Goal: Task Accomplishment & Management: Manage account settings

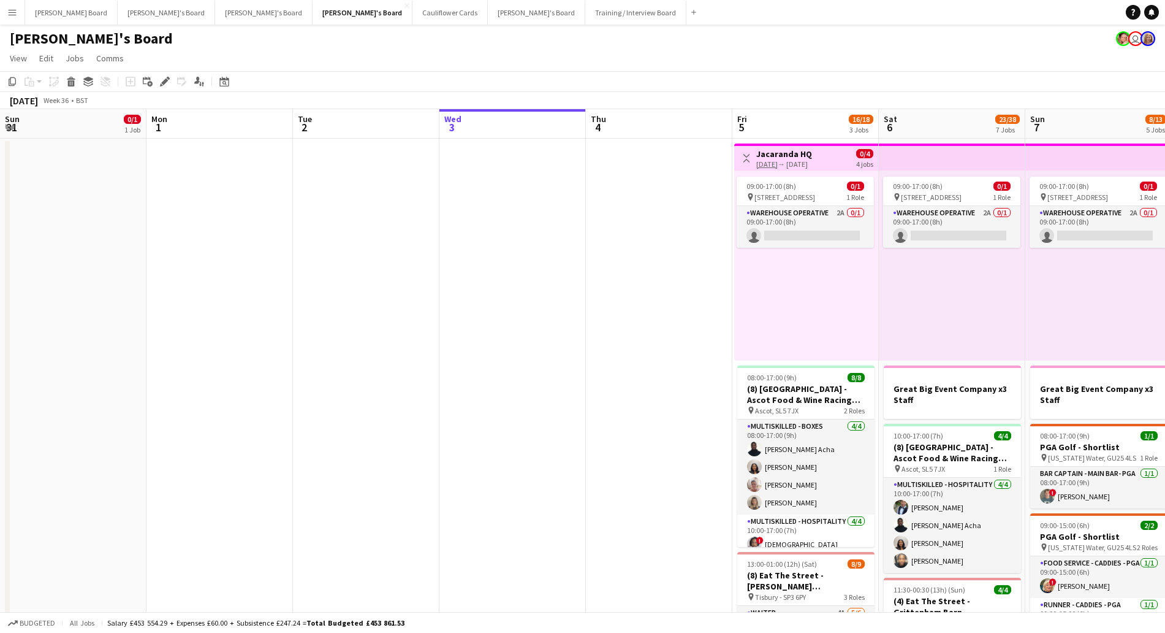
scroll to position [0, 291]
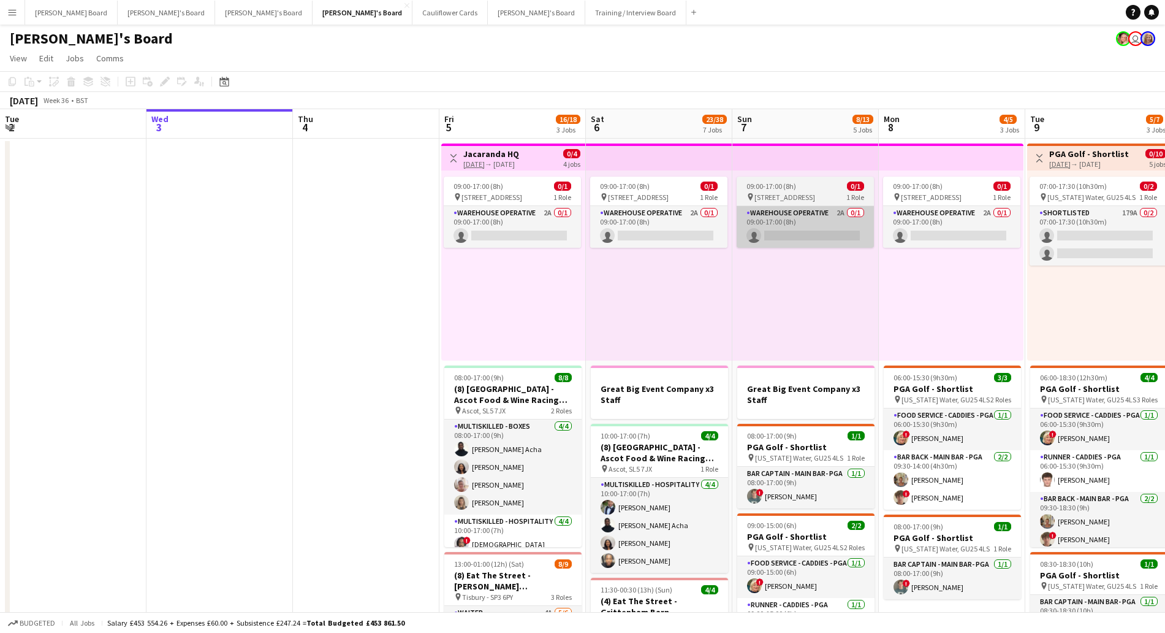
drag, startPoint x: 496, startPoint y: 225, endPoint x: 846, endPoint y: 231, distance: 350.6
click at [496, 225] on app-card-role "Warehouse Operative 2A 0/1 09:00-17:00 (8h) single-neutral-actions" at bounding box center [512, 227] width 137 height 42
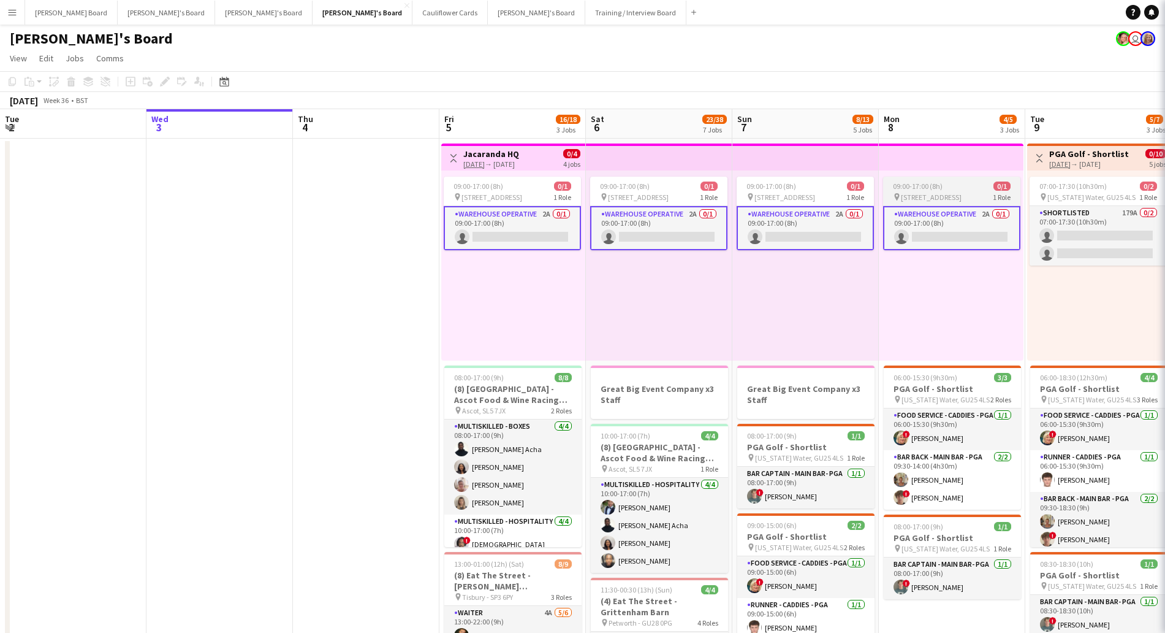
scroll to position [0, 292]
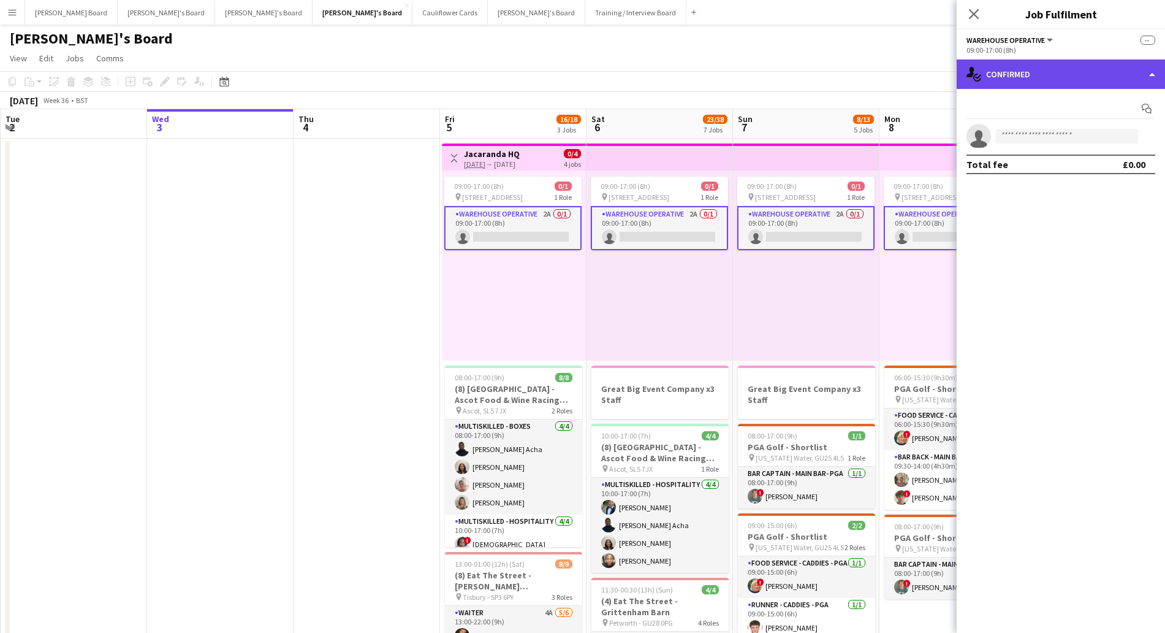
click at [1050, 86] on div "single-neutral-actions-check-2 Confirmed" at bounding box center [1061, 73] width 208 height 29
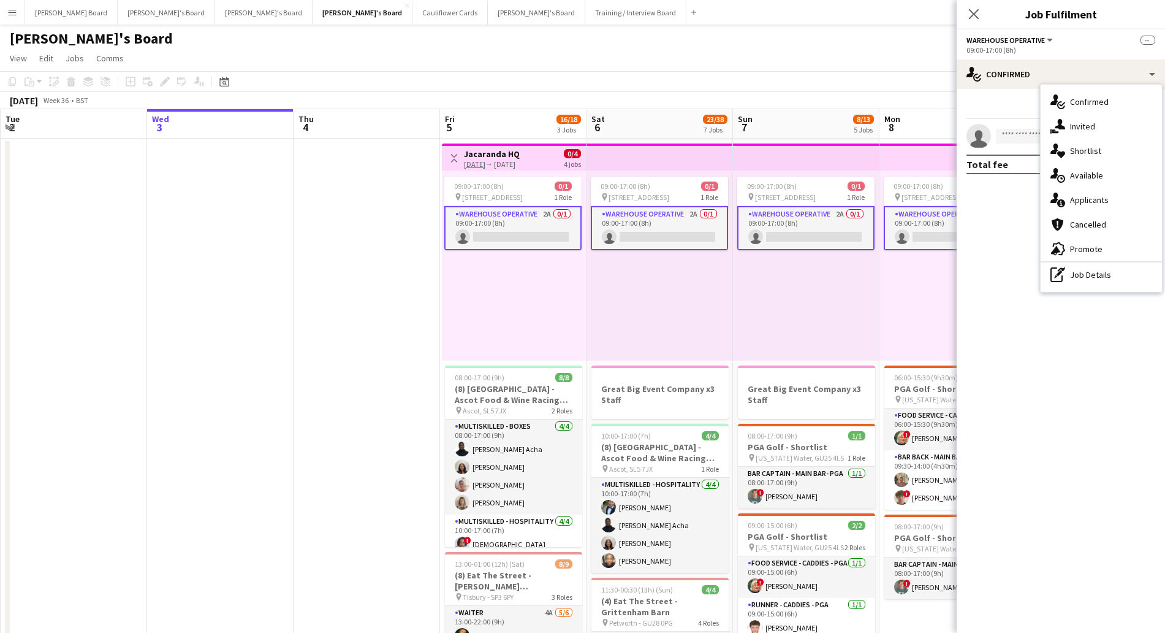
click at [1098, 199] on span "Applicants" at bounding box center [1089, 199] width 39 height 11
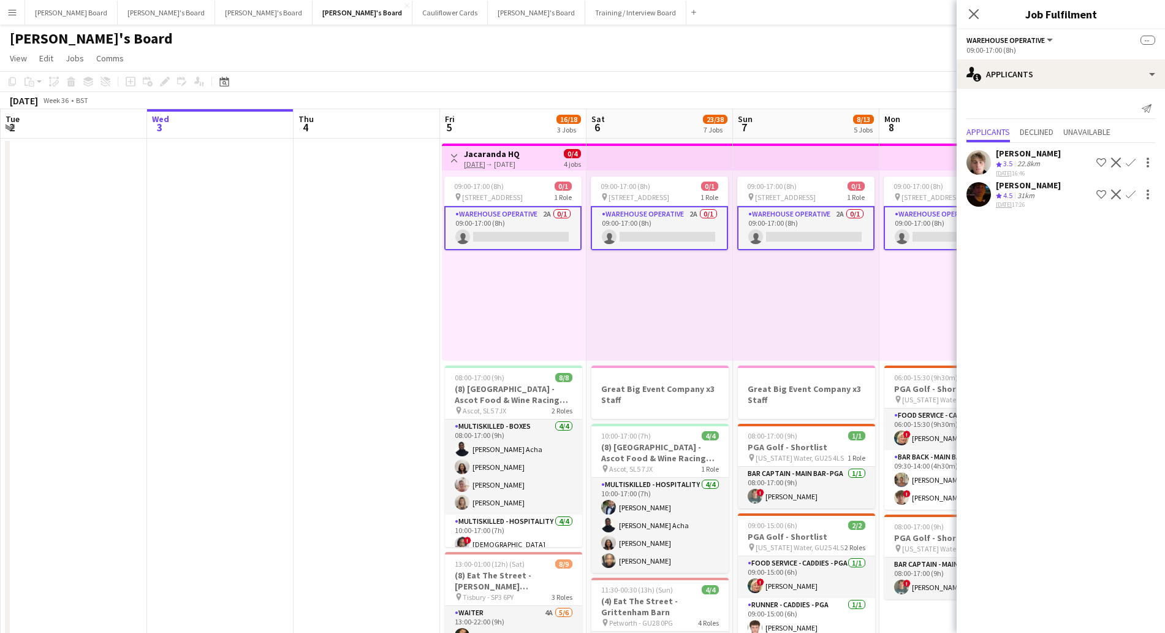
click at [702, 216] on app-card-role "Warehouse Operative 2A 0/1 09:00-17:00 (8h) single-neutral-actions" at bounding box center [659, 228] width 137 height 44
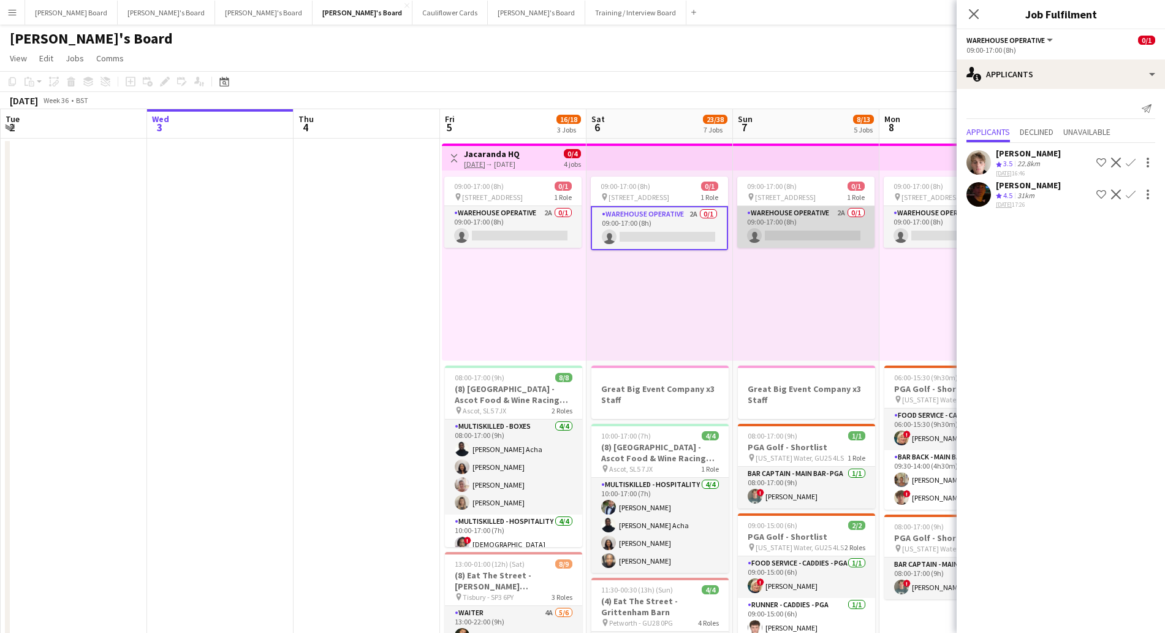
click at [812, 225] on app-card-role "Warehouse Operative 2A 0/1 09:00-17:00 (8h) single-neutral-actions" at bounding box center [805, 227] width 137 height 42
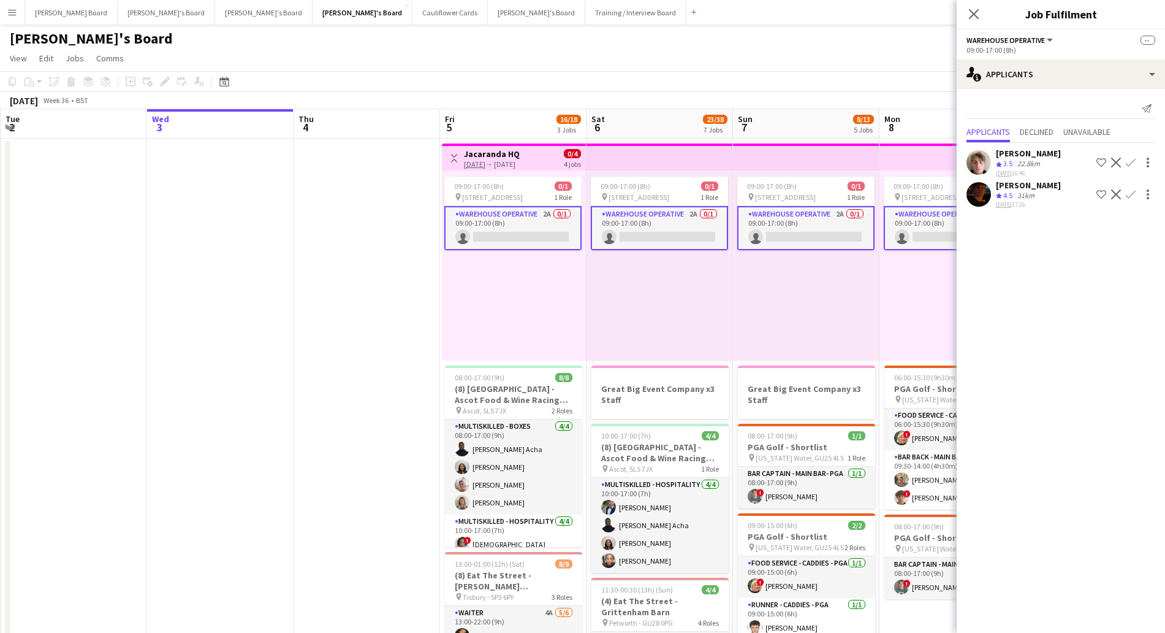
click at [932, 231] on app-card-role "Warehouse Operative 2A 0/1 09:00-17:00 (8h) single-neutral-actions" at bounding box center [952, 228] width 137 height 44
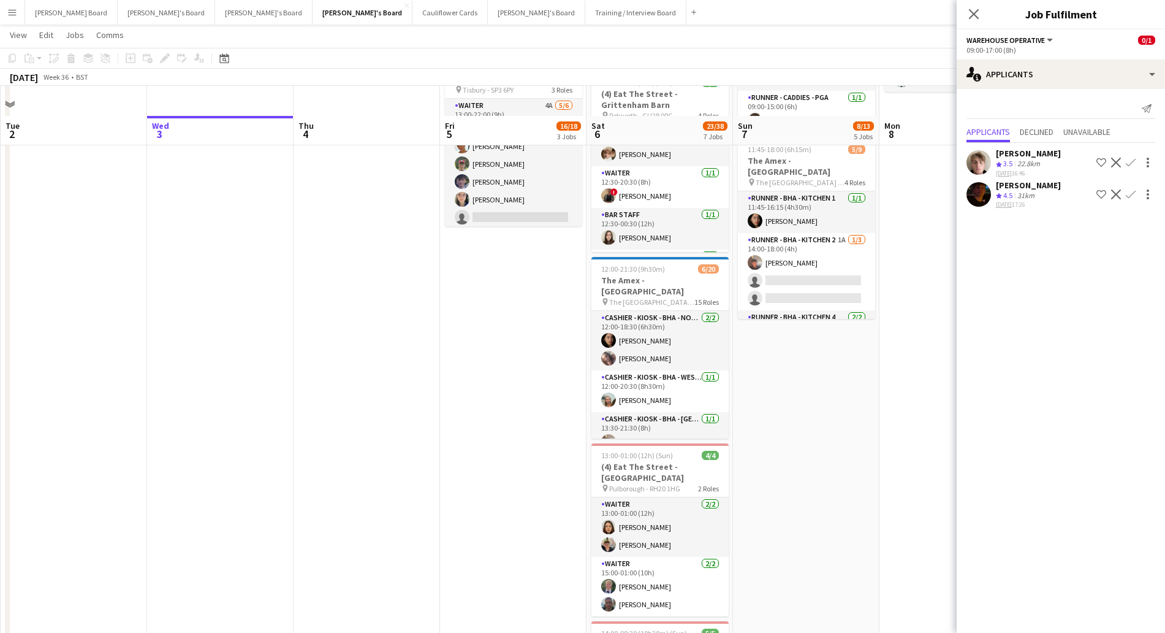
scroll to position [536, 0]
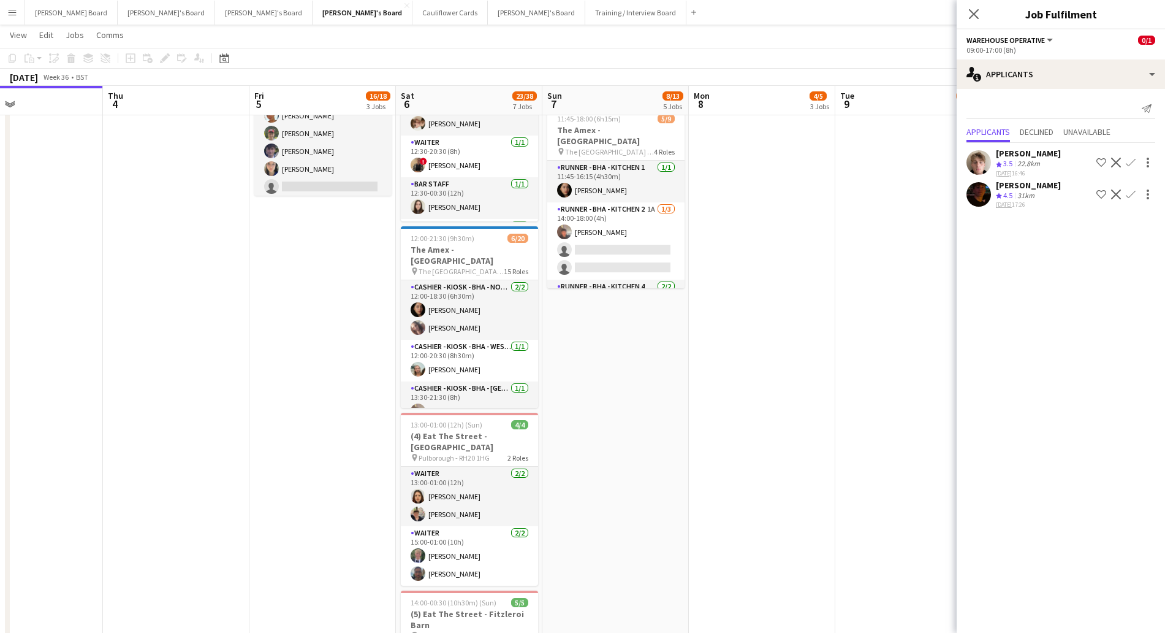
drag, startPoint x: 792, startPoint y: 372, endPoint x: 545, endPoint y: 366, distance: 246.5
click at [600, 386] on app-calendar-viewport "Sun 31 0/1 1 Job Mon 1 Tue 2 Wed 3 Thu 4 Fri 5 16/18 3 Jobs Sat 6 23/38 7 Jobs …" at bounding box center [582, 400] width 1165 height 1776
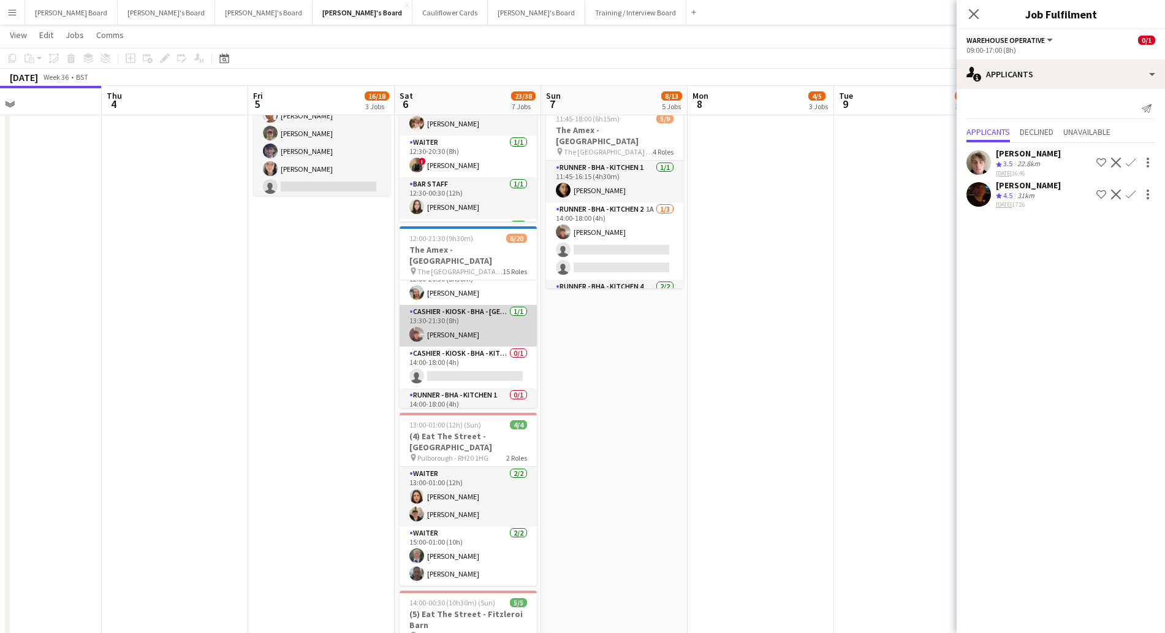
click at [478, 312] on app-card-role "Cashier - Kiosk - BHA - West Lower 1 [DATE] 13:30-21:30 (8h) [PERSON_NAME]" at bounding box center [468, 326] width 137 height 42
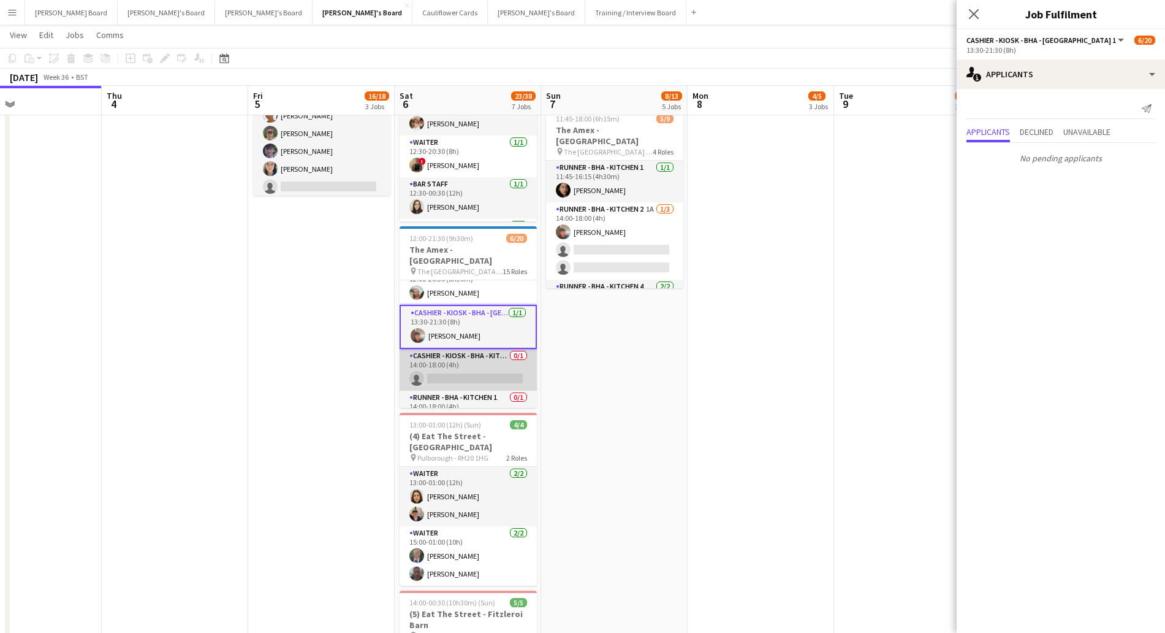
click at [449, 355] on app-card-role "Cashier - Kiosk - BHA - Kitchen 4 0/1 14:00-18:00 (4h) single-neutral-actions" at bounding box center [468, 370] width 137 height 42
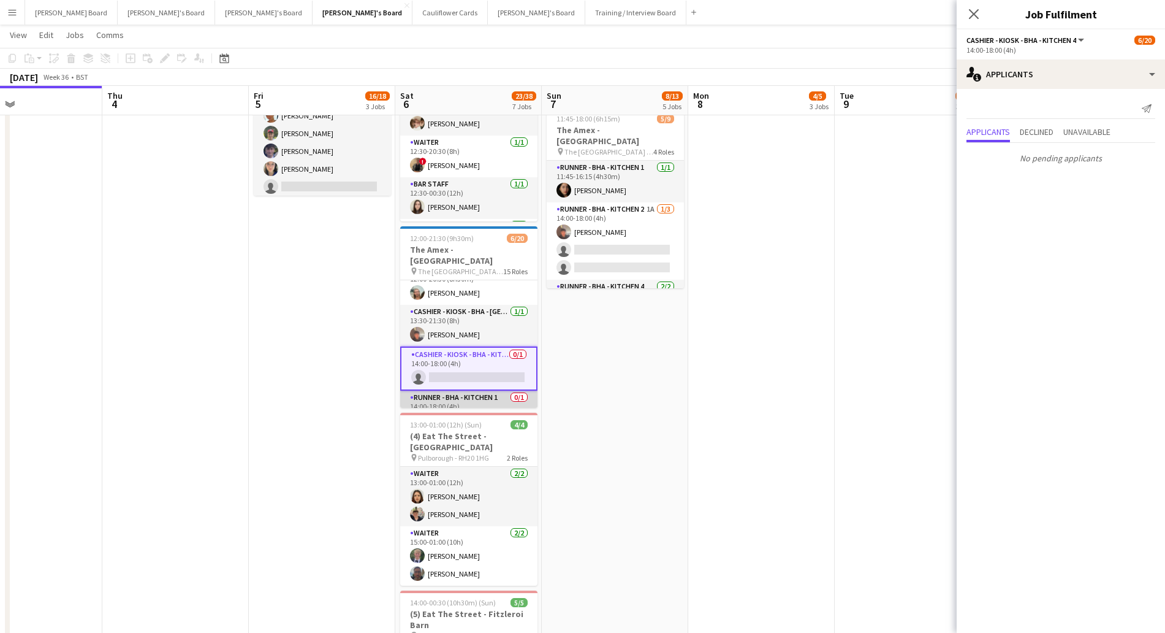
click at [479, 403] on app-card-role "Runner - BHA - Kitchen 1 0/1 14:00-18:00 (4h) single-neutral-actions" at bounding box center [468, 411] width 137 height 42
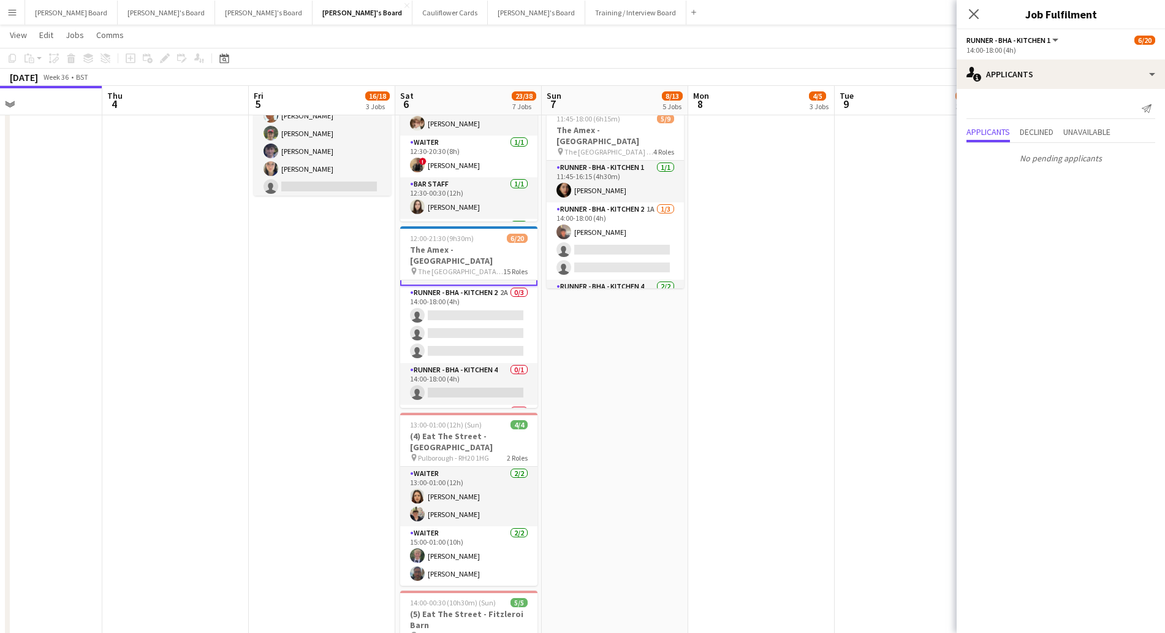
scroll to position [230, 0]
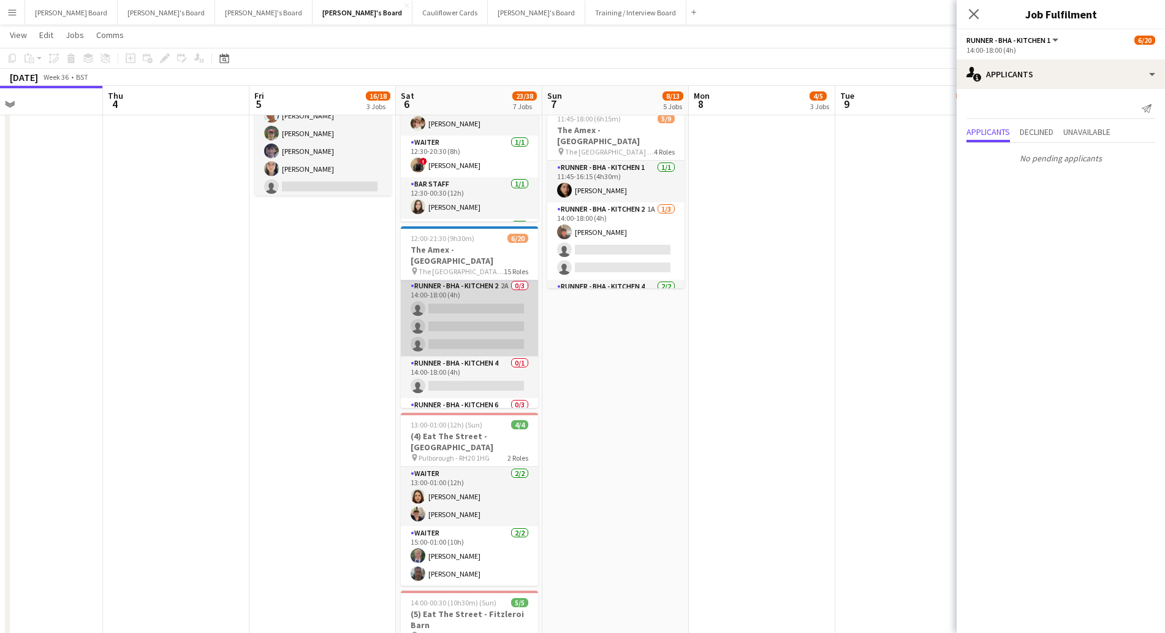
click at [461, 279] on app-card-role "Runner - BHA - Kitchen 2 2A 0/3 14:00-18:00 (4h) single-neutral-actions single-…" at bounding box center [469, 317] width 137 height 77
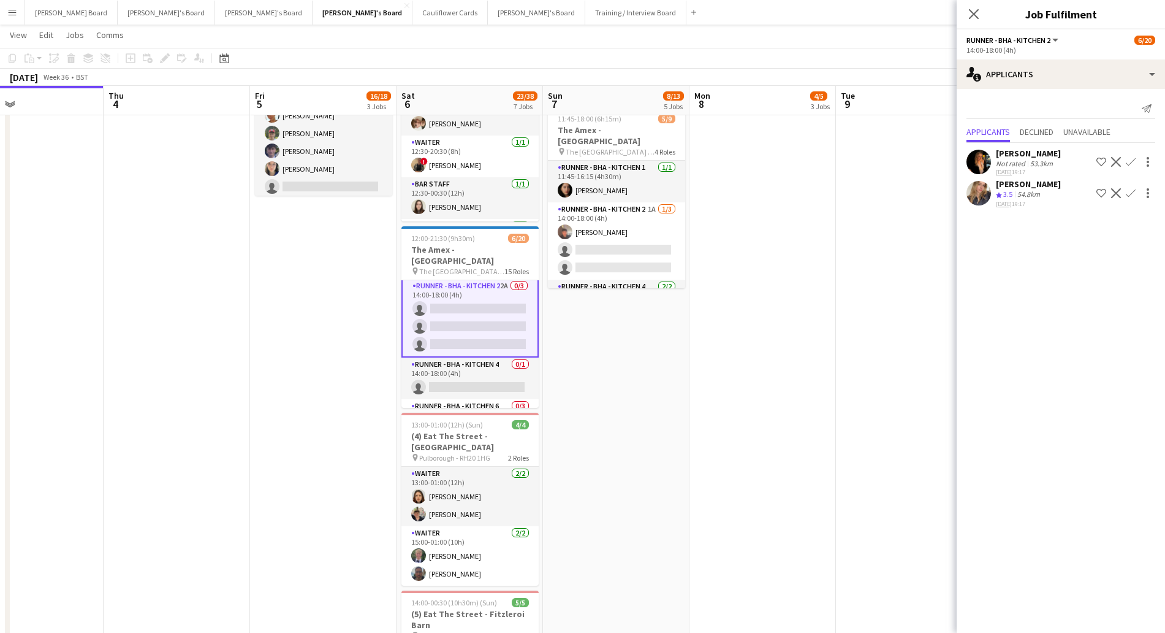
click at [1024, 160] on div "Not rated" at bounding box center [1012, 163] width 32 height 9
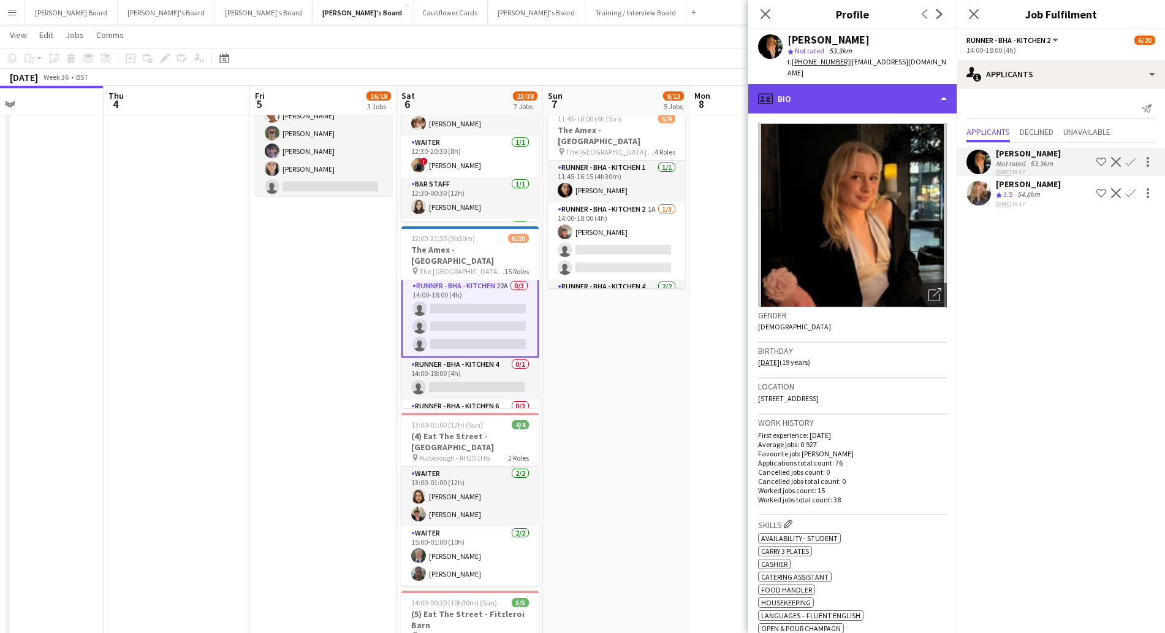
click at [818, 89] on div "profile Bio" at bounding box center [852, 98] width 208 height 29
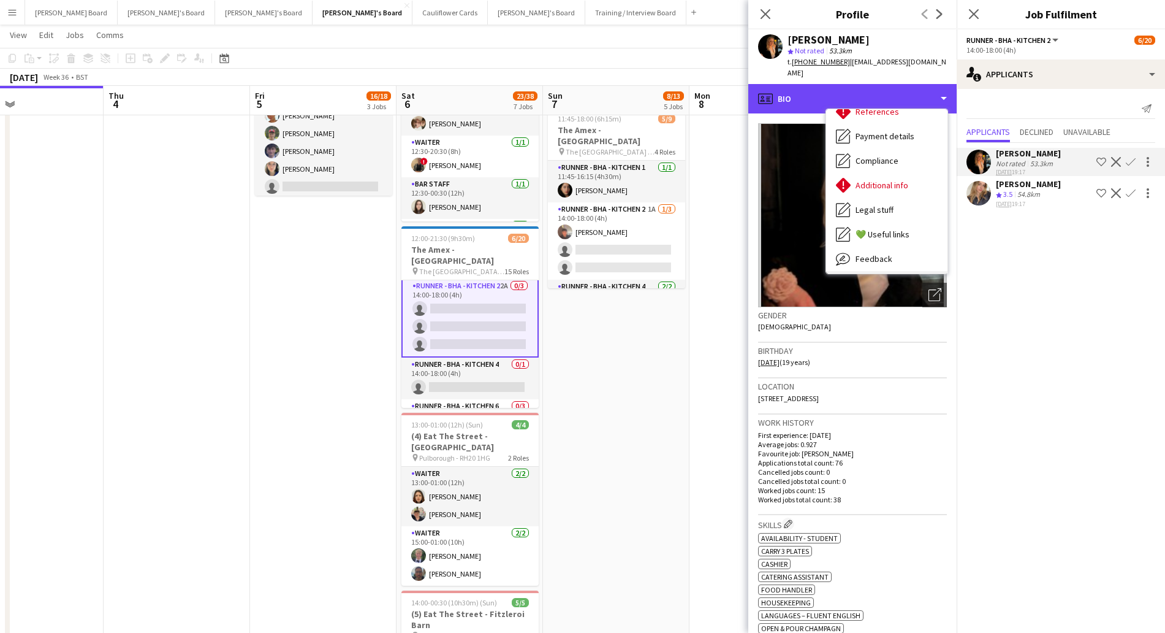
scroll to position [189, 0]
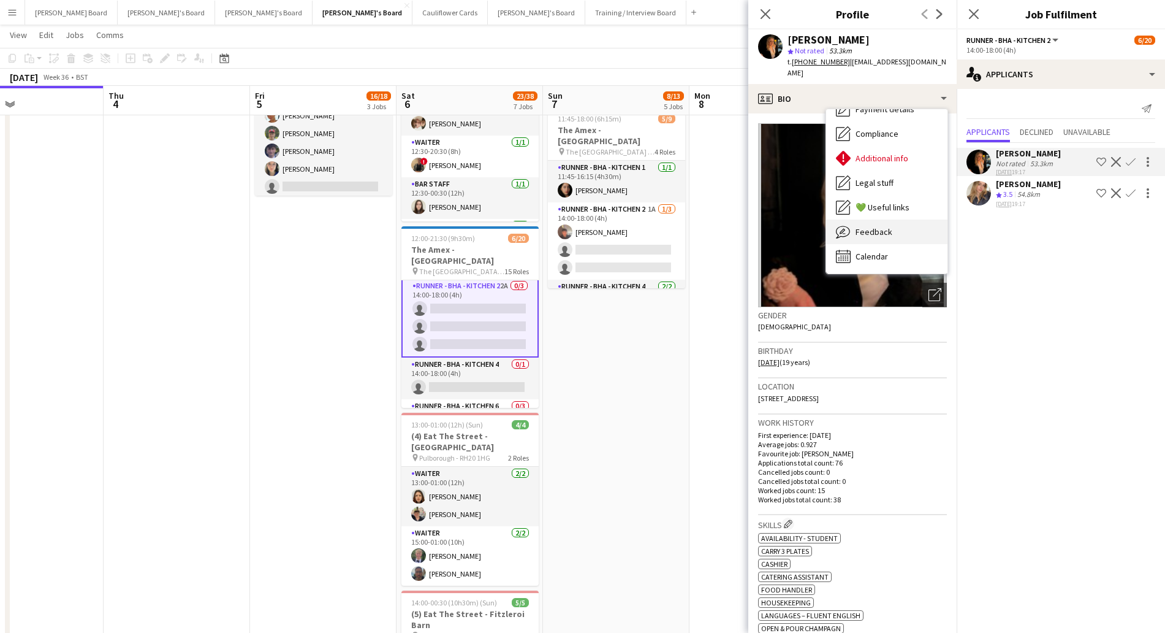
click at [876, 226] on span "Feedback" at bounding box center [874, 231] width 37 height 11
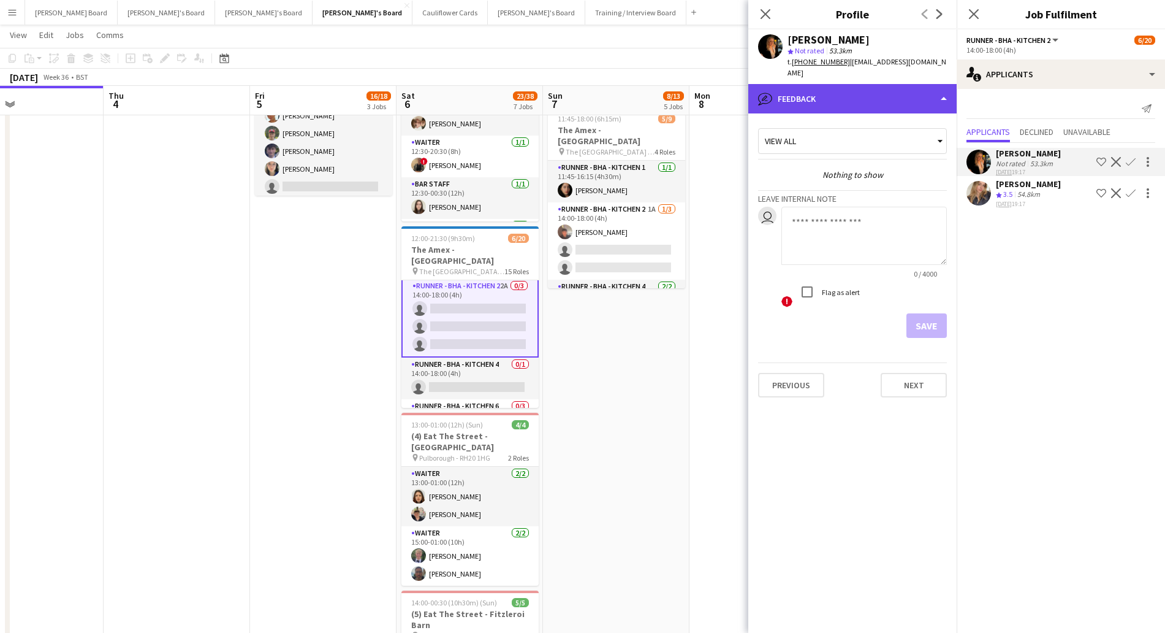
click at [834, 84] on div "bubble-pencil Feedback" at bounding box center [852, 98] width 208 height 29
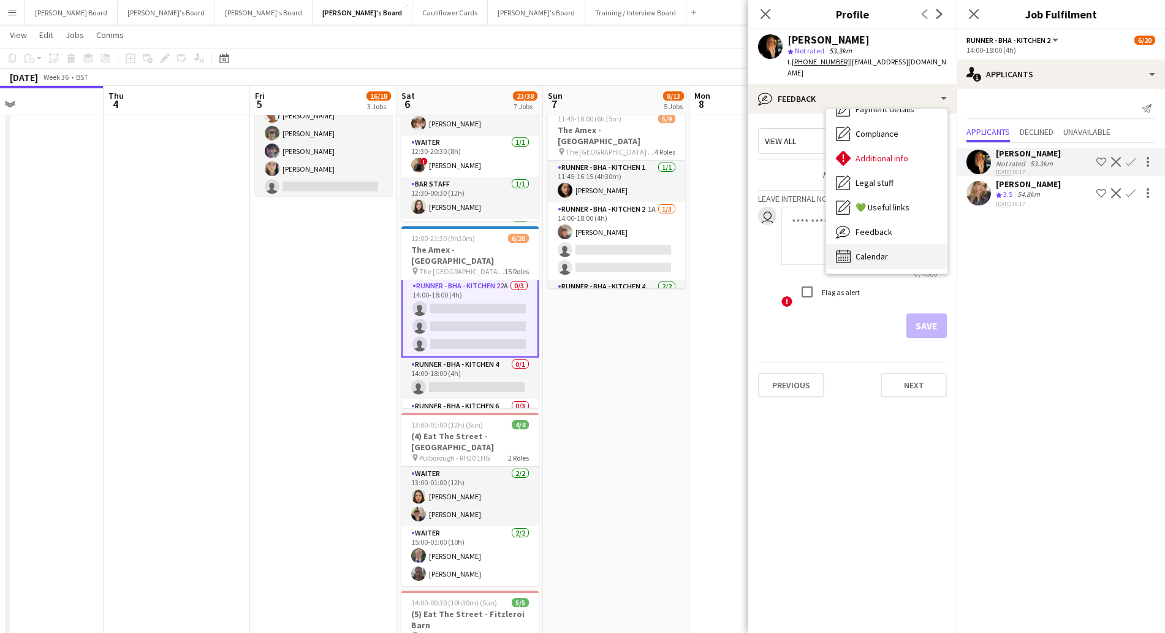
click at [896, 244] on div "Calendar Calendar" at bounding box center [886, 256] width 121 height 25
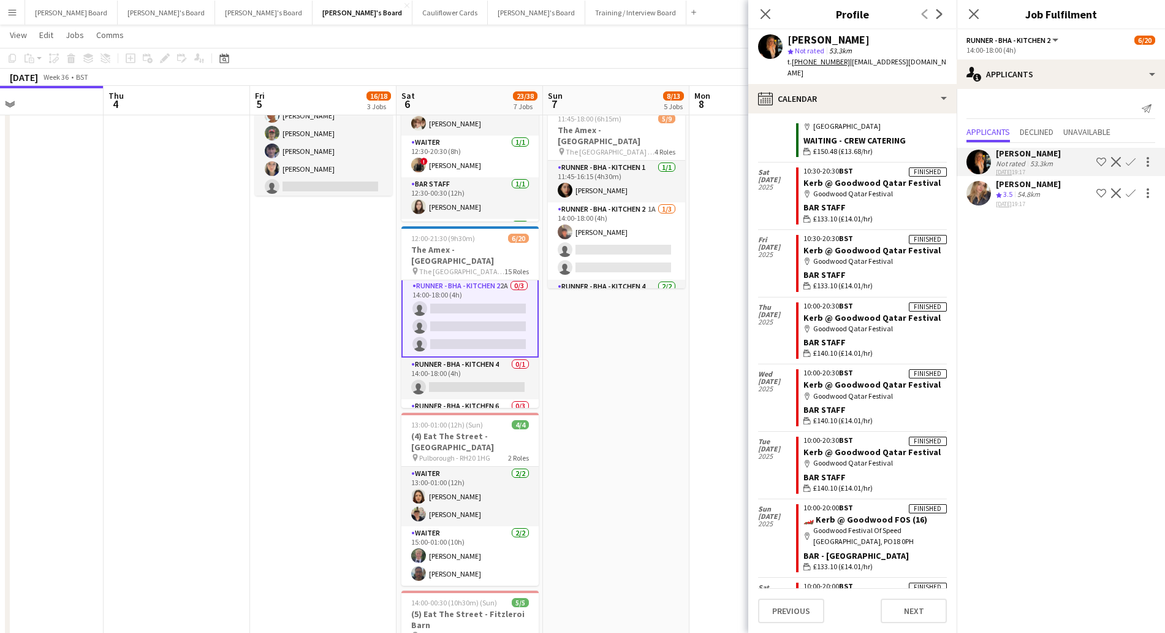
scroll to position [1041, 0]
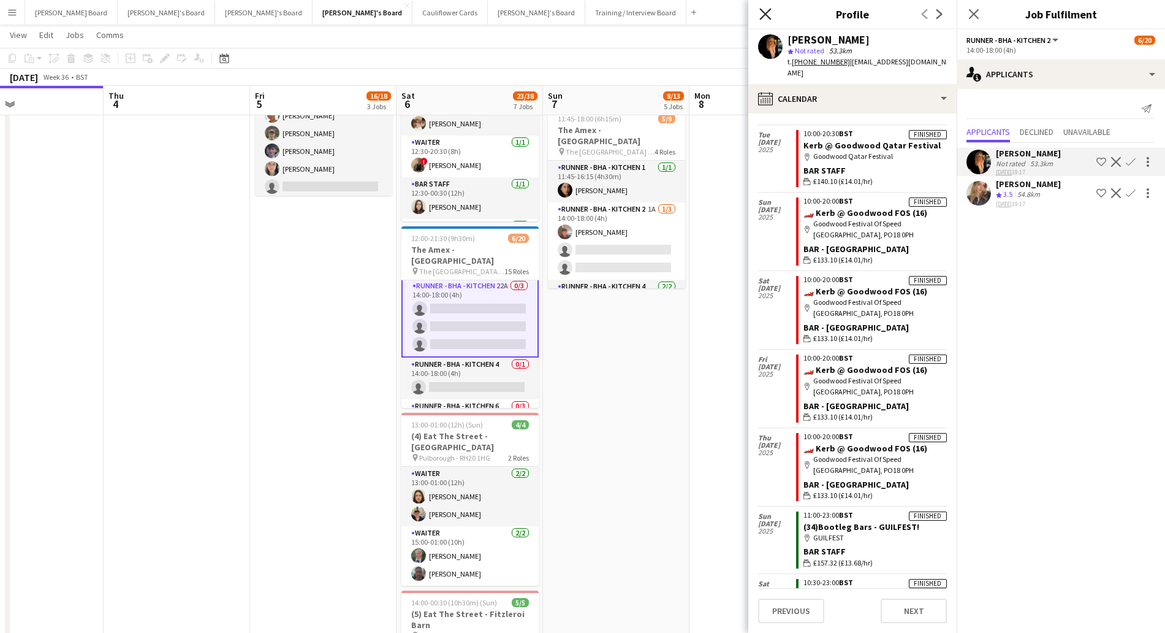
click at [769, 12] on icon "Close pop-in" at bounding box center [765, 14] width 12 height 12
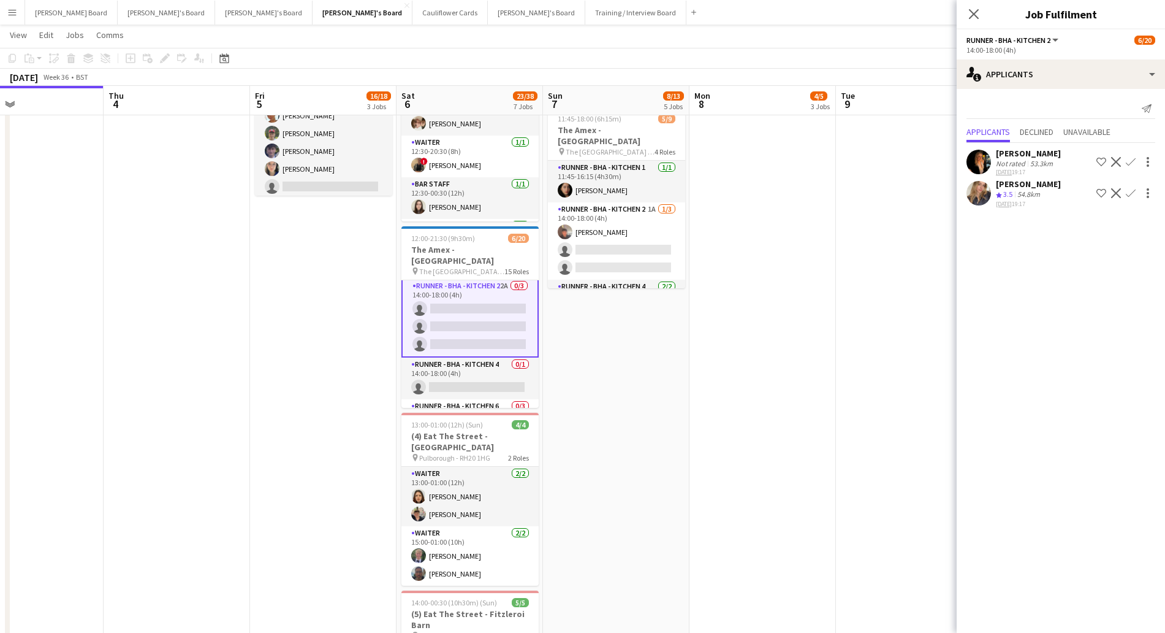
click at [1017, 187] on div "[PERSON_NAME]" at bounding box center [1028, 183] width 65 height 11
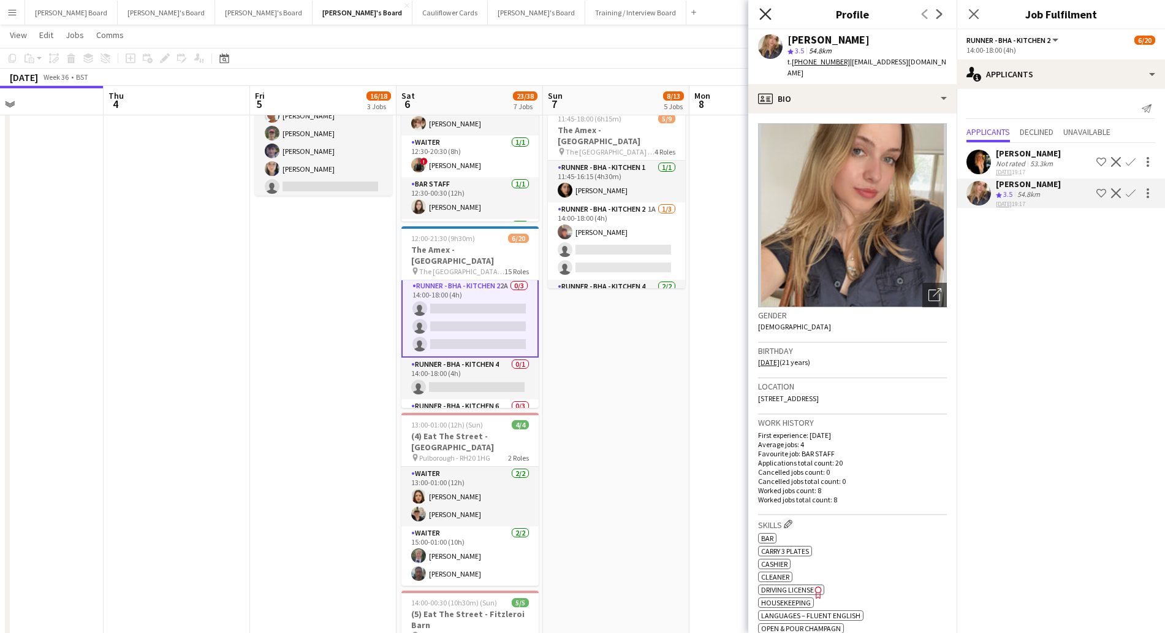
drag, startPoint x: 769, startPoint y: 12, endPoint x: 674, endPoint y: 114, distance: 139.6
click at [769, 13] on icon "Close pop-in" at bounding box center [766, 14] width 10 height 10
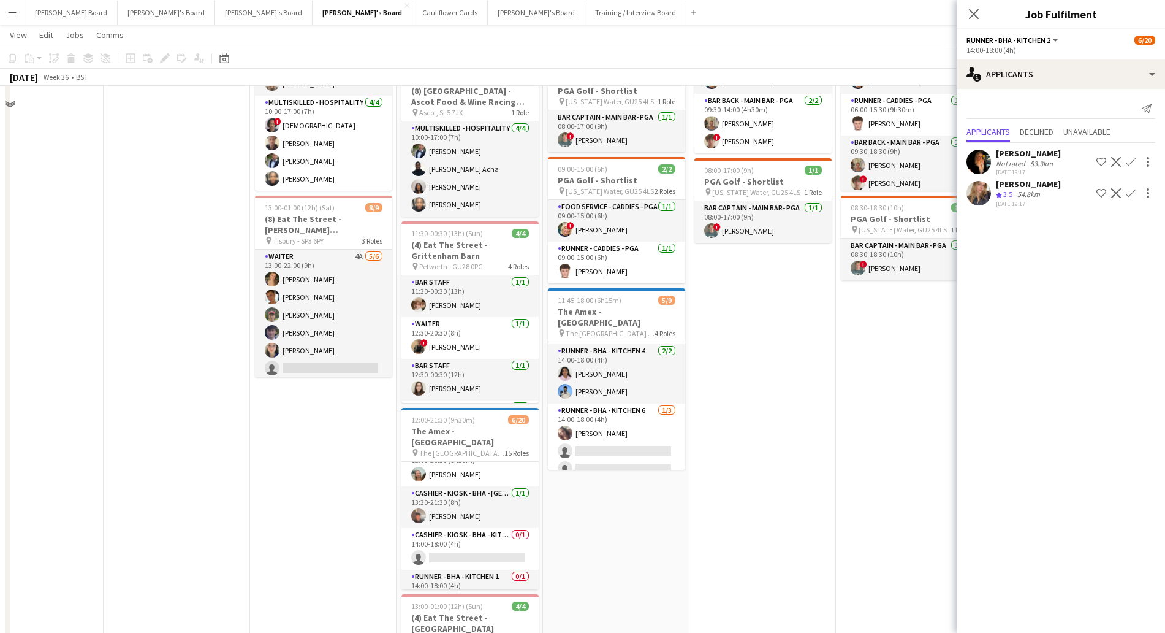
scroll to position [613, 0]
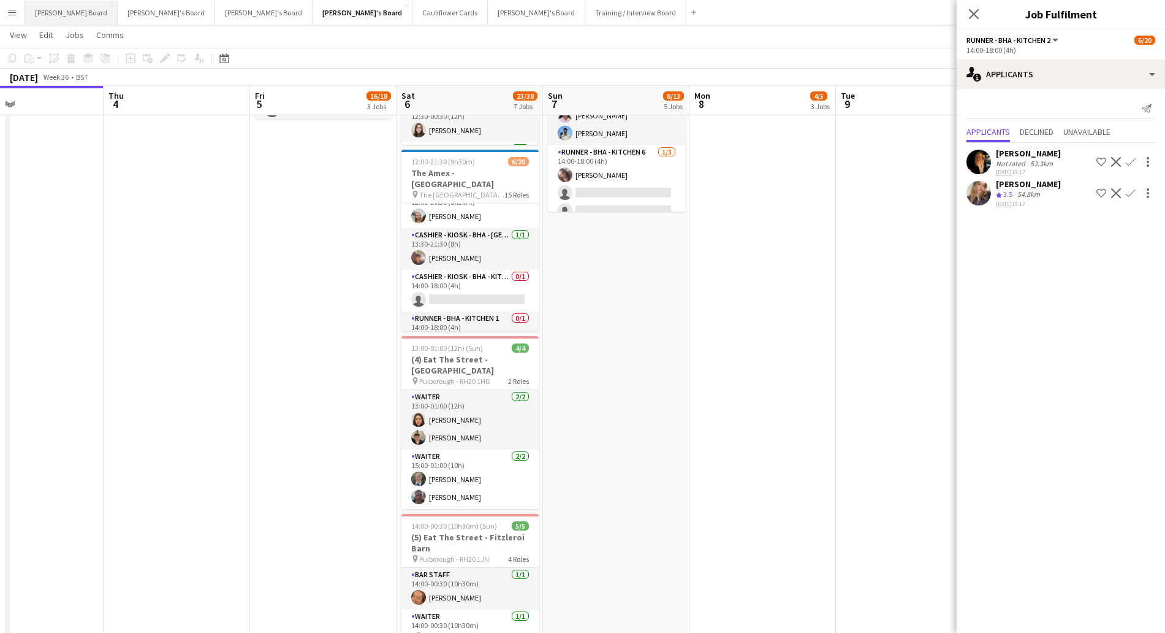
click at [58, 18] on button "[PERSON_NAME] Board Close" at bounding box center [71, 13] width 93 height 24
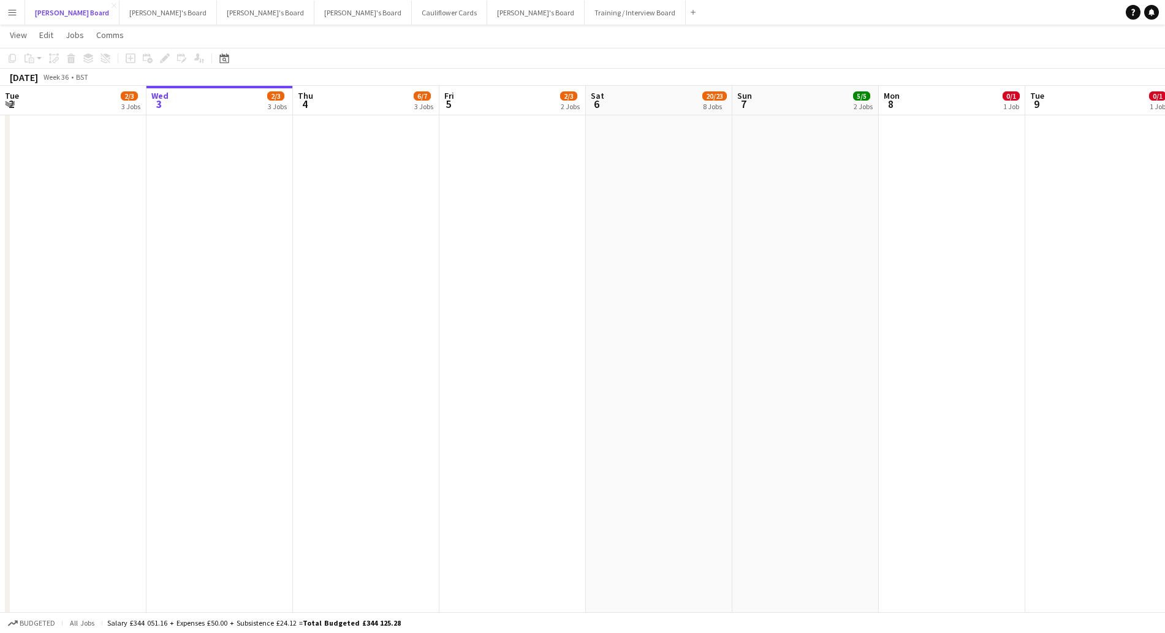
scroll to position [919, 0]
click at [120, 8] on button "[PERSON_NAME]'s Board Close" at bounding box center [168, 13] width 97 height 24
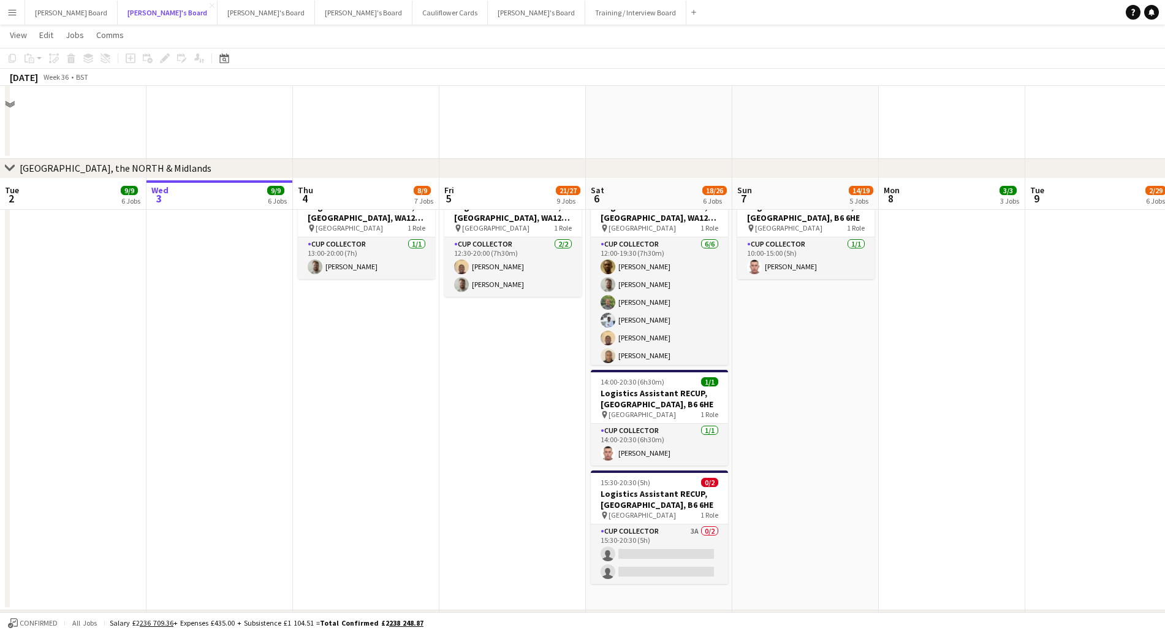
scroll to position [1685, 0]
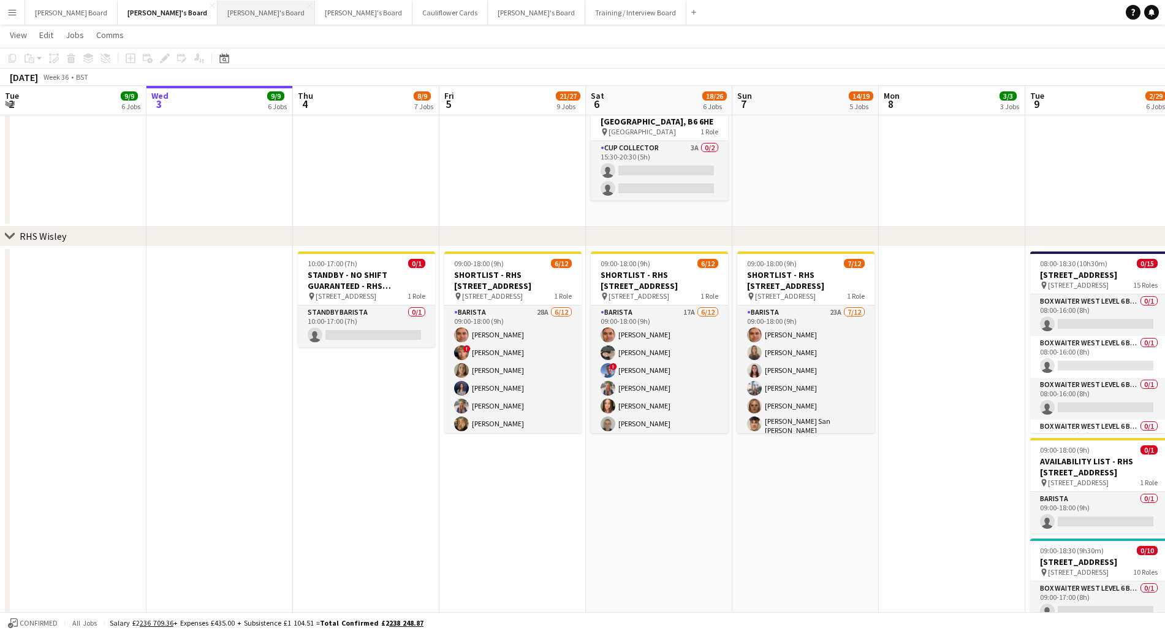
click at [218, 10] on button "[PERSON_NAME]'s Board Close" at bounding box center [266, 13] width 97 height 24
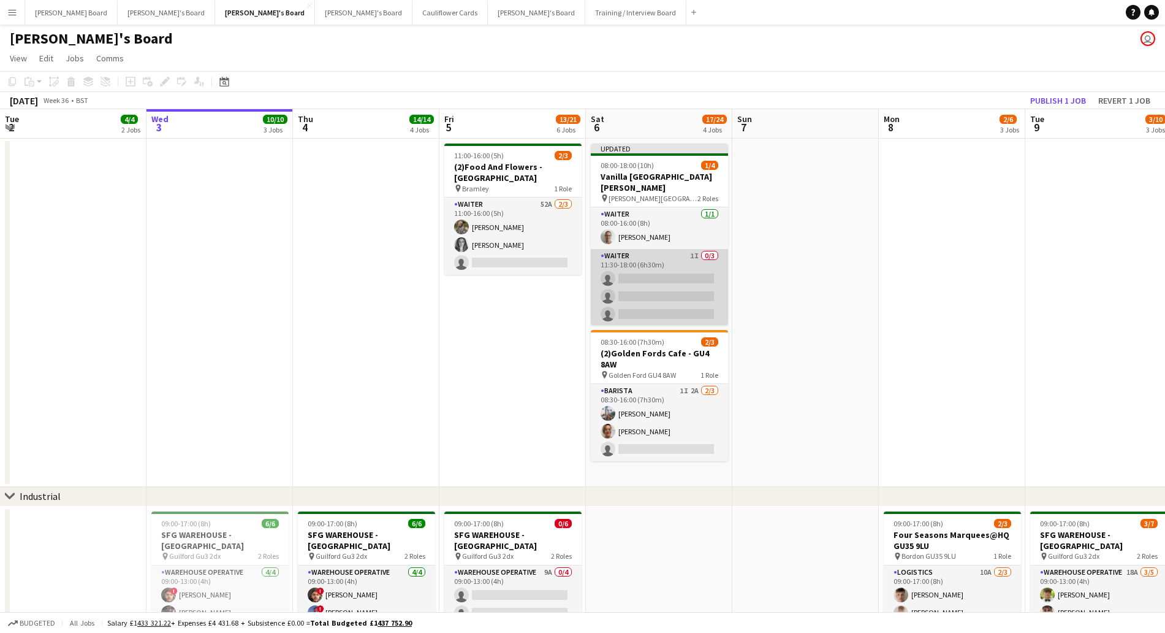
click at [637, 281] on app-card-role "Waiter 1I 0/3 11:30-18:00 (6h30m) single-neutral-actions single-neutral-actions…" at bounding box center [659, 287] width 137 height 77
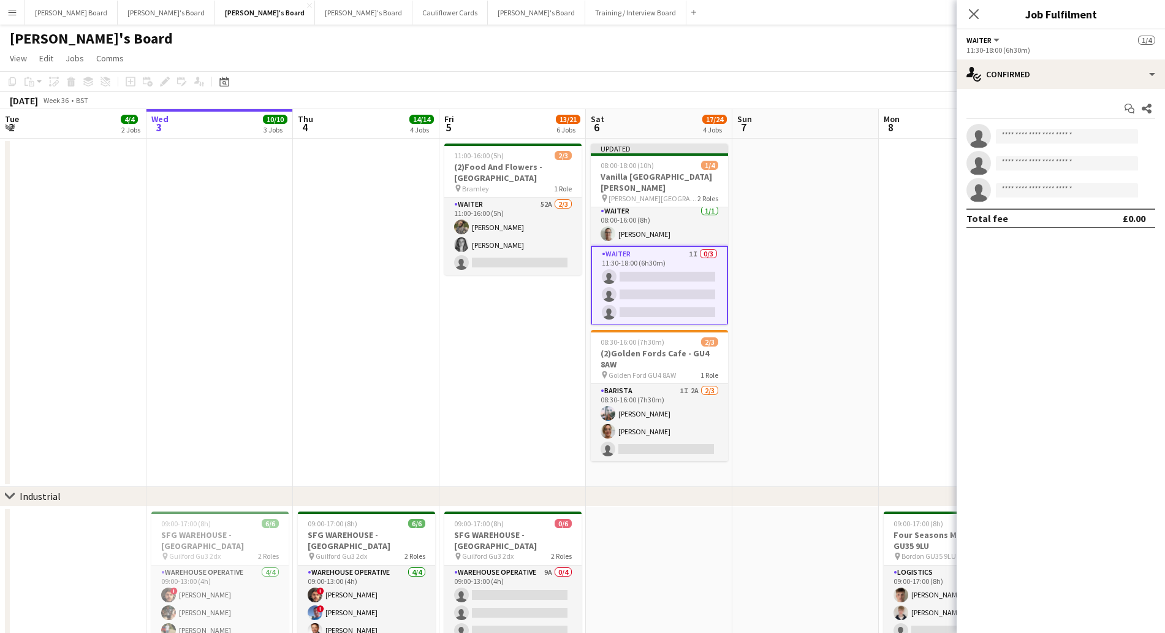
scroll to position [4, 0]
drag, startPoint x: 1059, startPoint y: 70, endPoint x: 1063, endPoint y: 184, distance: 114.7
click at [1058, 70] on div "single-neutral-actions-check-2 Confirmed" at bounding box center [1061, 73] width 208 height 29
click at [1099, 202] on span "Applicants" at bounding box center [1089, 199] width 39 height 11
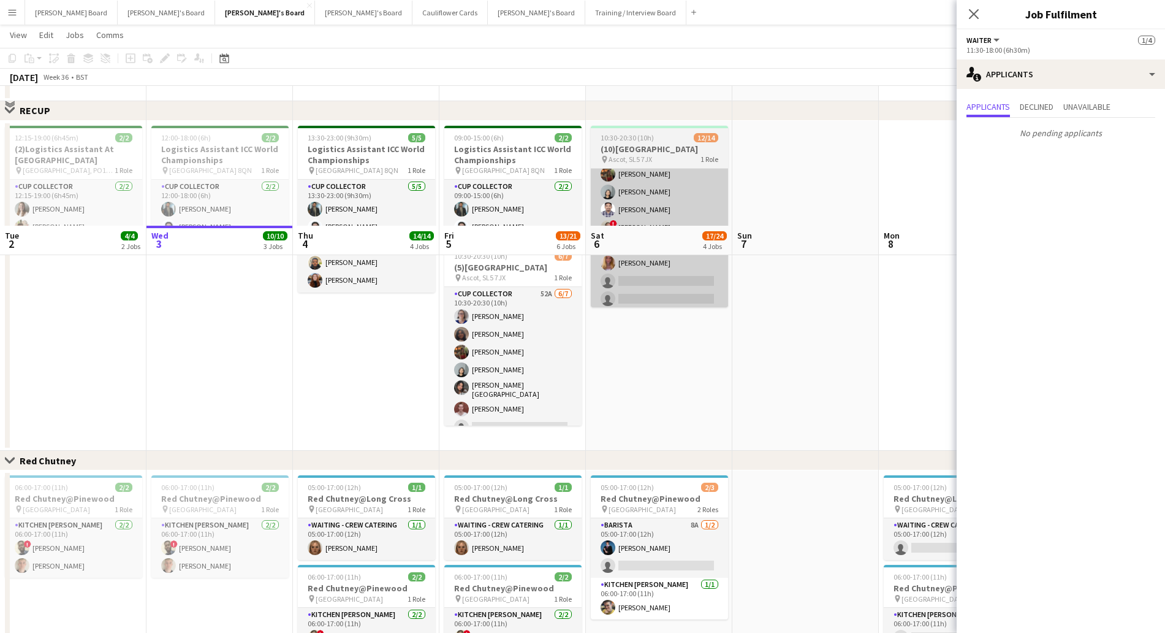
scroll to position [764, 0]
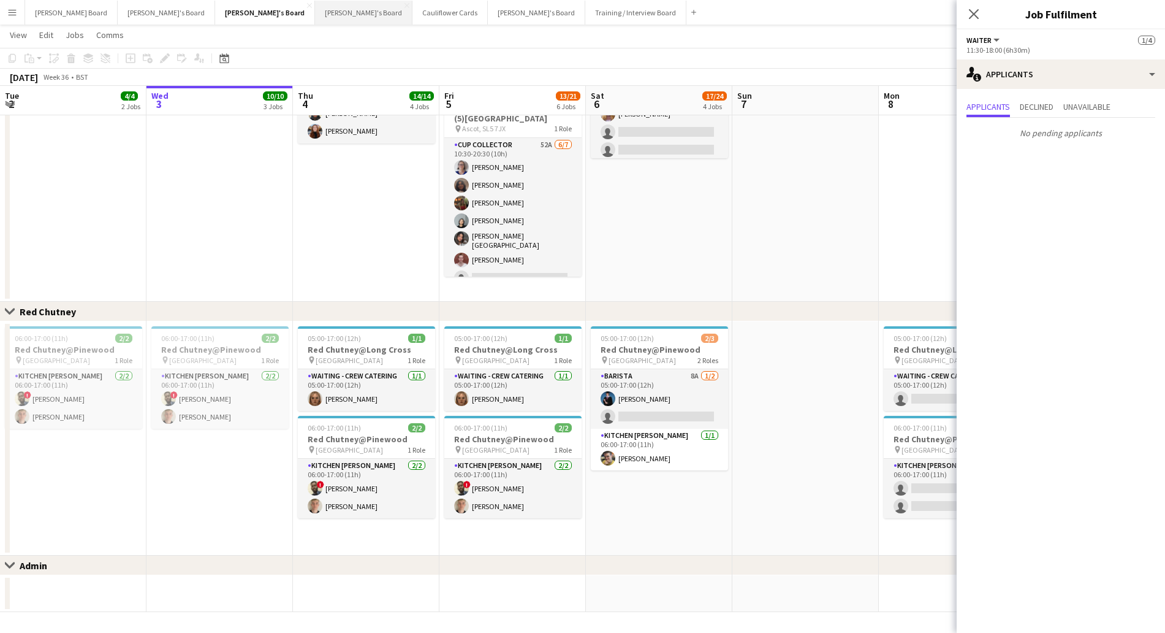
click at [315, 13] on button "[PERSON_NAME]'s Board Close" at bounding box center [363, 13] width 97 height 24
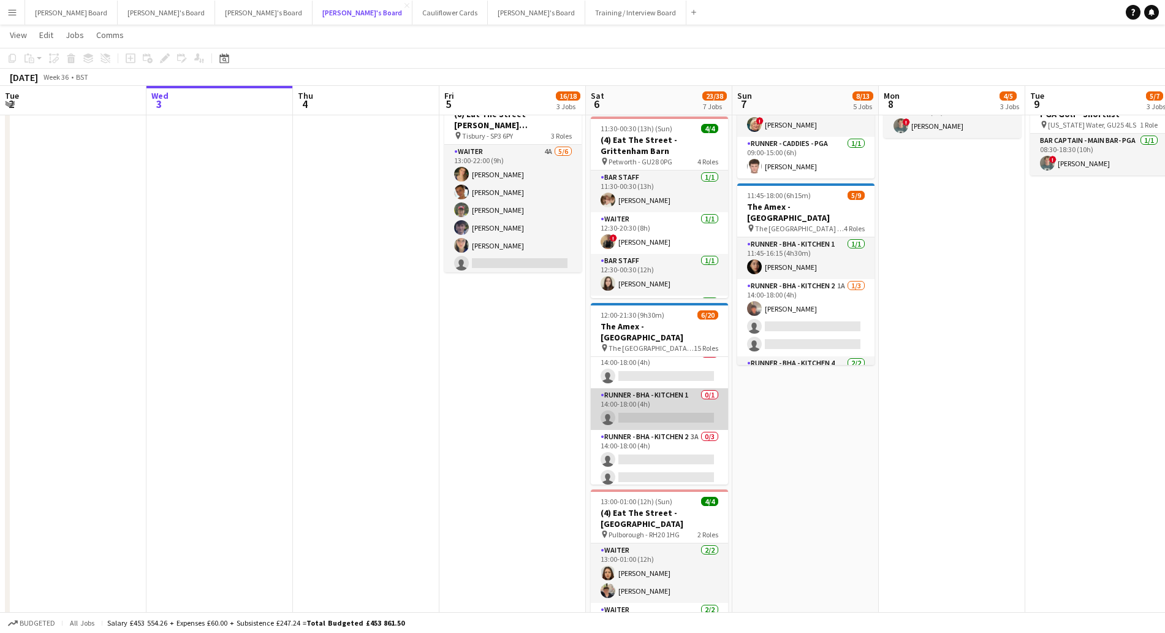
scroll to position [77, 0]
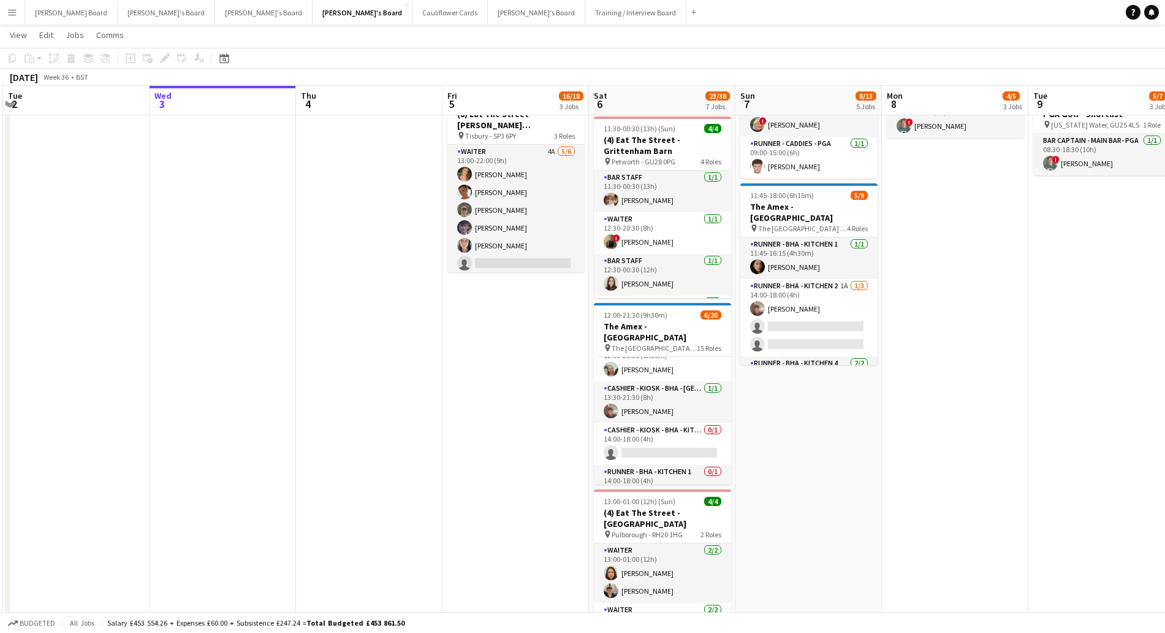
drag, startPoint x: 657, startPoint y: 431, endPoint x: 663, endPoint y: 432, distance: 6.3
click at [661, 431] on app-calendar-viewport "Sun 31 0/1 1 Job Mon 1 Tue 2 Wed 3 Thu 4 Fri 5 16/18 3 Jobs Sat 6 23/38 7 Jobs …" at bounding box center [582, 476] width 1165 height 1776
click at [678, 406] on app-card-role "Cashier - Kiosk - BHA - West Lower 1 [DATE] 13:30-21:30 (8h) [PERSON_NAME]" at bounding box center [663, 402] width 137 height 42
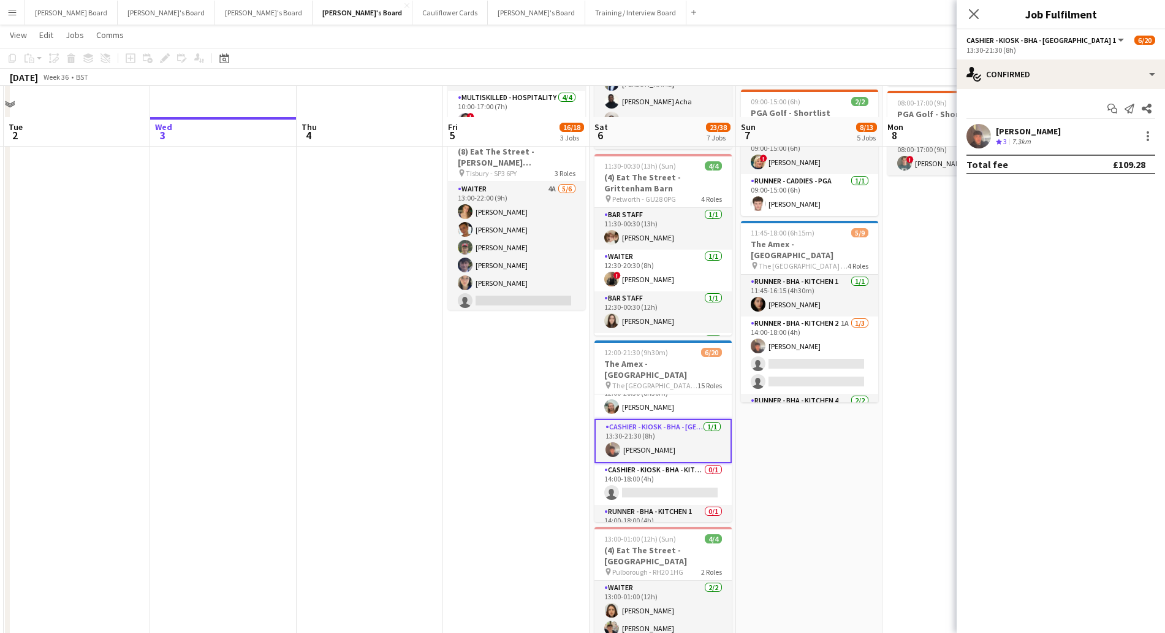
scroll to position [383, 0]
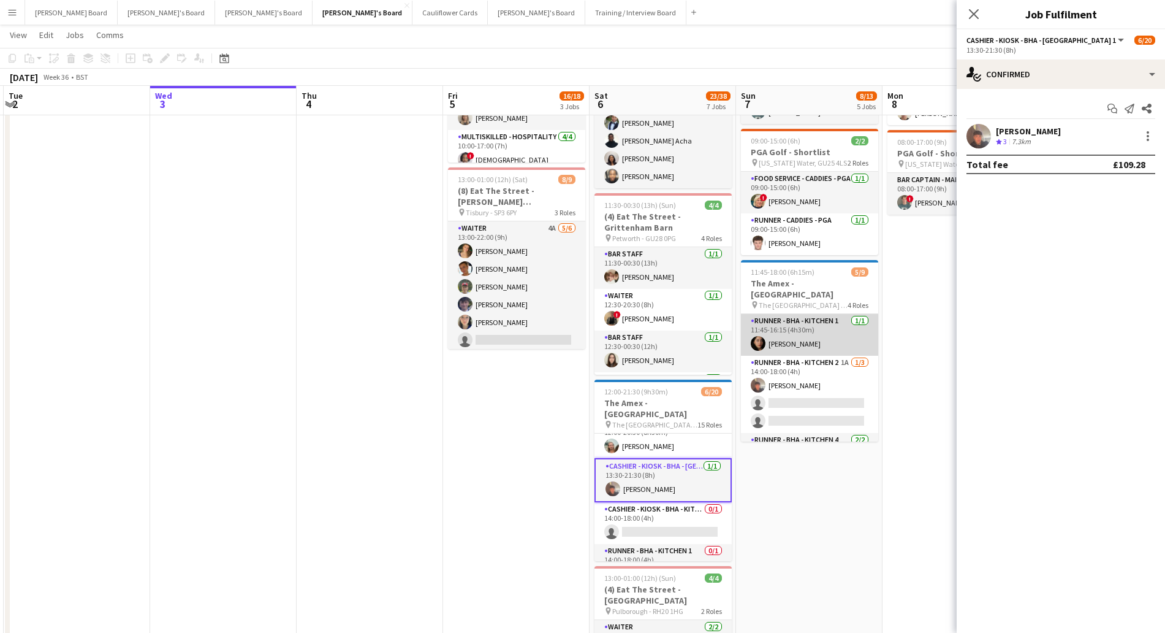
click at [785, 333] on app-card-role "Runner - BHA - Kitchen 1 [DATE] 11:45-16:15 (4h30m) [PERSON_NAME]" at bounding box center [809, 335] width 137 height 42
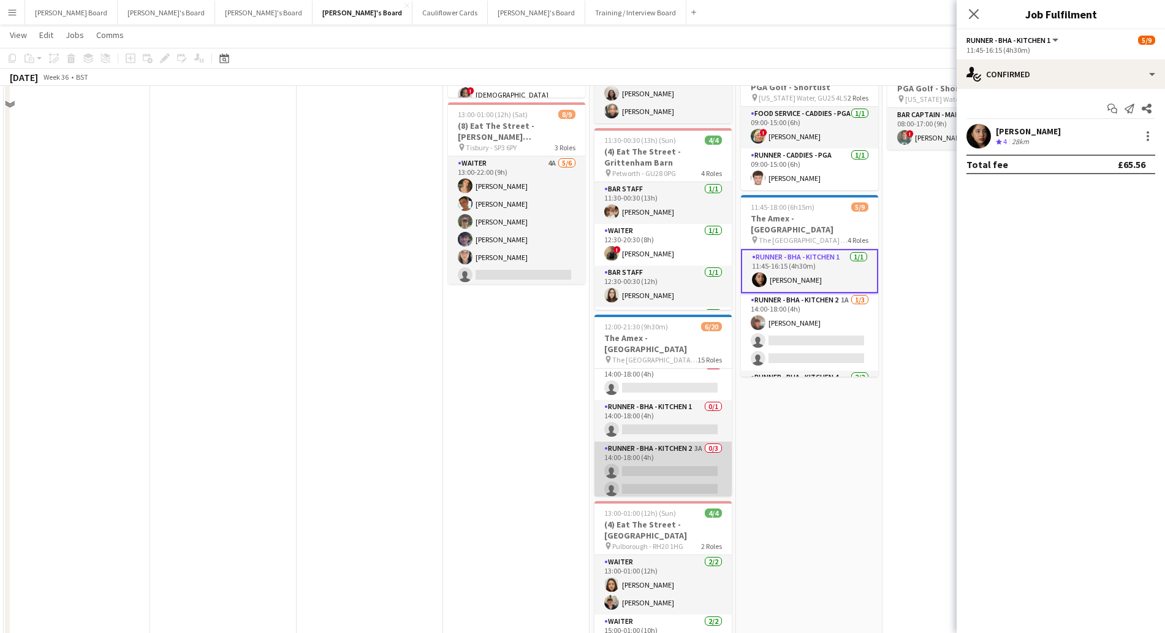
scroll to position [536, 0]
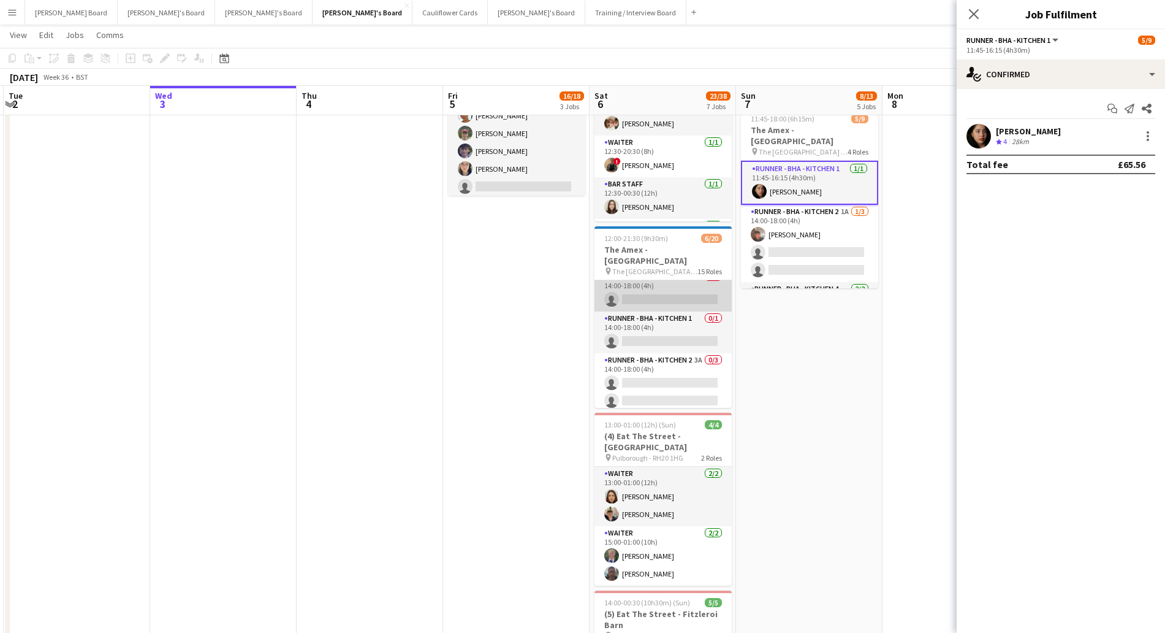
drag, startPoint x: 650, startPoint y: 283, endPoint x: 658, endPoint y: 294, distance: 14.0
click at [651, 285] on app-card-role "Cashier - Kiosk - BHA - Kitchen 4 0/1 14:00-18:00 (4h) single-neutral-actions" at bounding box center [663, 291] width 137 height 42
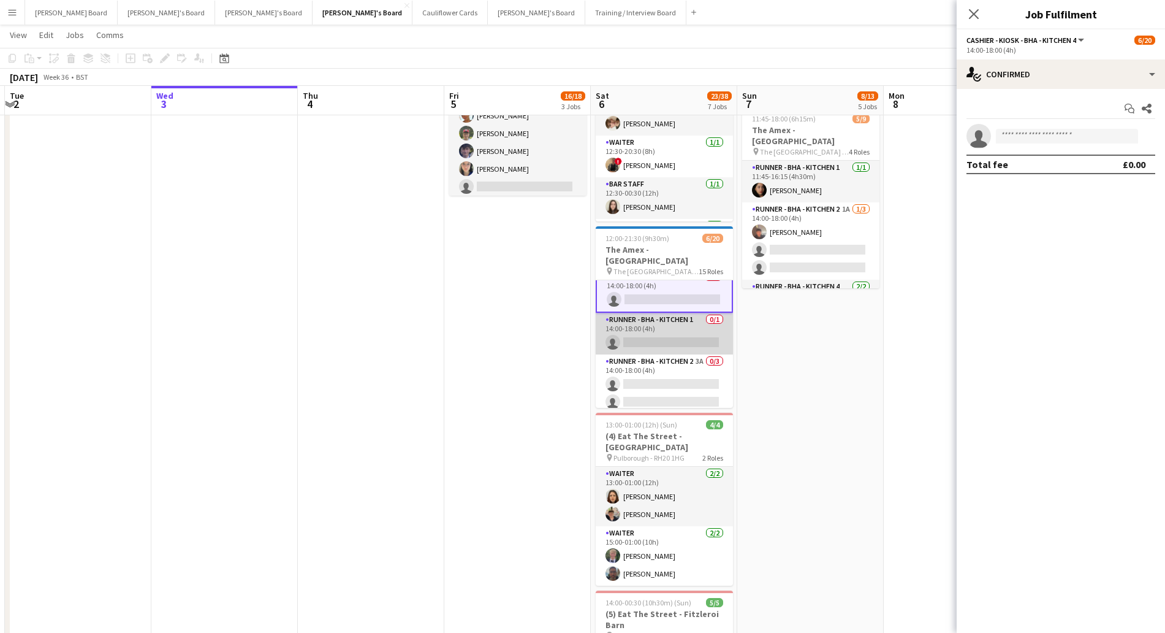
click at [645, 313] on app-card-role "Runner - BHA - Kitchen 1 0/1 14:00-18:00 (4h) single-neutral-actions" at bounding box center [664, 334] width 137 height 42
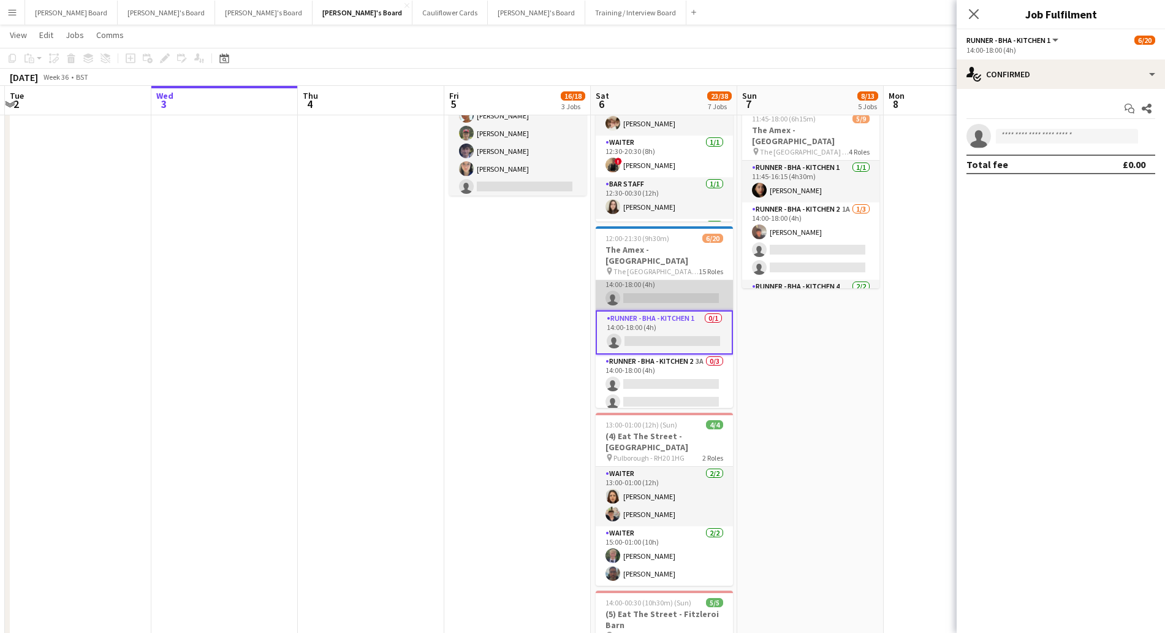
scroll to position [153, 0]
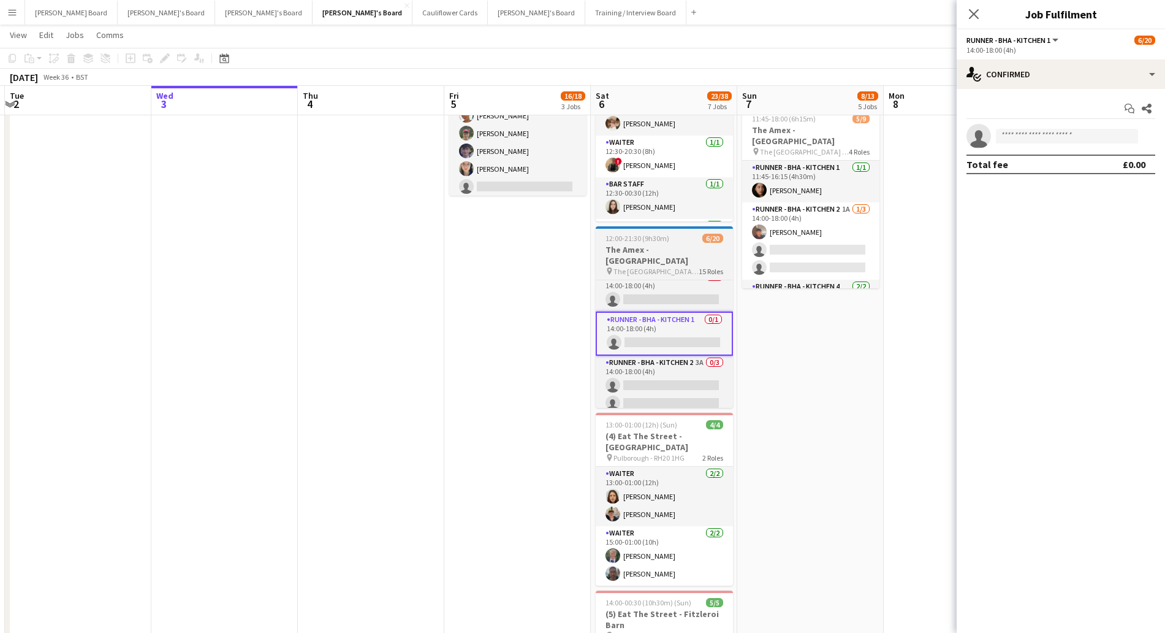
click at [655, 236] on span "12:00-21:30 (9h30m)" at bounding box center [638, 238] width 64 height 9
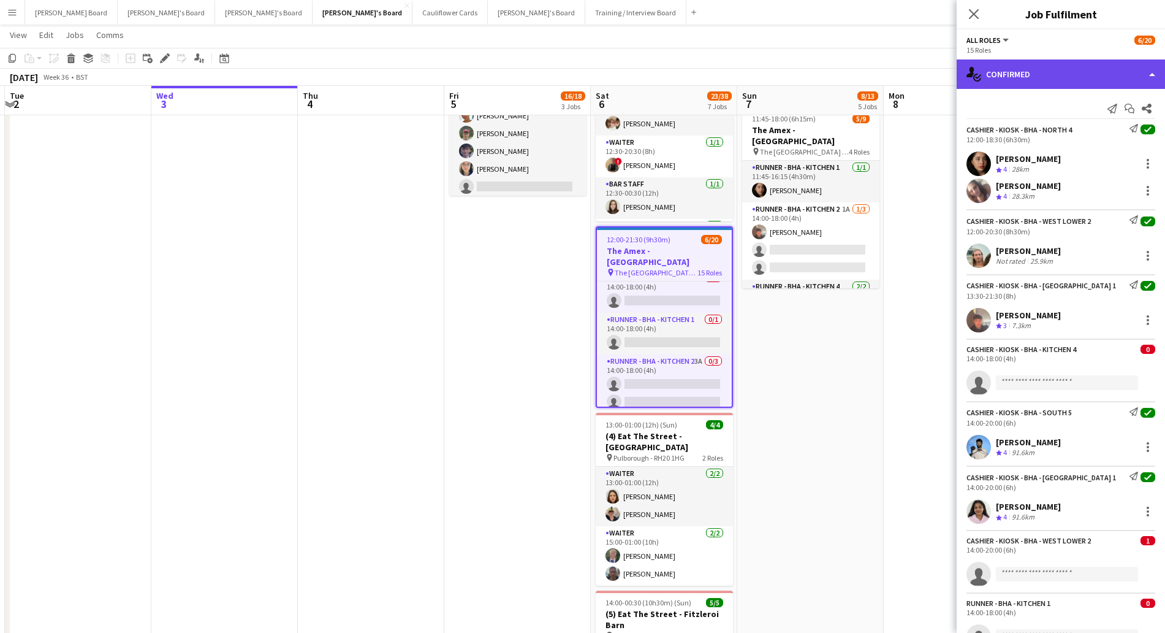
click at [1036, 72] on div "single-neutral-actions-check-2 Confirmed" at bounding box center [1061, 73] width 208 height 29
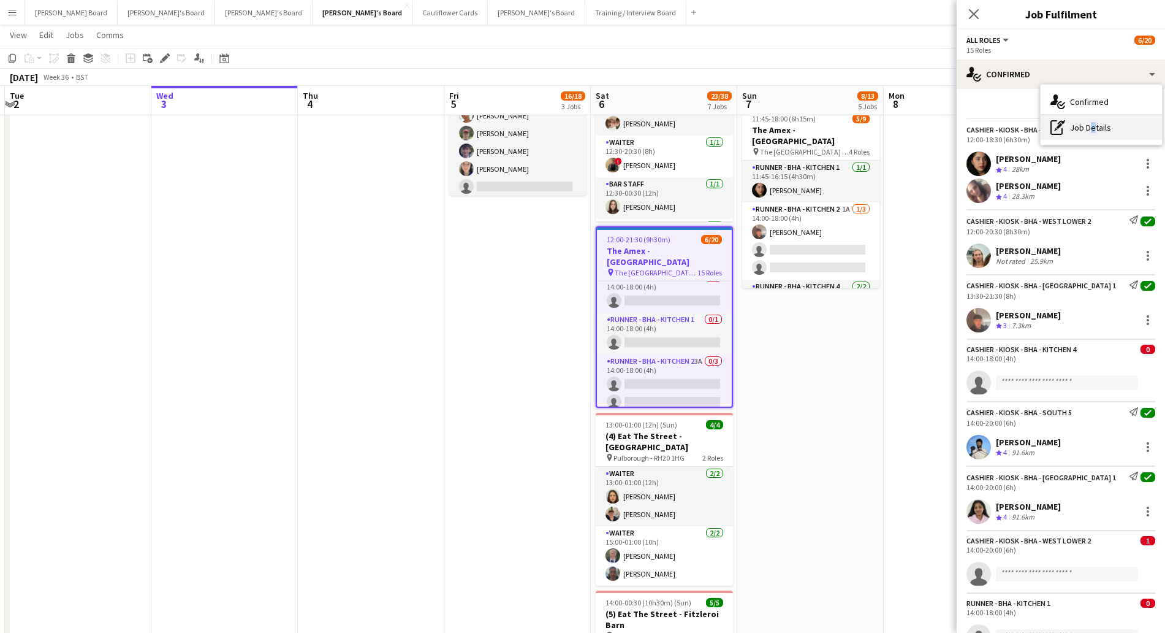
click at [1088, 126] on div "pen-write Job Details" at bounding box center [1101, 127] width 121 height 25
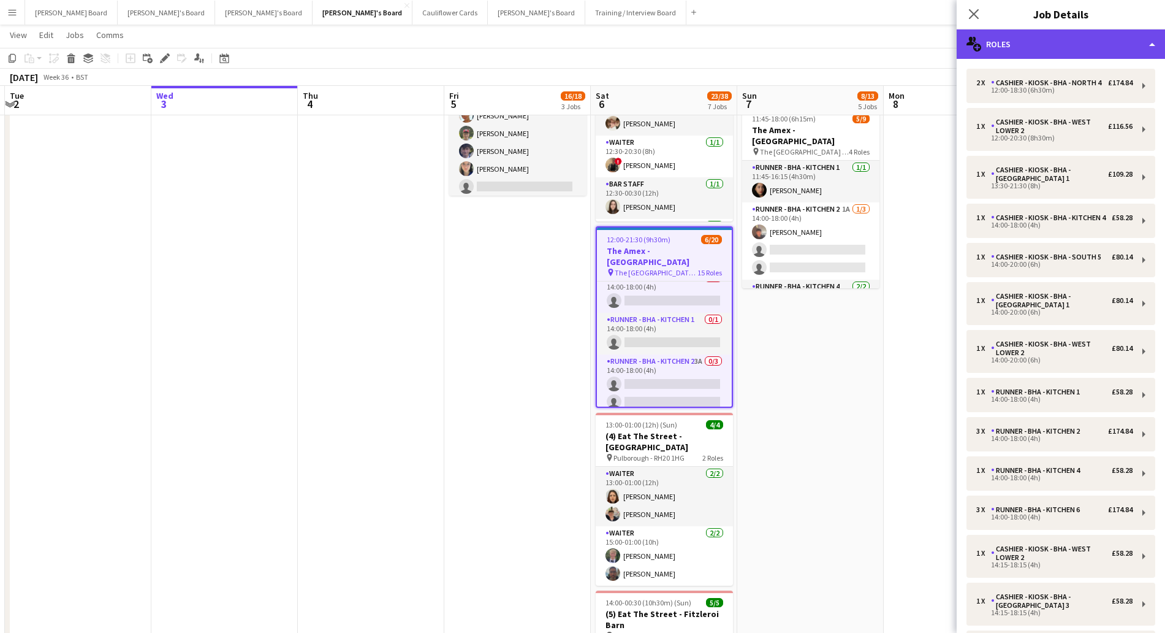
click at [1041, 46] on div "multiple-users-add Roles" at bounding box center [1061, 43] width 208 height 29
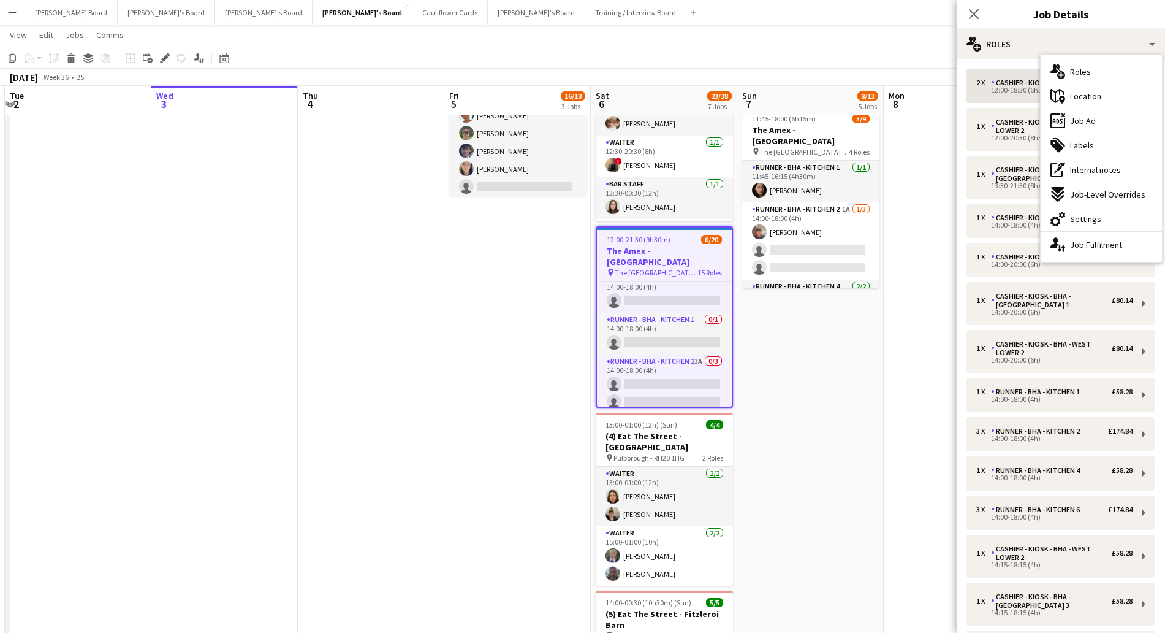
drag, startPoint x: 1104, startPoint y: 72, endPoint x: 1104, endPoint y: 98, distance: 26.4
click at [1103, 73] on div "multiple-users-add Roles" at bounding box center [1101, 71] width 121 height 25
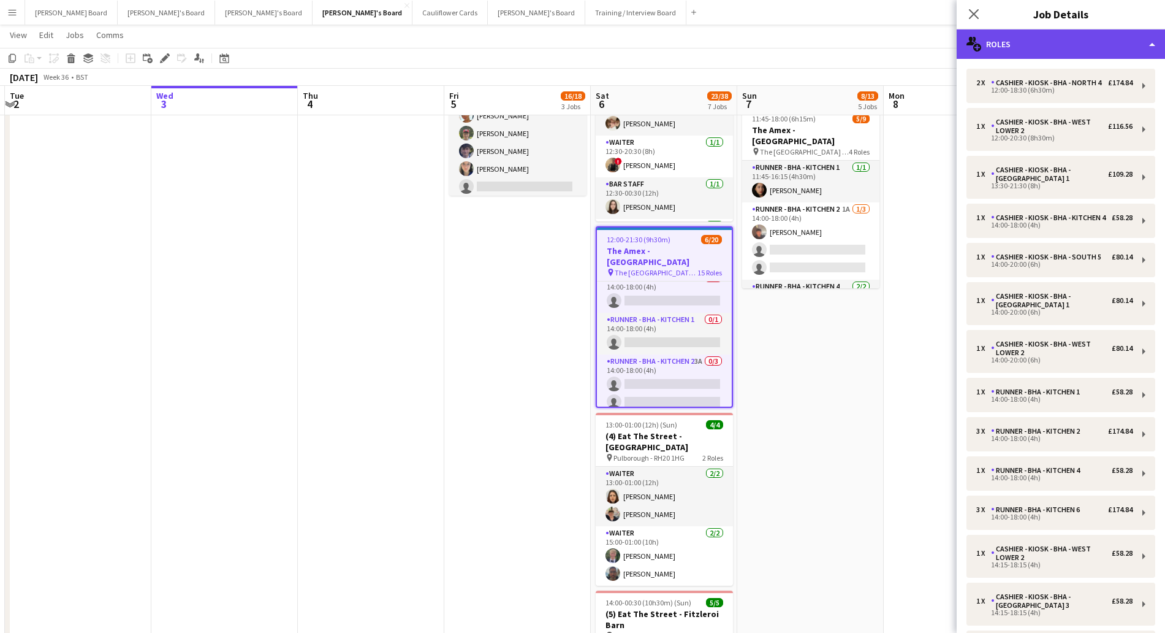
click at [1052, 42] on div "multiple-users-add Roles" at bounding box center [1061, 43] width 208 height 29
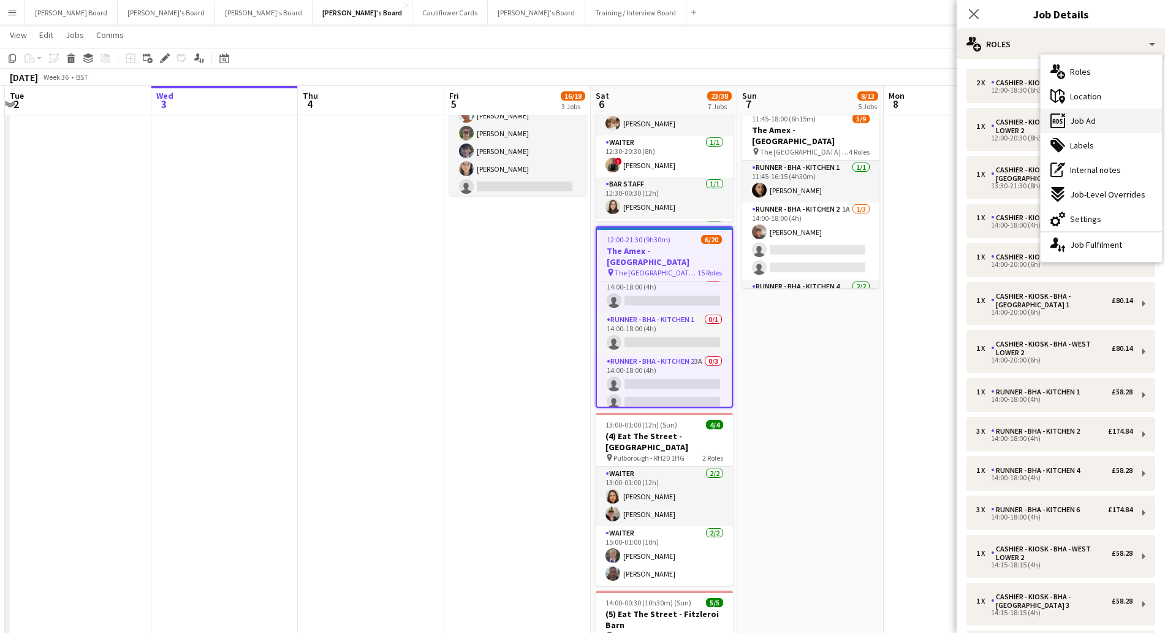
click at [1101, 123] on div "ads-window Job Ad" at bounding box center [1101, 120] width 121 height 25
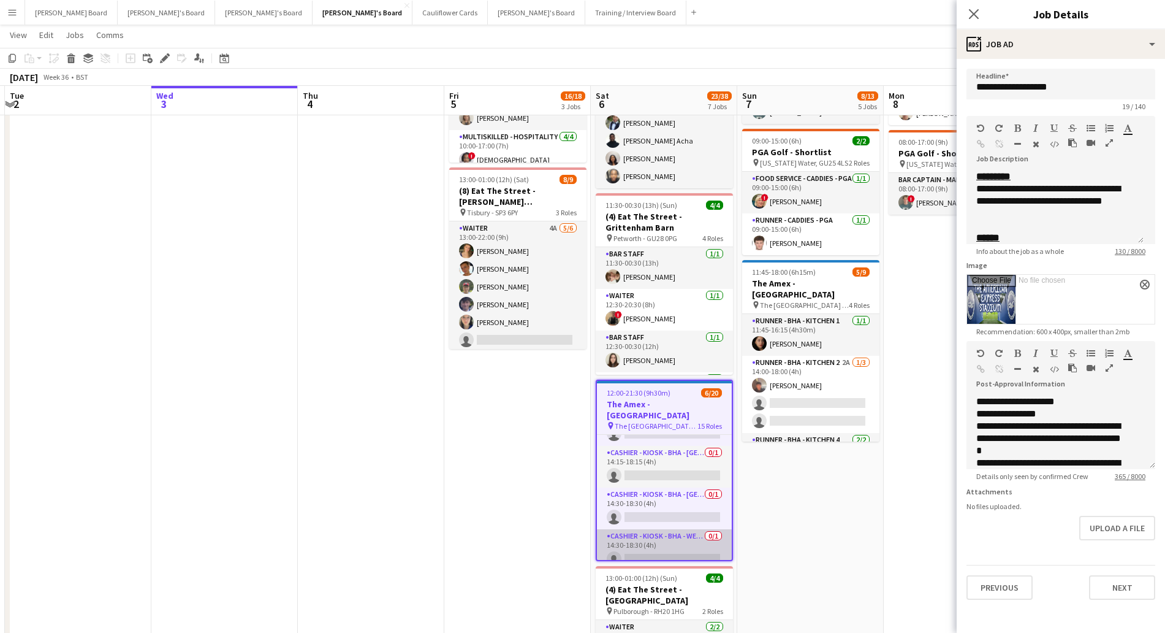
scroll to position [0, 289]
click at [622, 530] on app-card-role "Cashier - Kiosk - BHA - West Lower Beer & Pie 0/1 14:30-18:30 (4h) single-neutr…" at bounding box center [663, 550] width 135 height 42
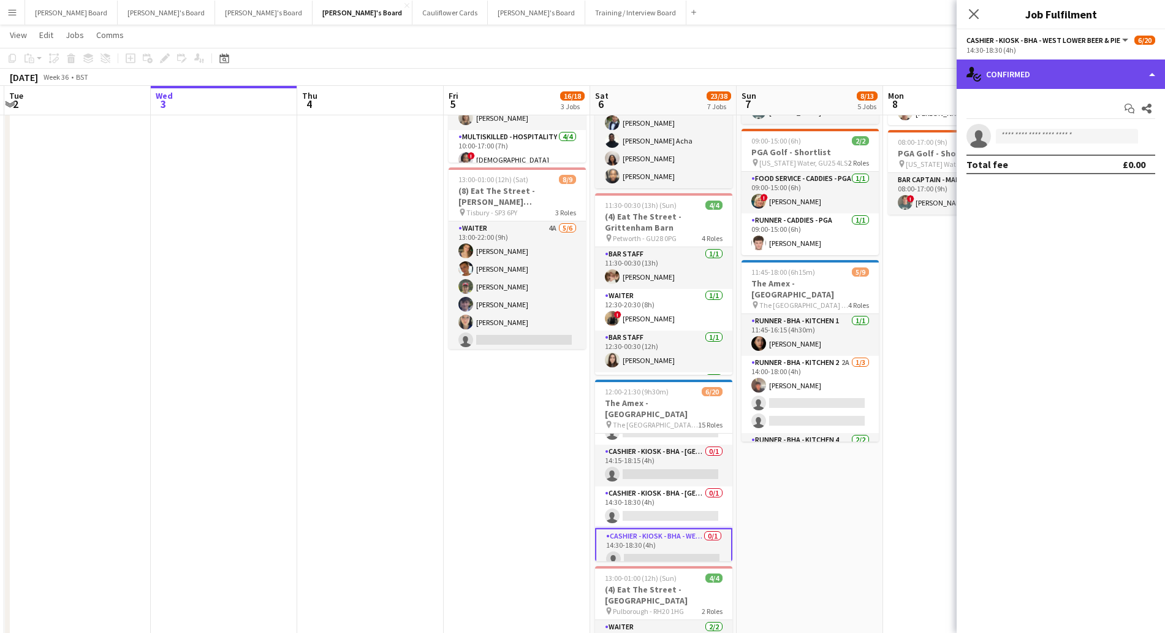
click at [1044, 79] on div "single-neutral-actions-check-2 Confirmed" at bounding box center [1061, 73] width 208 height 29
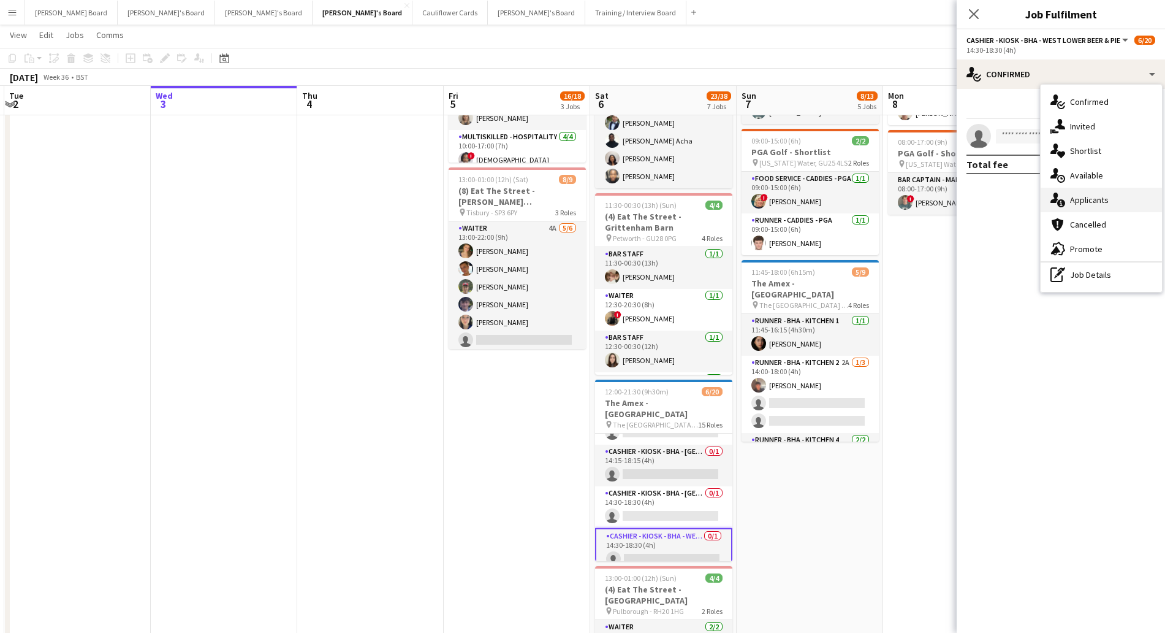
click at [1081, 200] on span "Applicants" at bounding box center [1089, 199] width 39 height 11
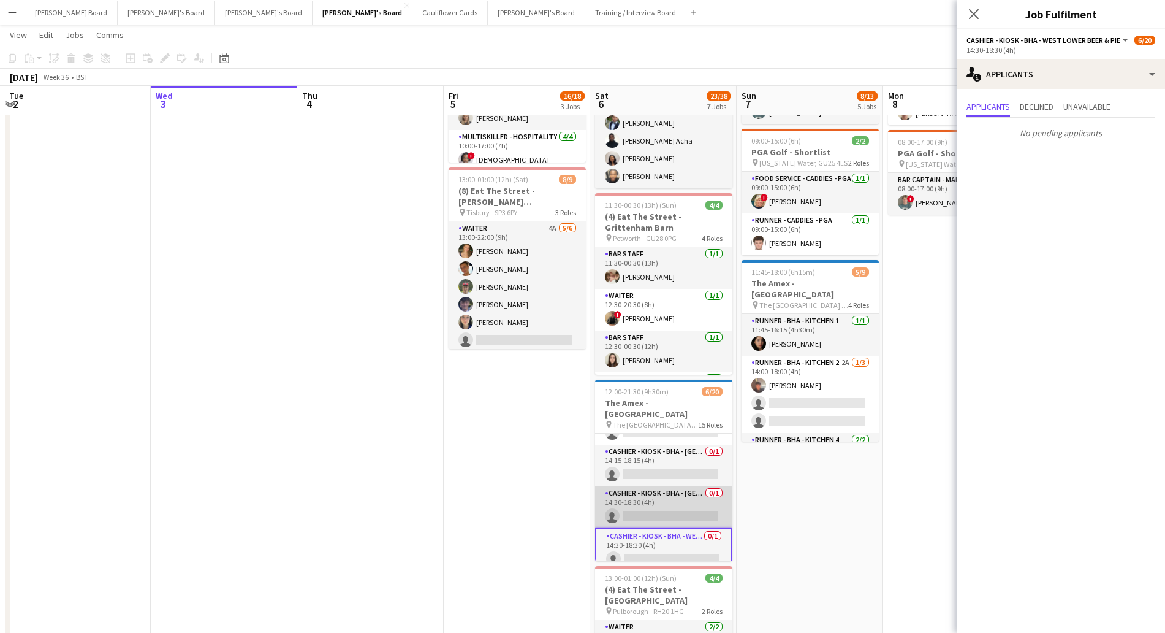
click at [675, 494] on app-card-role "Cashier - Kiosk - BHA - West Lower 3 0/1 14:30-18:30 (4h) single-neutral-actions" at bounding box center [663, 507] width 137 height 42
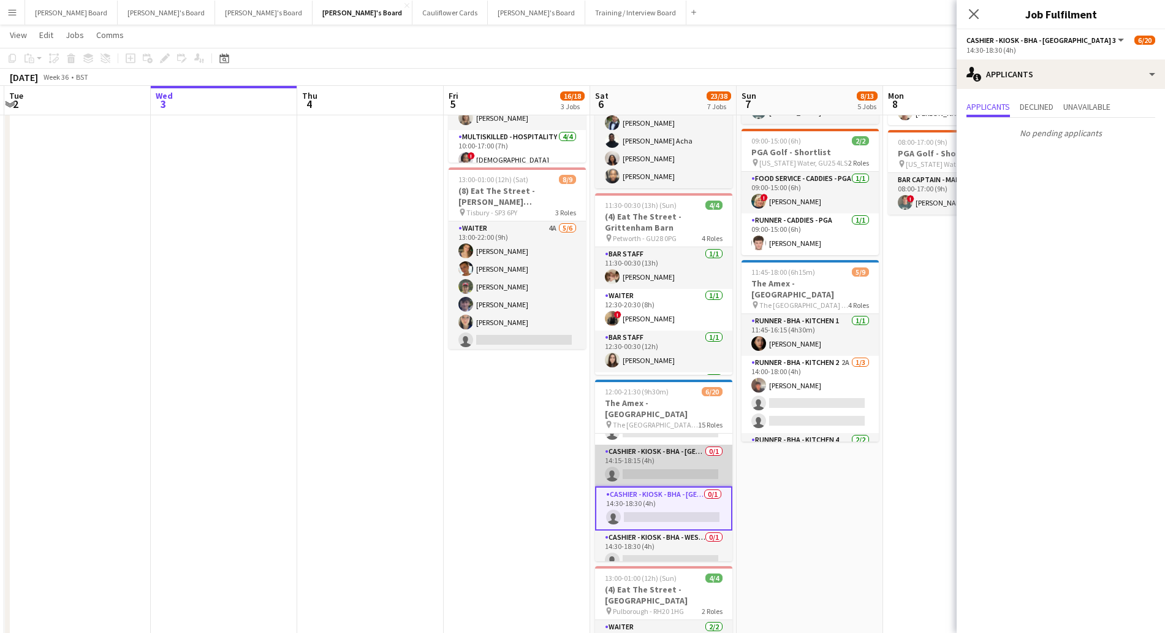
click at [672, 452] on app-card-role "Cashier - Kiosk - BHA - West Lower 3 0/1 14:15-18:15 (4h) single-neutral-actions" at bounding box center [663, 465] width 137 height 42
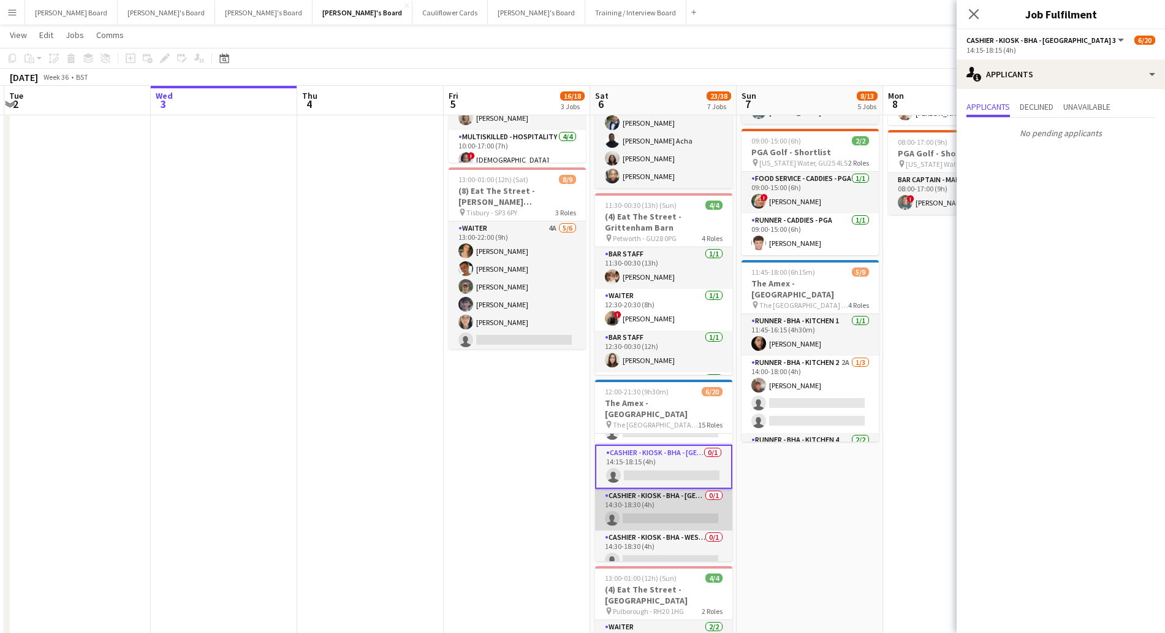
scroll to position [425, 0]
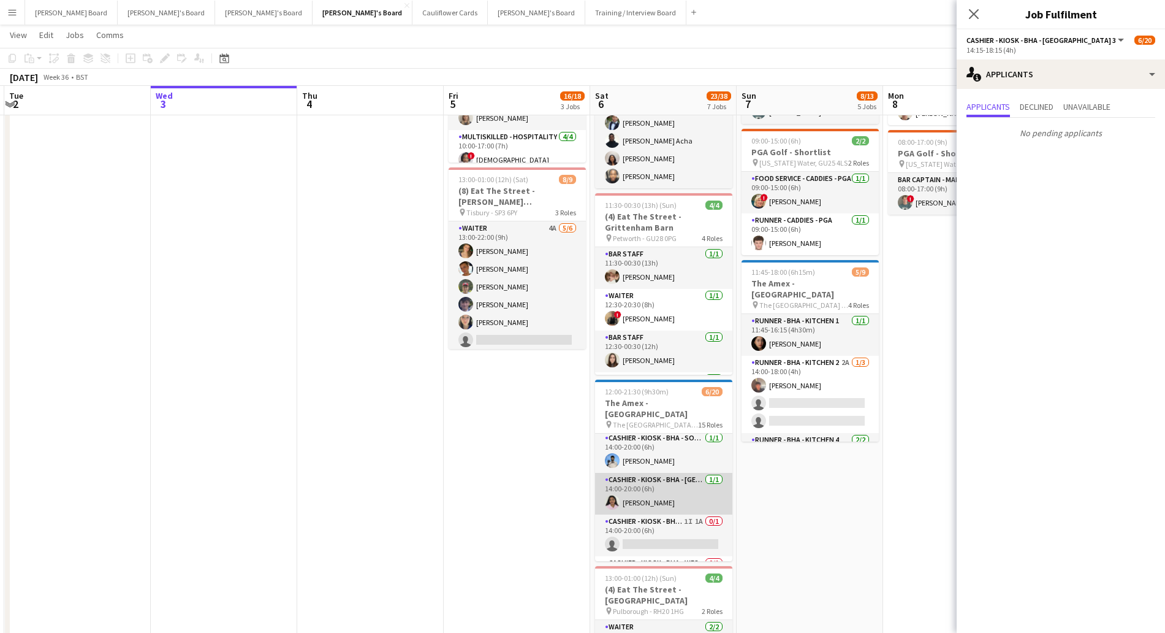
click at [697, 486] on app-card-role "Cashier - Kiosk - BHA - West Lower 1 [DATE] 14:00-20:00 (6h) [PERSON_NAME]" at bounding box center [663, 494] width 137 height 42
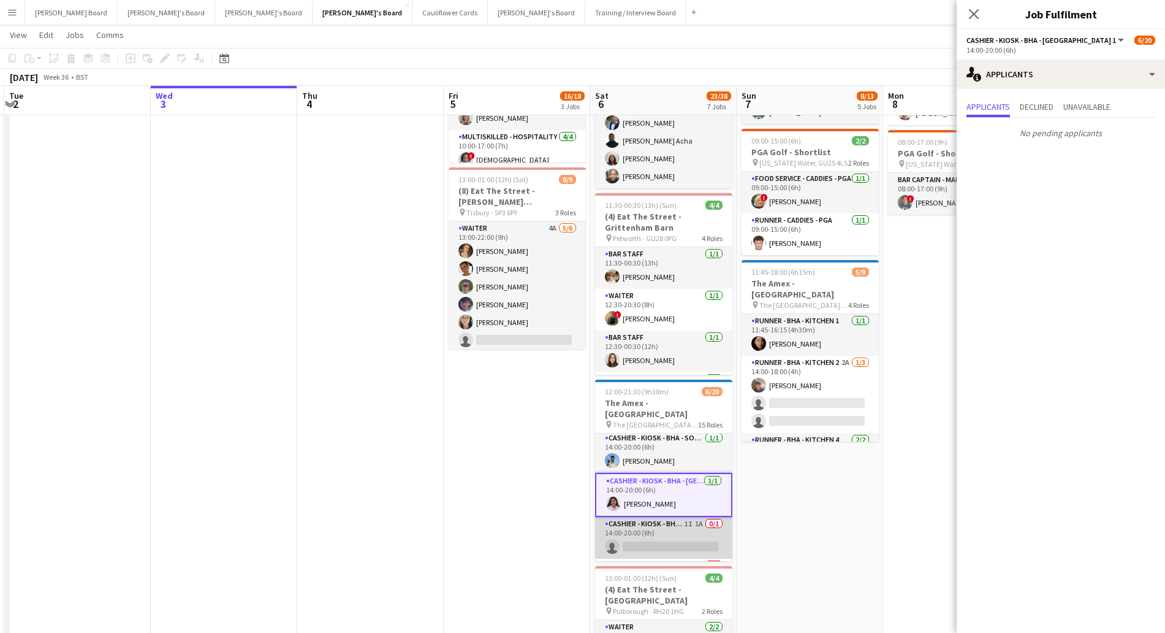
click at [664, 530] on app-card-role "Cashier - Kiosk - BHA - West Lower 2 1I 1A 0/1 14:00-20:00 (6h) single-neutral-…" at bounding box center [663, 538] width 137 height 42
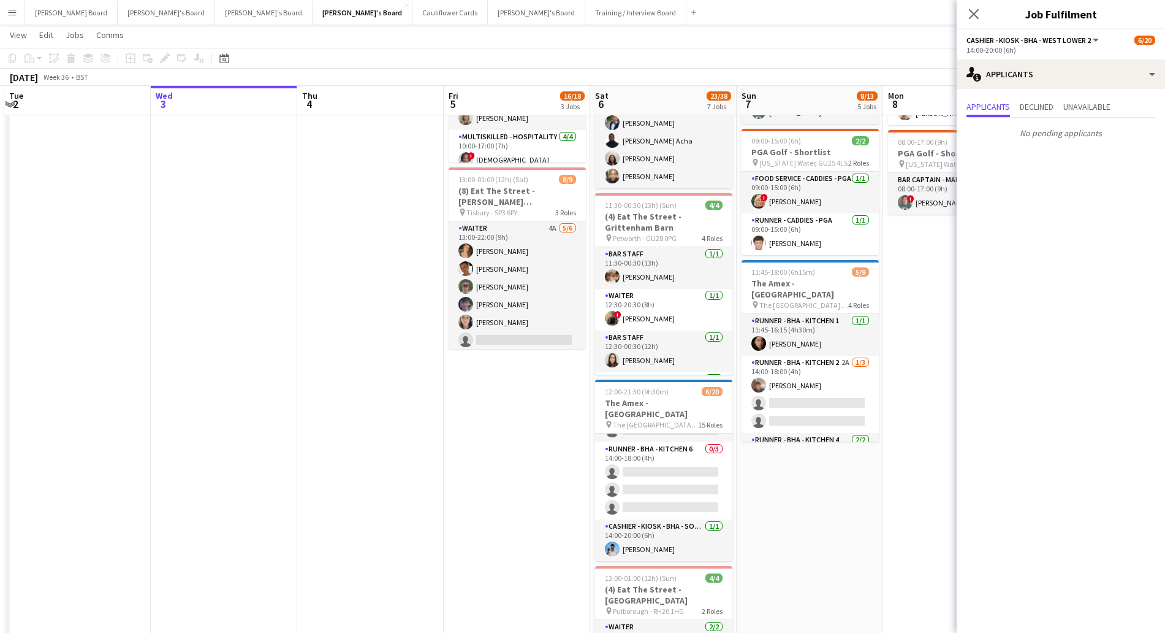
scroll to position [272, 0]
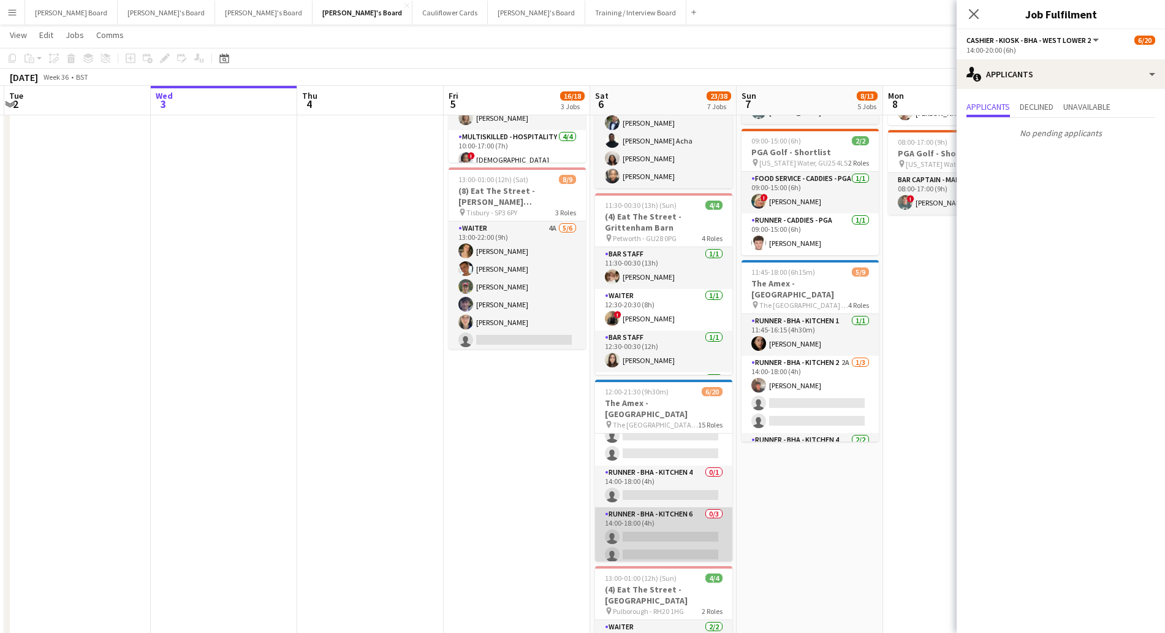
click at [661, 525] on app-card-role "Runner - BHA - Kitchen 6 0/3 14:00-18:00 (4h) single-neutral-actions single-neu…" at bounding box center [663, 545] width 137 height 77
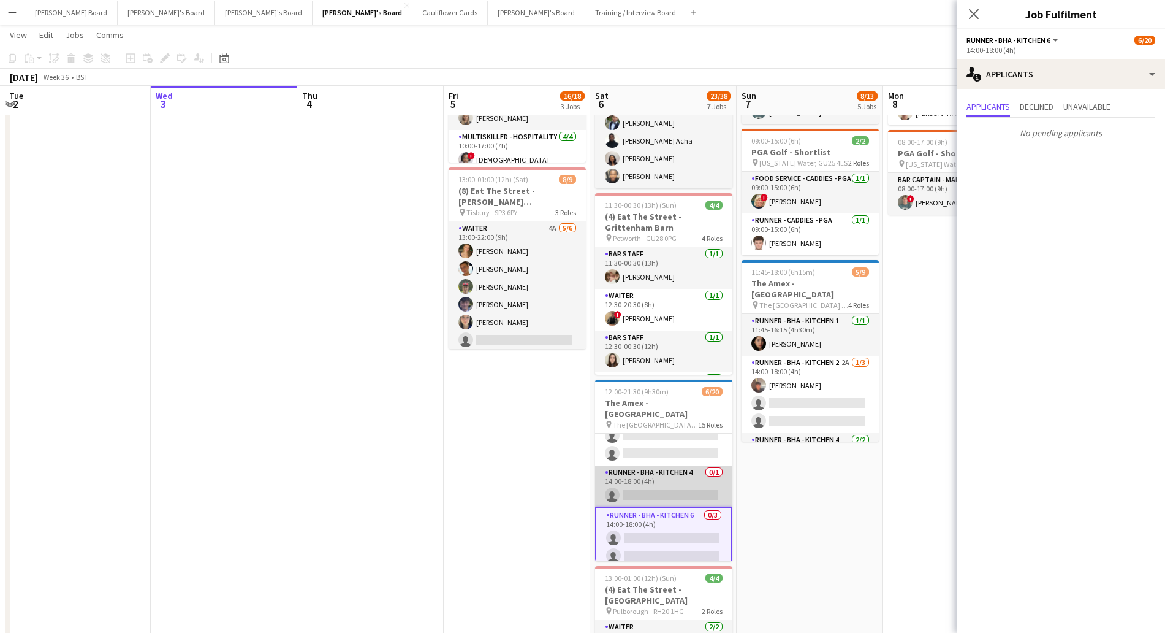
click at [656, 465] on app-card-role "Runner - BHA - Kitchen 4 0/1 14:00-18:00 (4h) single-neutral-actions" at bounding box center [663, 486] width 137 height 42
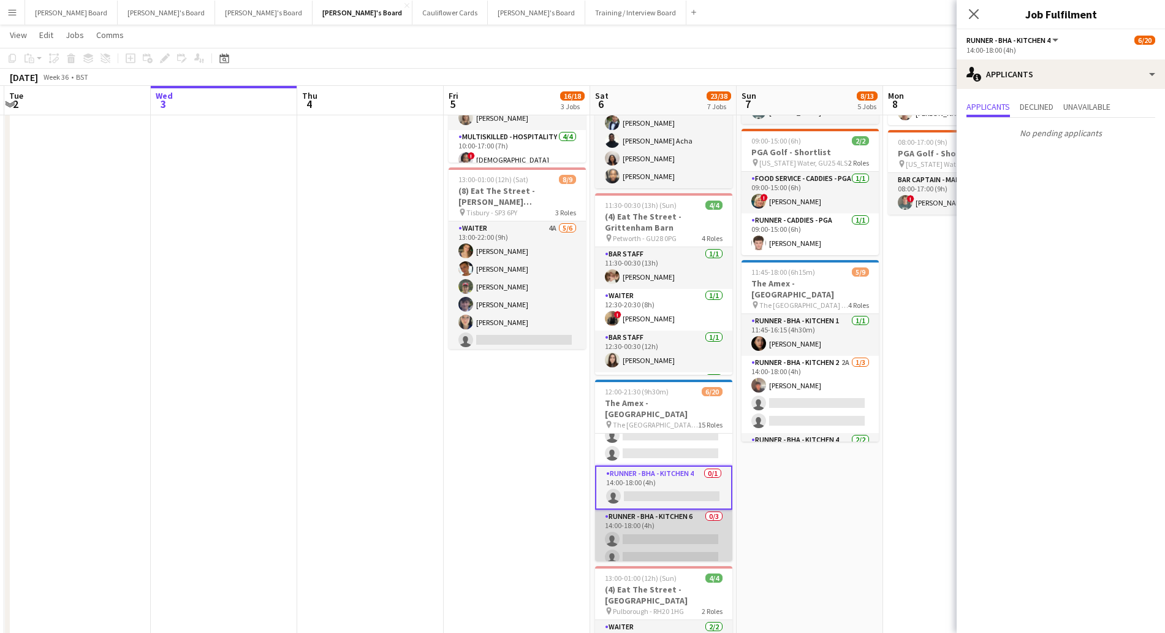
scroll to position [118, 0]
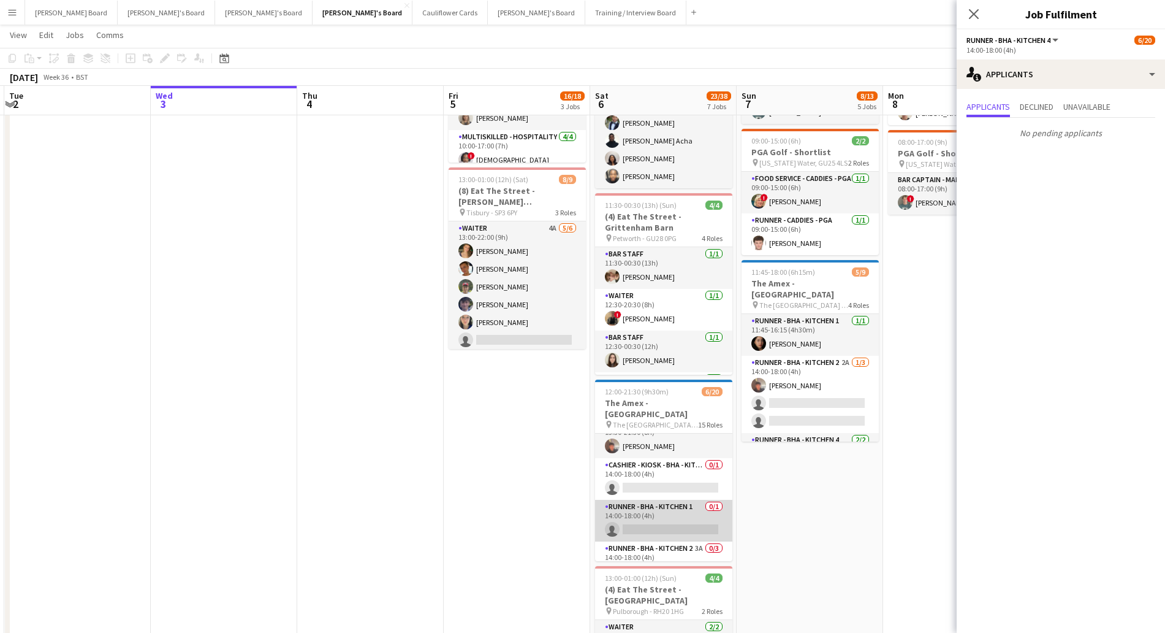
click at [648, 511] on app-card-role "Runner - BHA - Kitchen 1 0/1 14:00-18:00 (4h) single-neutral-actions" at bounding box center [663, 521] width 137 height 42
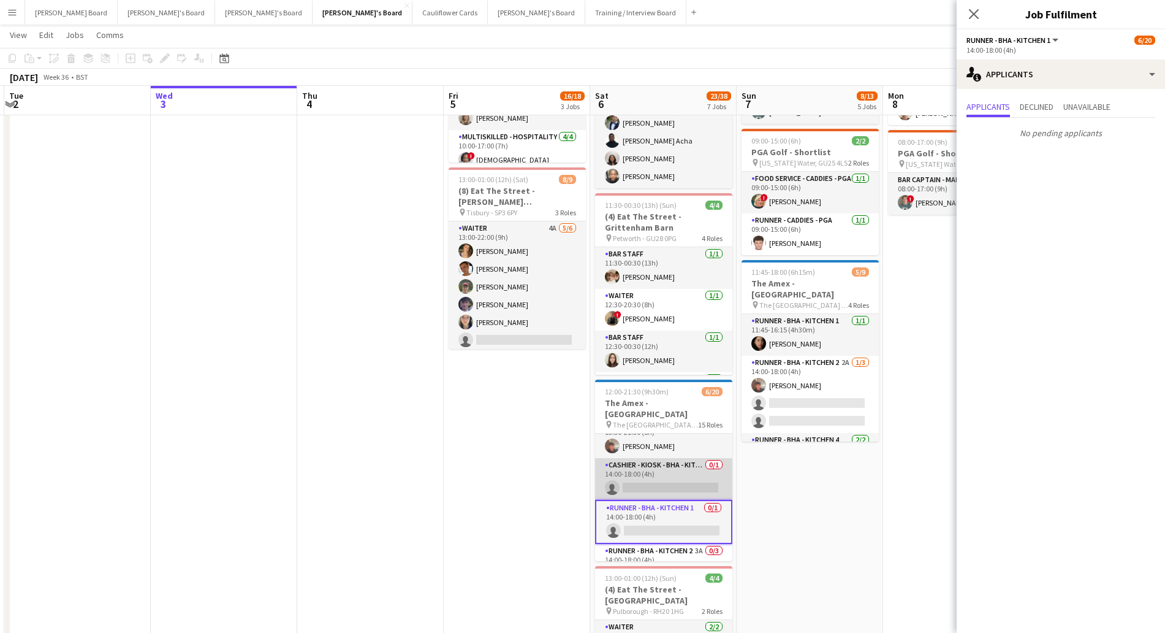
click at [662, 458] on app-card-role "Cashier - Kiosk - BHA - Kitchen 4 0/1 14:00-18:00 (4h) single-neutral-actions" at bounding box center [663, 479] width 137 height 42
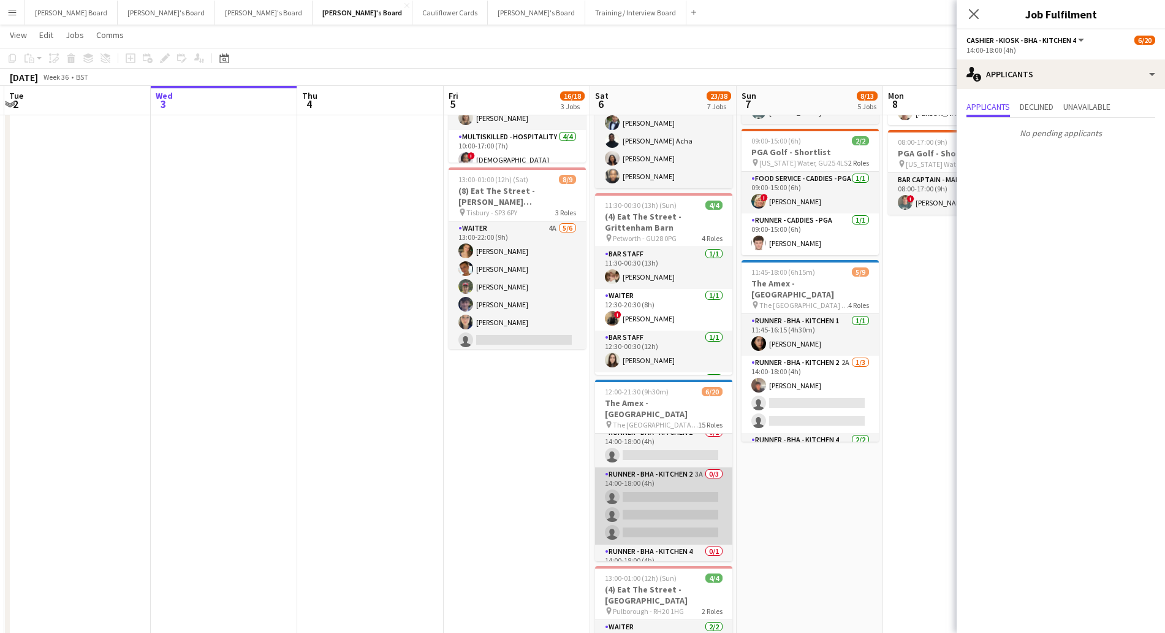
click at [663, 501] on app-card-role "Runner - BHA - Kitchen 2 3A 0/3 14:00-18:00 (4h) single-neutral-actions single-…" at bounding box center [663, 505] width 137 height 77
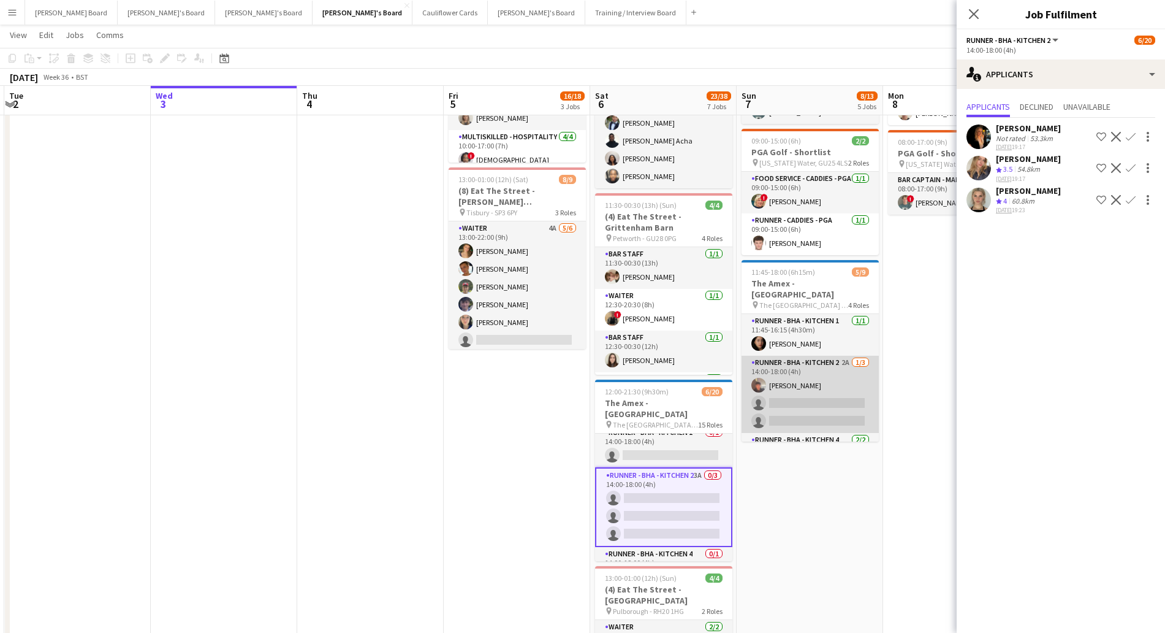
click at [840, 386] on app-card-role "Runner - BHA - Kitchen 2 2A [DATE] 14:00-18:00 (4h) [PERSON_NAME] single-neutra…" at bounding box center [810, 393] width 137 height 77
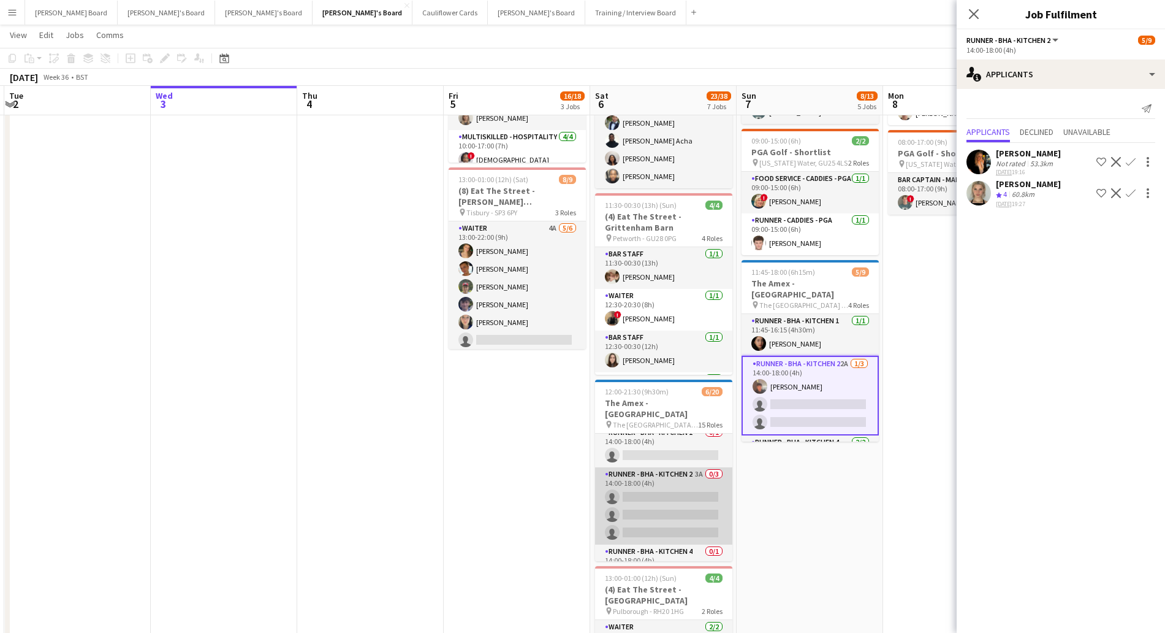
click at [678, 485] on app-card-role "Runner - BHA - Kitchen 2 3A 0/3 14:00-18:00 (4h) single-neutral-actions single-…" at bounding box center [663, 505] width 137 height 77
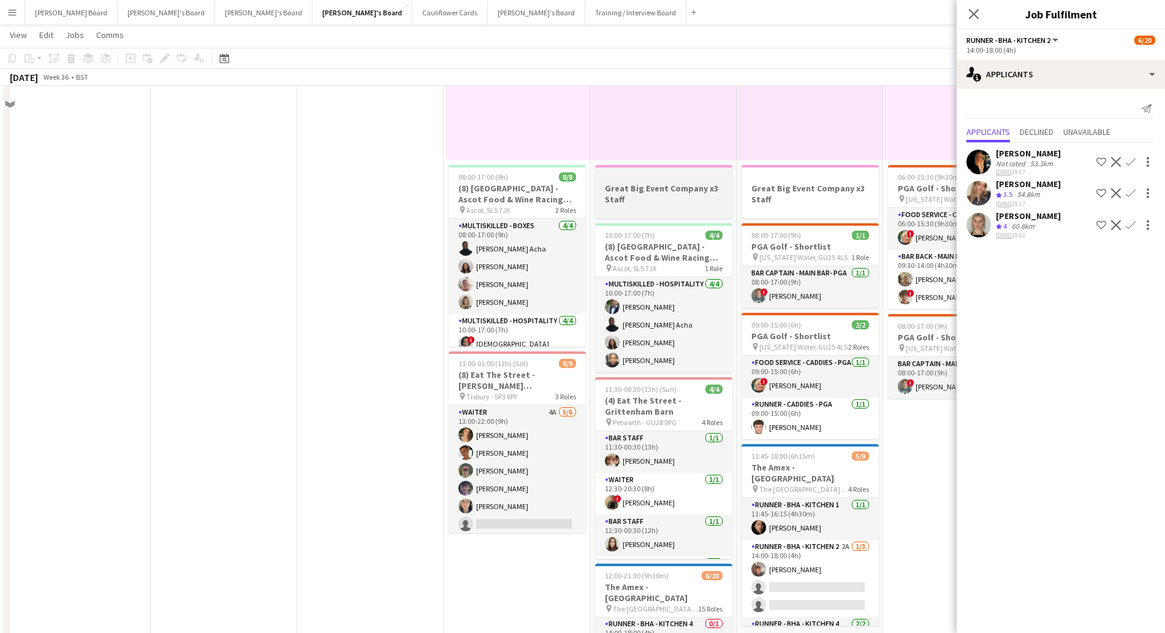
scroll to position [77, 0]
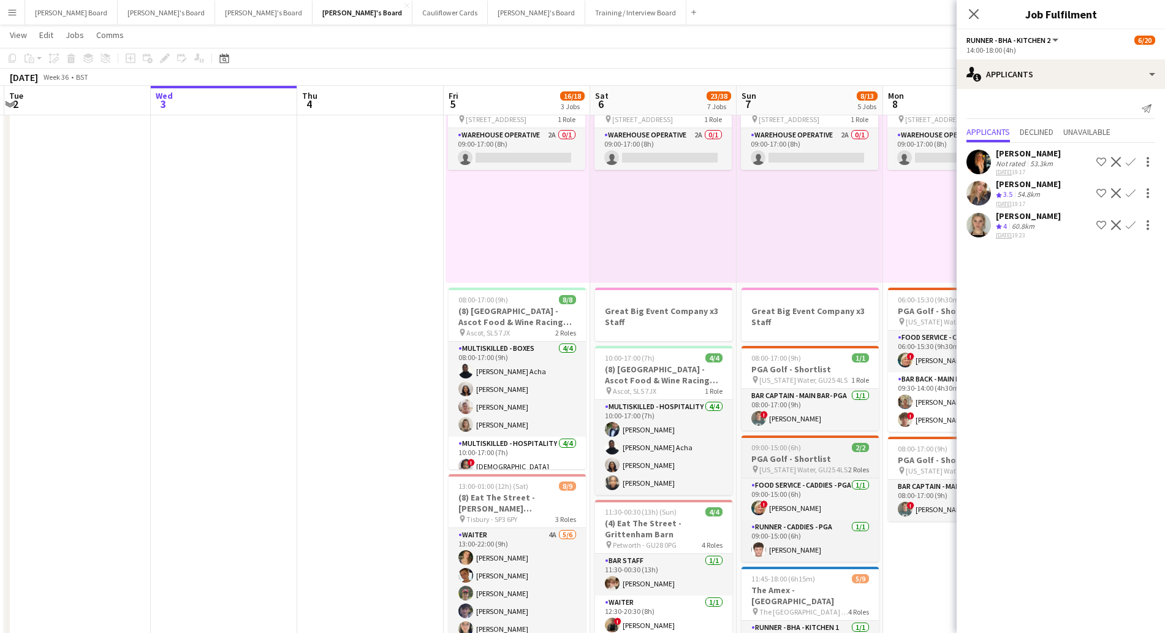
click at [815, 475] on app-job-card "09:00-15:00 (6h) 2/2 PGA Golf - Shortlist pin [US_STATE] Water, GU25 4LS 2 Role…" at bounding box center [810, 498] width 137 height 126
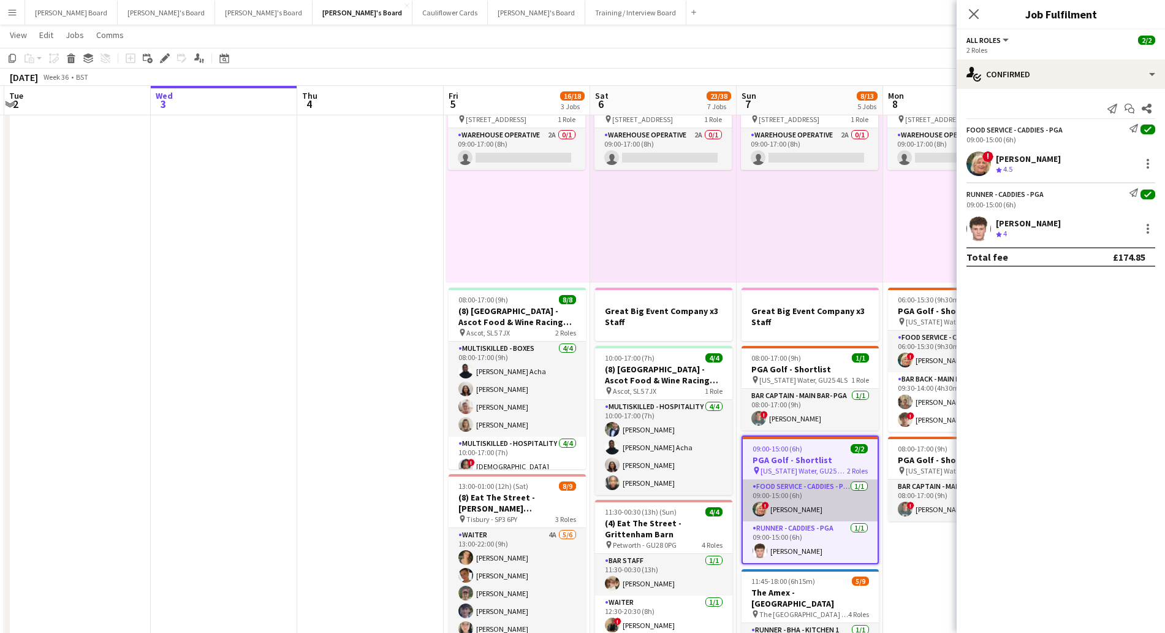
scroll to position [304, 0]
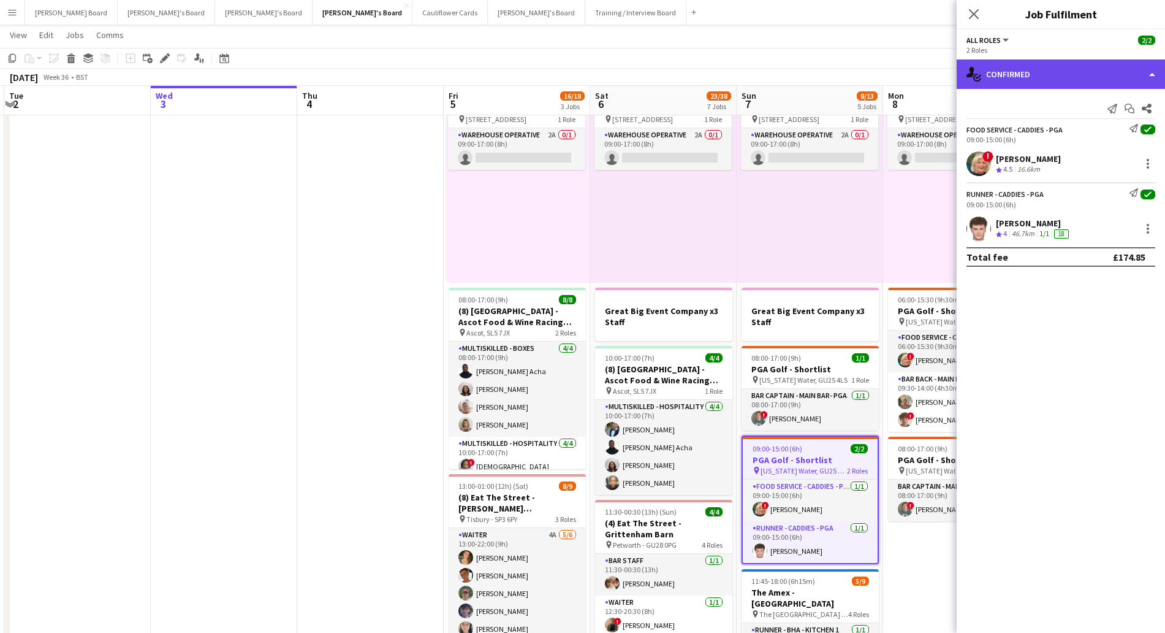
drag, startPoint x: 1030, startPoint y: 64, endPoint x: 1036, endPoint y: 74, distance: 11.4
click at [1032, 69] on div "single-neutral-actions-check-2 Confirmed" at bounding box center [1061, 73] width 208 height 29
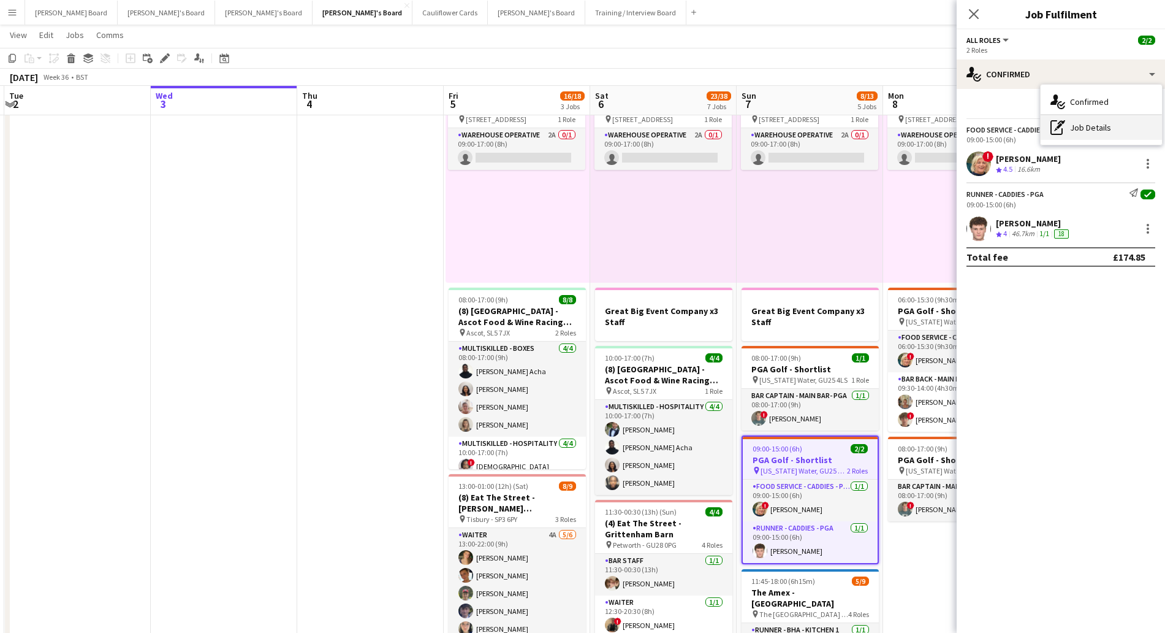
click at [1094, 127] on div "pen-write Job Details" at bounding box center [1101, 127] width 121 height 25
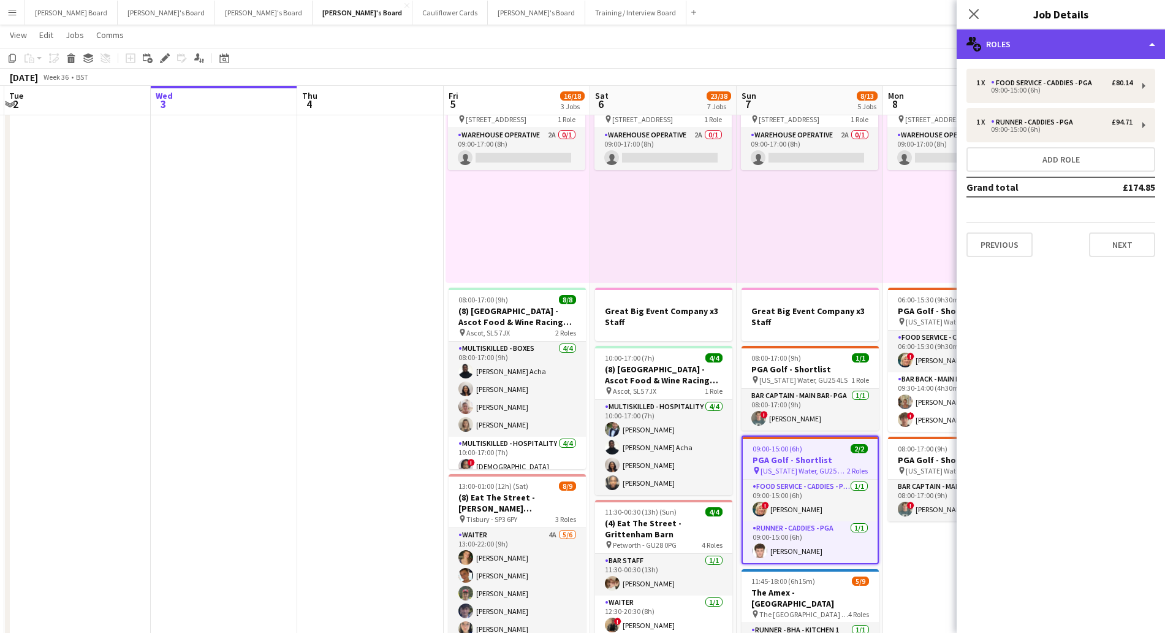
click at [1033, 35] on div "multiple-users-add Roles" at bounding box center [1061, 43] width 208 height 29
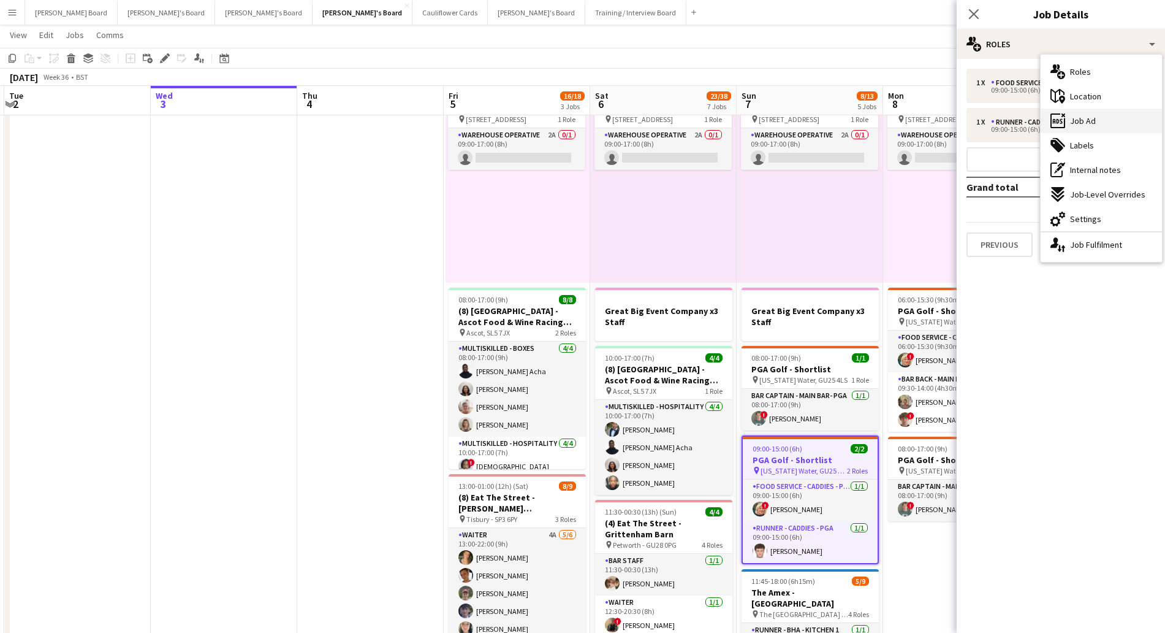
click at [1097, 126] on div "ads-window Job Ad" at bounding box center [1101, 120] width 121 height 25
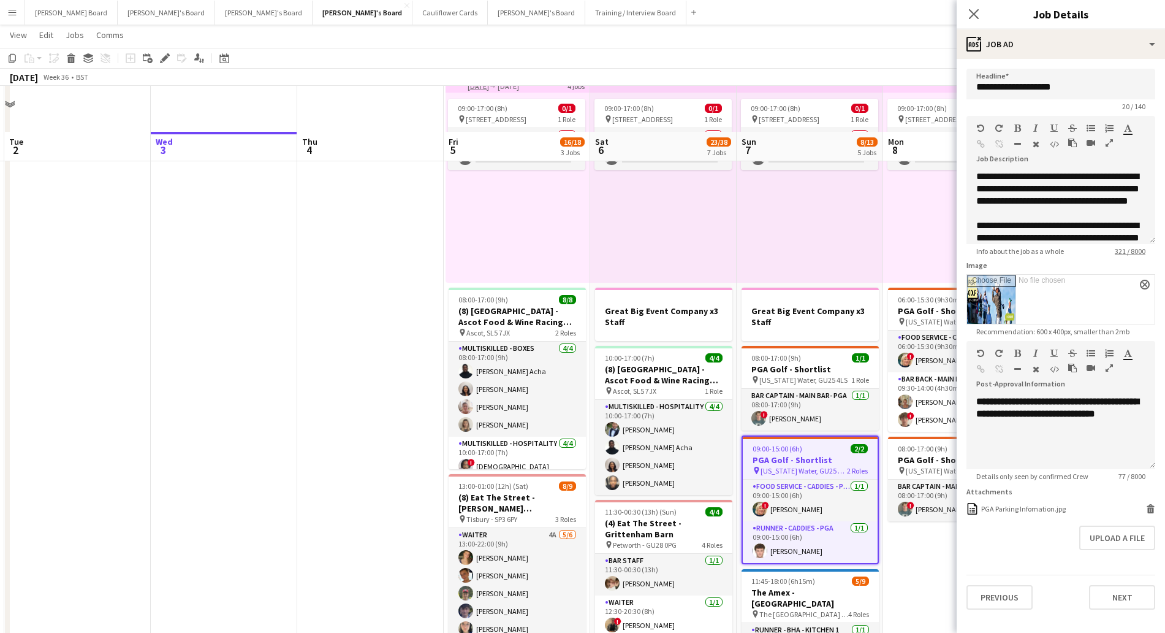
scroll to position [230, 0]
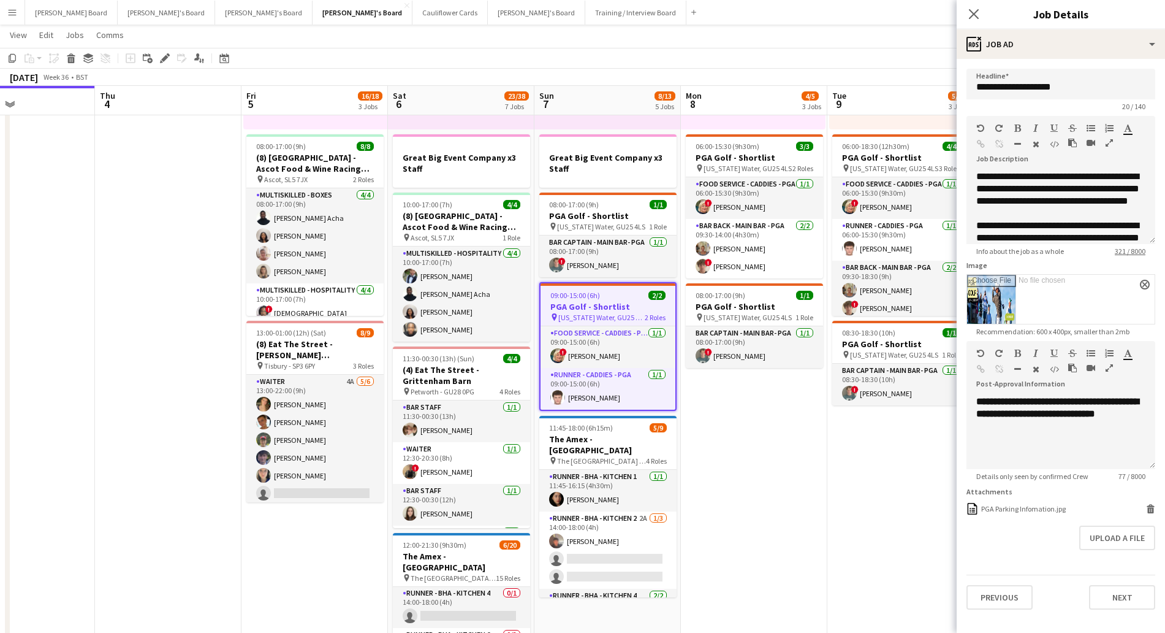
drag, startPoint x: 944, startPoint y: 439, endPoint x: 738, endPoint y: 442, distance: 206.6
drag, startPoint x: 735, startPoint y: 161, endPoint x: 802, endPoint y: 172, distance: 67.1
click at [737, 161] on h3 "PGA Golf - Shortlist" at bounding box center [753, 157] width 137 height 11
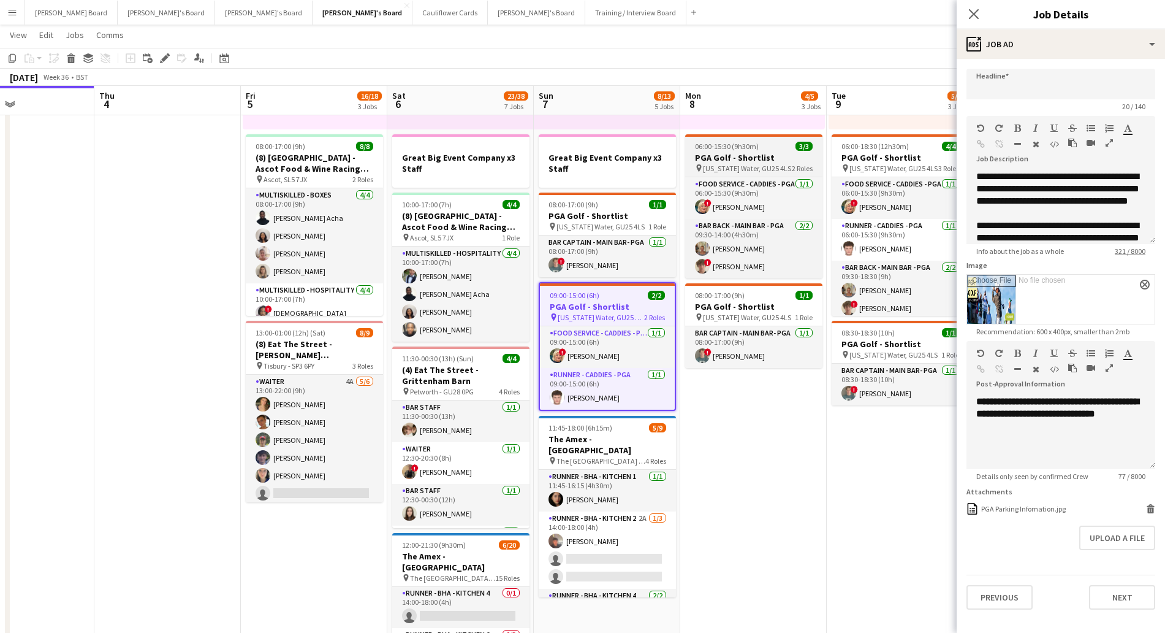
type input "**********"
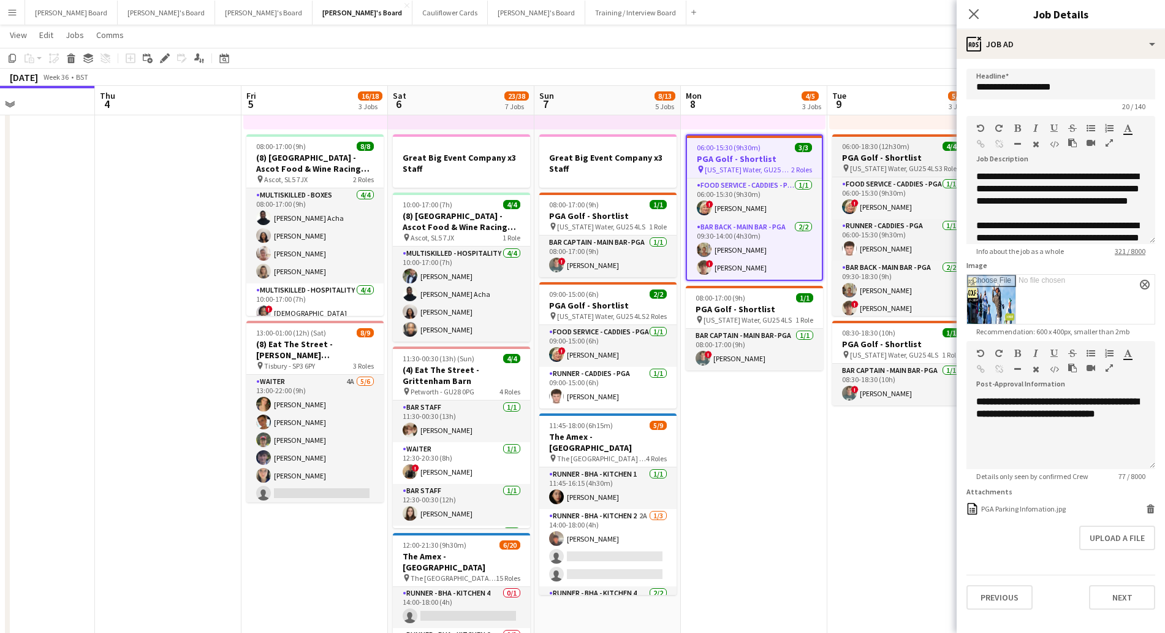
click at [902, 154] on h3 "PGA Golf - Shortlist" at bounding box center [900, 157] width 137 height 11
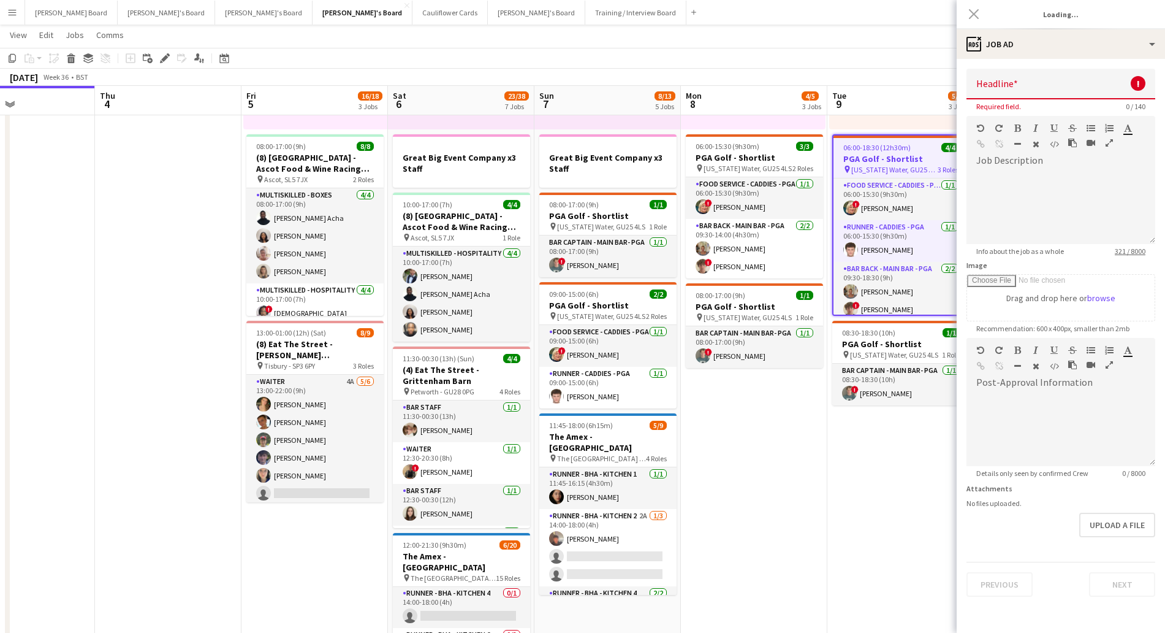
type input "**********"
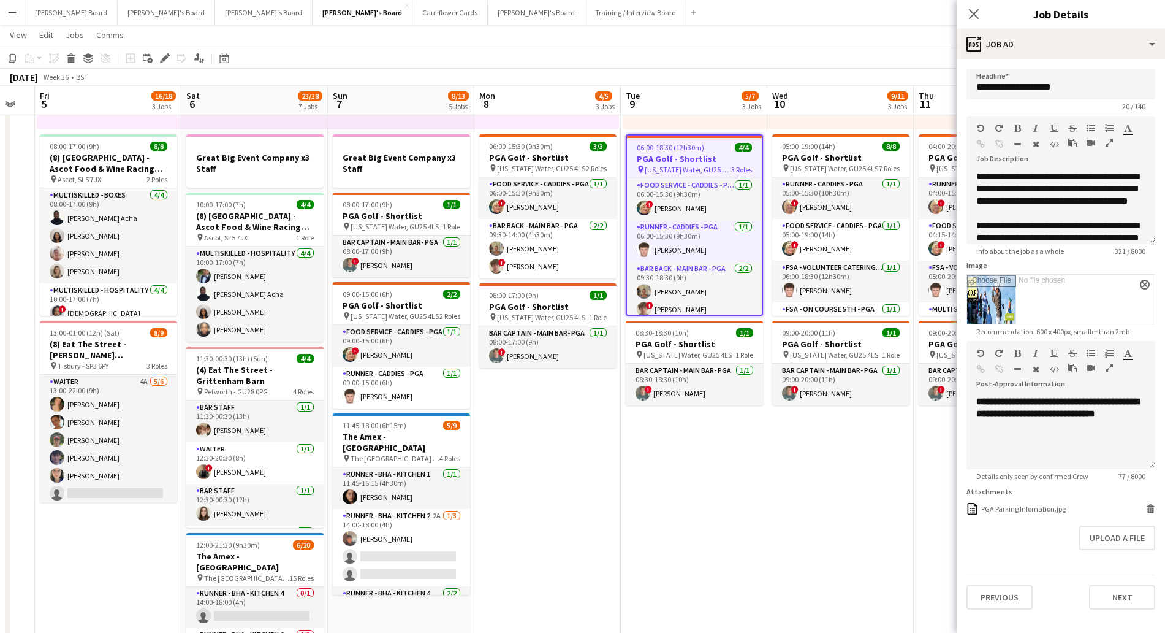
scroll to position [0, 414]
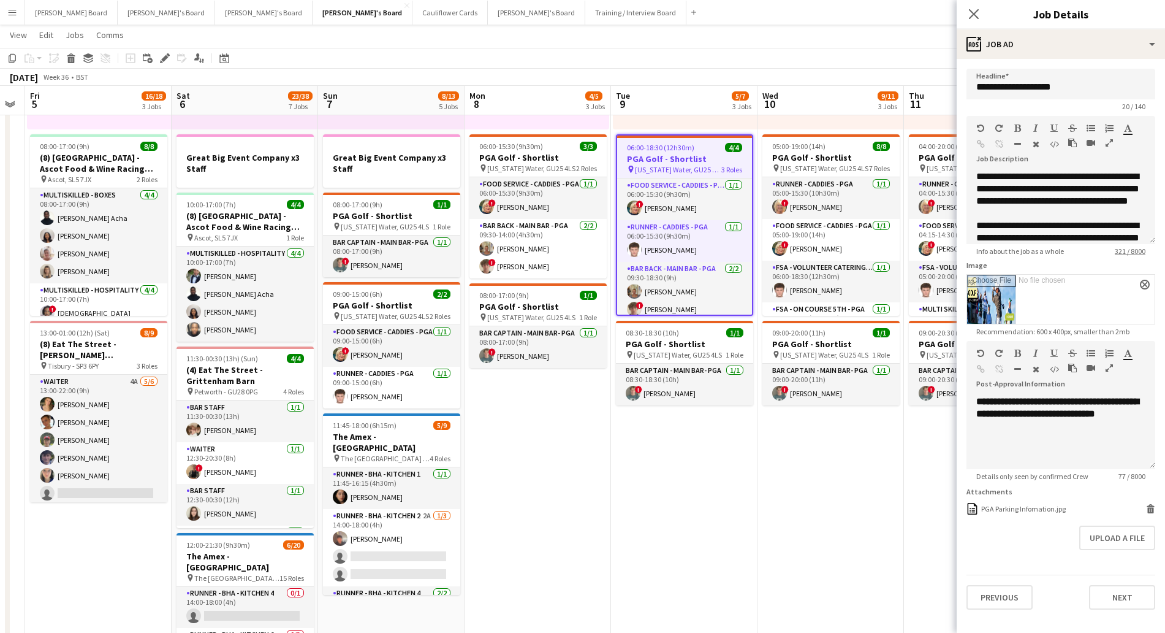
drag, startPoint x: 880, startPoint y: 479, endPoint x: 664, endPoint y: 468, distance: 216.0
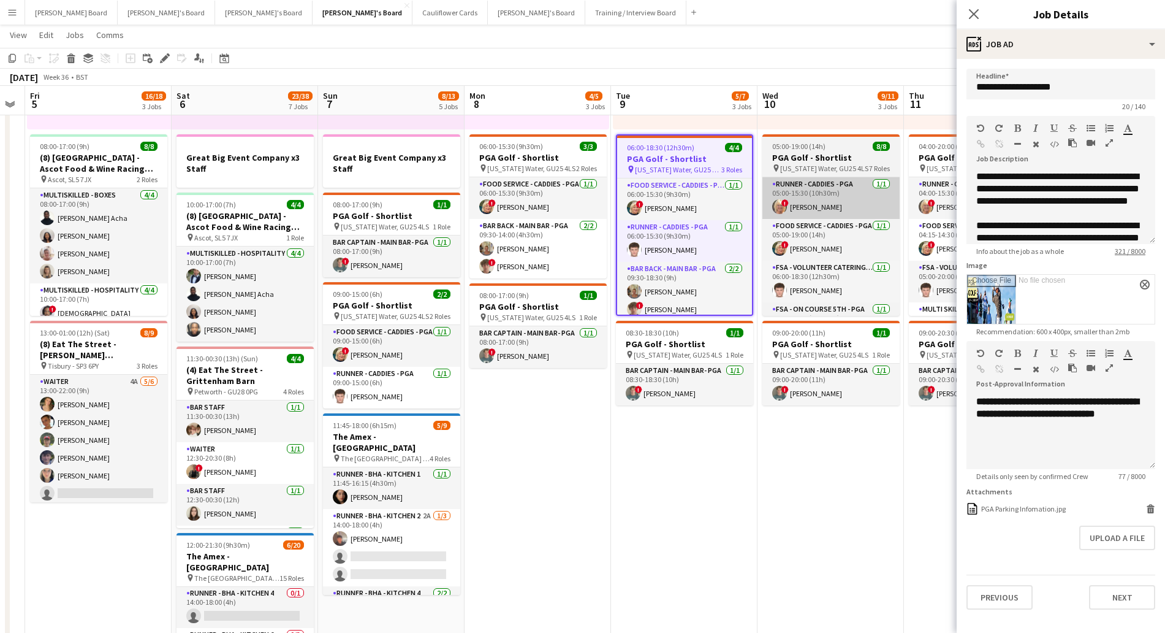
drag, startPoint x: 838, startPoint y: 161, endPoint x: 843, endPoint y: 188, distance: 26.7
click at [838, 164] on app-job-card "05:00-19:00 (14h) 8/8 PGA Golf - Shortlist pin [US_STATE] Water, GU25 4LS 7 Rol…" at bounding box center [830, 224] width 137 height 181
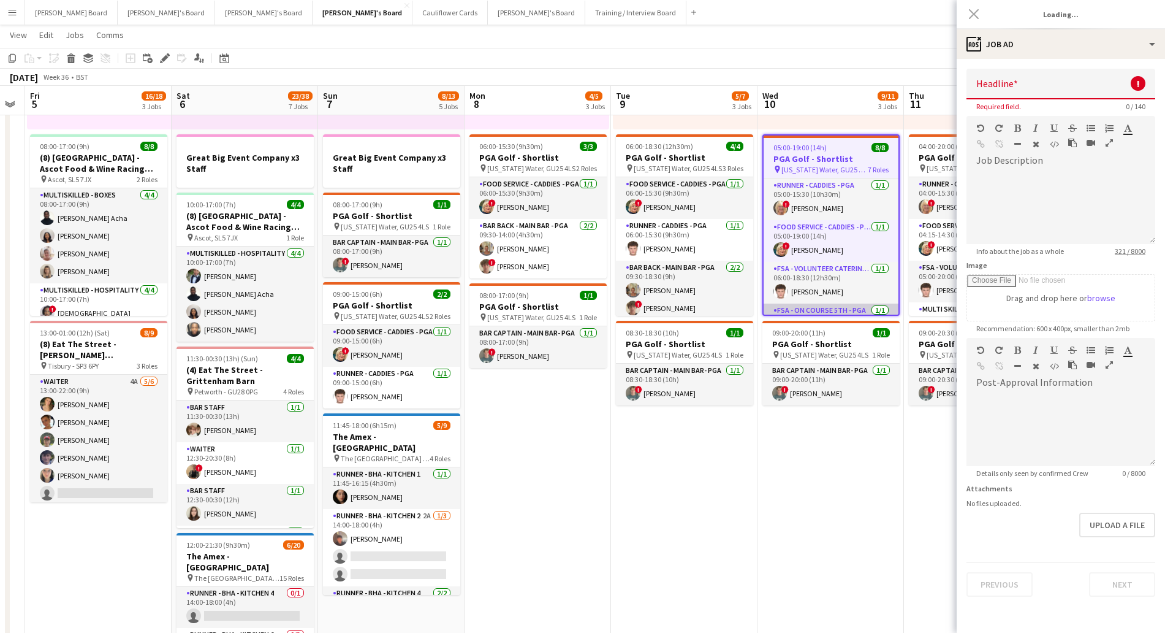
type input "**********"
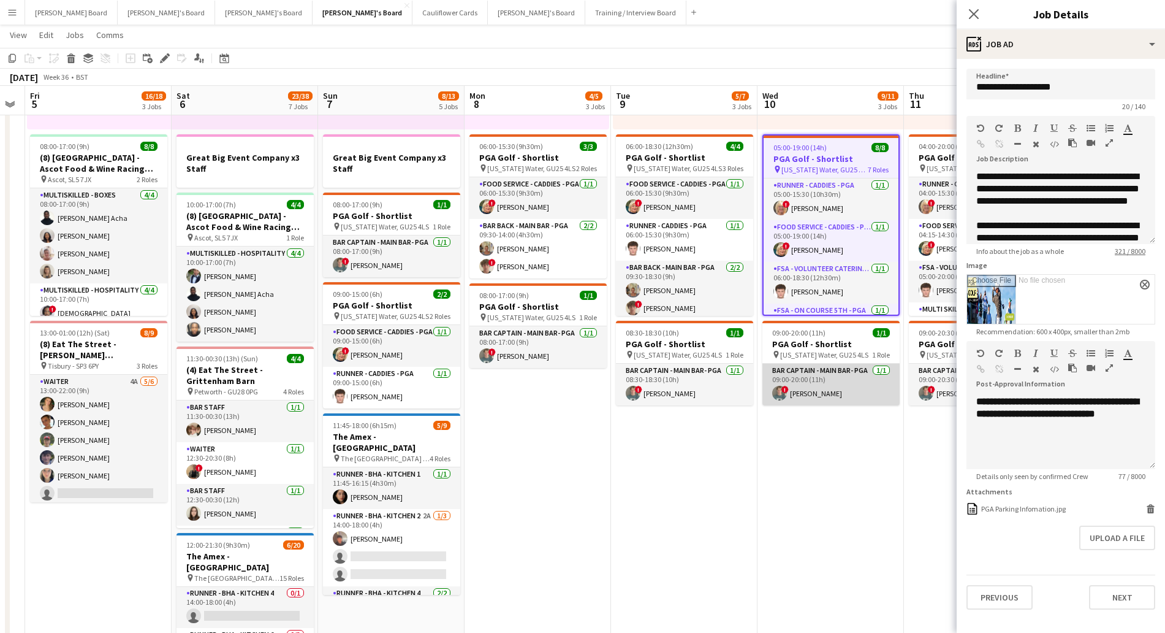
click at [798, 381] on app-card-role "Bar Captain - Main Bar- PGA [DATE] 09:00-20:00 (11h) ! [PERSON_NAME]" at bounding box center [830, 384] width 137 height 42
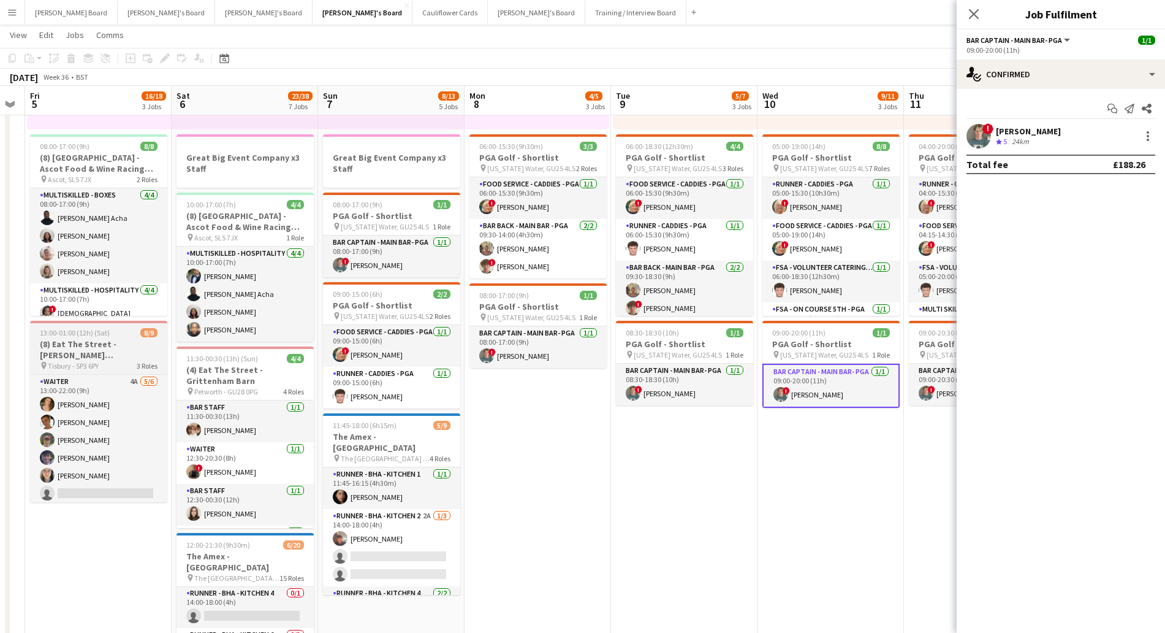
click at [94, 349] on h3 "(8) Eat The Street - [PERSON_NAME][GEOGRAPHIC_DATA]" at bounding box center [98, 349] width 137 height 22
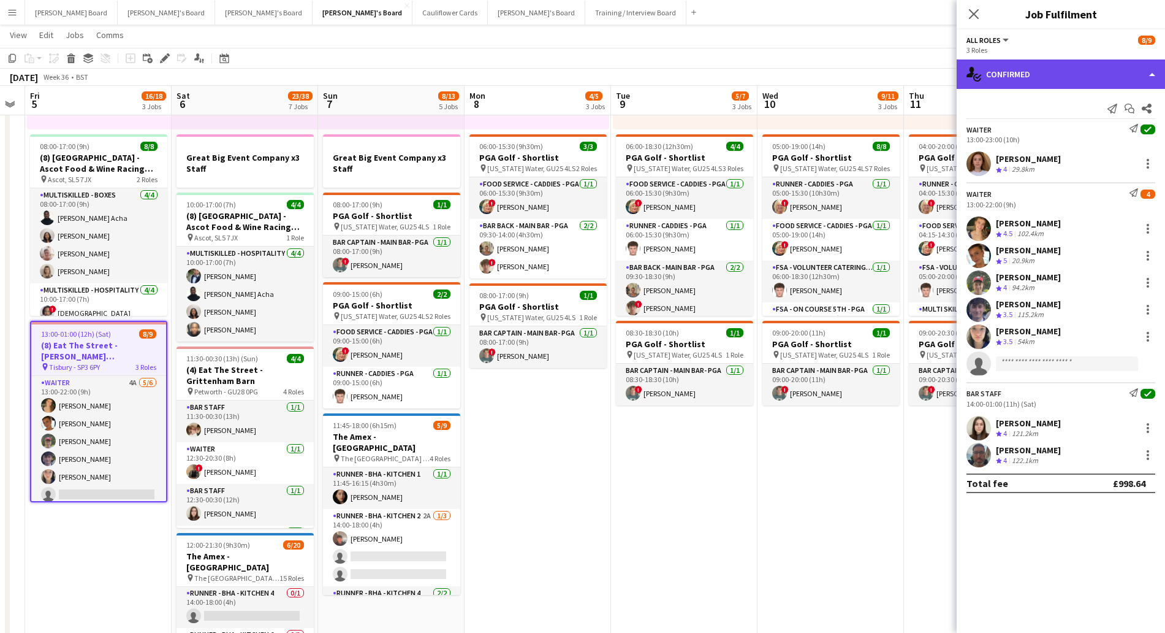
click at [1043, 72] on div "single-neutral-actions-check-2 Confirmed" at bounding box center [1061, 73] width 208 height 29
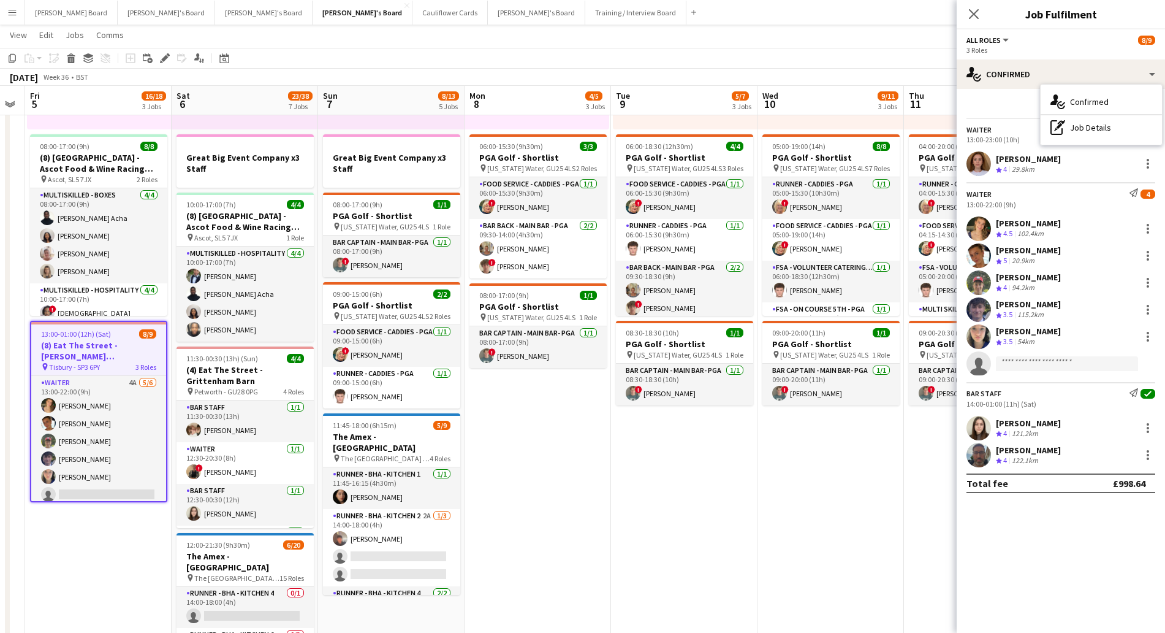
click at [1082, 126] on div "pen-write Job Details" at bounding box center [1101, 127] width 121 height 25
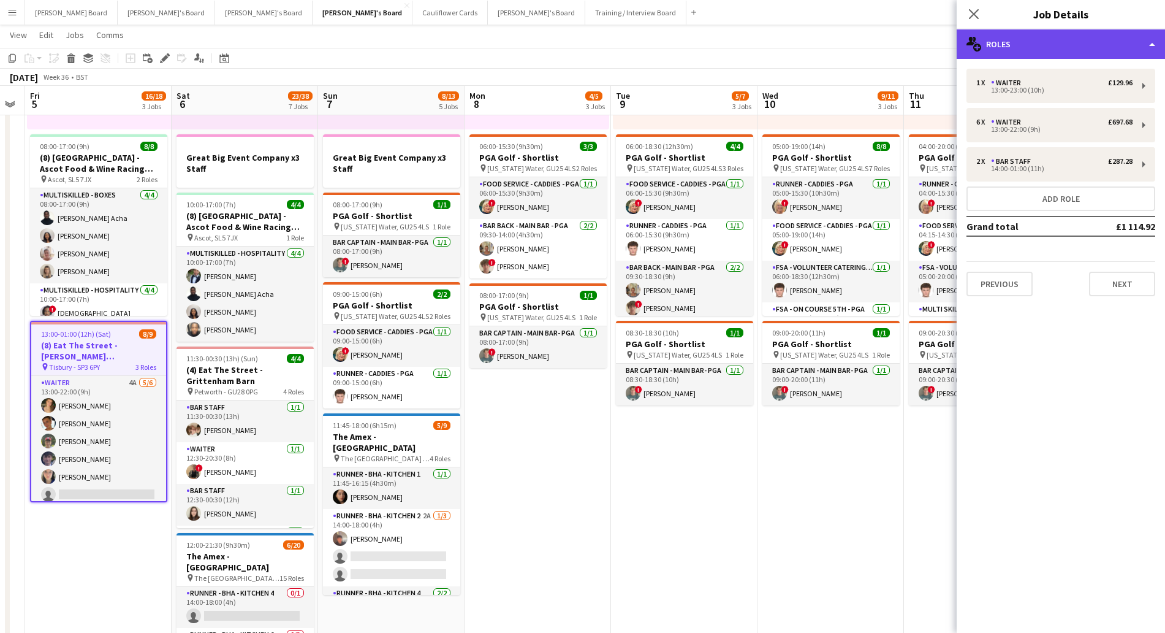
drag, startPoint x: 1056, startPoint y: 33, endPoint x: 1059, endPoint y: 51, distance: 18.0
click at [1056, 37] on div "multiple-users-add Roles" at bounding box center [1061, 43] width 208 height 29
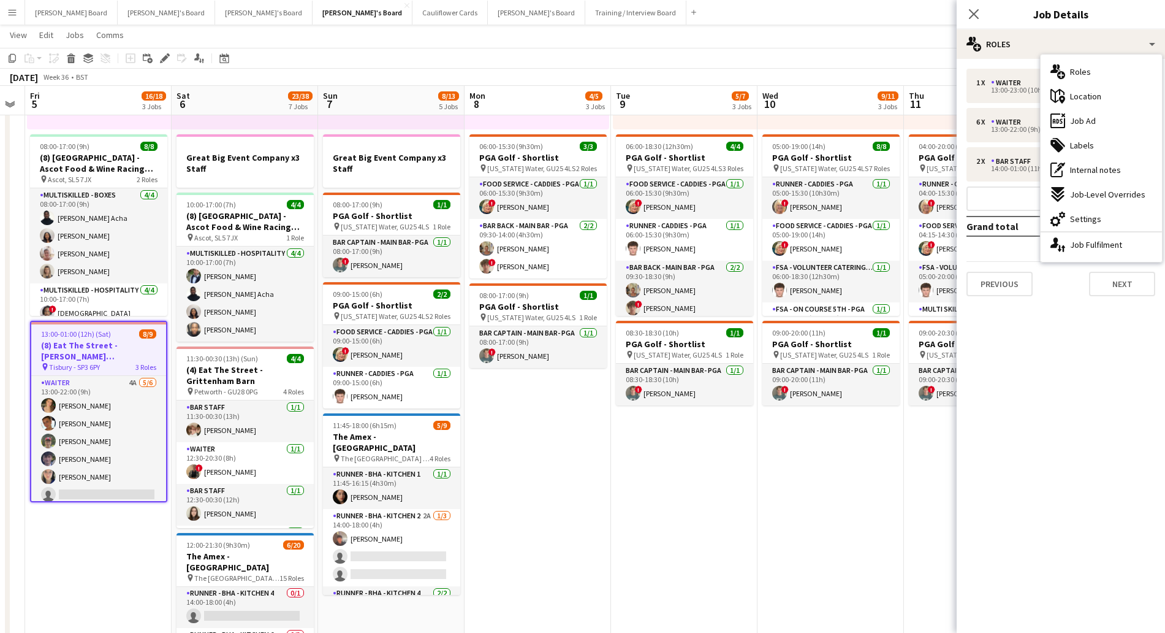
click at [1087, 121] on span "Job Ad" at bounding box center [1083, 120] width 26 height 11
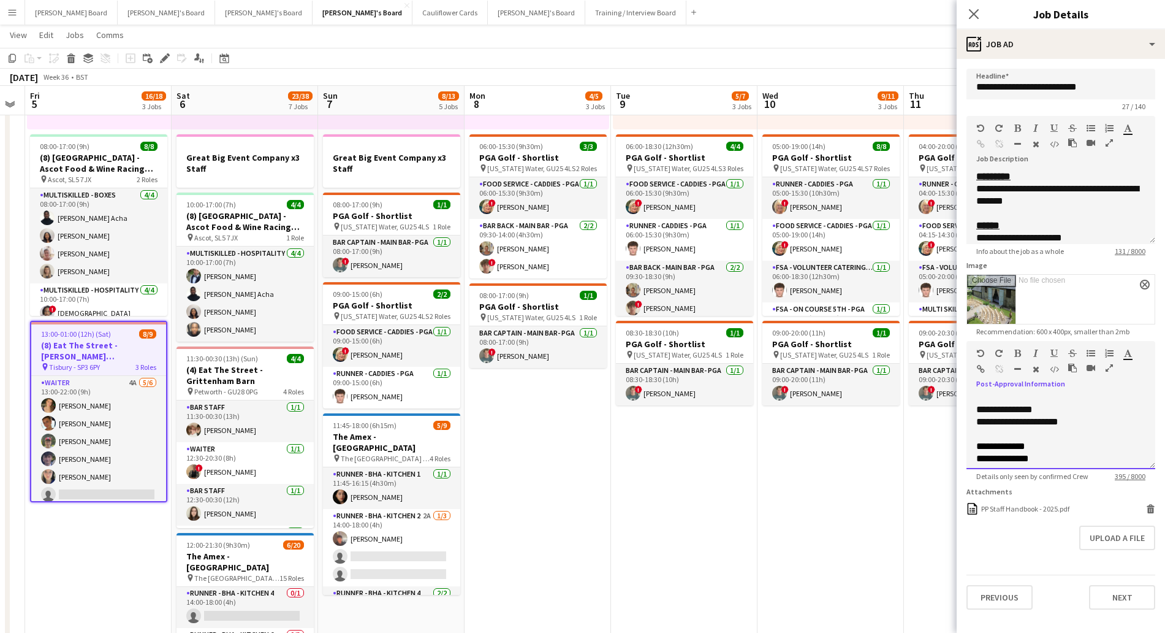
scroll to position [146, 0]
drag, startPoint x: 974, startPoint y: 403, endPoint x: 1085, endPoint y: 460, distance: 125.5
click at [1101, 468] on div "**********" at bounding box center [1061, 432] width 189 height 74
copy div "**********"
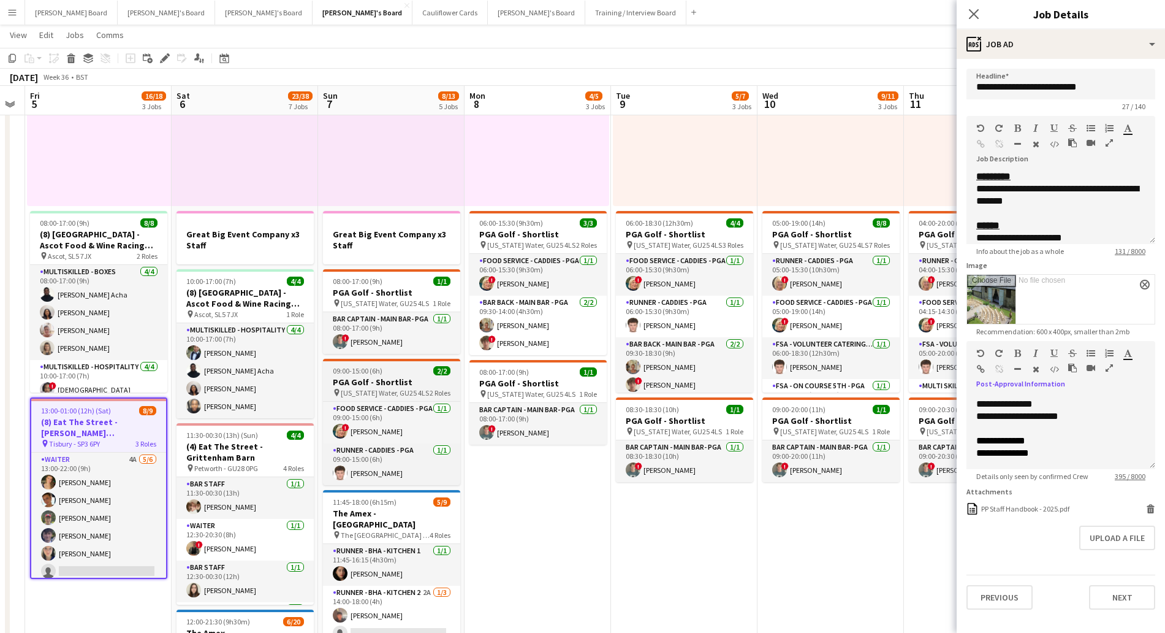
scroll to position [0, 412]
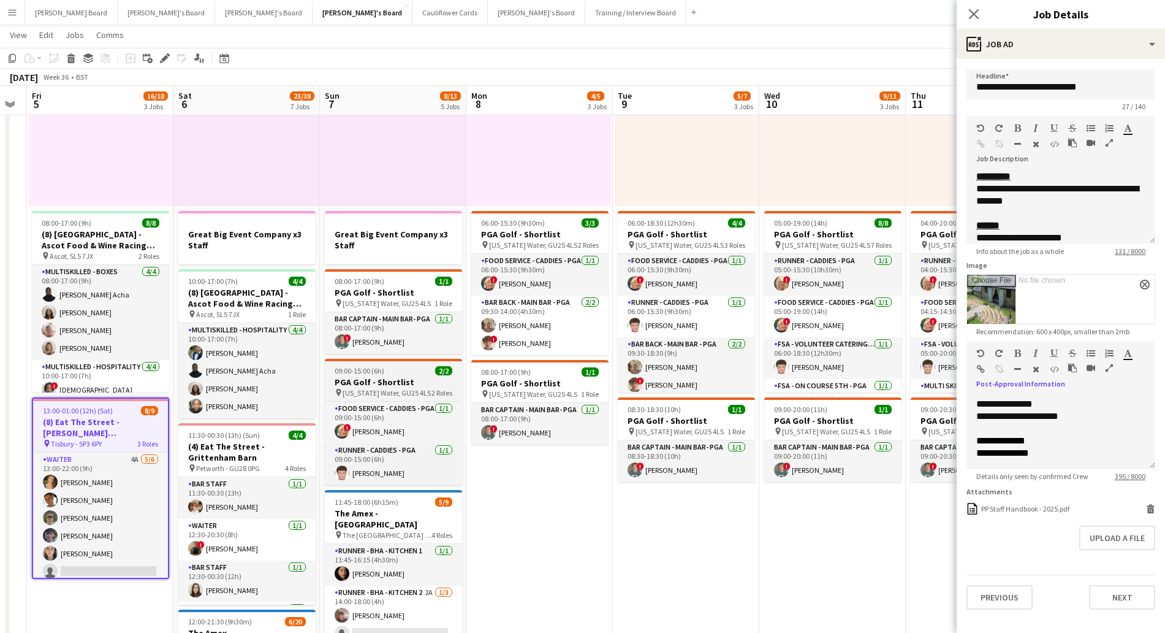
click at [387, 381] on h3 "PGA Golf - Shortlist" at bounding box center [393, 381] width 137 height 11
type input "**********"
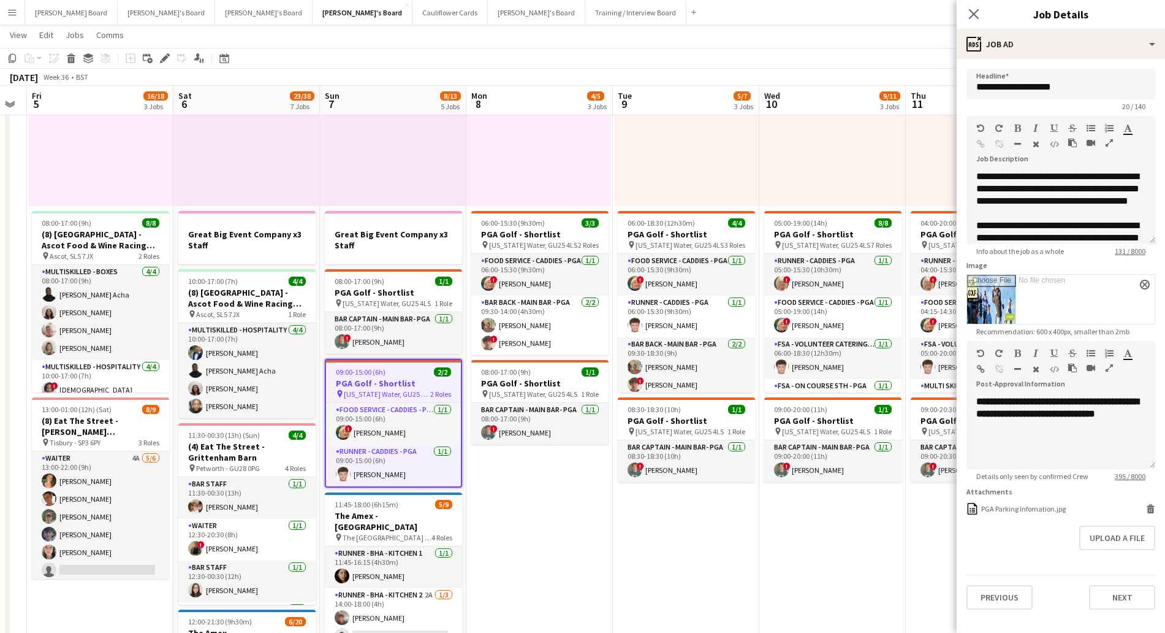
scroll to position [0, 0]
drag, startPoint x: 1141, startPoint y: 422, endPoint x: 949, endPoint y: 392, distance: 194.3
paste div
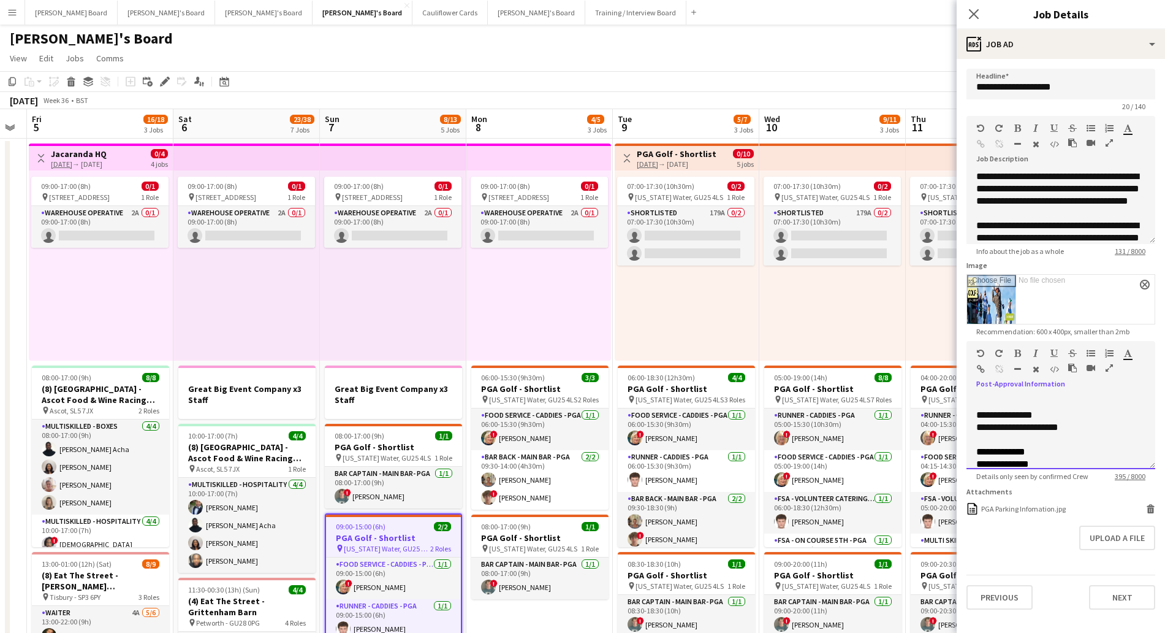
scroll to position [132, 0]
drag, startPoint x: 1081, startPoint y: 411, endPoint x: 968, endPoint y: 434, distance: 114.4
click at [968, 434] on div "**********" at bounding box center [1061, 432] width 189 height 74
drag, startPoint x: 1046, startPoint y: 453, endPoint x: 962, endPoint y: 436, distance: 86.2
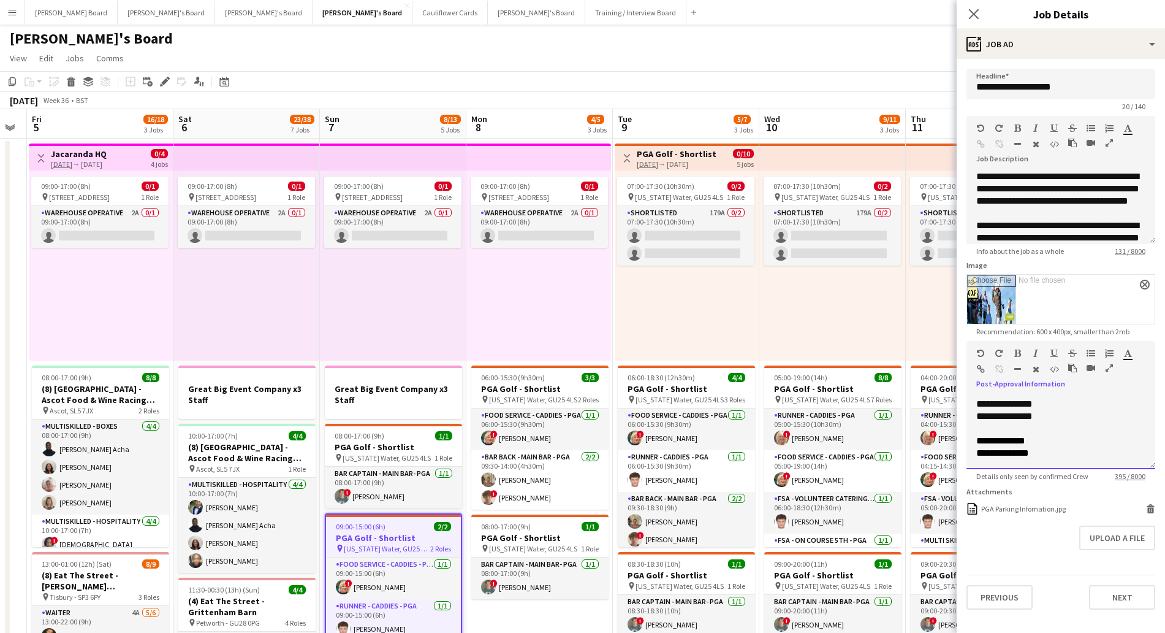
click at [962, 436] on form "**********" at bounding box center [1061, 339] width 208 height 541
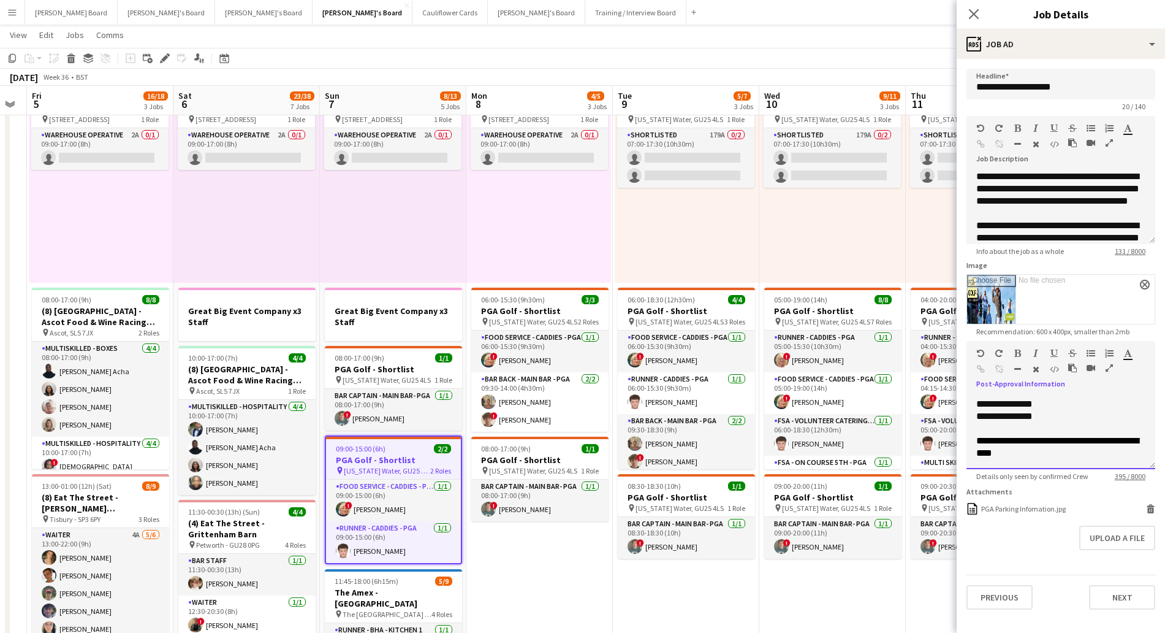
click at [1058, 437] on font "**********" at bounding box center [1057, 446] width 162 height 21
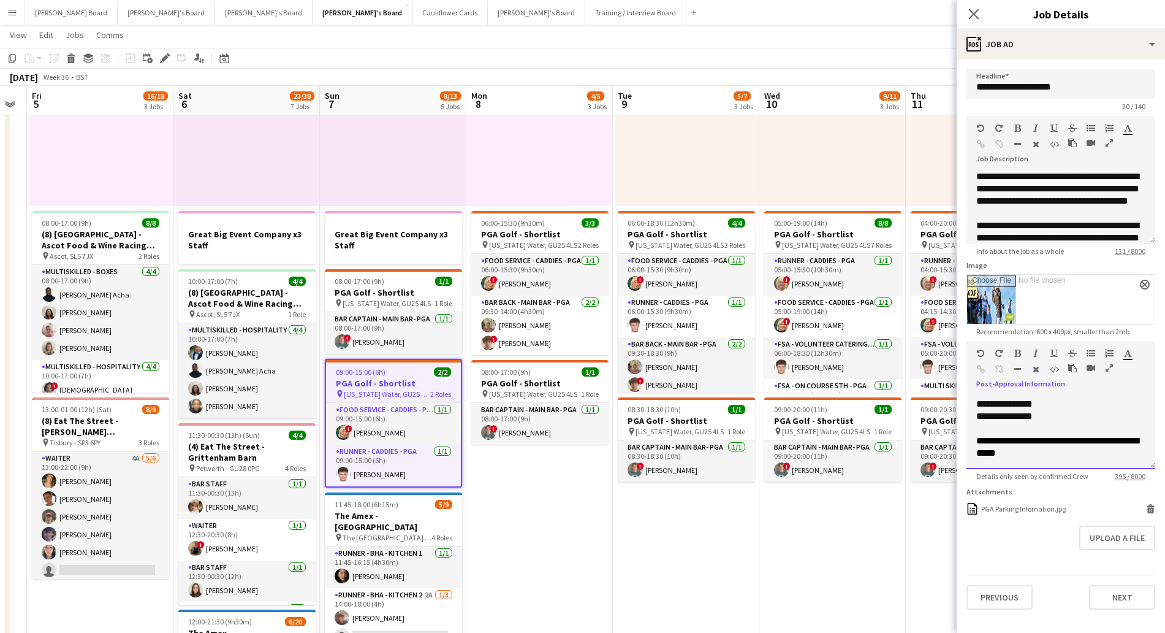
click at [1036, 454] on font "**********" at bounding box center [1057, 446] width 162 height 21
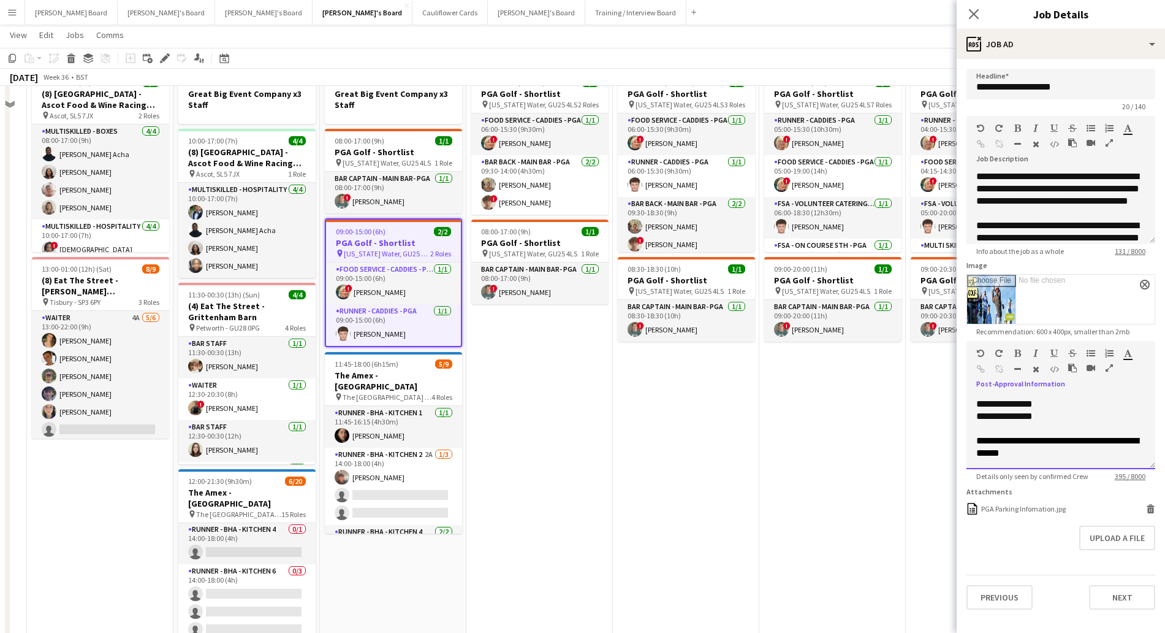
scroll to position [306, 0]
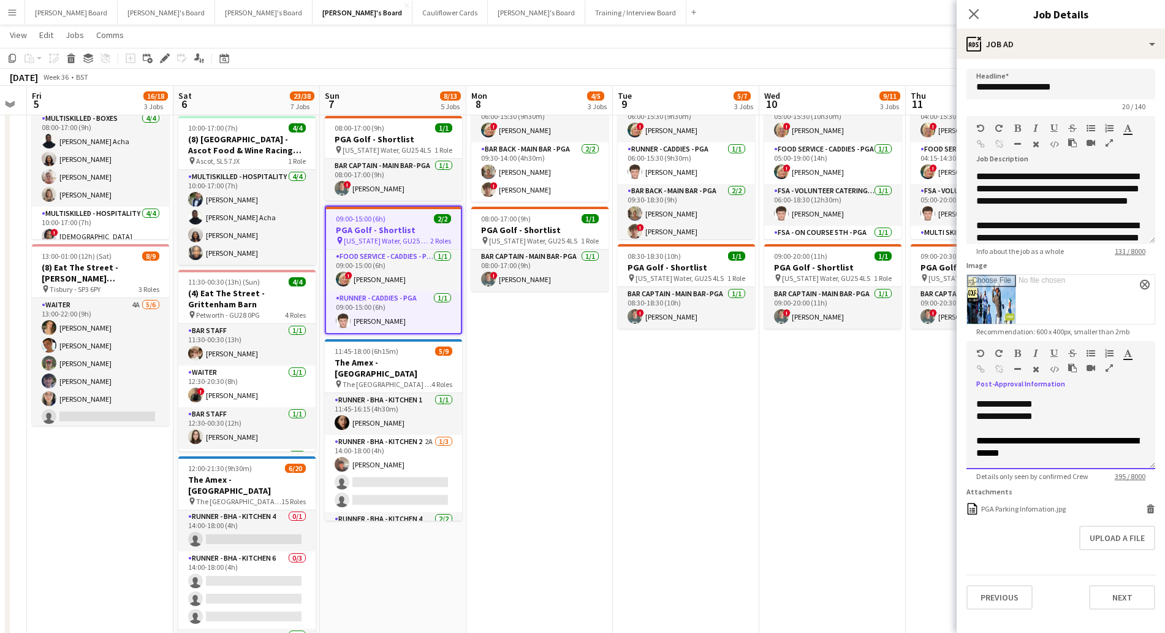
drag, startPoint x: 1132, startPoint y: 449, endPoint x: 1153, endPoint y: 465, distance: 25.9
click at [1134, 452] on div "**********" at bounding box center [1061, 432] width 189 height 74
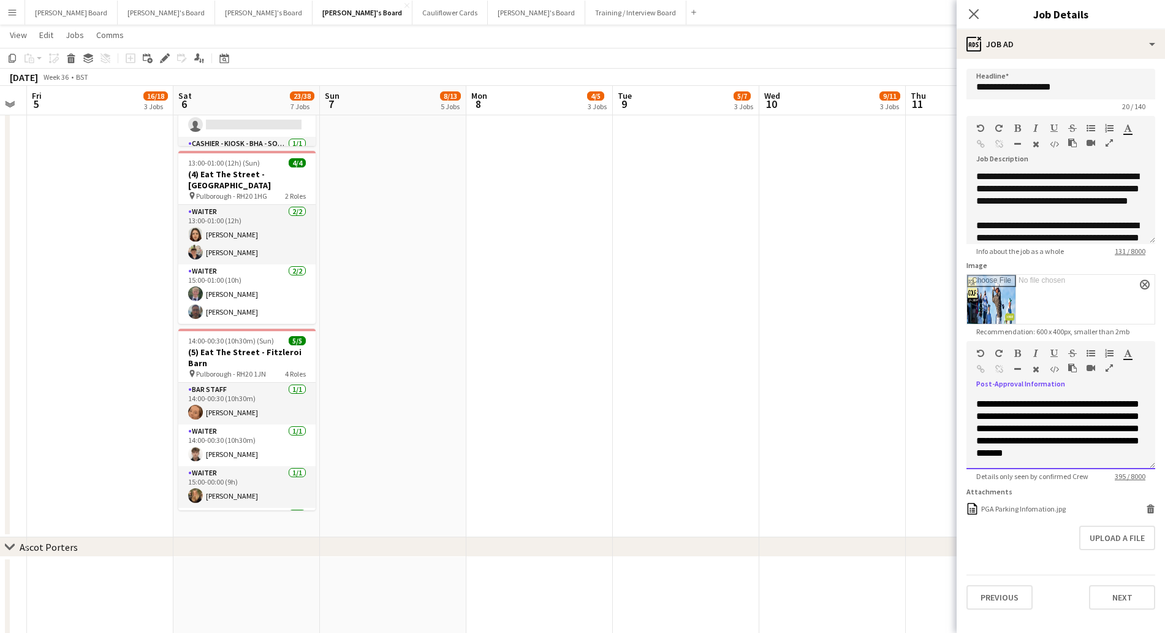
scroll to position [707, 0]
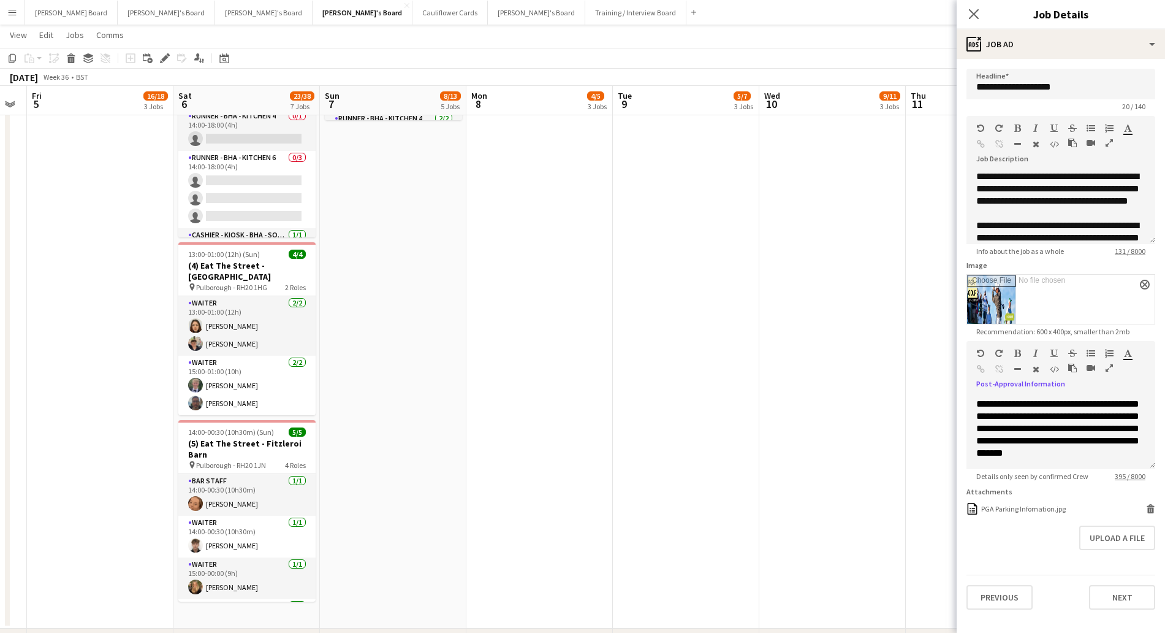
drag, startPoint x: 1113, startPoint y: 365, endPoint x: 1106, endPoint y: 368, distance: 7.4
click at [1113, 367] on button "button" at bounding box center [1109, 368] width 9 height 10
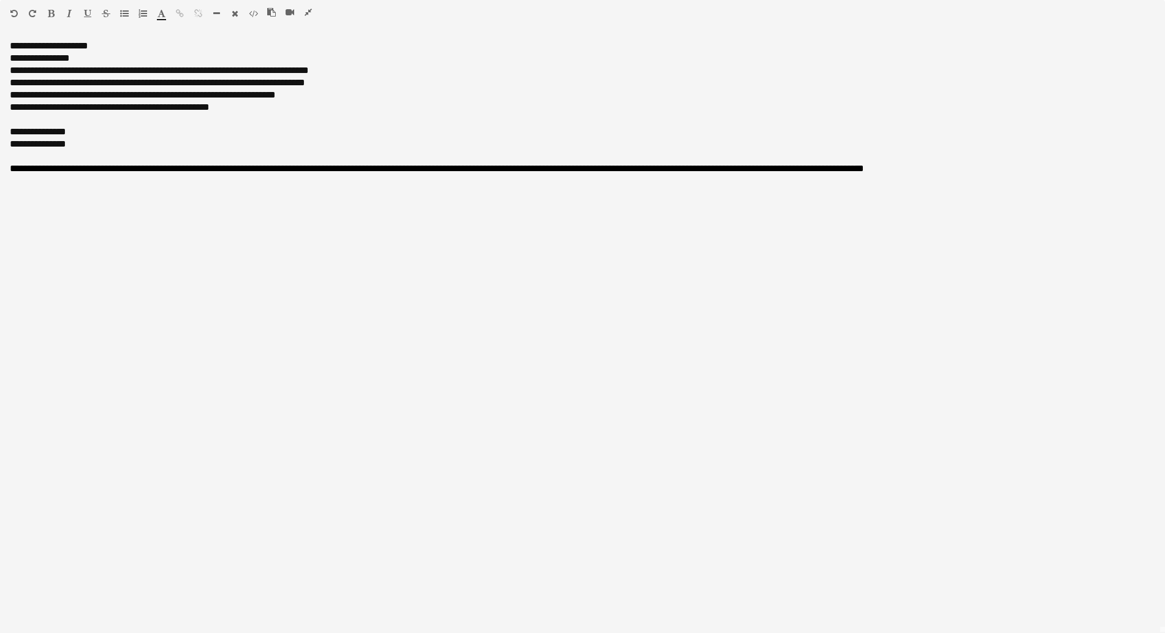
scroll to position [0, 0]
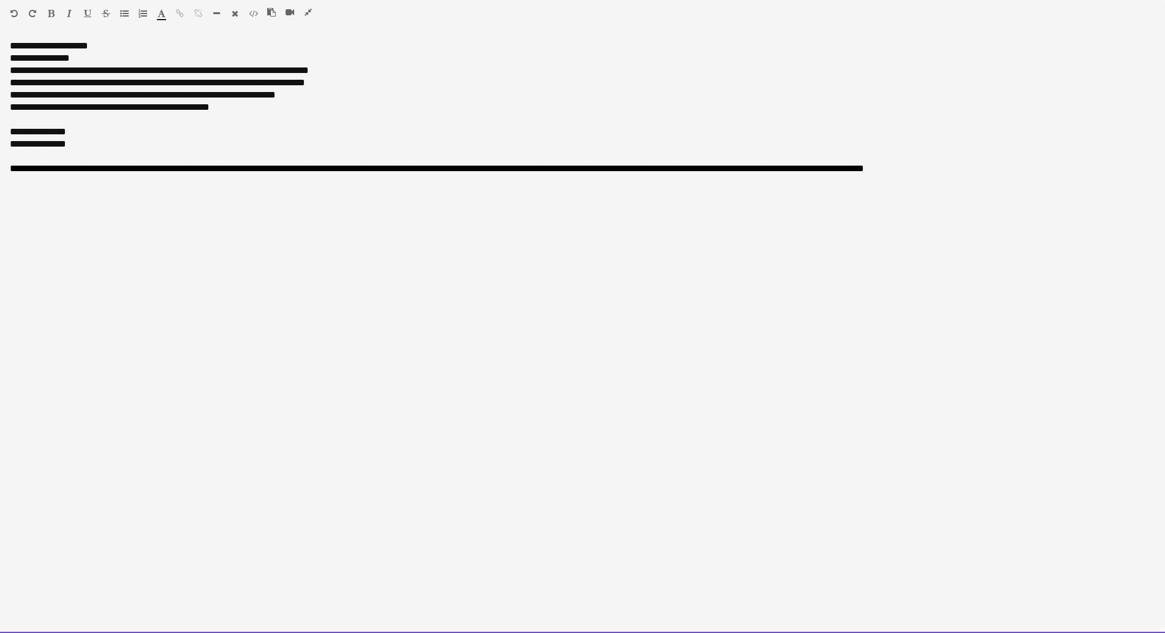
drag, startPoint x: 942, startPoint y: 169, endPoint x: 950, endPoint y: 164, distance: 9.0
click at [864, 167] on font "**********" at bounding box center [437, 168] width 854 height 9
drag, startPoint x: 193, startPoint y: 184, endPoint x: 43, endPoint y: 185, distance: 150.2
click at [43, 173] on font "**********" at bounding box center [437, 168] width 854 height 9
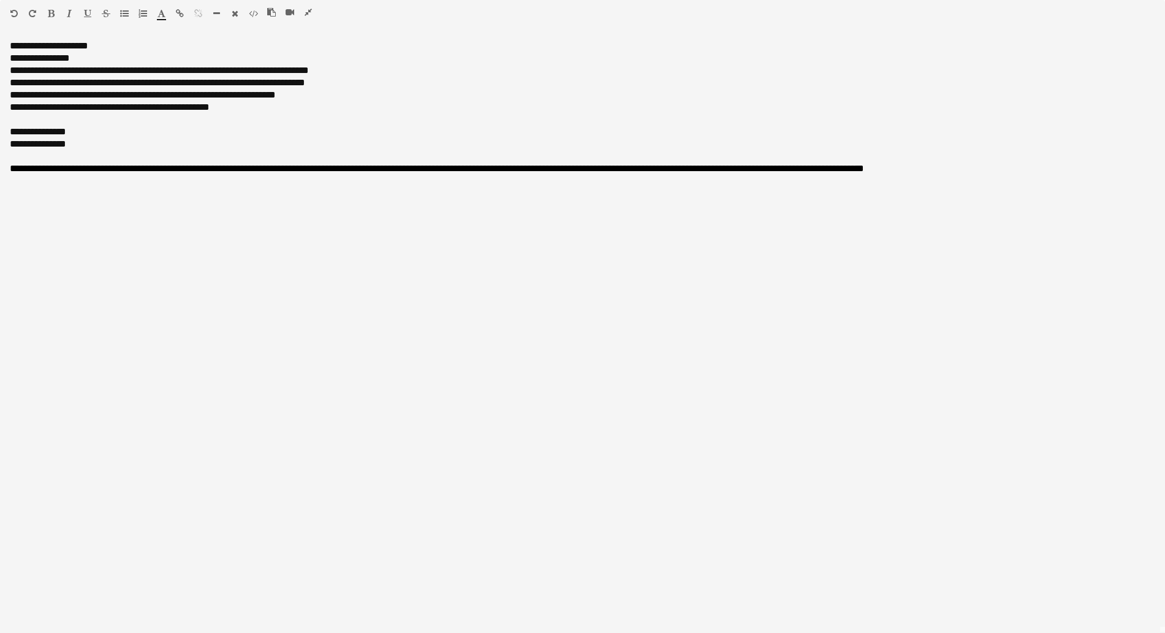
click at [159, 18] on span "button" at bounding box center [162, 14] width 8 height 10
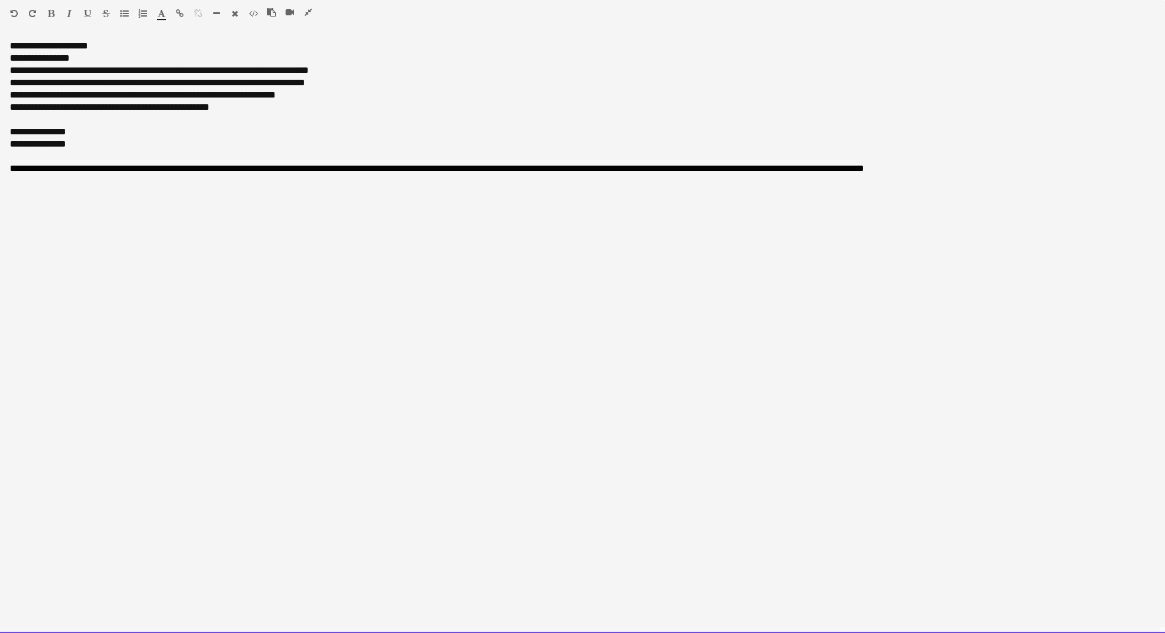
drag, startPoint x: 244, startPoint y: 234, endPoint x: 215, endPoint y: 173, distance: 67.2
click at [243, 232] on div "**********" at bounding box center [582, 336] width 1165 height 593
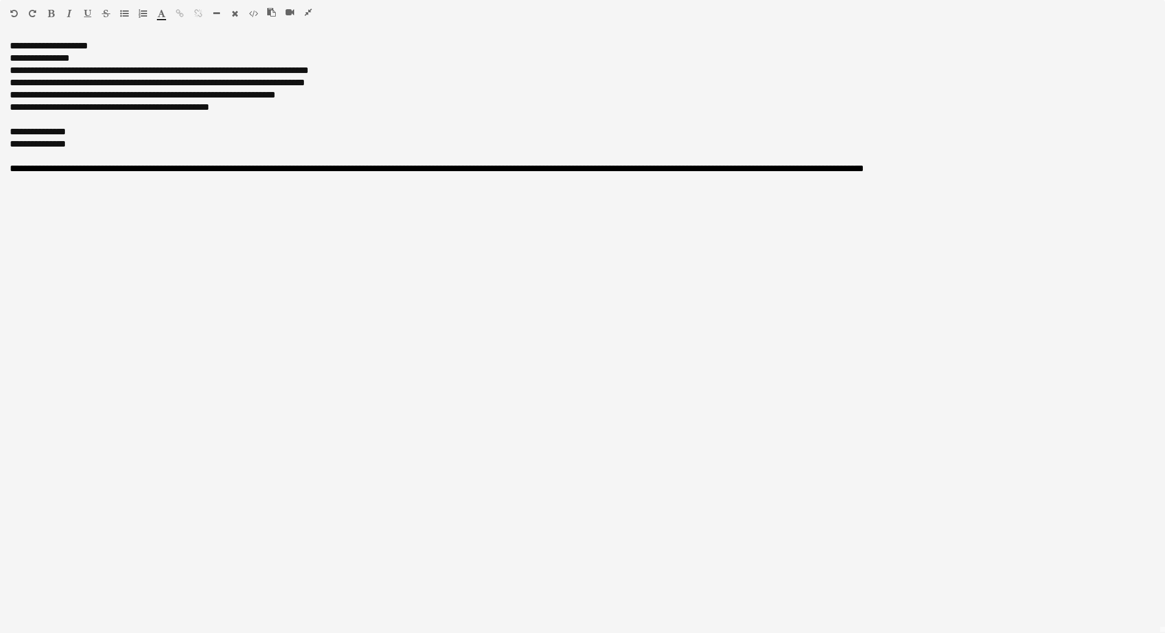
click at [161, 15] on icon "button" at bounding box center [162, 13] width 8 height 9
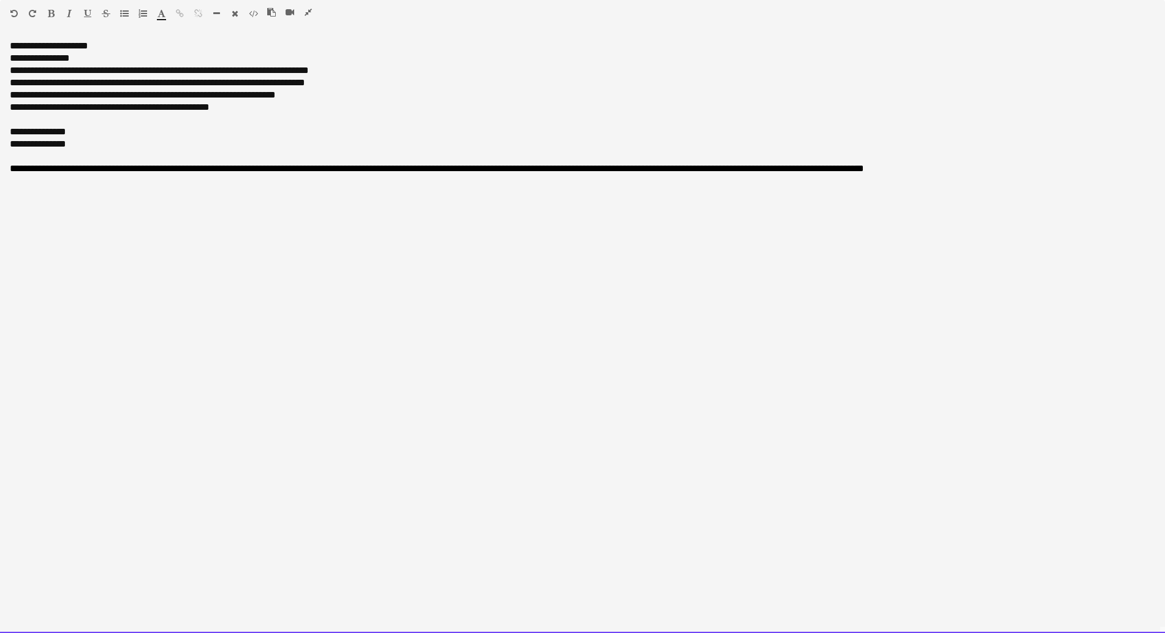
click at [184, 237] on div "**********" at bounding box center [582, 336] width 1165 height 593
drag, startPoint x: 193, startPoint y: 186, endPoint x: 86, endPoint y: 167, distance: 108.2
click at [86, 167] on font "**********" at bounding box center [437, 168] width 854 height 9
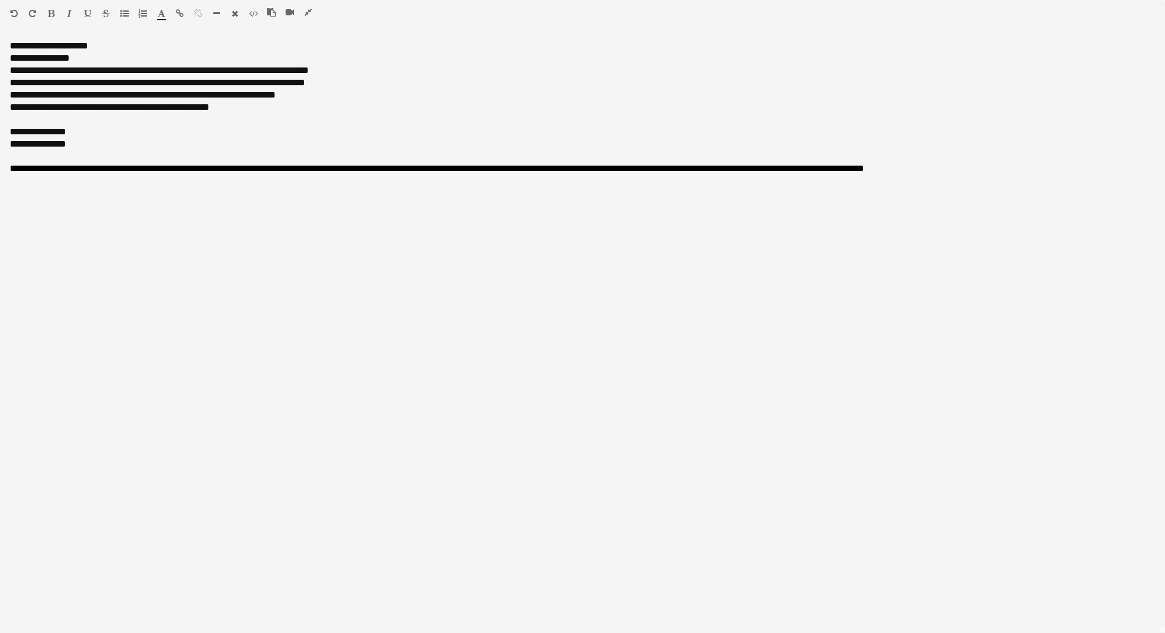
click at [87, 15] on icon "button" at bounding box center [87, 13] width 7 height 9
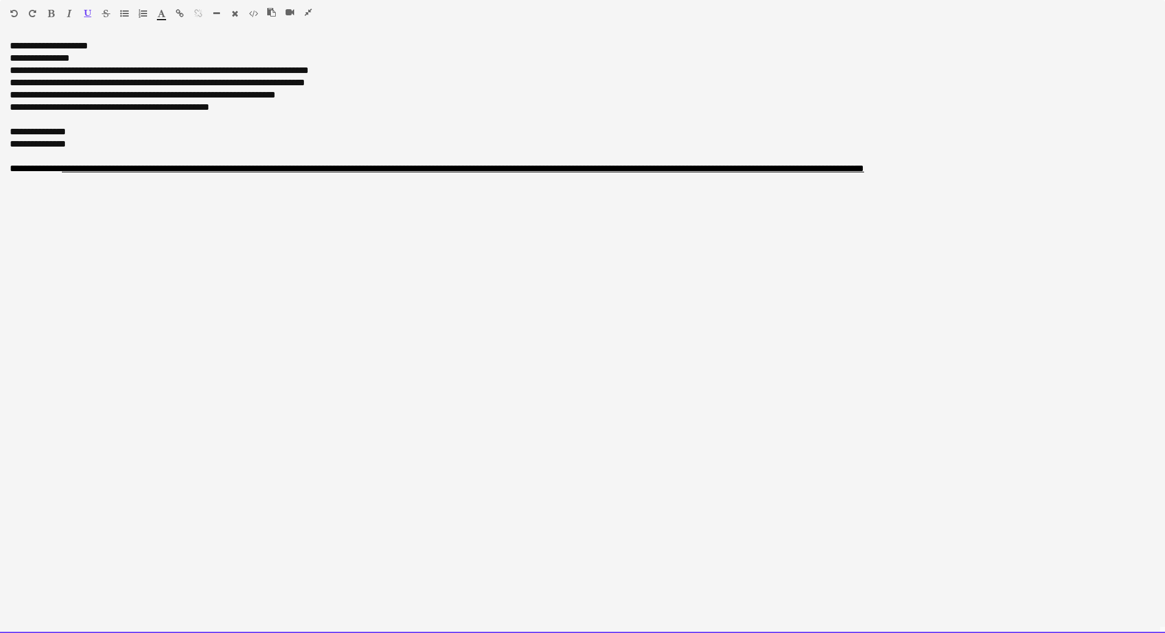
click at [210, 203] on div "**********" at bounding box center [582, 336] width 1165 height 593
click at [207, 192] on div "**********" at bounding box center [582, 336] width 1165 height 593
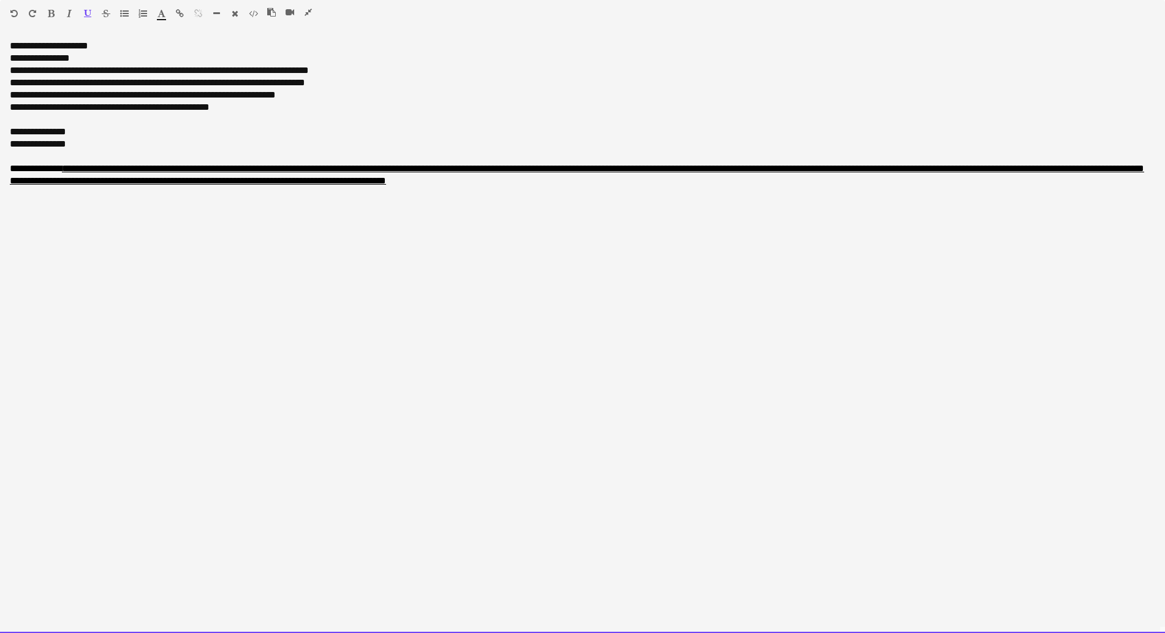
drag, startPoint x: 195, startPoint y: 183, endPoint x: 850, endPoint y: 151, distance: 656.0
click at [914, 178] on div "**********" at bounding box center [582, 174] width 1145 height 25
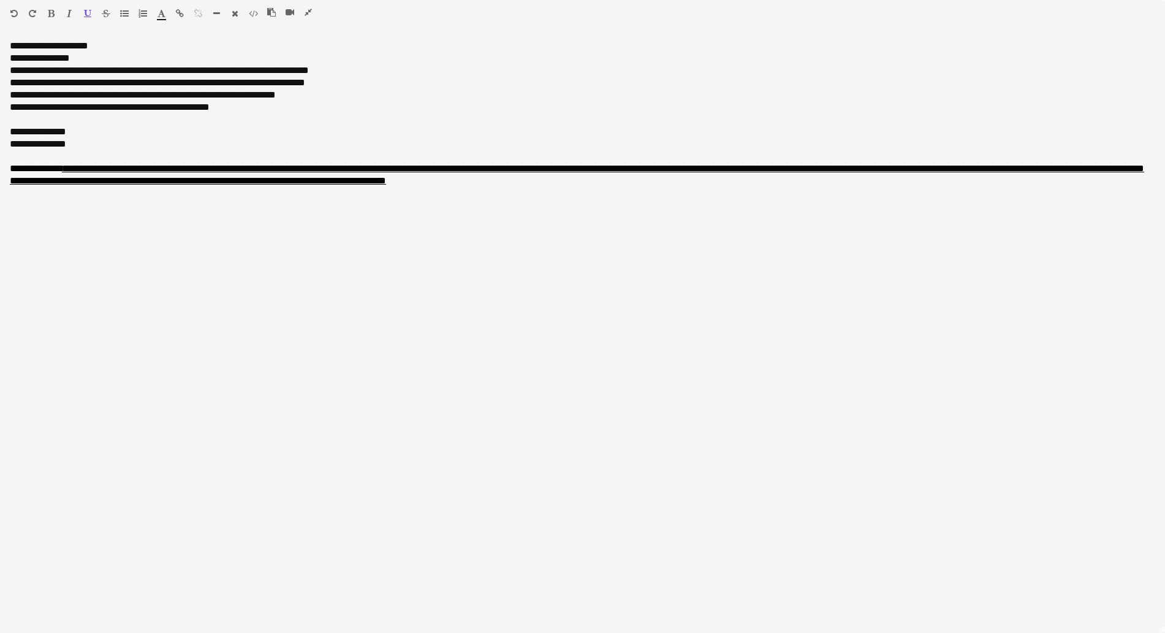
click at [88, 18] on button "button" at bounding box center [87, 14] width 9 height 10
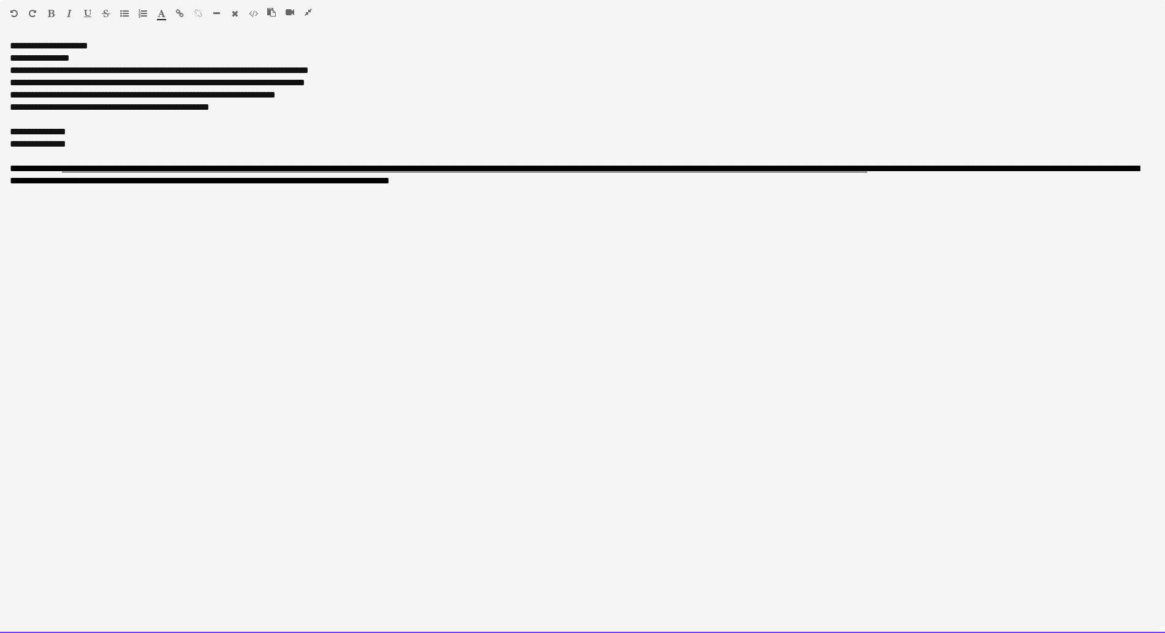
click at [483, 183] on font "**********" at bounding box center [575, 174] width 1130 height 21
drag, startPoint x: 119, startPoint y: 223, endPoint x: 147, endPoint y: 224, distance: 28.2
click at [124, 223] on div "**********" at bounding box center [582, 336] width 1165 height 593
drag, startPoint x: 909, startPoint y: 187, endPoint x: 956, endPoint y: 180, distance: 47.8
click at [914, 186] on div "**********" at bounding box center [582, 174] width 1145 height 25
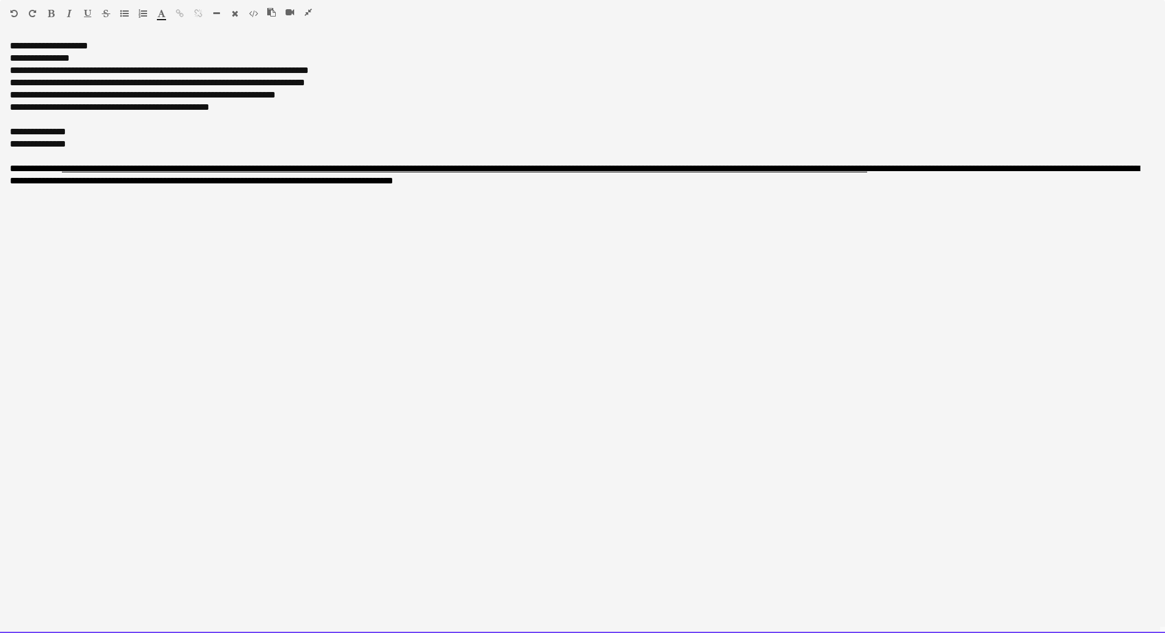
click at [80, 144] on div "**********" at bounding box center [582, 144] width 1145 height 12
drag, startPoint x: 921, startPoint y: 184, endPoint x: 694, endPoint y: 203, distance: 228.2
click at [694, 203] on div "**********" at bounding box center [582, 336] width 1165 height 593
drag, startPoint x: 8, startPoint y: 46, endPoint x: 909, endPoint y: 202, distance: 914.3
click at [909, 202] on div "**********" at bounding box center [582, 336] width 1165 height 593
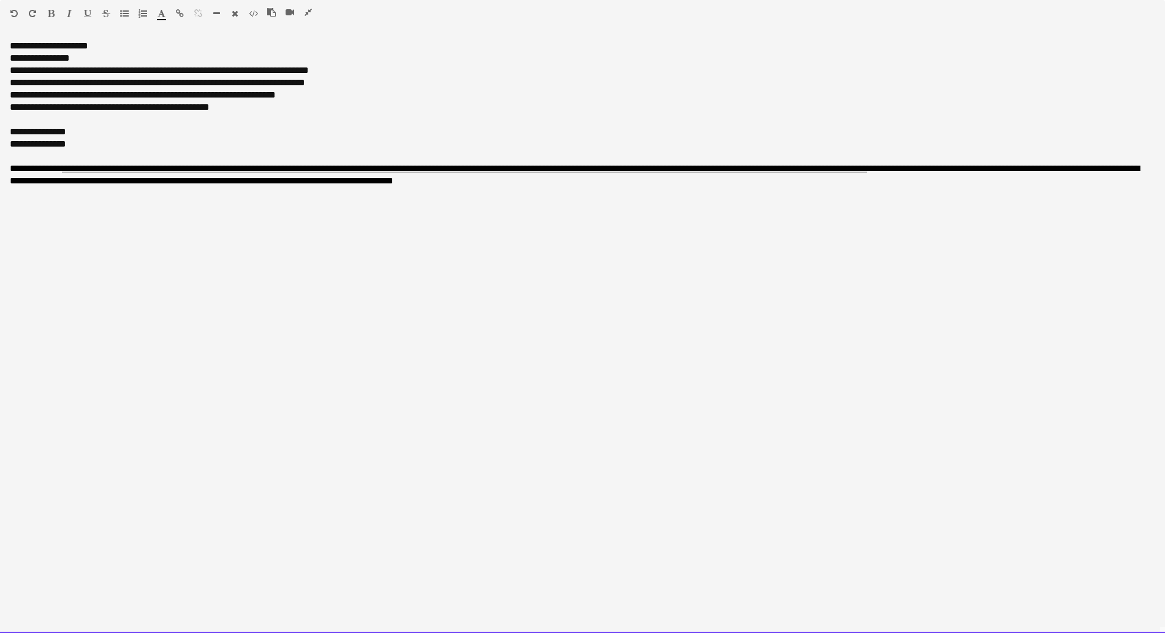
copy div "**********"
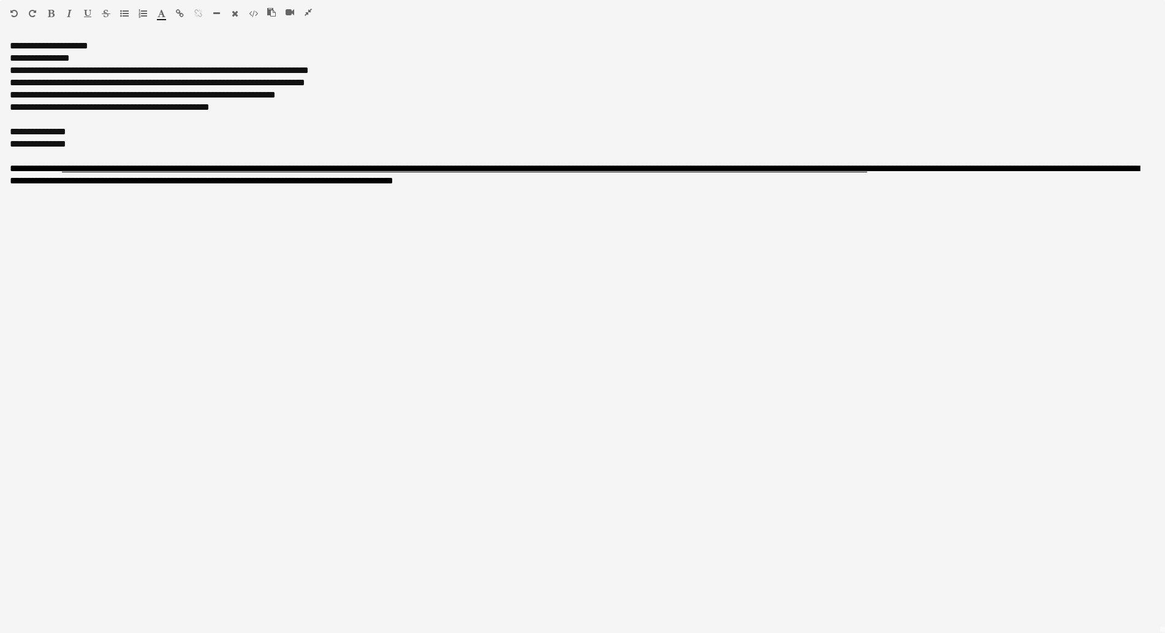
click at [308, 11] on icon "button" at bounding box center [308, 12] width 7 height 9
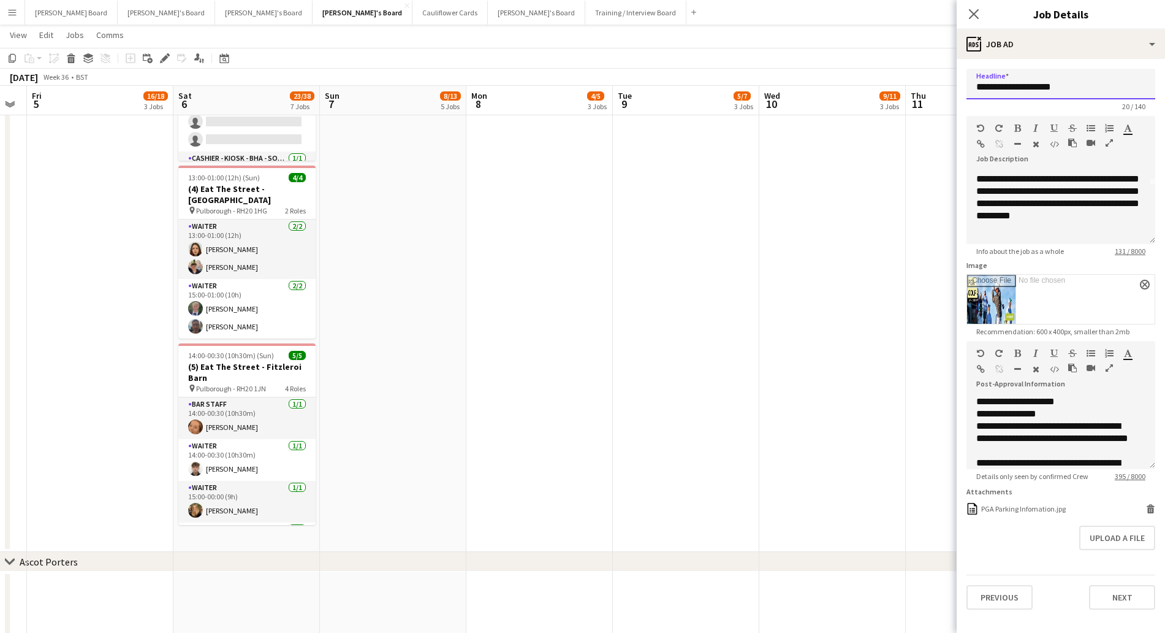
drag, startPoint x: 1014, startPoint y: 85, endPoint x: 1073, endPoint y: 89, distance: 59.6
click at [1073, 89] on input "**********" at bounding box center [1061, 84] width 189 height 31
type input "********"
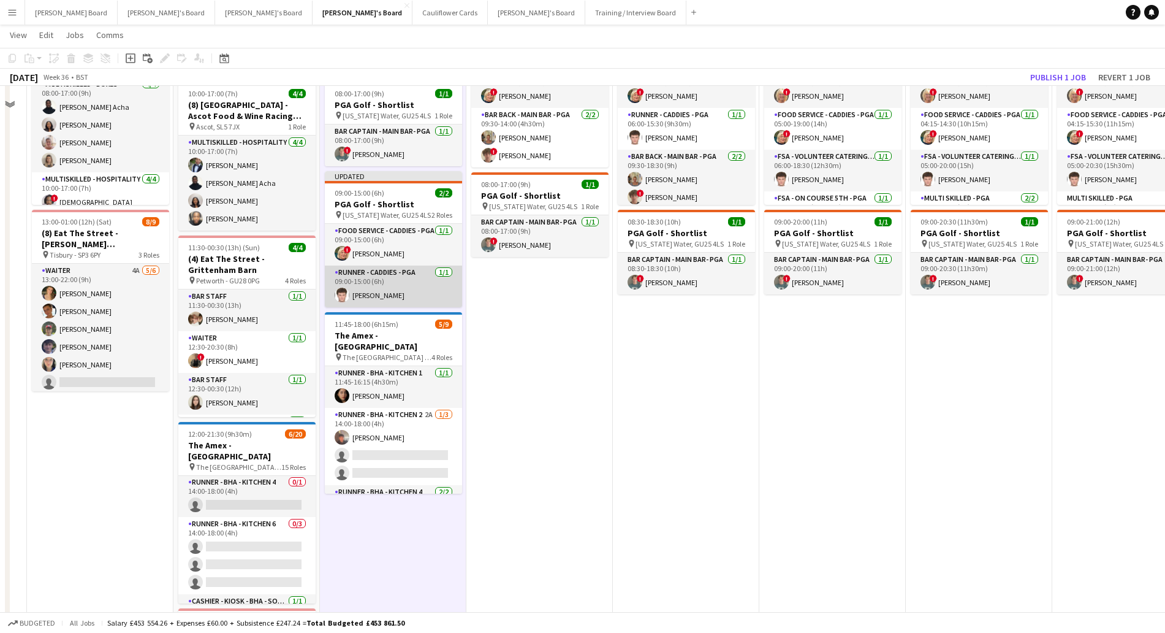
scroll to position [247, 0]
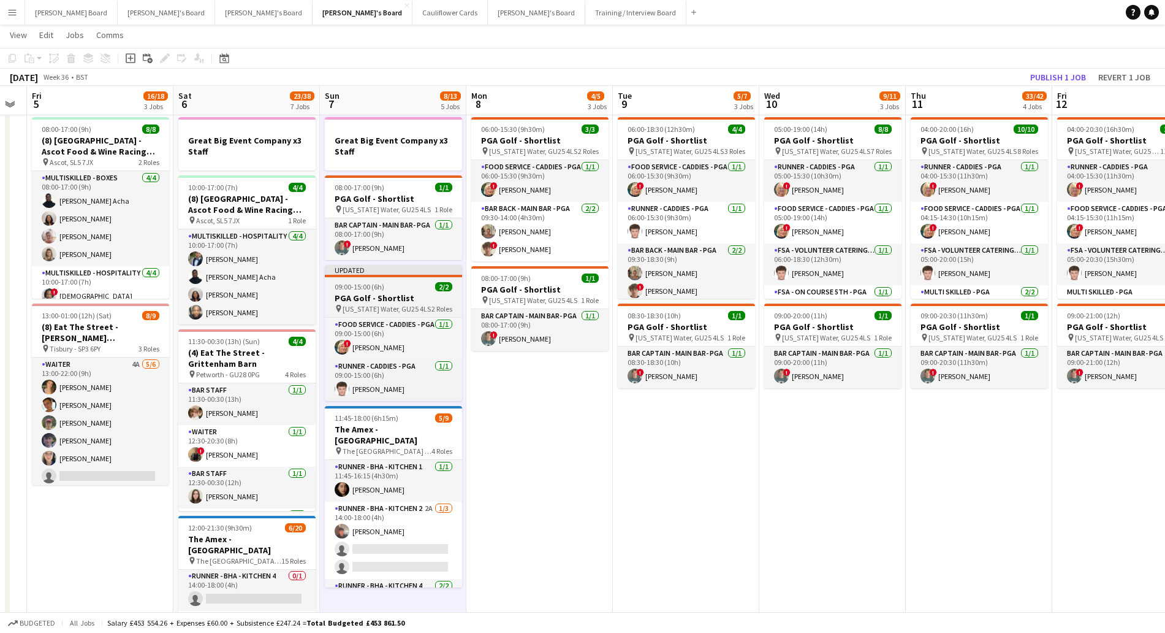
click at [386, 275] on div at bounding box center [393, 276] width 137 height 2
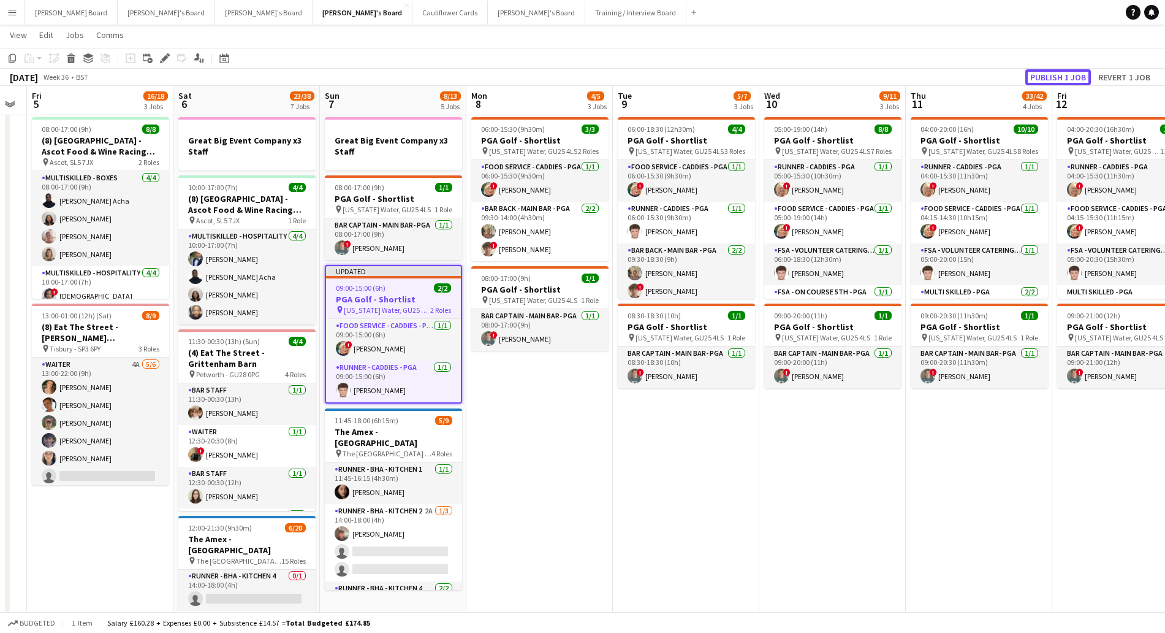
drag, startPoint x: 1075, startPoint y: 75, endPoint x: 1027, endPoint y: 102, distance: 55.1
click at [1073, 77] on button "Publish 1 job" at bounding box center [1058, 77] width 66 height 16
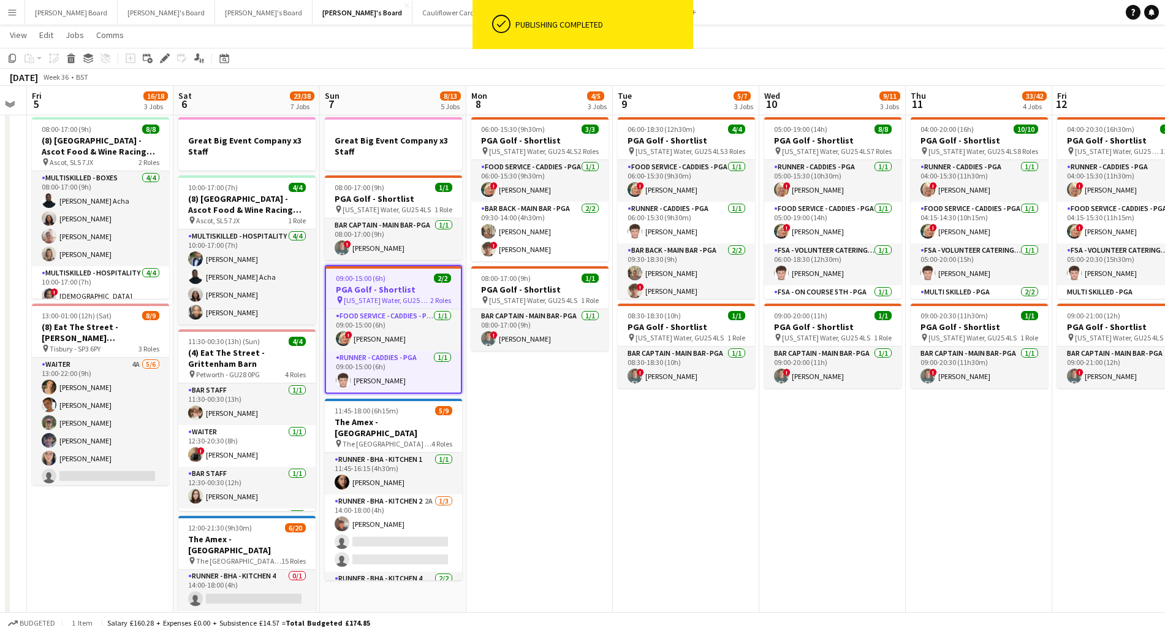
click at [406, 287] on h3 "PGA Golf - Shortlist" at bounding box center [393, 289] width 135 height 11
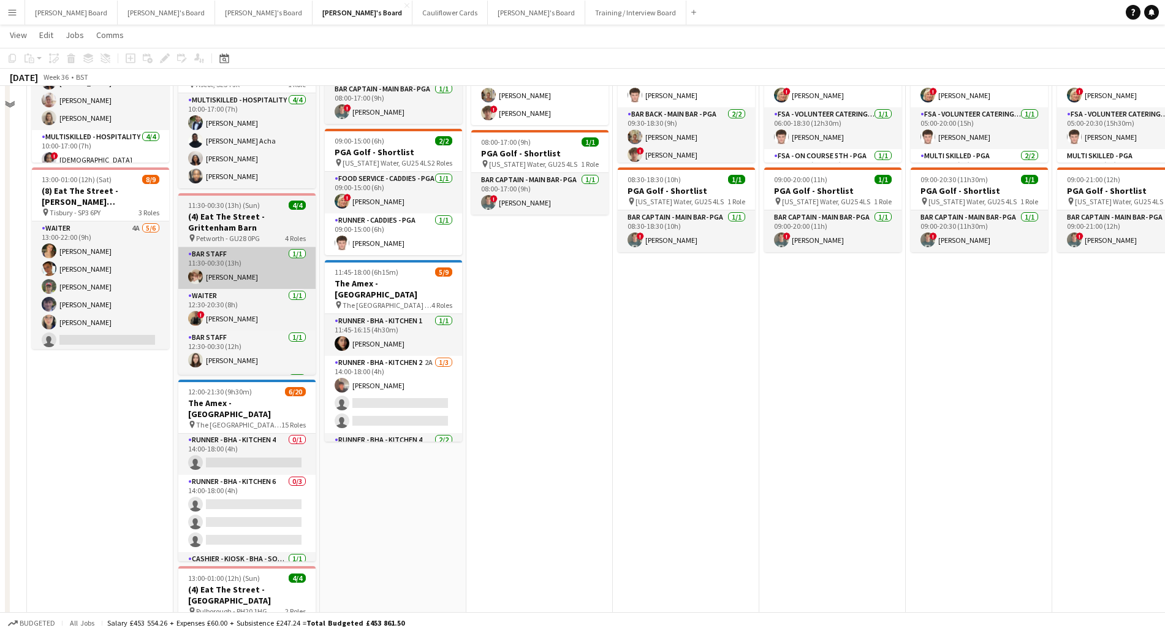
scroll to position [306, 0]
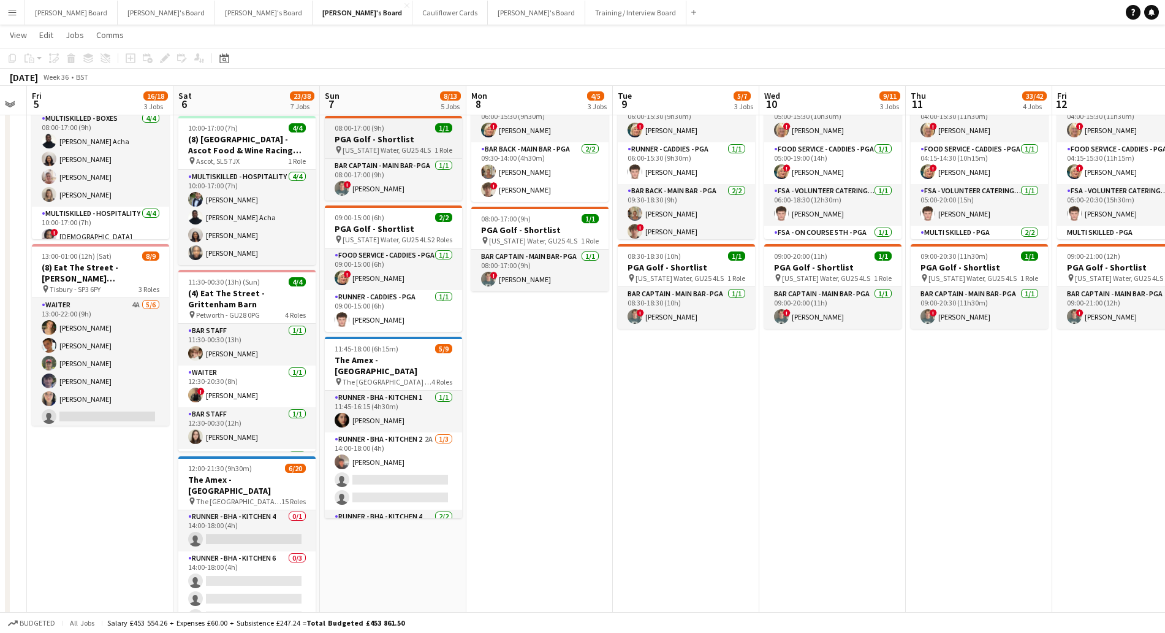
click at [418, 127] on div "08:00-17:00 (9h) 1/1" at bounding box center [393, 127] width 137 height 9
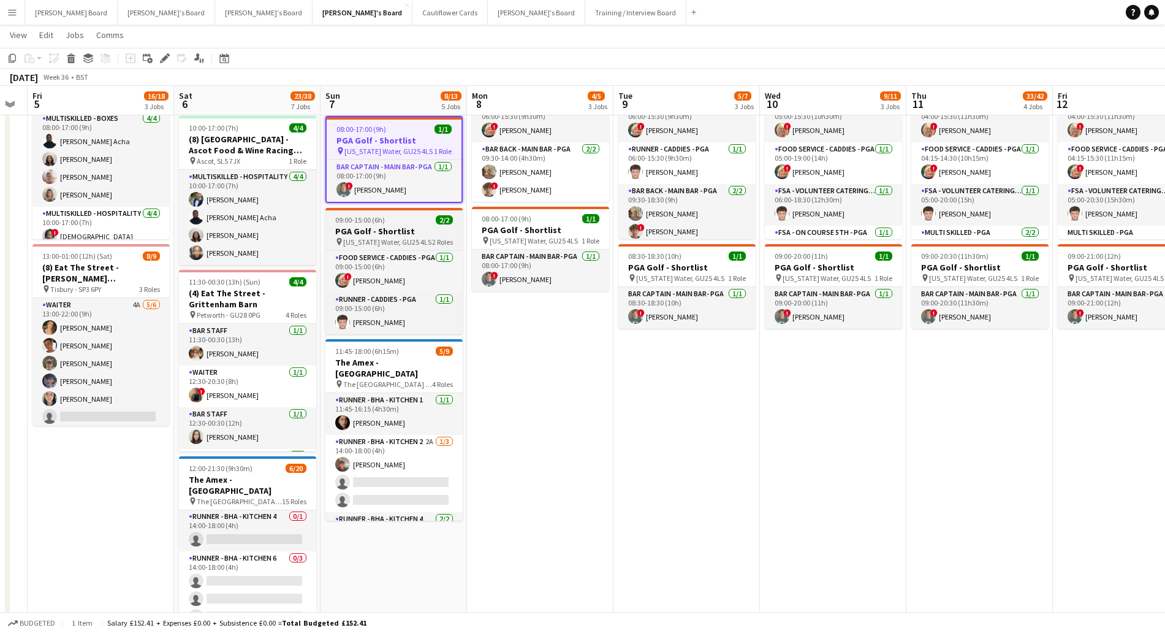
click at [381, 229] on h3 "PGA Golf - Shortlist" at bounding box center [393, 231] width 137 height 11
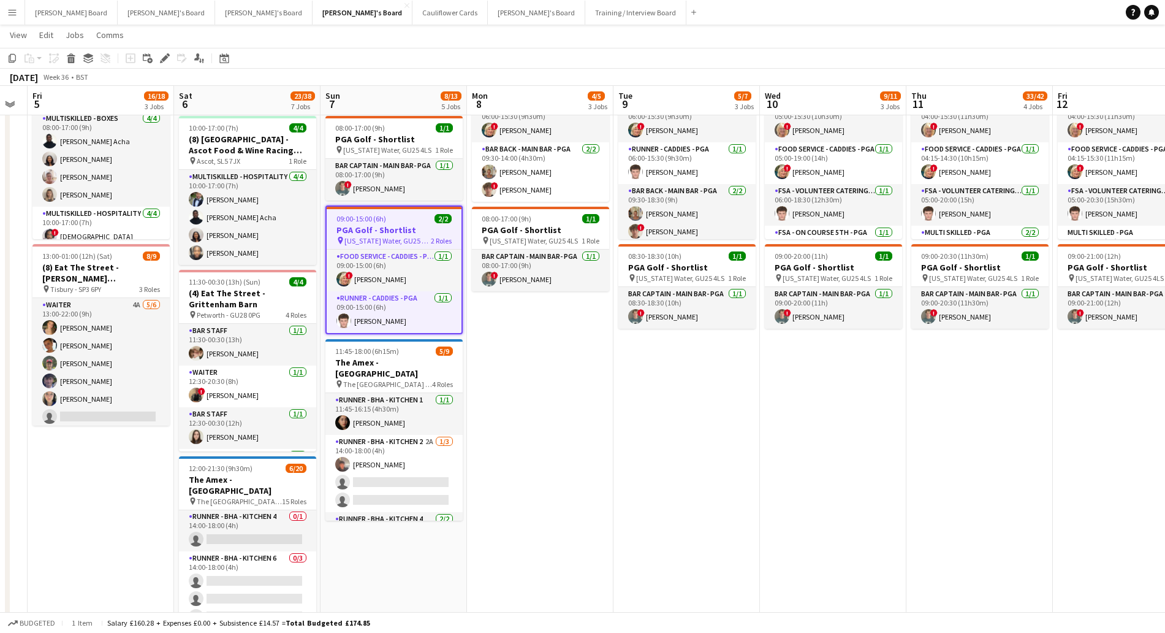
drag, startPoint x: 165, startPoint y: 61, endPoint x: 360, endPoint y: 72, distance: 195.8
click at [168, 61] on icon "Edit" at bounding box center [165, 58] width 10 height 10
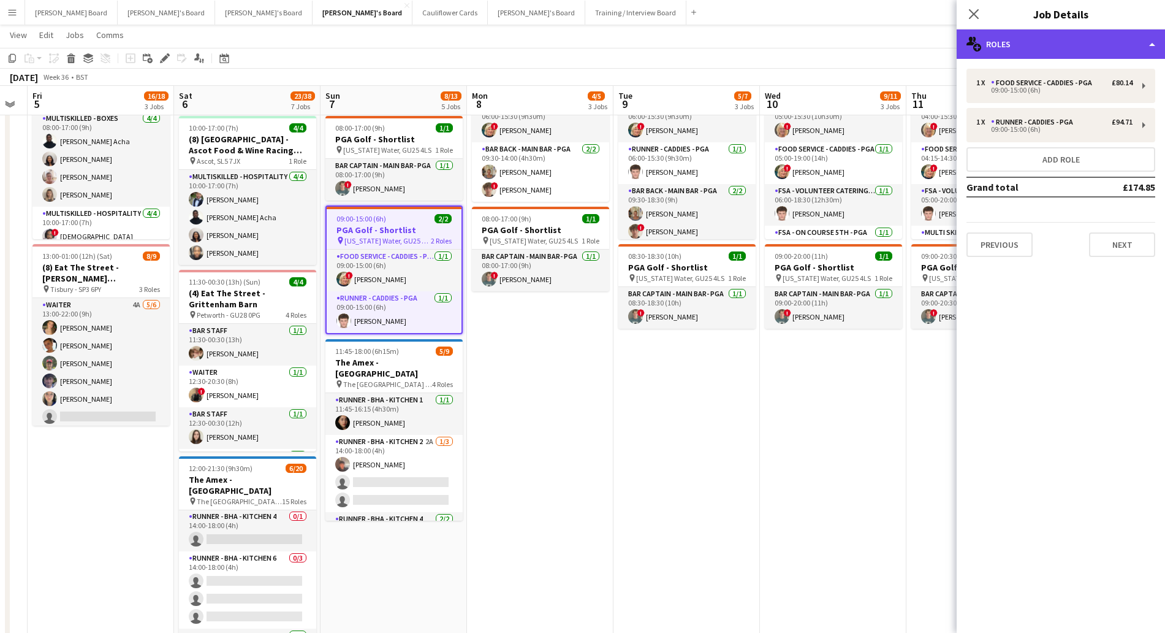
click at [1082, 47] on div "multiple-users-add Roles" at bounding box center [1061, 43] width 208 height 29
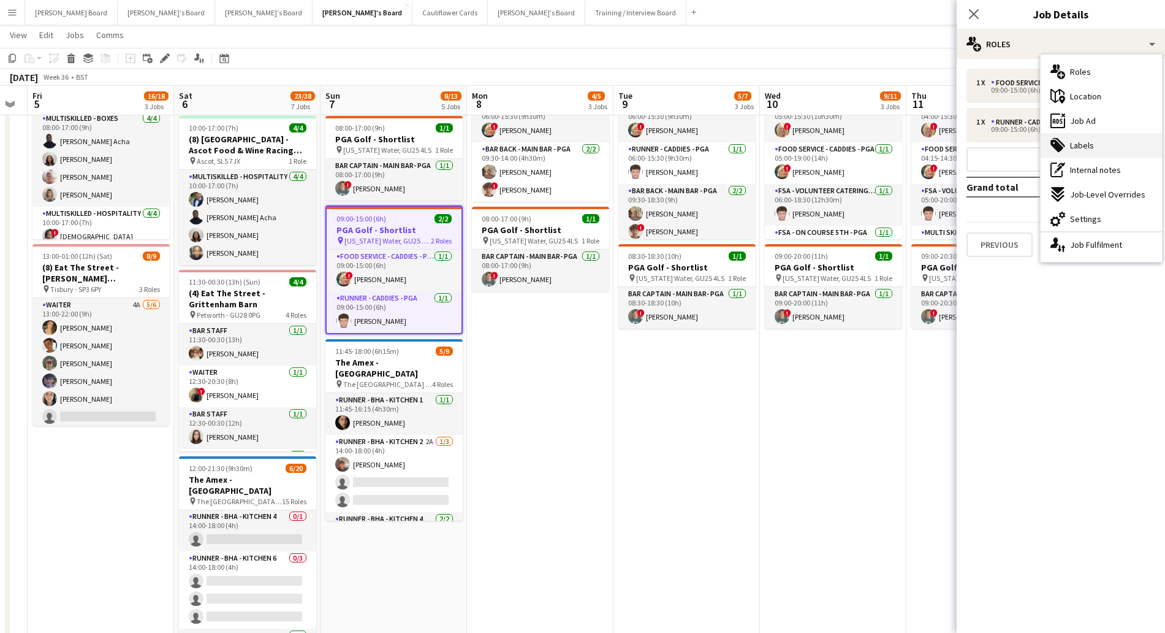
click at [1103, 152] on div "tags-double Labels" at bounding box center [1101, 145] width 121 height 25
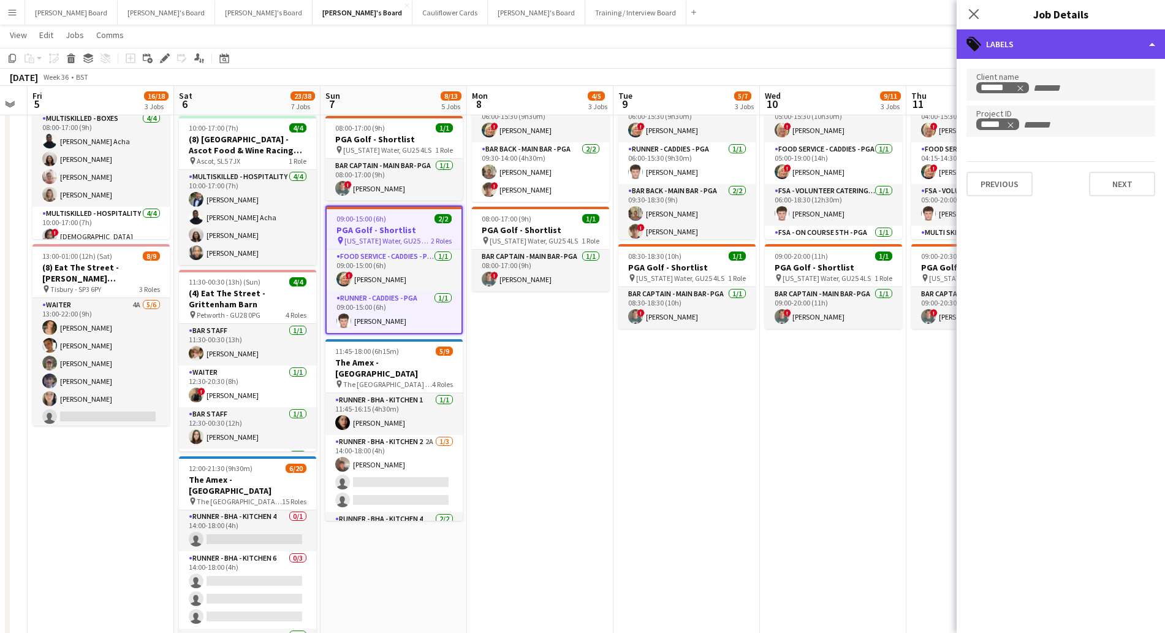
click at [1031, 40] on div "tags-double Labels" at bounding box center [1061, 43] width 208 height 29
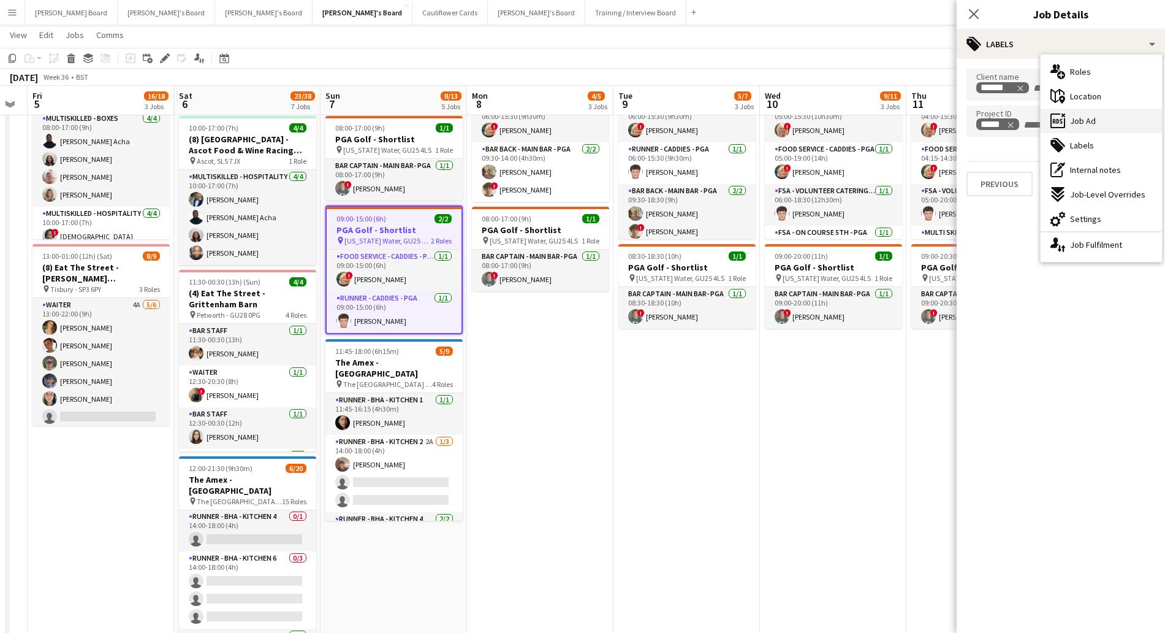
click at [1082, 125] on span "Job Ad" at bounding box center [1083, 120] width 26 height 11
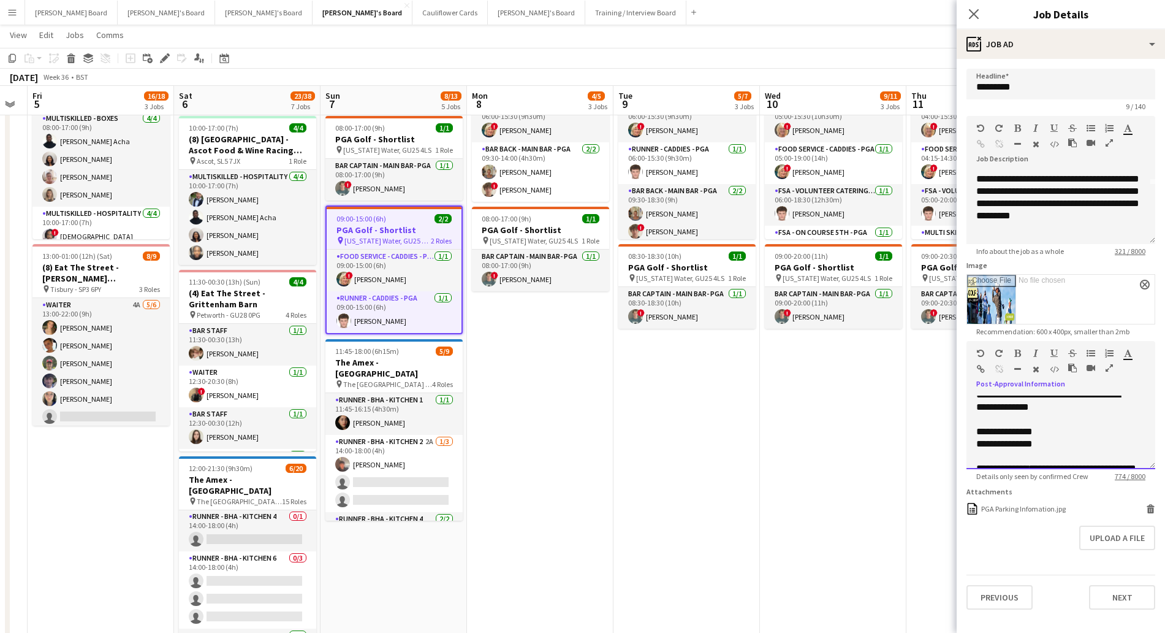
scroll to position [0, 0]
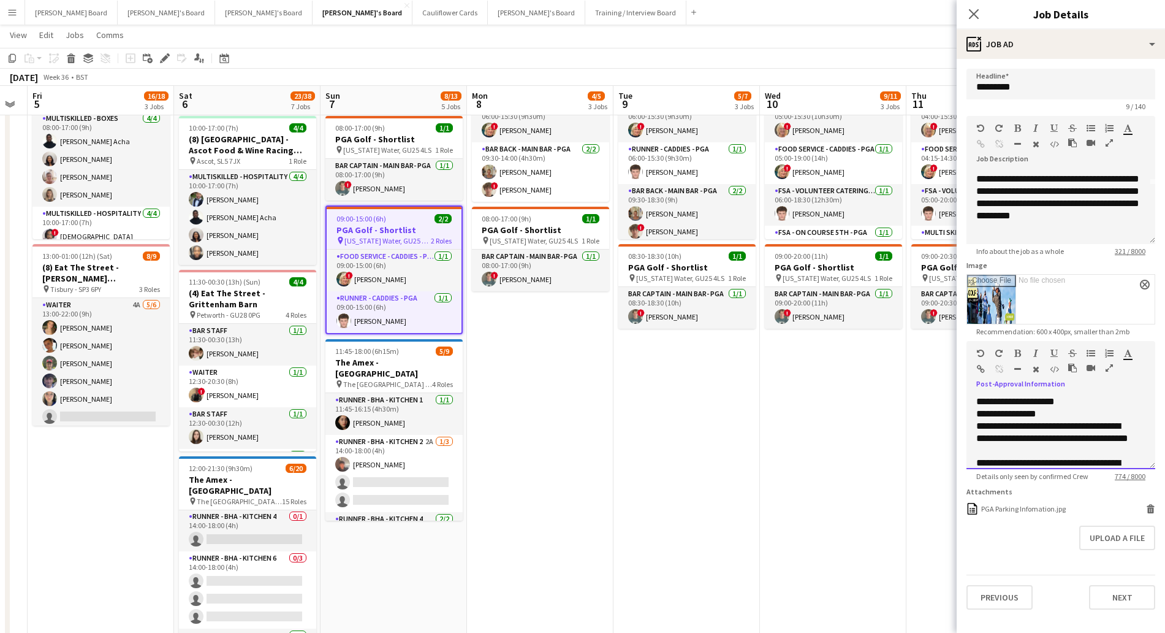
drag, startPoint x: 1061, startPoint y: 454, endPoint x: 958, endPoint y: 379, distance: 127.3
click at [958, 379] on form "**********" at bounding box center [1061, 339] width 208 height 541
copy div "**********"
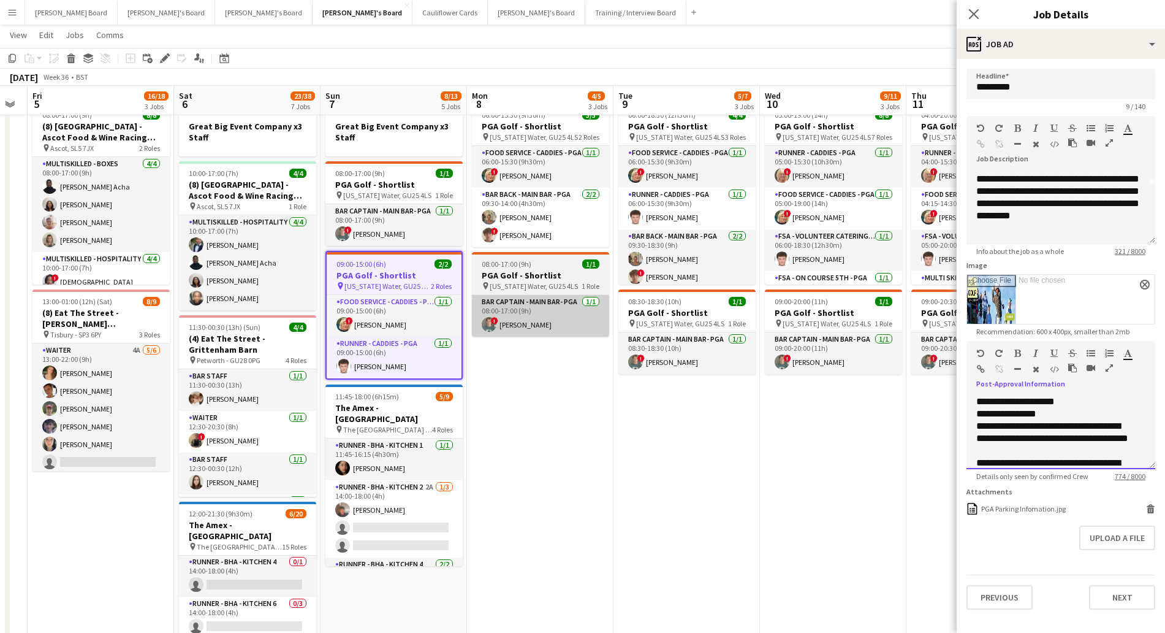
scroll to position [230, 0]
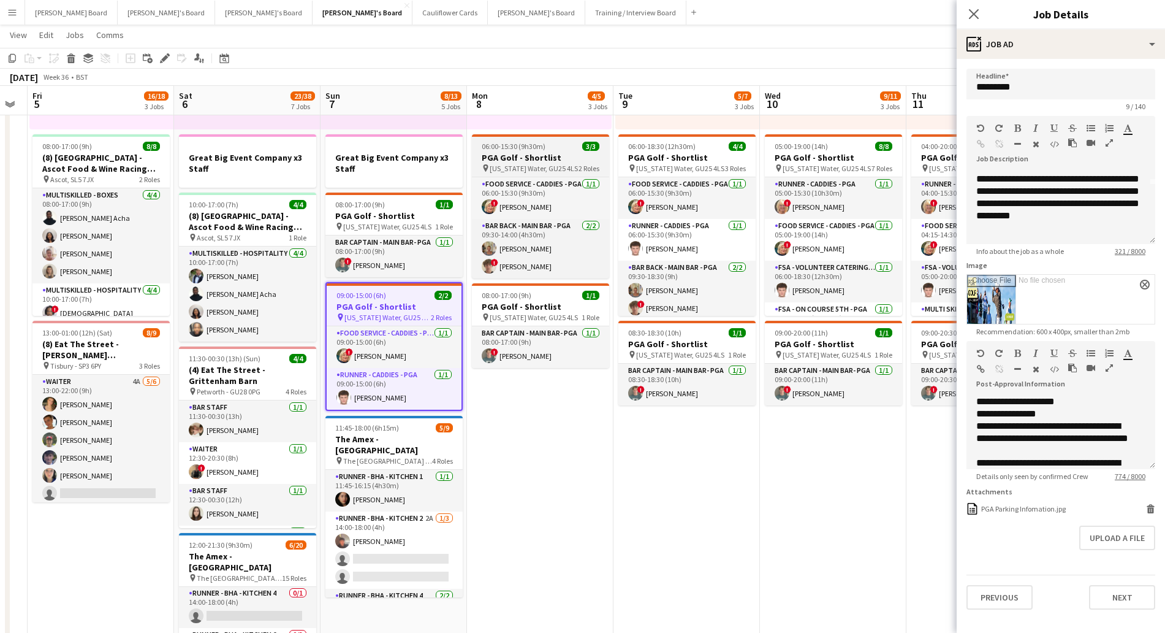
click at [532, 159] on h3 "PGA Golf - Shortlist" at bounding box center [540, 157] width 137 height 11
type input "**********"
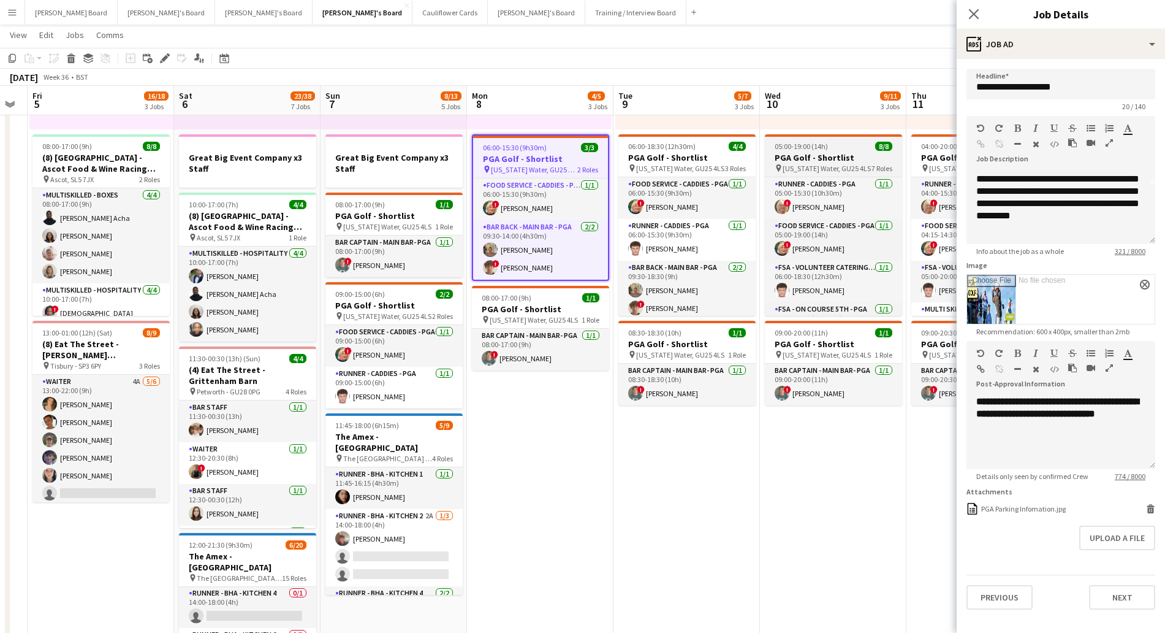
drag, startPoint x: 695, startPoint y: 153, endPoint x: 793, endPoint y: 156, distance: 98.1
click at [697, 153] on h3 "PGA Golf - Shortlist" at bounding box center [686, 157] width 137 height 11
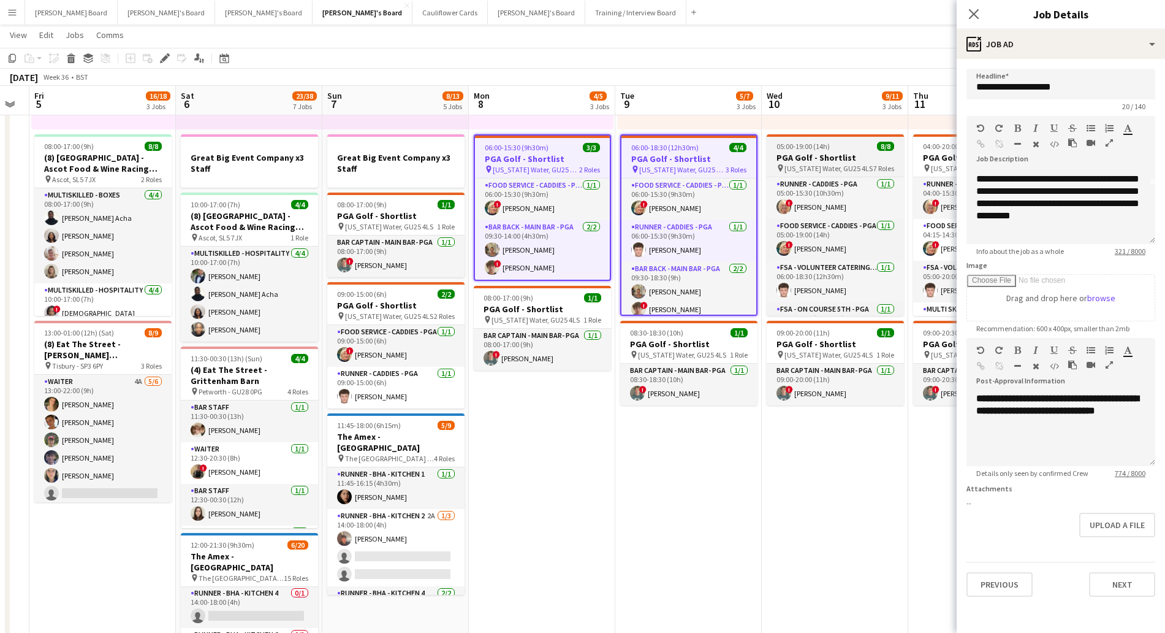
click at [834, 156] on h3 "PGA Golf - Shortlist" at bounding box center [835, 157] width 137 height 11
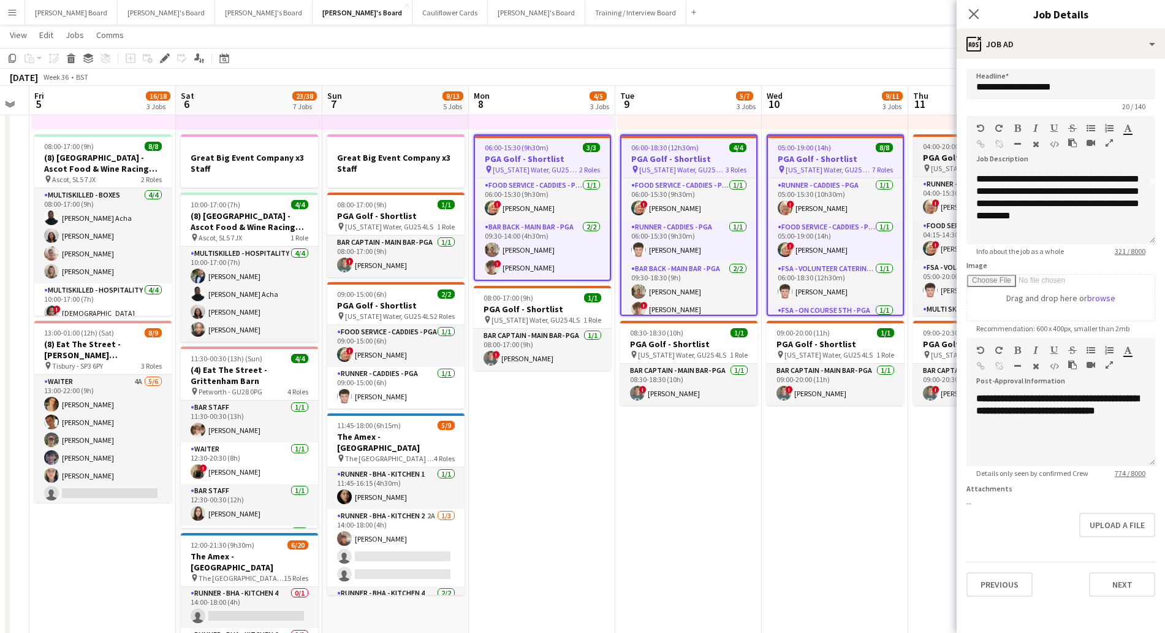
click at [938, 153] on h3 "PGA Golf - Shortlist" at bounding box center [981, 157] width 137 height 11
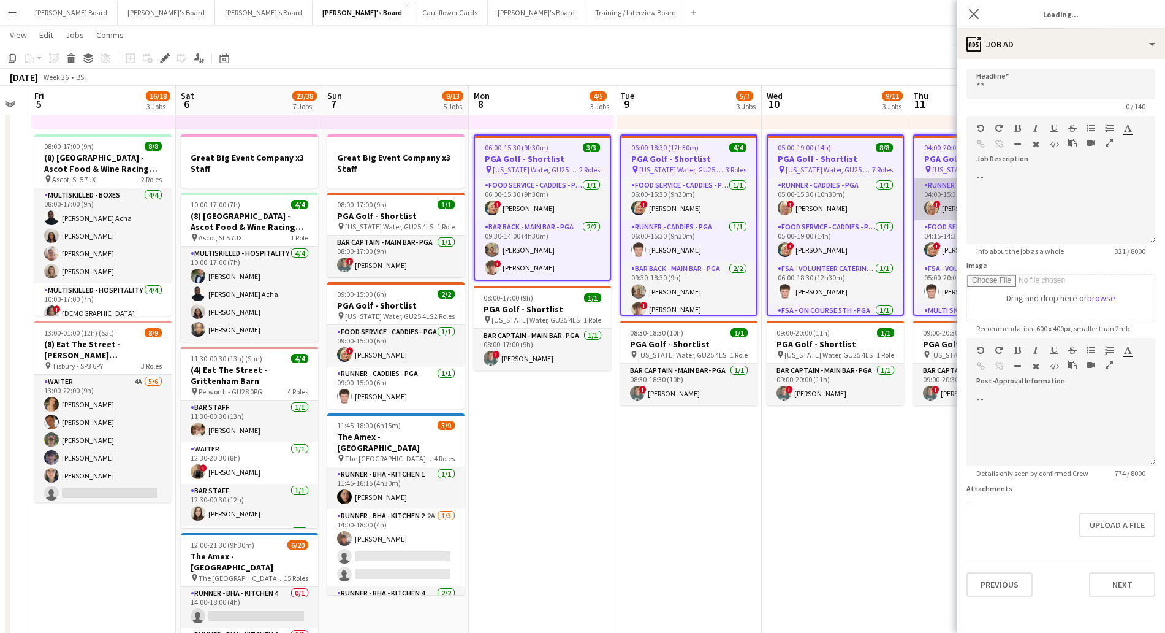
type input "**********"
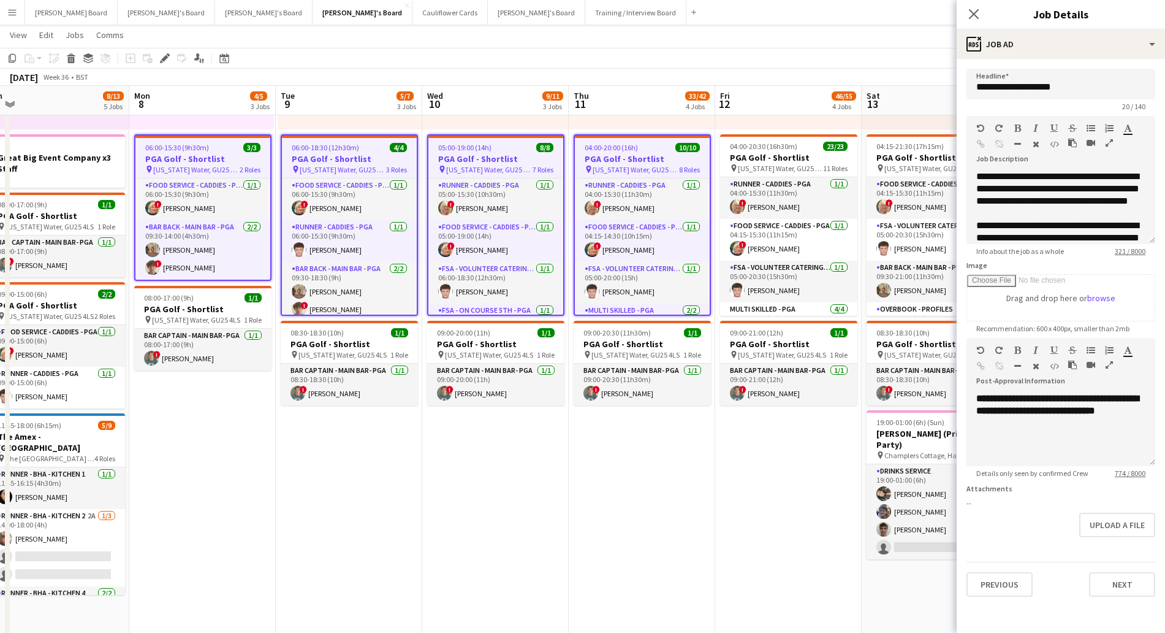
scroll to position [0, 469]
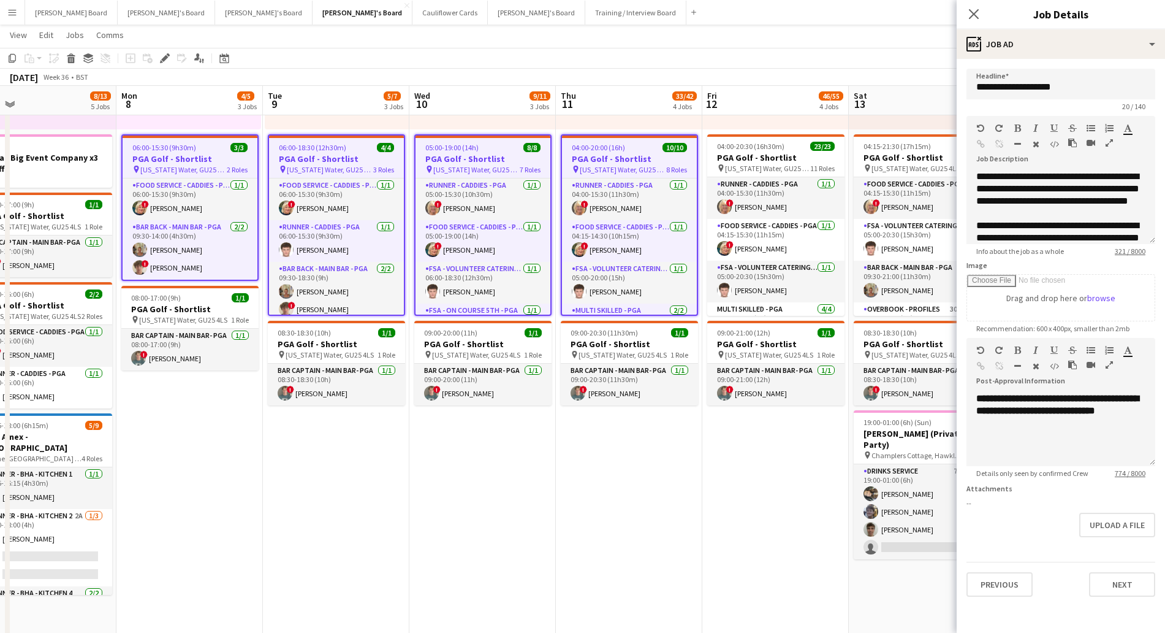
drag, startPoint x: 830, startPoint y: 515, endPoint x: 477, endPoint y: 479, distance: 354.3
drag, startPoint x: 791, startPoint y: 140, endPoint x: 864, endPoint y: 149, distance: 73.4
click at [791, 140] on app-job-card "04:00-20:30 (16h30m) 23/23 PGA Golf - Shortlist pin [US_STATE] Water, GU25 4LS …" at bounding box center [775, 224] width 137 height 181
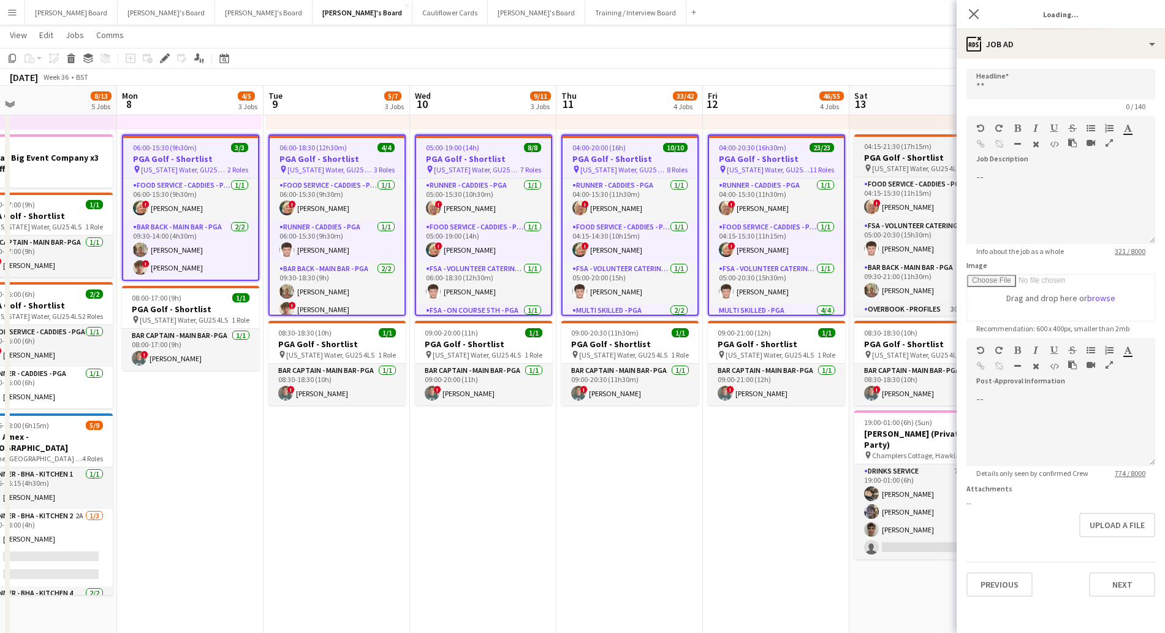
type input "**********"
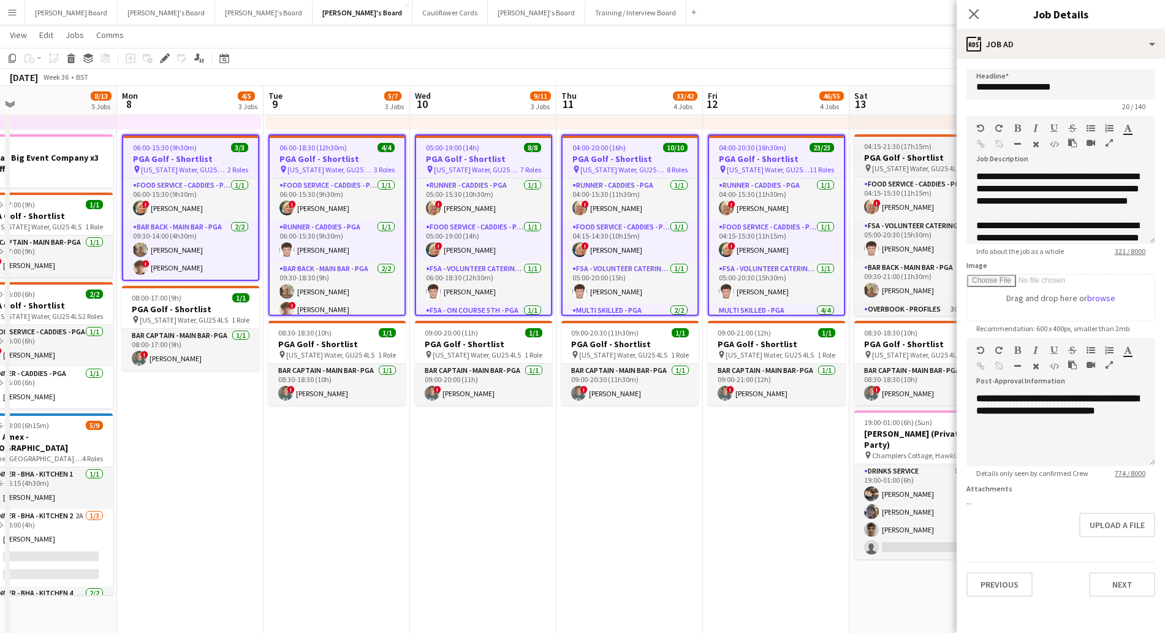
click at [903, 146] on span "04:15-21:30 (17h15m)" at bounding box center [897, 146] width 67 height 9
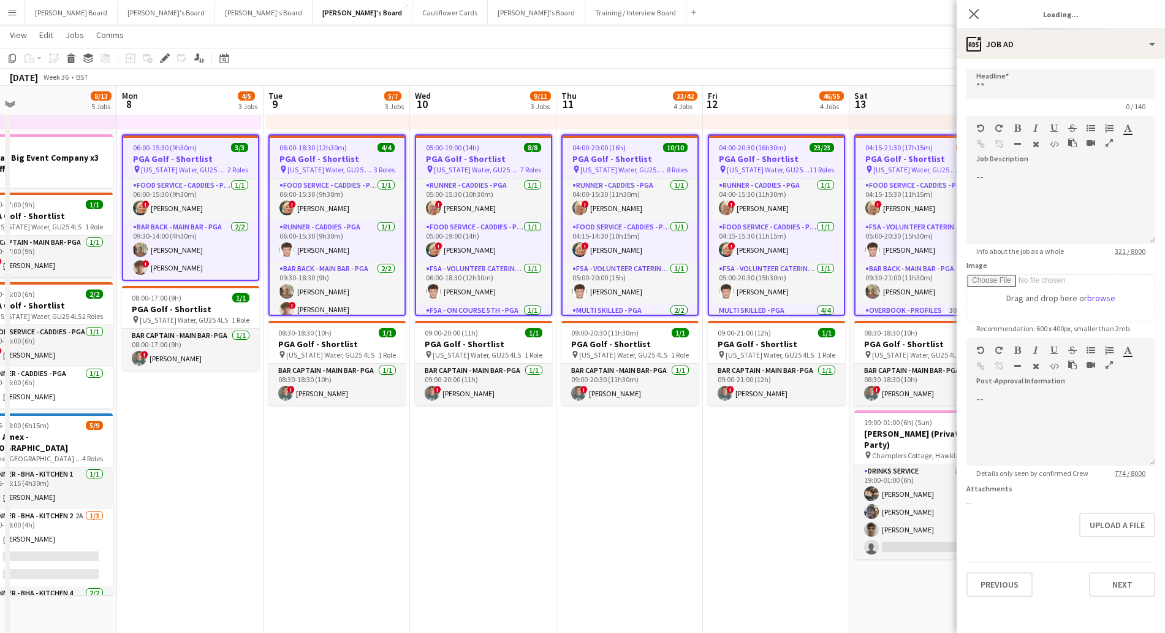
type input "**********"
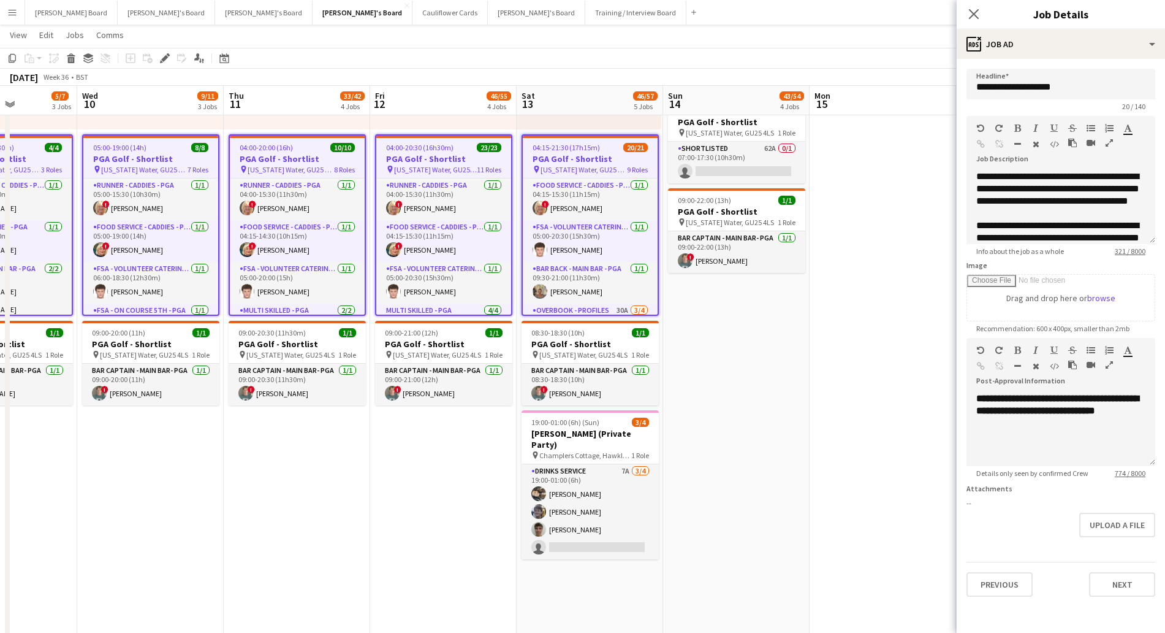
scroll to position [0, 369]
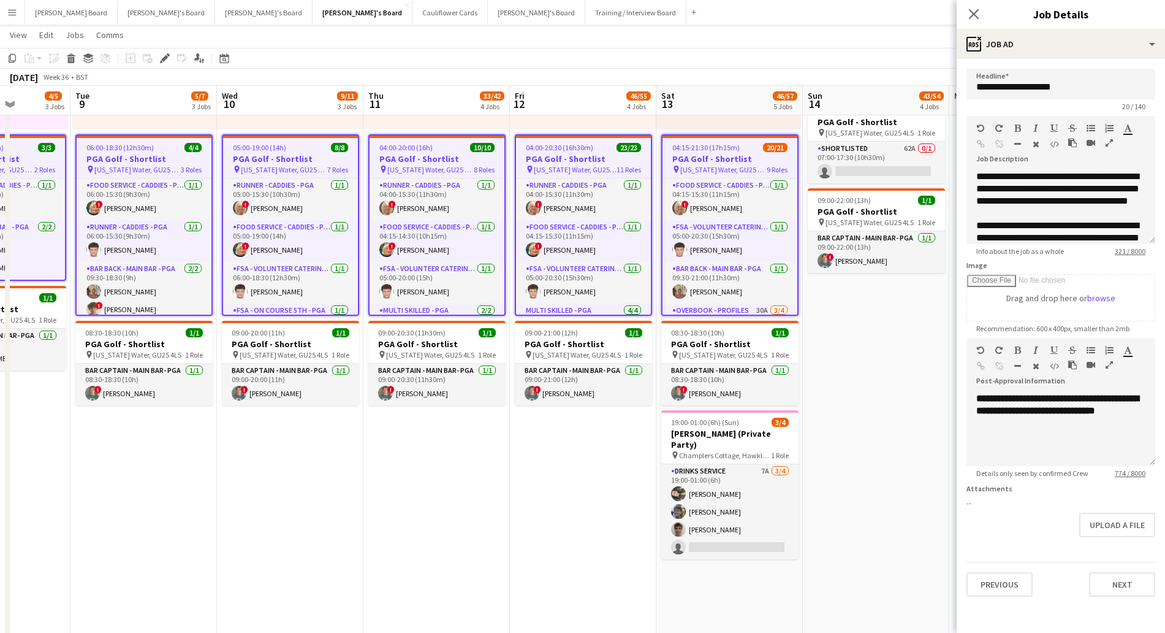
drag, startPoint x: 726, startPoint y: 501, endPoint x: 533, endPoint y: 492, distance: 193.3
drag, startPoint x: 1137, startPoint y: 416, endPoint x: 943, endPoint y: 387, distance: 196.5
paste div
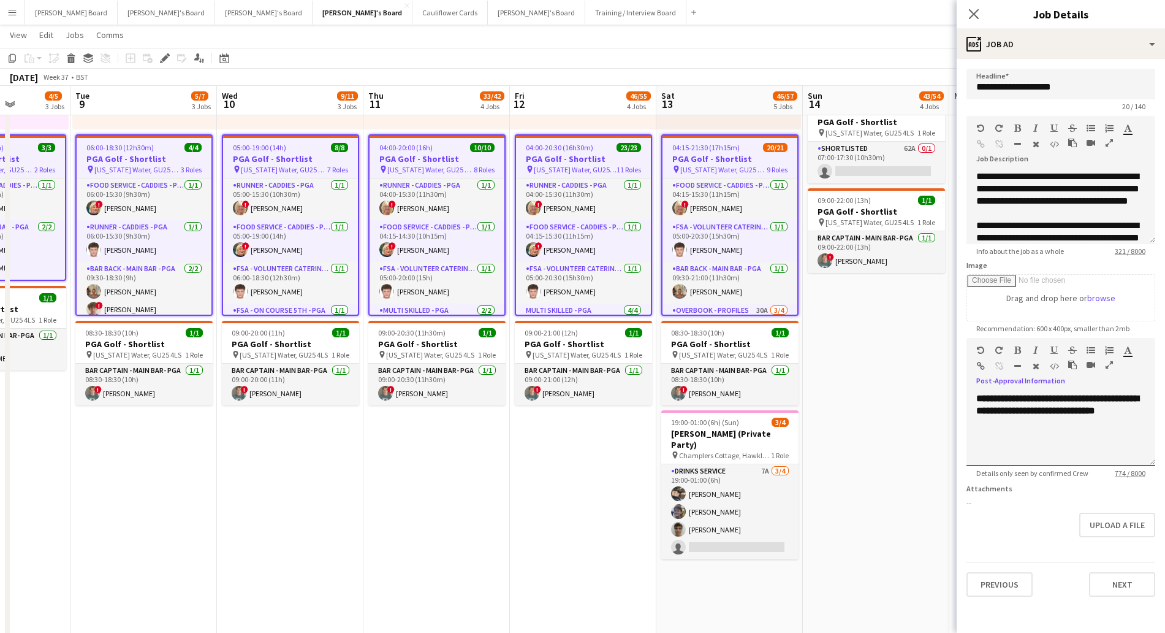
scroll to position [291, 0]
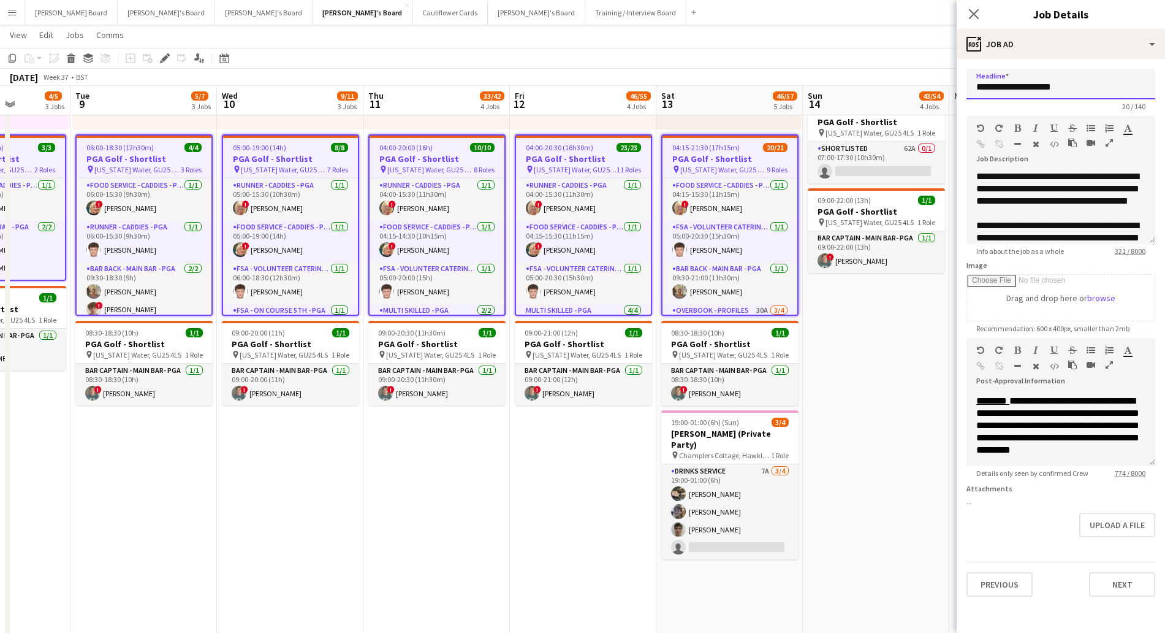
drag, startPoint x: 1015, startPoint y: 87, endPoint x: 1096, endPoint y: 85, distance: 80.9
click at [1096, 85] on input "**********" at bounding box center [1061, 84] width 189 height 31
type input "********"
click at [891, 345] on app-date-cell "05:00-22:00 (17h) 20/23 PGA Golf - Shortlist pin [US_STATE] Water, GU25 4LS 12 …" at bounding box center [876, 506] width 146 height 1198
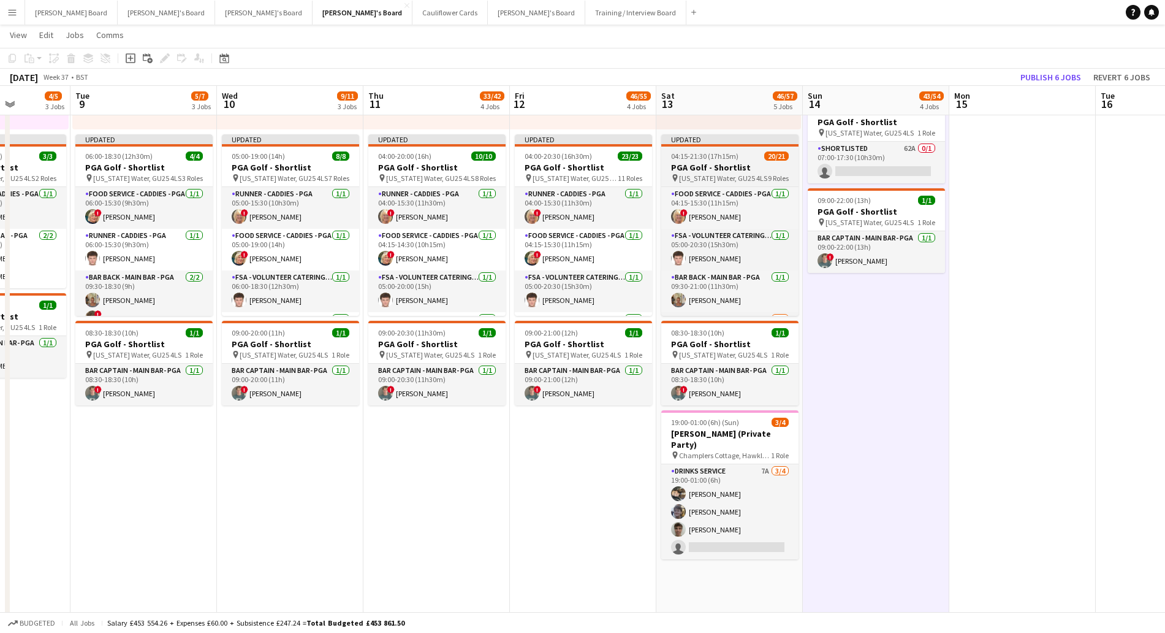
click at [761, 168] on h3 "PGA Golf - Shortlist" at bounding box center [729, 167] width 137 height 11
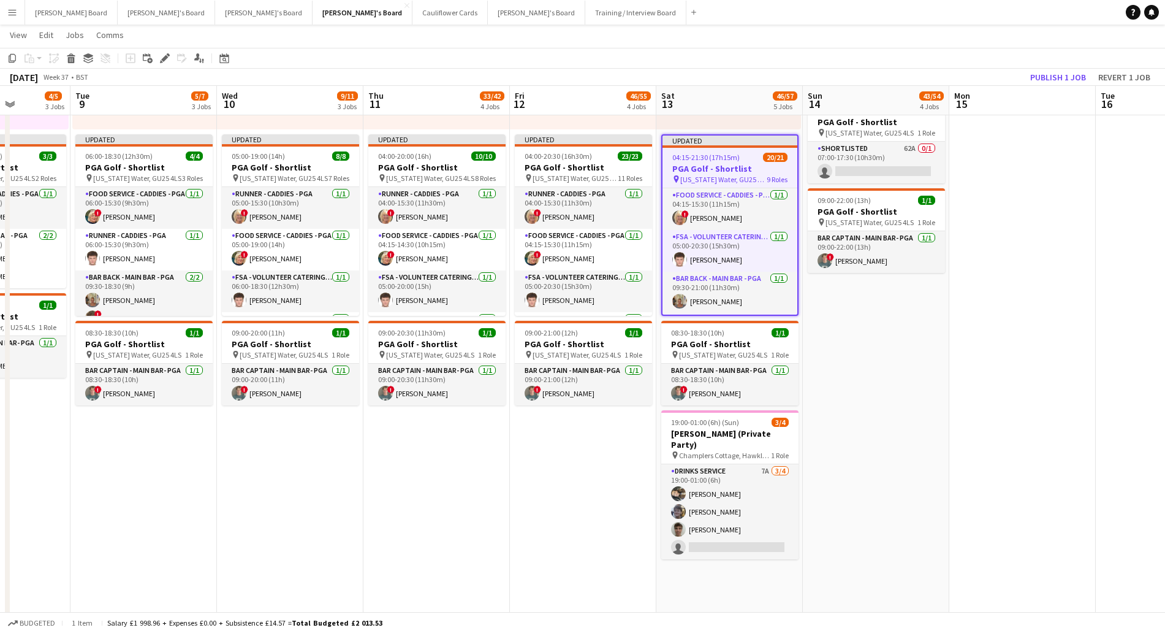
click at [901, 303] on app-date-cell "05:00-22:00 (17h) 20/23 PGA Golf - Shortlist pin [US_STATE] Water, GU25 4LS 12 …" at bounding box center [876, 506] width 146 height 1198
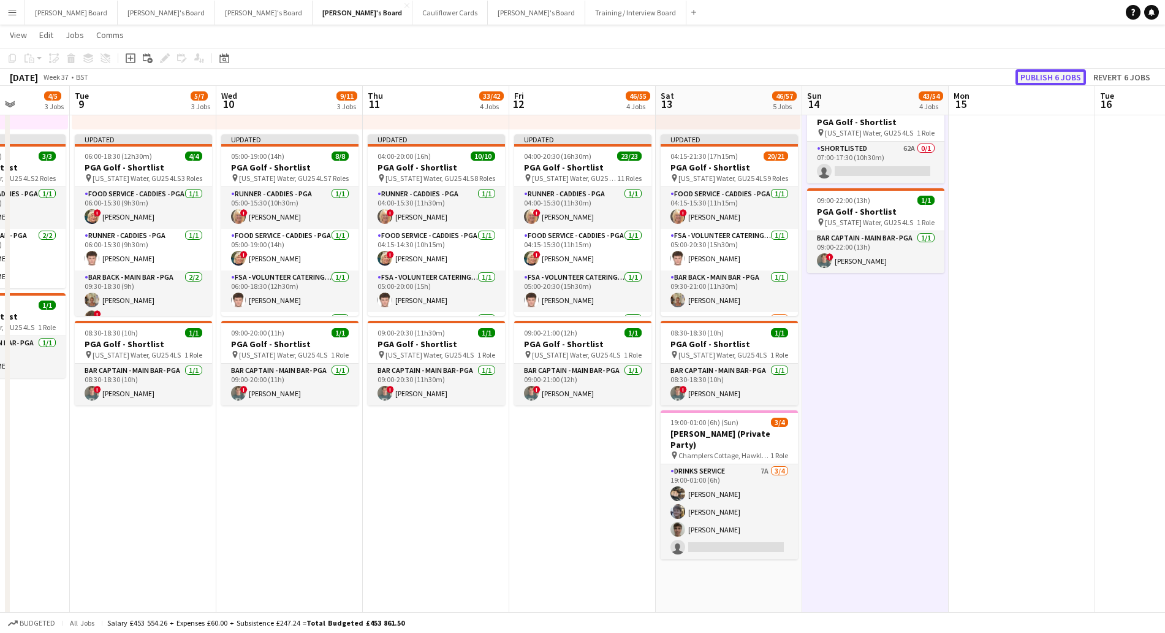
click at [1036, 82] on button "Publish 6 jobs" at bounding box center [1051, 77] width 70 height 16
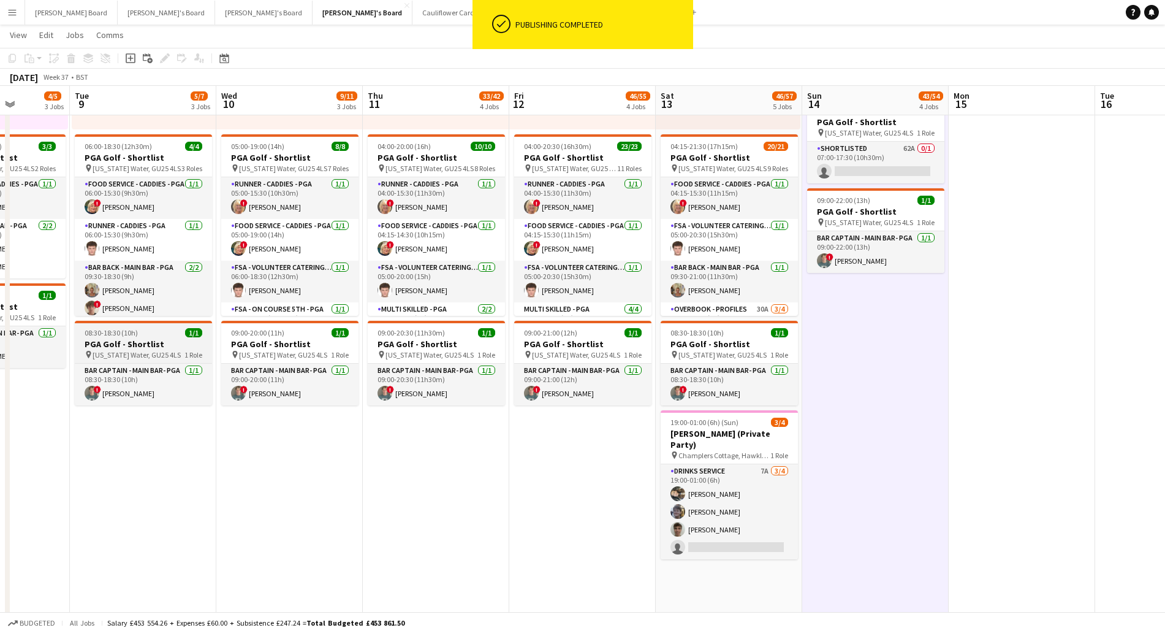
click at [147, 338] on h3 "PGA Golf - Shortlist" at bounding box center [143, 343] width 137 height 11
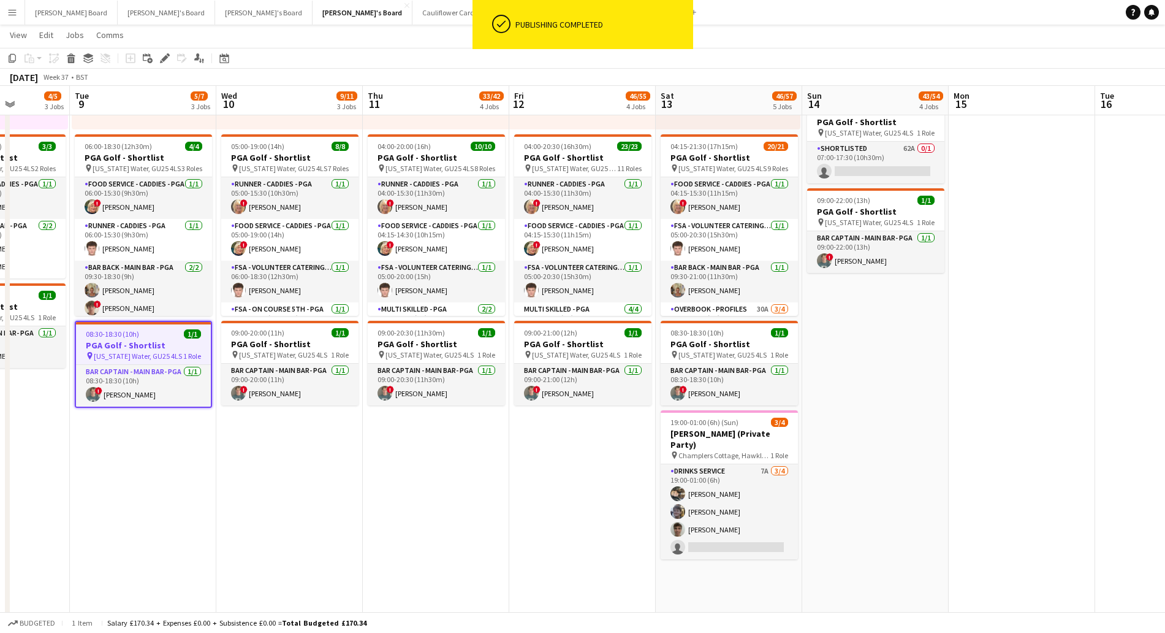
scroll to position [0, 378]
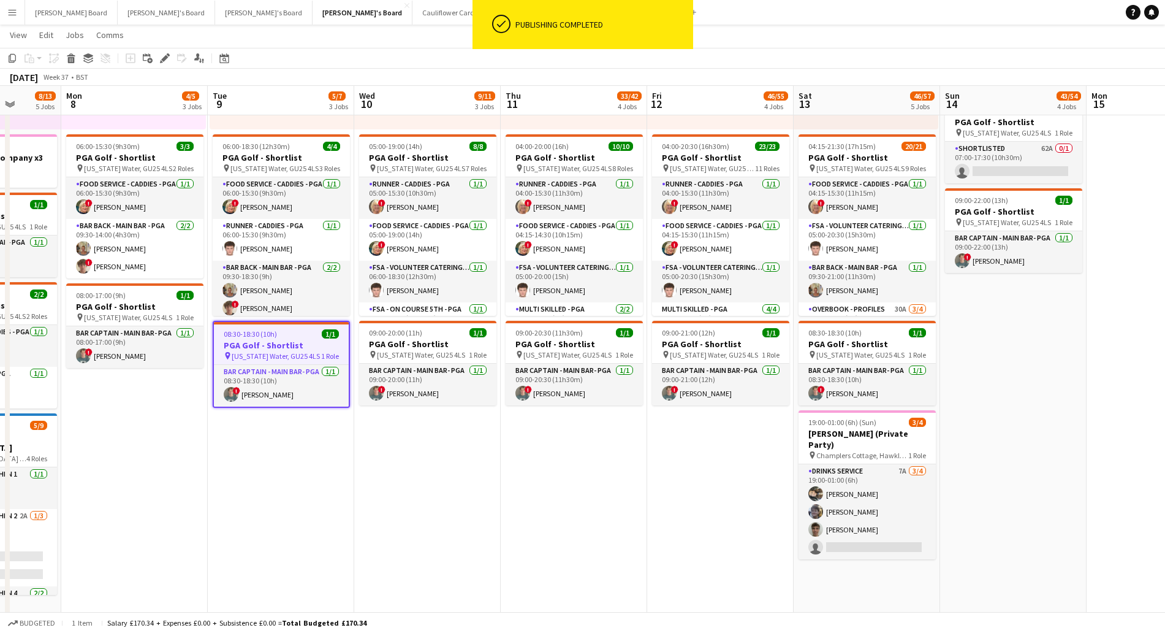
drag, startPoint x: 232, startPoint y: 495, endPoint x: 283, endPoint y: 499, distance: 51.0
click at [127, 301] on h3 "PGA Golf - Shortlist" at bounding box center [134, 306] width 137 height 11
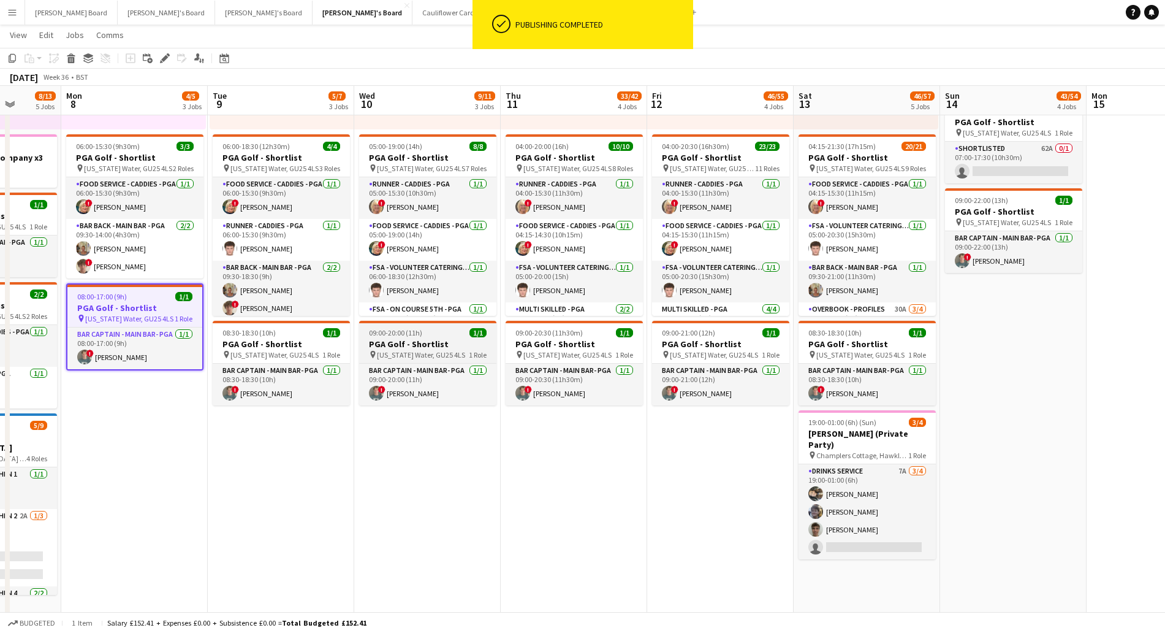
drag, startPoint x: 277, startPoint y: 343, endPoint x: 381, endPoint y: 344, distance: 104.2
click at [280, 342] on h3 "PGA Golf - Shortlist" at bounding box center [281, 343] width 137 height 11
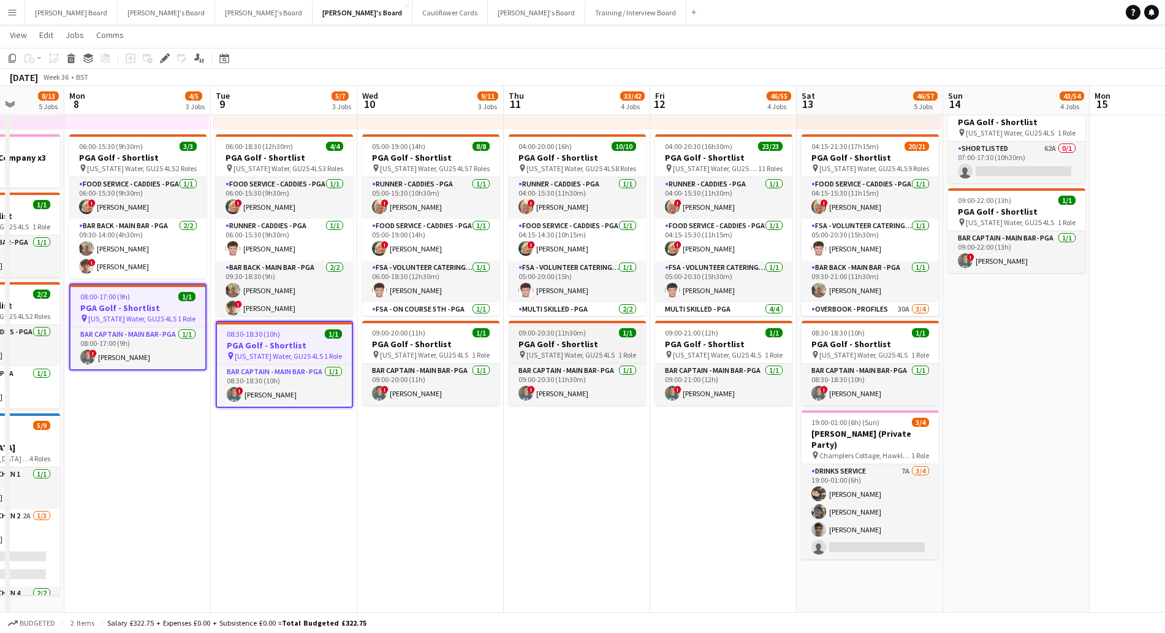
drag, startPoint x: 443, startPoint y: 343, endPoint x: 549, endPoint y: 342, distance: 105.4
click at [444, 342] on h3 "PGA Golf - Shortlist" at bounding box center [430, 343] width 137 height 11
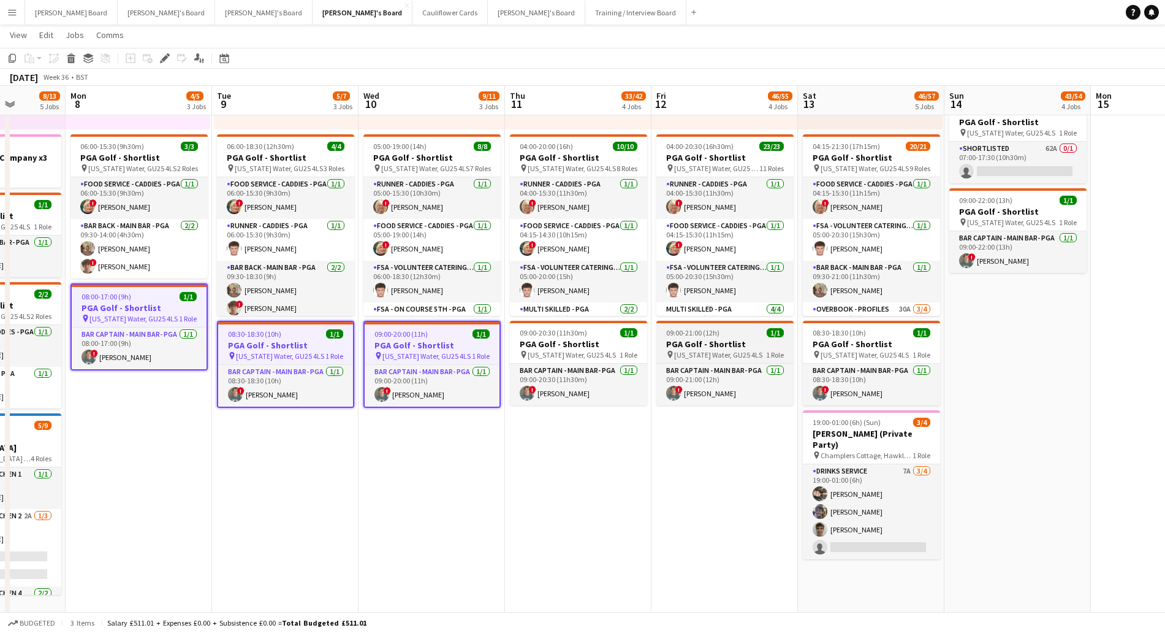
drag, startPoint x: 576, startPoint y: 340, endPoint x: 699, endPoint y: 337, distance: 123.8
click at [578, 340] on h3 "PGA Golf - Shortlist" at bounding box center [578, 343] width 137 height 11
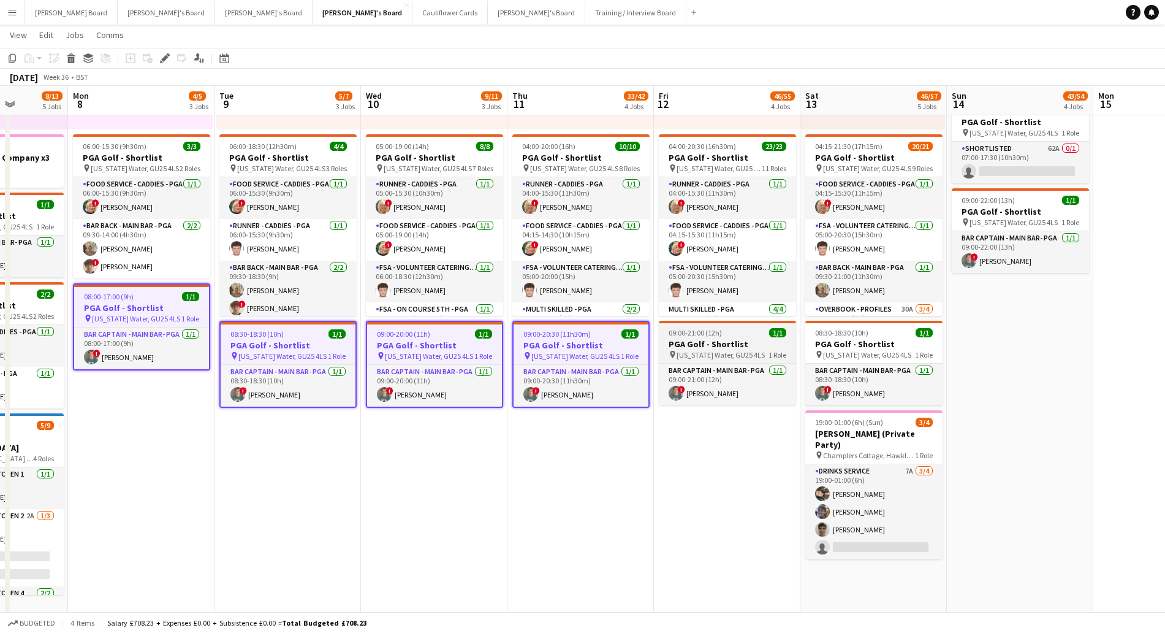
drag, startPoint x: 723, startPoint y: 341, endPoint x: 793, endPoint y: 345, distance: 70.0
click at [726, 341] on h3 "PGA Golf - Shortlist" at bounding box center [727, 343] width 137 height 11
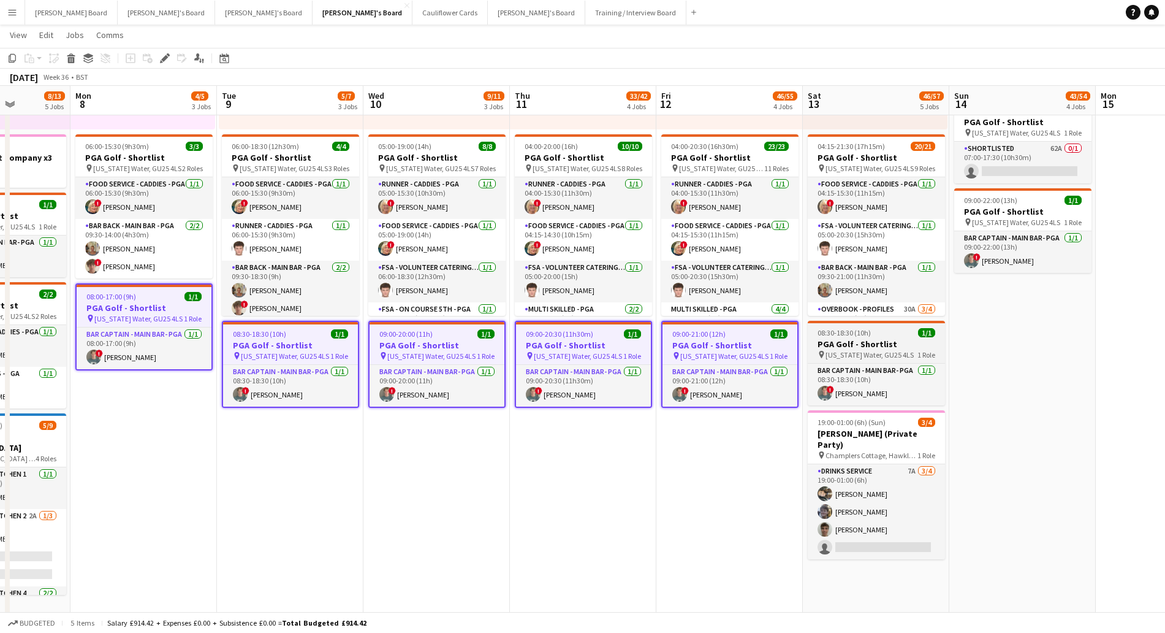
click at [887, 338] on h3 "PGA Golf - Shortlist" at bounding box center [876, 343] width 137 height 11
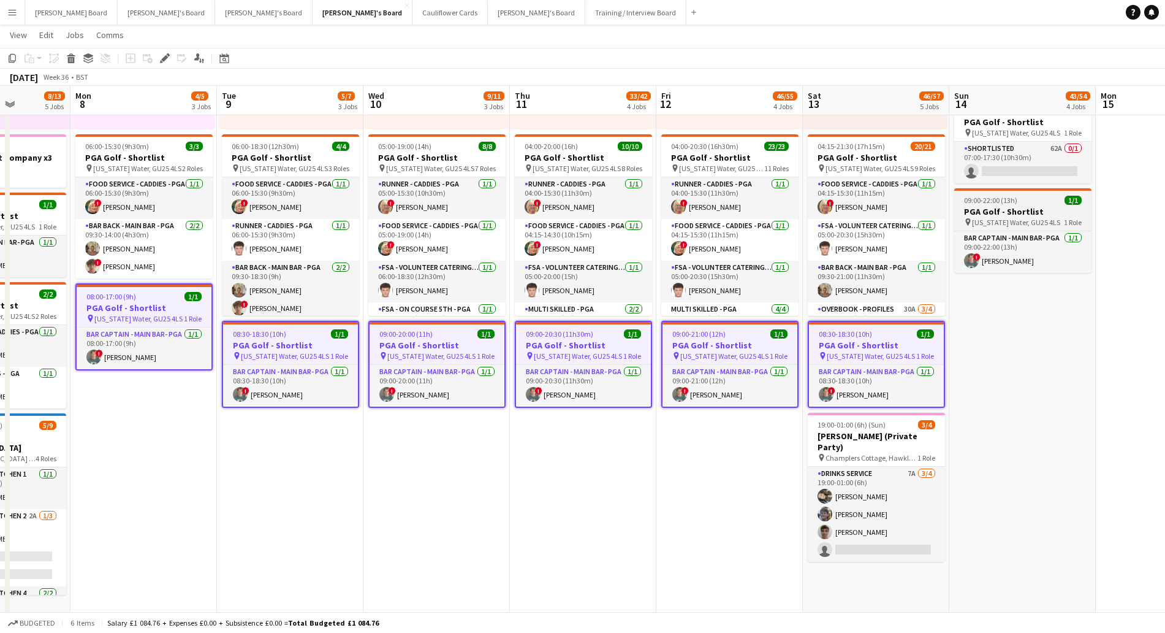
click at [1024, 211] on h3 "PGA Golf - Shortlist" at bounding box center [1022, 211] width 137 height 11
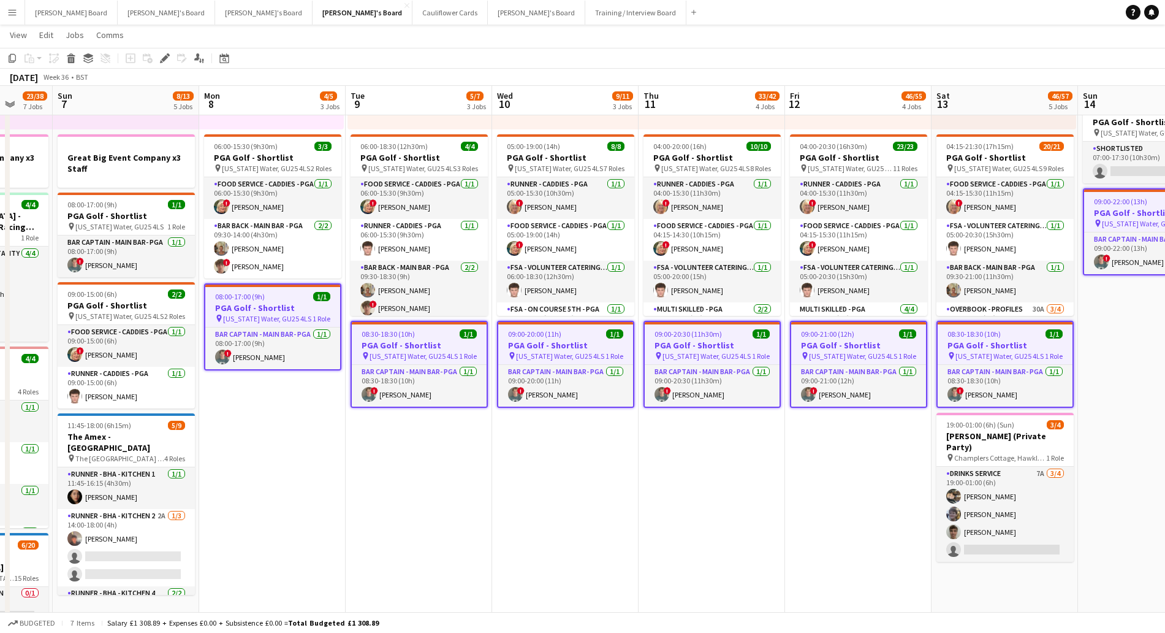
scroll to position [0, 379]
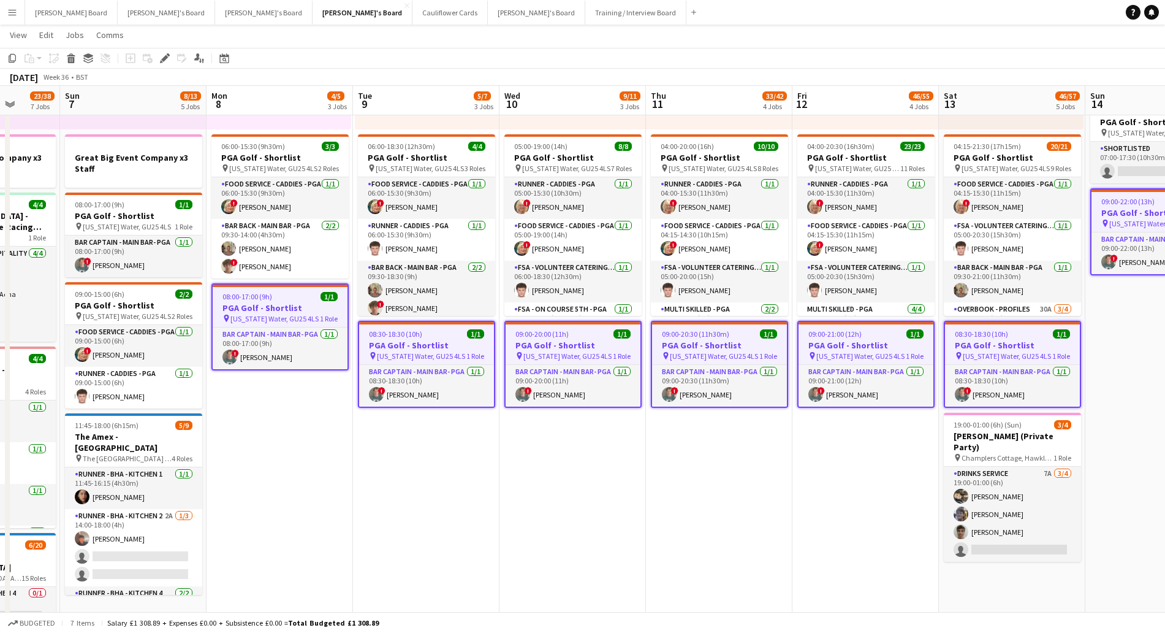
drag, startPoint x: 93, startPoint y: 507, endPoint x: 207, endPoint y: 517, distance: 114.4
click at [151, 229] on span "[US_STATE] Water, GU25 4LS" at bounding box center [127, 226] width 88 height 9
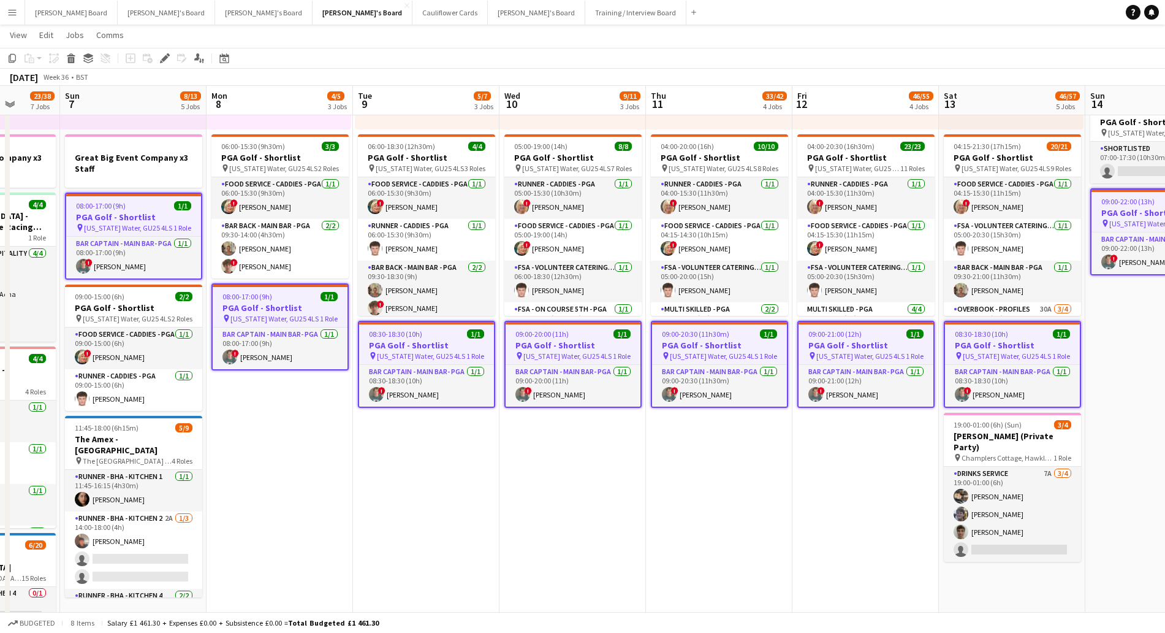
drag, startPoint x: 163, startPoint y: 59, endPoint x: 243, endPoint y: 77, distance: 81.8
click at [164, 59] on icon at bounding box center [164, 58] width 7 height 7
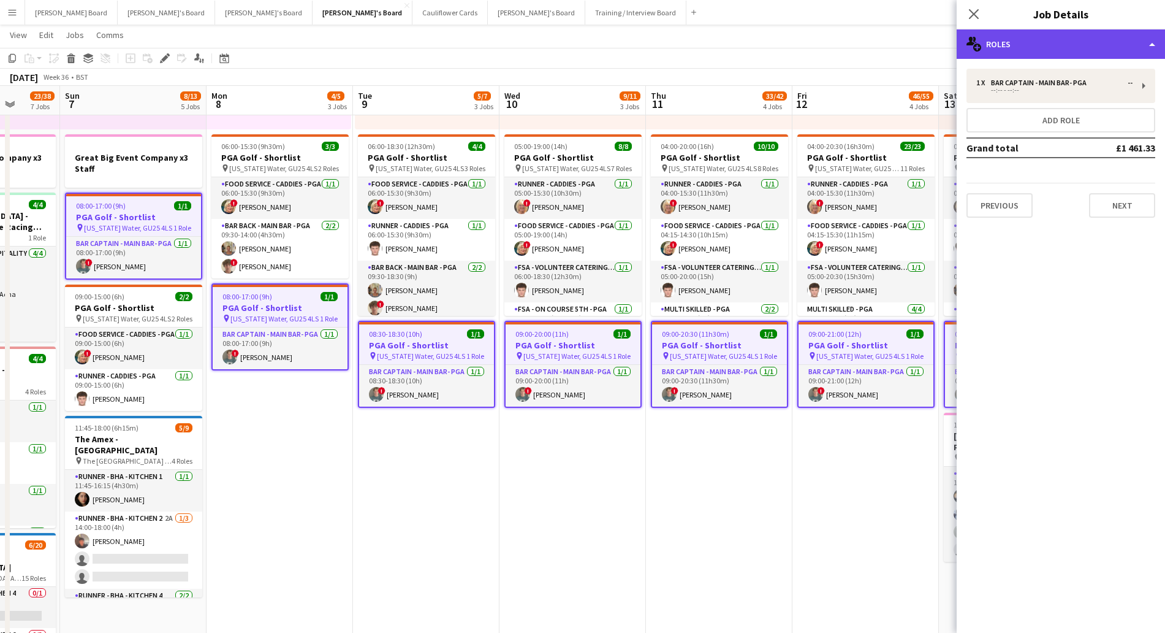
drag, startPoint x: 1066, startPoint y: 41, endPoint x: 1082, endPoint y: 70, distance: 33.5
click at [1066, 42] on div "multiple-users-add Roles" at bounding box center [1061, 43] width 208 height 29
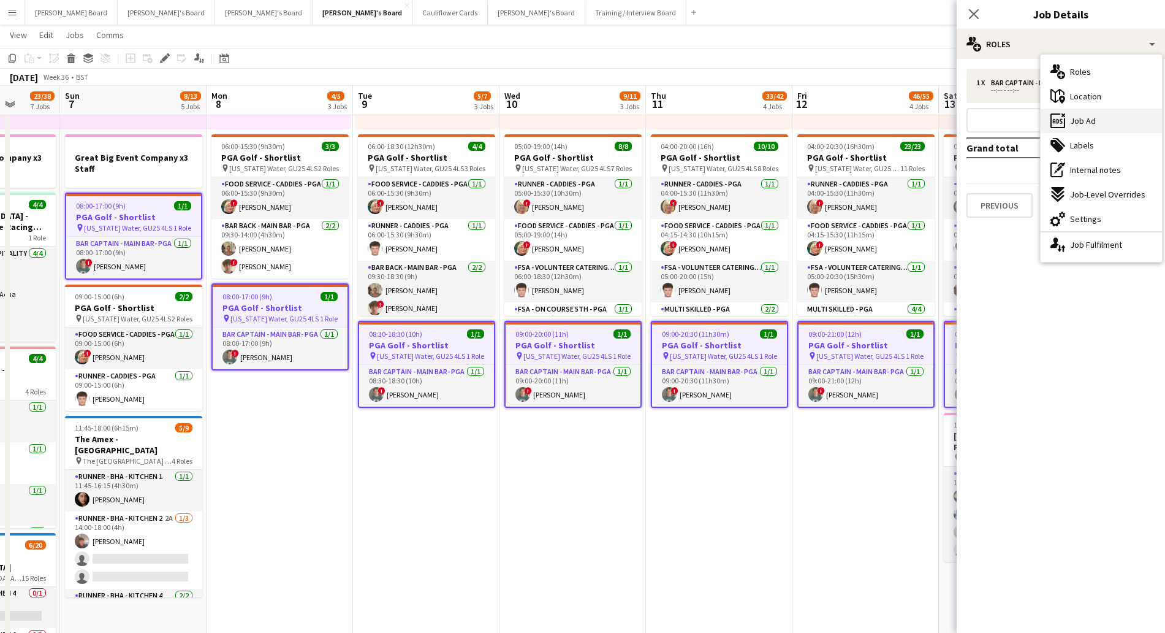
click at [1089, 124] on span "Job Ad" at bounding box center [1083, 120] width 26 height 11
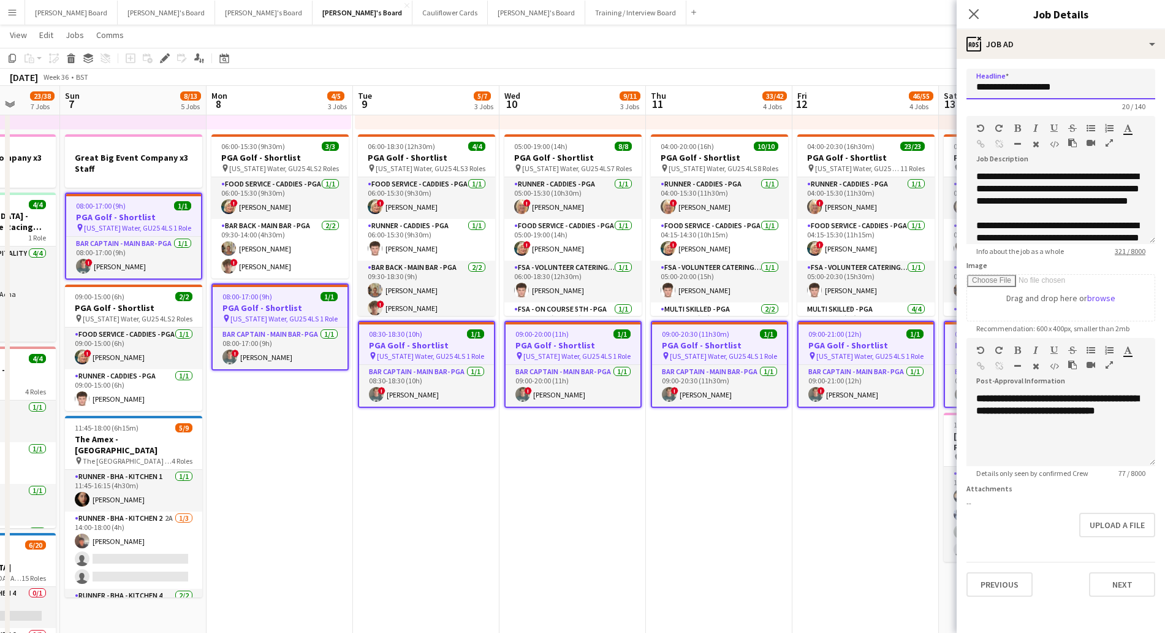
drag, startPoint x: 1016, startPoint y: 85, endPoint x: 1176, endPoint y: 87, distance: 160.0
type input "********"
drag, startPoint x: 1130, startPoint y: 411, endPoint x: 955, endPoint y: 395, distance: 175.4
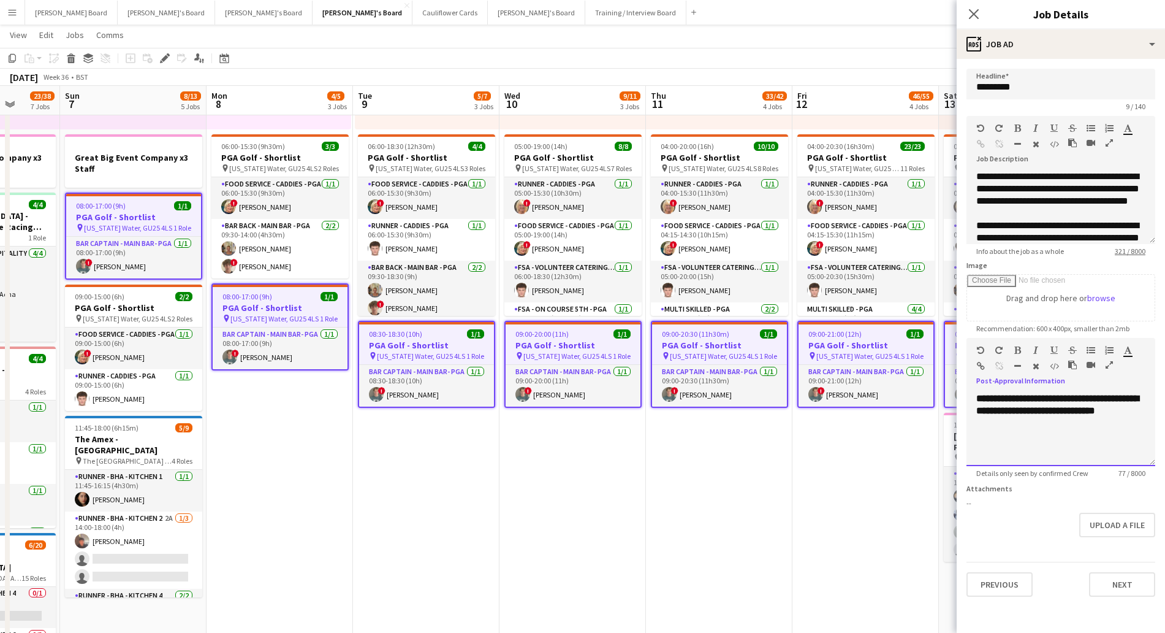
paste div
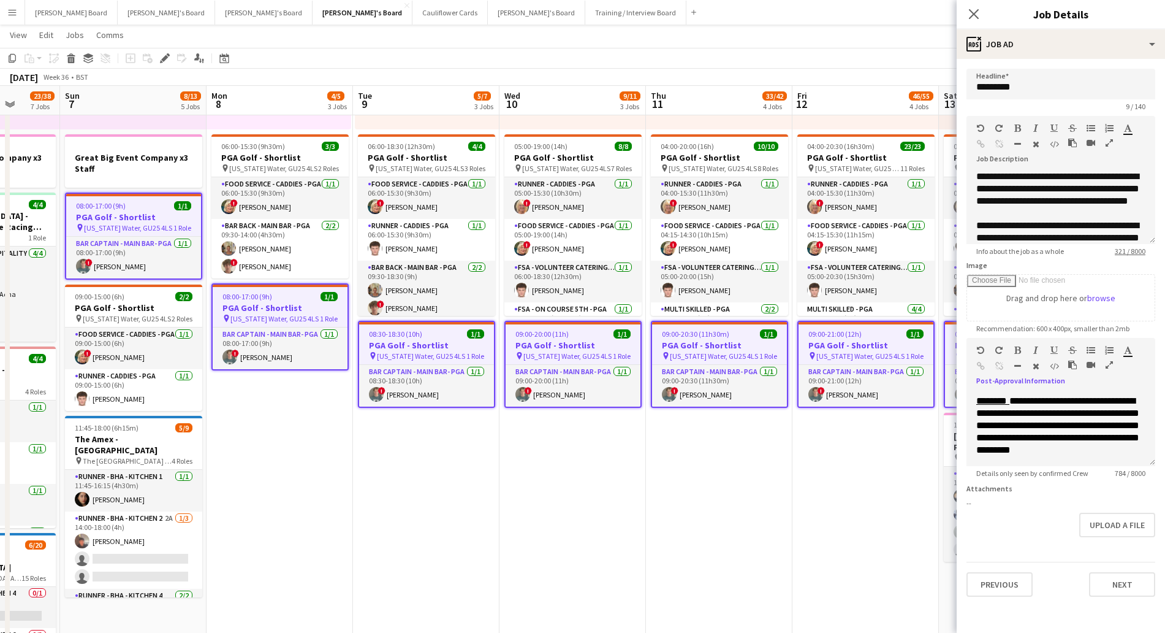
click at [715, 533] on app-date-cell "07:00-17:30 (10h30m) 0/2 pin [US_STATE] Water, GU25 4LS 1 Role Shortlisted 179A…" at bounding box center [719, 506] width 146 height 1198
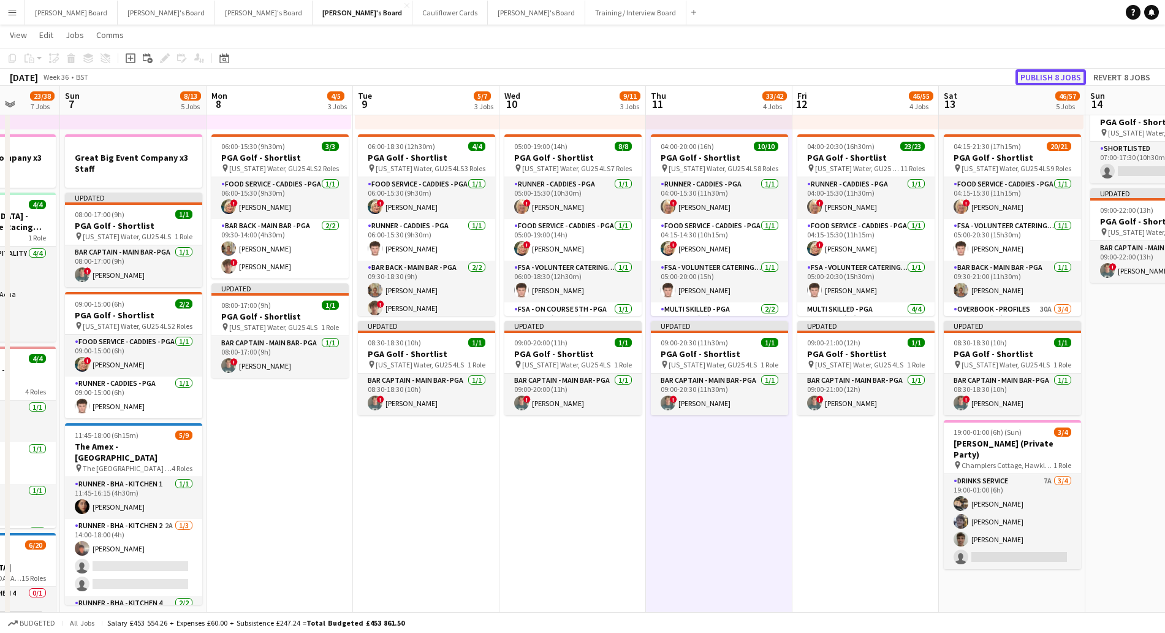
click at [1037, 80] on button "Publish 8 jobs" at bounding box center [1051, 77] width 70 height 16
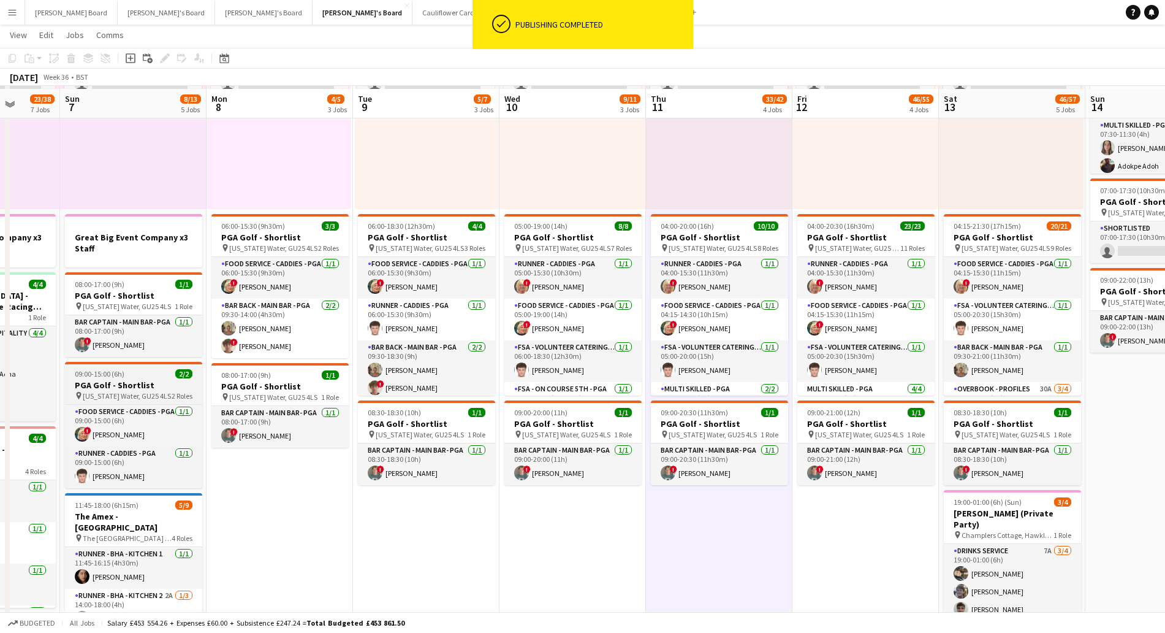
scroll to position [153, 0]
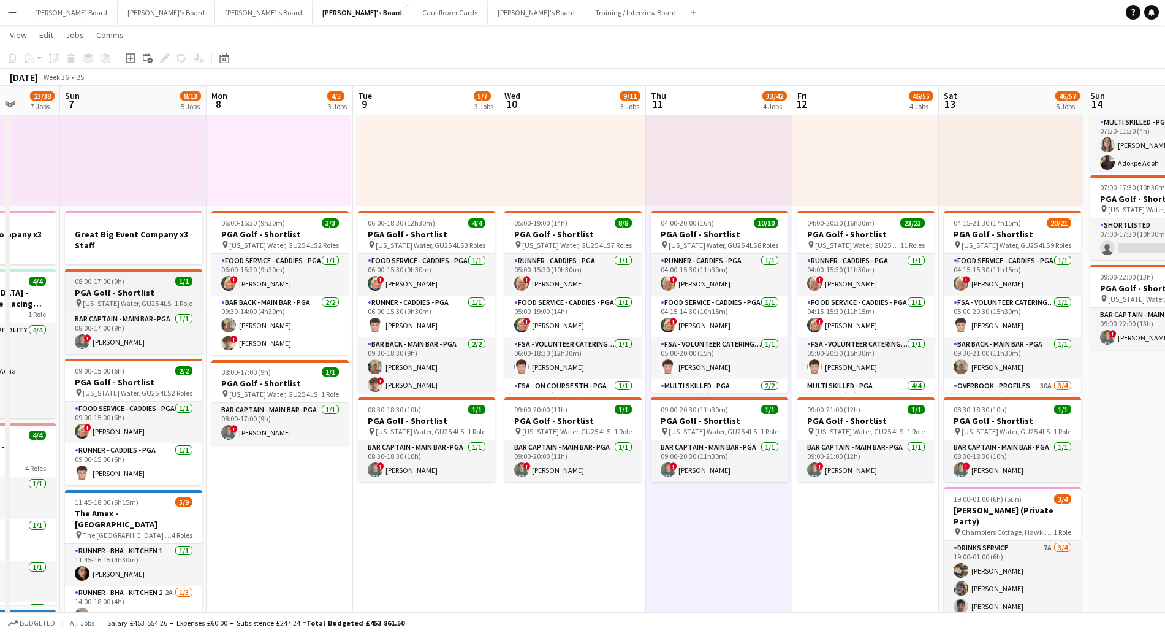
drag, startPoint x: 140, startPoint y: 286, endPoint x: 140, endPoint y: 298, distance: 12.9
click at [140, 287] on app-job-card "08:00-17:00 (9h) 1/1 PGA Golf - Shortlist pin [US_STATE] Water, GU25 4LS 1 Role…" at bounding box center [133, 311] width 137 height 85
click at [143, 298] on span "[US_STATE] Water, GU25 4LS" at bounding box center [127, 302] width 88 height 9
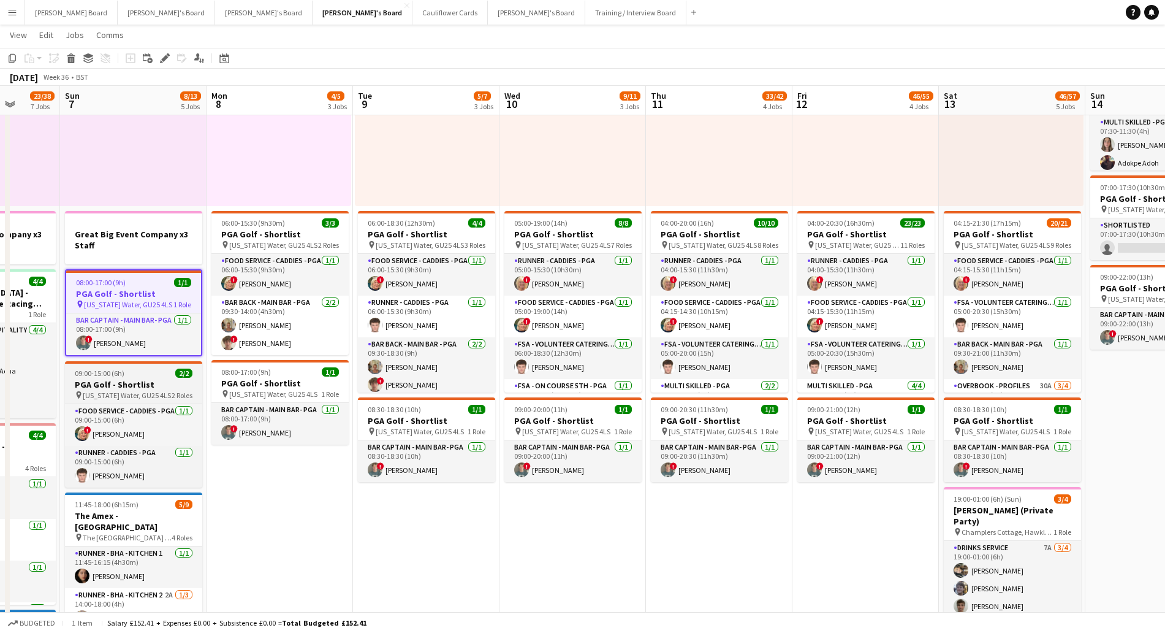
click at [149, 378] on app-job-card "09:00-15:00 (6h) 2/2 PGA Golf - Shortlist pin [US_STATE] Water, GU25 4LS 2 Role…" at bounding box center [133, 424] width 137 height 126
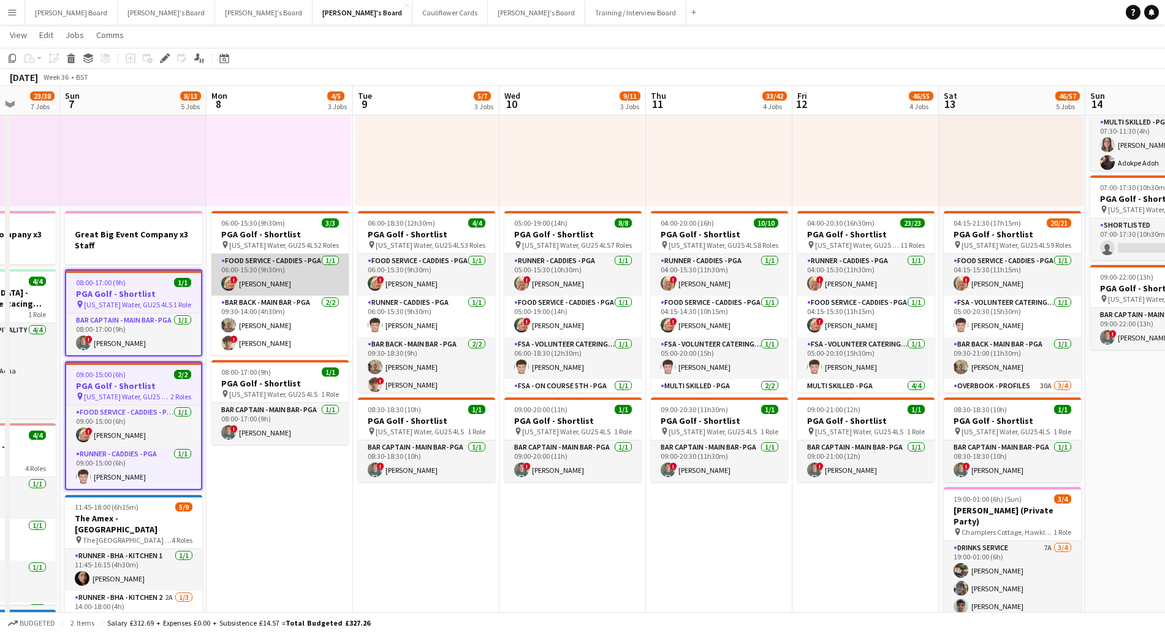
click at [248, 264] on app-card-role "Food Service - Caddies - PGA [DATE] 06:00-15:30 (9h30m) ! [PERSON_NAME]" at bounding box center [279, 275] width 137 height 42
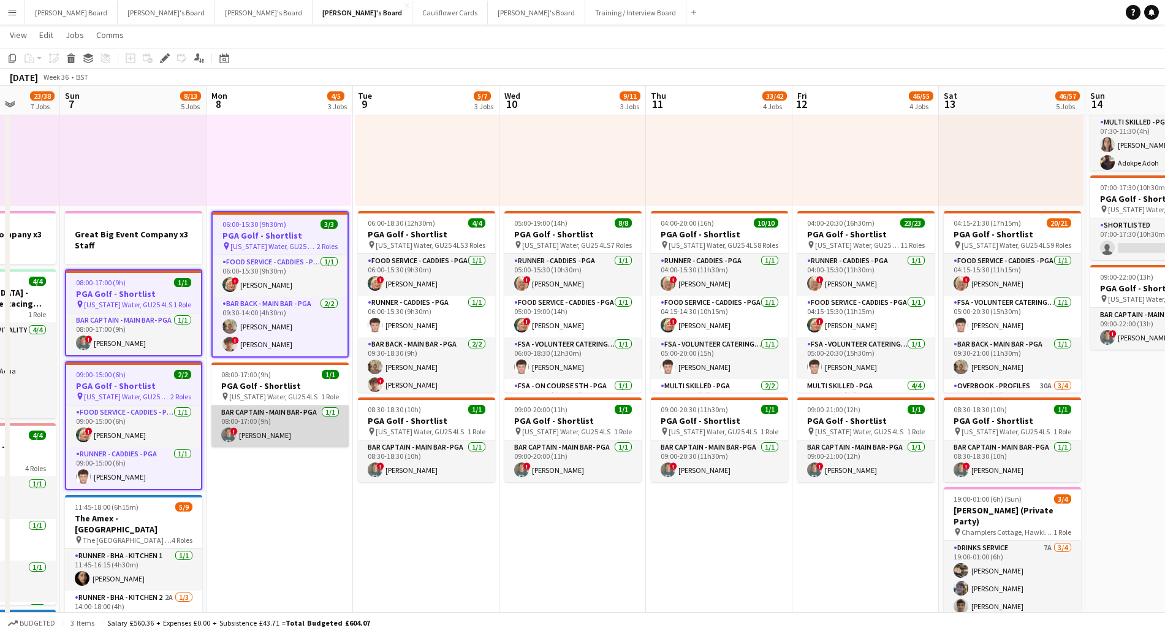
click at [283, 412] on app-card-role "Bar Captain - Main Bar- PGA [DATE] 08:00-17:00 (9h) ! [PERSON_NAME]" at bounding box center [279, 426] width 137 height 42
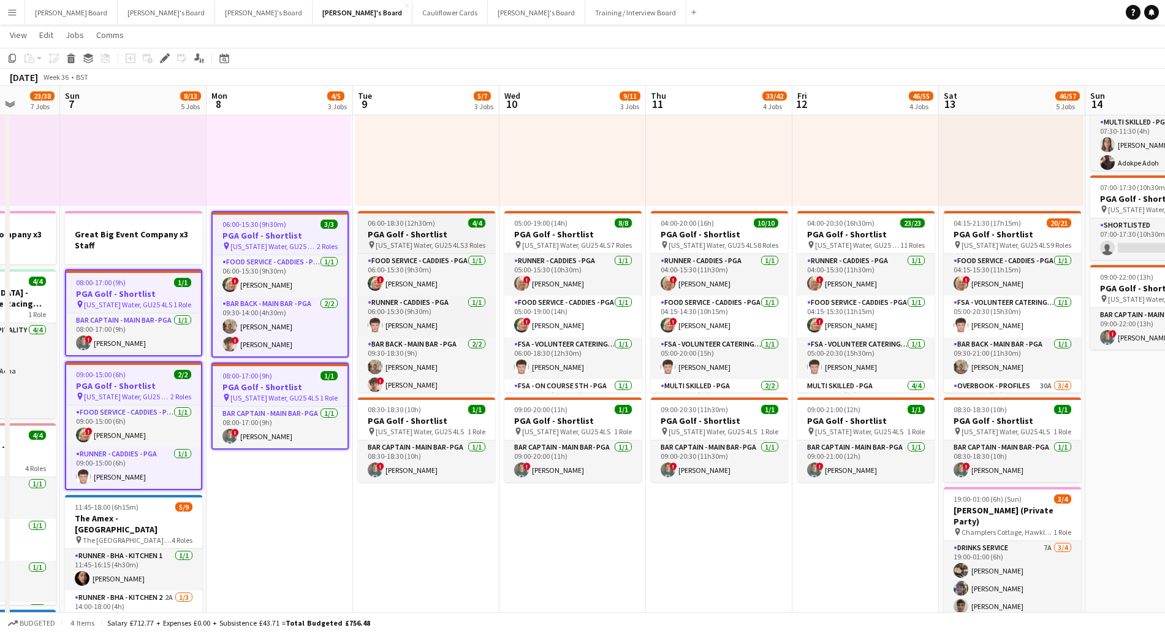
click at [427, 227] on app-job-card "06:00-18:30 (12h30m) 4/4 PGA Golf - Shortlist pin [US_STATE] Water, GU25 4LS 3 …" at bounding box center [426, 301] width 137 height 181
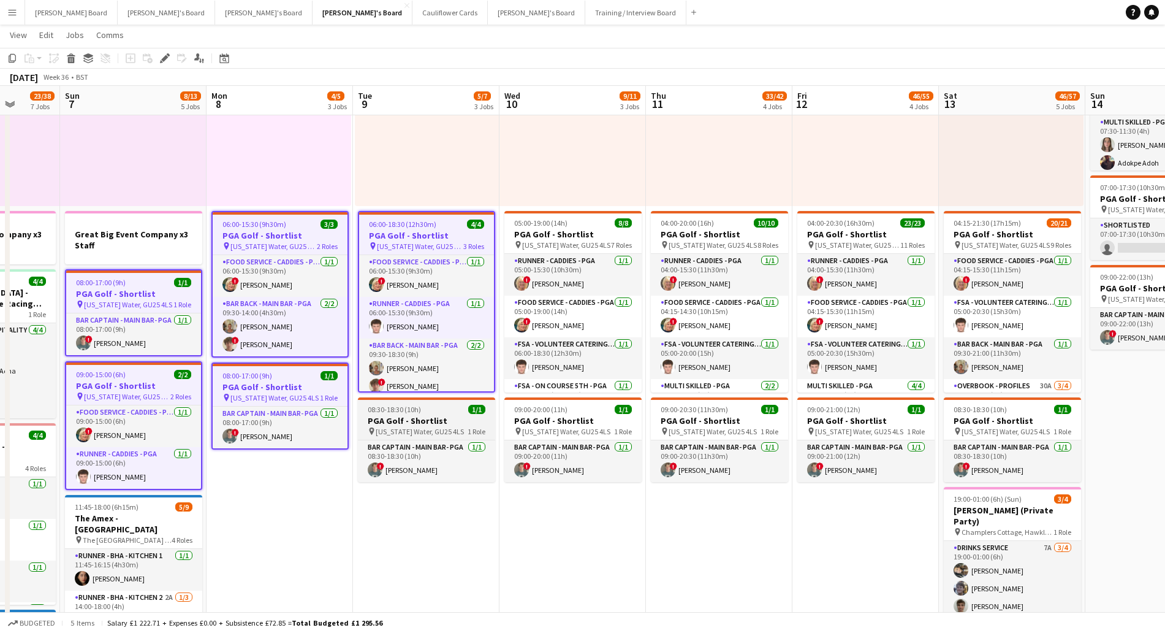
drag, startPoint x: 438, startPoint y: 411, endPoint x: 447, endPoint y: 406, distance: 10.1
click at [439, 411] on div "08:30-18:30 (10h) 1/1" at bounding box center [426, 409] width 137 height 9
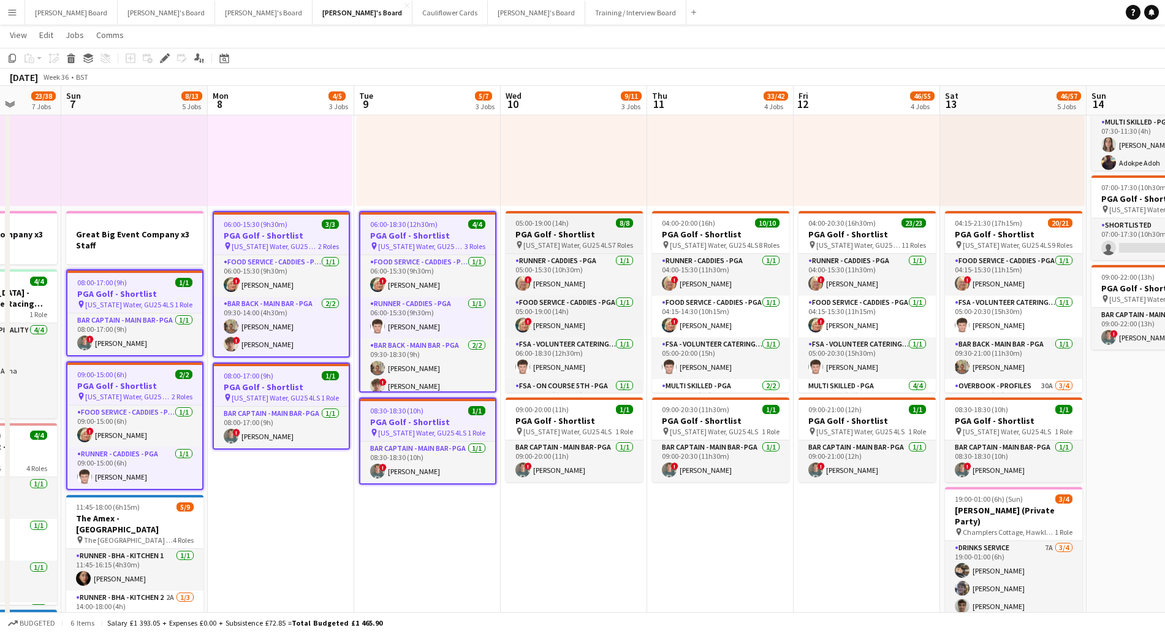
click at [599, 234] on h3 "PGA Golf - Shortlist" at bounding box center [574, 234] width 137 height 11
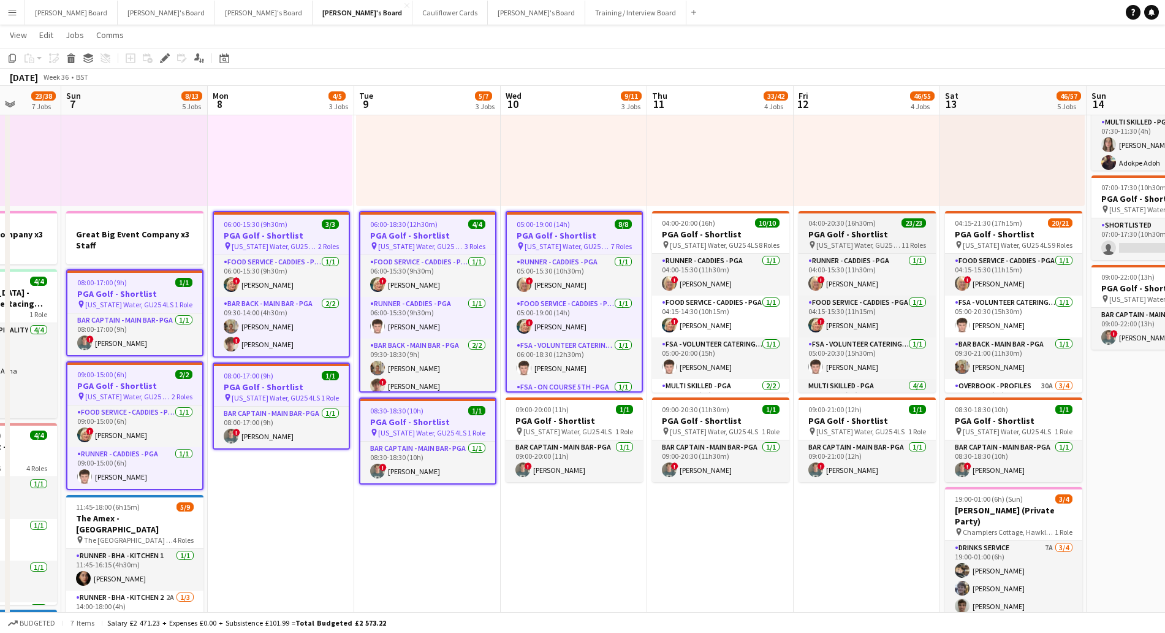
drag, startPoint x: 720, startPoint y: 230, endPoint x: 845, endPoint y: 232, distance: 125.0
click at [720, 232] on h3 "PGA Golf - Shortlist" at bounding box center [720, 234] width 137 height 11
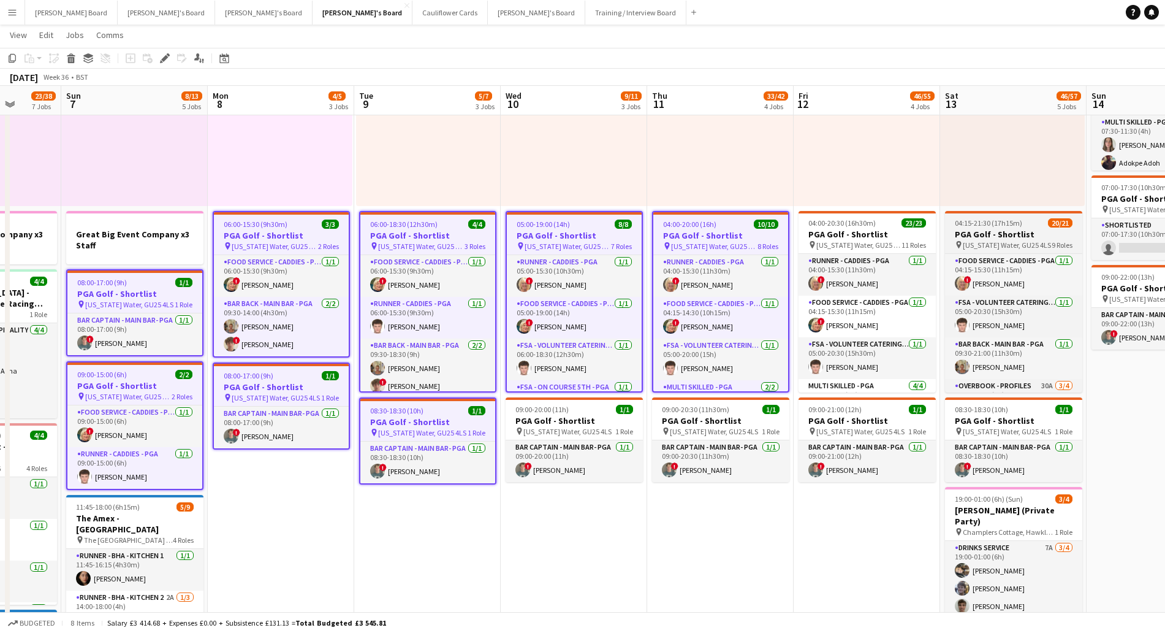
drag, startPoint x: 860, startPoint y: 227, endPoint x: 1008, endPoint y: 226, distance: 147.7
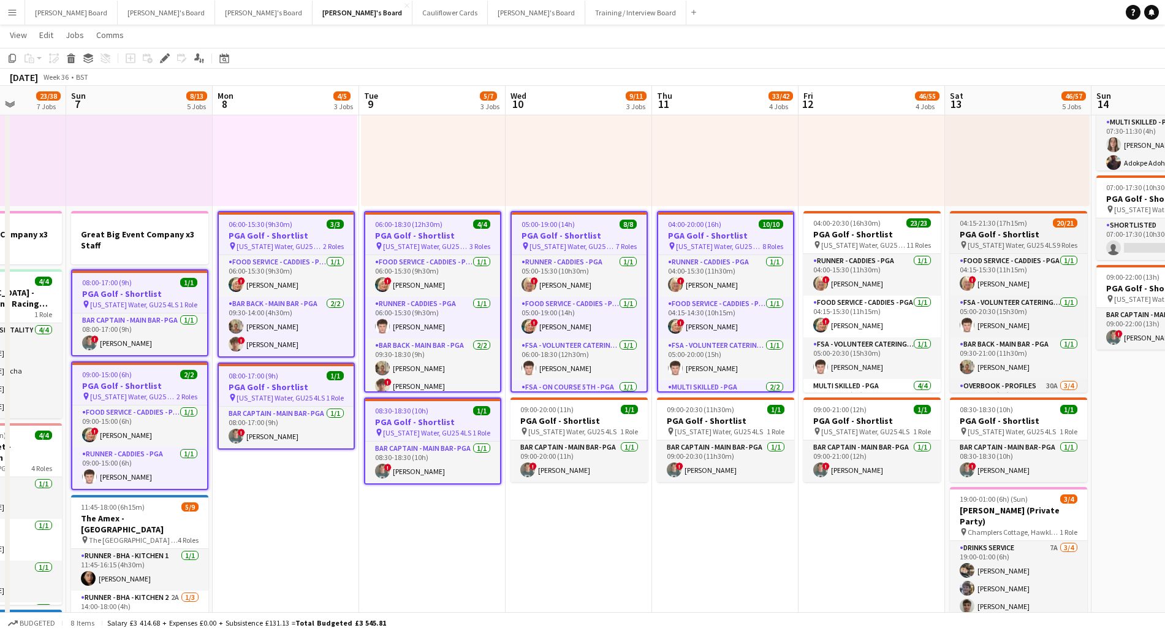
drag, startPoint x: 1009, startPoint y: 225, endPoint x: 1007, endPoint y: 232, distance: 7.0
click at [1008, 227] on span "04:15-21:30 (17h15m)" at bounding box center [993, 222] width 67 height 9
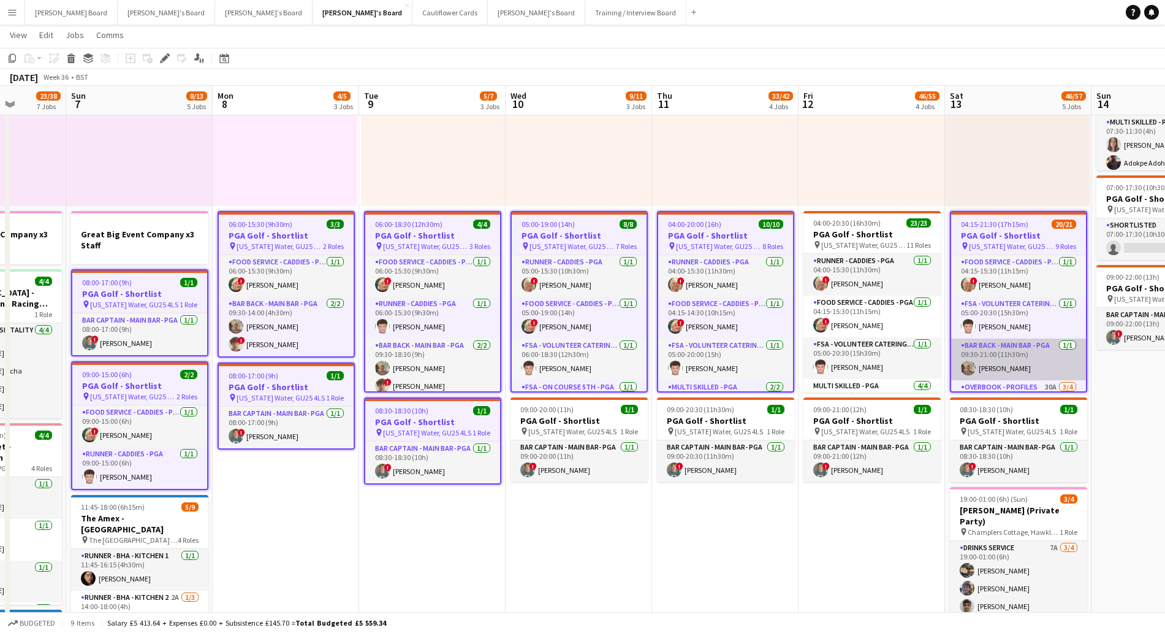
scroll to position [0, 374]
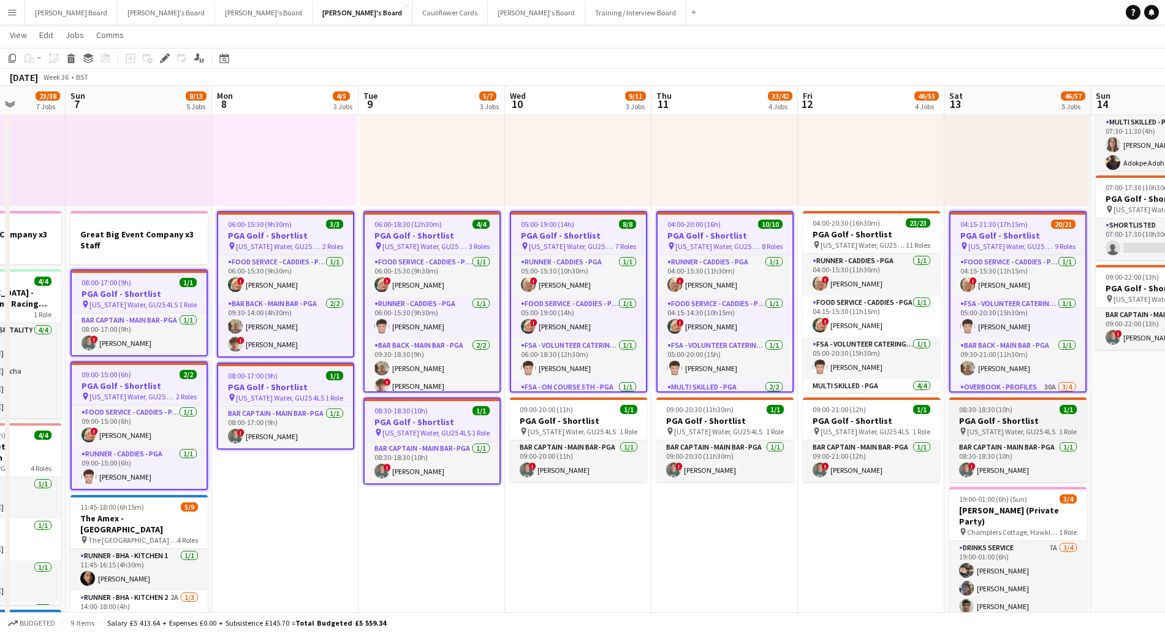
click at [997, 424] on h3 "PGA Golf - Shortlist" at bounding box center [1017, 420] width 137 height 11
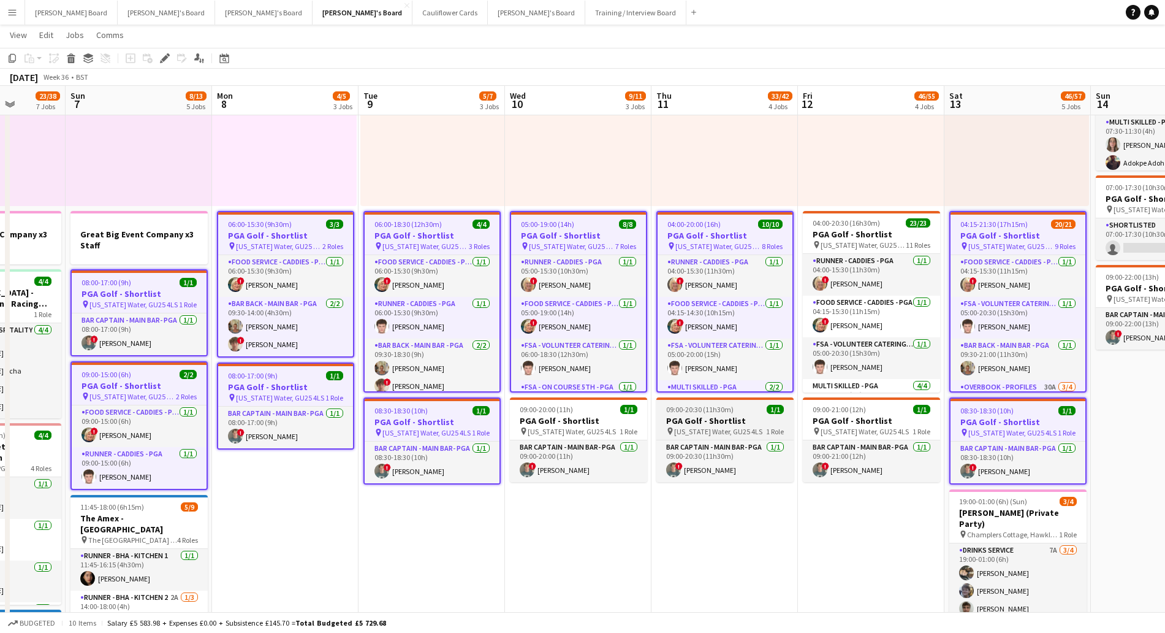
drag, startPoint x: 900, startPoint y: 417, endPoint x: 775, endPoint y: 427, distance: 125.4
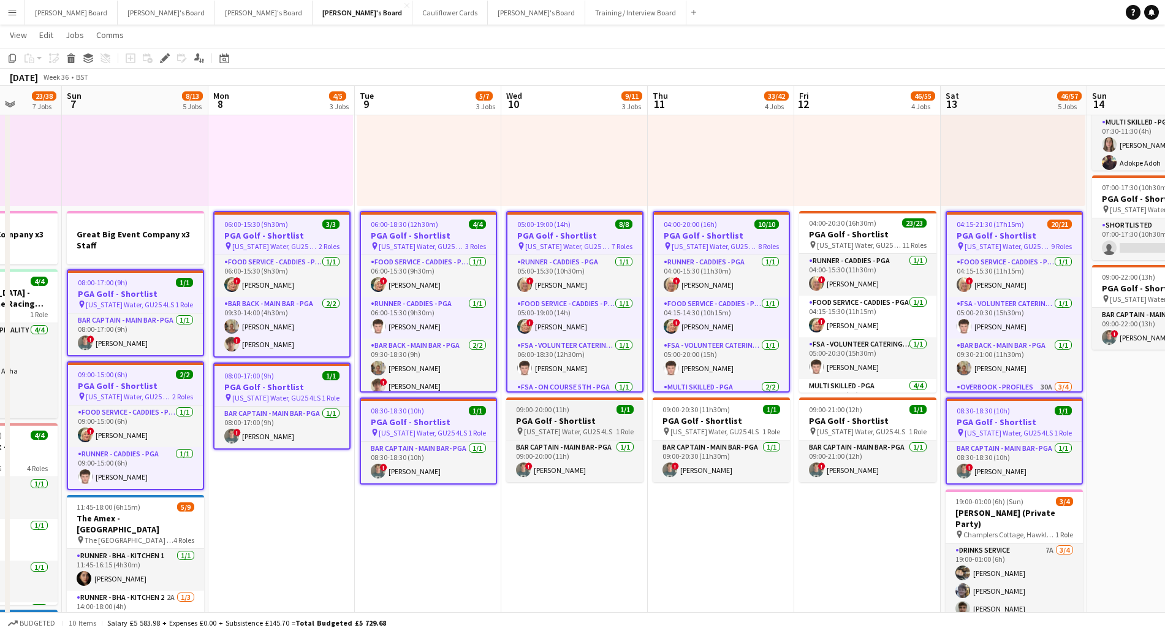
click at [571, 416] on h3 "PGA Golf - Shortlist" at bounding box center [574, 420] width 137 height 11
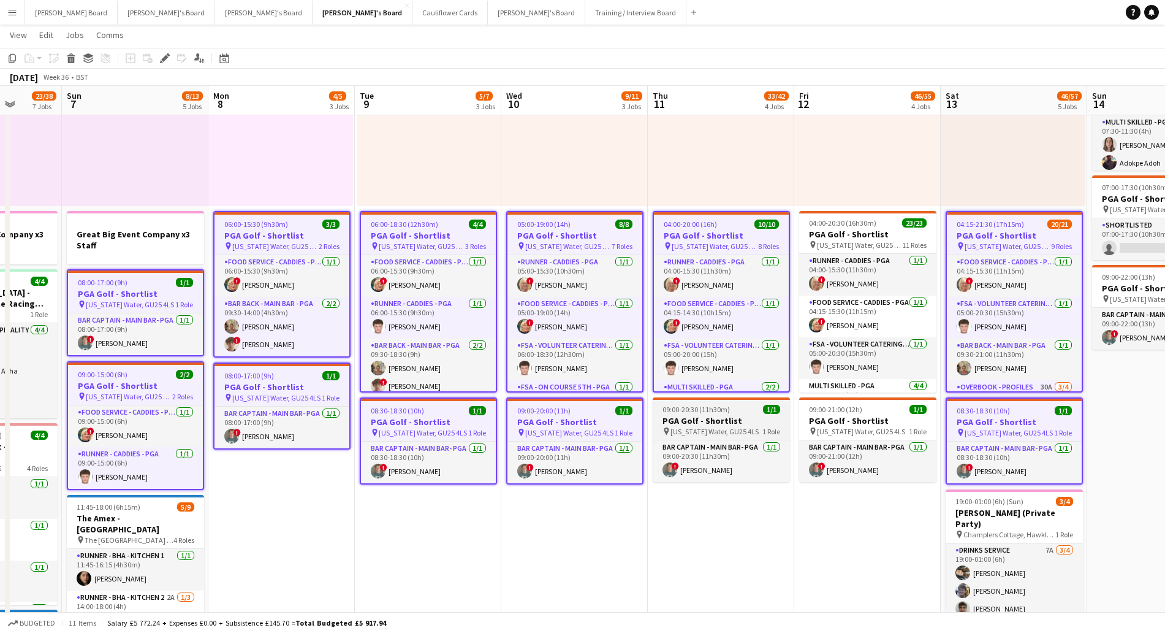
click at [697, 422] on h3 "PGA Golf - Shortlist" at bounding box center [721, 420] width 137 height 11
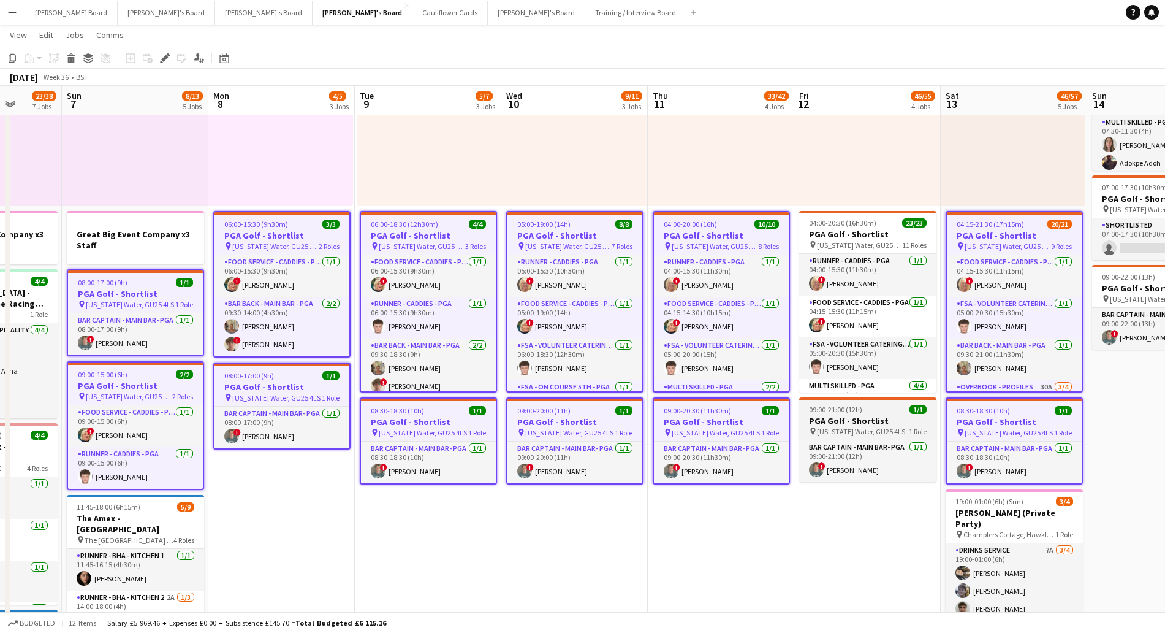
click at [847, 415] on h3 "PGA Golf - Shortlist" at bounding box center [867, 420] width 137 height 11
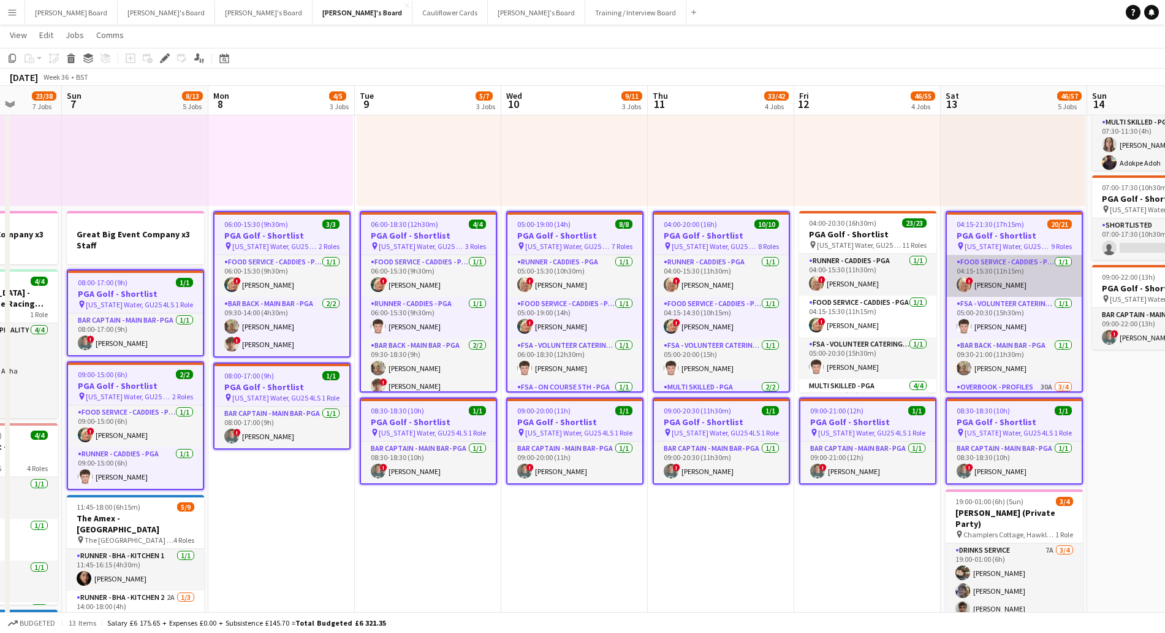
drag, startPoint x: 850, startPoint y: 224, endPoint x: 972, endPoint y: 266, distance: 128.9
click at [851, 226] on span "04:00-20:30 (16h30m)" at bounding box center [842, 222] width 67 height 9
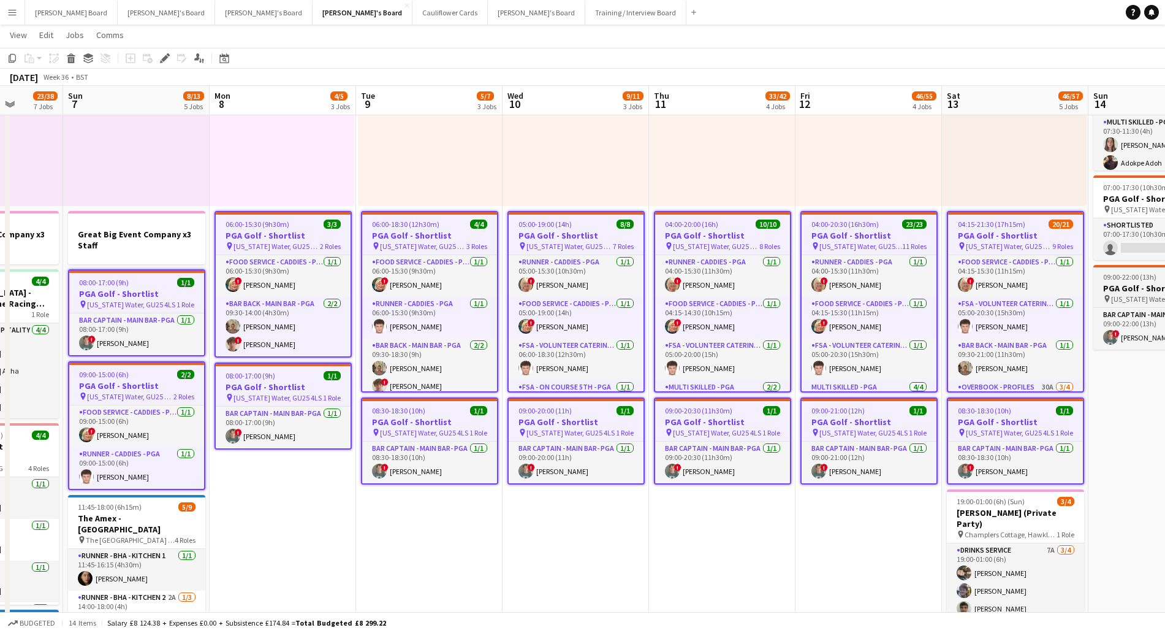
click at [1127, 276] on span "09:00-22:00 (13h)" at bounding box center [1129, 276] width 53 height 9
click at [168, 53] on icon at bounding box center [168, 54] width 3 height 3
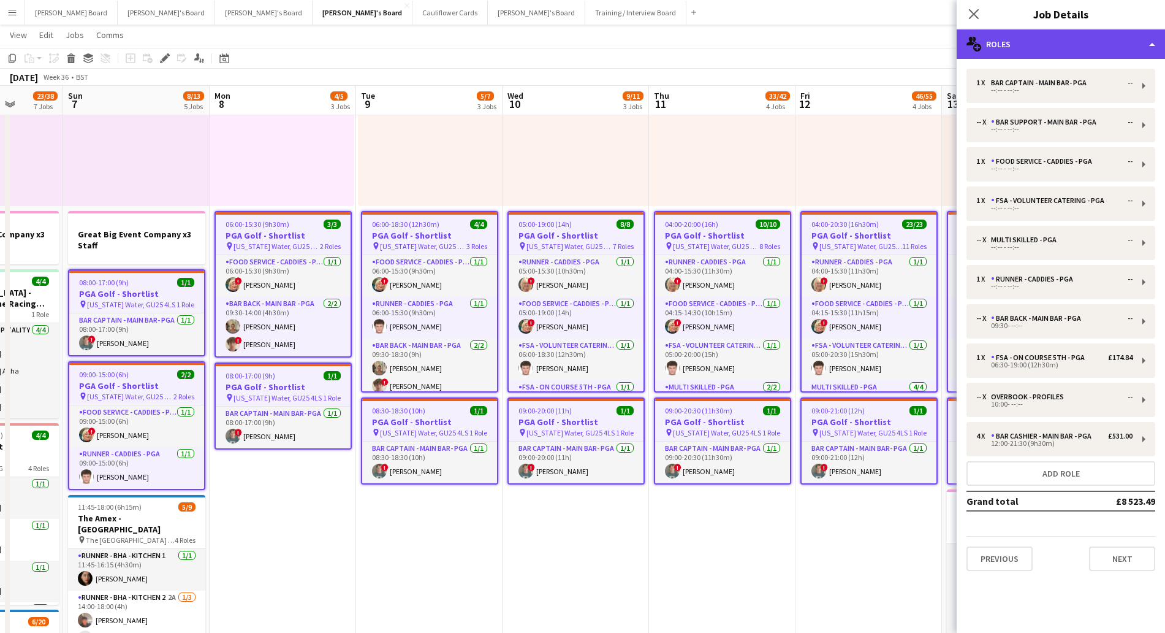
click at [1082, 51] on div "multiple-users-add Roles" at bounding box center [1061, 43] width 208 height 29
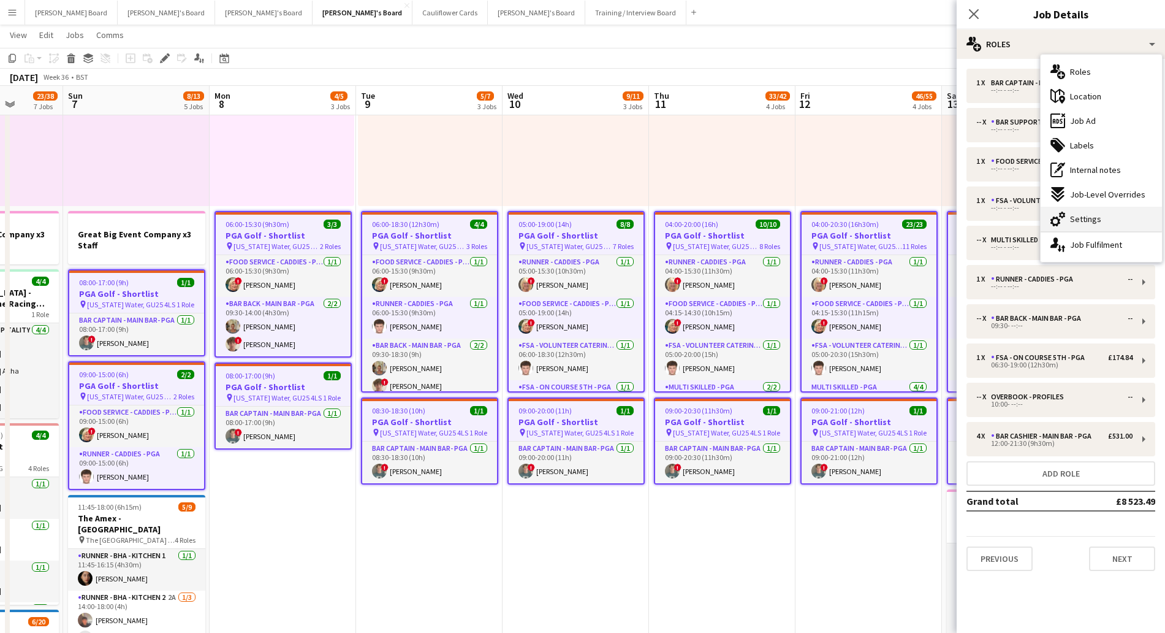
click at [1083, 225] on div "cog-double-3 Settings" at bounding box center [1101, 219] width 121 height 25
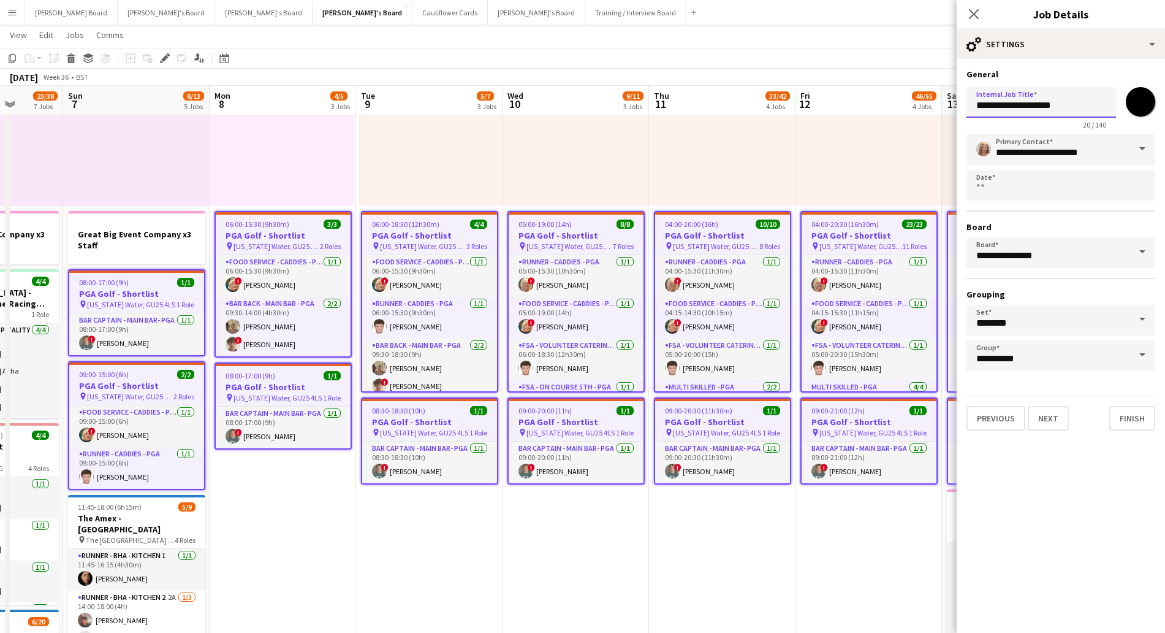
drag, startPoint x: 1016, startPoint y: 105, endPoint x: 1095, endPoint y: 99, distance: 79.3
click at [1095, 99] on input "**********" at bounding box center [1042, 102] width 150 height 31
type input "********"
click at [750, 150] on div "07:00-17:30 (10h30m) 0/2 pin [US_STATE] Water, GU25 4LS 1 Role Shortlisted 179A…" at bounding box center [722, 111] width 146 height 190
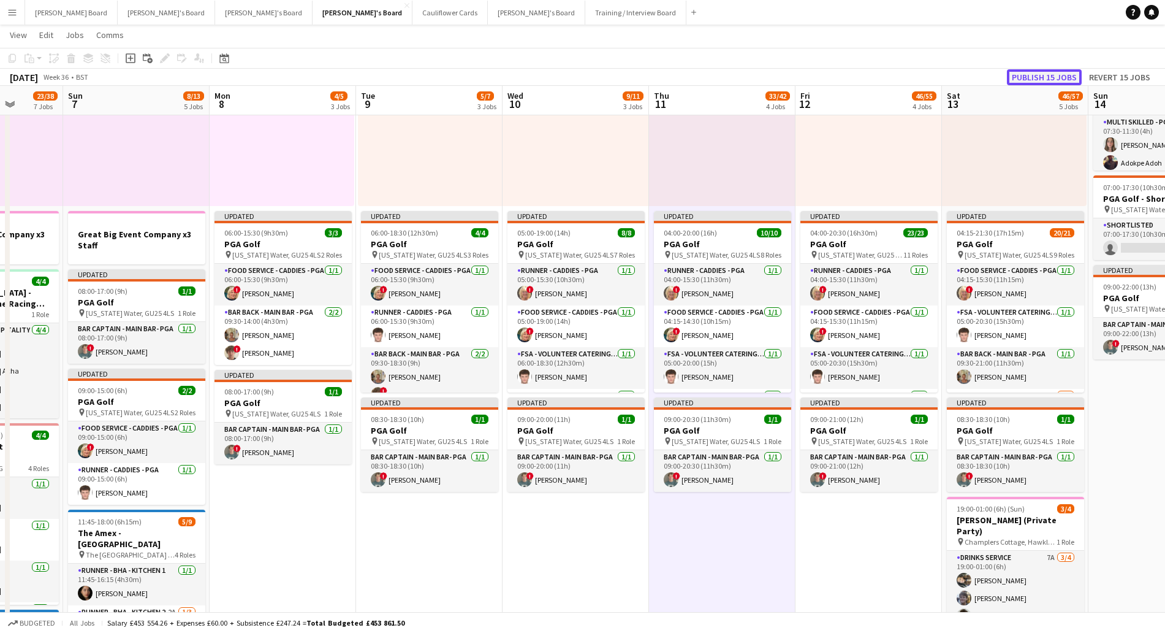
click at [1066, 74] on button "Publish 15 jobs" at bounding box center [1044, 77] width 75 height 16
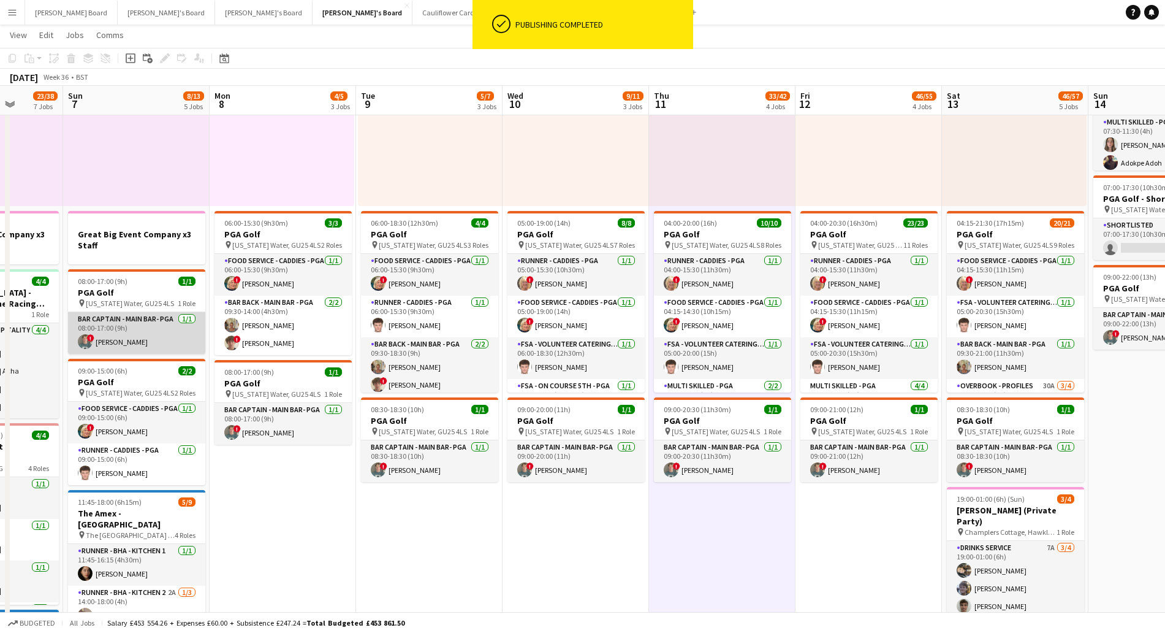
scroll to position [0, 376]
click at [153, 338] on app-card-role "Bar Captain - Main Bar- PGA [DATE] 08:00-17:00 (9h) ! [PERSON_NAME]" at bounding box center [137, 333] width 137 height 42
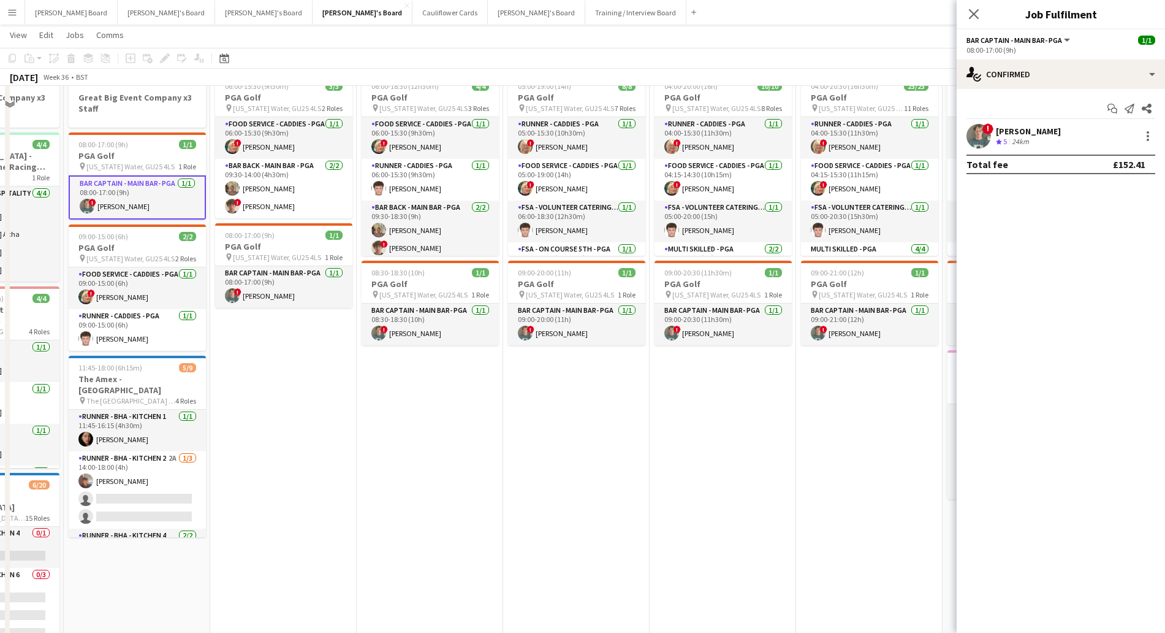
scroll to position [306, 0]
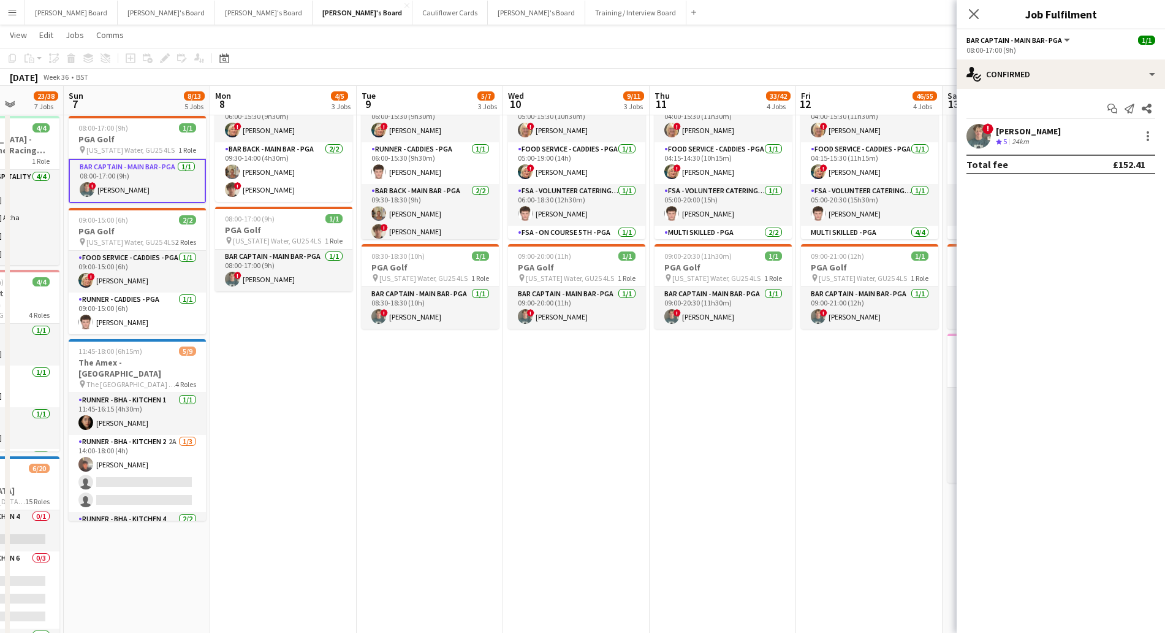
click at [400, 478] on app-date-cell "Toggle View PGA Golf - Shortlist [DATE] → [DATE] 0/10 5 jobs 07:00-17:30 (10h30…" at bounding box center [430, 430] width 146 height 1198
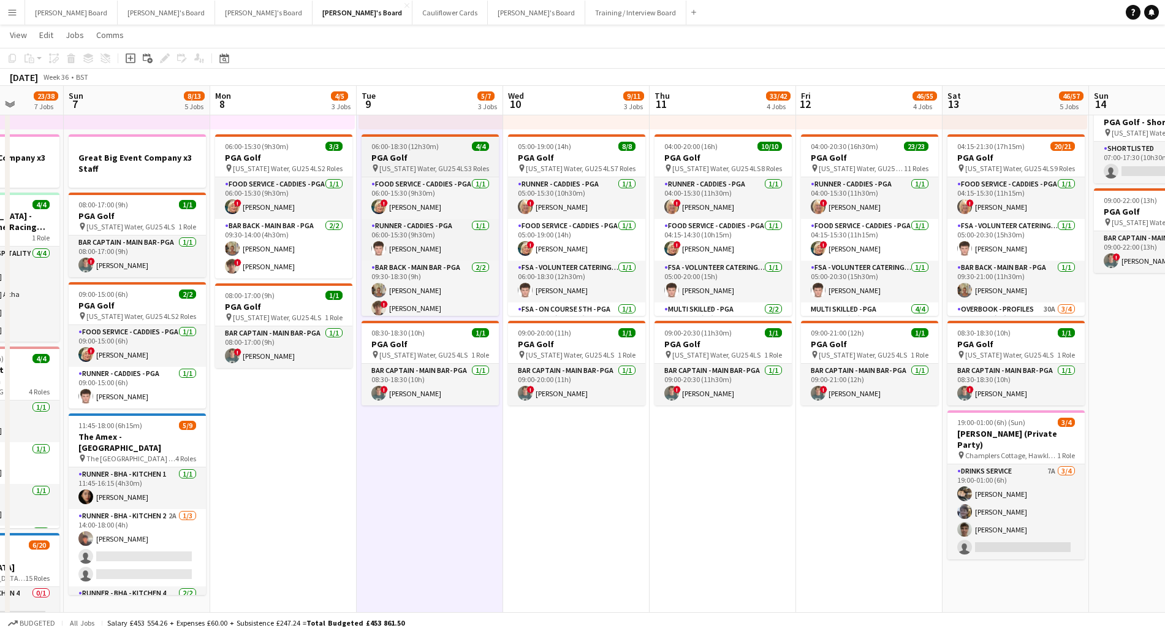
scroll to position [0, 375]
click at [436, 158] on h3 "PGA Golf" at bounding box center [430, 157] width 137 height 11
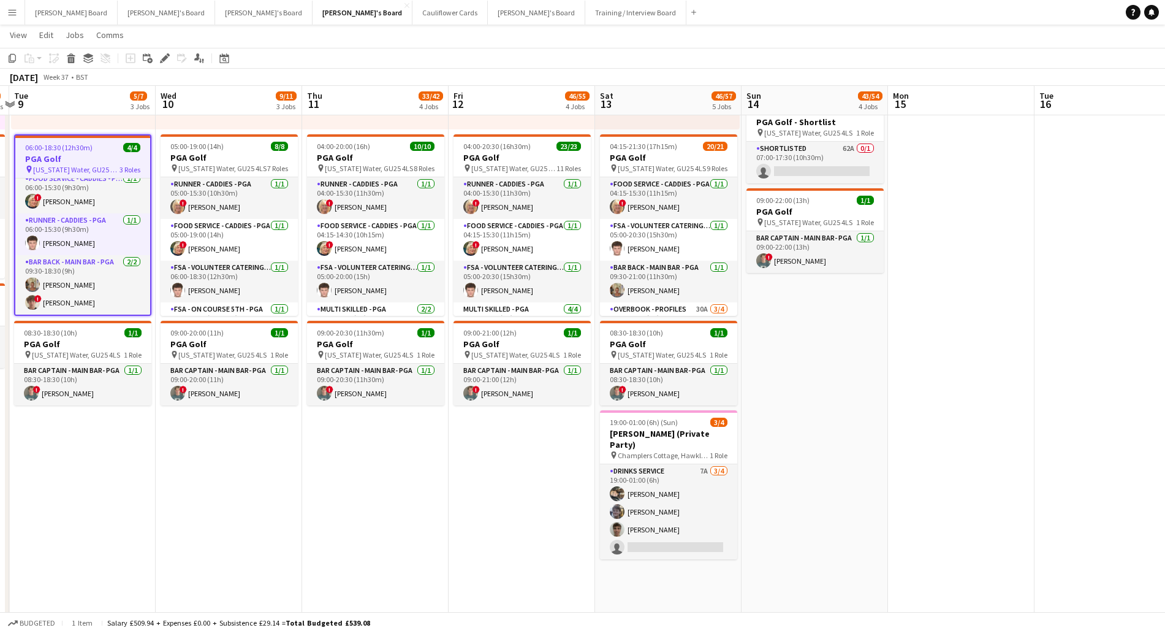
scroll to position [0, 455]
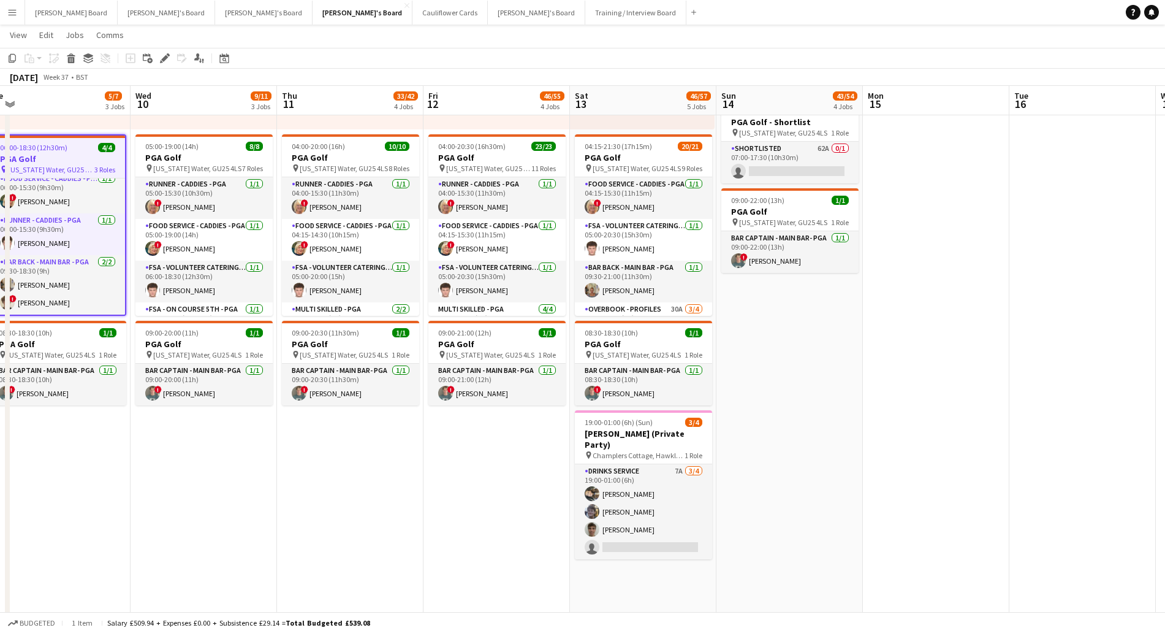
drag, startPoint x: 832, startPoint y: 600, endPoint x: 458, endPoint y: 604, distance: 373.3
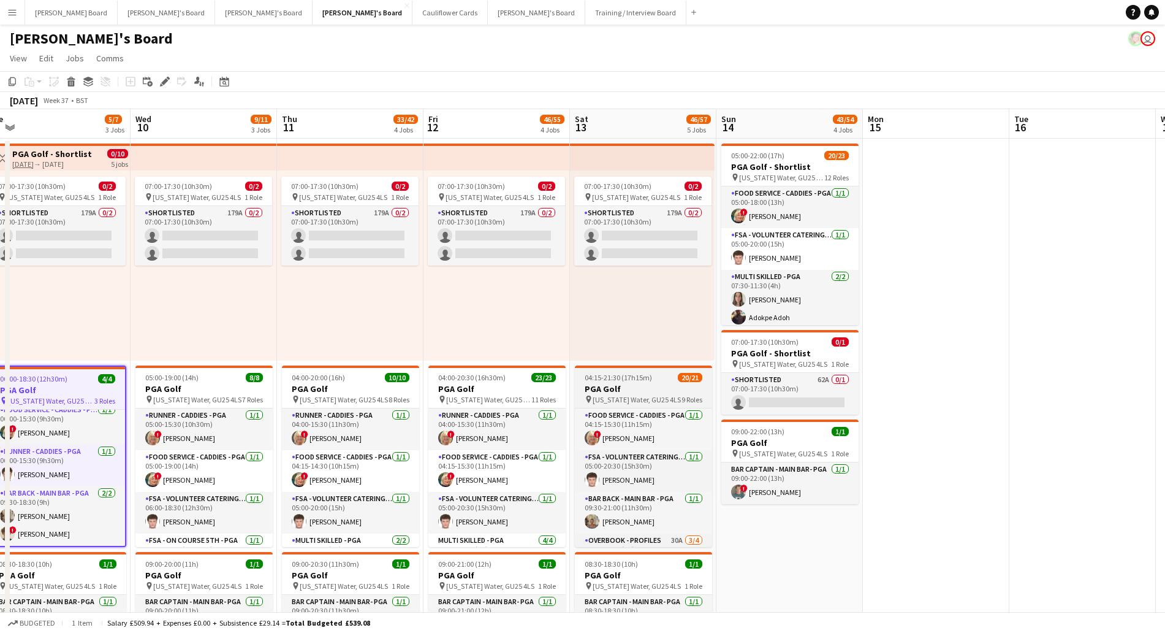
scroll to position [153, 0]
click at [637, 383] on h3 "PGA Golf" at bounding box center [643, 388] width 137 height 11
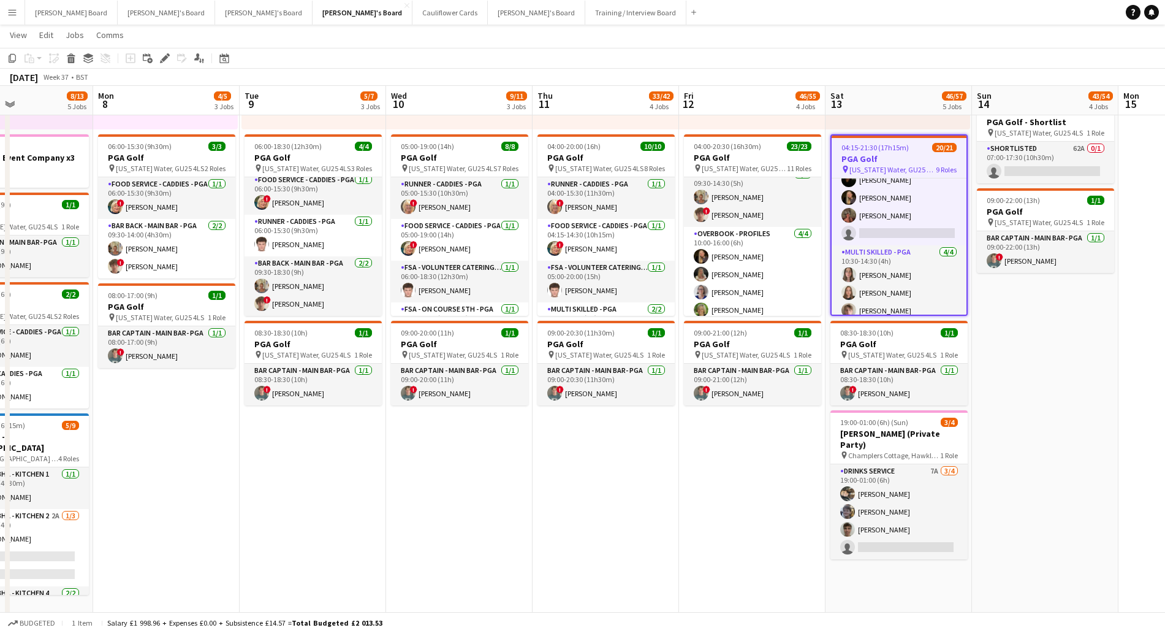
scroll to position [0, 346]
drag, startPoint x: 359, startPoint y: 495, endPoint x: 614, endPoint y: 486, distance: 255.1
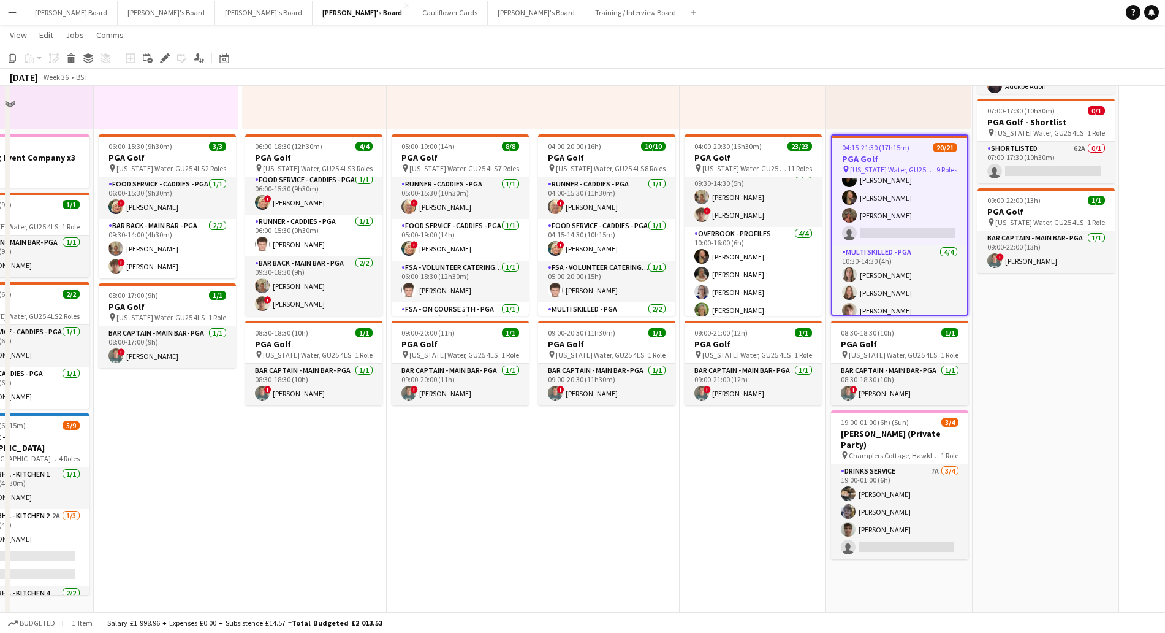
scroll to position [0, 0]
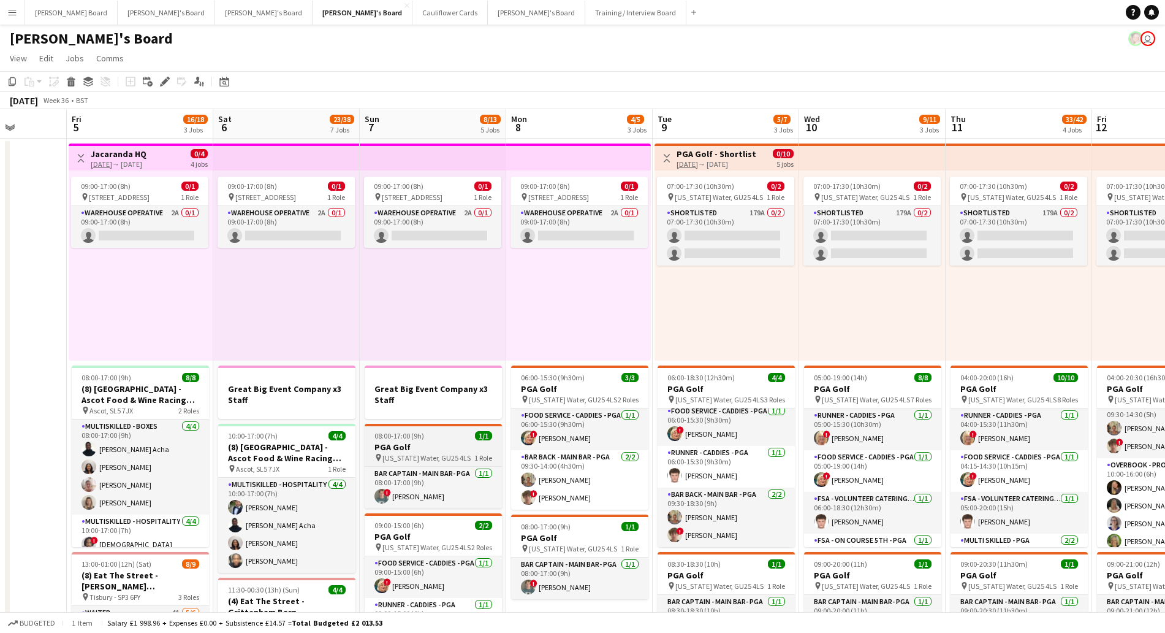
drag, startPoint x: 124, startPoint y: 313, endPoint x: 436, endPoint y: 438, distance: 336.9
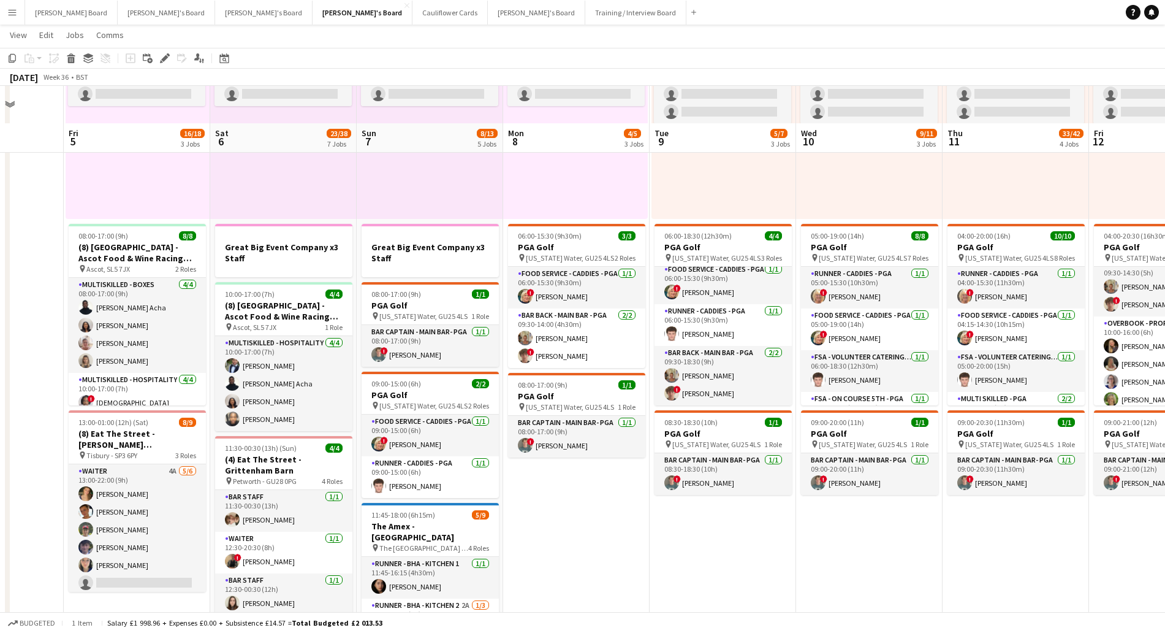
scroll to position [306, 0]
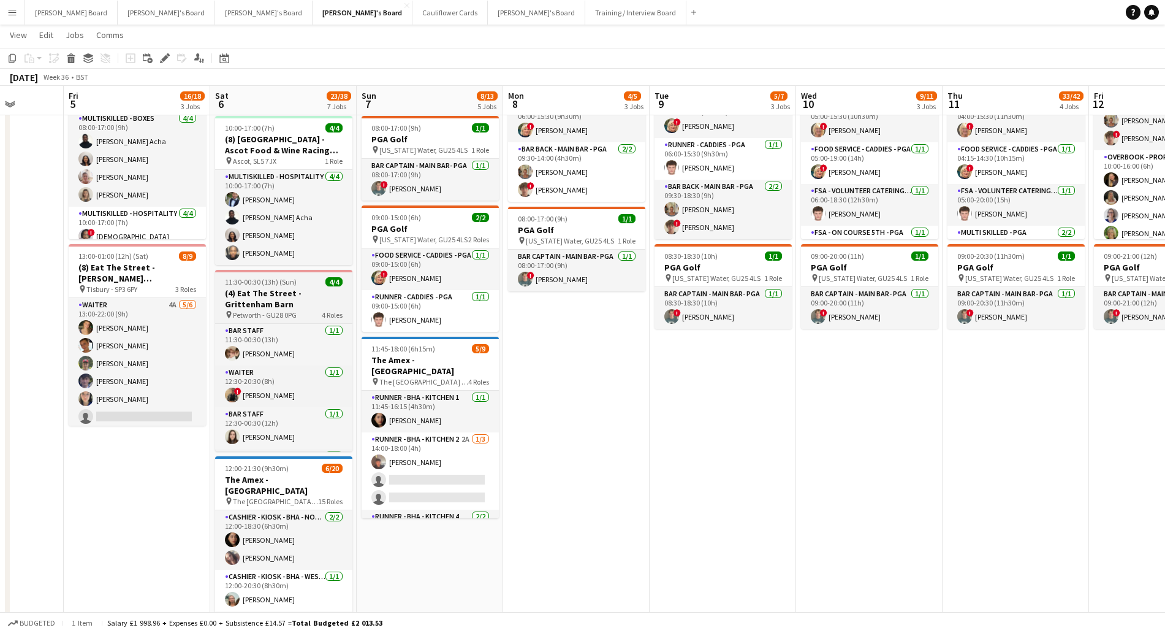
click at [270, 303] on h3 "(4) Eat The Street - Grittenham Barn" at bounding box center [283, 298] width 137 height 22
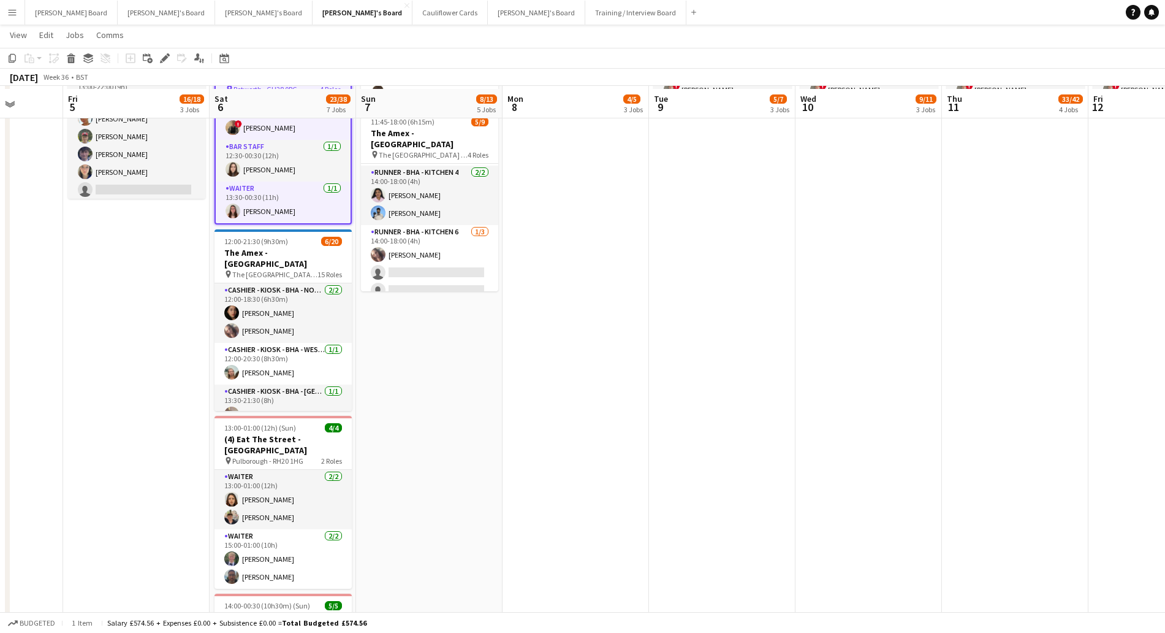
scroll to position [536, 0]
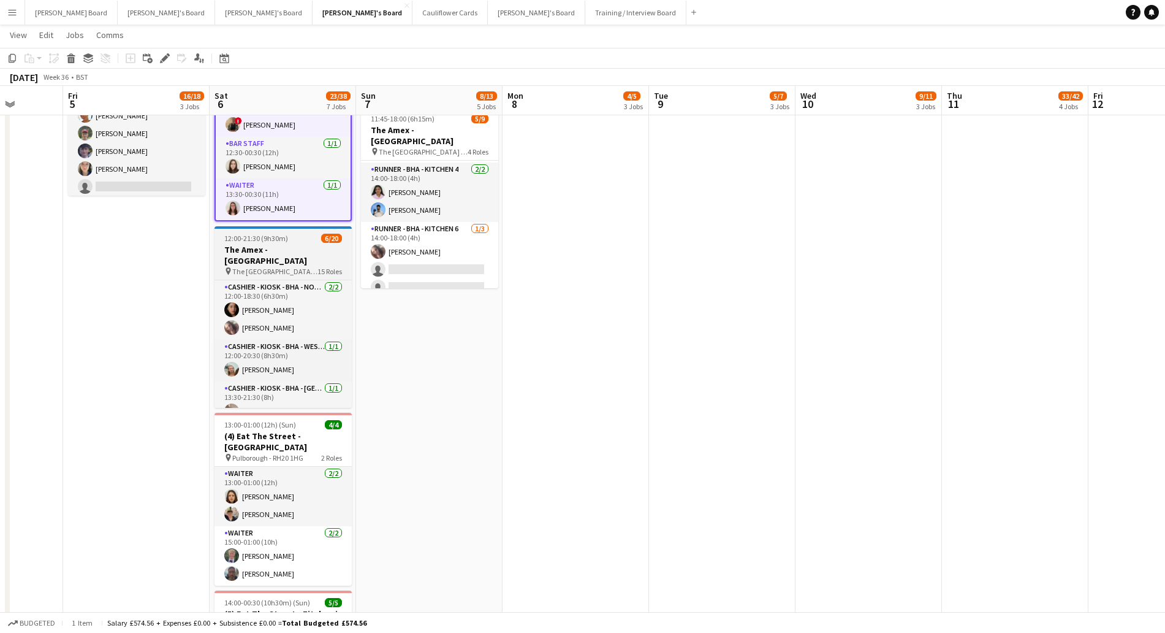
drag, startPoint x: 272, startPoint y: 242, endPoint x: 278, endPoint y: 257, distance: 16.3
click at [272, 244] on app-job-card "12:00-21:30 (9h30m) 6/20 The Amex - [GEOGRAPHIC_DATA] pin The [GEOGRAPHIC_DATA]…" at bounding box center [283, 316] width 137 height 181
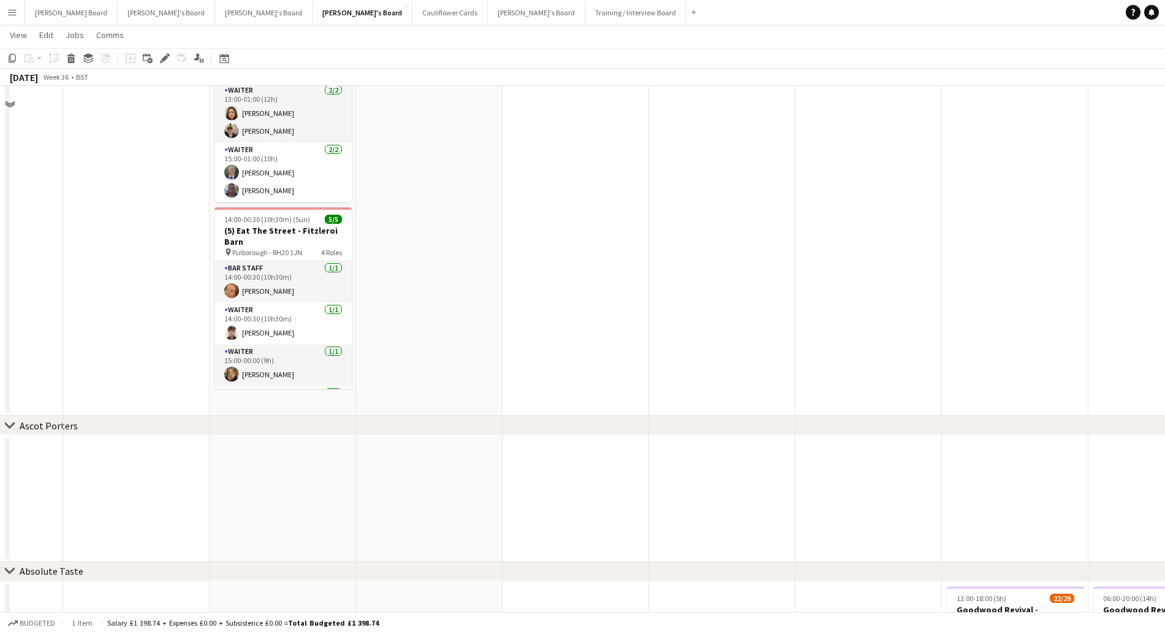
scroll to position [843, 0]
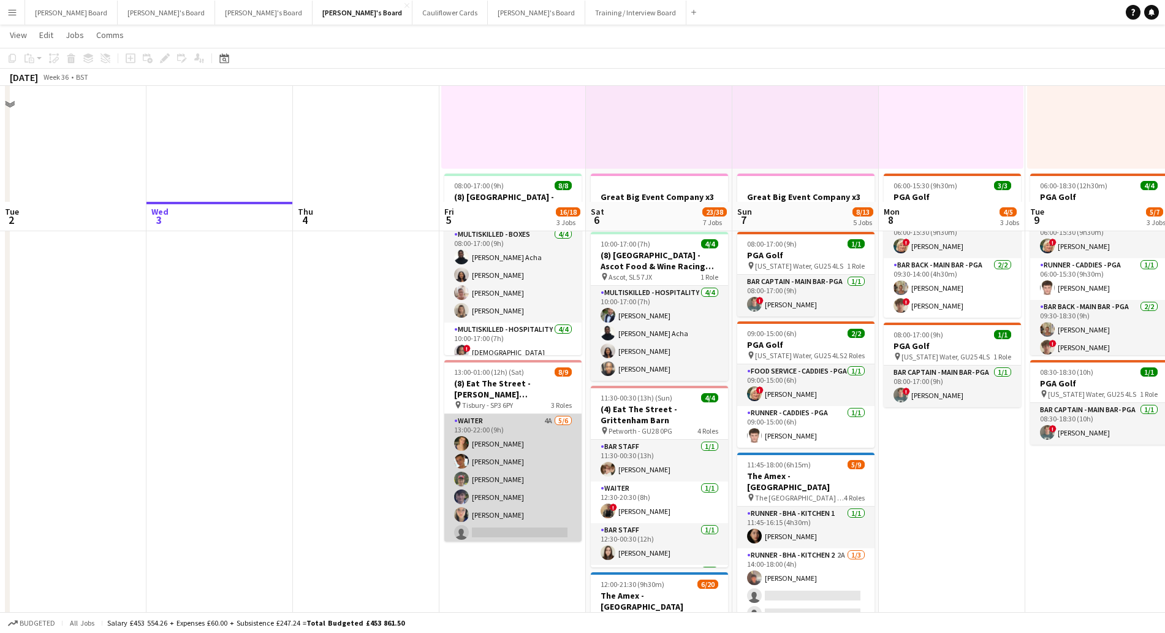
scroll to position [306, 0]
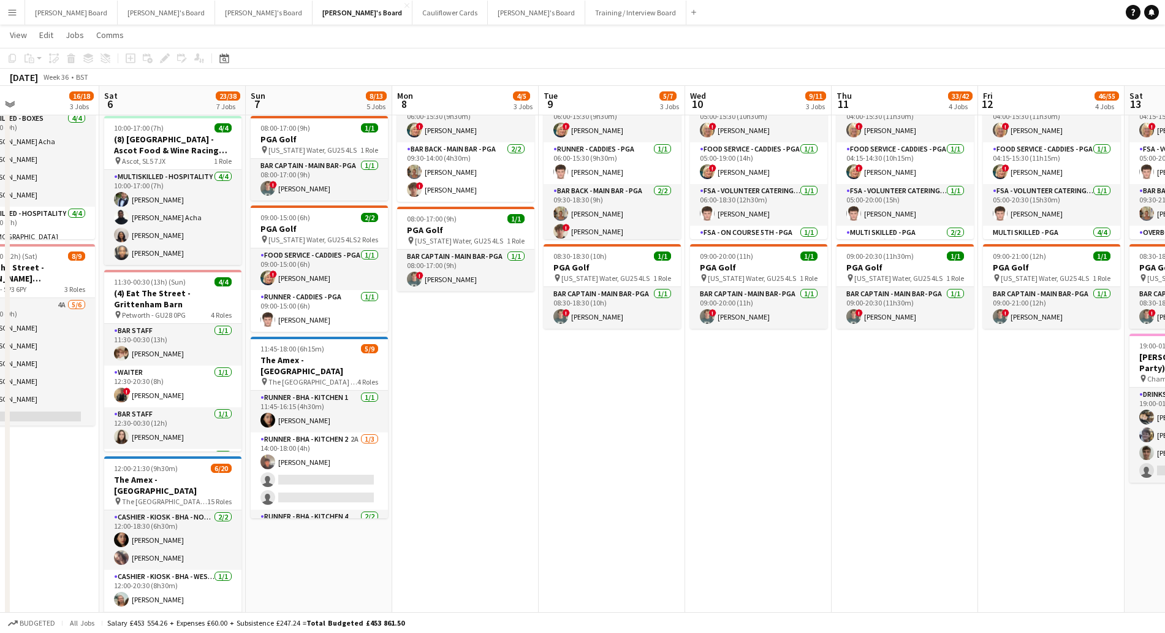
drag, startPoint x: 959, startPoint y: 396, endPoint x: 421, endPoint y: 409, distance: 537.7
click at [471, 406] on app-calendar-viewport "Tue 2 Wed 3 Thu 4 Fri 5 16/18 3 Jobs Sat 6 23/38 7 Jobs Sun 7 8/13 5 Jobs Mon 8…" at bounding box center [582, 629] width 1165 height 1776
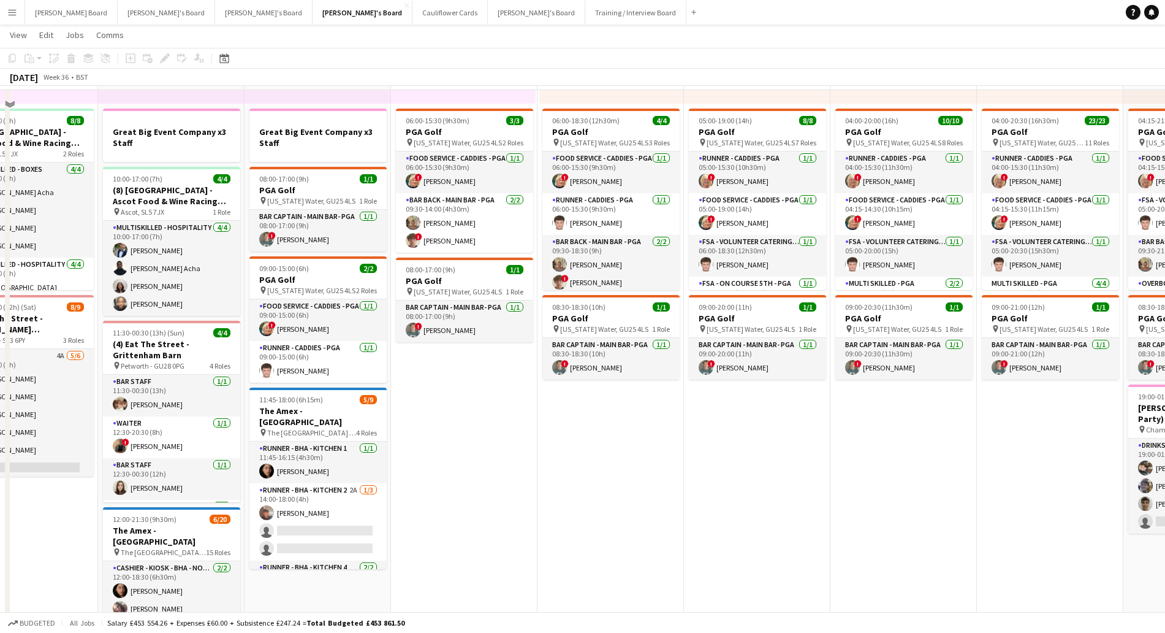
scroll to position [230, 0]
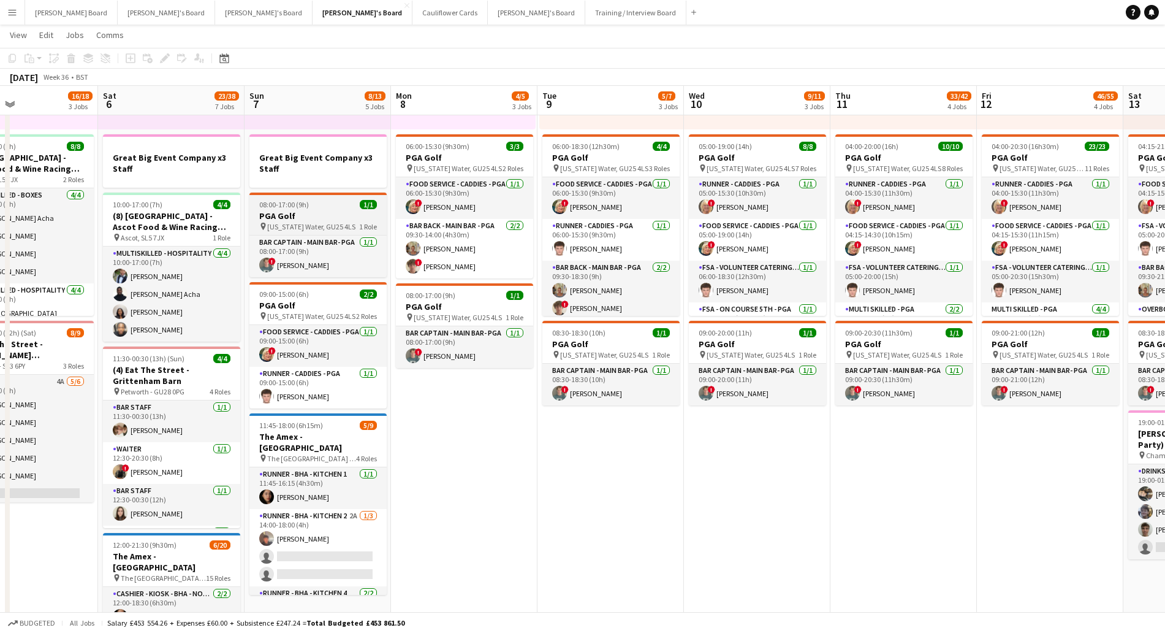
drag, startPoint x: 316, startPoint y: 215, endPoint x: 356, endPoint y: 221, distance: 41.0
click at [316, 215] on h3 "PGA Golf" at bounding box center [317, 215] width 137 height 11
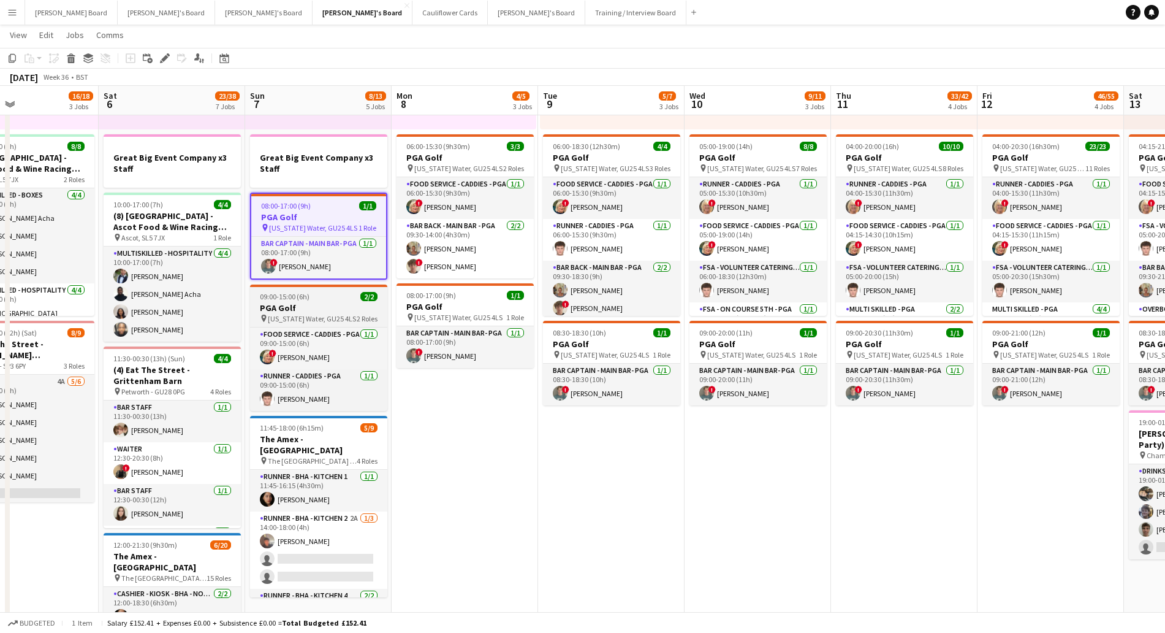
click at [325, 298] on div "09:00-15:00 (6h) 2/2" at bounding box center [318, 296] width 137 height 9
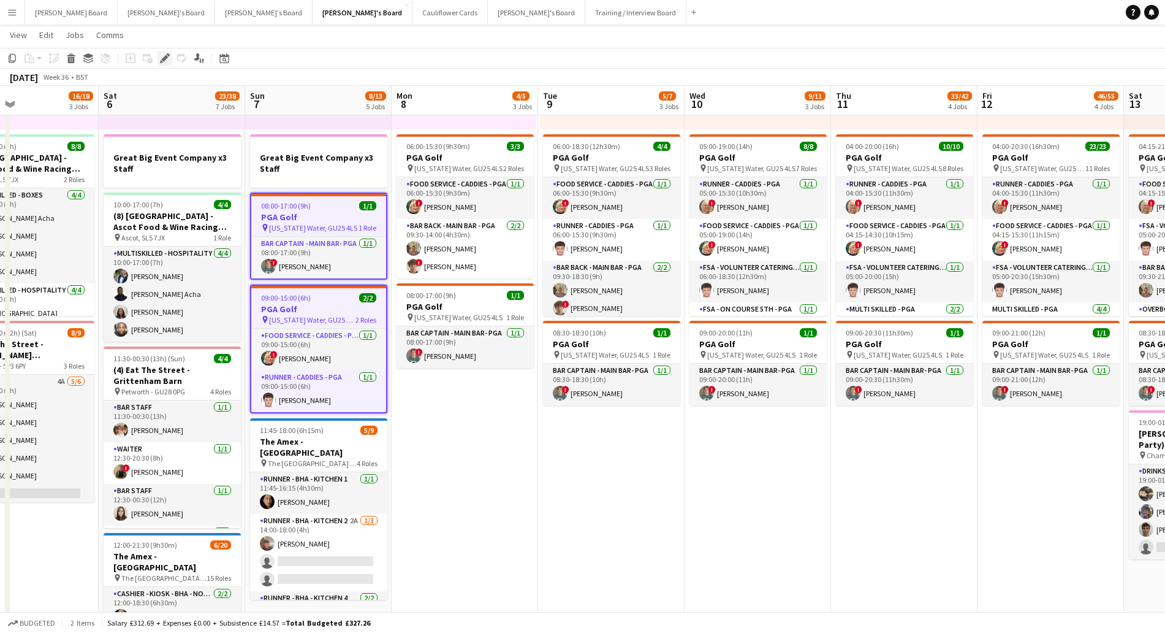
click at [167, 58] on icon at bounding box center [164, 58] width 7 height 7
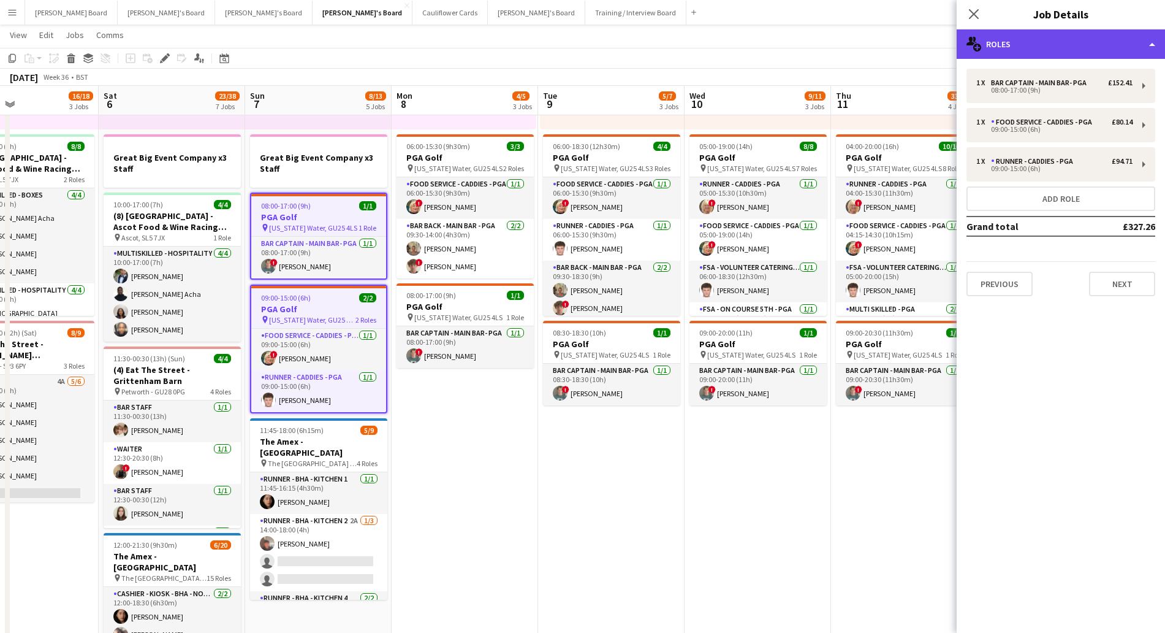
click at [1030, 41] on div "multiple-users-add Roles" at bounding box center [1061, 43] width 208 height 29
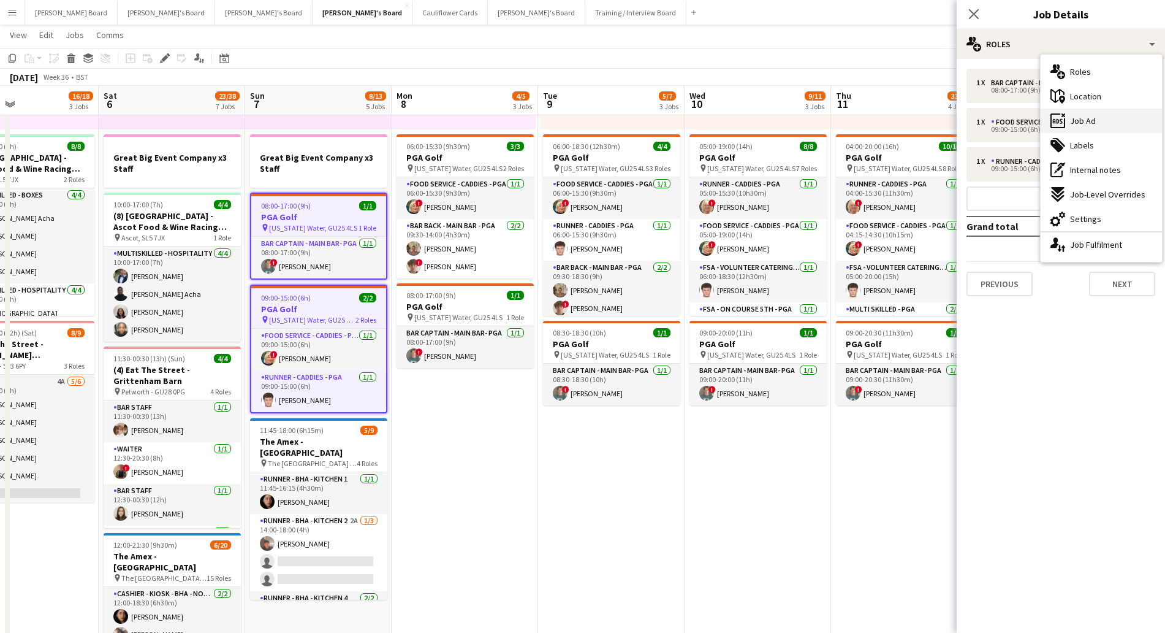
click at [1087, 126] on div "ads-window Job Ad" at bounding box center [1101, 120] width 121 height 25
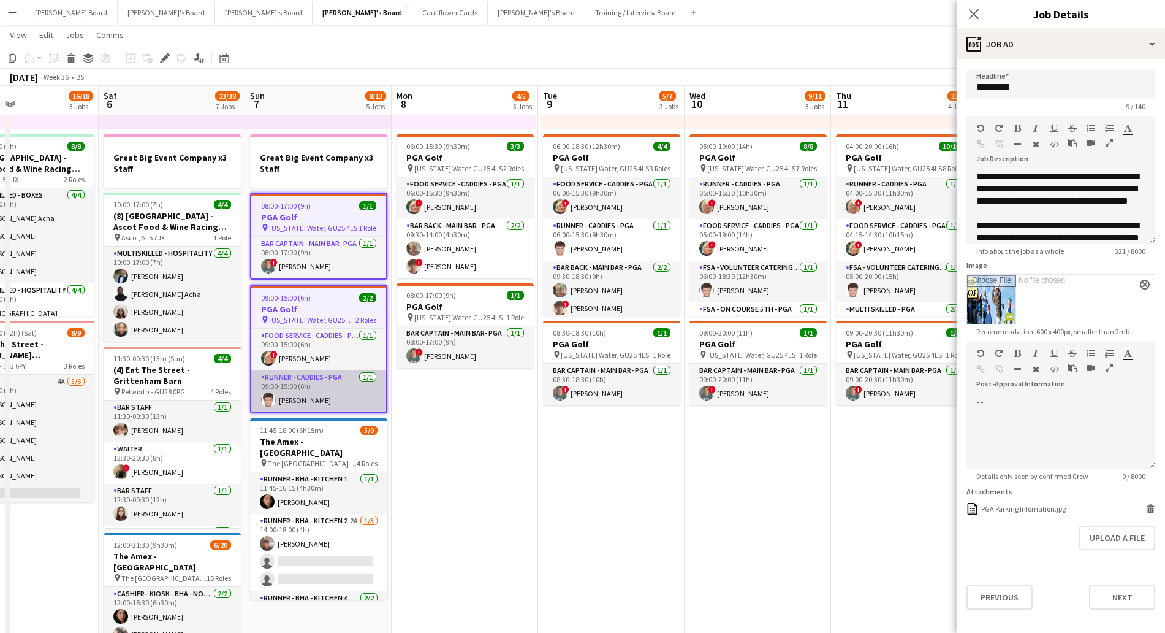
click at [329, 390] on app-card-role "Runner - Caddies - PGA 1/1 09:00-15:00 (6h) Jacob Norwood" at bounding box center [318, 391] width 135 height 42
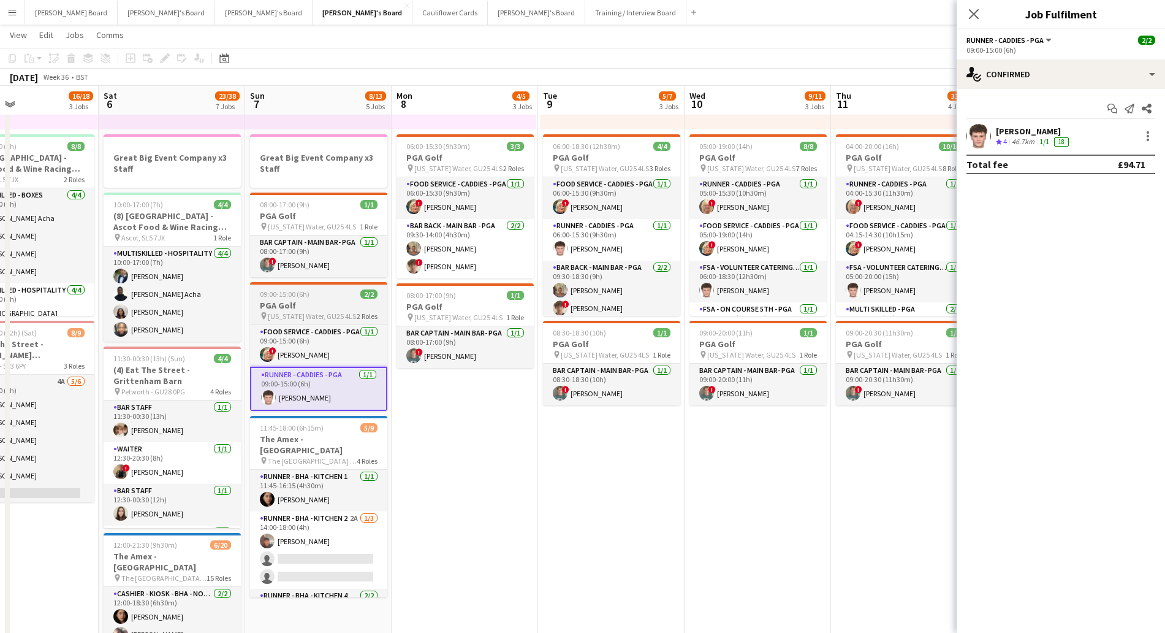
scroll to position [0, 487]
click at [294, 293] on span "09:00-15:00 (6h)" at bounding box center [285, 293] width 50 height 9
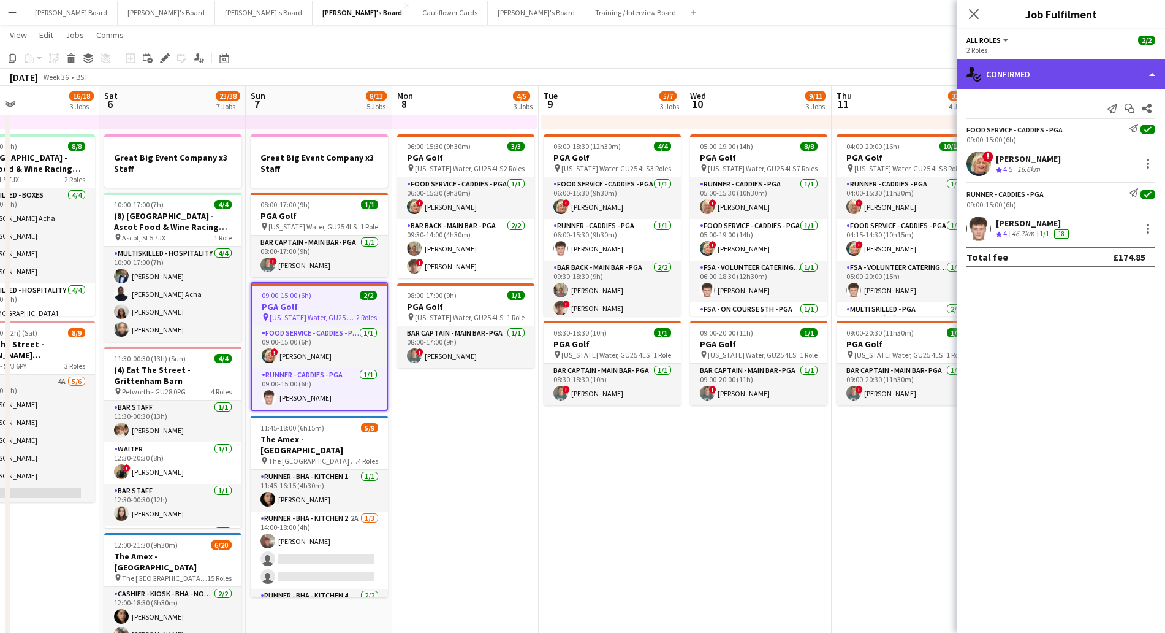
drag, startPoint x: 1038, startPoint y: 65, endPoint x: 1098, endPoint y: 148, distance: 102.2
click at [1039, 66] on div "single-neutral-actions-check-2 Confirmed" at bounding box center [1061, 73] width 208 height 29
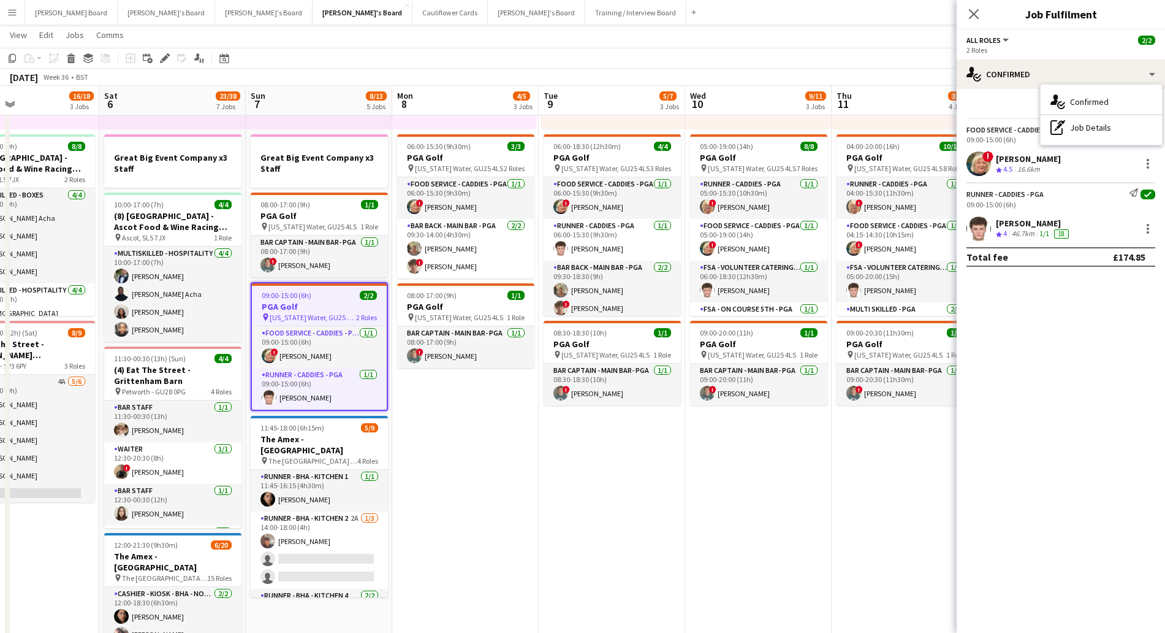
click at [1090, 118] on div "pen-write Job Details" at bounding box center [1101, 127] width 121 height 25
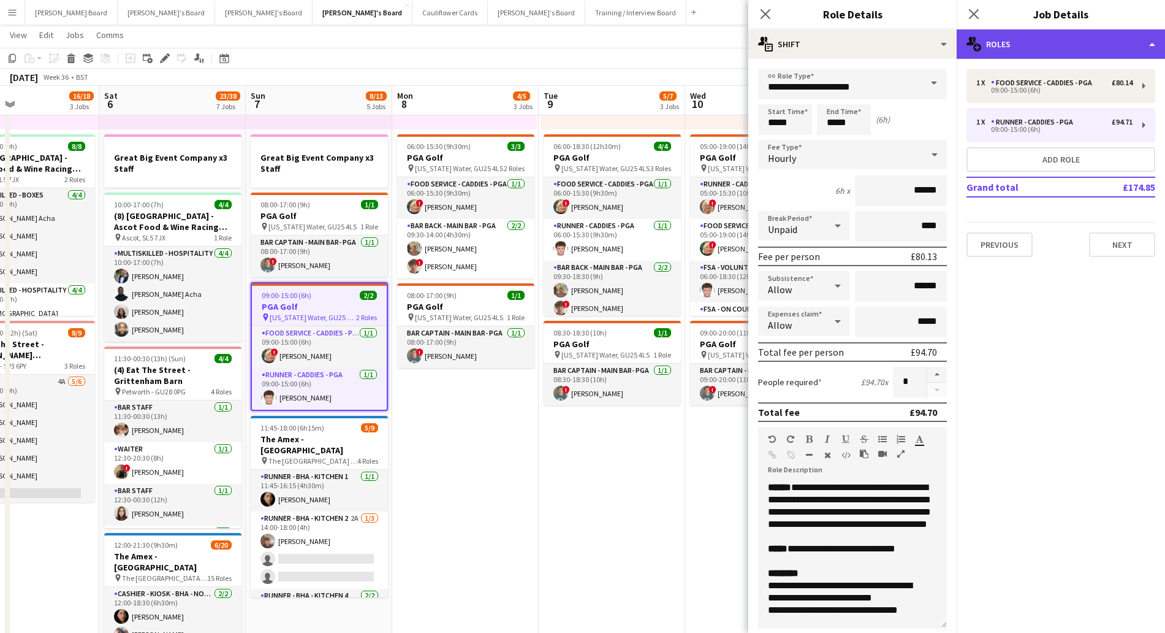
click at [998, 37] on div "multiple-users-add Roles" at bounding box center [1061, 43] width 208 height 29
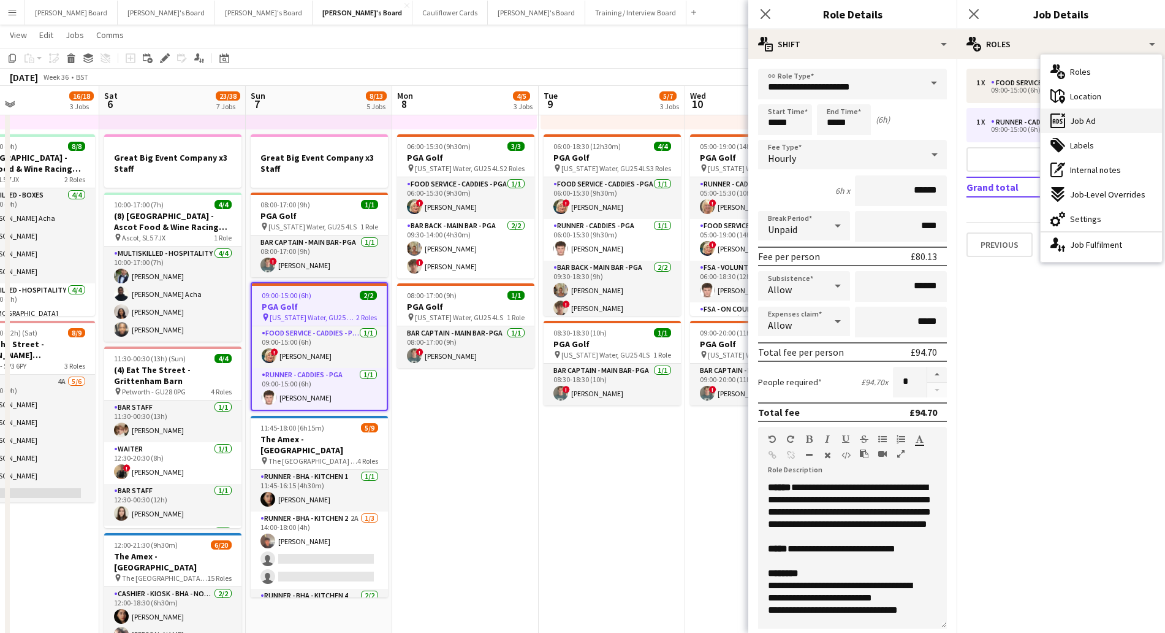
click at [1081, 120] on span "Job Ad" at bounding box center [1083, 120] width 26 height 11
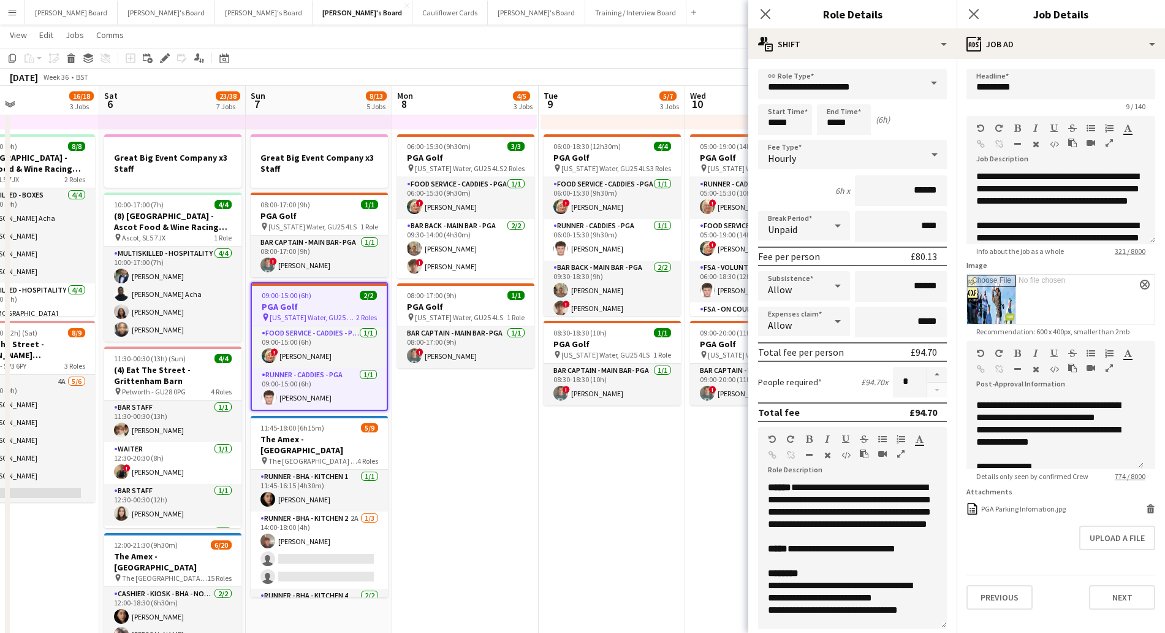
scroll to position [153, 0]
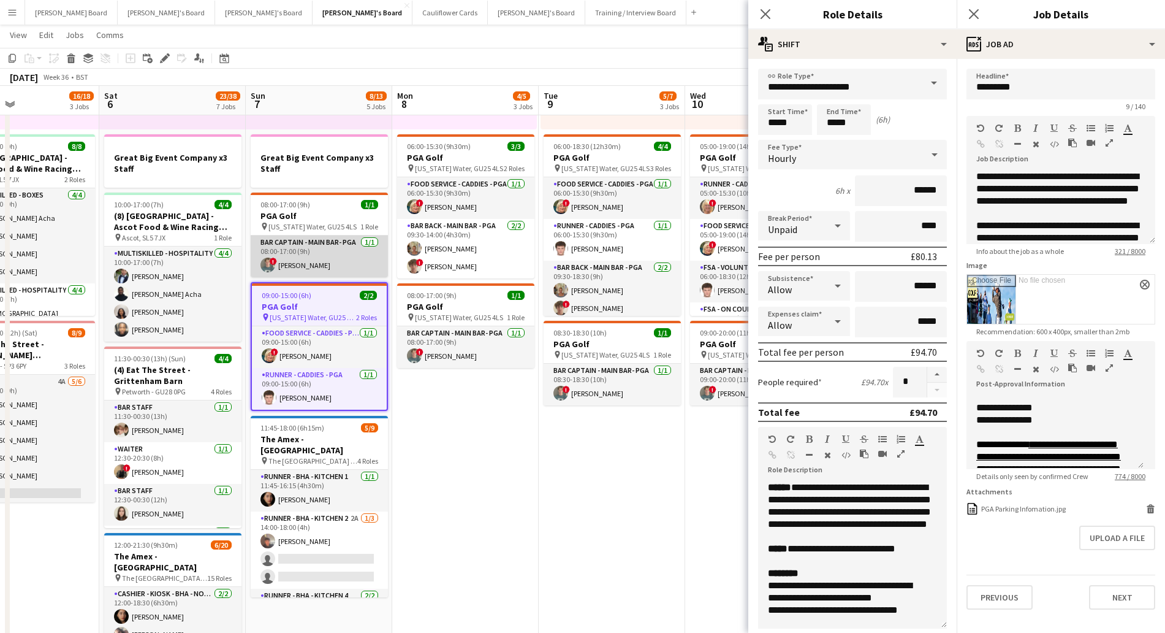
click at [301, 237] on app-card-role "Bar Captain - Main Bar- PGA [DATE] 08:00-17:00 (9h) ! [PERSON_NAME]" at bounding box center [319, 256] width 137 height 42
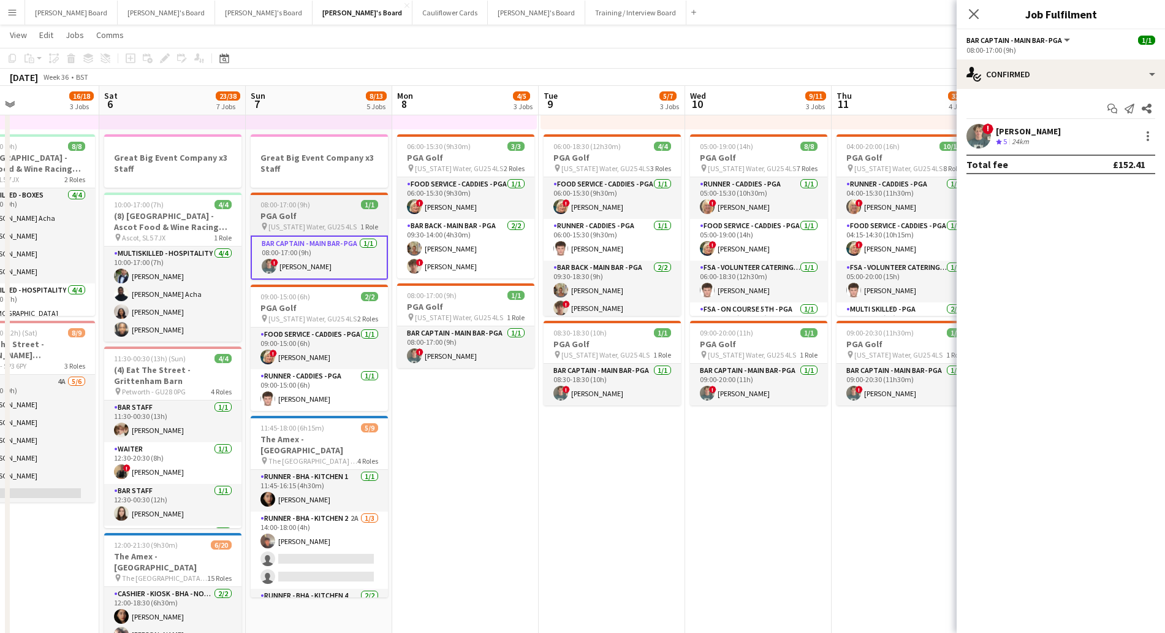
click at [298, 212] on h3 "PGA Golf" at bounding box center [319, 215] width 137 height 11
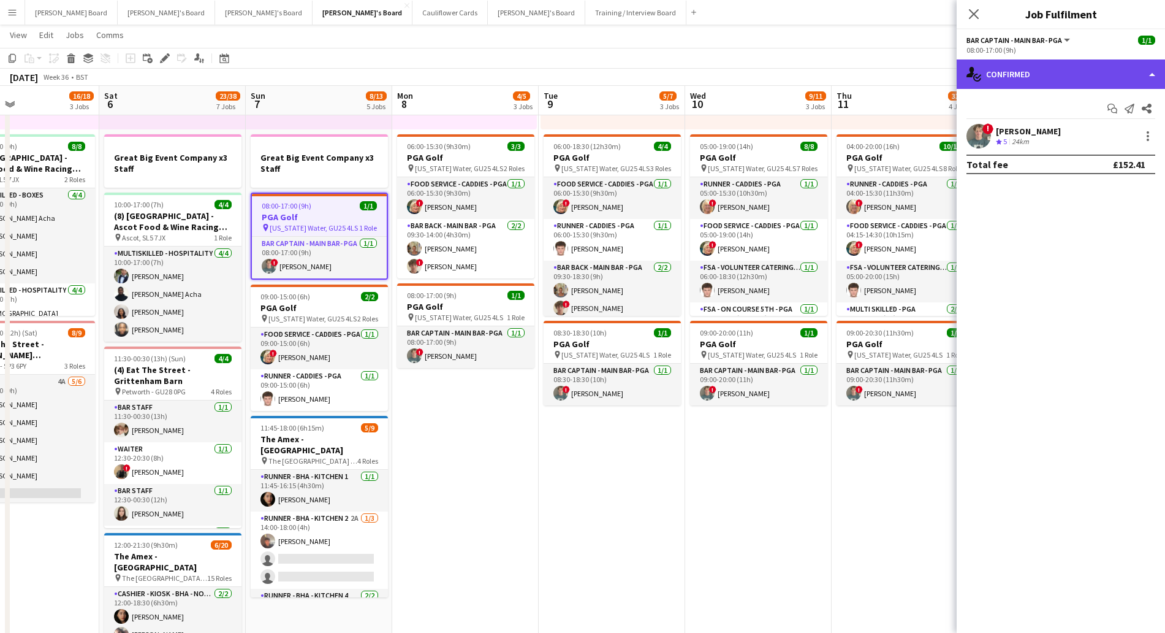
click at [1095, 73] on div "single-neutral-actions-check-2 Confirmed" at bounding box center [1061, 73] width 208 height 29
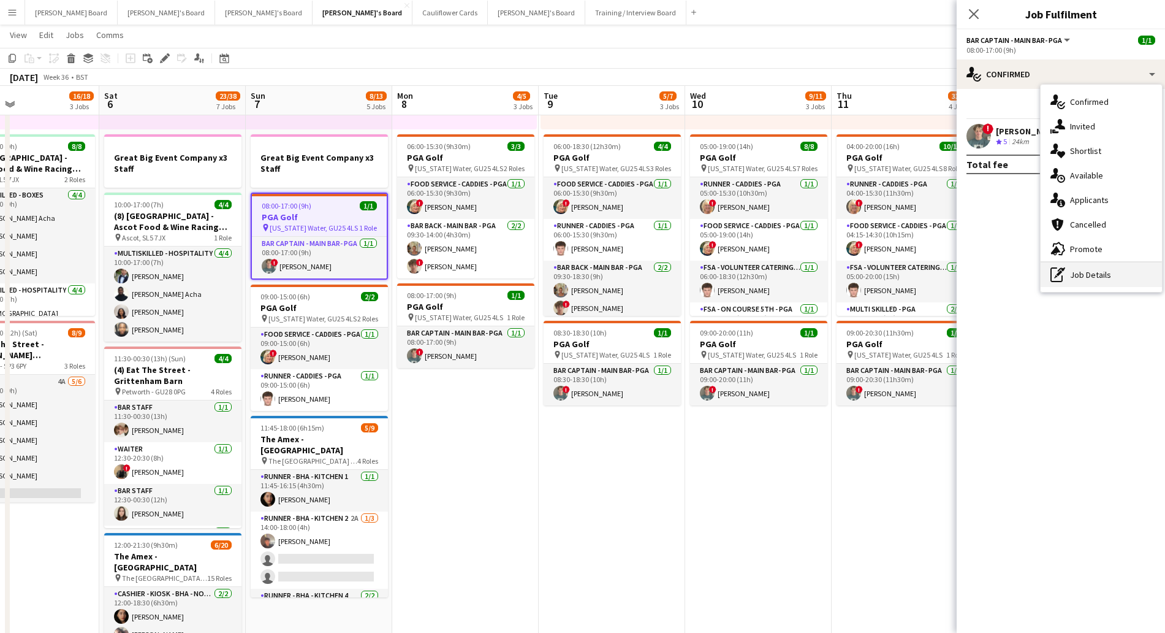
click at [1100, 275] on div "pen-write Job Details" at bounding box center [1101, 274] width 121 height 25
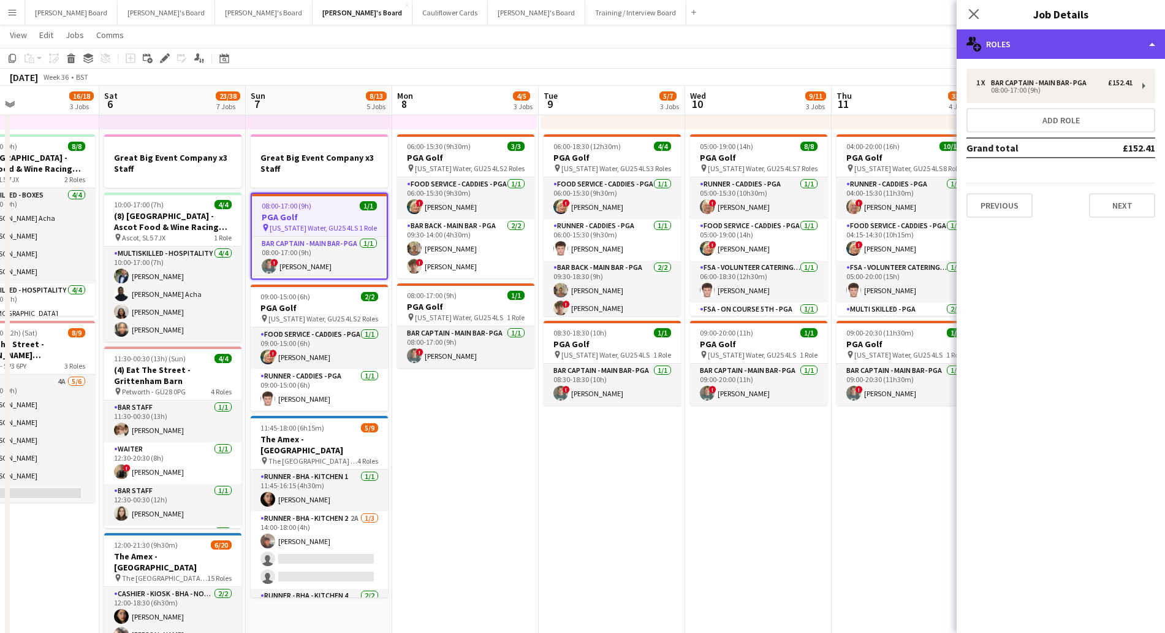
click at [1018, 45] on div "multiple-users-add Roles" at bounding box center [1061, 43] width 208 height 29
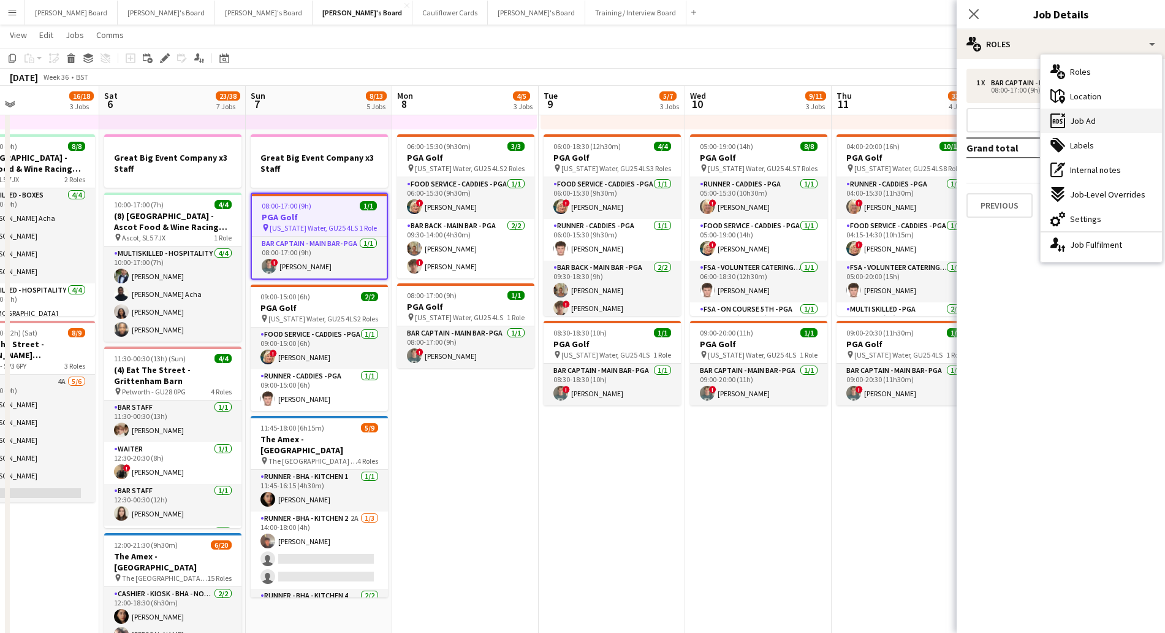
click at [1085, 121] on span "Job Ad" at bounding box center [1083, 120] width 26 height 11
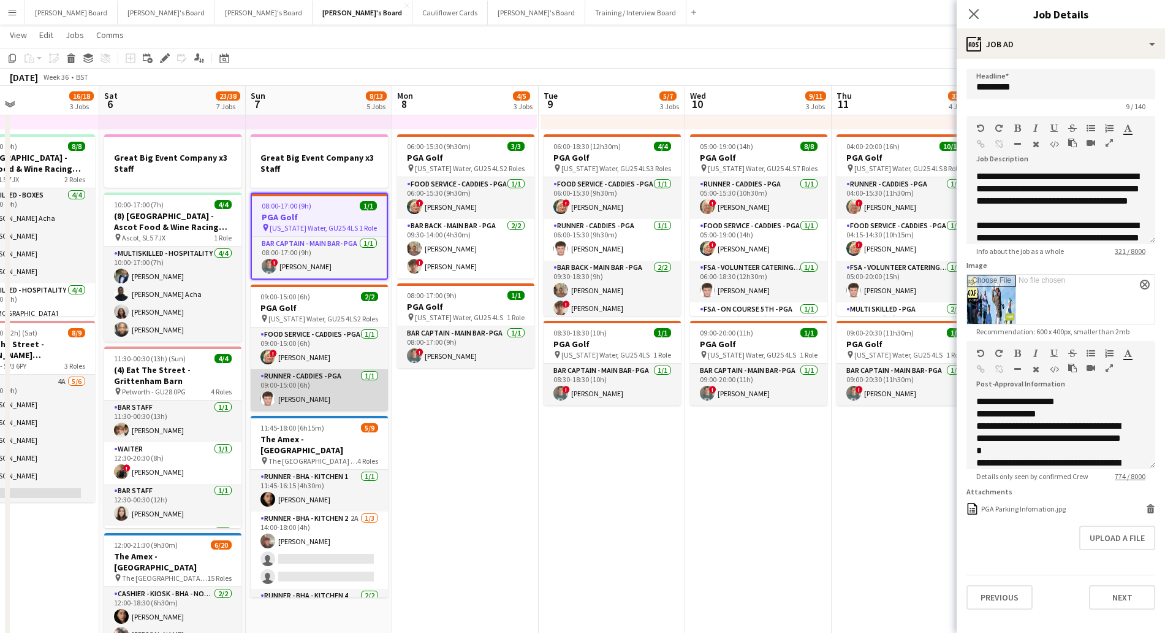
click at [316, 396] on app-card-role "Runner - Caddies - PGA 1/1 09:00-15:00 (6h) Jacob Norwood" at bounding box center [319, 390] width 137 height 42
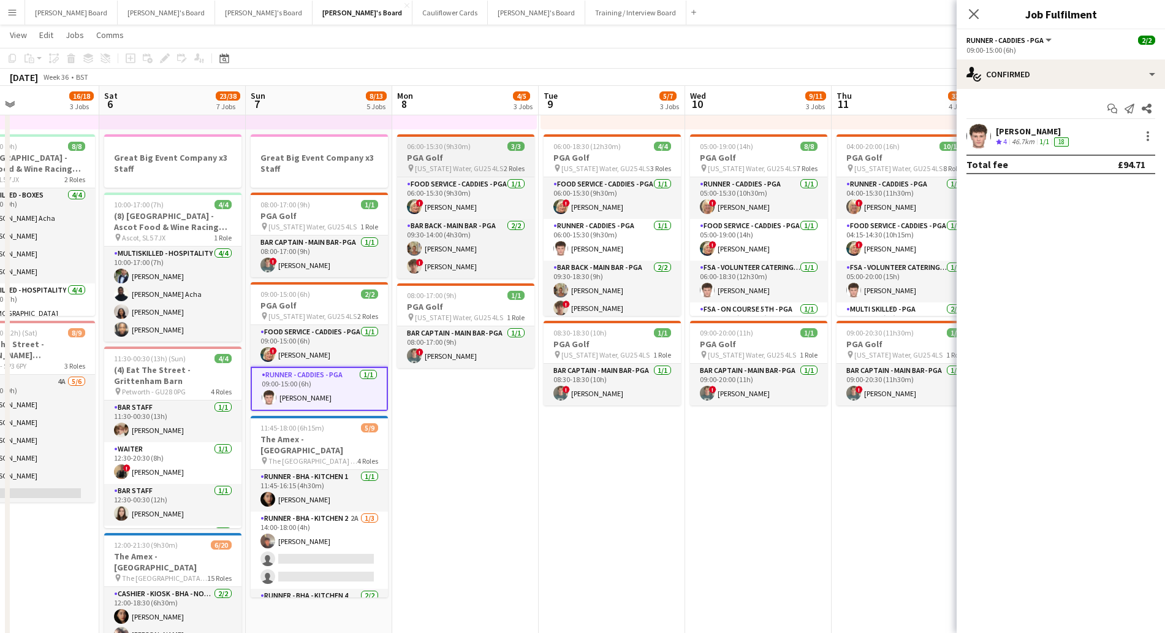
click at [448, 153] on h3 "PGA Golf" at bounding box center [465, 157] width 137 height 11
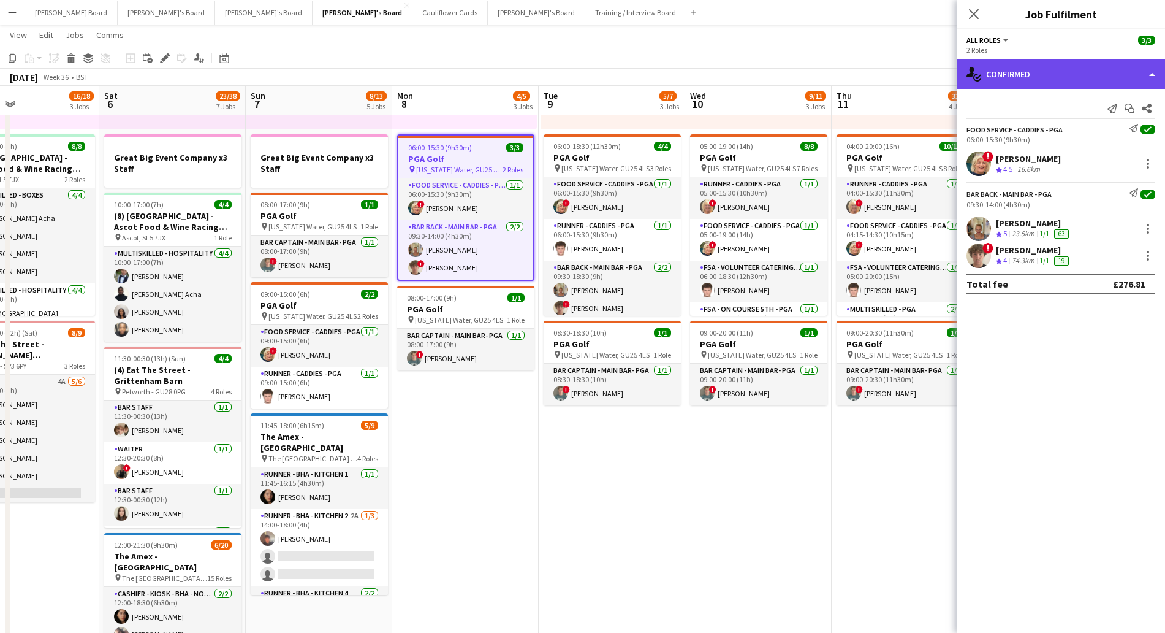
click at [1049, 72] on div "single-neutral-actions-check-2 Confirmed" at bounding box center [1061, 73] width 208 height 29
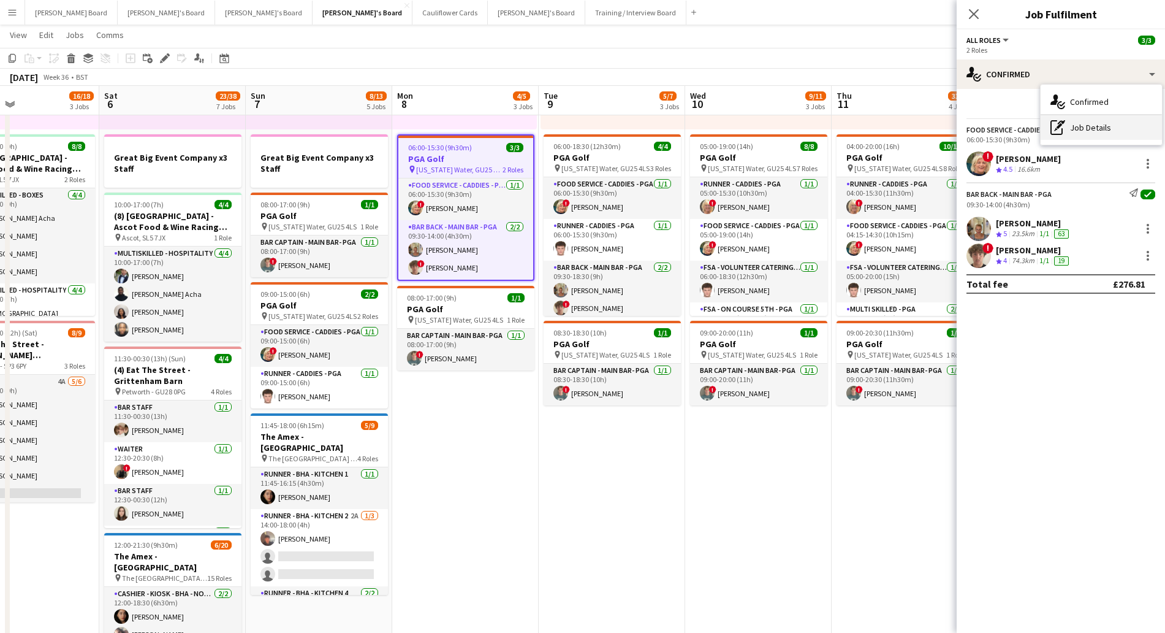
click at [1084, 133] on div "pen-write Job Details" at bounding box center [1101, 127] width 121 height 25
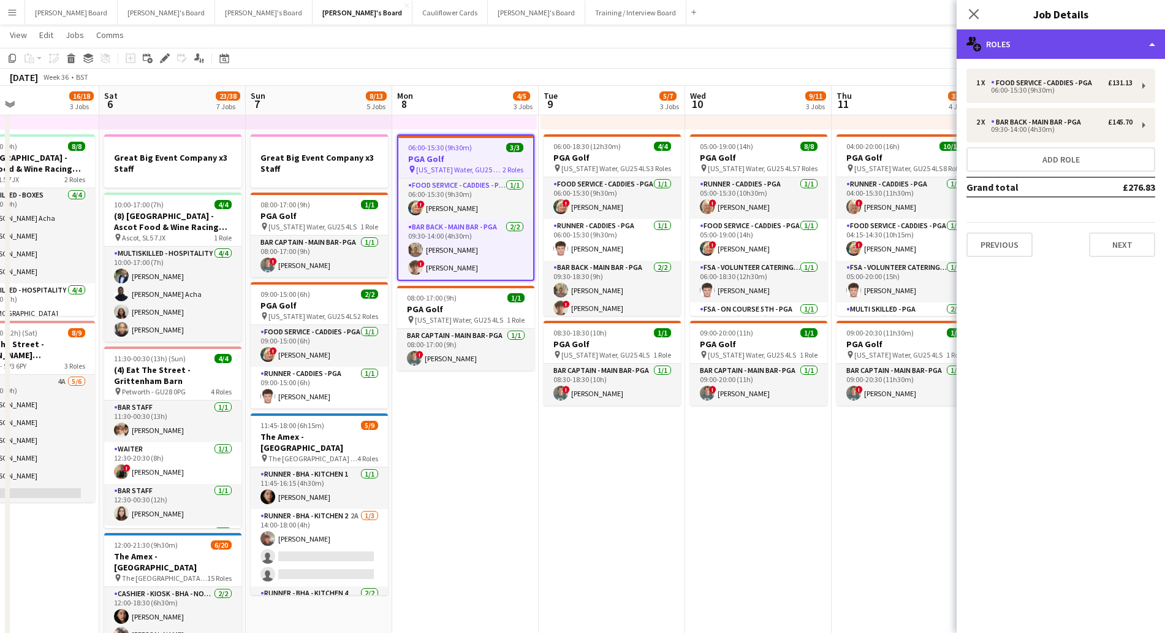
drag, startPoint x: 1024, startPoint y: 33, endPoint x: 1060, endPoint y: 87, distance: 65.3
click at [1024, 34] on div "multiple-users-add Roles" at bounding box center [1061, 43] width 208 height 29
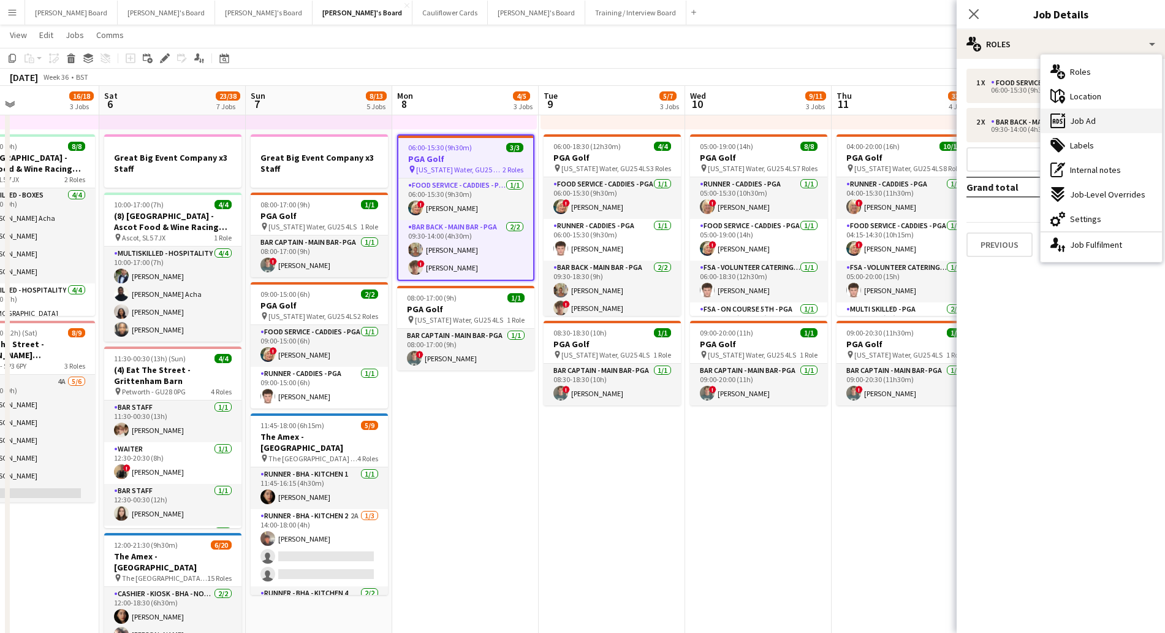
click at [1078, 123] on span "Job Ad" at bounding box center [1083, 120] width 26 height 11
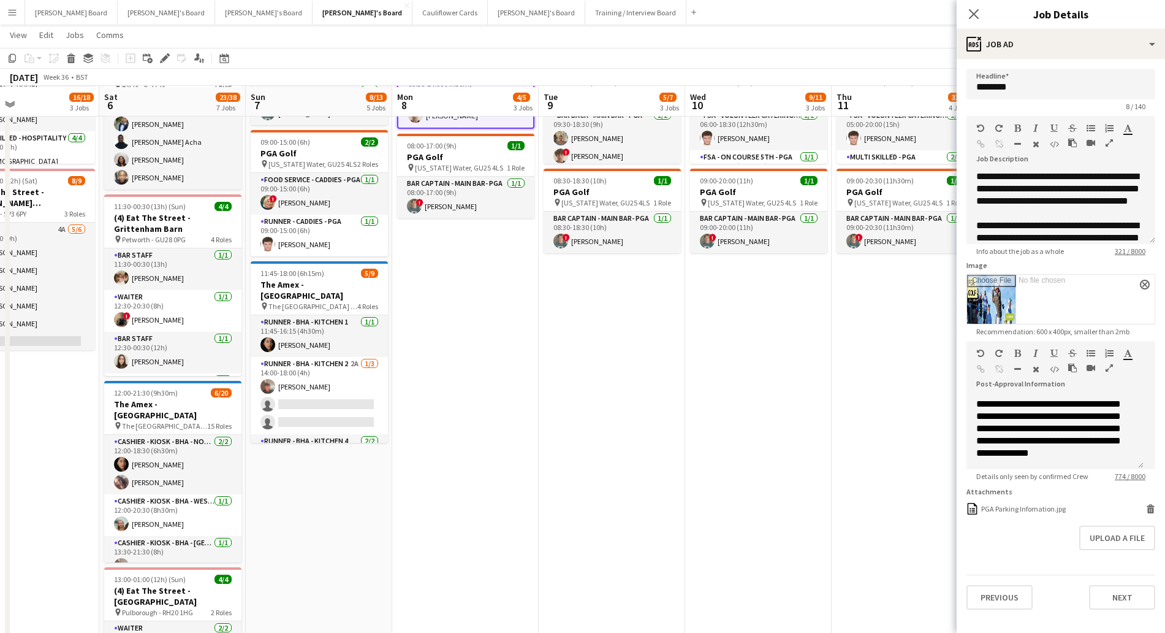
scroll to position [383, 0]
click at [1040, 508] on div "PGA Parking Infomation.jpg" at bounding box center [1023, 508] width 85 height 9
drag, startPoint x: 974, startPoint y: 15, endPoint x: 930, endPoint y: 162, distance: 154.0
click at [974, 16] on icon "Close pop-in" at bounding box center [974, 14] width 10 height 10
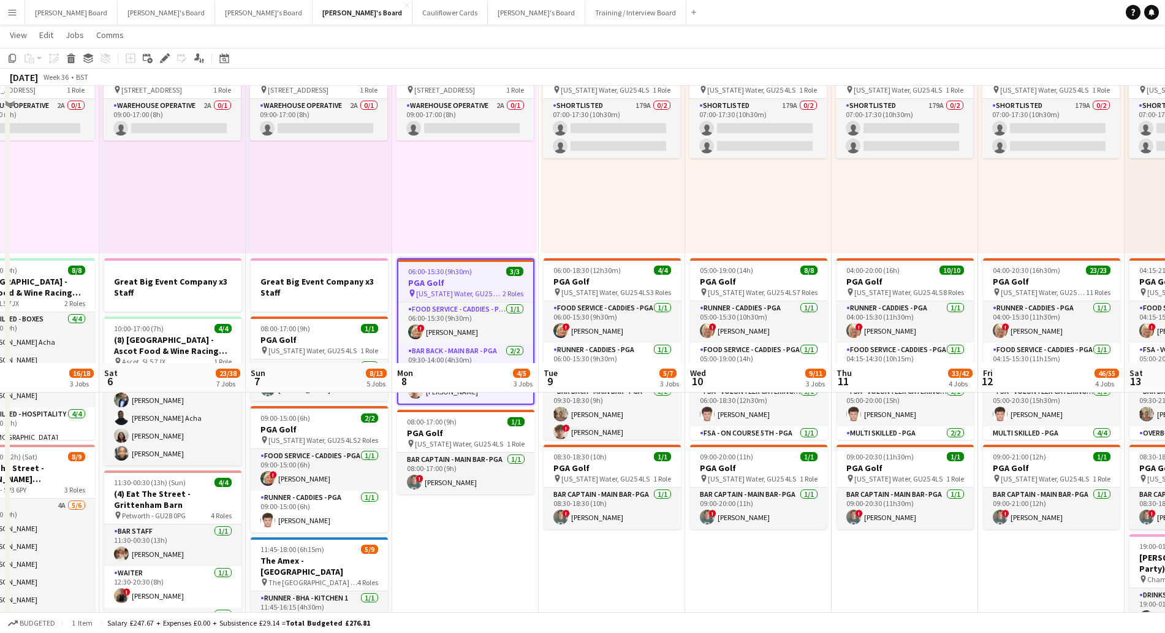
scroll to position [0, 0]
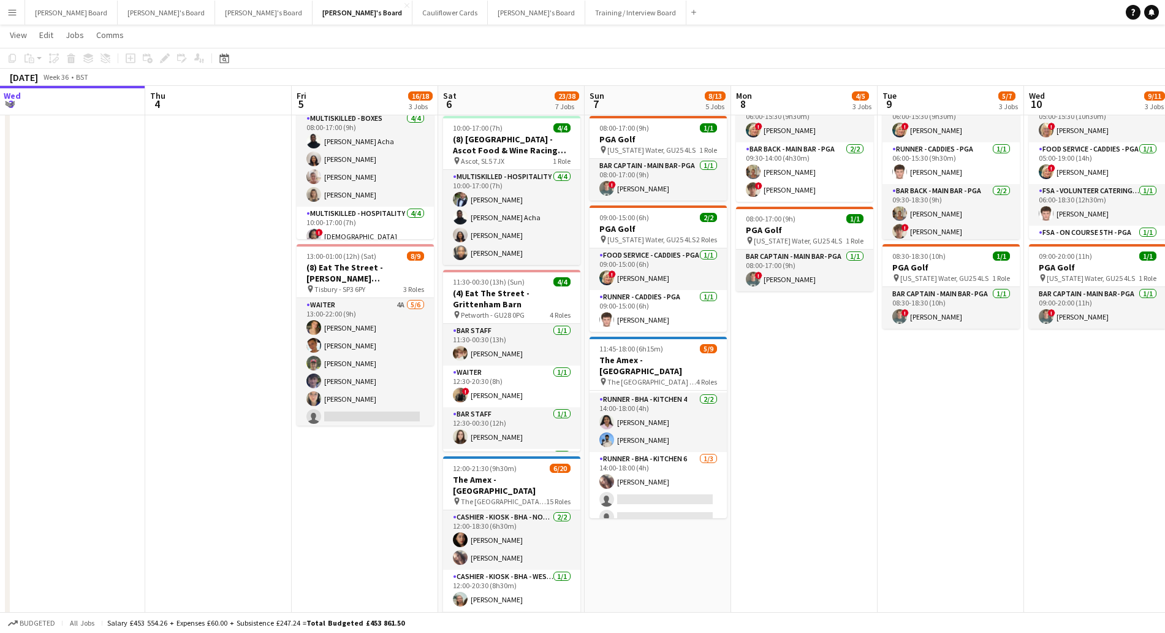
scroll to position [0, 618]
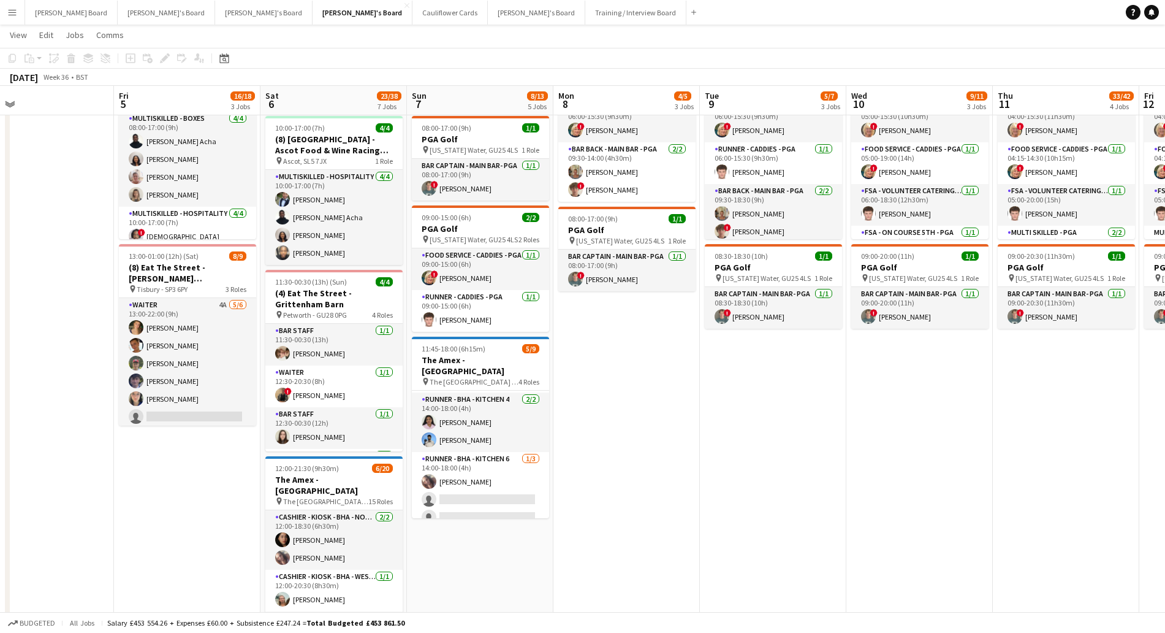
drag, startPoint x: 968, startPoint y: 436, endPoint x: 642, endPoint y: 450, distance: 325.7
click at [642, 450] on app-calendar-viewport "Sun 31 0/1 1 Job Mon 1 Tue 2 Wed 3 Thu 4 Fri 5 16/18 3 Jobs Sat 6 23/38 7 Jobs …" at bounding box center [582, 629] width 1165 height 1776
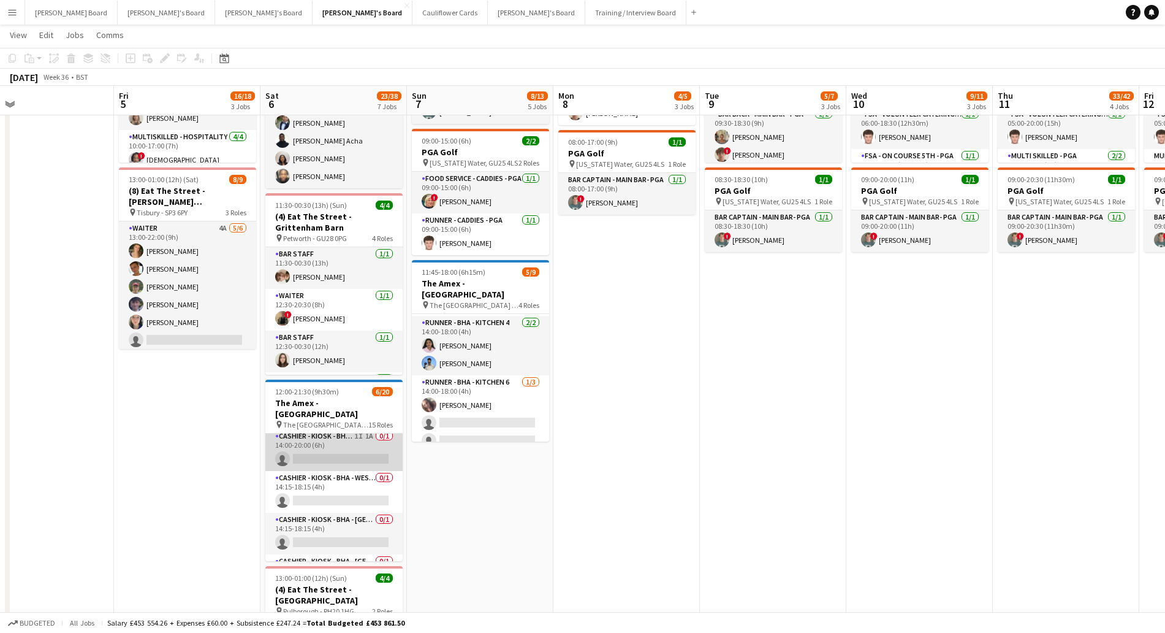
scroll to position [536, 0]
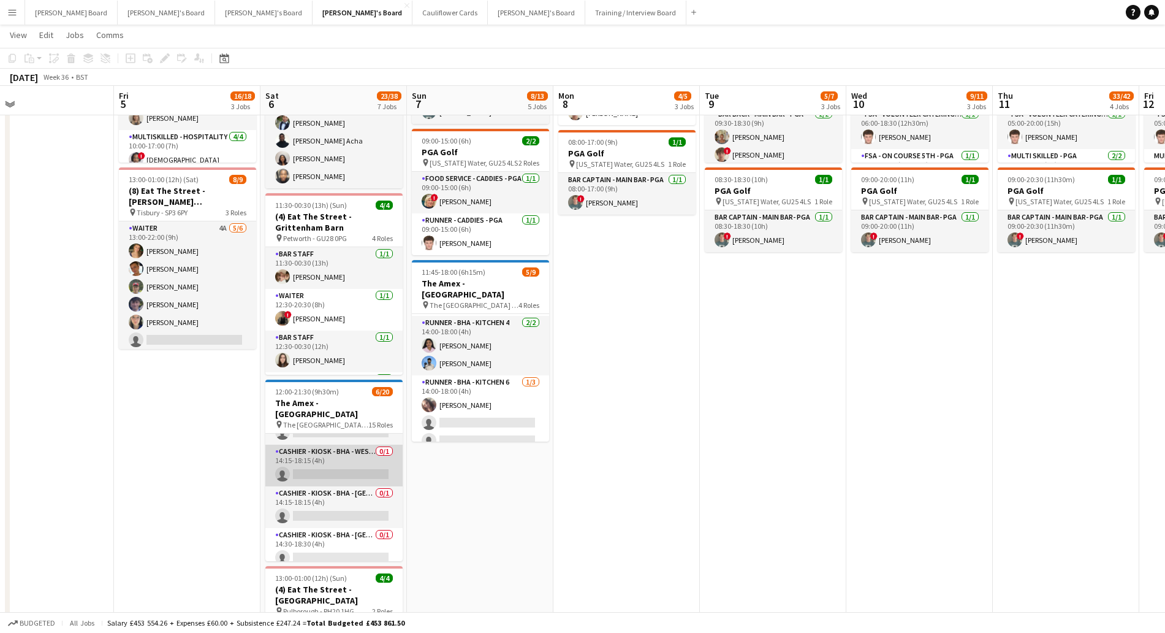
click at [320, 451] on app-card-role "Cashier - Kiosk - BHA - West Lower 2 0/1 14:15-18:15 (4h) single-neutral-actions" at bounding box center [333, 465] width 137 height 42
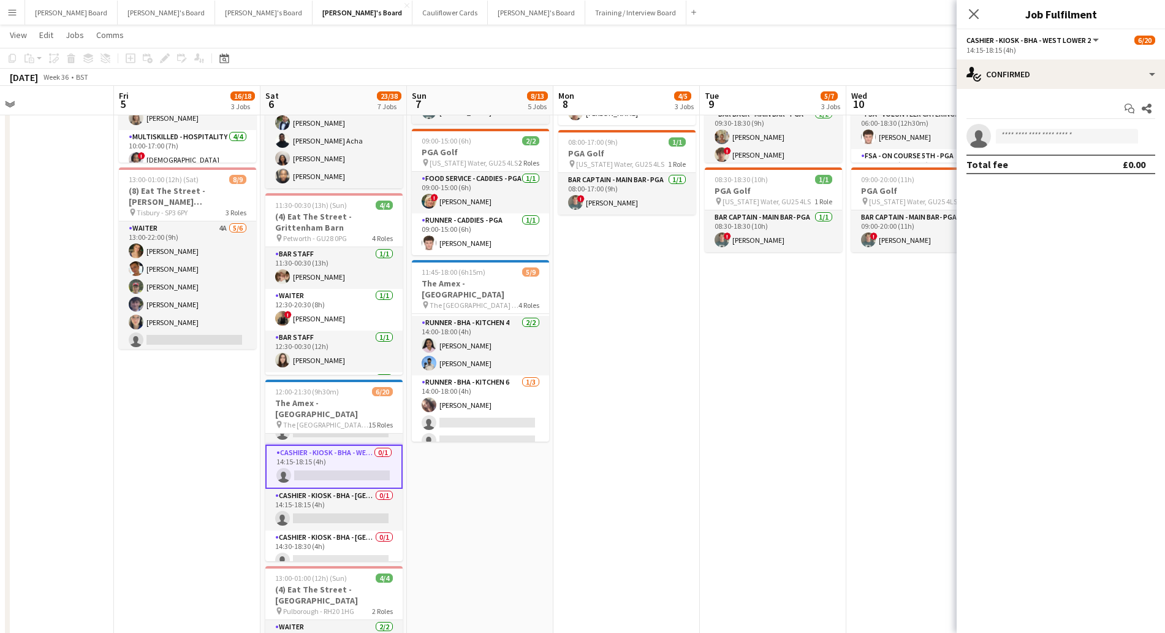
scroll to position [460, 0]
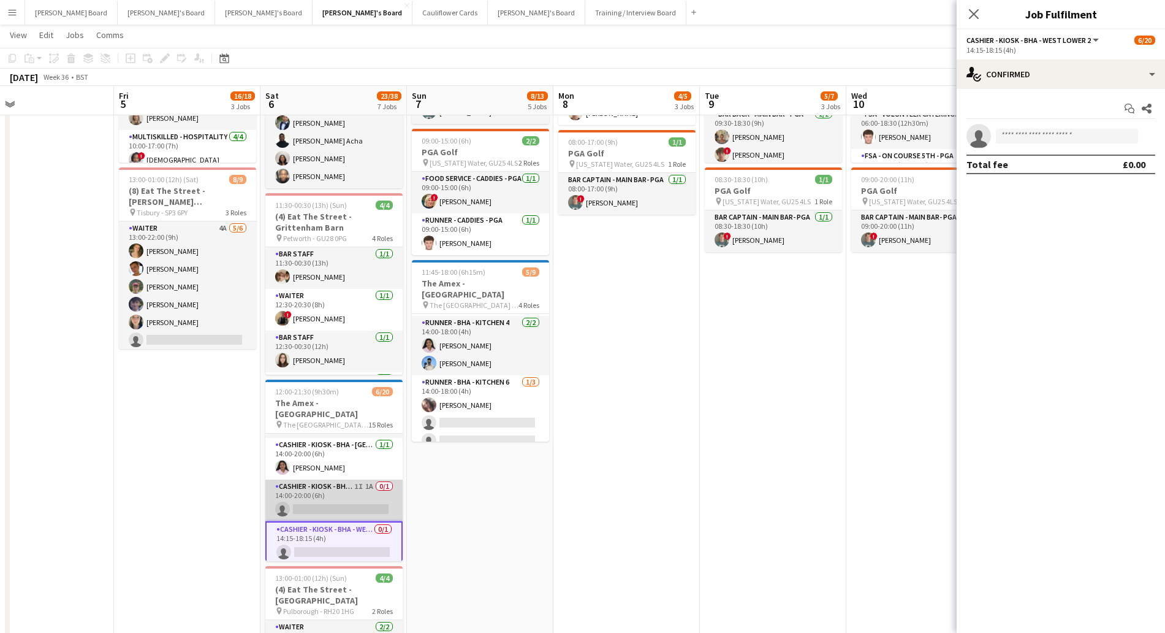
click at [325, 479] on app-card-role "Cashier - Kiosk - BHA - West Lower 2 1I 1A 0/1 14:00-20:00 (6h) single-neutral-…" at bounding box center [333, 500] width 137 height 42
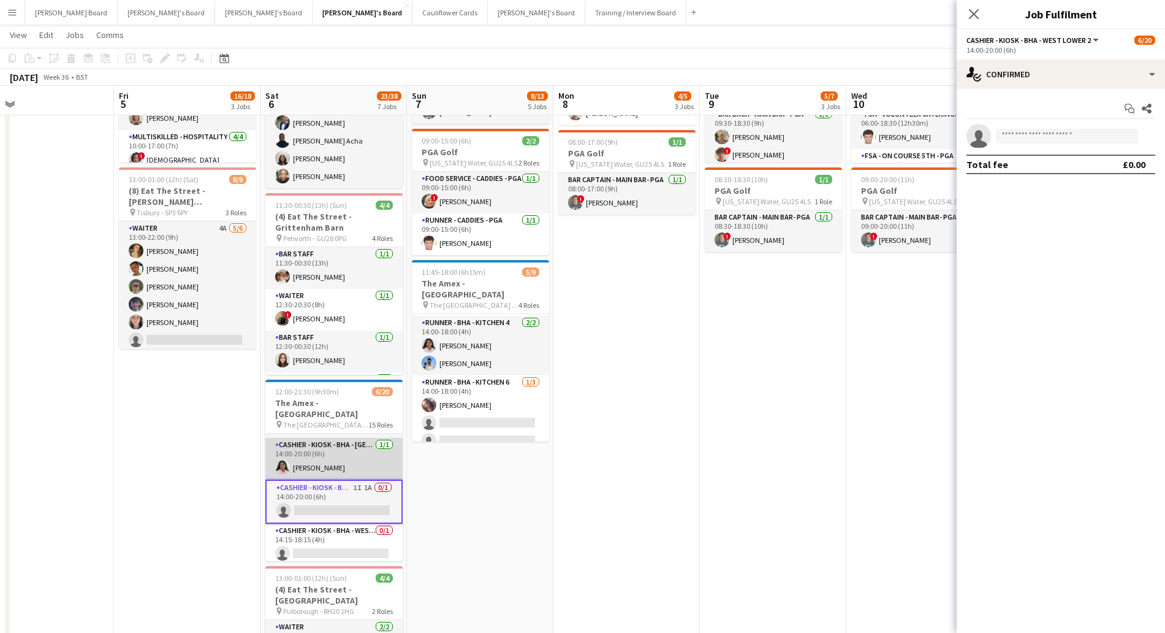
click at [330, 441] on app-card-role "Cashier - Kiosk - BHA - West Lower 1 [DATE] 14:00-20:00 (6h) [PERSON_NAME]" at bounding box center [333, 459] width 137 height 42
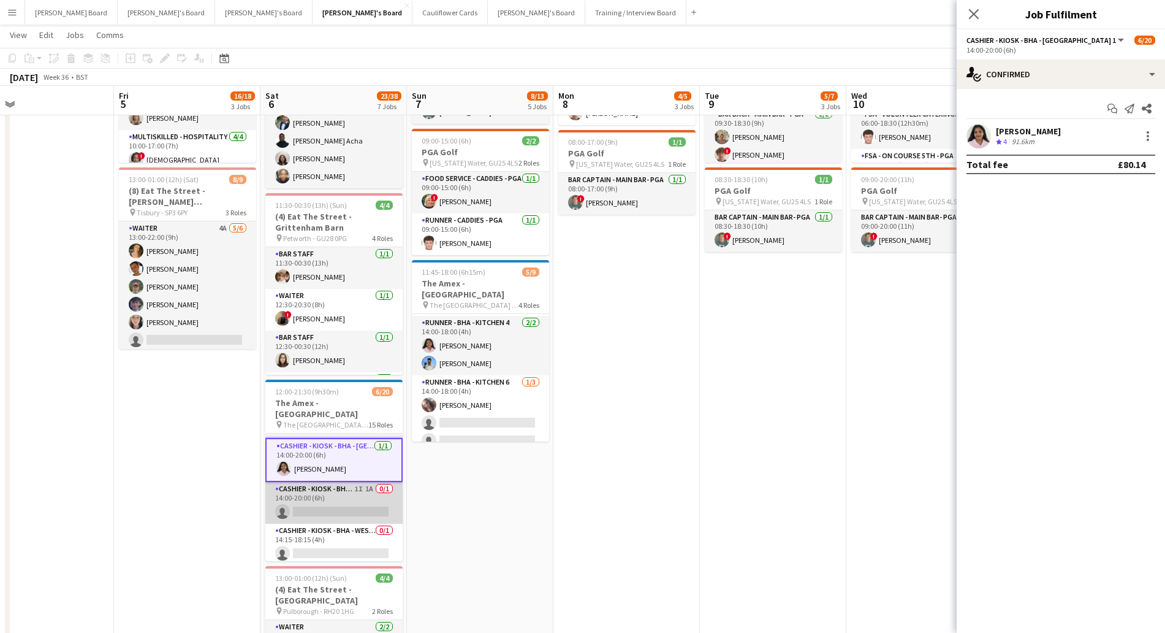
click at [332, 485] on app-card-role "Cashier - Kiosk - BHA - West Lower 2 1I 1A 0/1 14:00-20:00 (6h) single-neutral-…" at bounding box center [333, 503] width 137 height 42
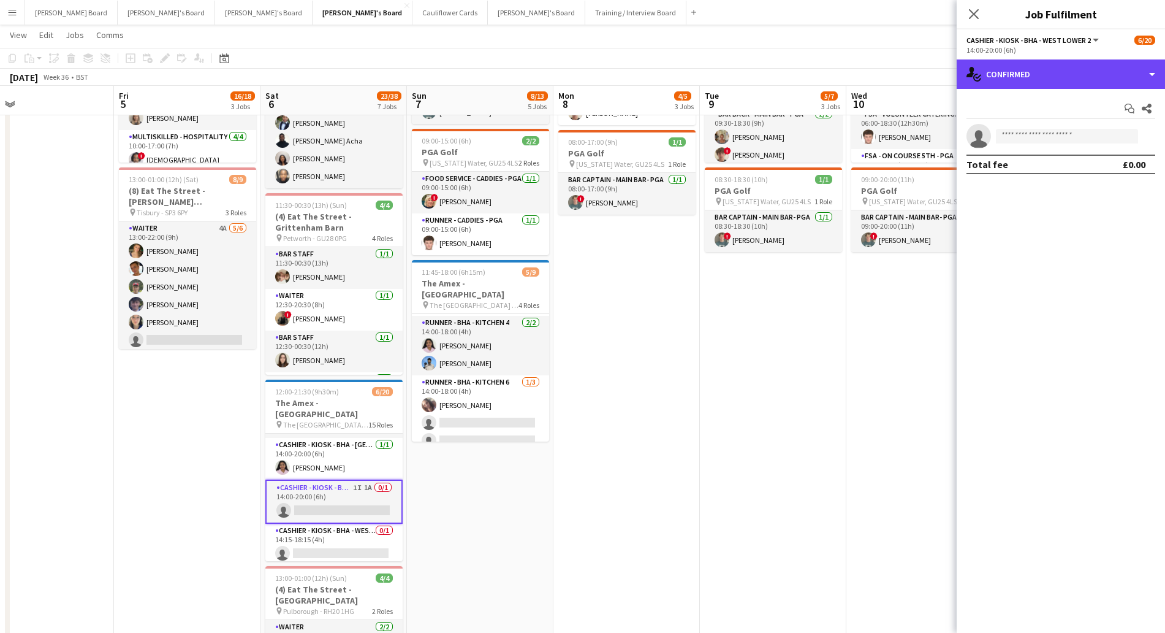
drag, startPoint x: 1047, startPoint y: 72, endPoint x: 1066, endPoint y: 116, distance: 47.8
click at [1047, 72] on div "single-neutral-actions-check-2 Confirmed" at bounding box center [1061, 73] width 208 height 29
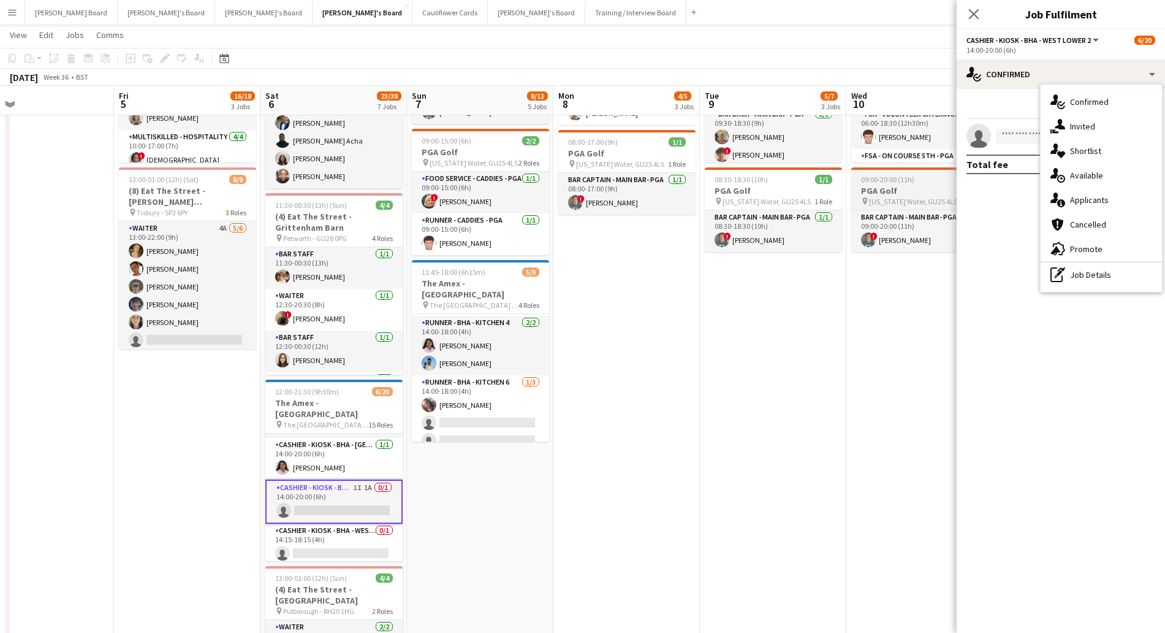
drag, startPoint x: 1101, startPoint y: 199, endPoint x: 908, endPoint y: 209, distance: 193.3
click at [1099, 200] on span "Applicants" at bounding box center [1089, 199] width 39 height 11
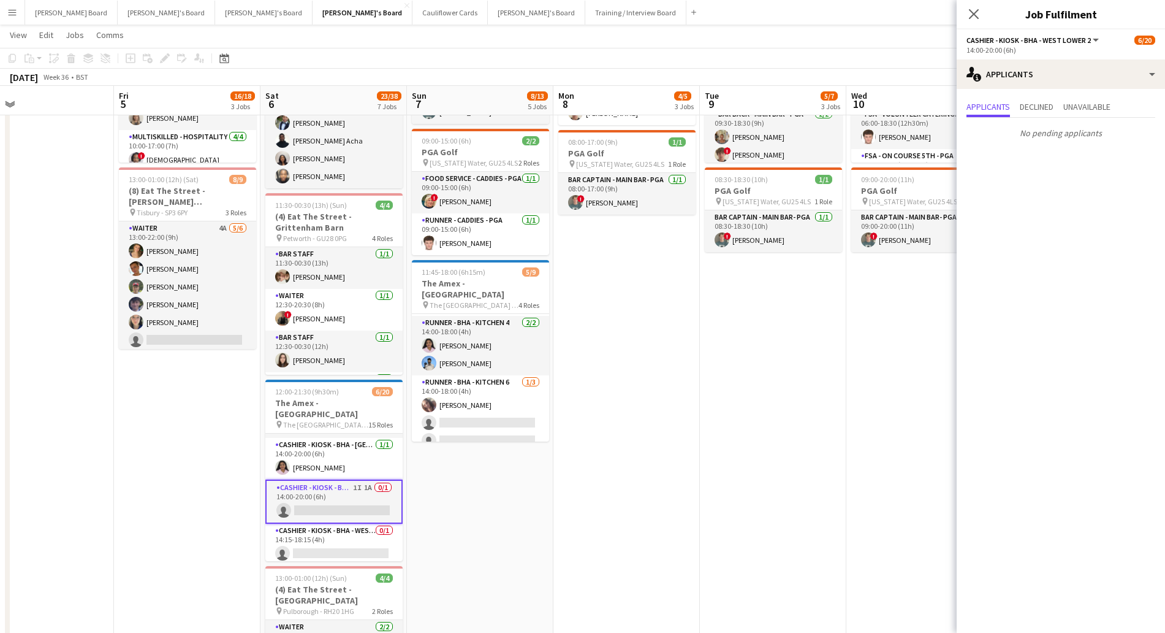
scroll to position [536, 0]
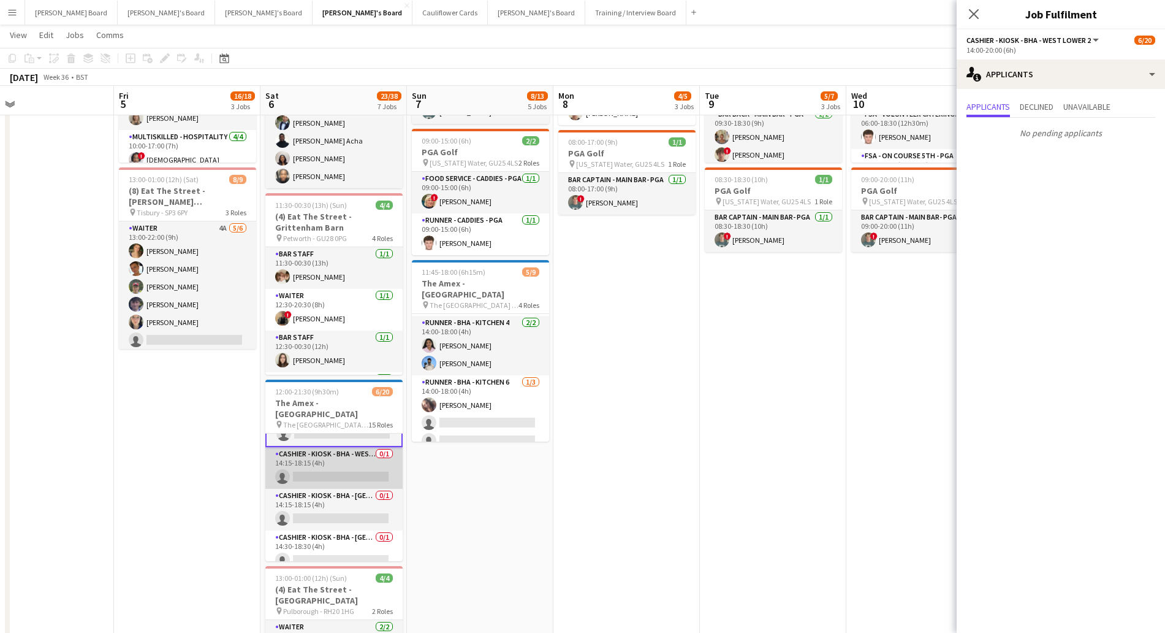
click at [330, 457] on app-card-role "Cashier - Kiosk - BHA - West Lower 2 0/1 14:15-18:15 (4h) single-neutral-actions" at bounding box center [333, 468] width 137 height 42
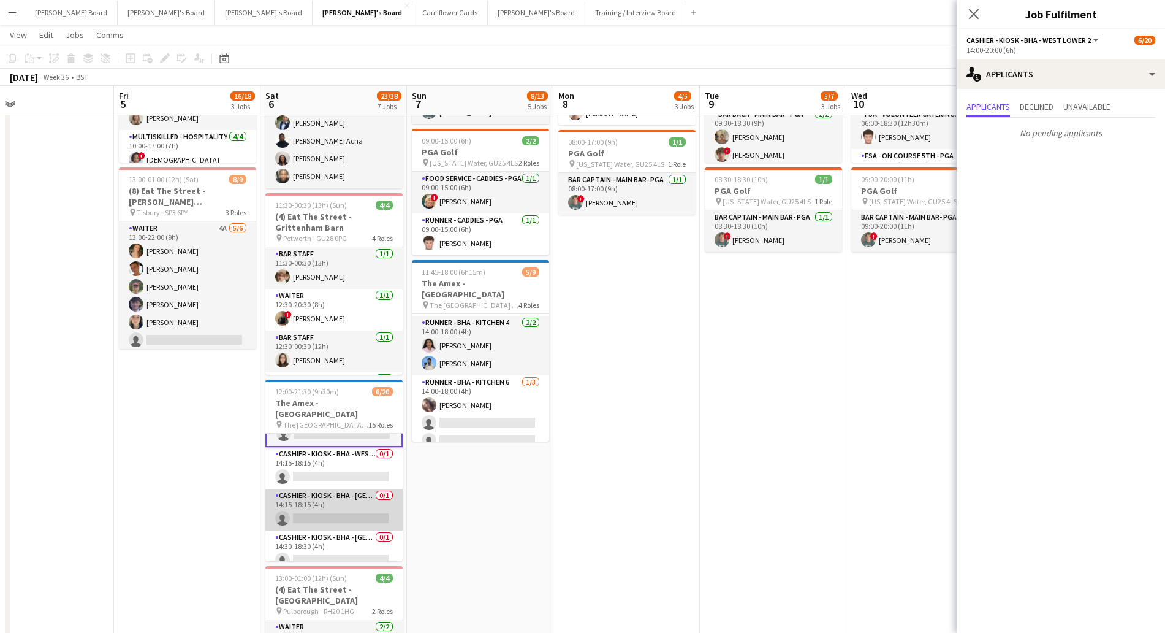
scroll to position [535, 0]
click at [331, 492] on app-card-role "Cashier - Kiosk - BHA - West Lower 3 0/1 14:15-18:15 (4h) single-neutral-actions" at bounding box center [333, 511] width 137 height 42
click at [329, 488] on app-card-role "Cashier - Kiosk - BHA - West Lower 3 0/1 14:30-18:30 (4h) single-neutral-actions" at bounding box center [334, 509] width 137 height 42
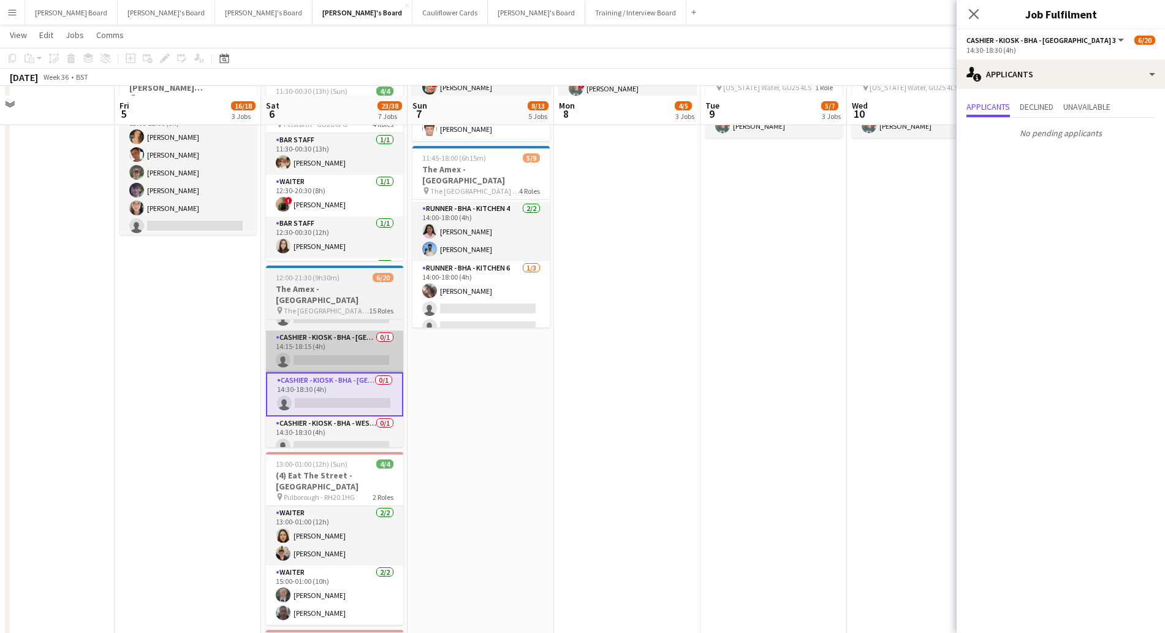
scroll to position [536, 0]
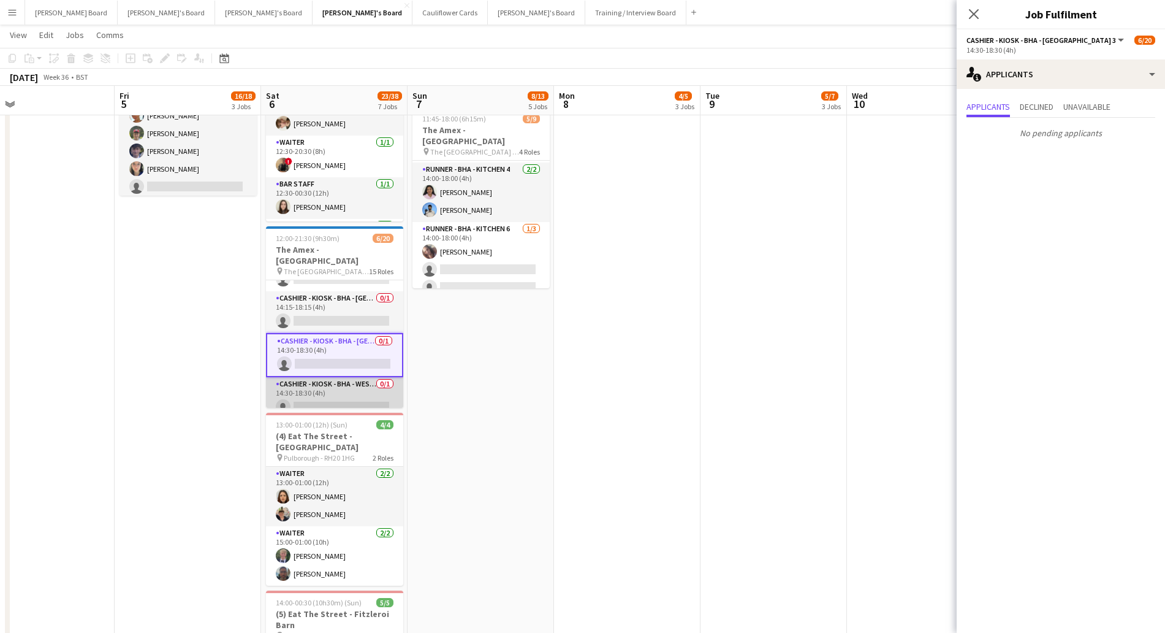
click at [311, 379] on app-card-role "Cashier - Kiosk - BHA - West Lower Beer & Pie 0/1 14:30-18:30 (4h) single-neutr…" at bounding box center [334, 398] width 137 height 42
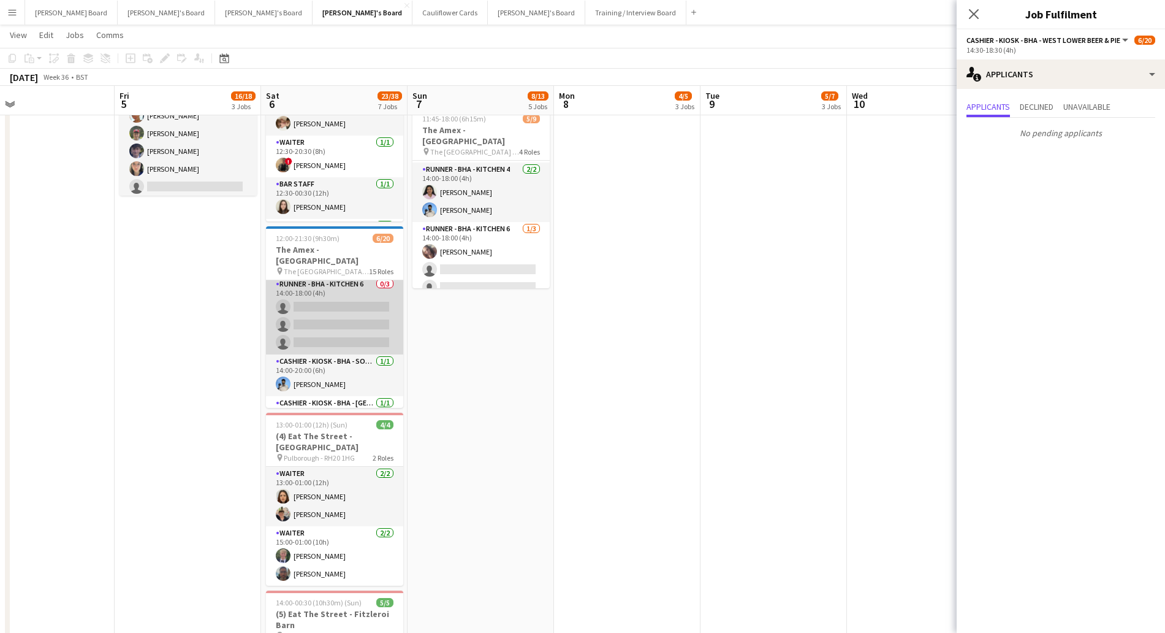
click at [332, 297] on app-card-role "Runner - BHA - Kitchen 6 0/3 14:00-18:00 (4h) single-neutral-actions single-neu…" at bounding box center [334, 315] width 137 height 77
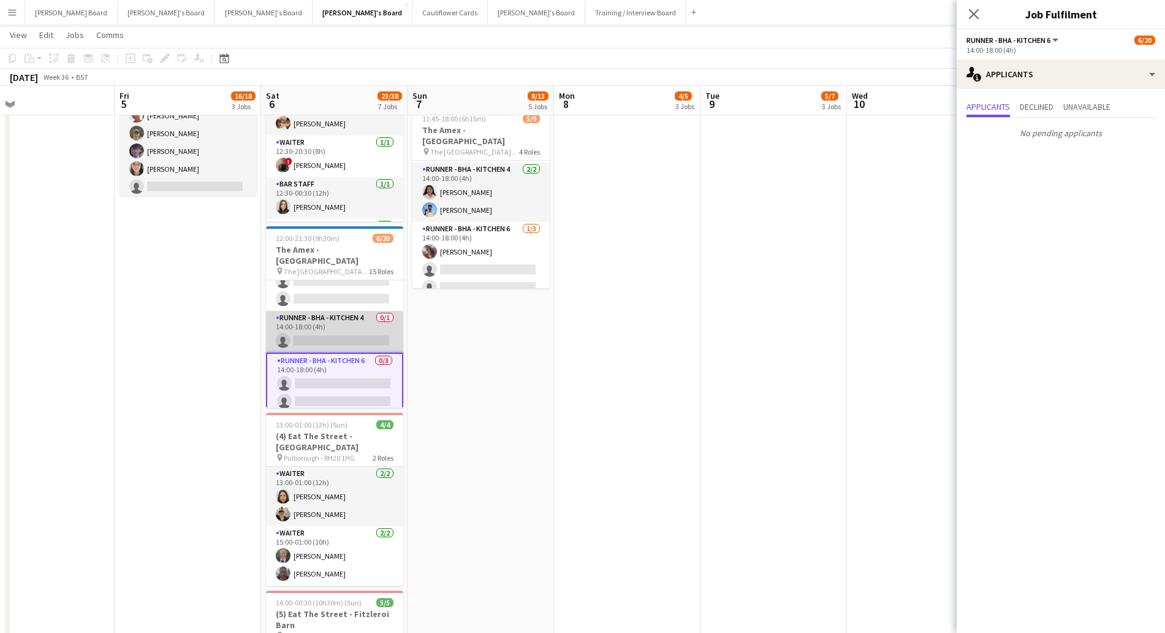
scroll to position [196, 0]
click at [341, 327] on app-card-role "Runner - BHA - Kitchen 2 3A 0/3 14:00-18:00 (4h) single-neutral-actions single-…" at bounding box center [334, 348] width 137 height 77
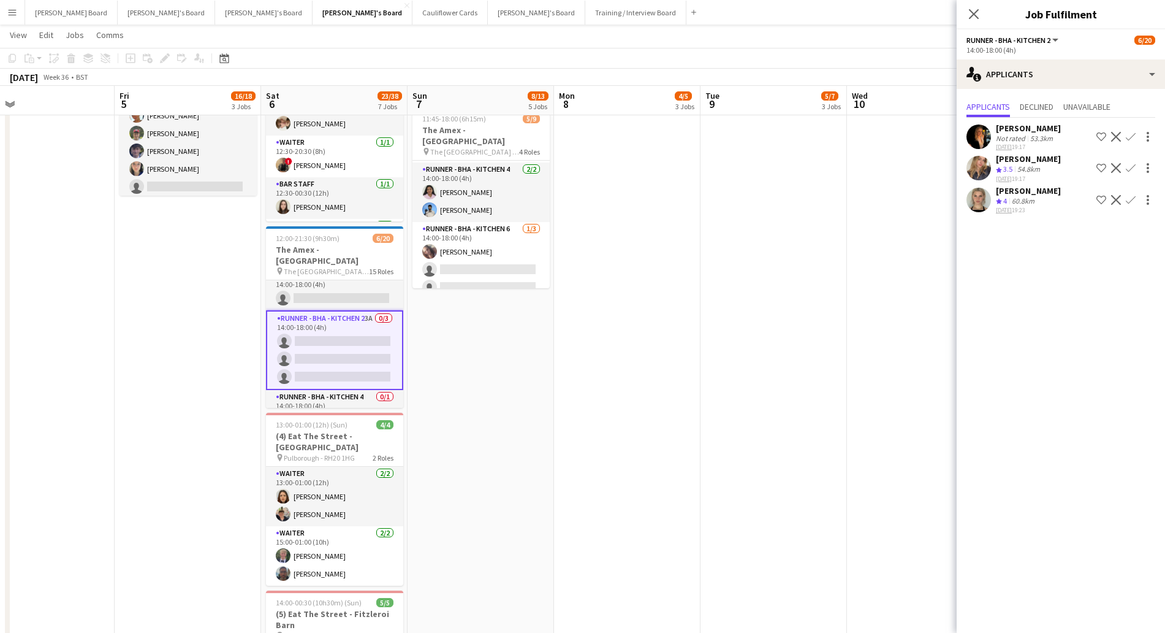
scroll to position [120, 0]
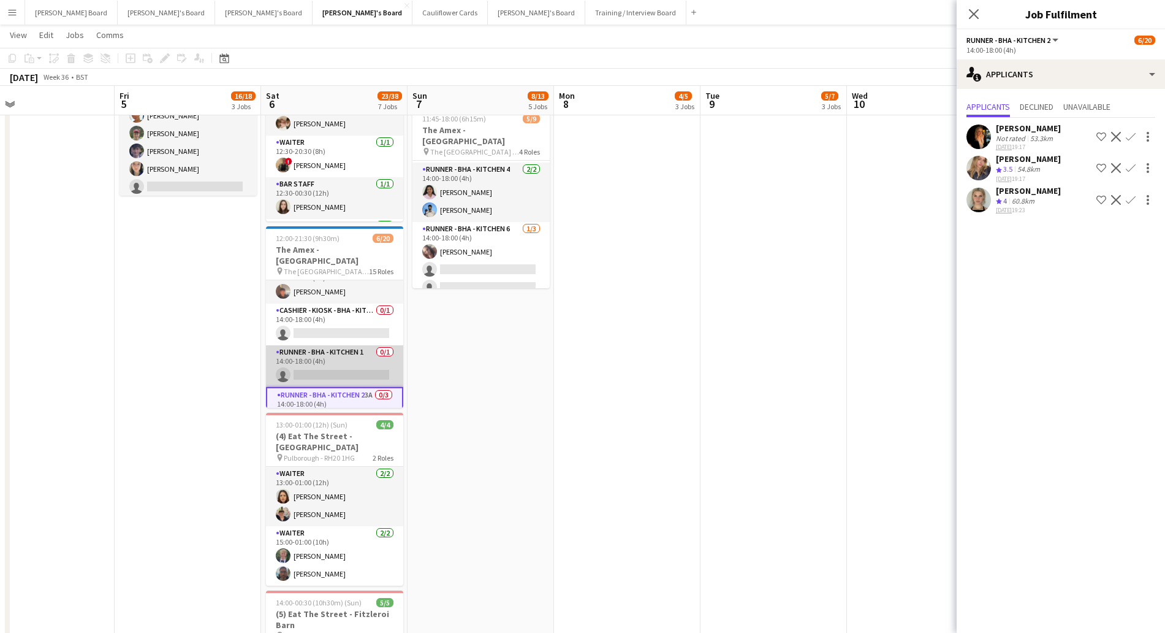
click at [349, 352] on app-card-role "Runner - BHA - Kitchen 1 0/1 14:00-18:00 (4h) single-neutral-actions" at bounding box center [334, 366] width 137 height 42
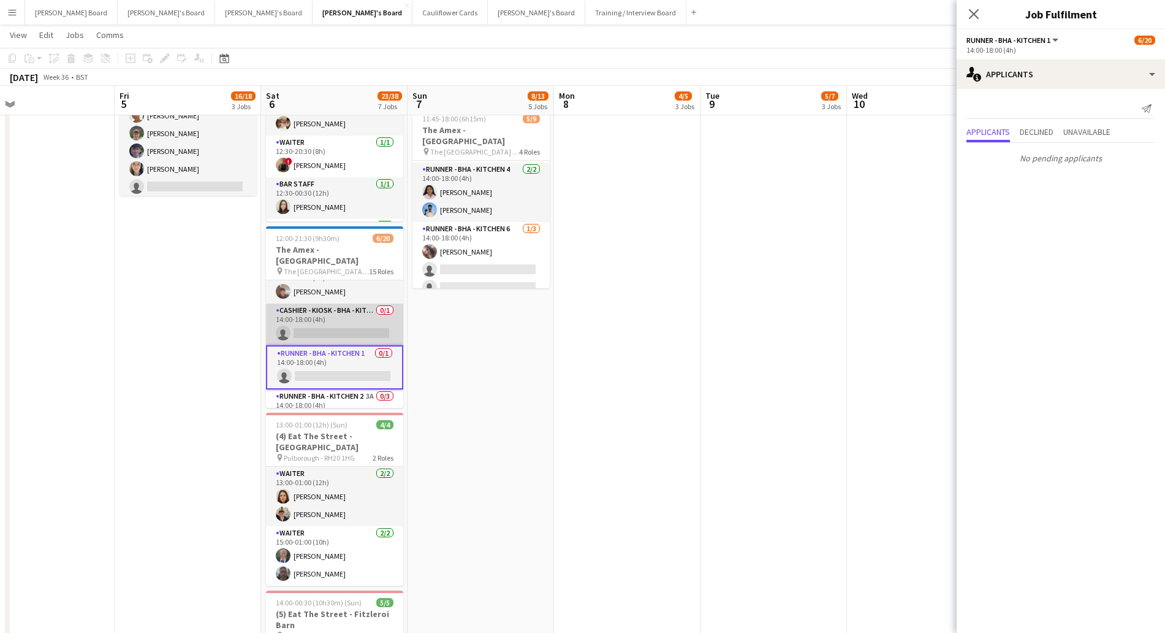
click at [338, 308] on app-card-role "Cashier - Kiosk - BHA - Kitchen 4 0/1 14:00-18:00 (4h) single-neutral-actions" at bounding box center [334, 324] width 137 height 42
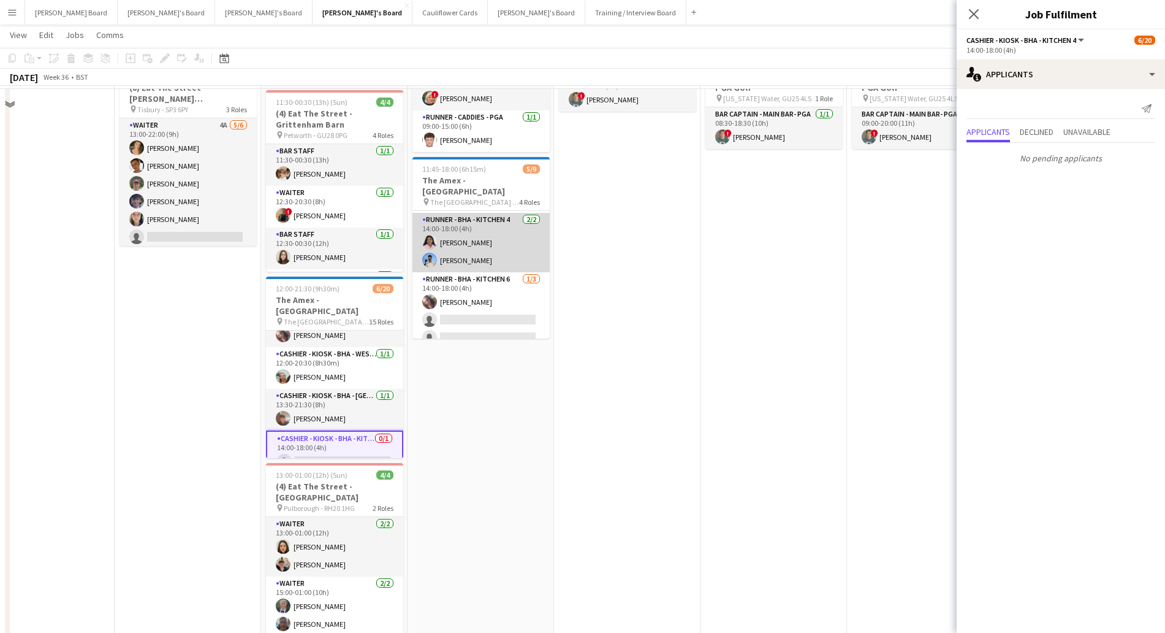
scroll to position [460, 0]
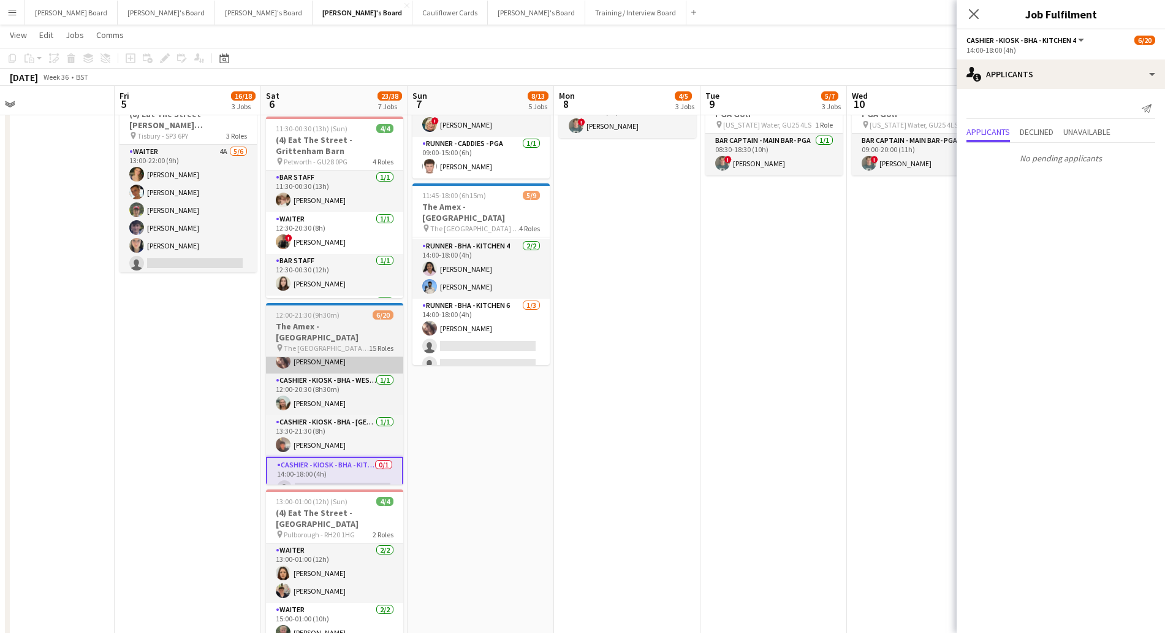
drag, startPoint x: 506, startPoint y: 324, endPoint x: 382, endPoint y: 349, distance: 126.2
click at [504, 324] on app-card-role "Runner - BHA - Kitchen 6 1/3 14:00-18:00 (4h) Alison Anderson single-neutral-ac…" at bounding box center [480, 336] width 137 height 77
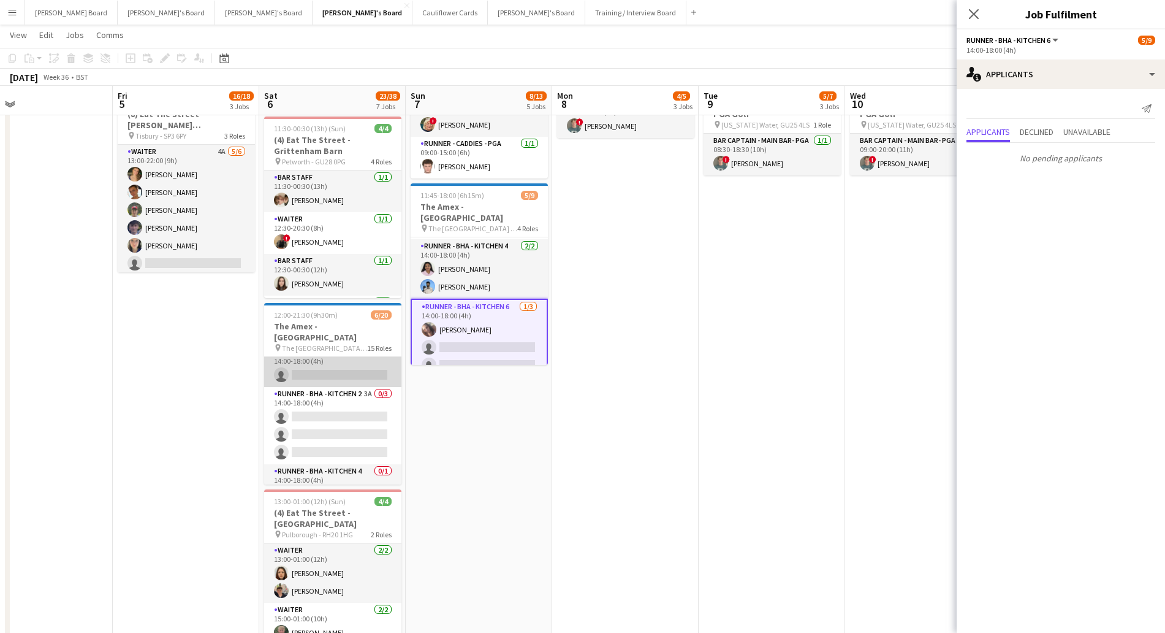
scroll to position [349, 0]
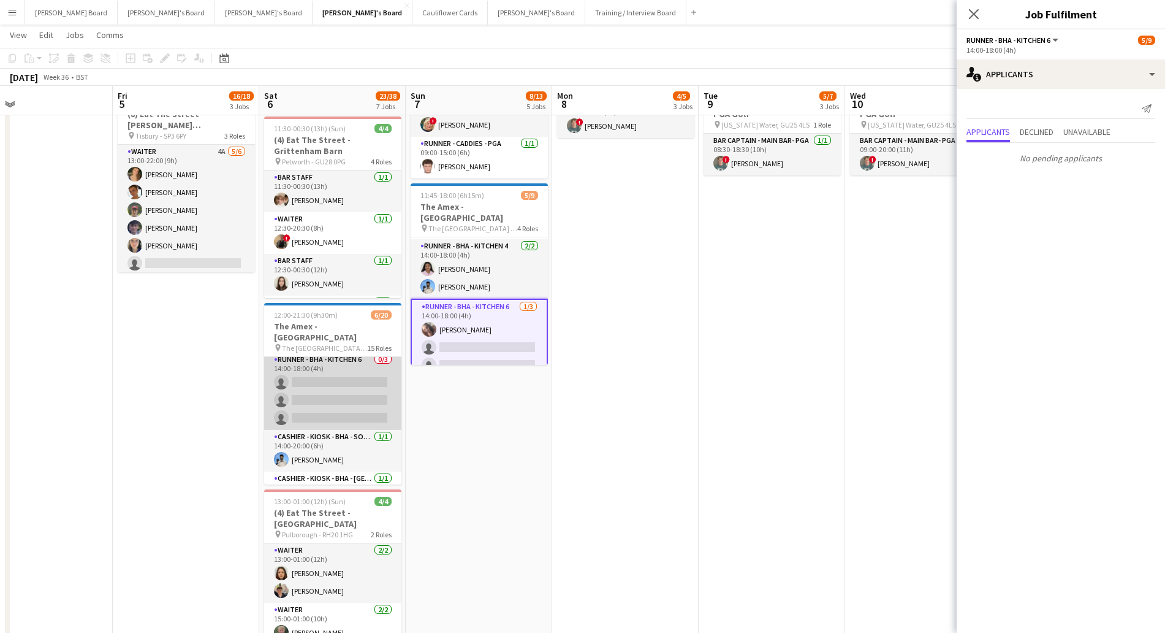
click at [348, 379] on app-card-role "Runner - BHA - Kitchen 6 0/3 14:00-18:00 (4h) single-neutral-actions single-neu…" at bounding box center [332, 390] width 137 height 77
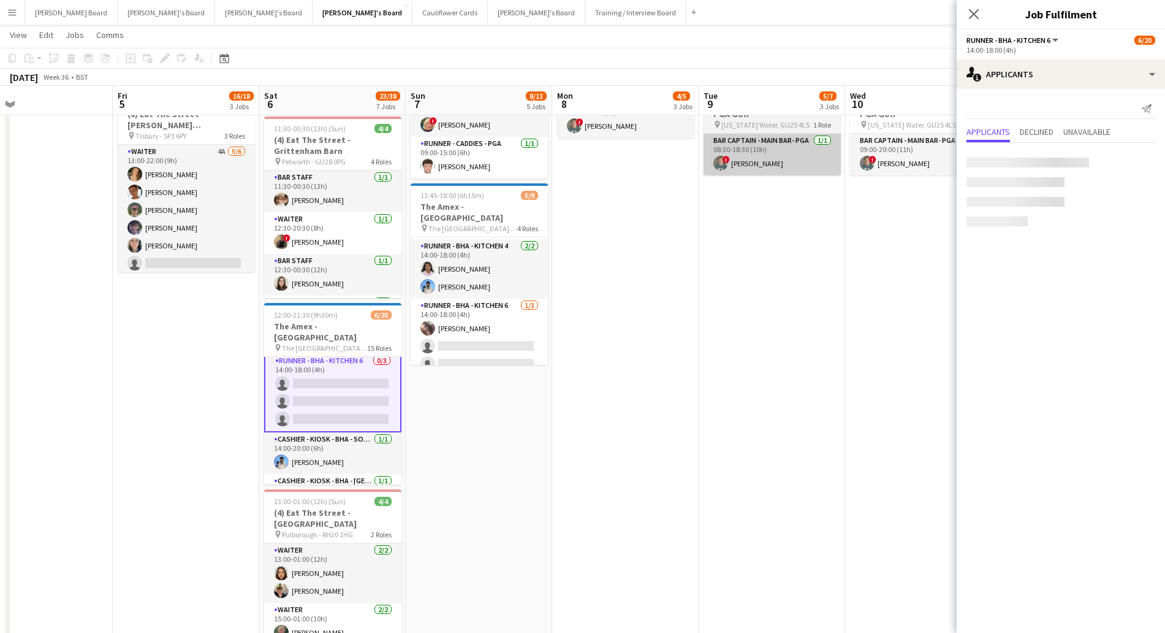
scroll to position [351, 0]
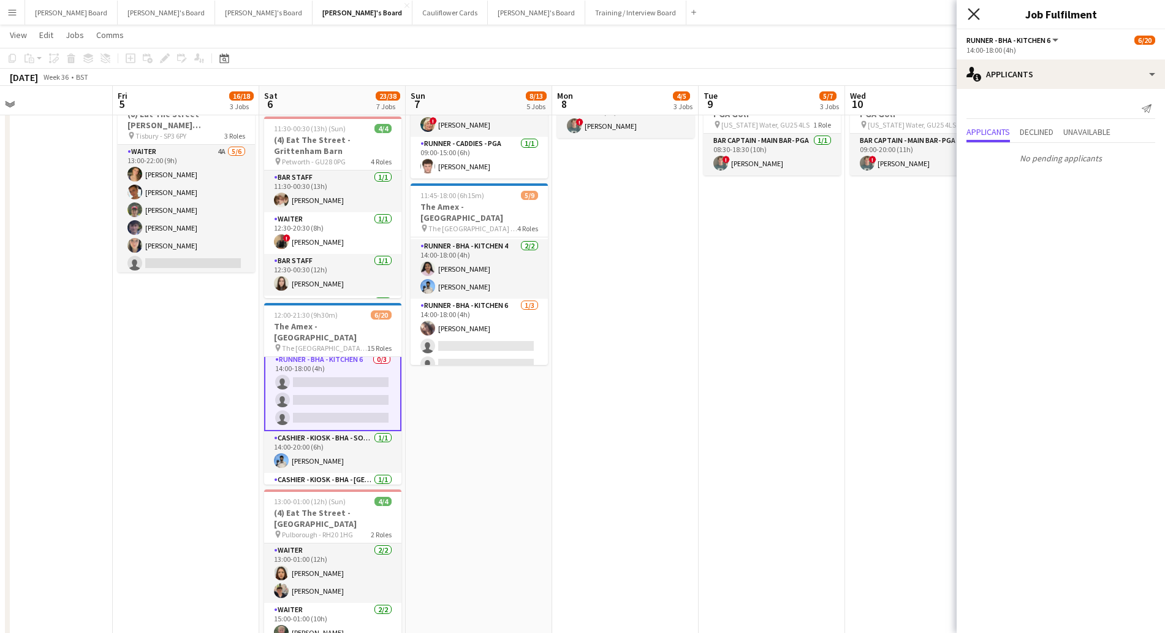
click at [973, 17] on icon "Close pop-in" at bounding box center [974, 14] width 12 height 12
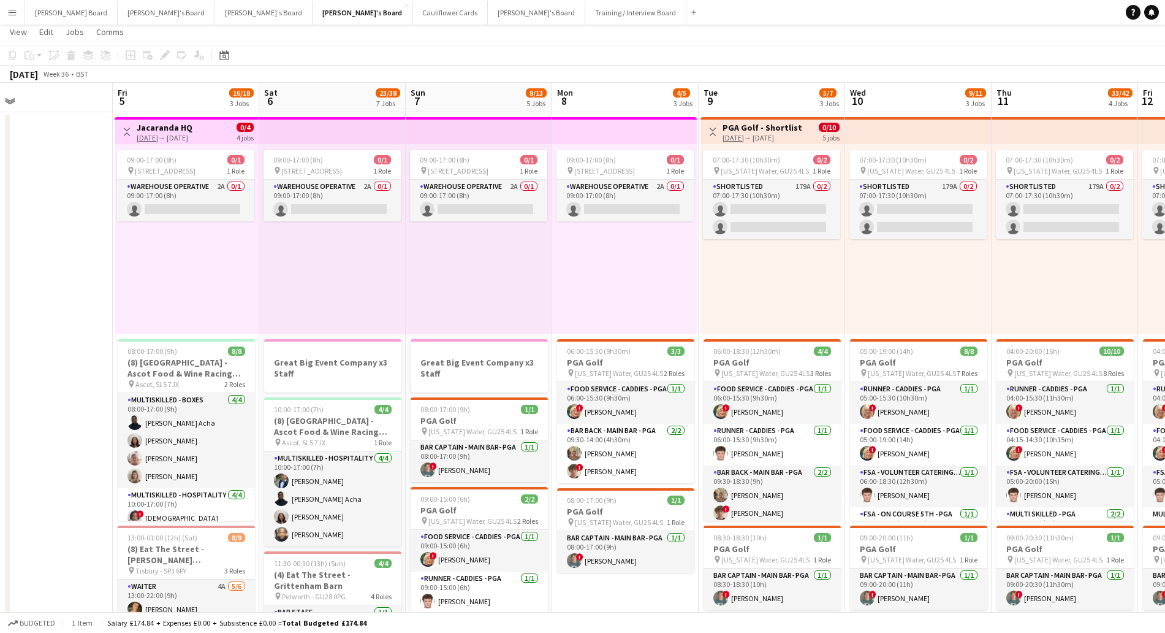
scroll to position [0, 0]
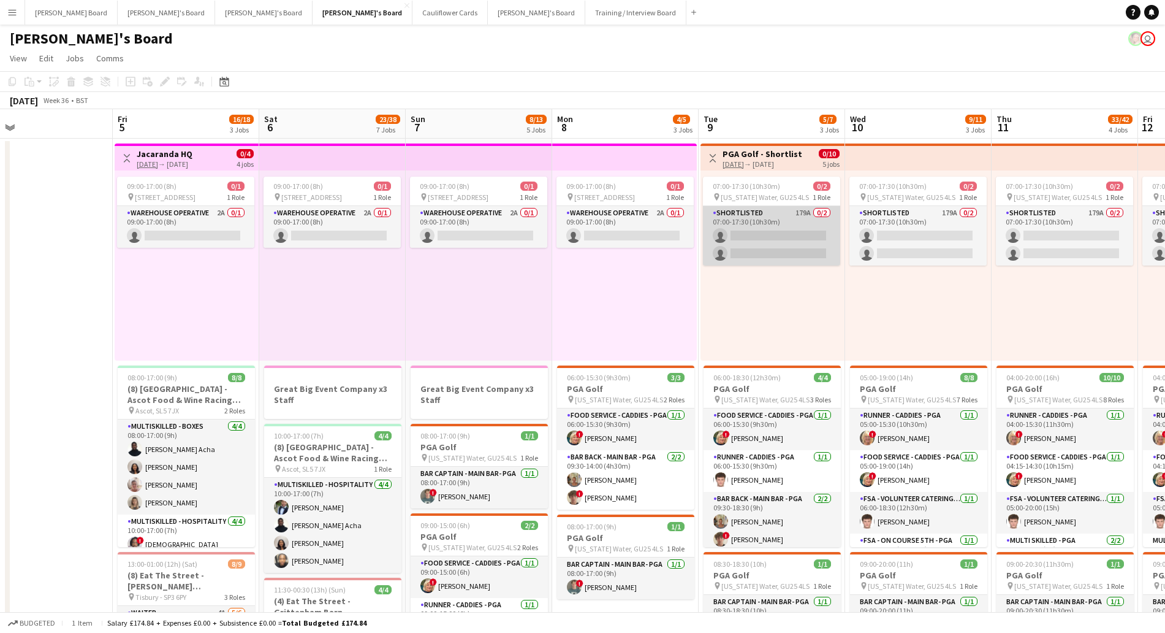
click at [772, 229] on app-card-role "Shortlisted 179A 0/2 07:00-17:30 (10h30m) single-neutral-actions single-neutral…" at bounding box center [771, 235] width 137 height 59
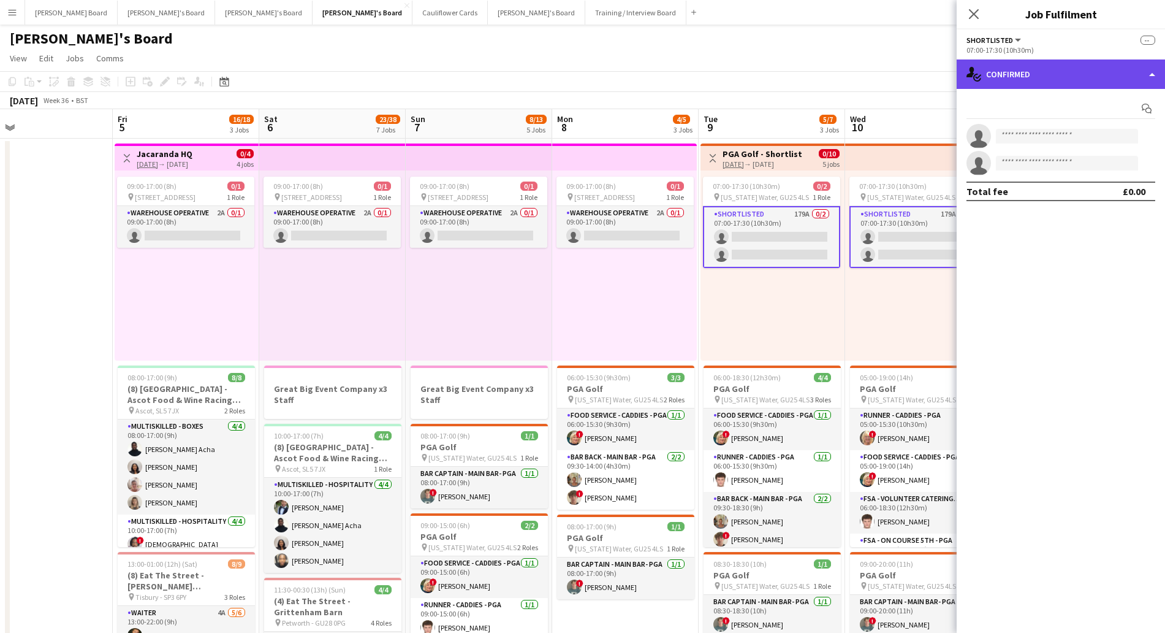
drag, startPoint x: 1031, startPoint y: 63, endPoint x: 1041, endPoint y: 76, distance: 16.2
click at [1033, 63] on div "single-neutral-actions-check-2 Confirmed" at bounding box center [1061, 73] width 208 height 29
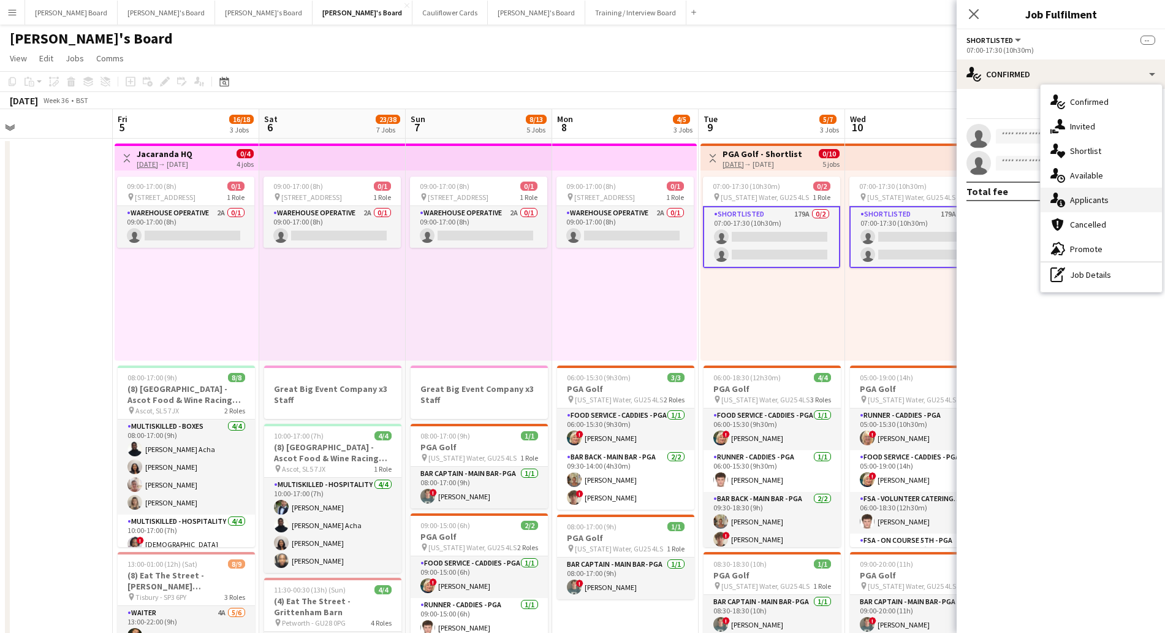
drag, startPoint x: 1104, startPoint y: 198, endPoint x: 1017, endPoint y: 252, distance: 102.4
click at [1104, 199] on span "Applicants" at bounding box center [1089, 199] width 39 height 11
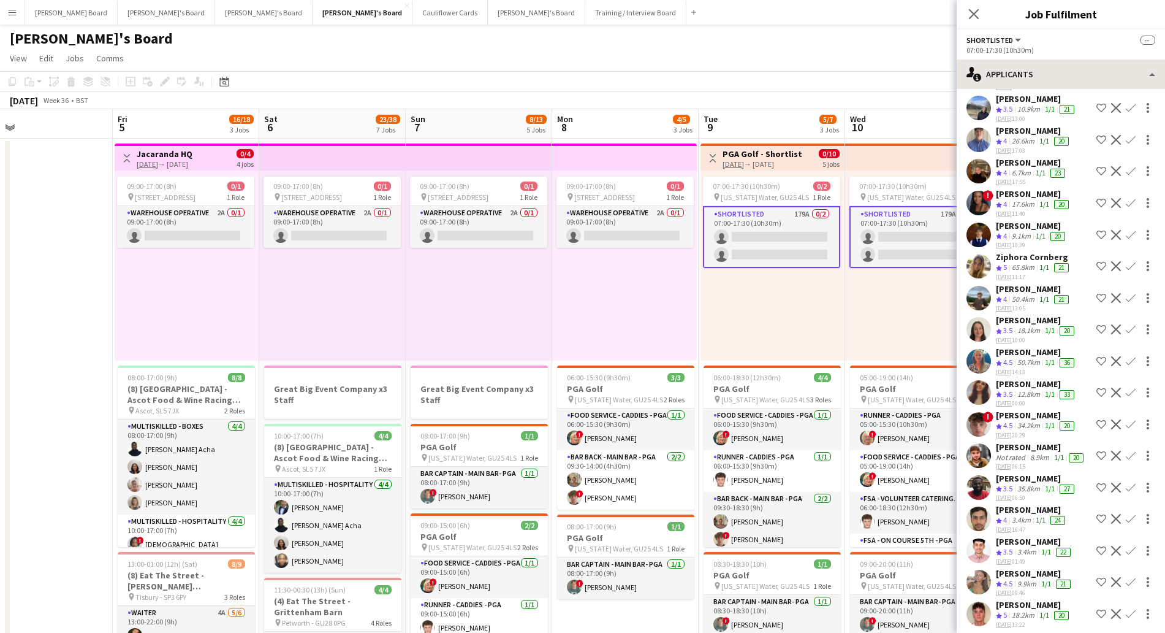
scroll to position [1992, 0]
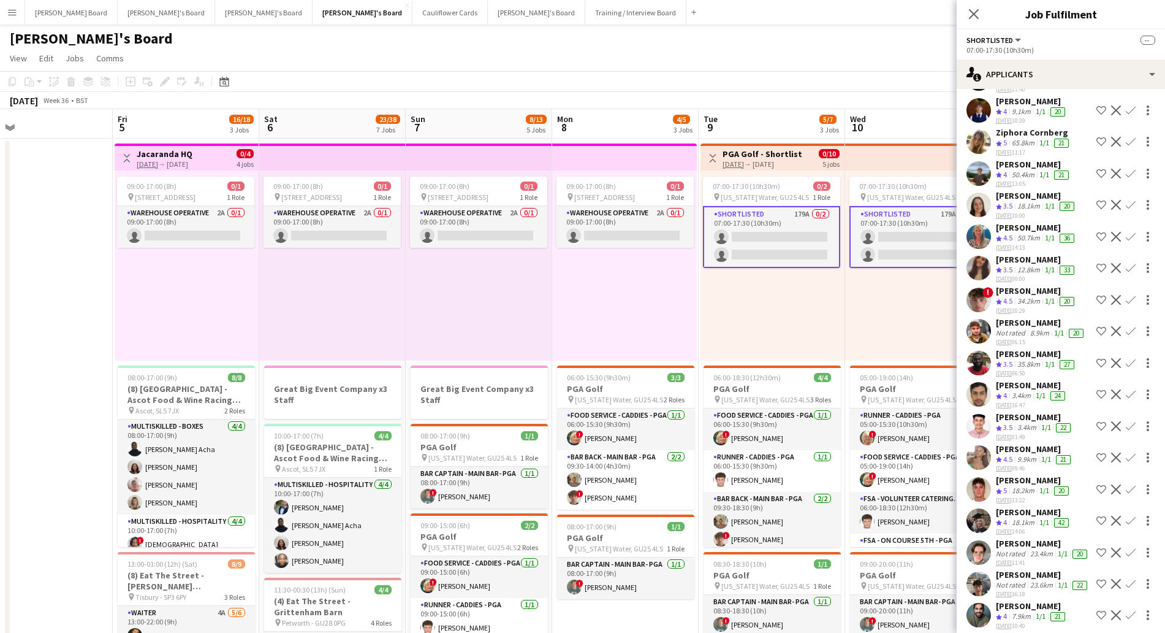
drag, startPoint x: 976, startPoint y: 14, endPoint x: 952, endPoint y: 90, distance: 79.7
click at [975, 15] on icon "Close pop-in" at bounding box center [974, 14] width 10 height 10
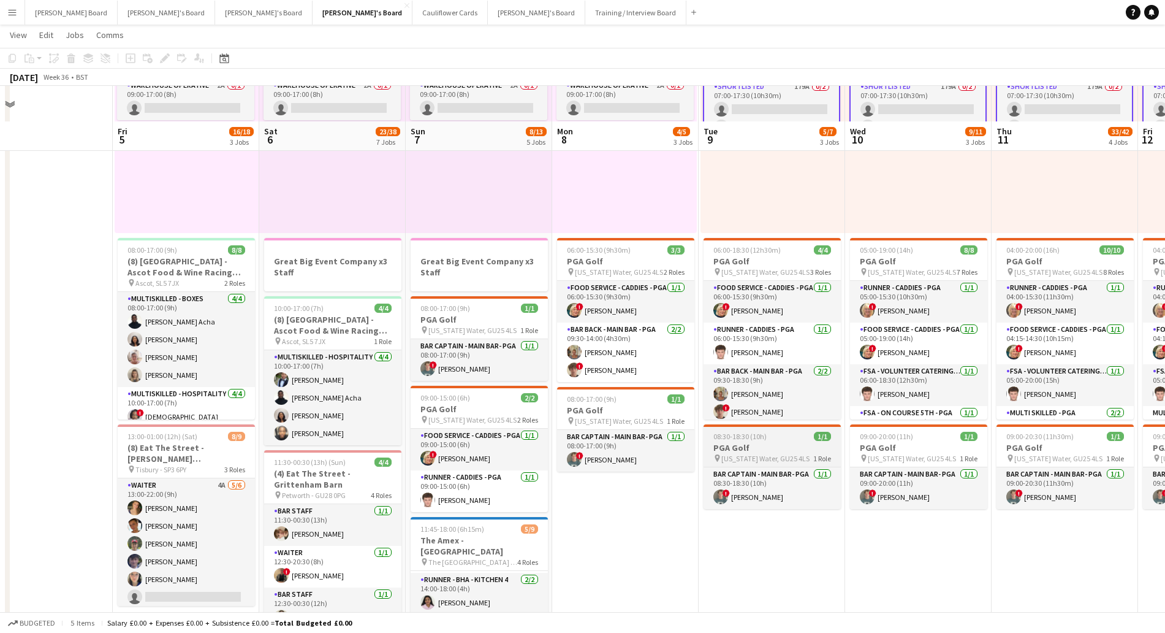
scroll to position [230, 0]
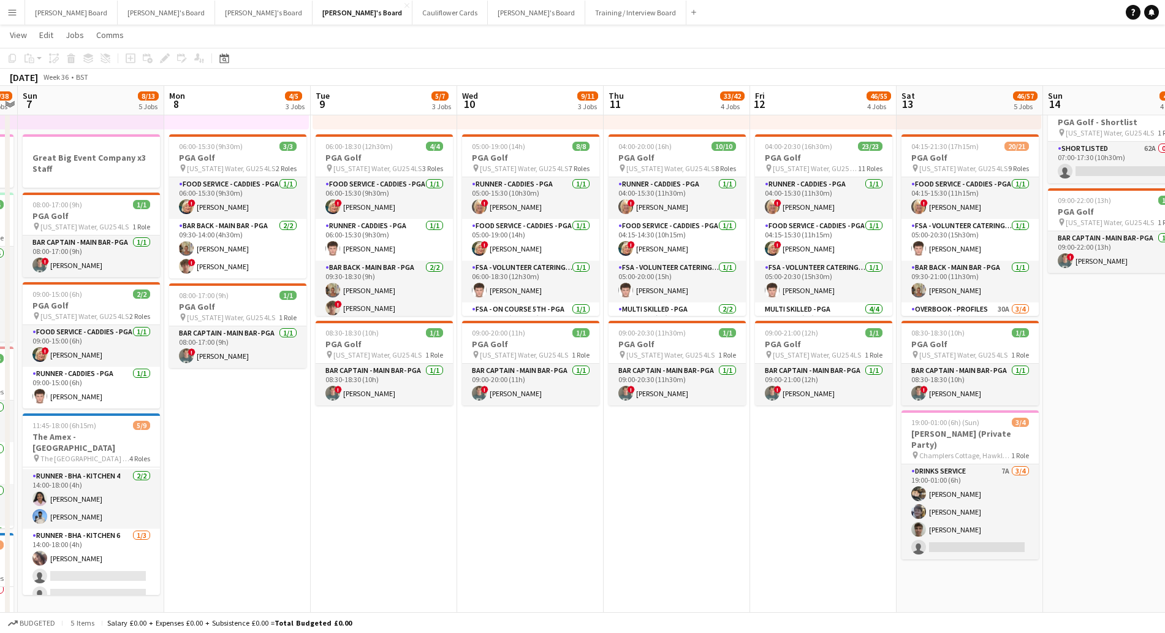
drag, startPoint x: 923, startPoint y: 549, endPoint x: 533, endPoint y: 498, distance: 393.7
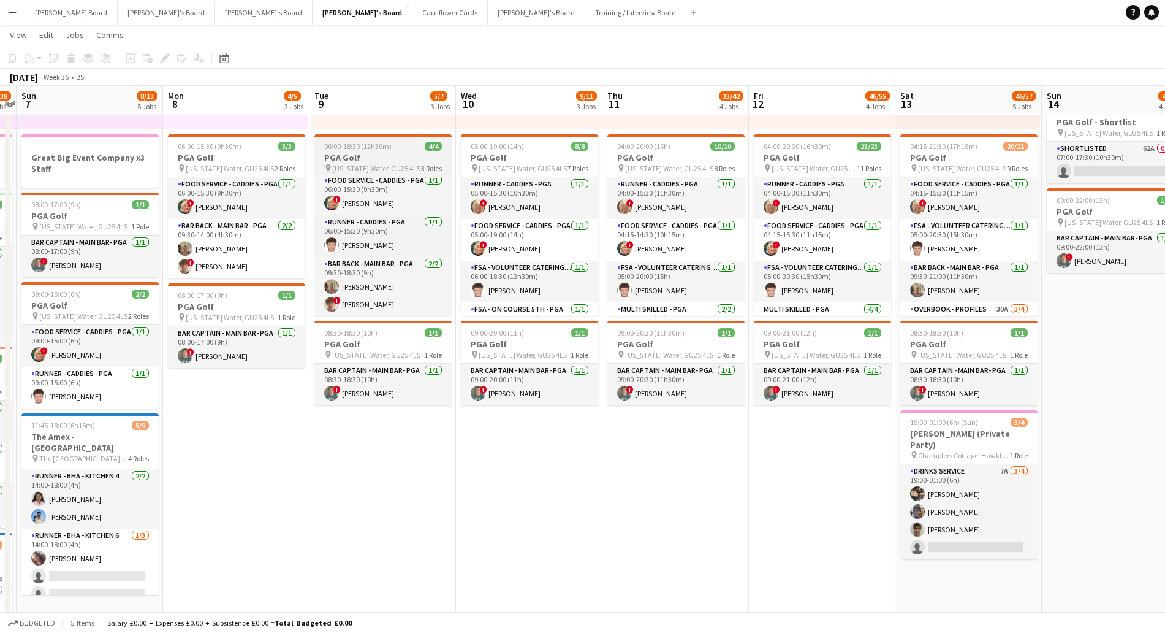
scroll to position [4, 0]
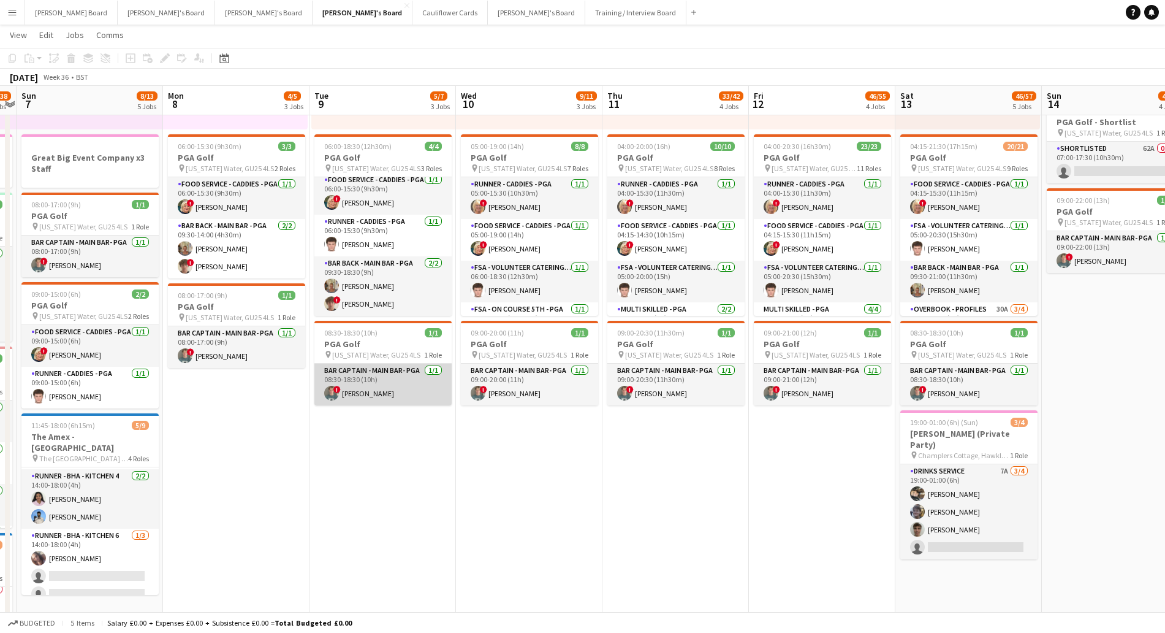
click at [365, 376] on app-card-role "Bar Captain - Main Bar- PGA 1/1 08:30-18:30 (10h) ! Edward Hall" at bounding box center [382, 384] width 137 height 42
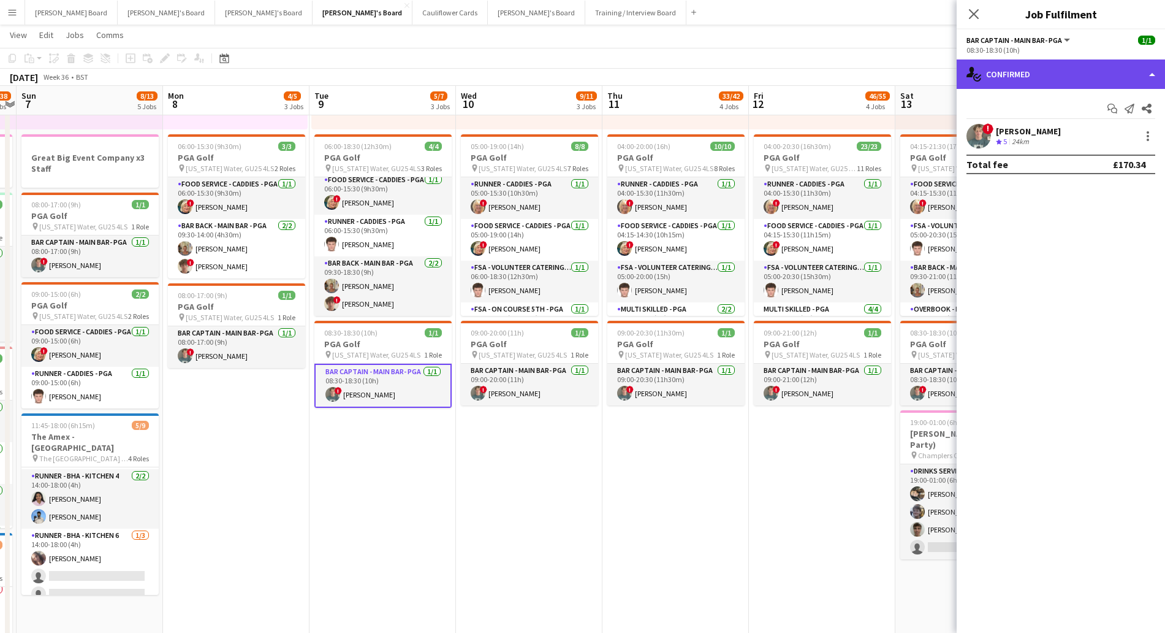
drag, startPoint x: 1088, startPoint y: 78, endPoint x: 1123, endPoint y: 210, distance: 137.1
click at [1087, 79] on div "single-neutral-actions-check-2 Confirmed" at bounding box center [1061, 73] width 208 height 29
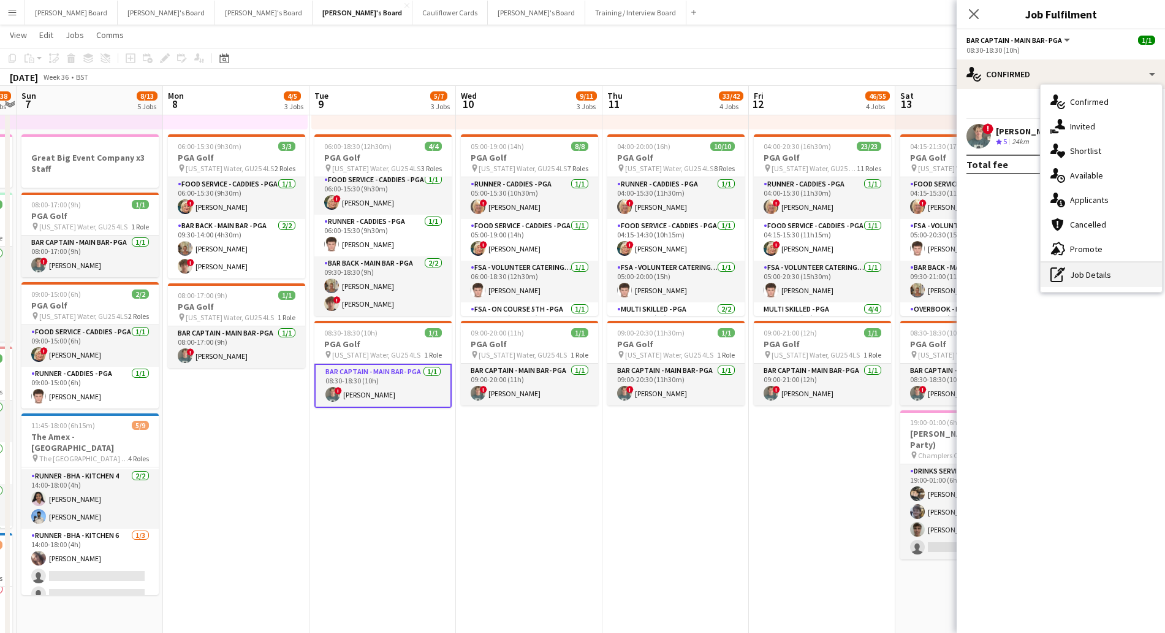
click at [1103, 278] on div "pen-write Job Details" at bounding box center [1101, 274] width 121 height 25
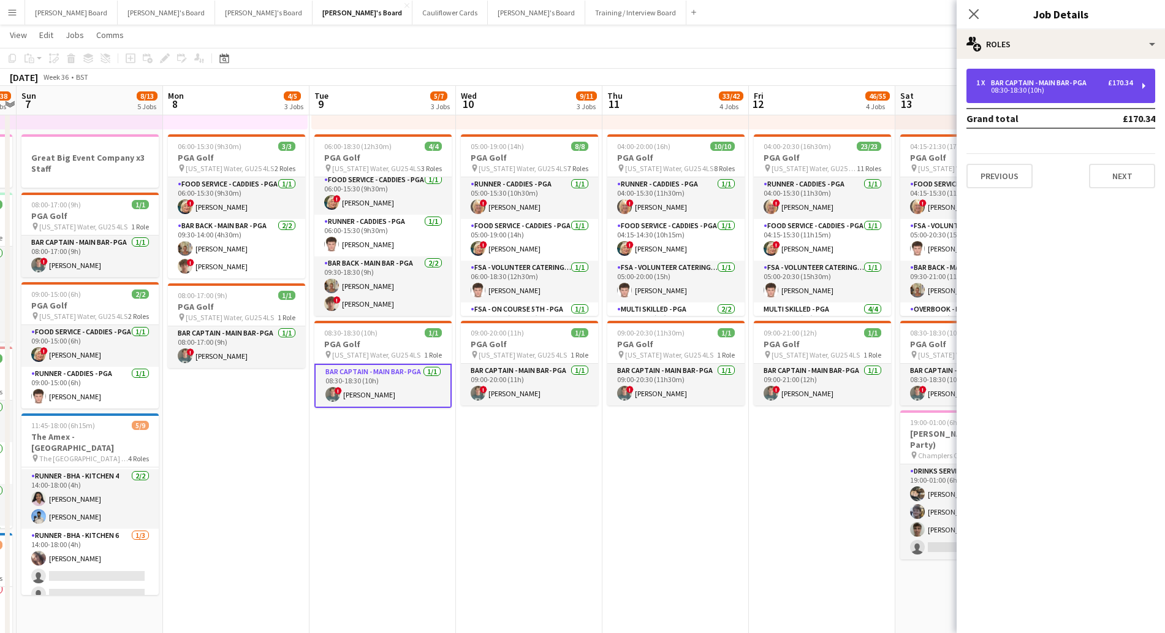
click at [1035, 97] on div "1 x Bar Captain - Main Bar- PGA £170.34 08:30-18:30 (10h)" at bounding box center [1061, 86] width 189 height 34
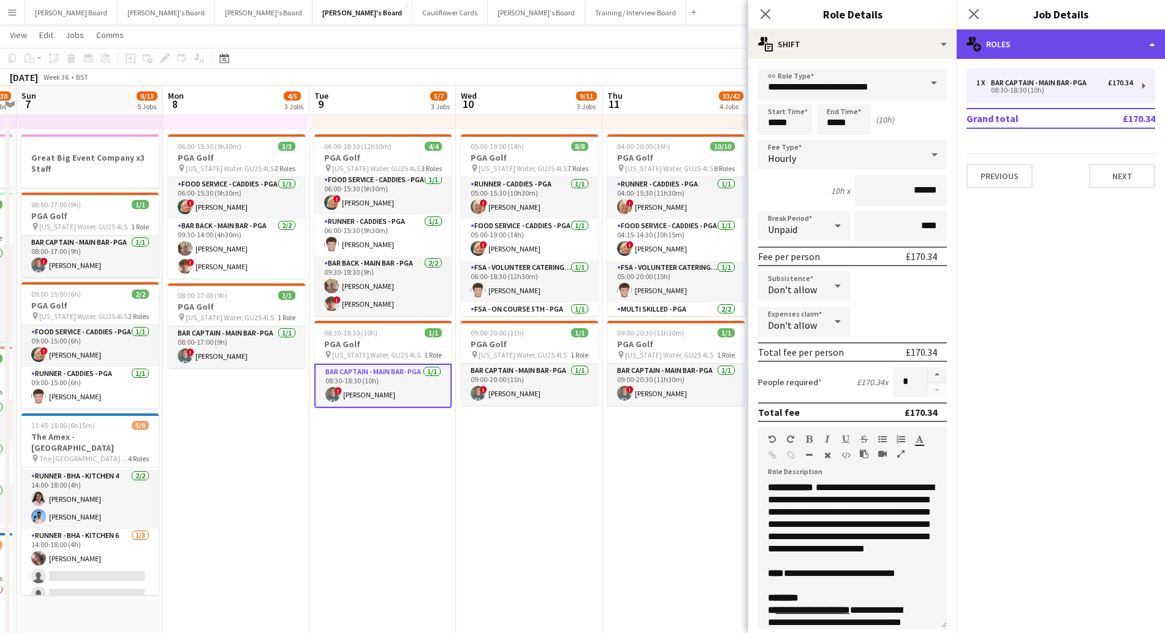
click at [1048, 43] on div "multiple-users-add Roles" at bounding box center [1061, 43] width 208 height 29
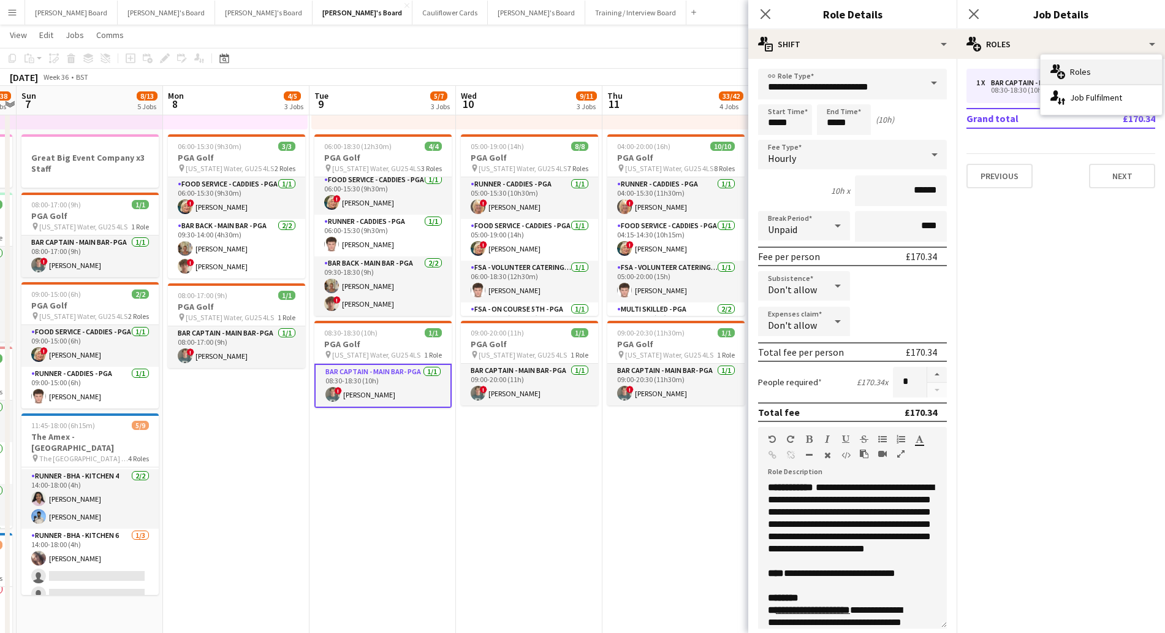
click at [1101, 71] on div "multiple-users-add Roles" at bounding box center [1101, 71] width 121 height 25
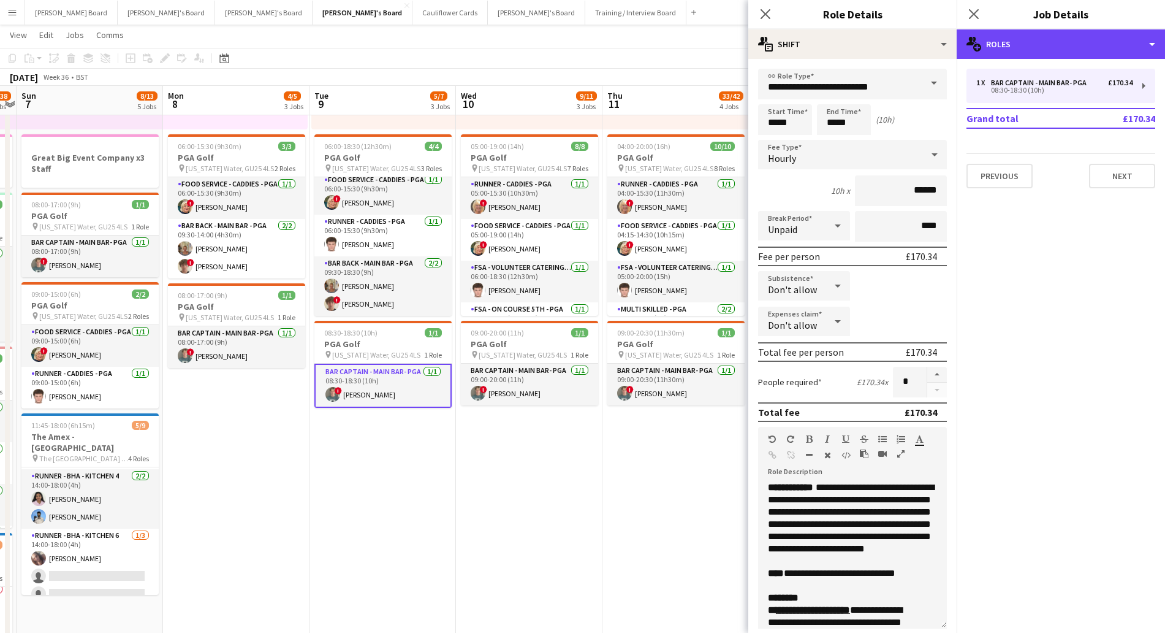
drag, startPoint x: 1060, startPoint y: 40, endPoint x: 1062, endPoint y: 75, distance: 35.0
click at [1060, 43] on div "multiple-users-add Roles" at bounding box center [1061, 43] width 208 height 29
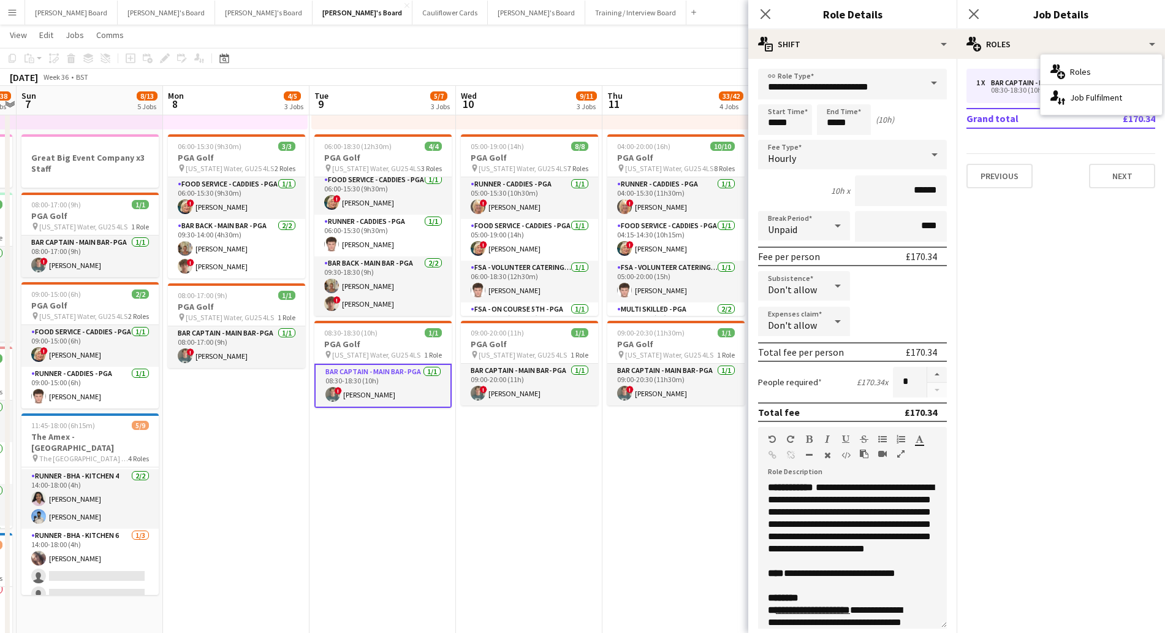
click at [1013, 218] on mat-expansion-panel "pencil3 General details 1 x Bar Captain - Main Bar- PGA £170.34 08:30-18:30 (10…" at bounding box center [1061, 346] width 208 height 574
click at [1014, 77] on div "1 x Bar Captain - Main Bar- PGA £170.34 08:30-18:30 (10h)" at bounding box center [1061, 86] width 189 height 34
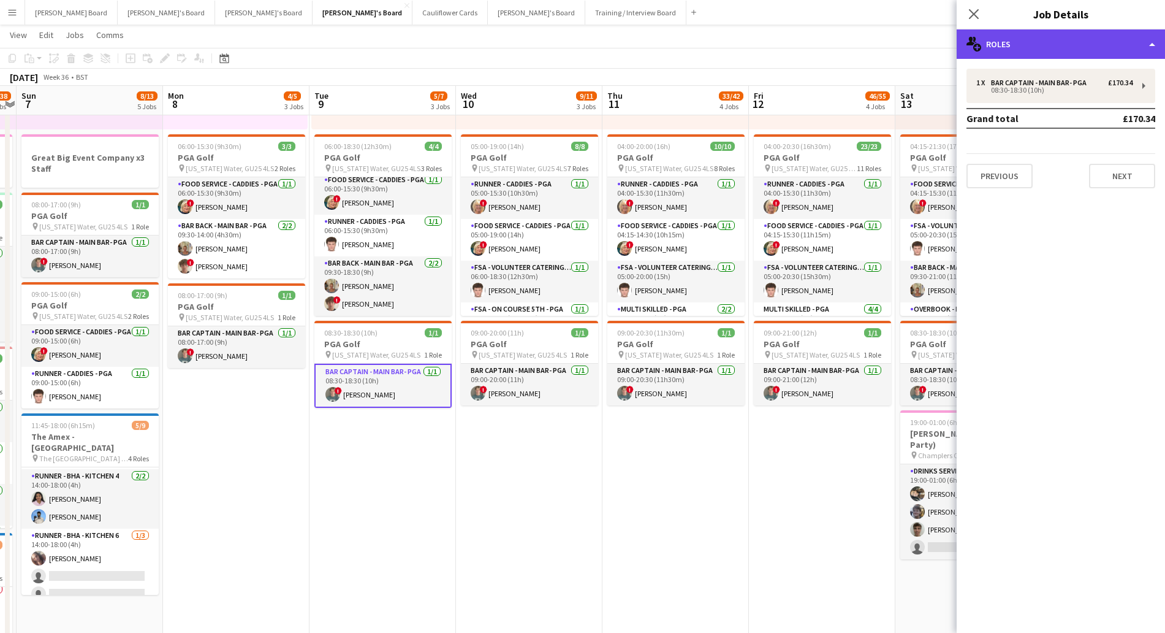
click at [1030, 44] on div "multiple-users-add Roles" at bounding box center [1061, 43] width 208 height 29
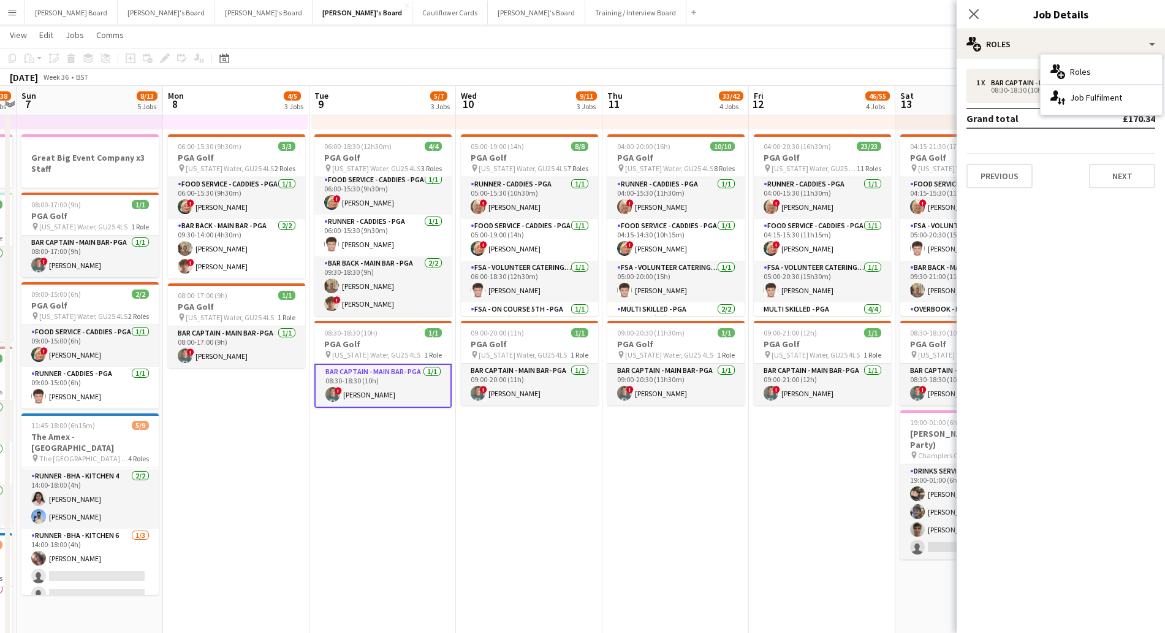
drag, startPoint x: 381, startPoint y: 550, endPoint x: 382, endPoint y: 539, distance: 11.1
click at [381, 546] on app-date-cell "Toggle View PGA Golf - Shortlist 09-09-2025 → 13-09-2025 0/10 5 jobs 07:00-17:3…" at bounding box center [383, 506] width 146 height 1198
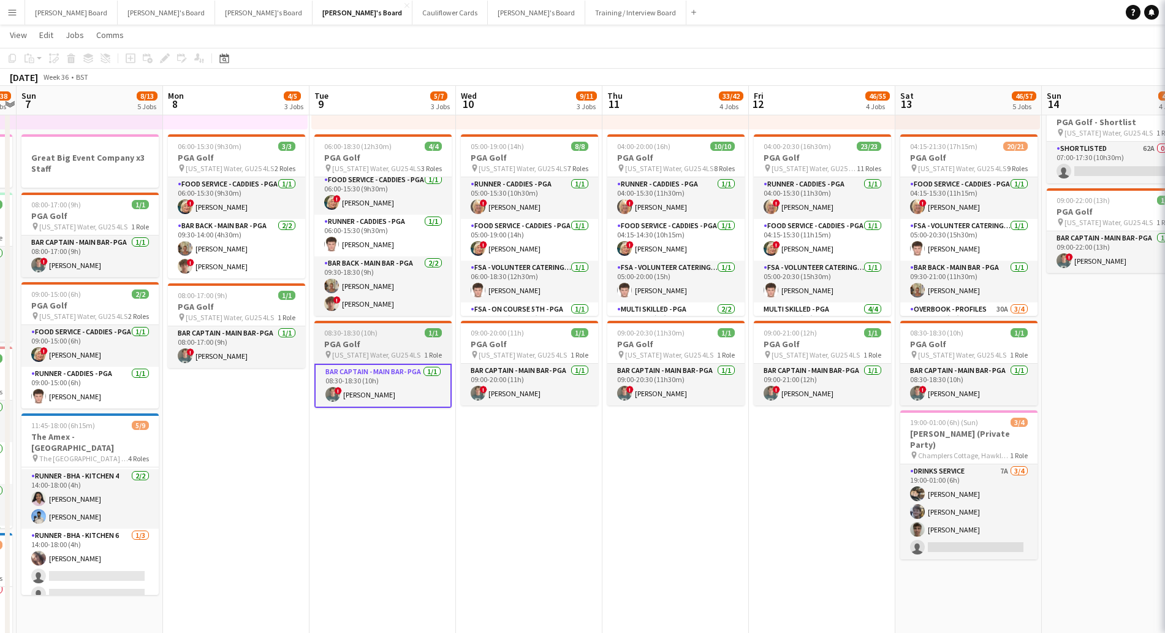
scroll to position [0, 422]
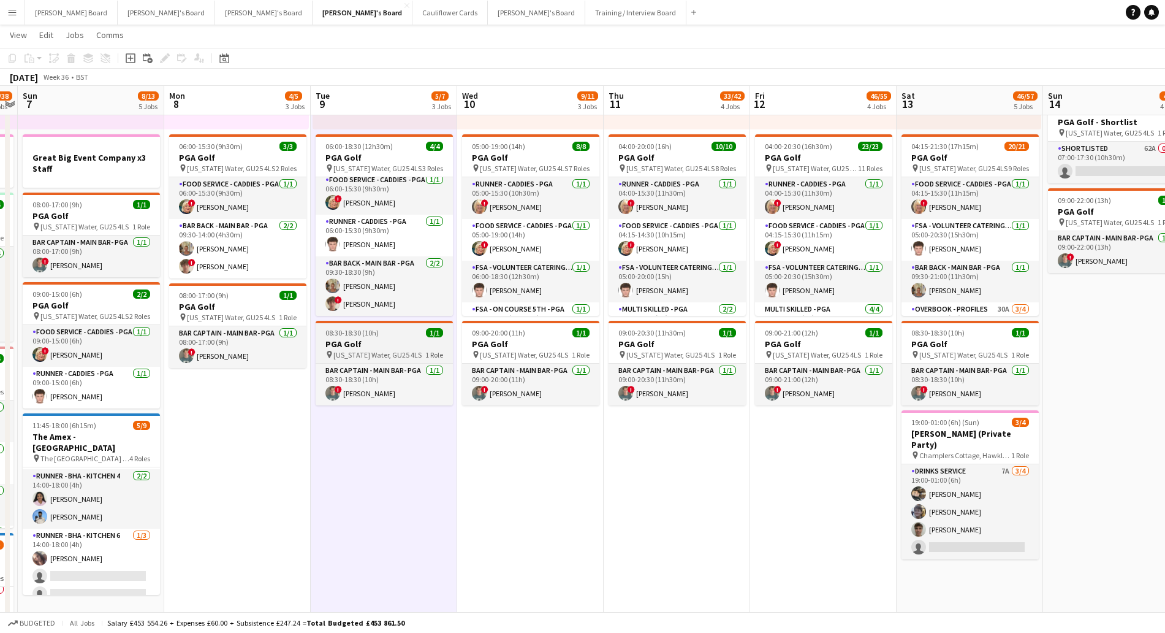
click at [371, 338] on h3 "PGA Golf" at bounding box center [384, 343] width 137 height 11
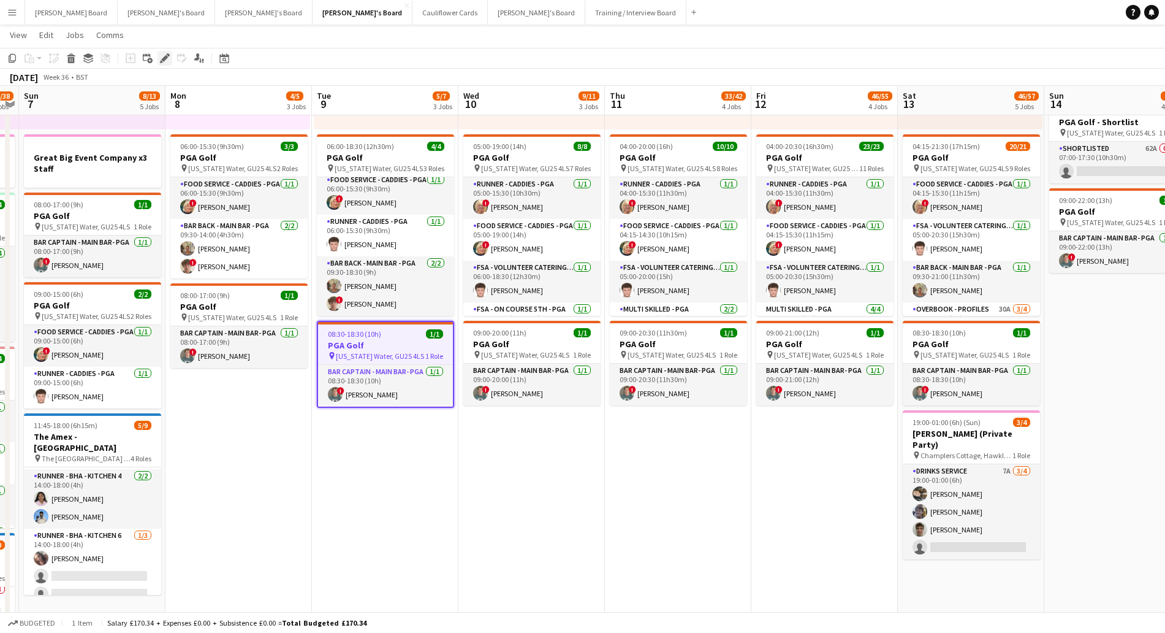
drag, startPoint x: 167, startPoint y: 55, endPoint x: 425, endPoint y: 71, distance: 257.9
click at [169, 55] on icon at bounding box center [168, 54] width 3 height 3
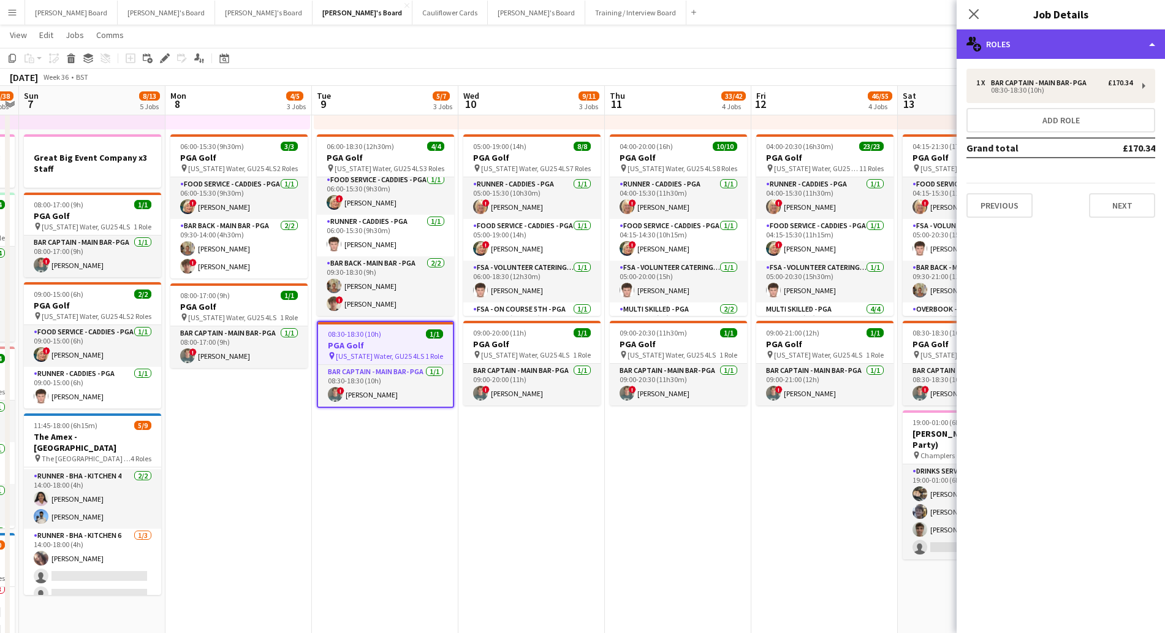
click at [1043, 40] on div "multiple-users-add Roles" at bounding box center [1061, 43] width 208 height 29
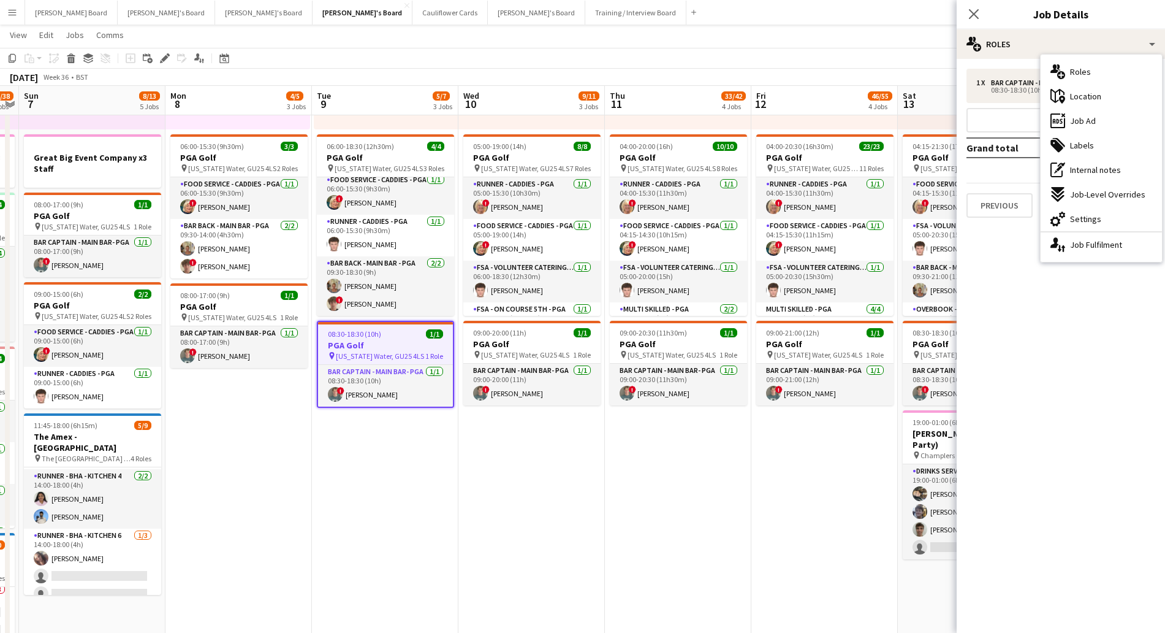
click at [1093, 143] on div "tags-double Labels" at bounding box center [1101, 145] width 121 height 25
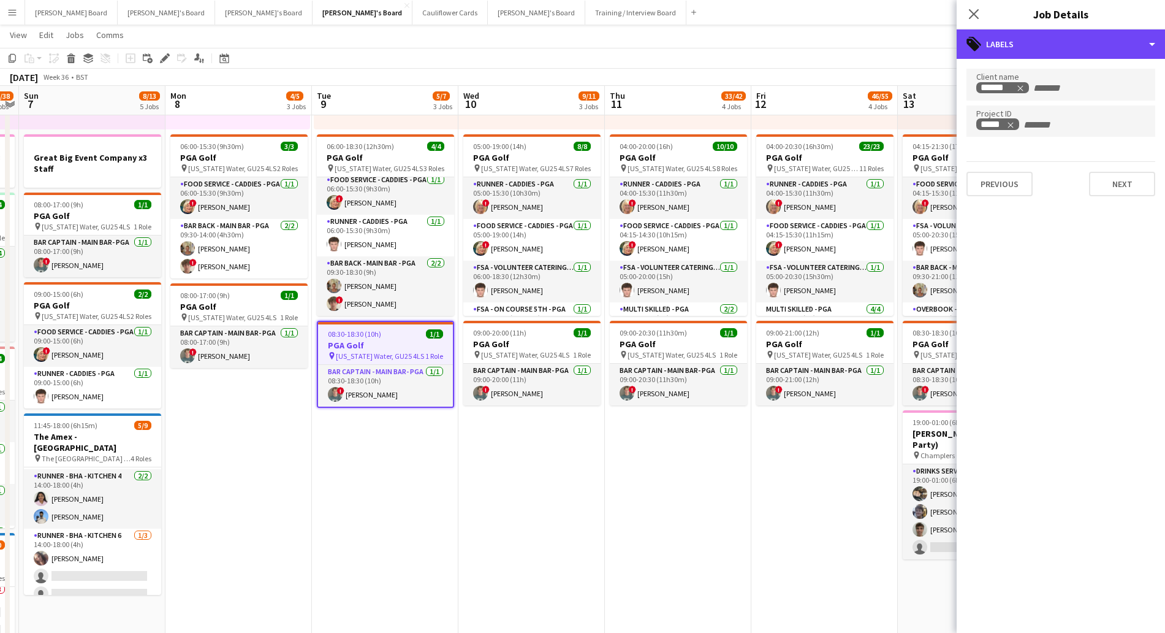
drag, startPoint x: 1049, startPoint y: 41, endPoint x: 1069, endPoint y: 76, distance: 40.4
click at [1050, 44] on div "tags-double Labels" at bounding box center [1061, 43] width 208 height 29
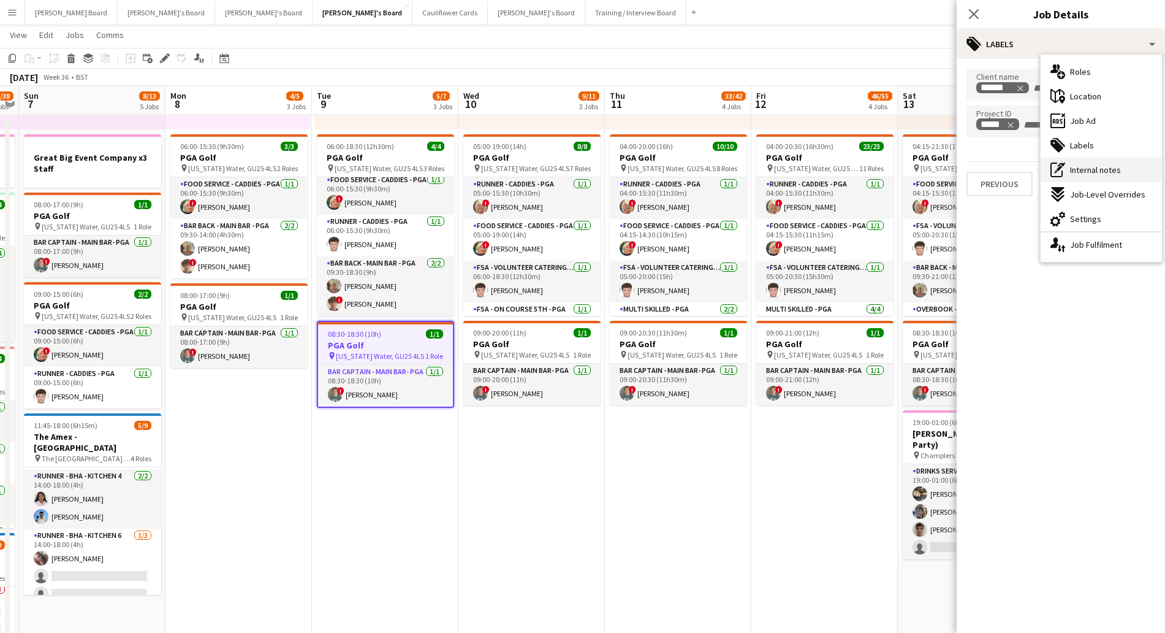
click at [1116, 167] on span "Internal notes" at bounding box center [1095, 169] width 51 height 11
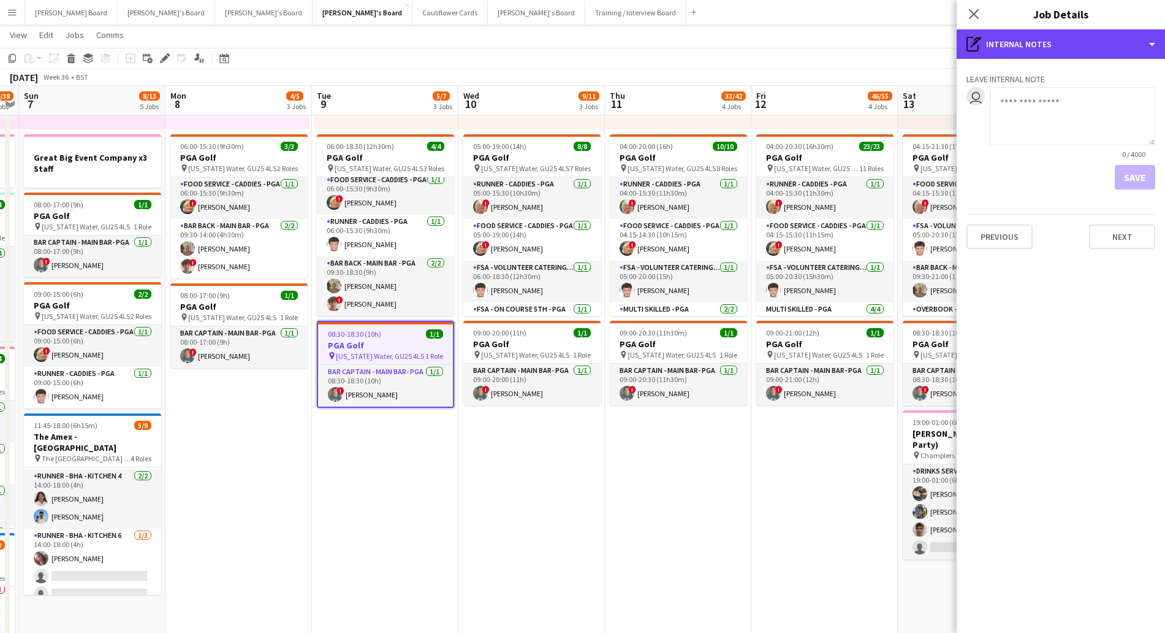
drag, startPoint x: 1017, startPoint y: 42, endPoint x: 1087, endPoint y: 61, distance: 72.4
click at [1019, 42] on div "pen-write Internal notes" at bounding box center [1061, 43] width 208 height 29
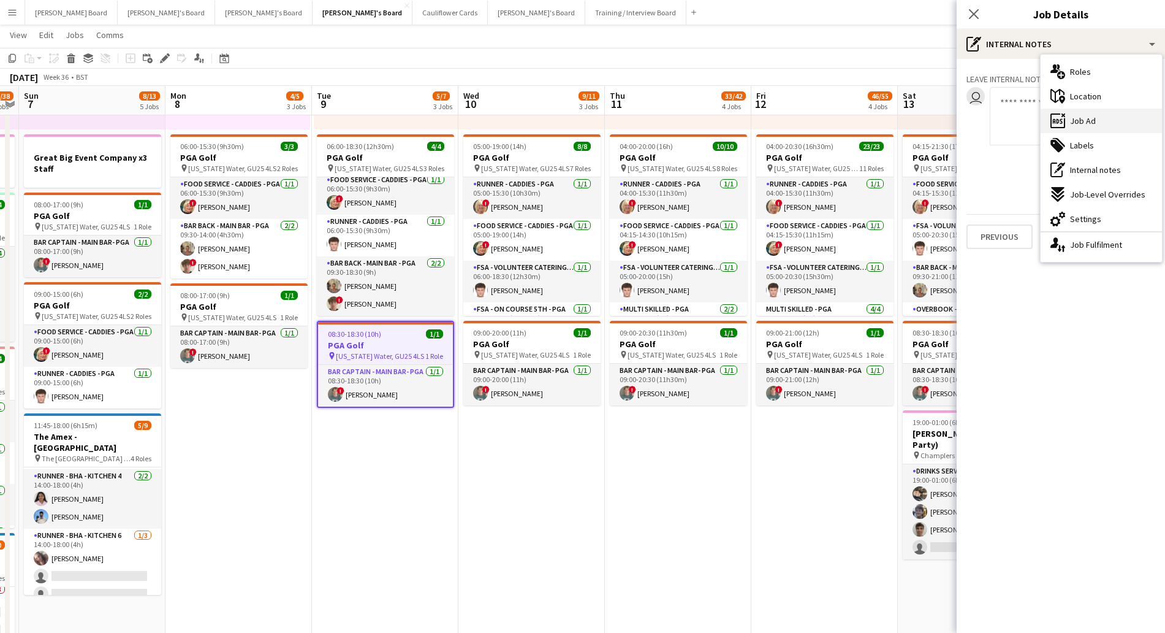
click at [1097, 125] on div "ads-window Job Ad" at bounding box center [1101, 120] width 121 height 25
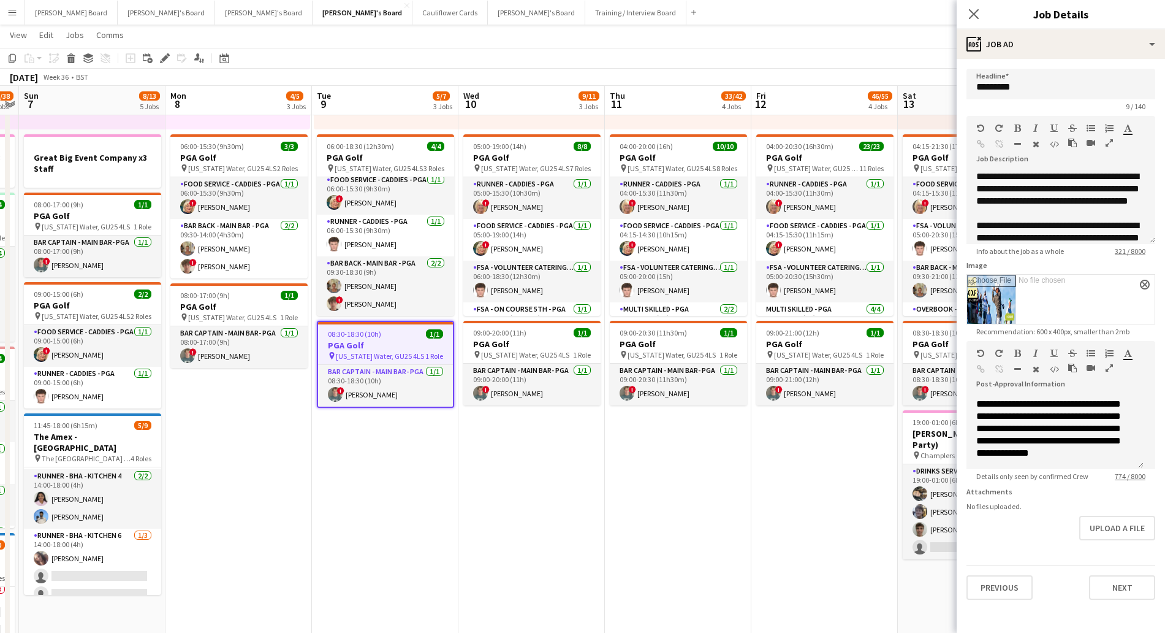
scroll to position [339, 0]
drag, startPoint x: 969, startPoint y: 18, endPoint x: 696, endPoint y: 165, distance: 310.1
click at [968, 19] on icon "Close pop-in" at bounding box center [974, 14] width 12 height 12
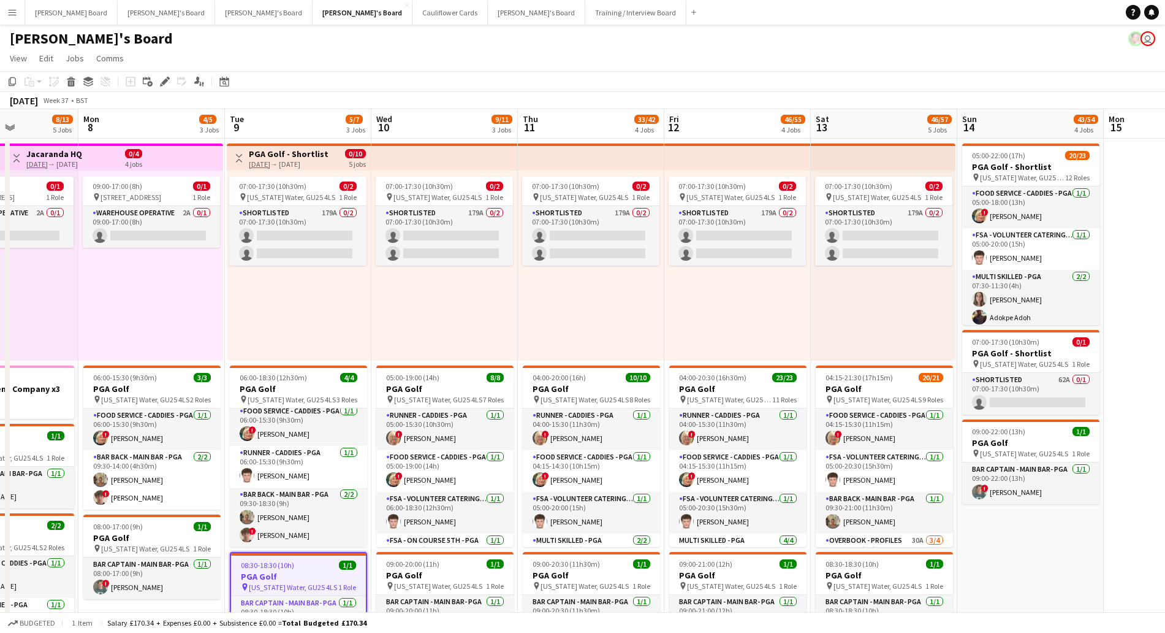
scroll to position [0, 507]
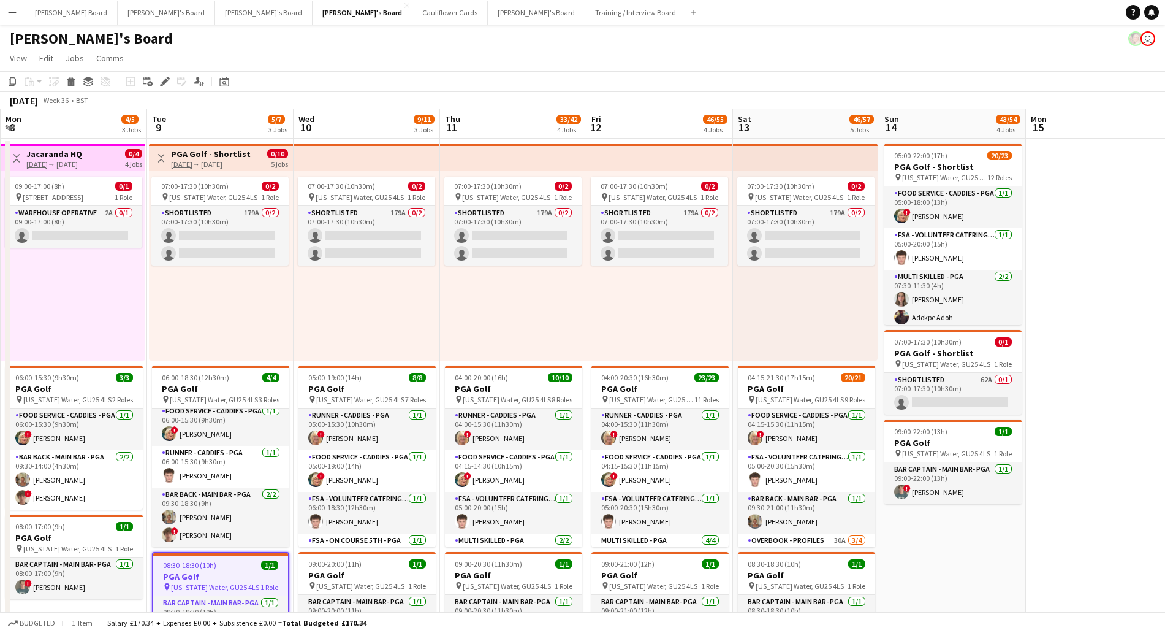
drag, startPoint x: 1102, startPoint y: 564, endPoint x: 926, endPoint y: 575, distance: 176.2
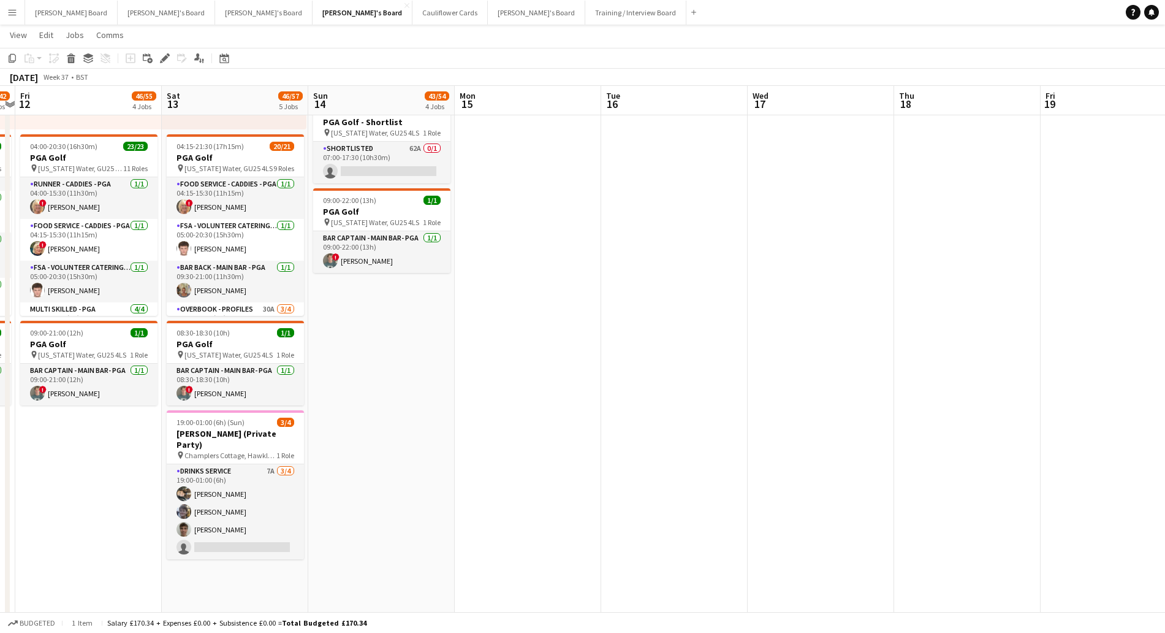
scroll to position [0, 473]
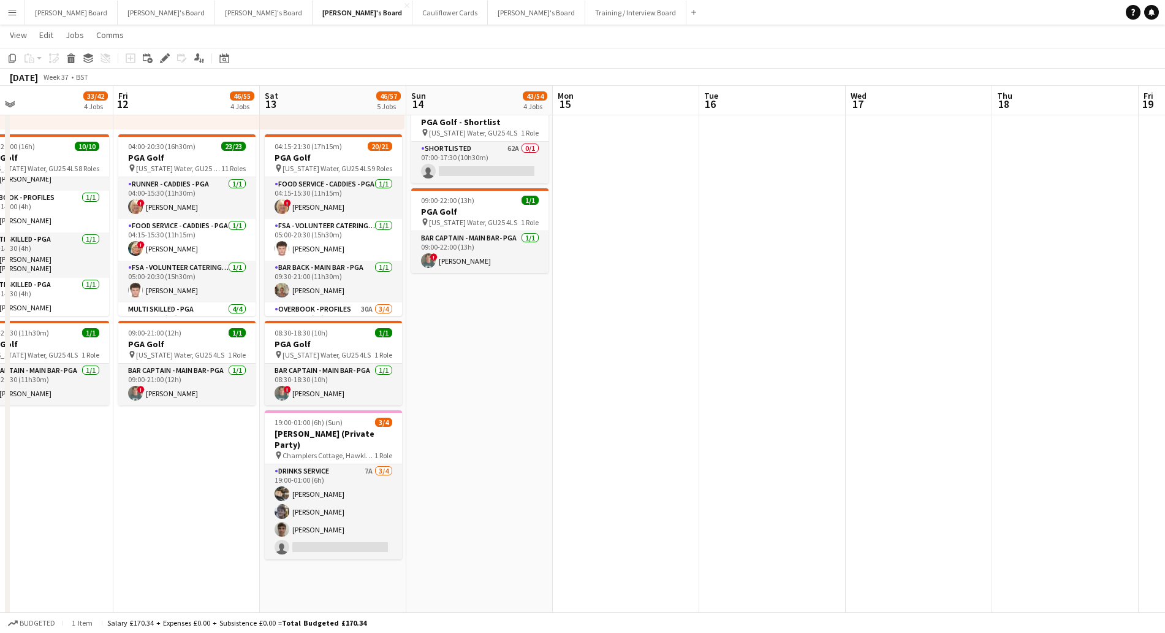
drag, startPoint x: 1077, startPoint y: 381, endPoint x: 609, endPoint y: 465, distance: 475.1
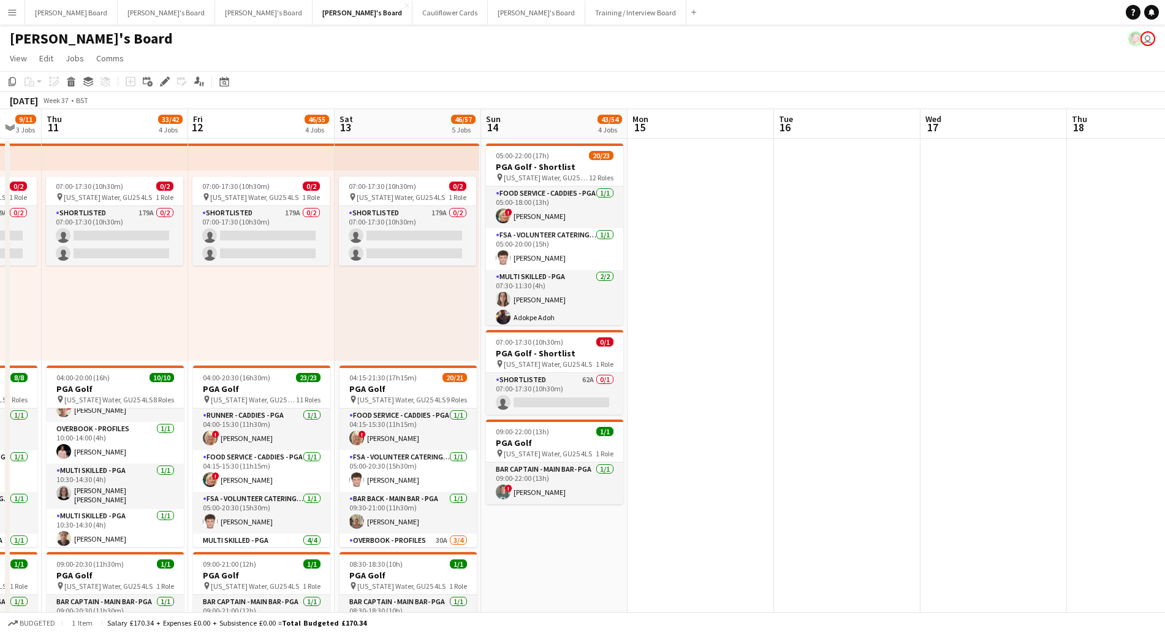
scroll to position [0, 306]
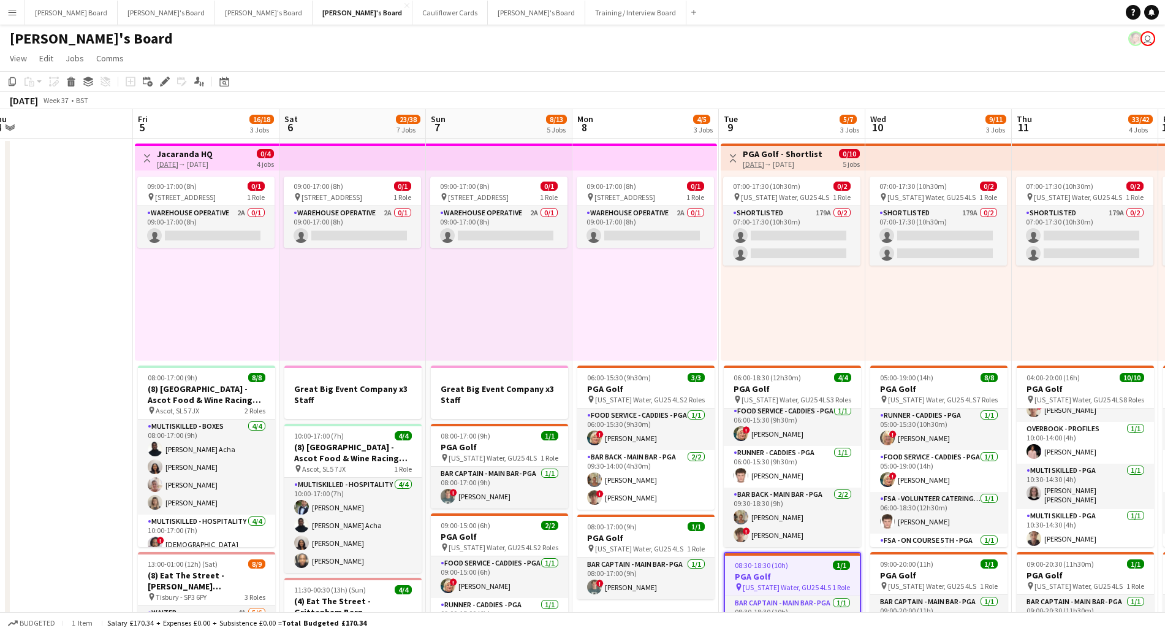
drag, startPoint x: 96, startPoint y: 456, endPoint x: 1040, endPoint y: 571, distance: 951.4
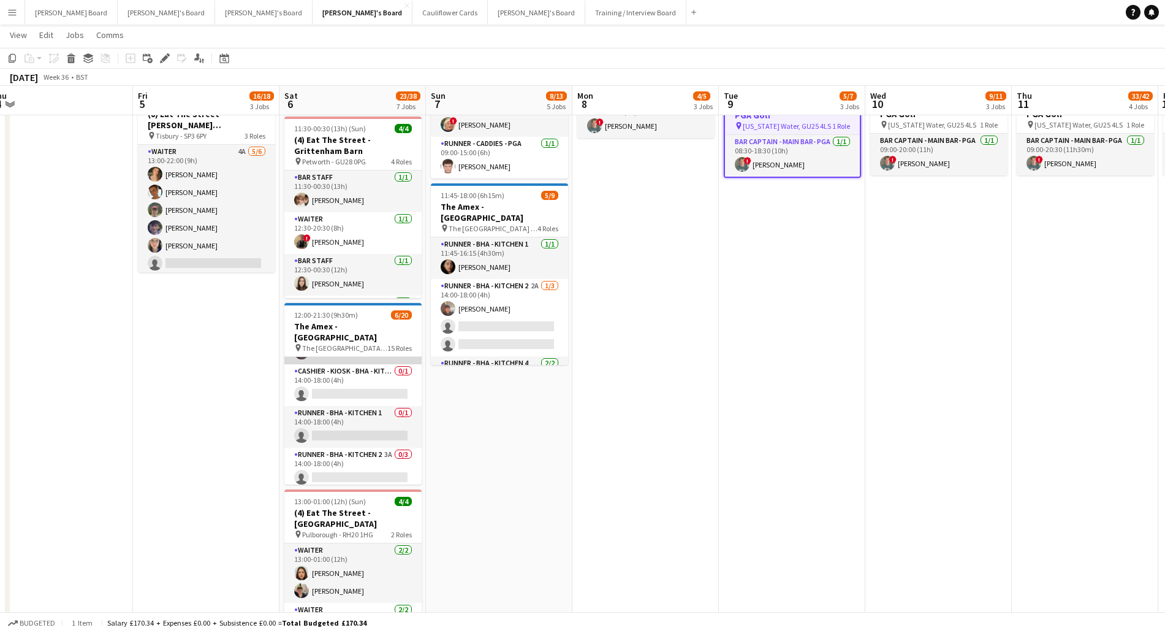
scroll to position [230, 0]
drag, startPoint x: 352, startPoint y: 355, endPoint x: 736, endPoint y: 351, distance: 384.3
click at [352, 355] on app-card-role "Runner - BHA - Kitchen 2 3A 0/3 14:00-18:00 (4h) single-neutral-actions single-…" at bounding box center [352, 391] width 137 height 77
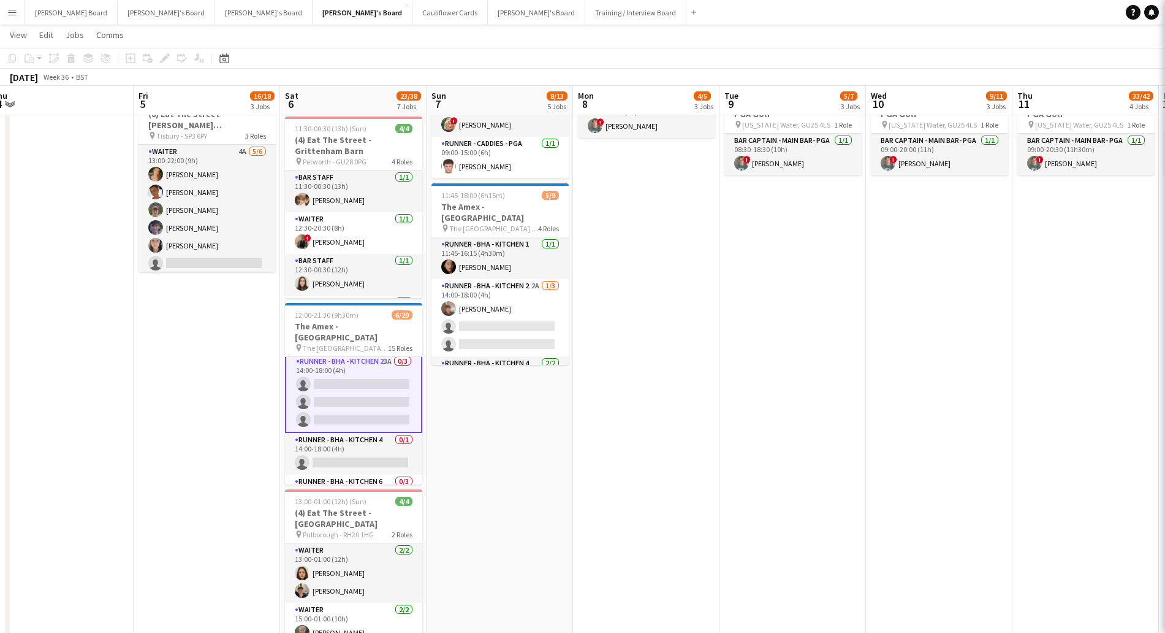
scroll to position [231, 0]
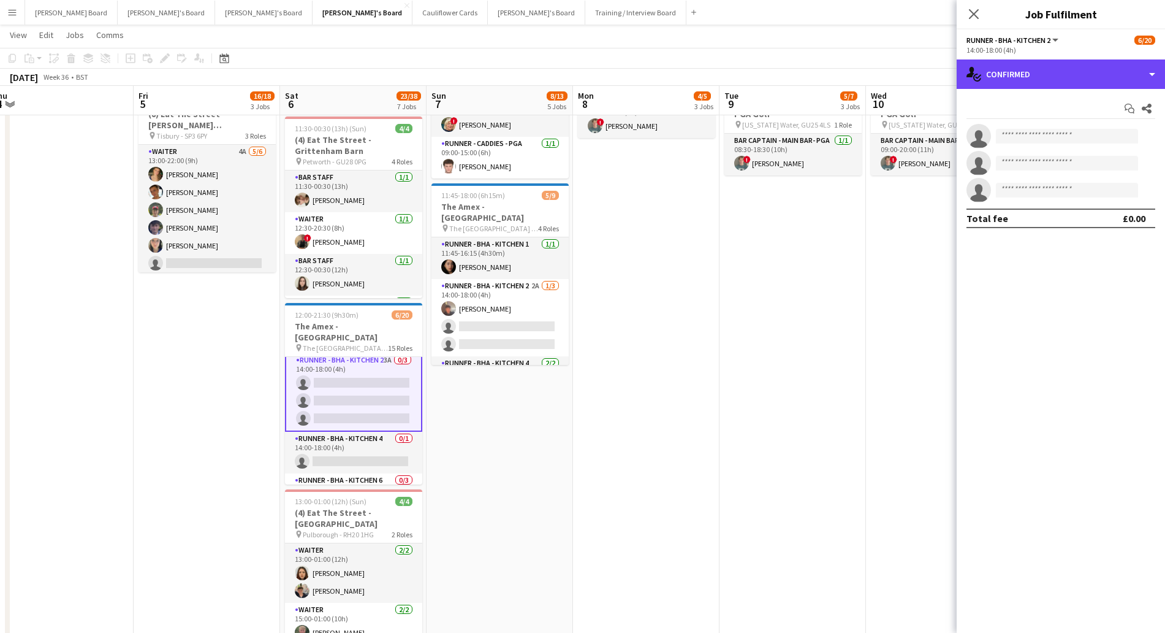
drag, startPoint x: 1048, startPoint y: 75, endPoint x: 1125, endPoint y: 121, distance: 89.6
click at [1048, 77] on div "single-neutral-actions-check-2 Confirmed" at bounding box center [1061, 73] width 208 height 29
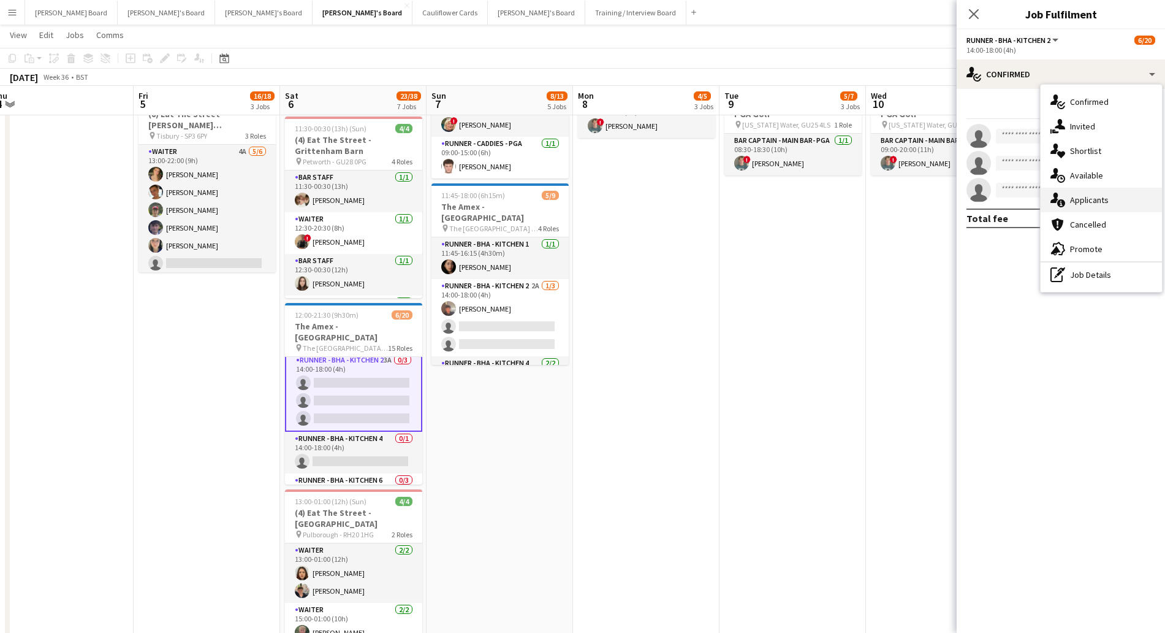
click at [1096, 206] on div "single-neutral-actions-information Applicants" at bounding box center [1101, 200] width 121 height 25
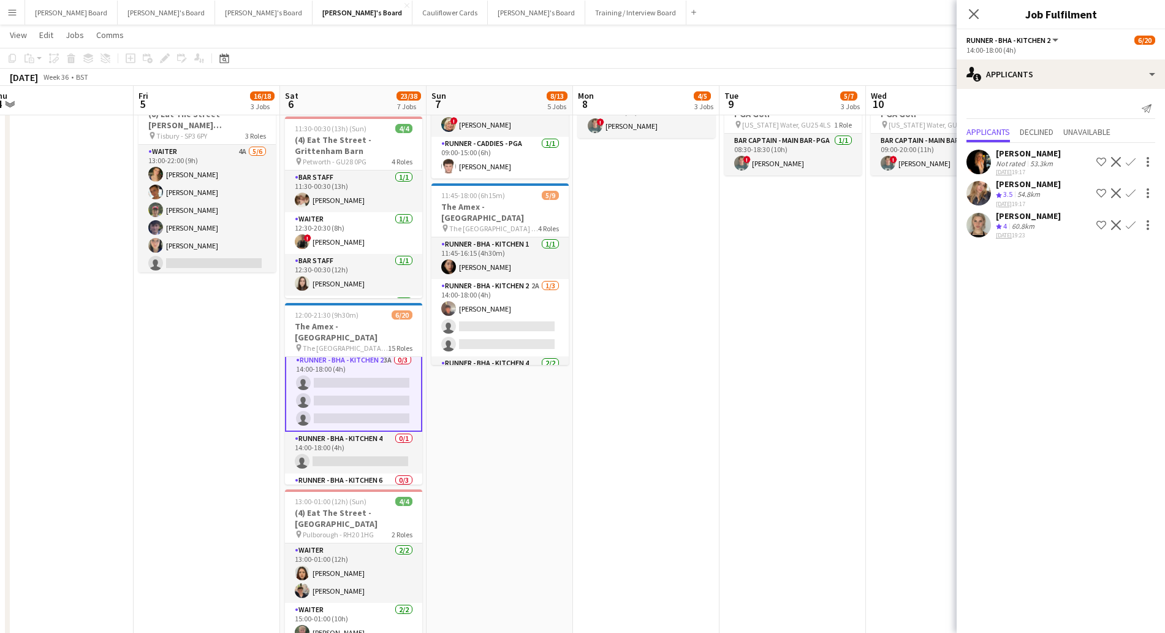
click at [1130, 161] on app-icon "Confirm" at bounding box center [1131, 162] width 10 height 10
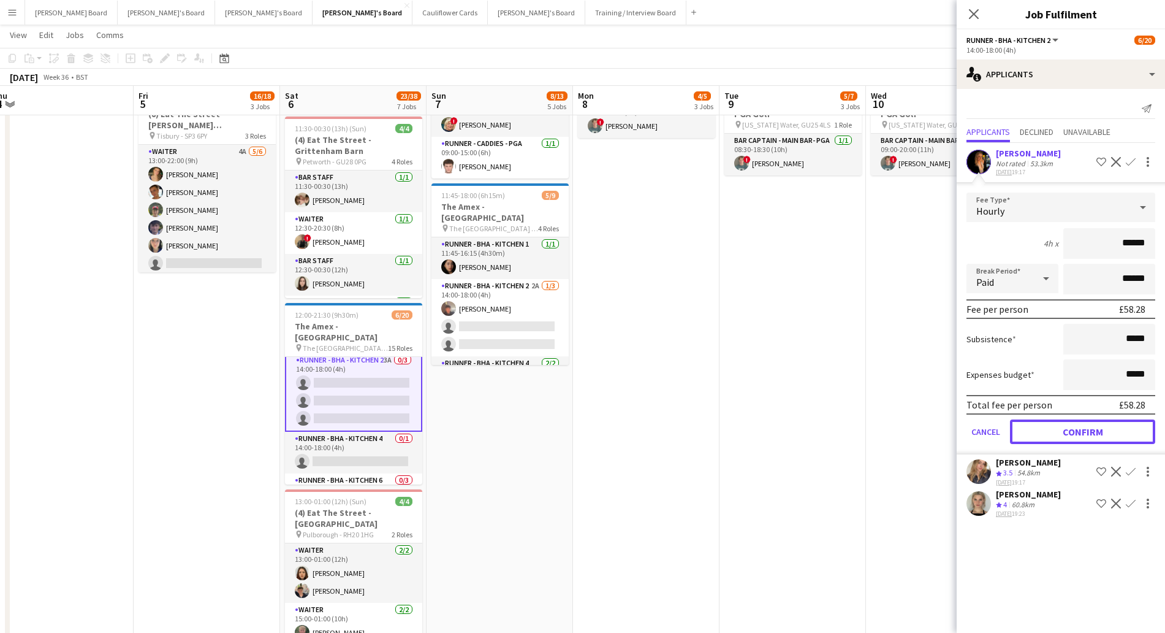
drag, startPoint x: 1068, startPoint y: 438, endPoint x: 1076, endPoint y: 419, distance: 20.8
click at [1068, 436] on button "Confirm" at bounding box center [1082, 431] width 145 height 25
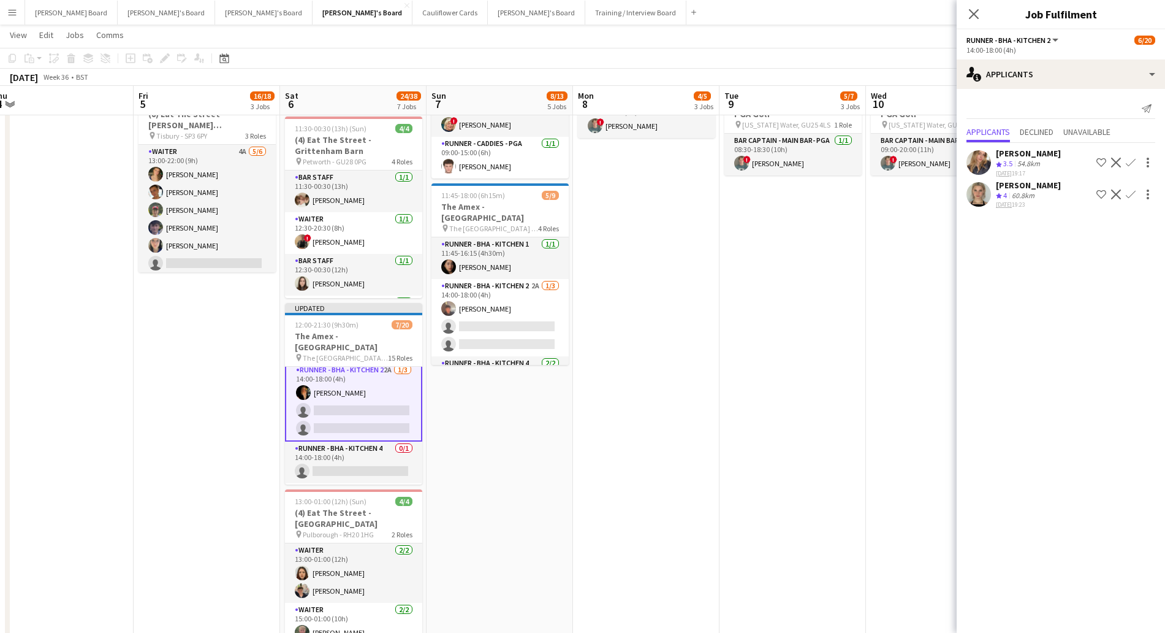
click at [1130, 162] on app-icon "Confirm" at bounding box center [1131, 163] width 10 height 10
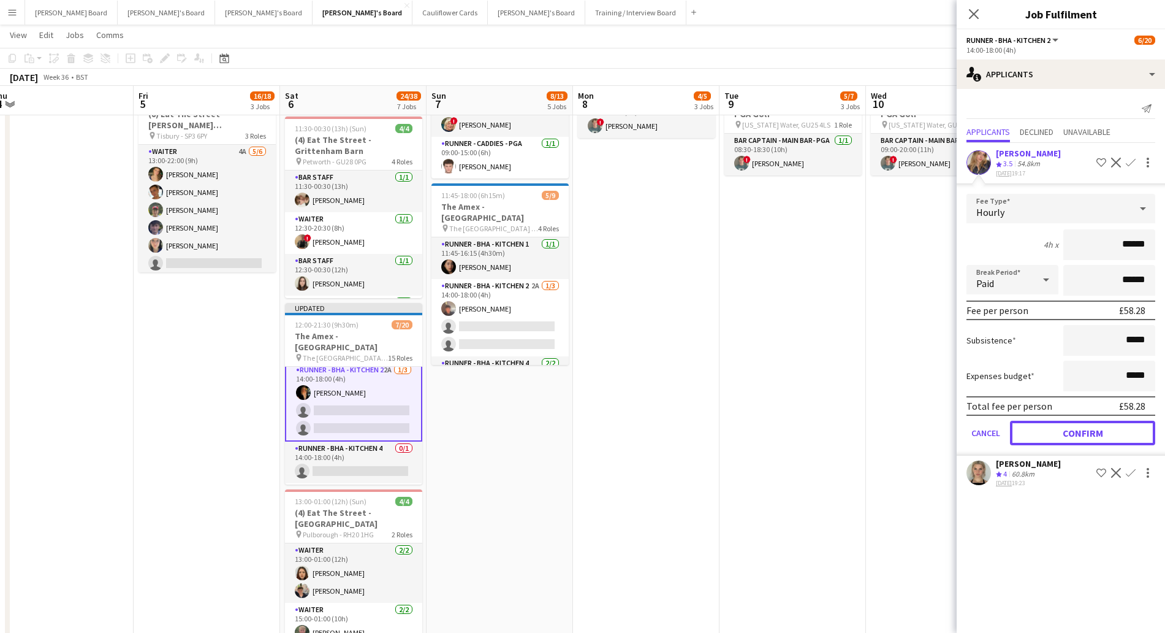
drag, startPoint x: 1074, startPoint y: 438, endPoint x: 1080, endPoint y: 411, distance: 27.5
click at [1074, 435] on button "Confirm" at bounding box center [1082, 432] width 145 height 25
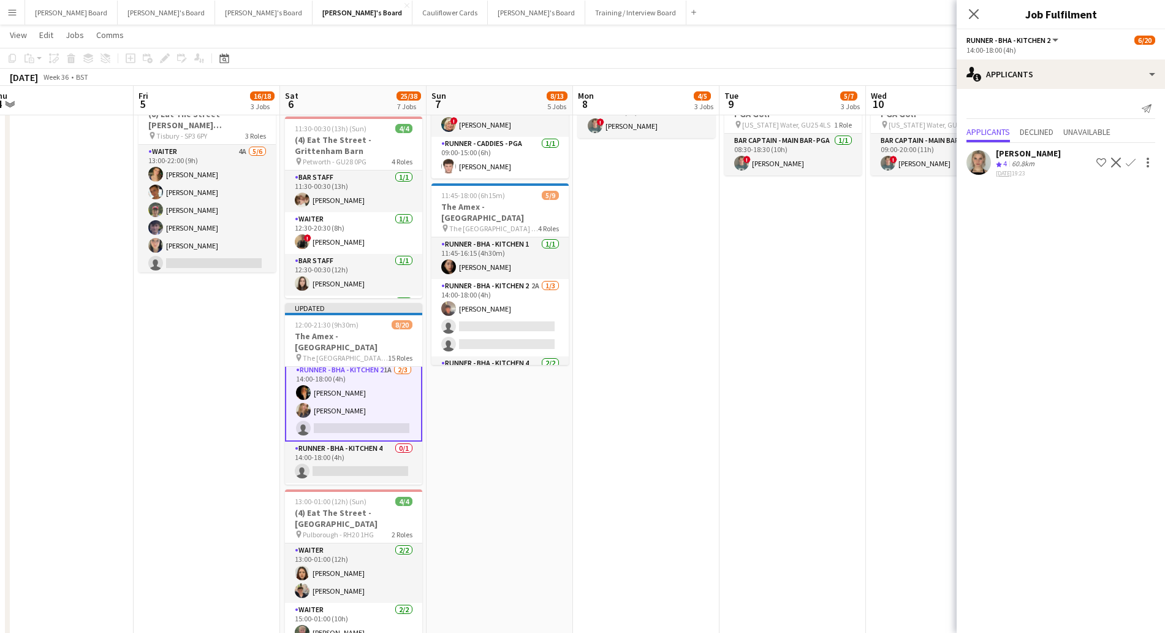
click at [1128, 161] on app-icon "Confirm" at bounding box center [1131, 163] width 10 height 10
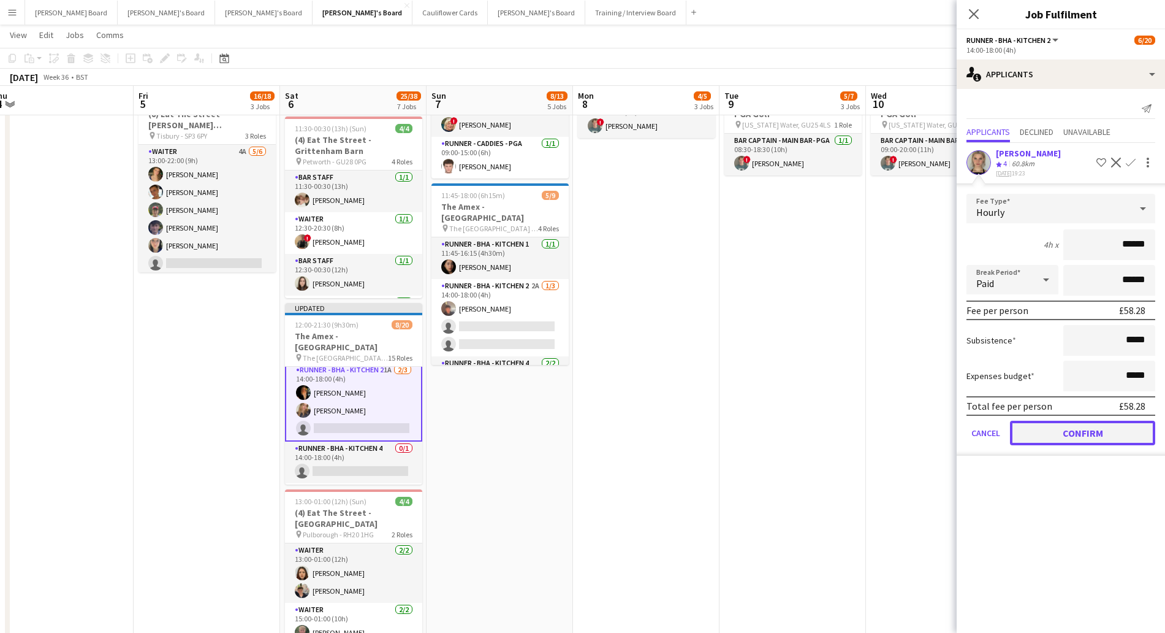
drag, startPoint x: 1077, startPoint y: 430, endPoint x: 810, endPoint y: 395, distance: 270.2
click at [1077, 430] on button "Confirm" at bounding box center [1082, 432] width 145 height 25
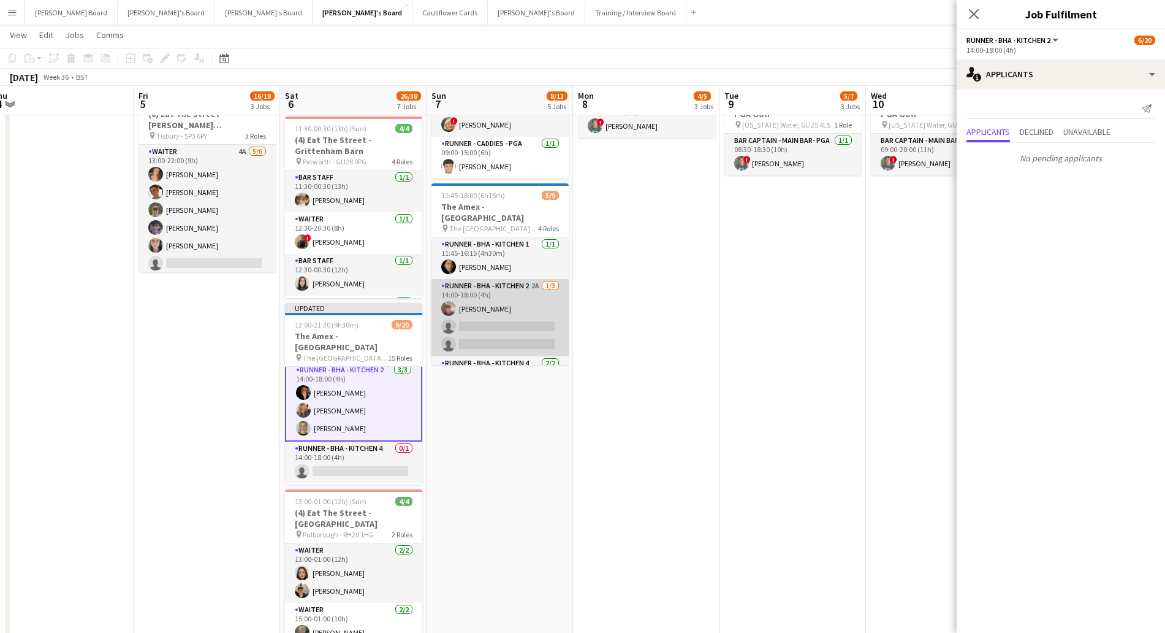
click at [492, 303] on app-card-role "Runner - BHA - Kitchen 2 2A [DATE] 14:00-18:00 (4h) [PERSON_NAME] single-neutra…" at bounding box center [499, 317] width 137 height 77
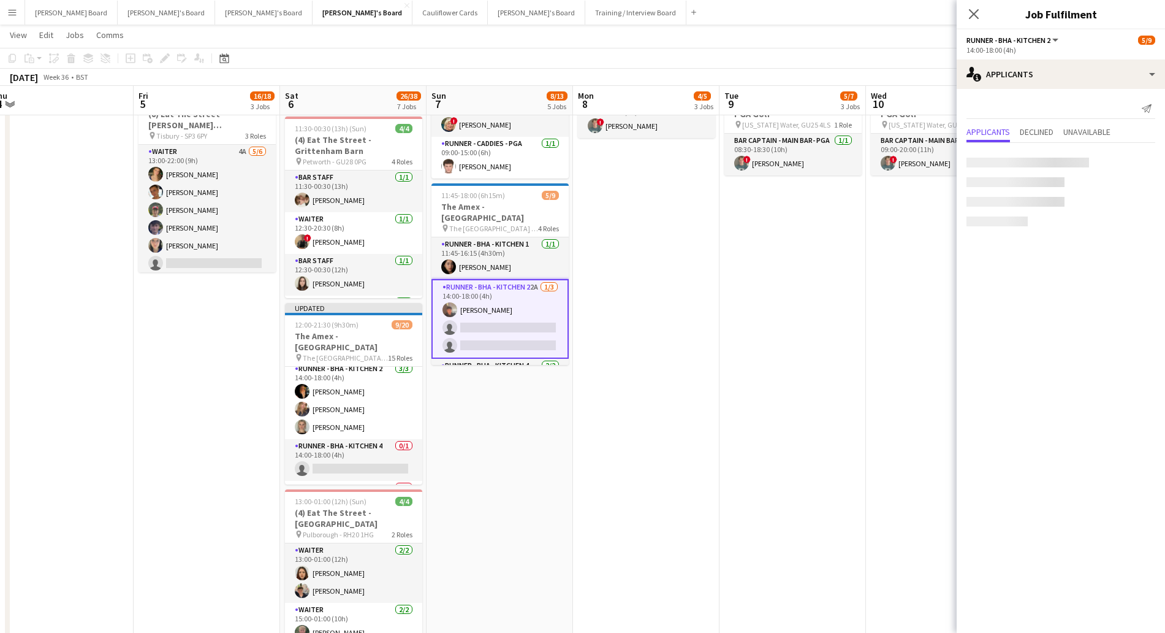
scroll to position [230, 0]
drag, startPoint x: 1130, startPoint y: 160, endPoint x: 1126, endPoint y: 171, distance: 11.8
click at [1130, 161] on app-icon "Confirm" at bounding box center [1131, 162] width 10 height 10
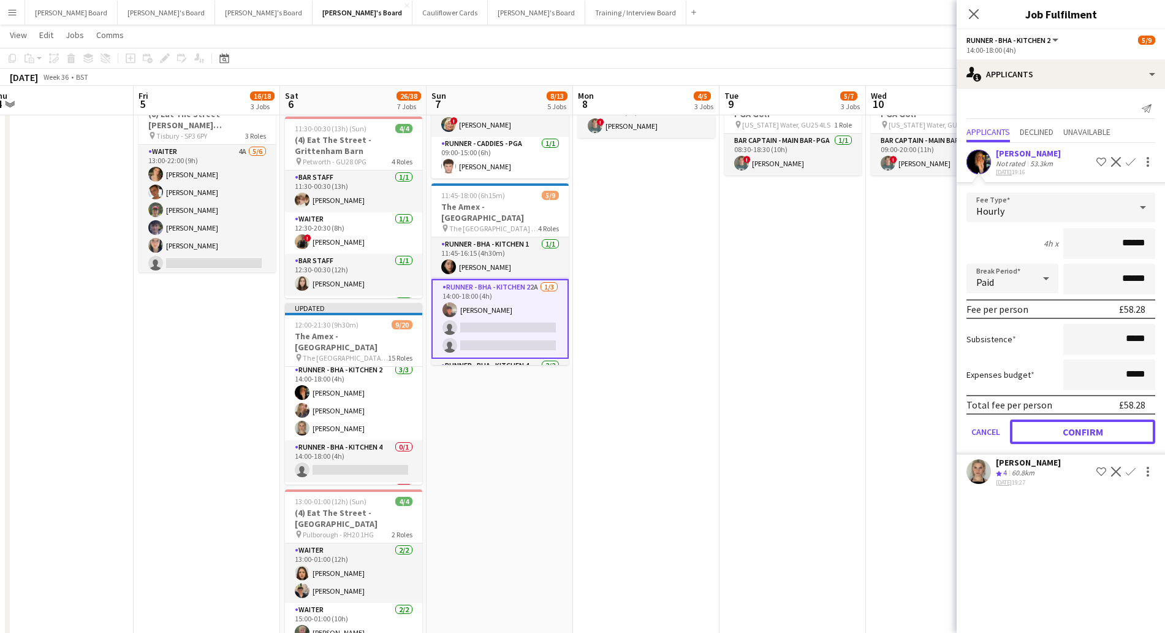
drag, startPoint x: 1052, startPoint y: 441, endPoint x: 1065, endPoint y: 355, distance: 86.2
click at [1052, 436] on button "Confirm" at bounding box center [1082, 431] width 145 height 25
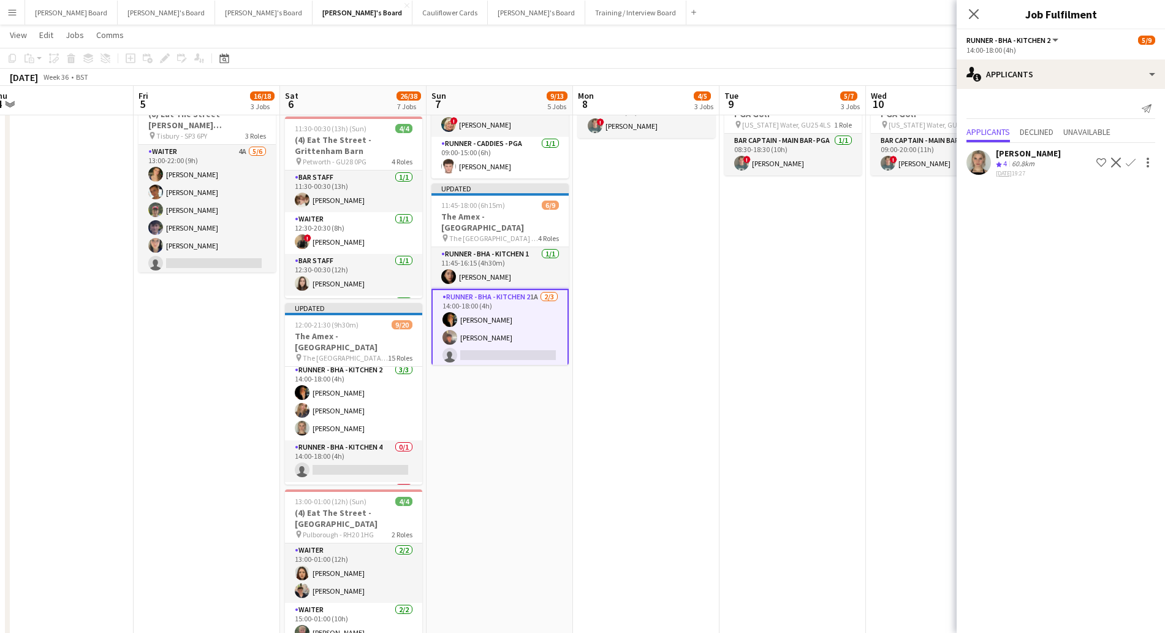
drag, startPoint x: 1130, startPoint y: 162, endPoint x: 1126, endPoint y: 178, distance: 16.2
click at [1130, 164] on app-icon "Confirm" at bounding box center [1131, 163] width 10 height 10
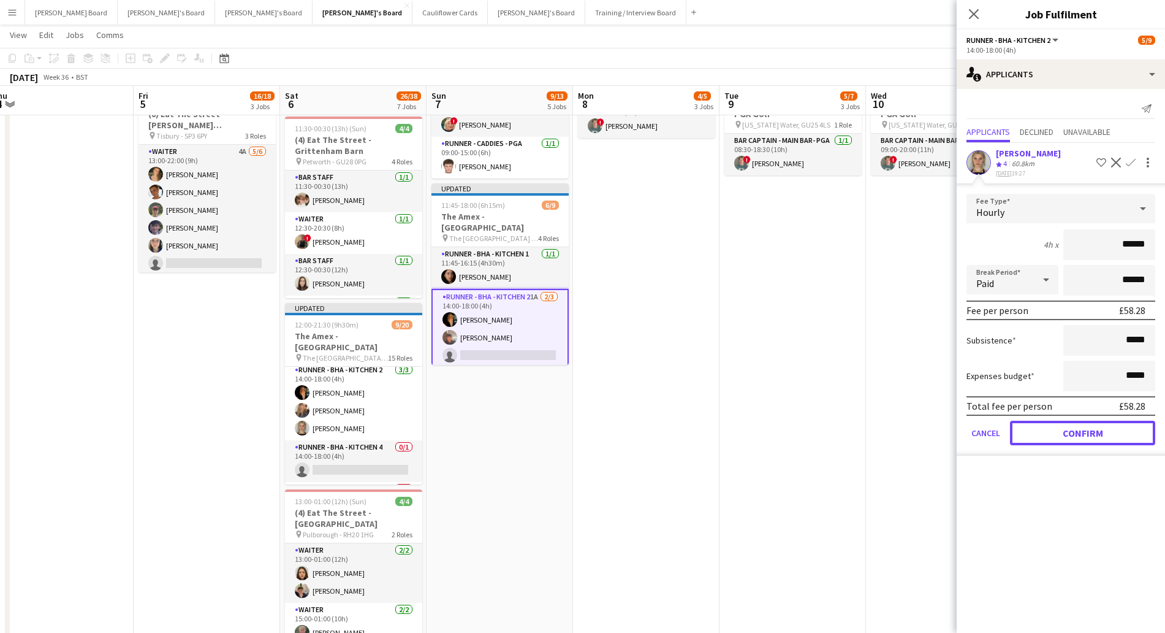
click at [1083, 425] on button "Confirm" at bounding box center [1082, 432] width 145 height 25
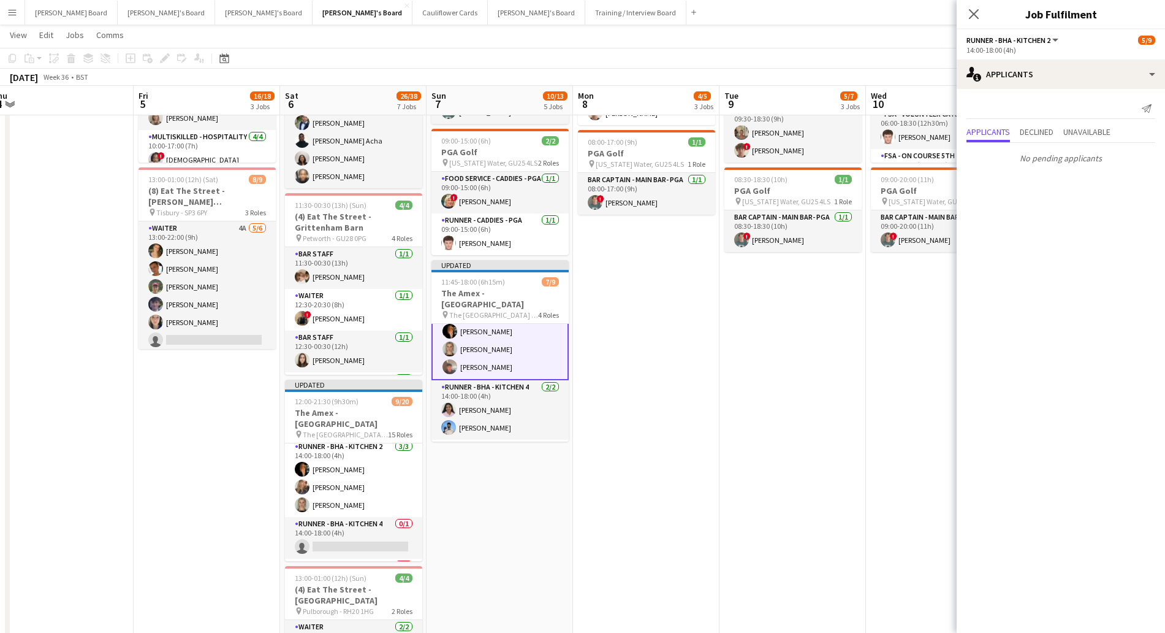
scroll to position [129, 0]
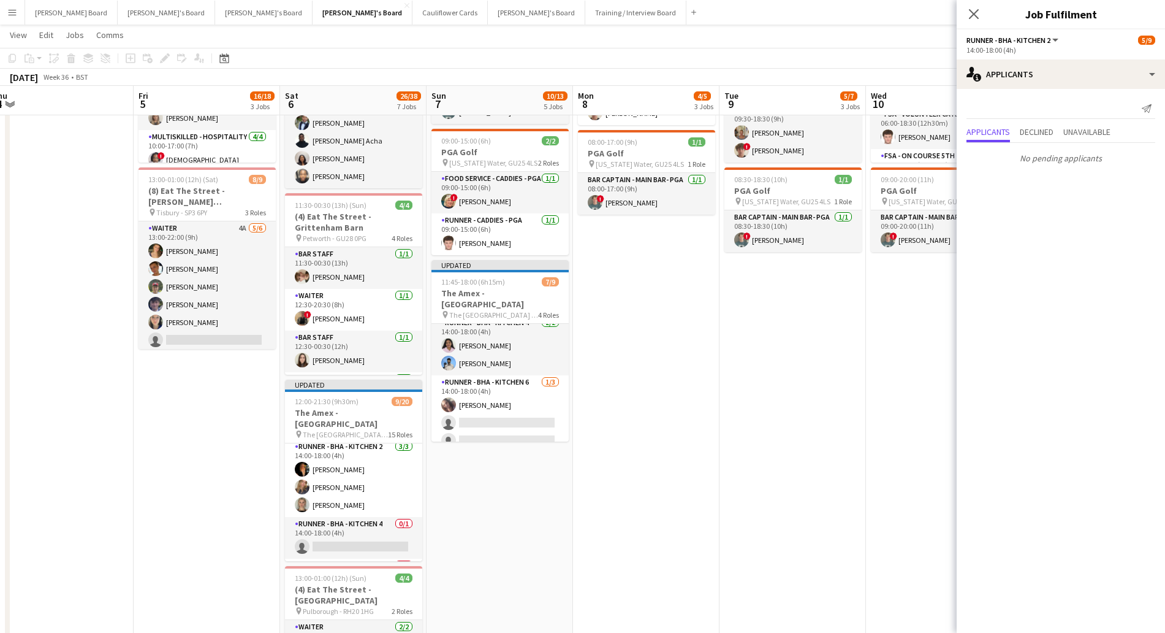
click at [720, 313] on app-date-cell "Toggle View PGA Golf - Shortlist 09-09-2025 → 13-09-2025 0/10 5 jobs 07:00-17:3…" at bounding box center [793, 353] width 146 height 1198
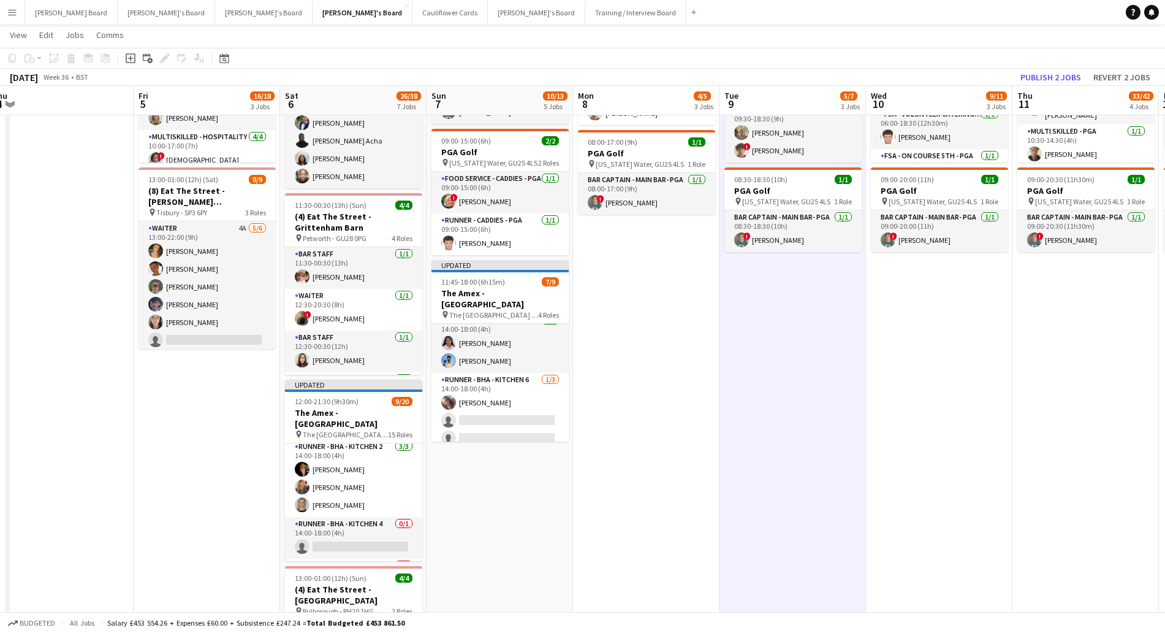
scroll to position [127, 0]
drag, startPoint x: 1048, startPoint y: 75, endPoint x: 1031, endPoint y: 78, distance: 17.6
click at [1048, 75] on button "Publish 2 jobs" at bounding box center [1051, 77] width 70 height 16
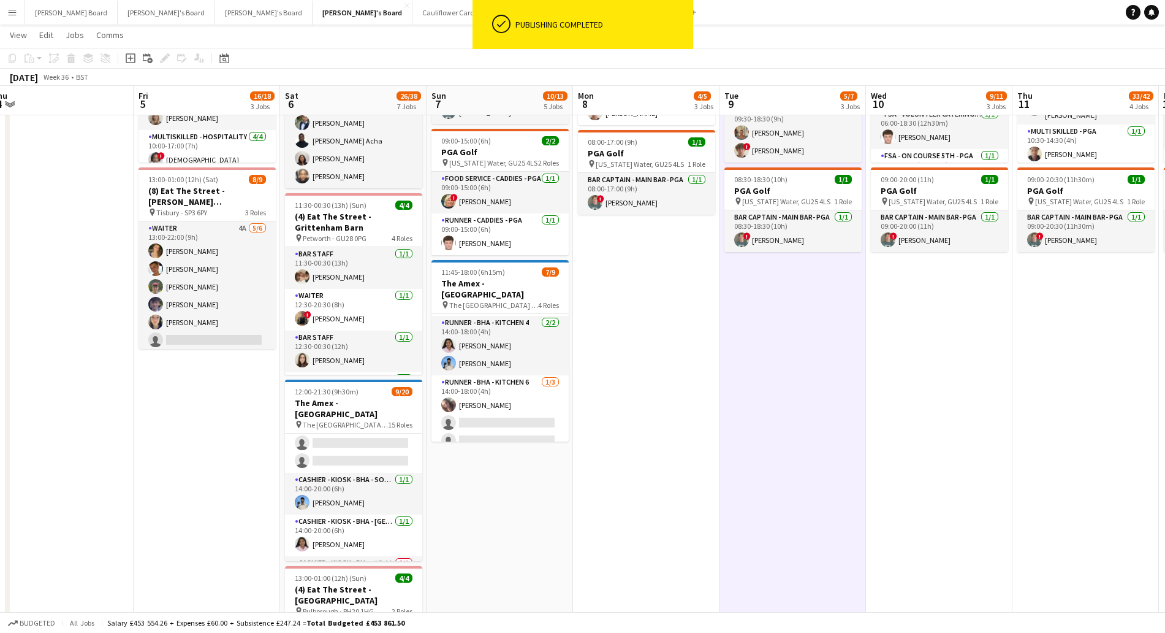
scroll to position [306, 0]
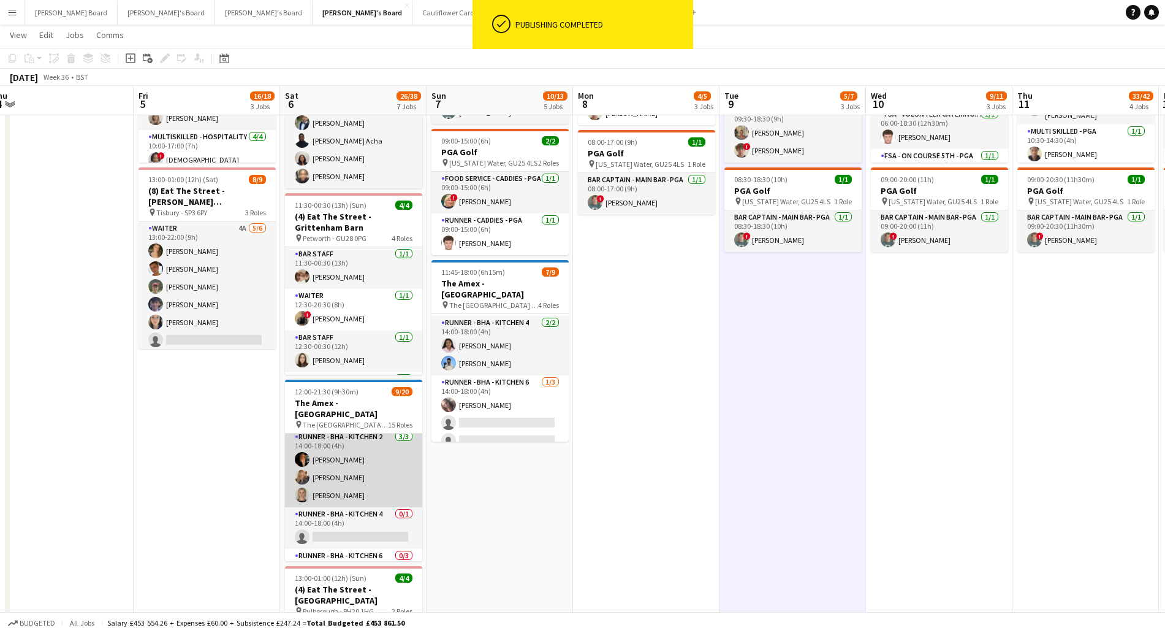
click at [349, 444] on app-card-role "Runner - BHA - Kitchen 2 3/3 14:00-18:00 (4h) Tabby Barlow Lucy Graham Victoria…" at bounding box center [353, 468] width 137 height 77
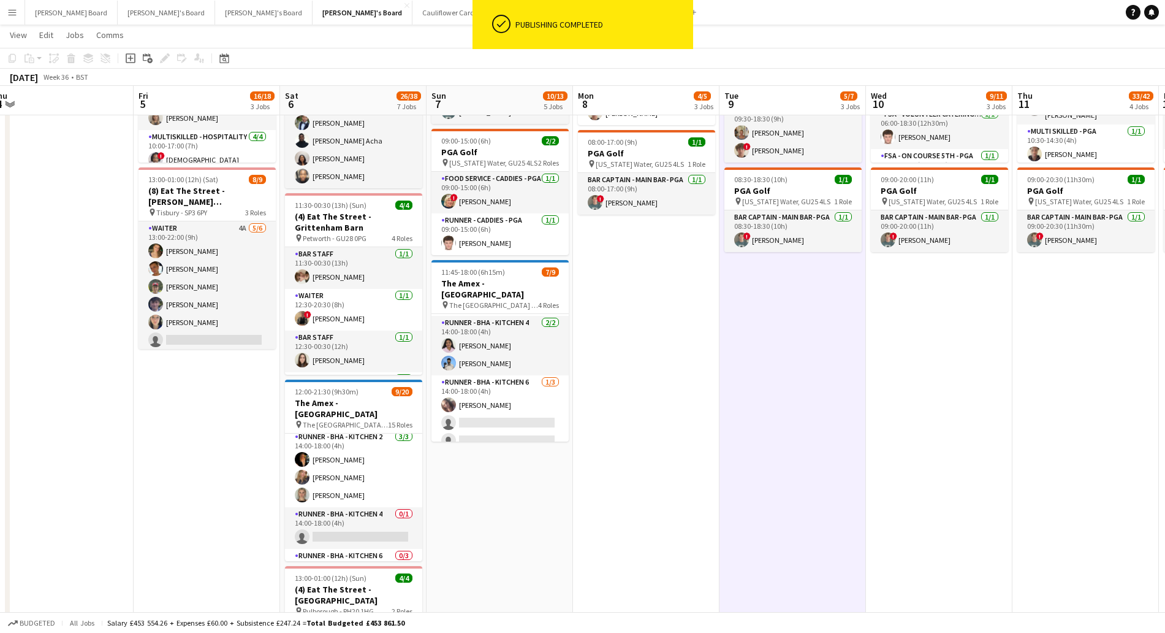
scroll to position [231, 0]
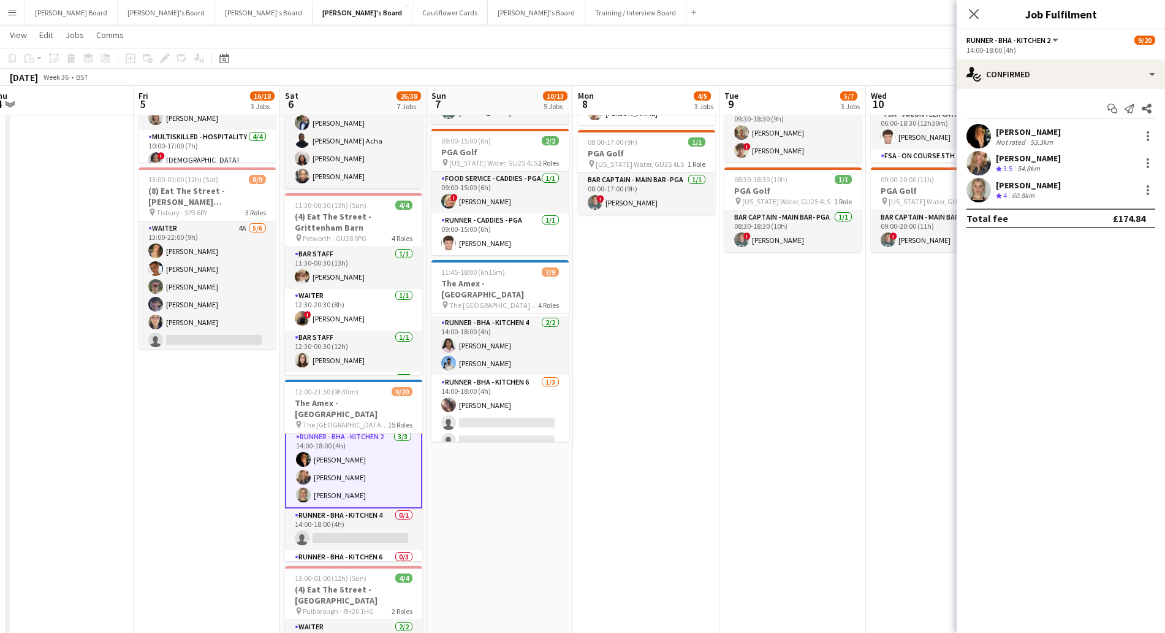
click at [1025, 136] on div "[PERSON_NAME]" at bounding box center [1028, 131] width 65 height 11
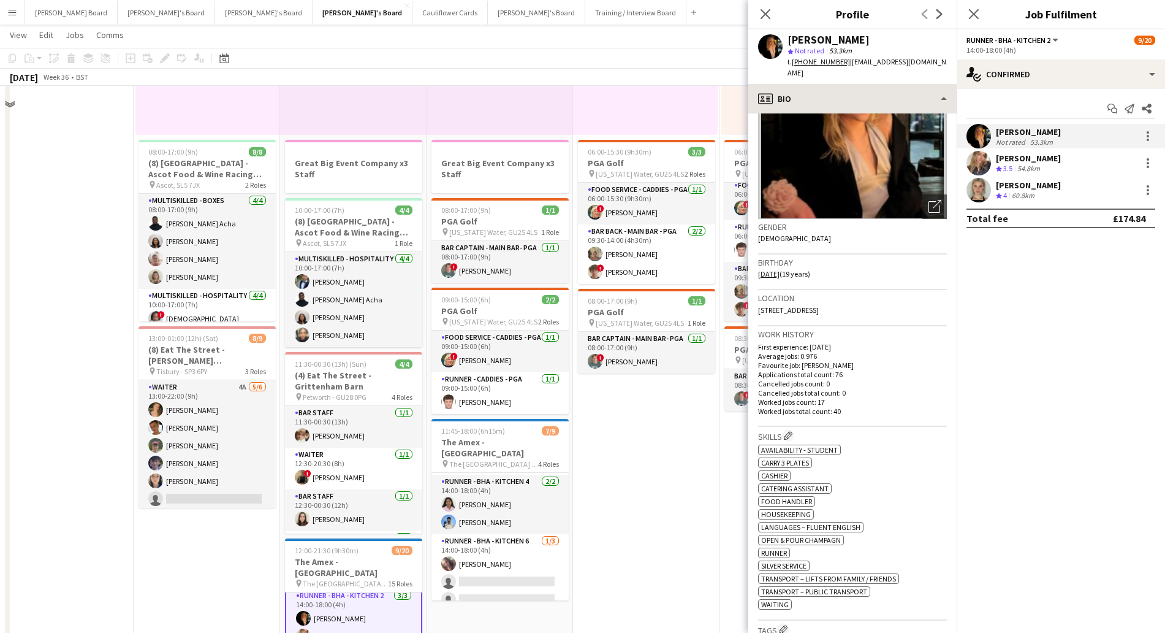
scroll to position [153, 0]
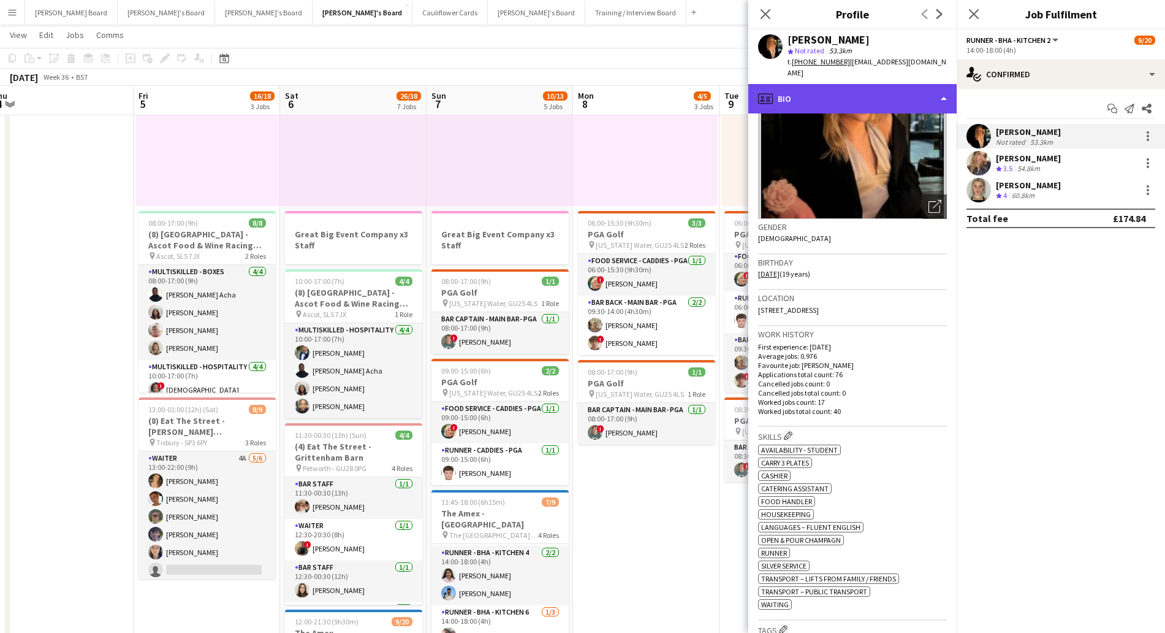
click at [814, 86] on div "profile Bio" at bounding box center [852, 98] width 208 height 29
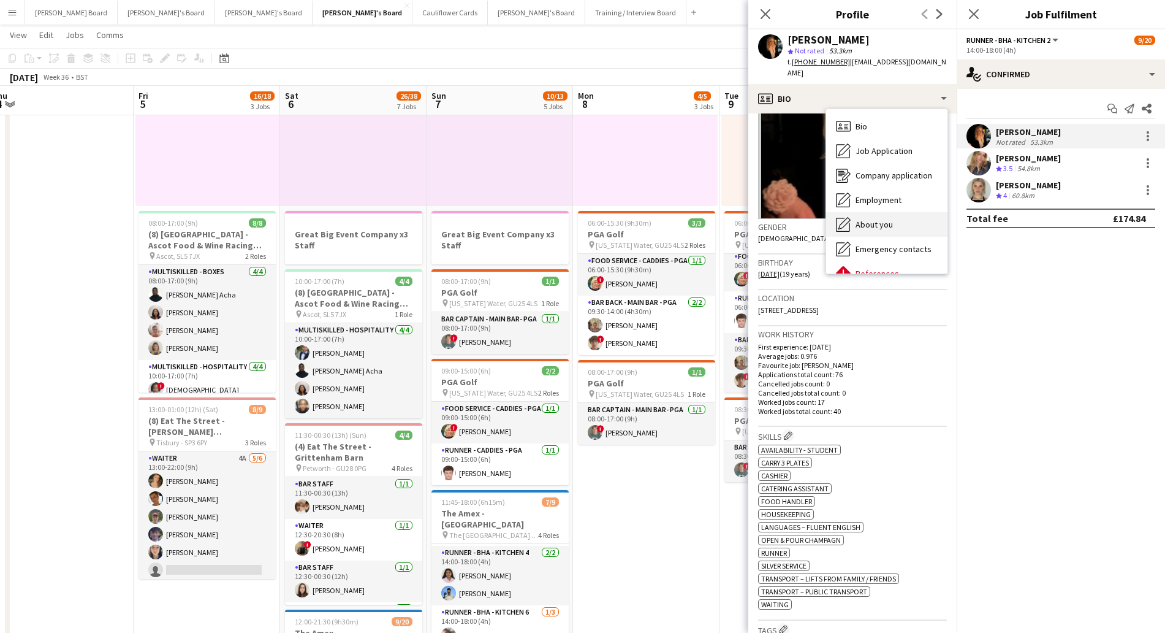
click at [893, 222] on div "About you About you" at bounding box center [886, 224] width 121 height 25
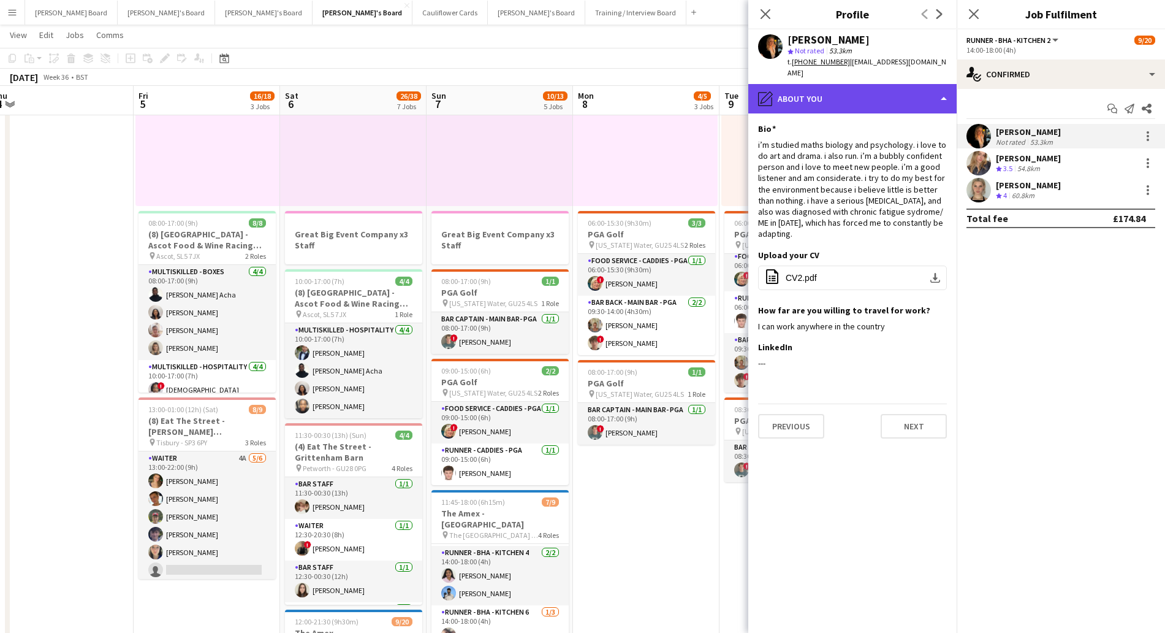
click at [831, 84] on div "pencil4 About you" at bounding box center [852, 98] width 208 height 29
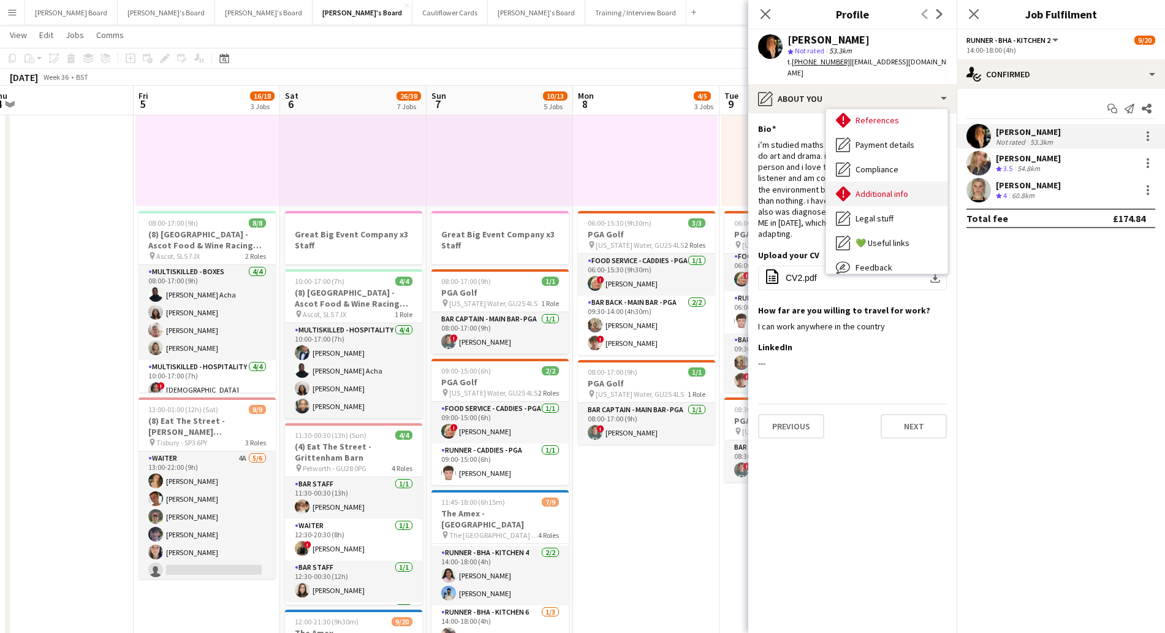
click at [886, 188] on span "Additional info" at bounding box center [882, 193] width 53 height 11
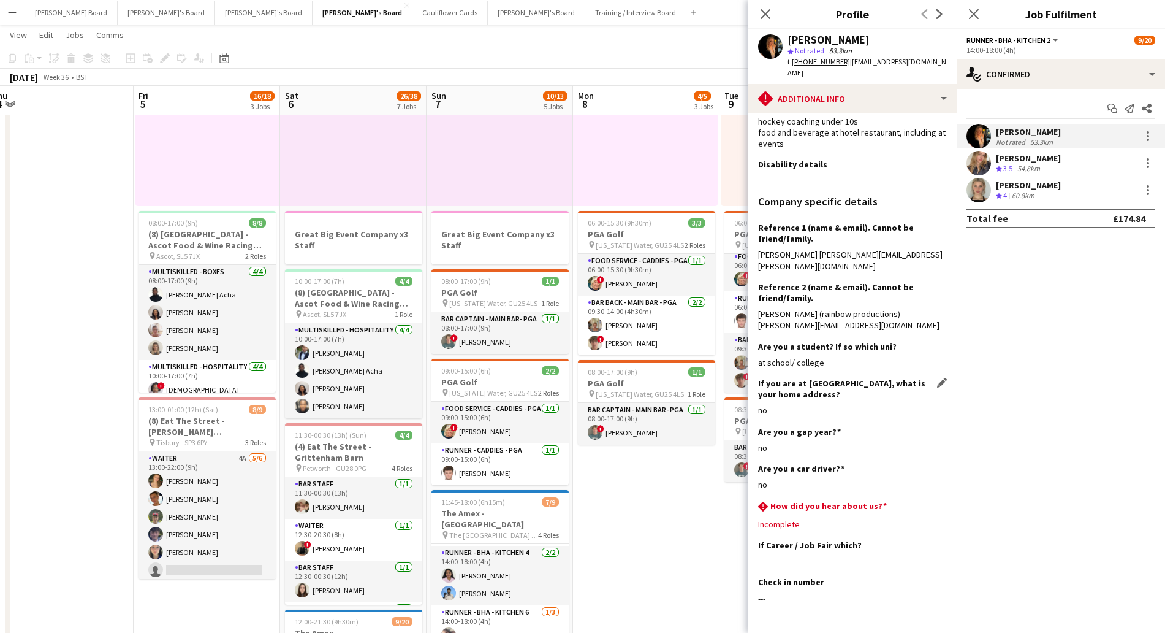
scroll to position [121, 0]
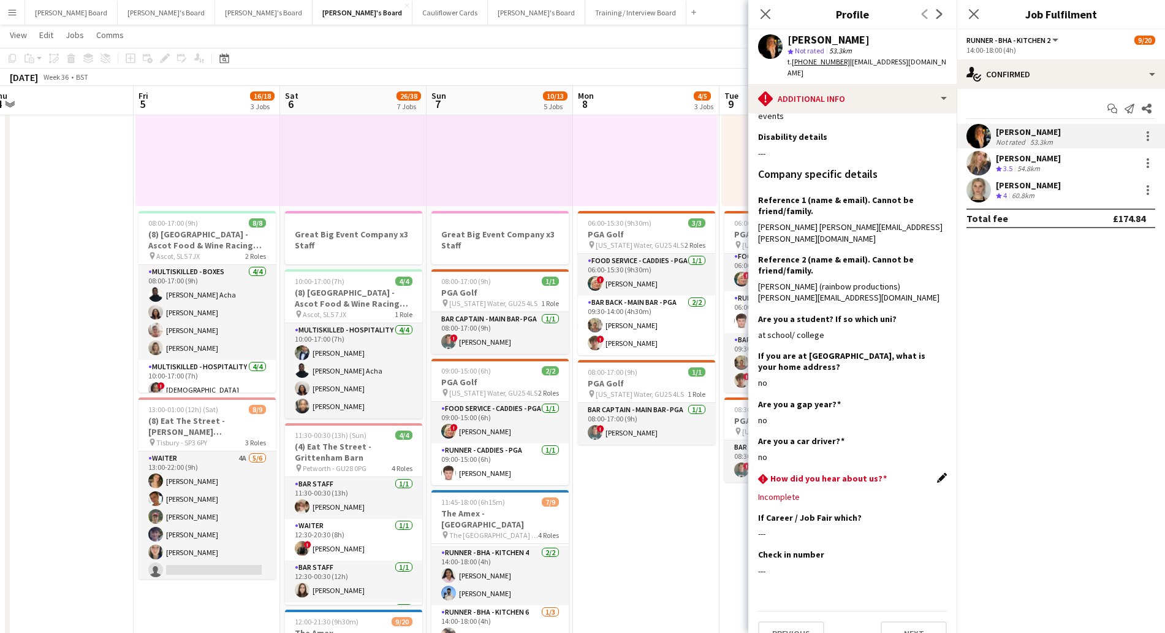
click at [937, 473] on app-icon "Edit this field" at bounding box center [942, 478] width 10 height 10
click at [810, 491] on div at bounding box center [840, 505] width 164 height 29
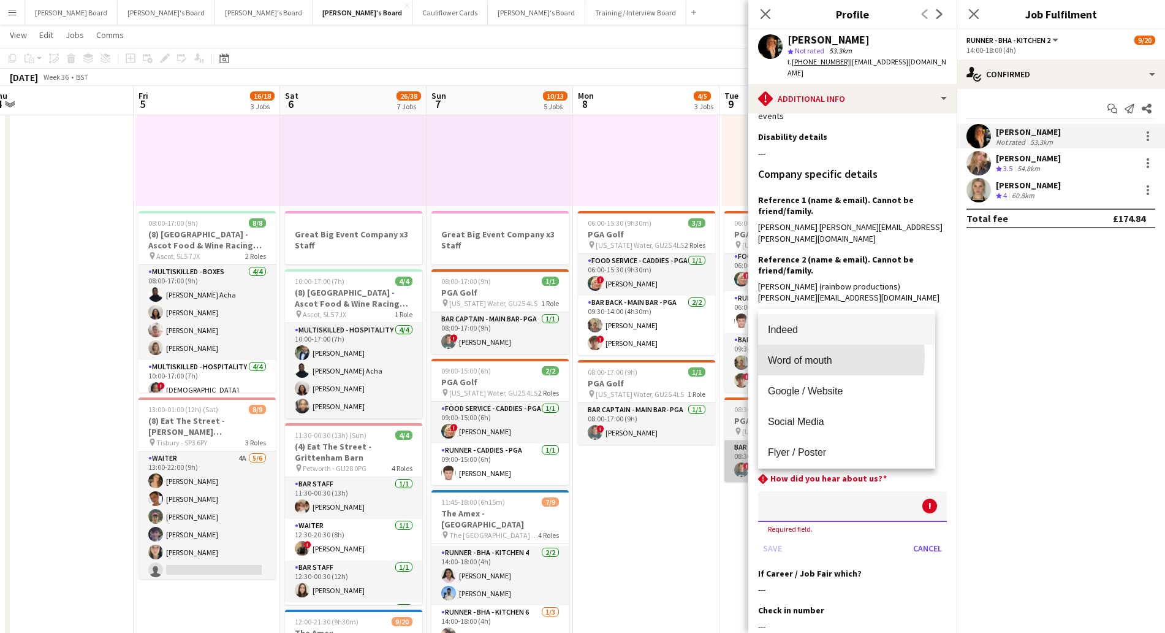
drag, startPoint x: 791, startPoint y: 356, endPoint x: 742, endPoint y: 481, distance: 133.7
click at [790, 357] on span "Word of mouth" at bounding box center [847, 360] width 158 height 12
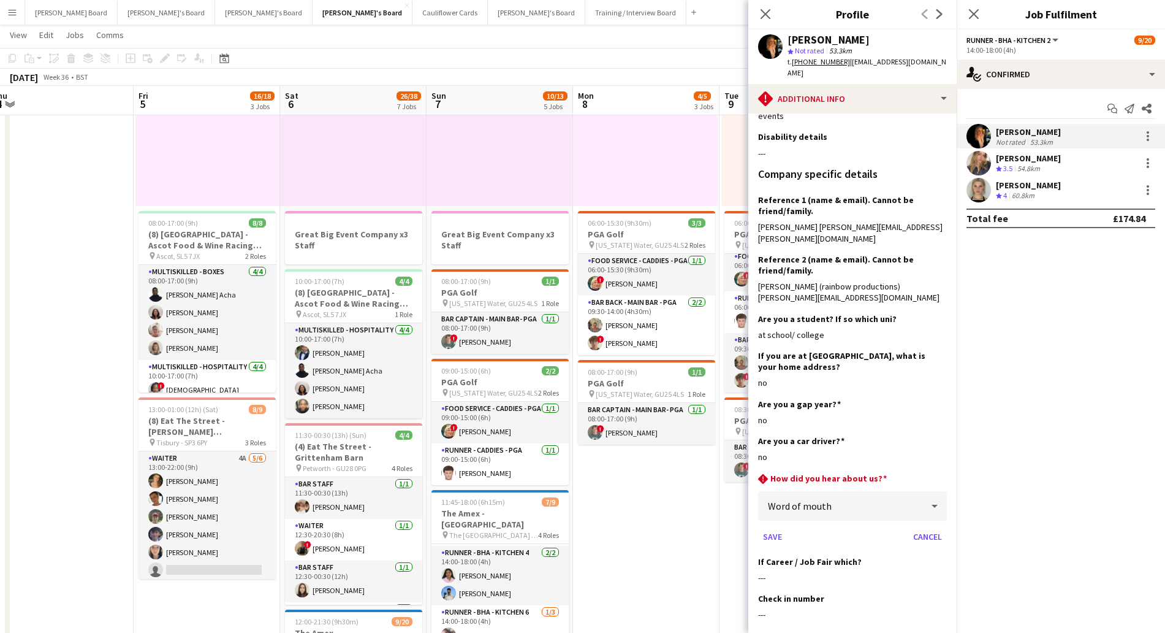
click at [722, 511] on app-date-cell "Toggle View PGA Golf - Shortlist 09-09-2025 → 13-09-2025 0/10 5 jobs 07:00-17:3…" at bounding box center [793, 583] width 146 height 1198
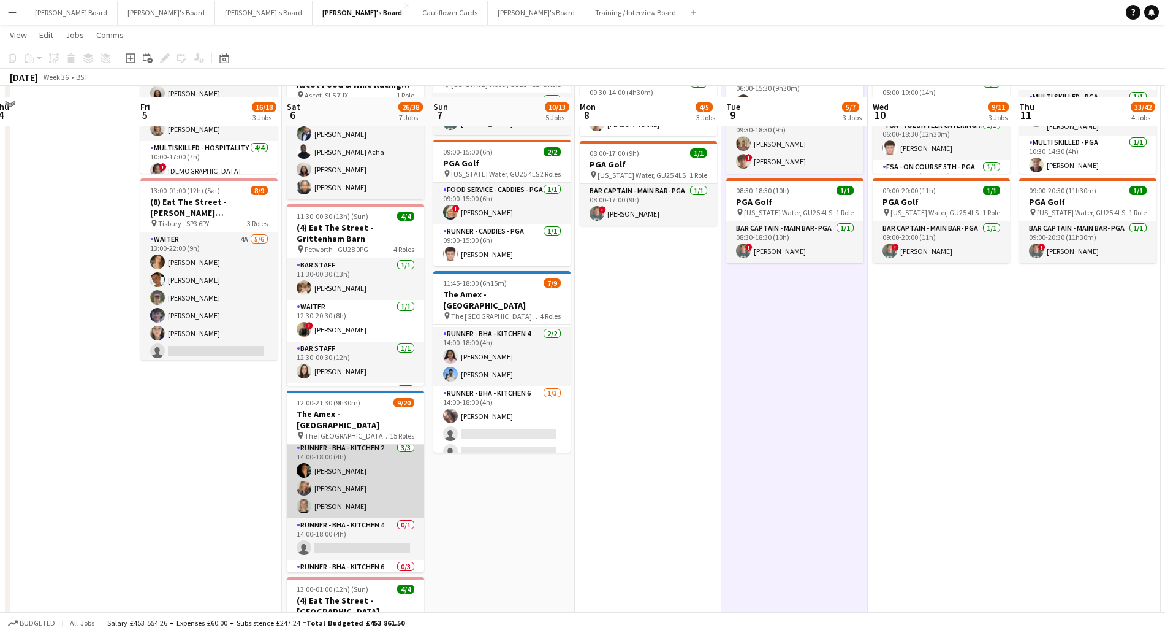
scroll to position [383, 0]
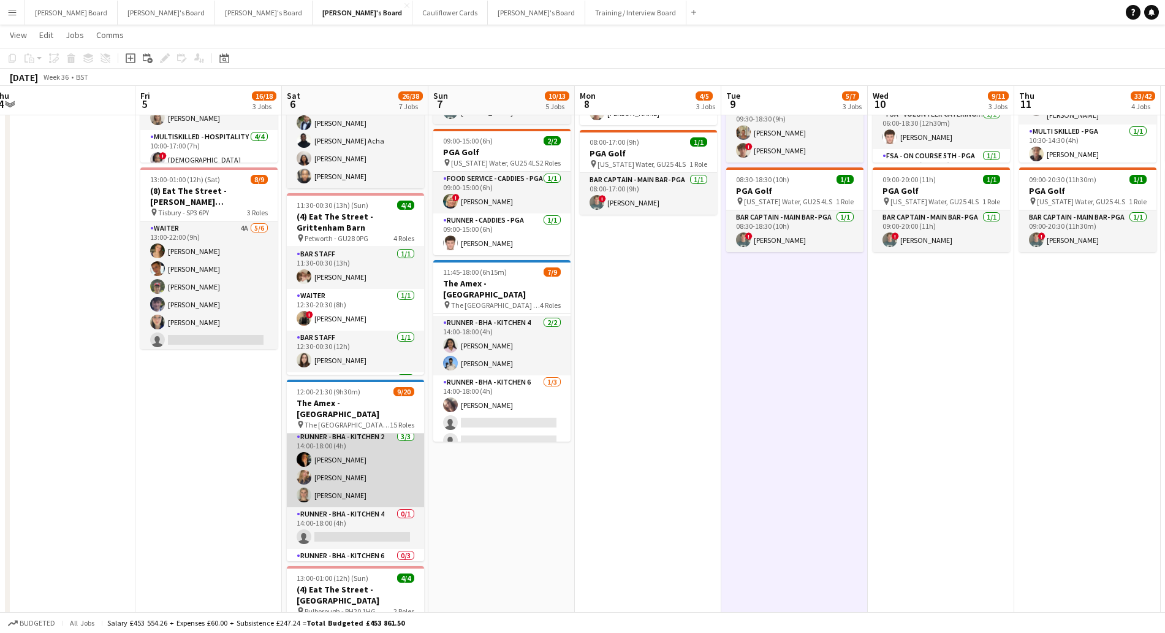
click at [362, 452] on app-card-role "Runner - BHA - Kitchen 2 3/3 14:00-18:00 (4h) Tabby Barlow Lucy Graham Victoria…" at bounding box center [355, 468] width 137 height 77
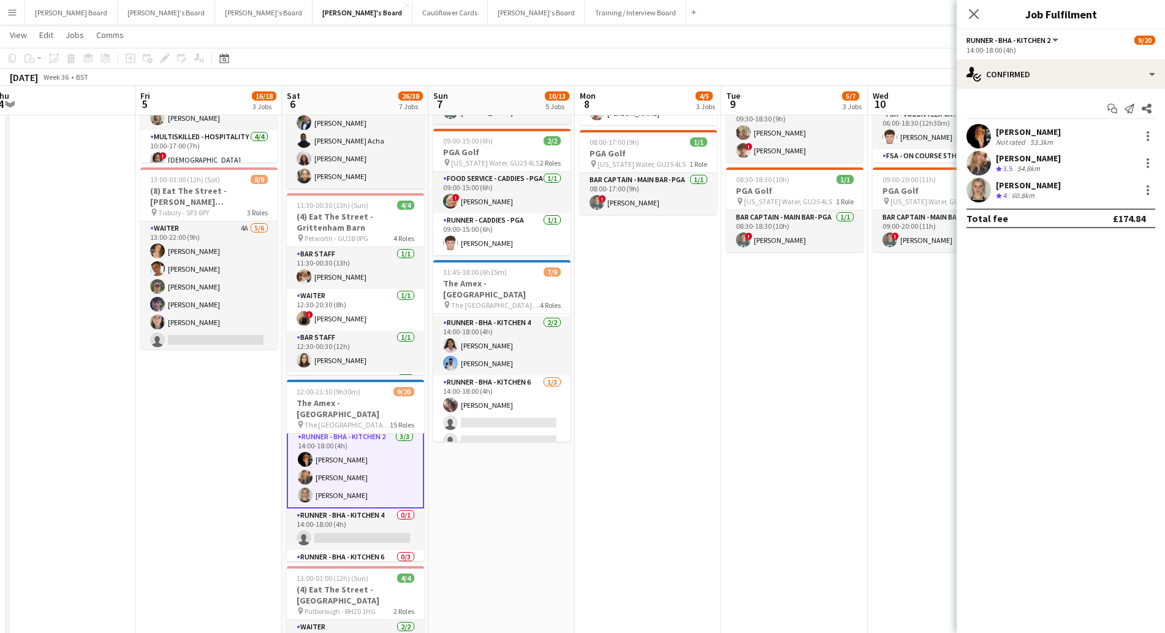
click at [1041, 178] on div "Victoria Brierly Crew rating 4 60.8km" at bounding box center [1061, 190] width 208 height 25
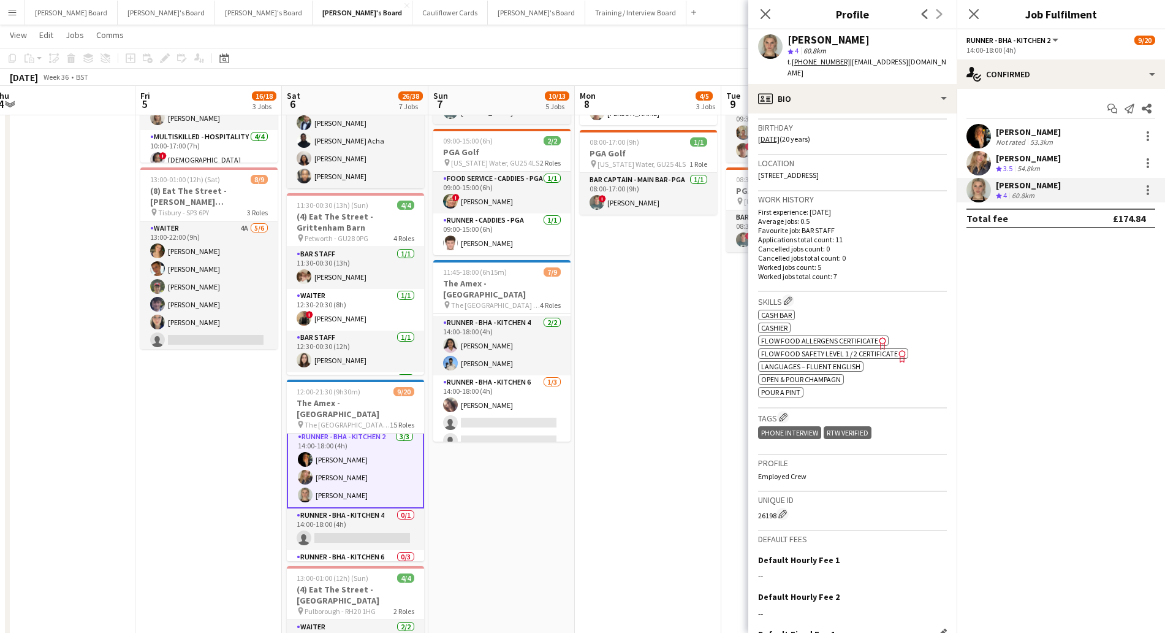
scroll to position [326, 0]
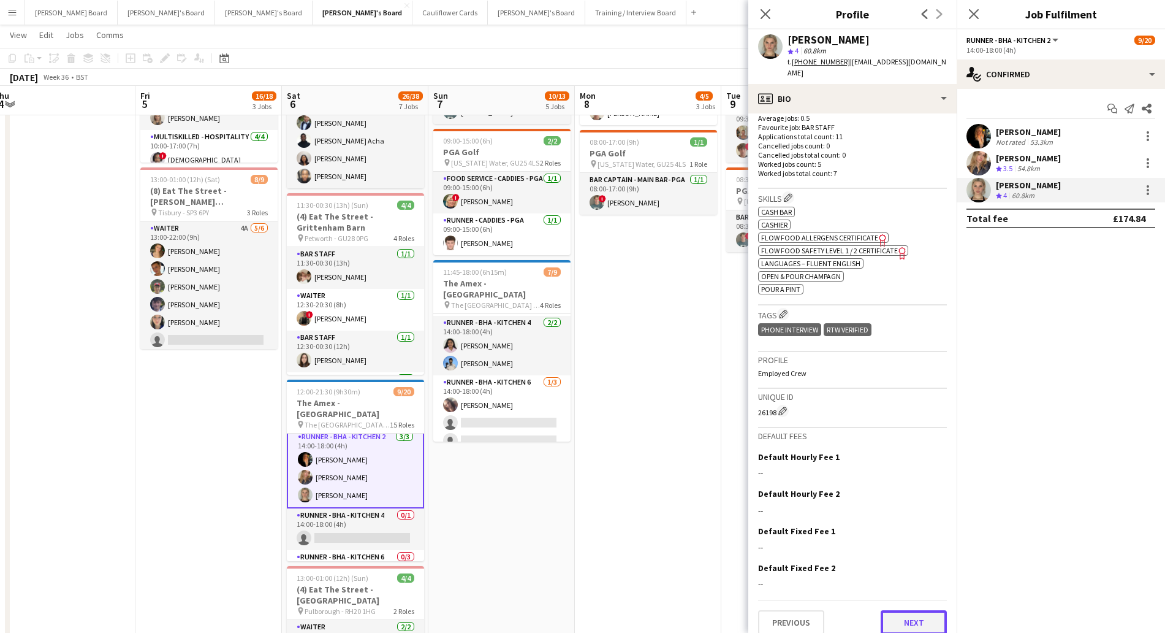
click at [909, 610] on button "Next" at bounding box center [914, 622] width 66 height 25
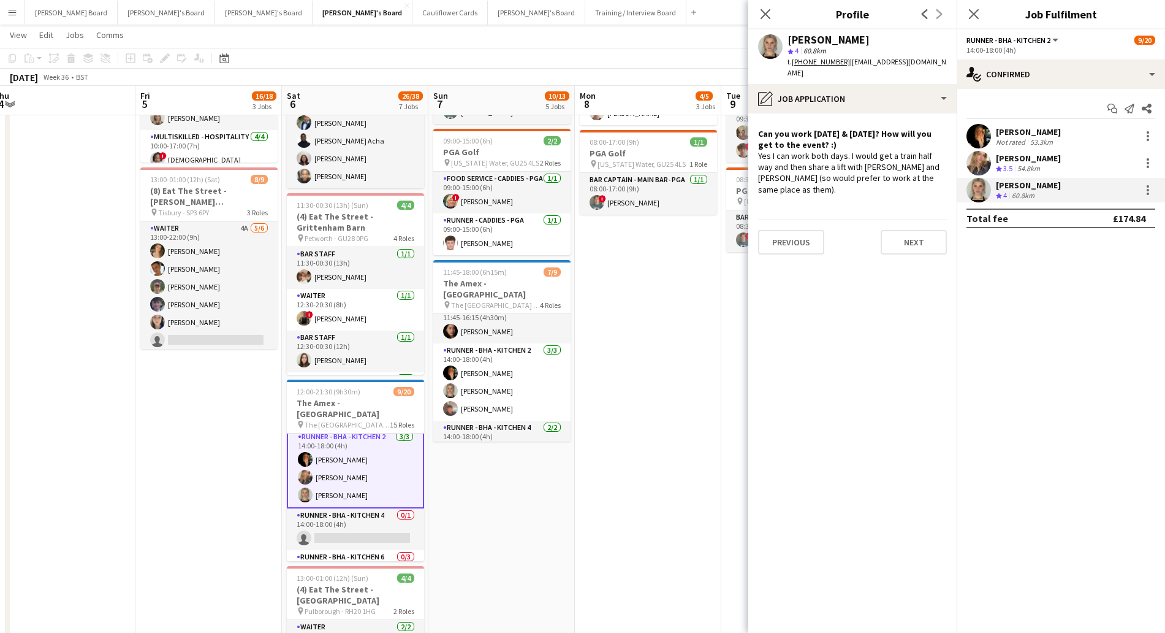
scroll to position [0, 0]
click at [1023, 159] on div "[PERSON_NAME]" at bounding box center [1028, 158] width 65 height 11
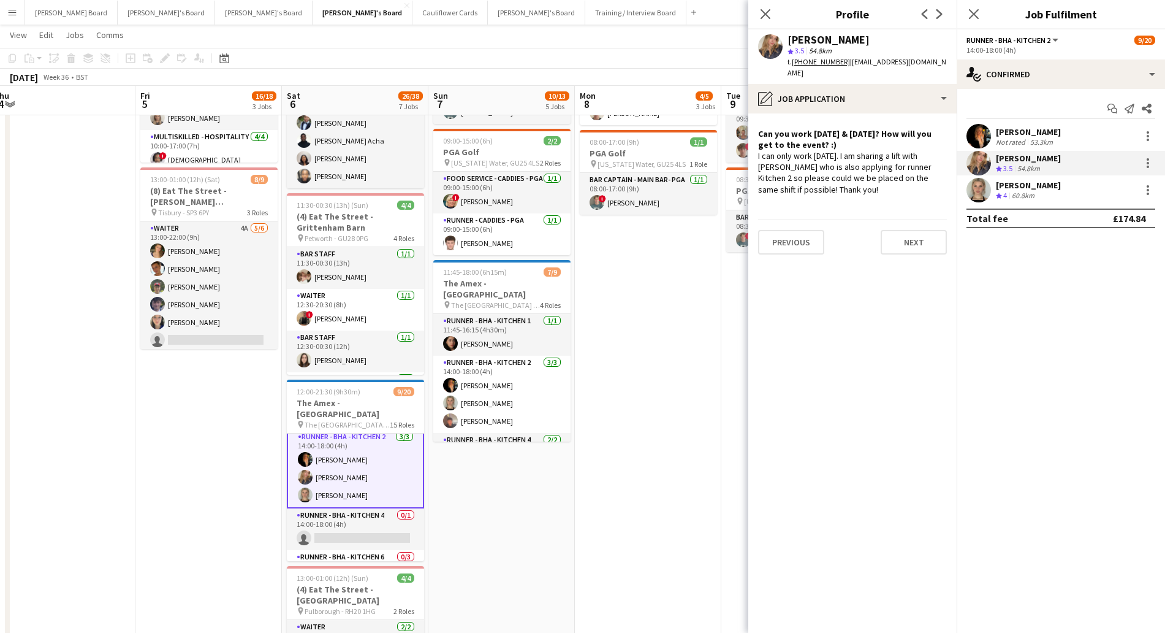
click at [1028, 129] on div "[PERSON_NAME]" at bounding box center [1028, 131] width 65 height 11
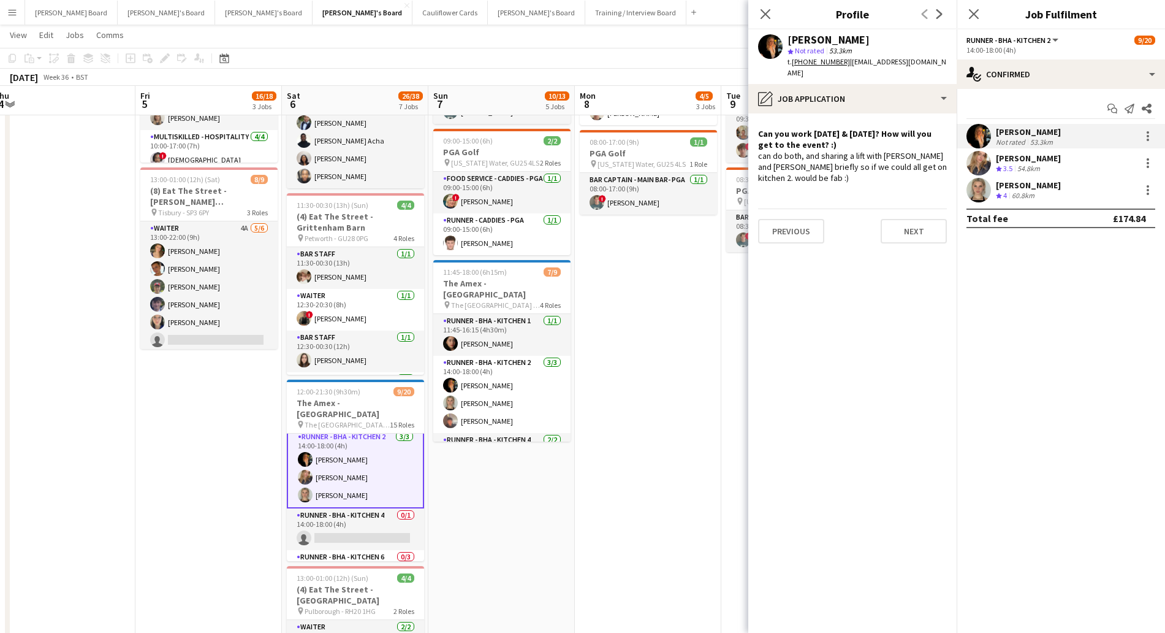
click at [359, 457] on app-card-role "Runner - BHA - Kitchen 2 3/3 14:00-18:00 (4h) Tabby Barlow Lucy Graham Victoria…" at bounding box center [355, 468] width 137 height 80
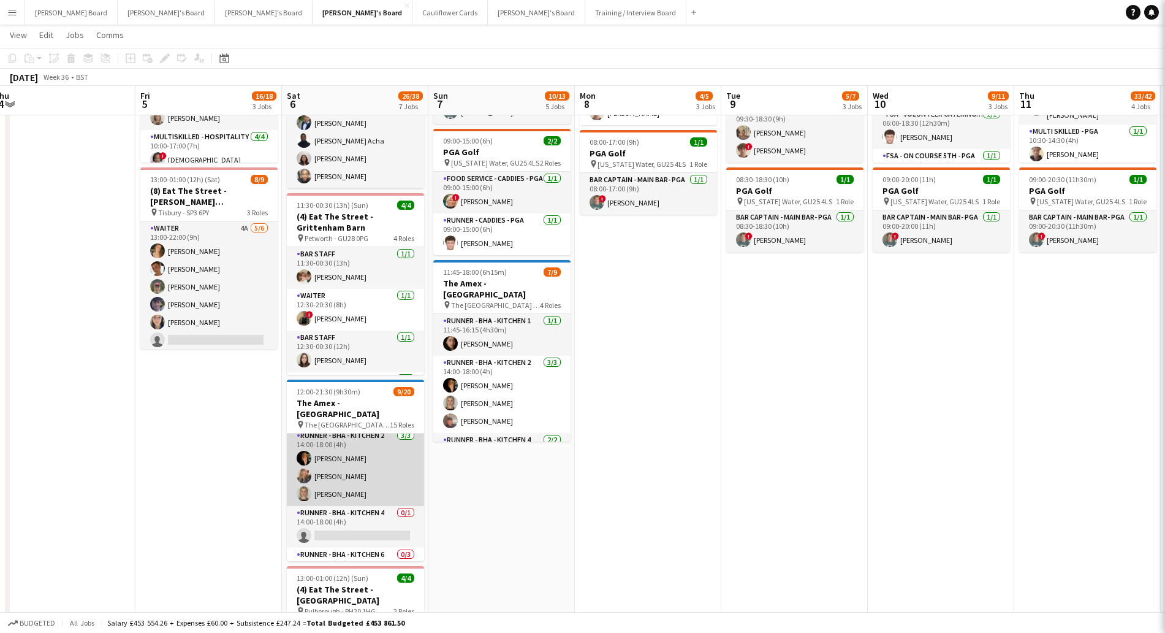
scroll to position [230, 0]
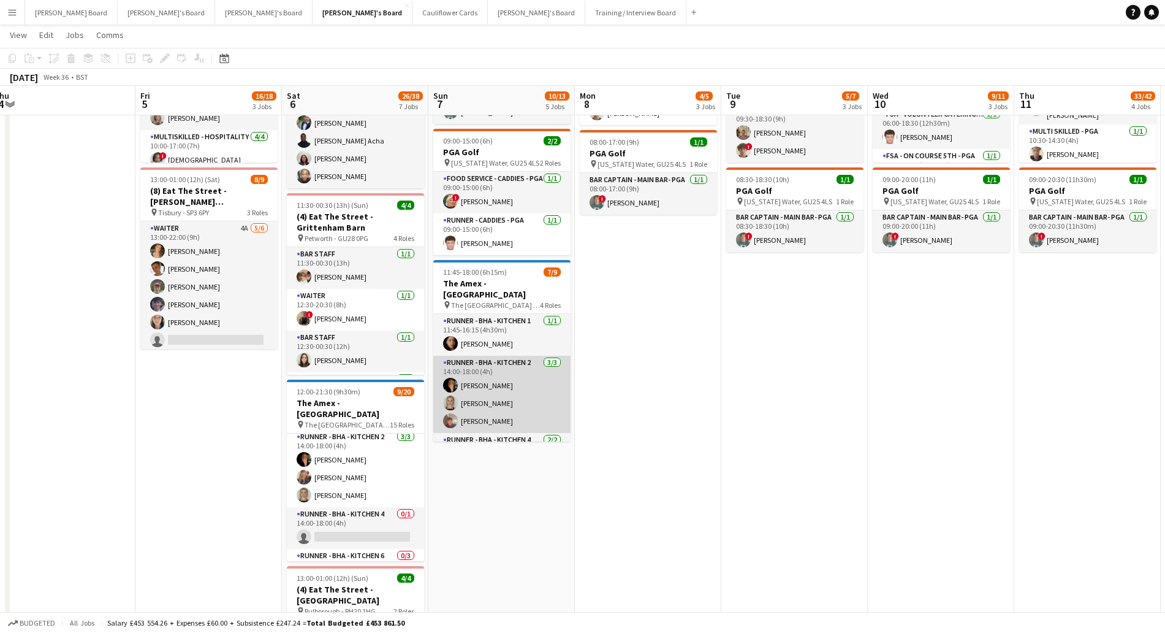
click at [514, 384] on app-card-role "Runner - BHA - Kitchen 2 3/3 14:00-18:00 (4h) Tabby Barlow Victoria Brierly Ale…" at bounding box center [501, 393] width 137 height 77
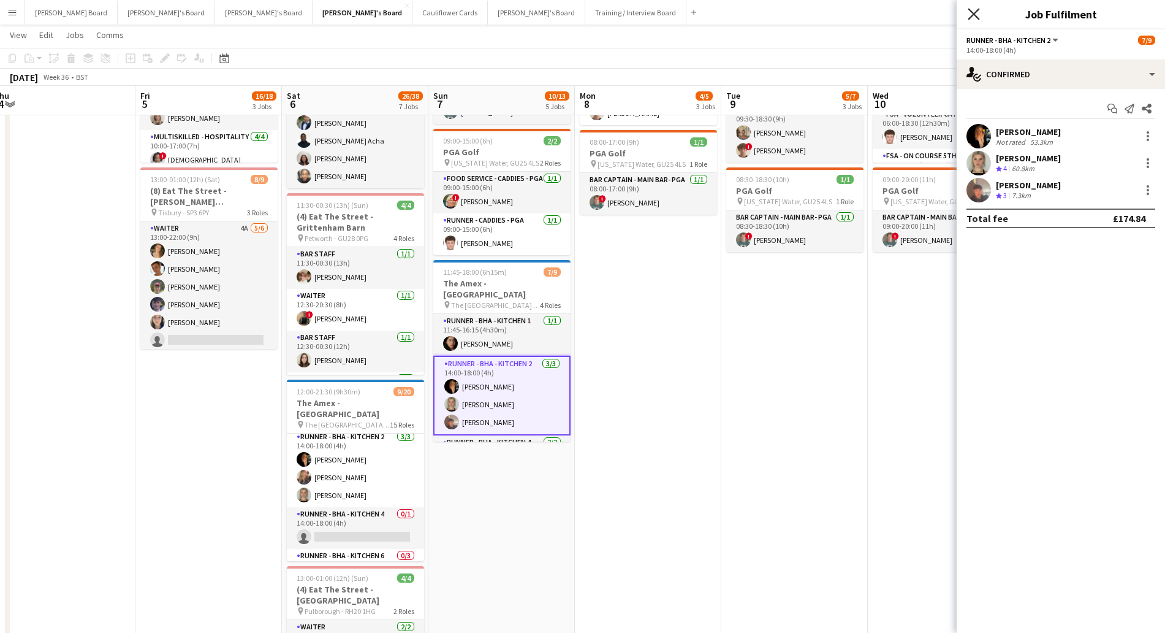
click at [978, 9] on icon "Close pop-in" at bounding box center [974, 14] width 12 height 12
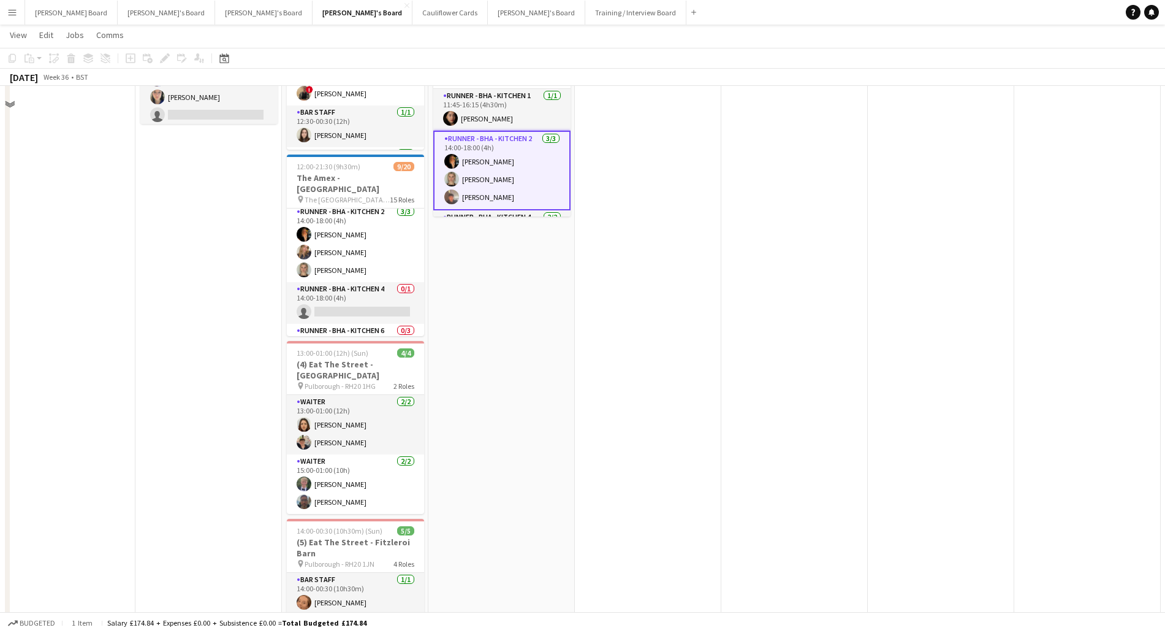
scroll to position [613, 0]
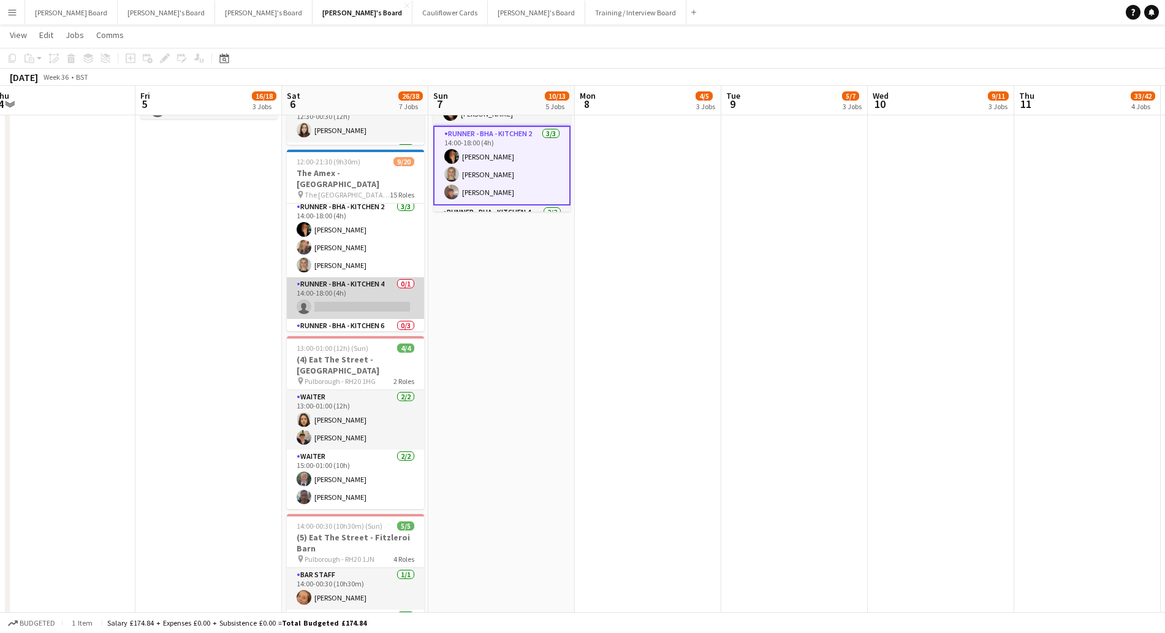
click at [355, 292] on app-card-role "Runner - BHA - Kitchen 4 0/1 14:00-18:00 (4h) single-neutral-actions" at bounding box center [355, 298] width 137 height 42
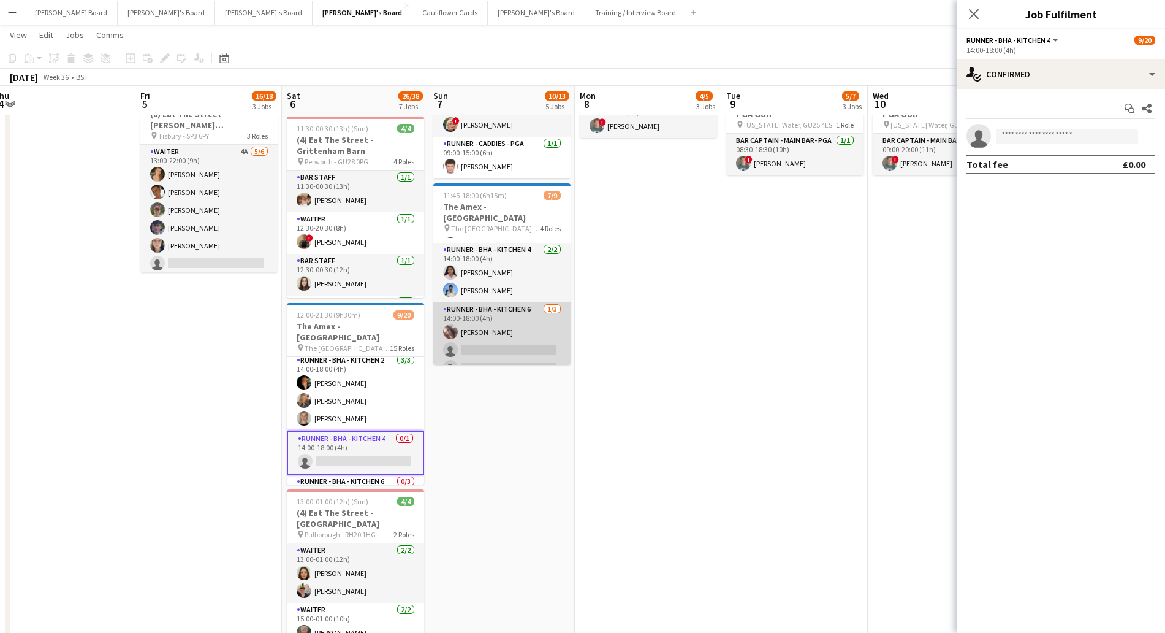
scroll to position [117, 0]
click at [496, 312] on app-card-role "Runner - BHA - Kitchen 6 1/3 14:00-18:00 (4h) Alison Anderson single-neutral-ac…" at bounding box center [501, 336] width 137 height 77
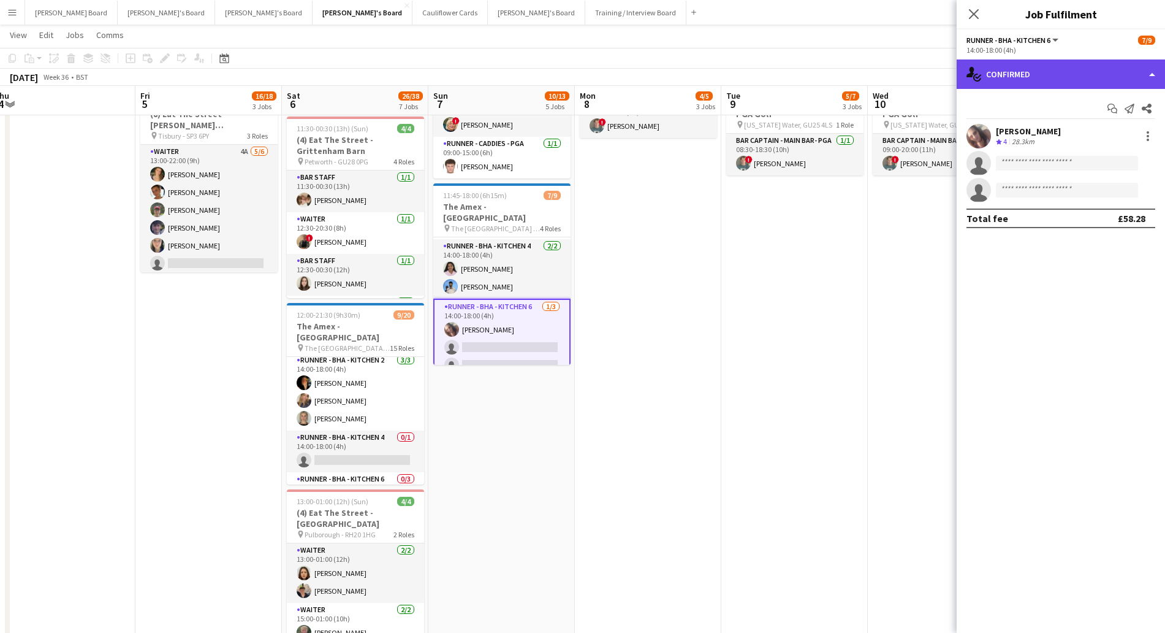
click at [1043, 75] on div "single-neutral-actions-check-2 Confirmed" at bounding box center [1061, 73] width 208 height 29
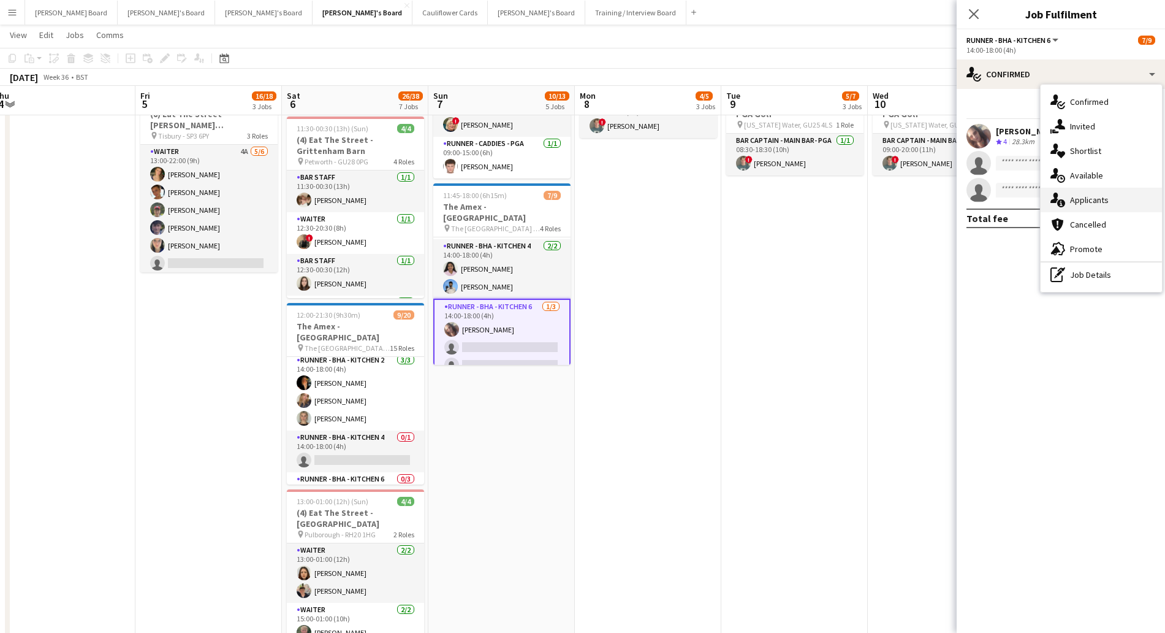
click at [1084, 197] on span "Applicants" at bounding box center [1089, 199] width 39 height 11
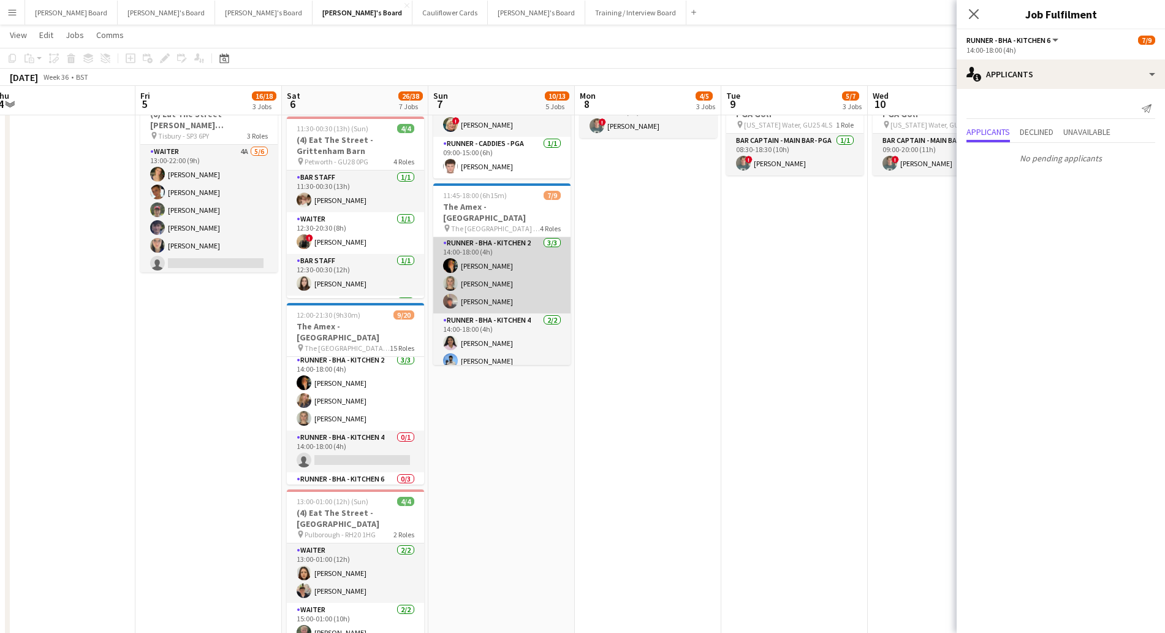
scroll to position [0, 0]
click at [509, 237] on app-card-role "Runner - BHA - Kitchen 1 [DATE] 11:45-16:15 (4h30m) [PERSON_NAME]" at bounding box center [501, 258] width 137 height 42
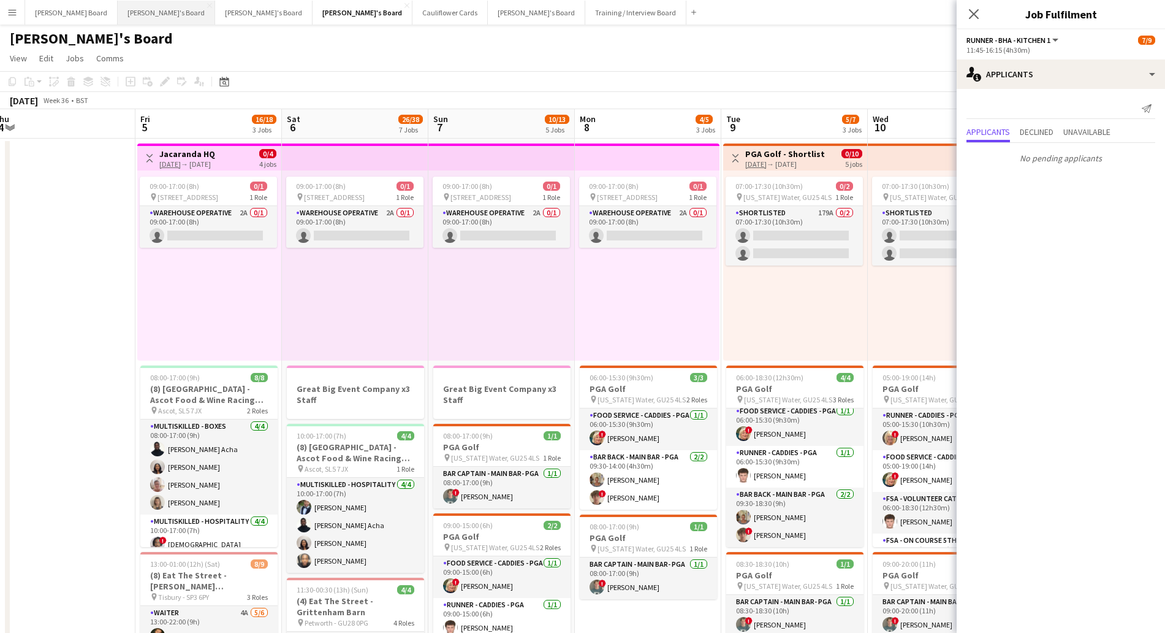
click at [118, 14] on button "[PERSON_NAME]'s Board Close" at bounding box center [166, 13] width 97 height 24
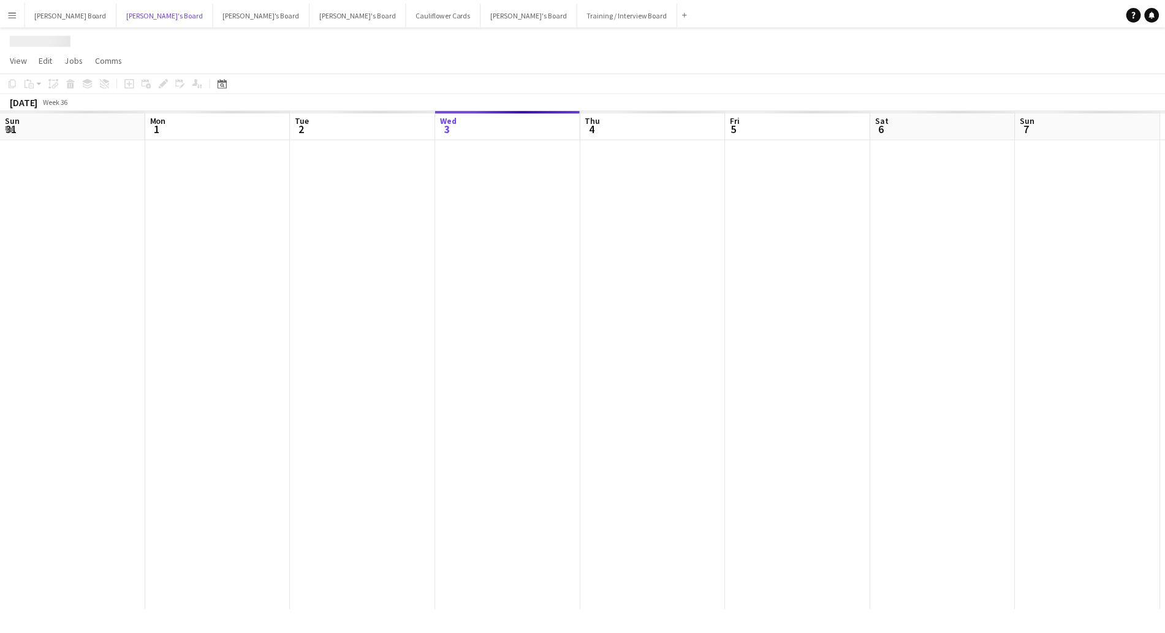
scroll to position [0, 293]
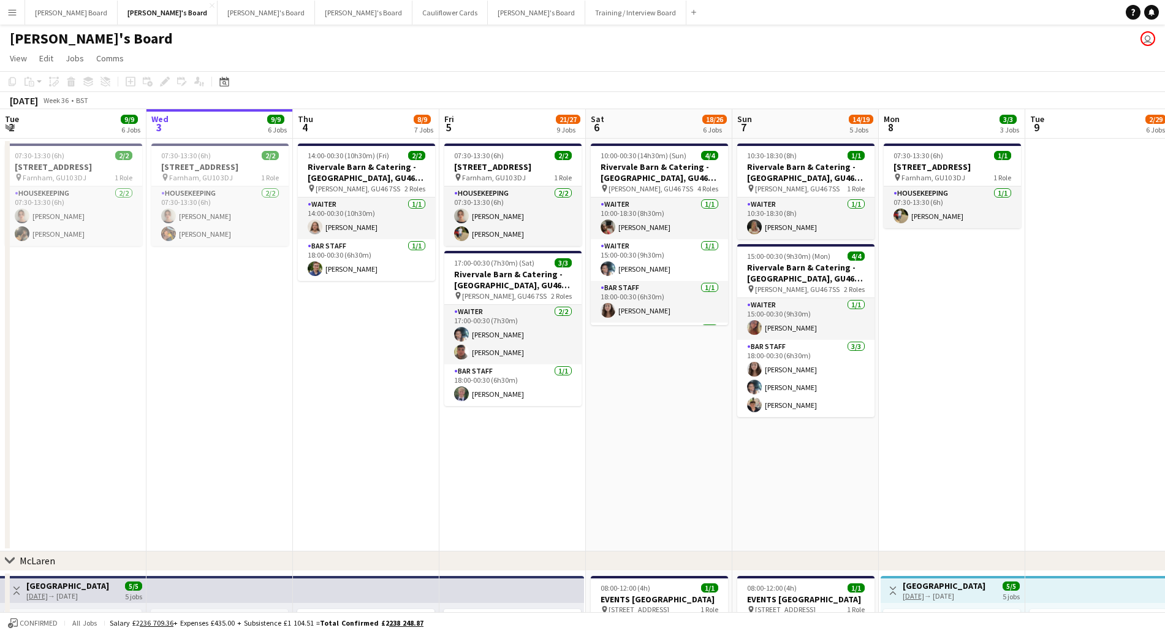
drag, startPoint x: 228, startPoint y: 75, endPoint x: 229, endPoint y: 95, distance: 19.7
click at [227, 78] on div "Date picker" at bounding box center [224, 81] width 15 height 15
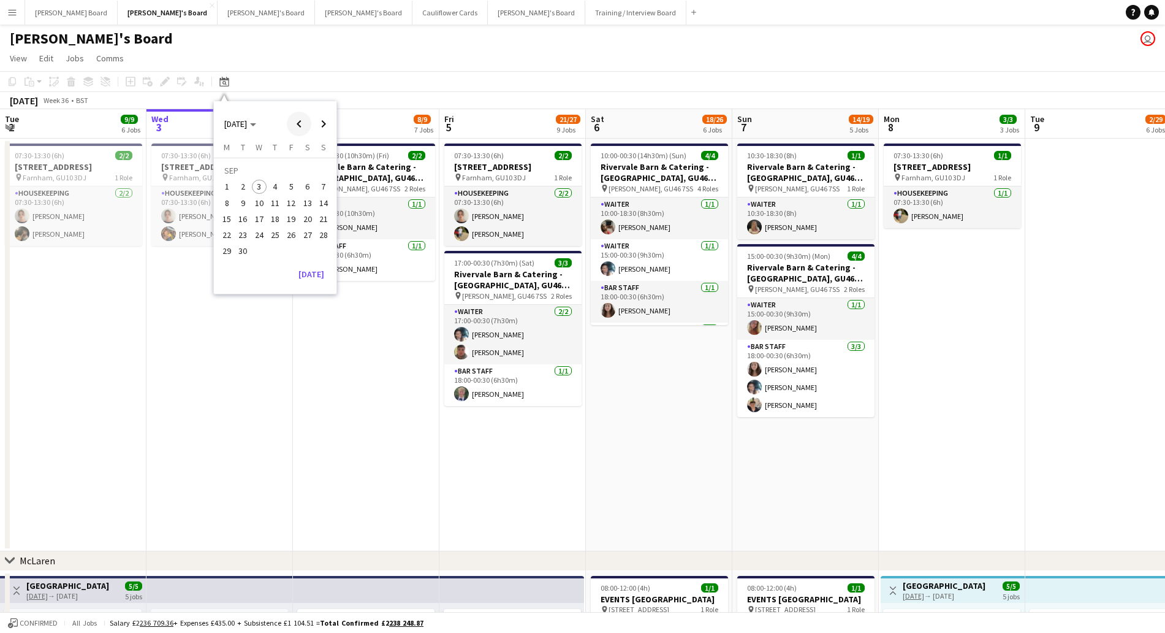
click at [297, 122] on span "Previous month" at bounding box center [299, 124] width 25 height 25
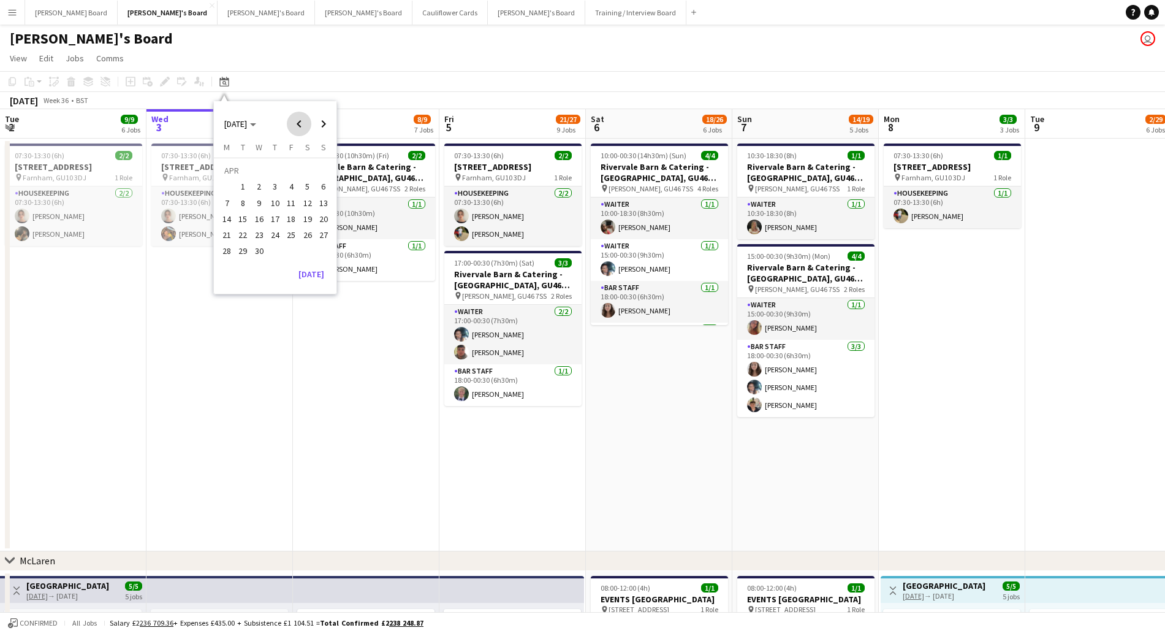
click at [297, 122] on span "Previous month" at bounding box center [299, 124] width 25 height 25
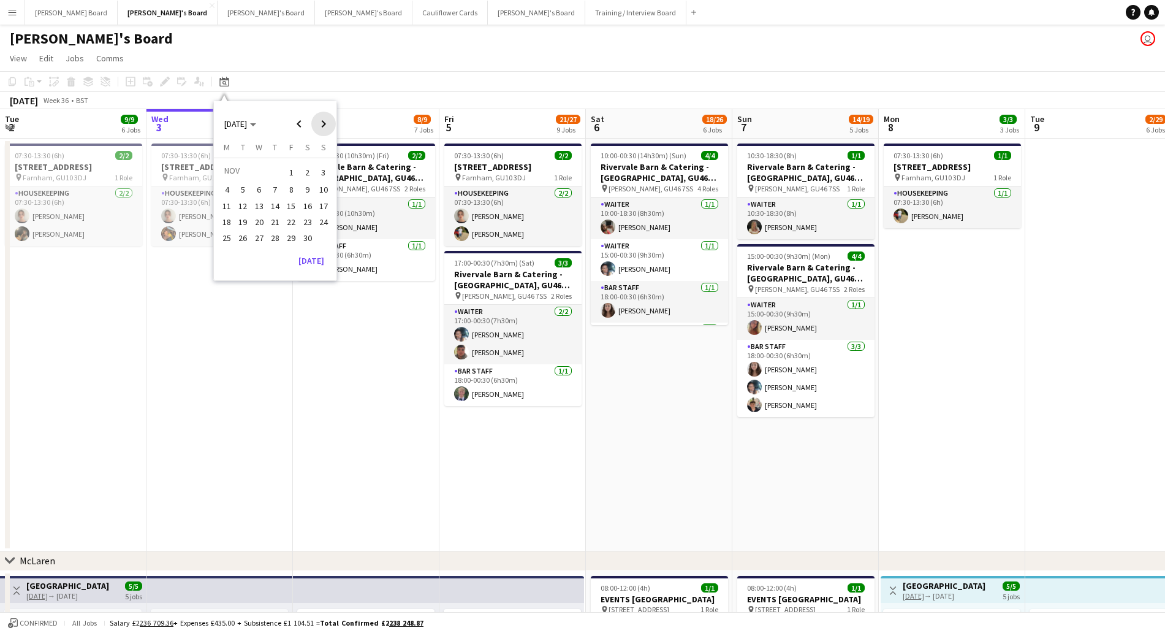
drag, startPoint x: 321, startPoint y: 123, endPoint x: 309, endPoint y: 138, distance: 19.1
click at [320, 126] on span "Next month" at bounding box center [323, 124] width 25 height 25
click at [230, 227] on span "16" at bounding box center [226, 222] width 15 height 15
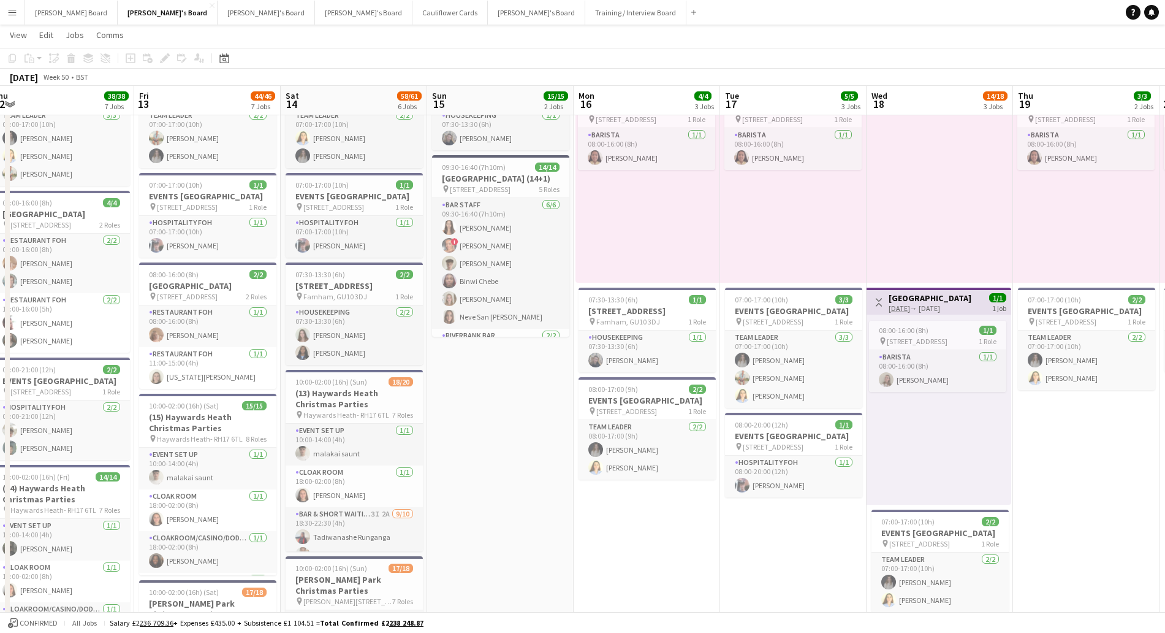
scroll to position [0, 274]
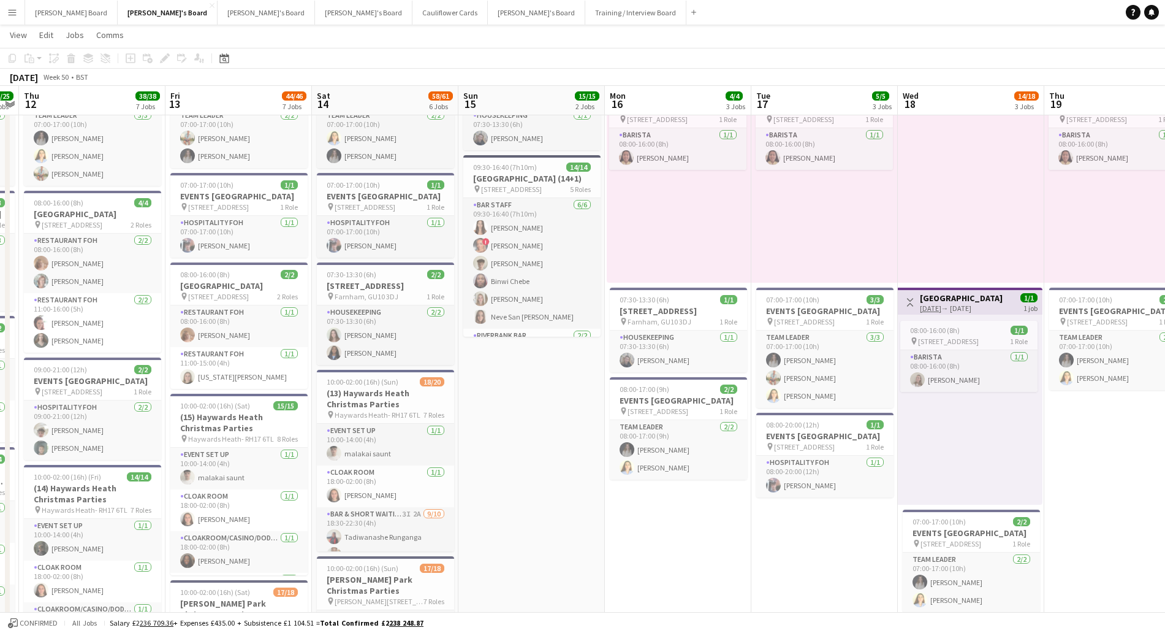
drag, startPoint x: 262, startPoint y: 438, endPoint x: 557, endPoint y: 447, distance: 294.3
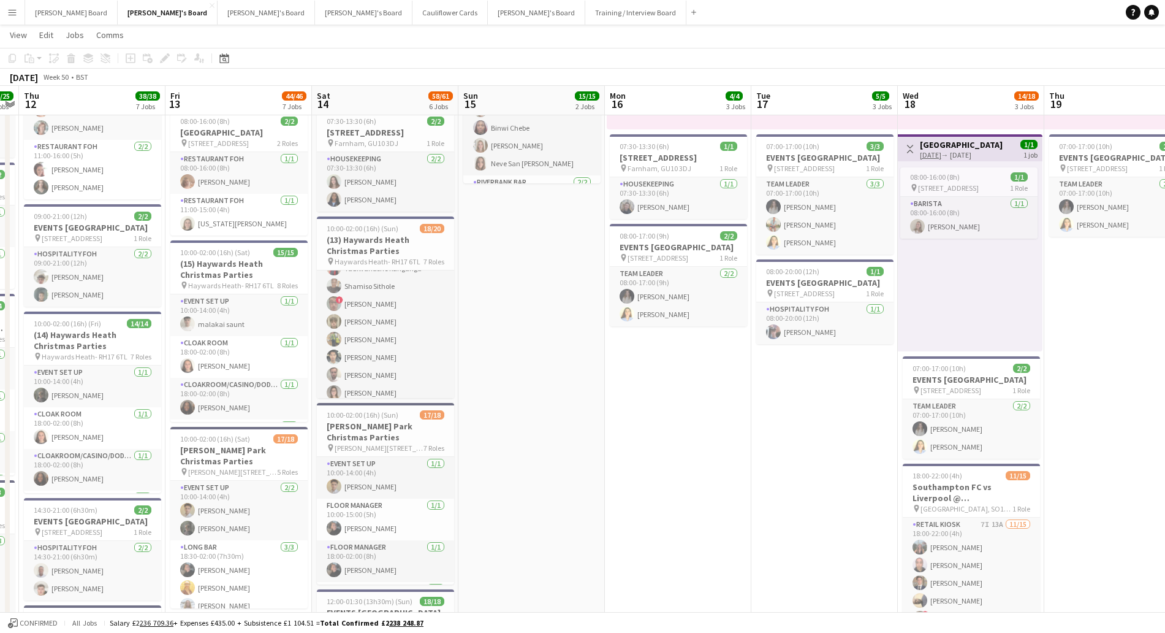
scroll to position [153, 0]
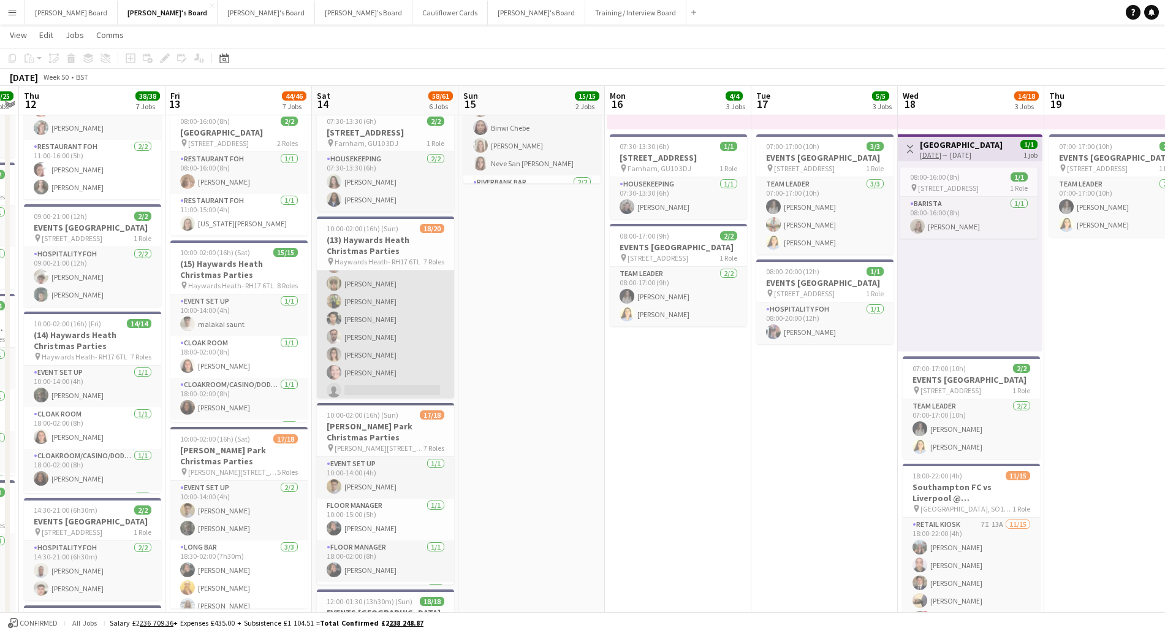
click at [405, 367] on app-card-role "Bar & Short Waiting 3I 2A 9/10 18:30-22:30 (4h) Tadiwanashe Runganga Shamiso Si…" at bounding box center [385, 301] width 137 height 202
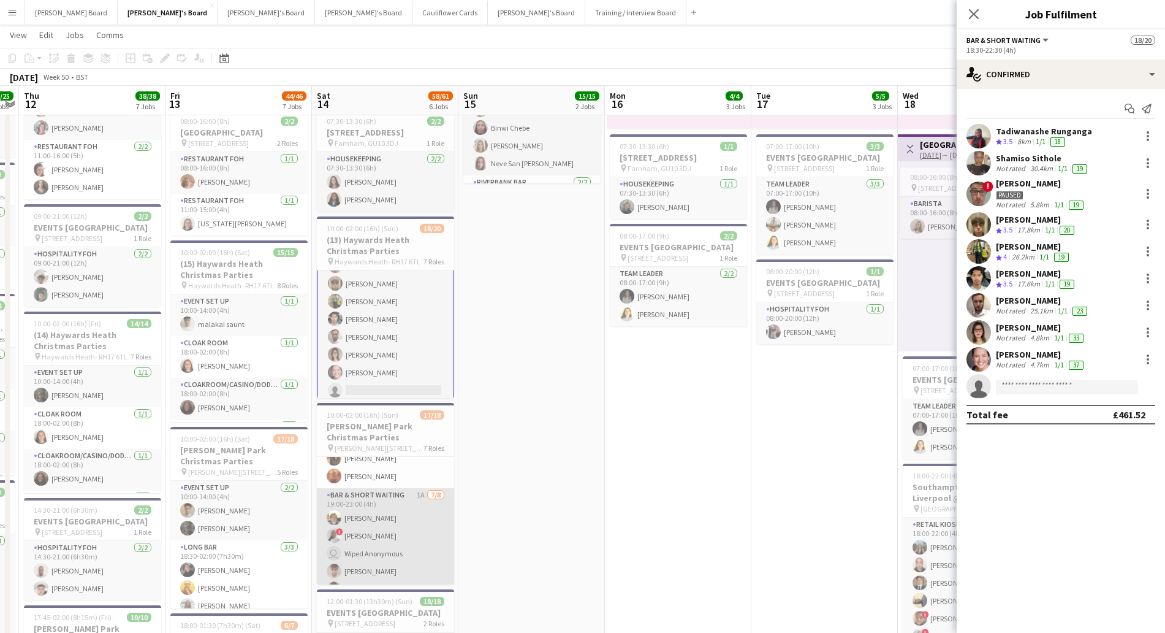
click at [420, 555] on app-card-role "Bar & Short Waiting 1A 7/8 19:00-23:00 (4h) Sebastian Davey ! Ciara Spinola-App…" at bounding box center [385, 571] width 137 height 166
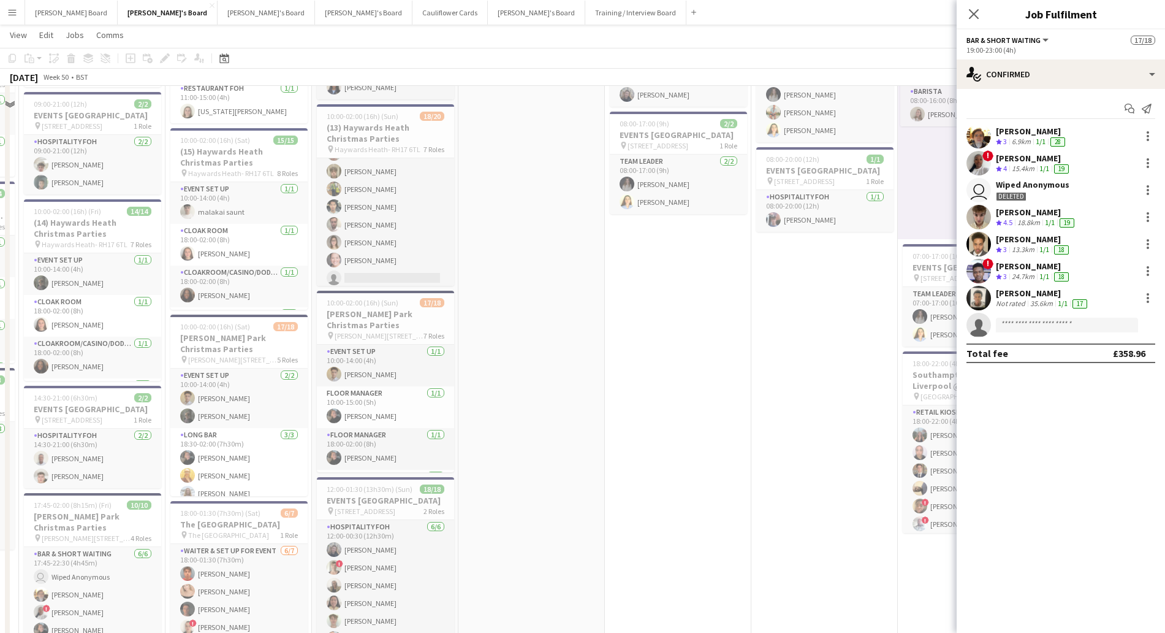
scroll to position [230, 0]
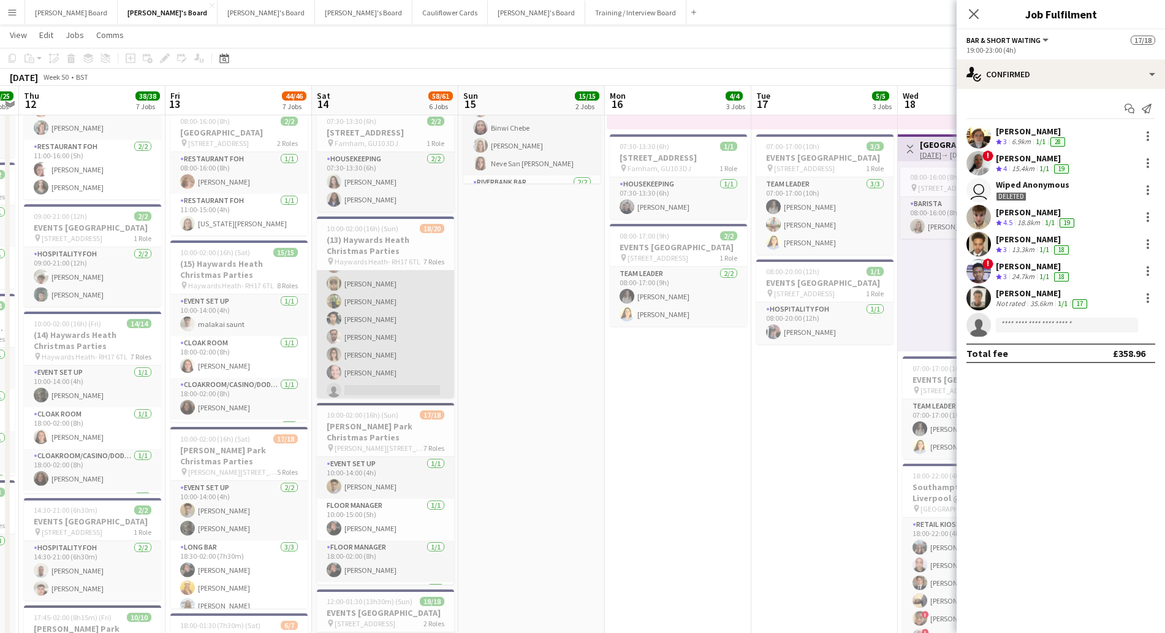
click at [408, 312] on app-card-role "Bar & Short Waiting 3I 2A 9/10 18:30-22:30 (4h) Tadiwanashe Runganga Shamiso Si…" at bounding box center [385, 301] width 137 height 202
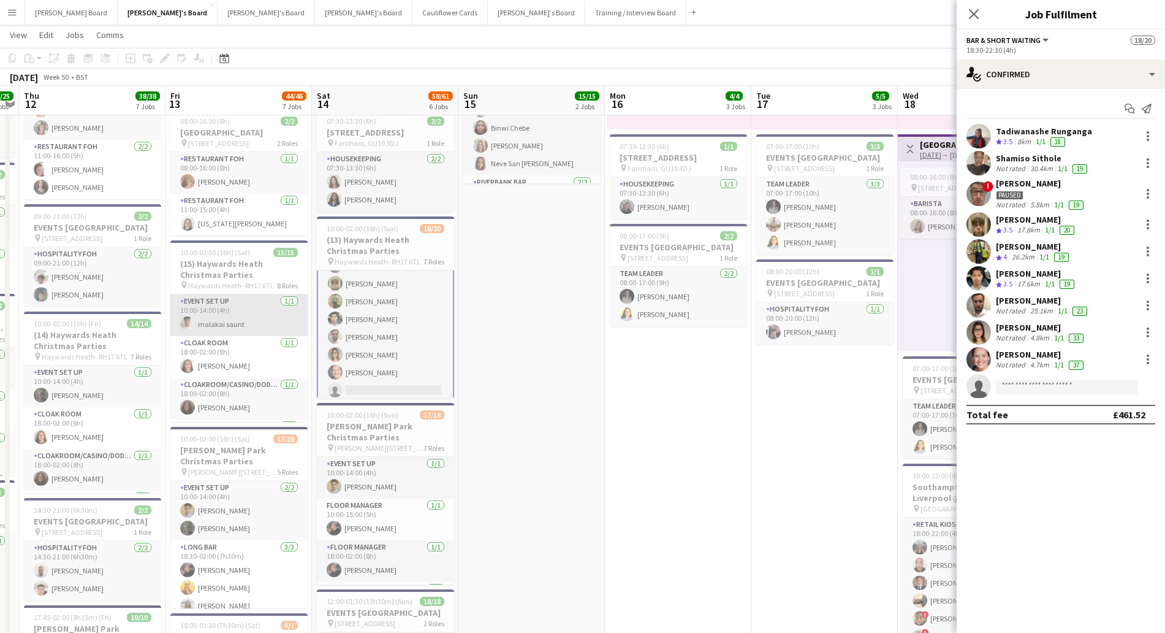
click at [270, 336] on app-card-role "Event SET UP 1/1 10:00-14:00 (4h) malakai saunt" at bounding box center [238, 315] width 137 height 42
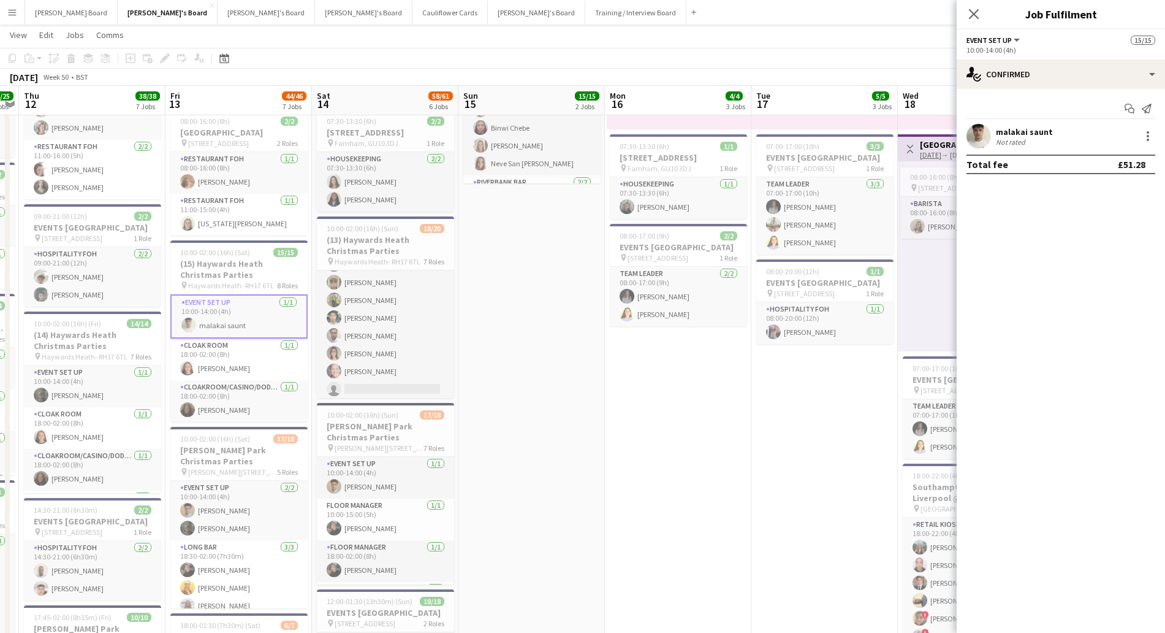
scroll to position [153, 0]
click at [260, 280] on h3 "(15) Haywards Heath Christmas Parties" at bounding box center [238, 269] width 137 height 22
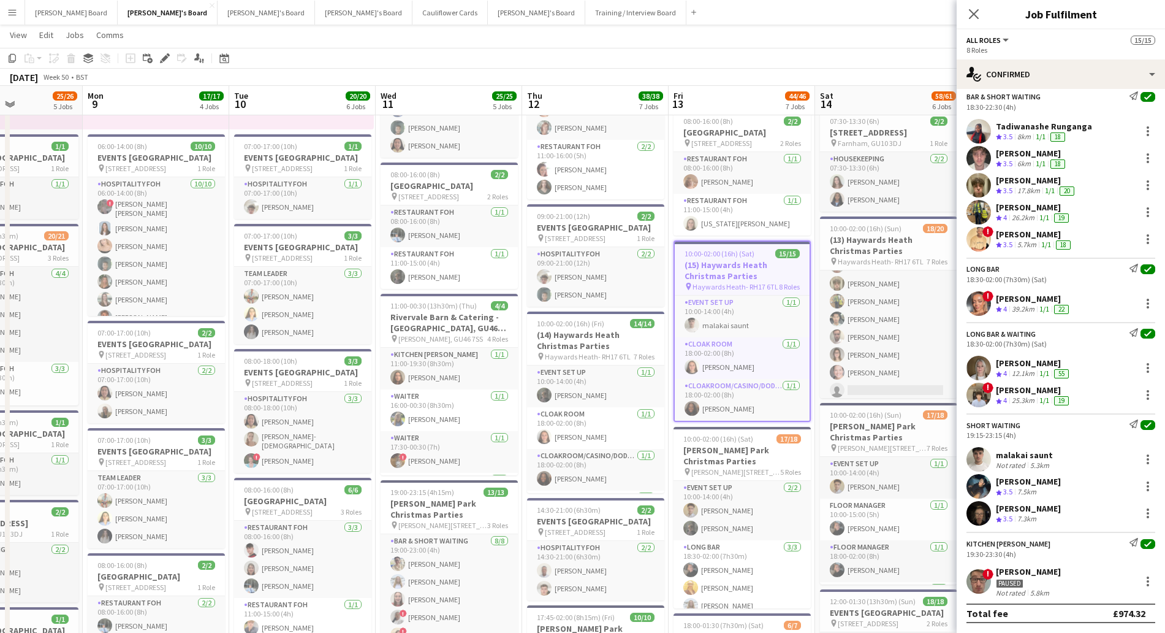
scroll to position [0, 357]
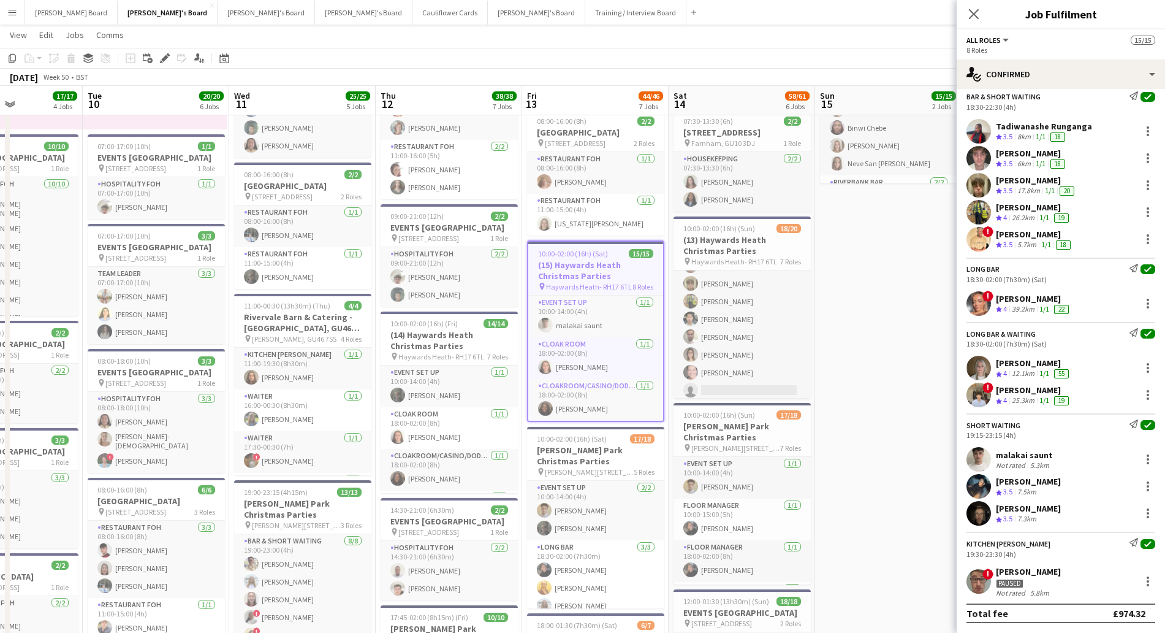
drag, startPoint x: 495, startPoint y: 425, endPoint x: 852, endPoint y: 474, distance: 360.1
click at [474, 351] on h3 "(14) Haywards Heath Christmas Parties" at bounding box center [449, 340] width 137 height 22
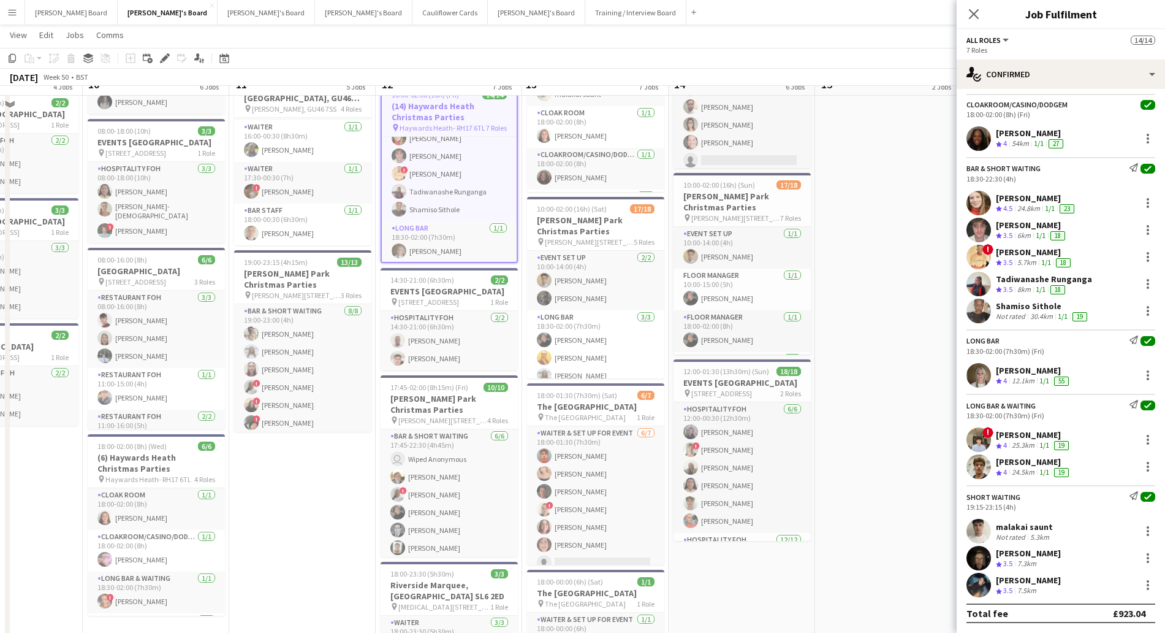
scroll to position [383, 0]
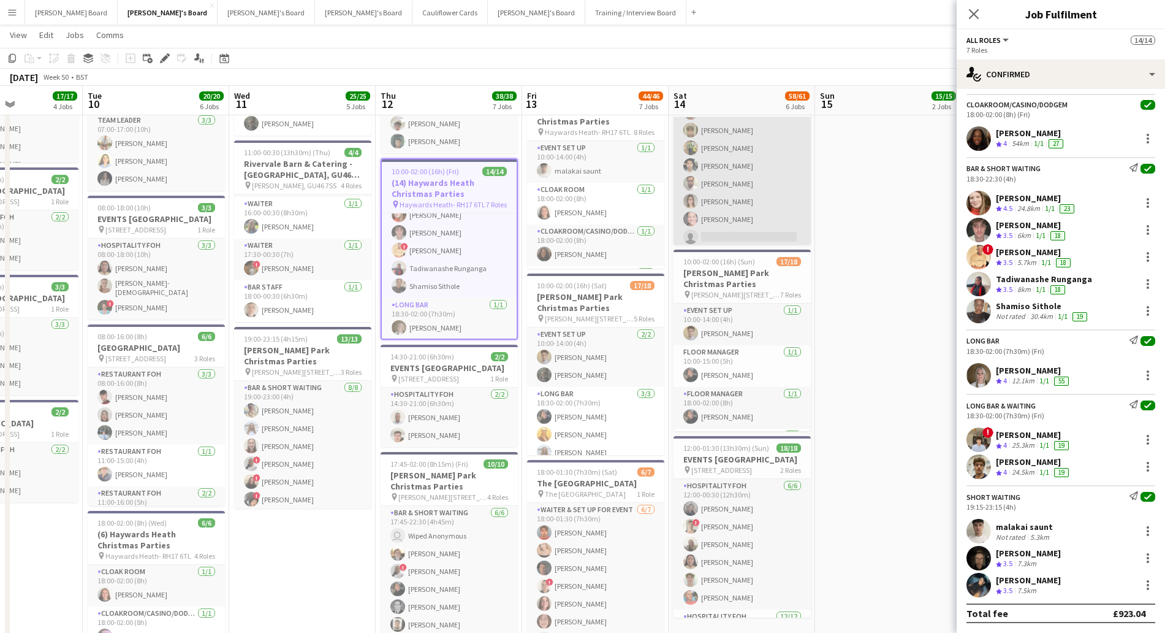
click at [742, 177] on app-card-role "Bar & Short Waiting 3I 2A 9/10 18:30-22:30 (4h) Tadiwanashe Runganga Shamiso Si…" at bounding box center [742, 148] width 137 height 202
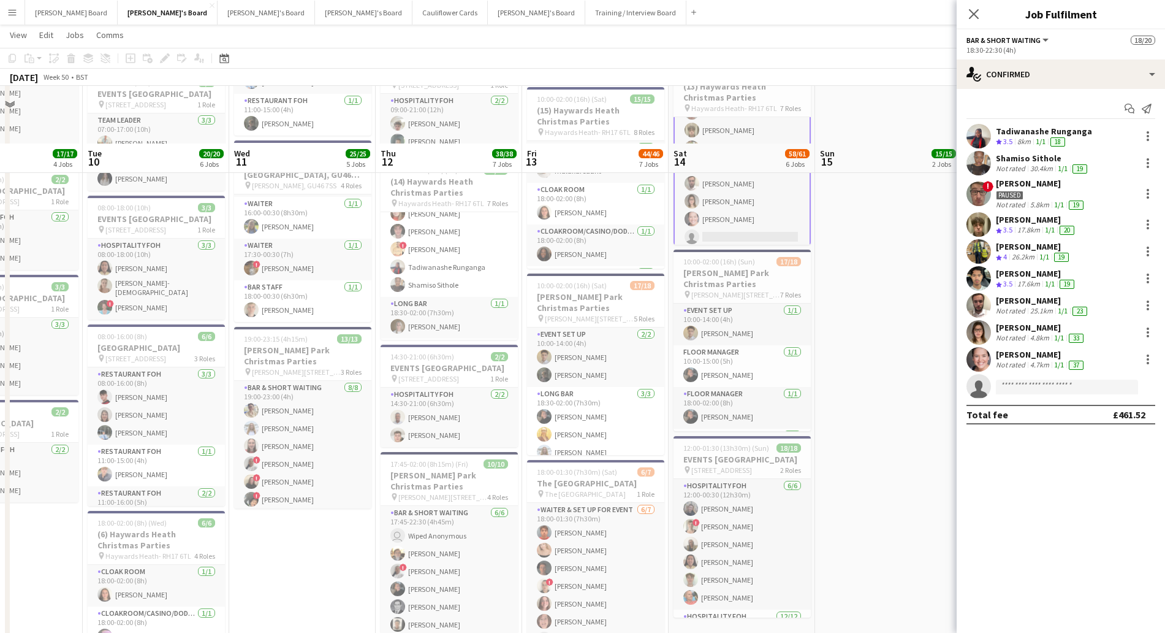
scroll to position [536, 0]
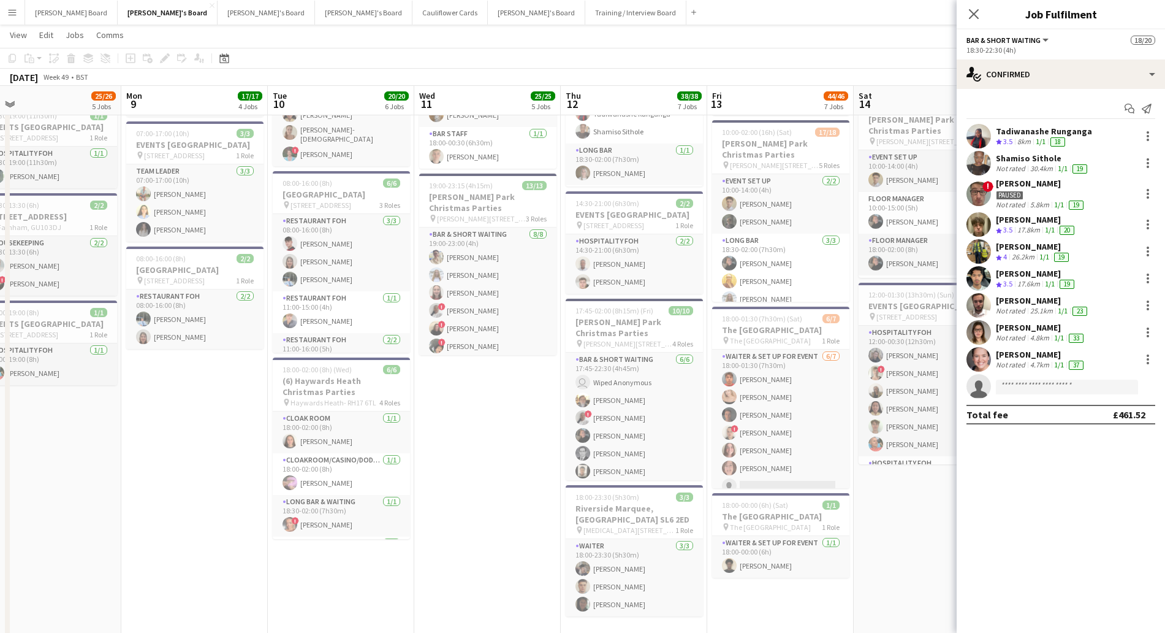
drag, startPoint x: 281, startPoint y: 458, endPoint x: 469, endPoint y: 455, distance: 188.2
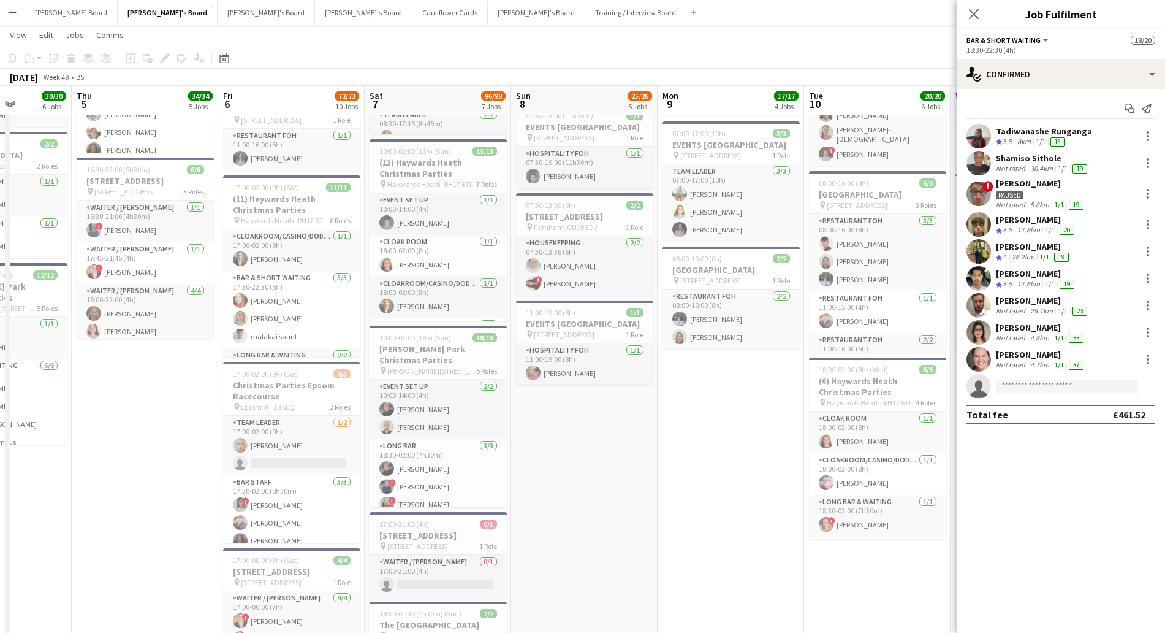
scroll to position [0, 367]
drag, startPoint x: 202, startPoint y: 449, endPoint x: 739, endPoint y: 495, distance: 538.3
click at [313, 215] on h3 "(11) Haywards Heath Christmas Parties" at bounding box center [292, 204] width 137 height 22
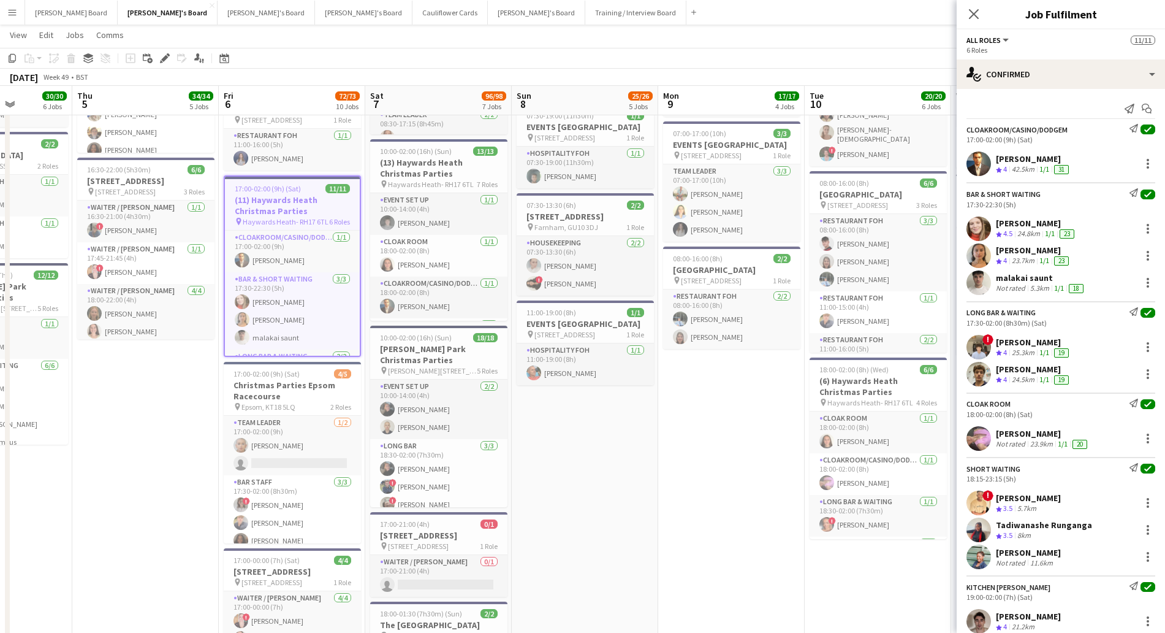
scroll to position [36, 0]
